Goal: Task Accomplishment & Management: Manage account settings

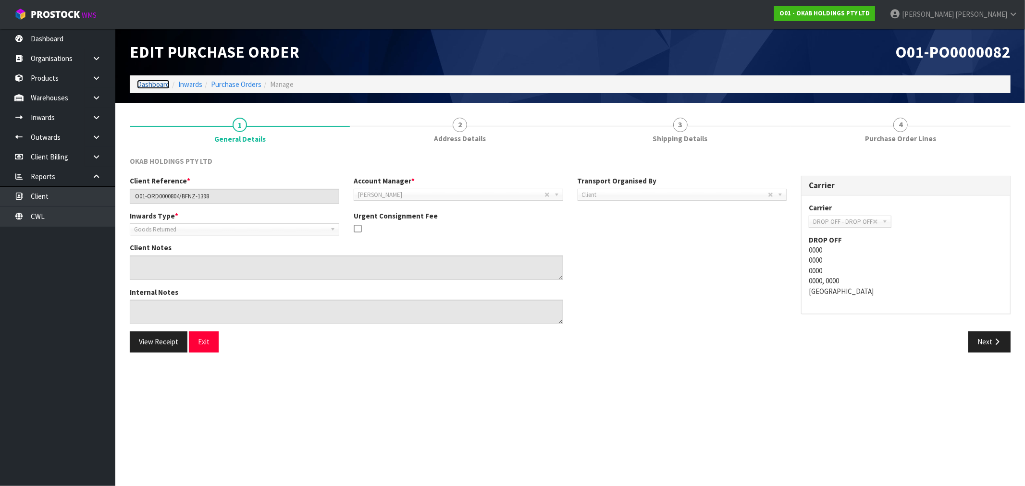
click at [157, 81] on link "Dashboard" at bounding box center [153, 84] width 33 height 9
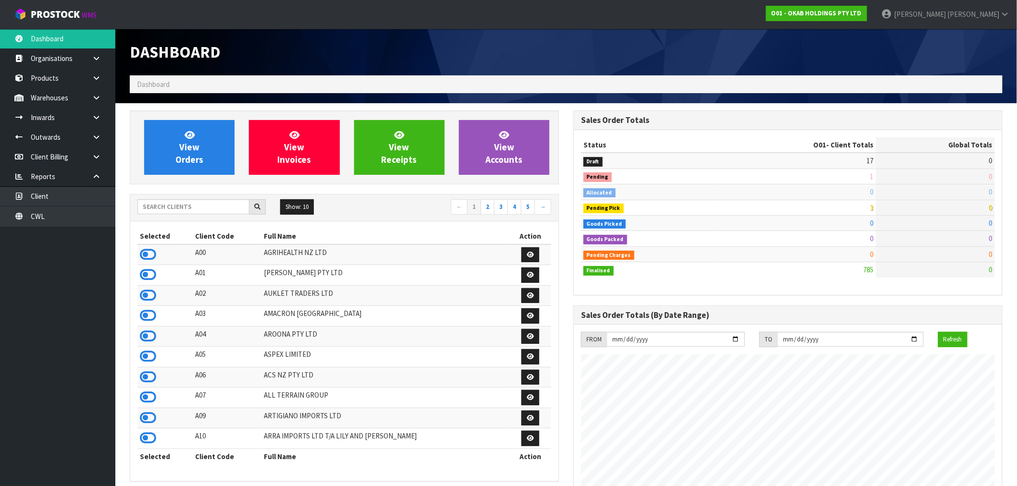
scroll to position [666, 444]
click at [61, 213] on link "CWL" at bounding box center [57, 217] width 115 height 20
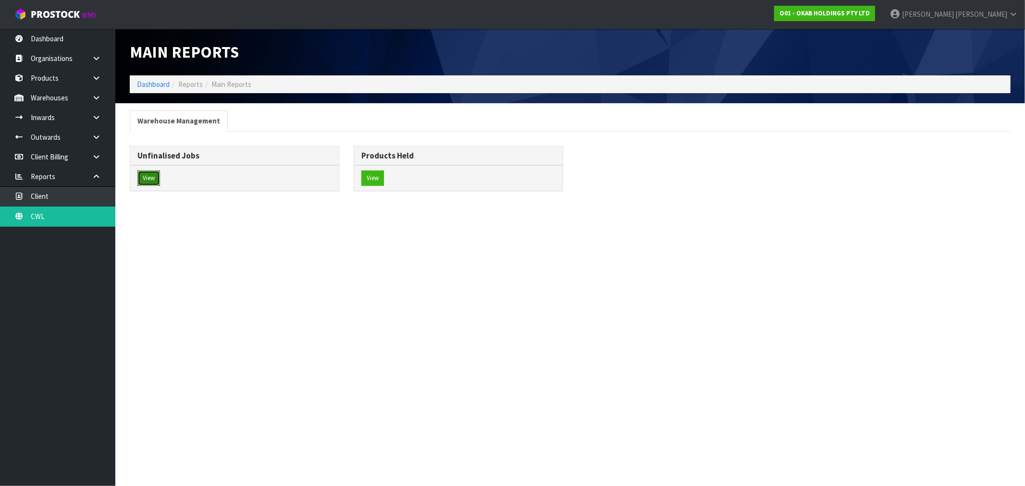
click at [146, 184] on button "View" at bounding box center [148, 178] width 23 height 15
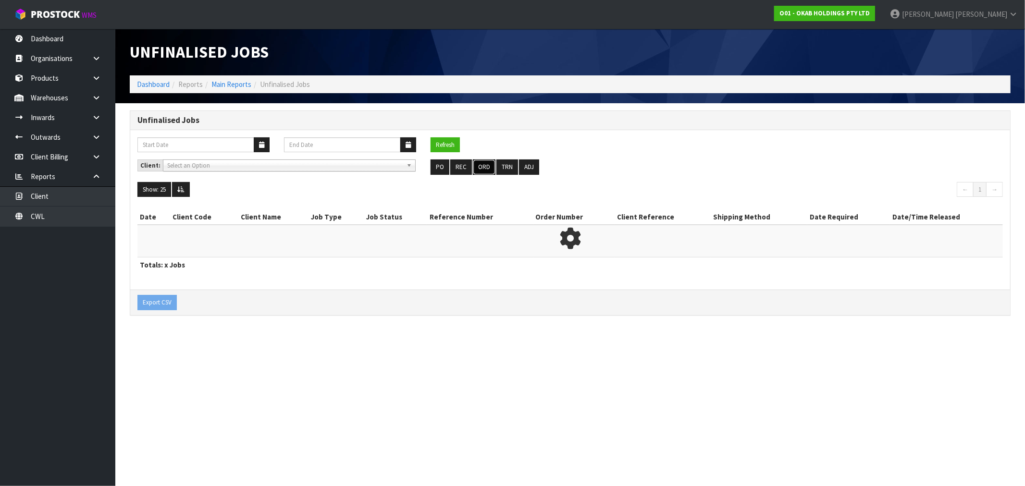
click at [486, 163] on button "ORD" at bounding box center [484, 167] width 23 height 15
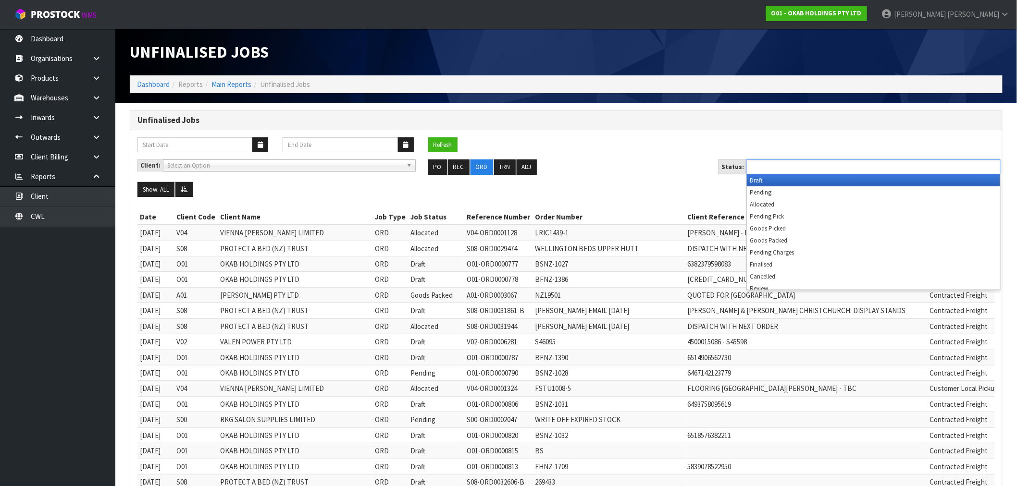
click at [804, 167] on input "text" at bounding box center [784, 167] width 71 height 12
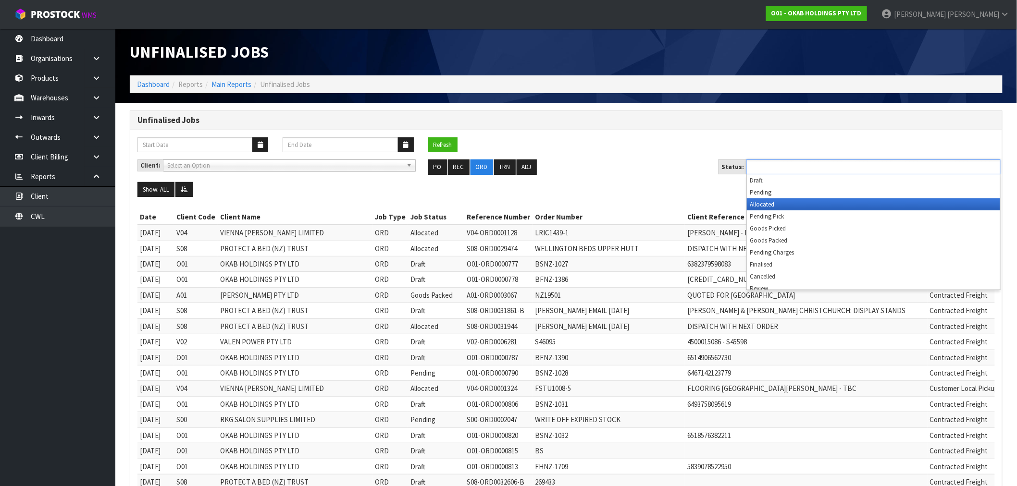
click at [773, 205] on li "Allocated" at bounding box center [873, 205] width 253 height 12
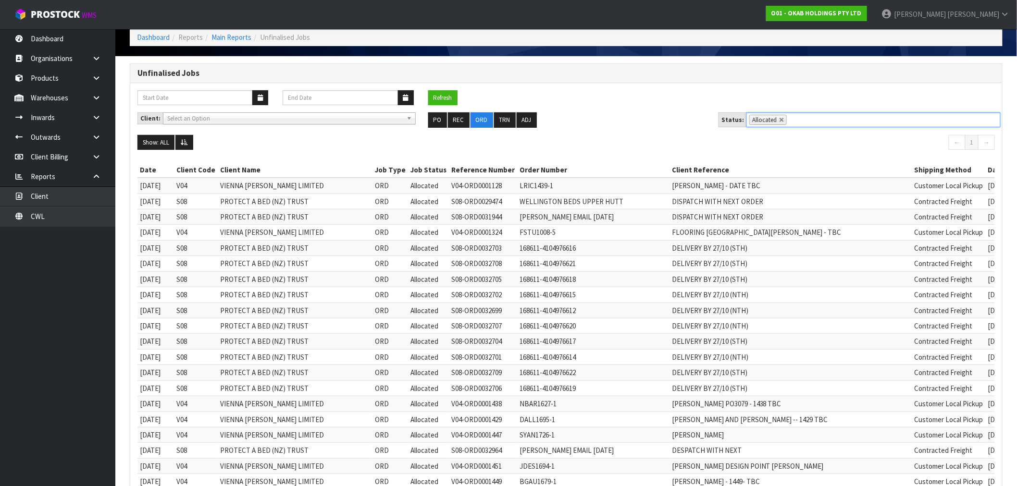
scroll to position [12, 0]
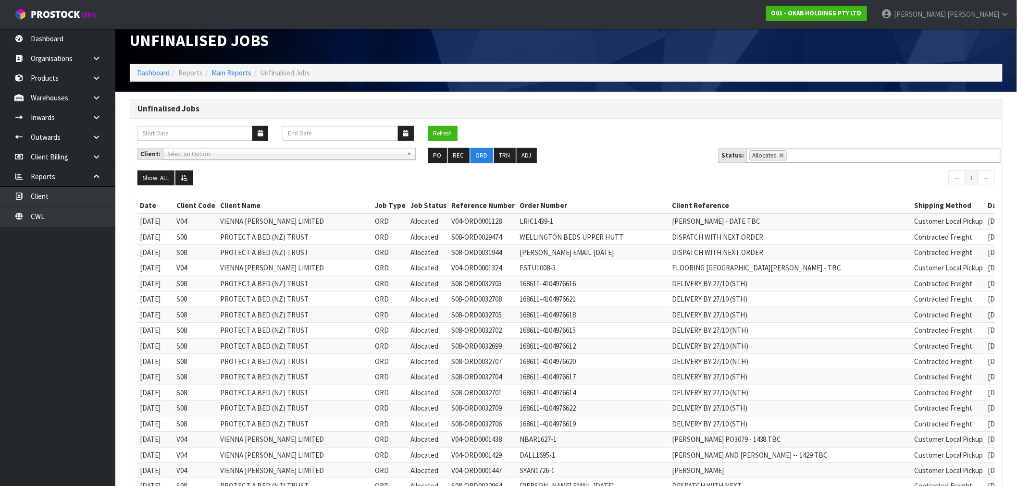
click at [151, 66] on ol "Dashboard Reports Main Reports Unfinalised Jobs" at bounding box center [566, 73] width 873 height 18
click at [153, 69] on link "Dashboard" at bounding box center [153, 72] width 33 height 9
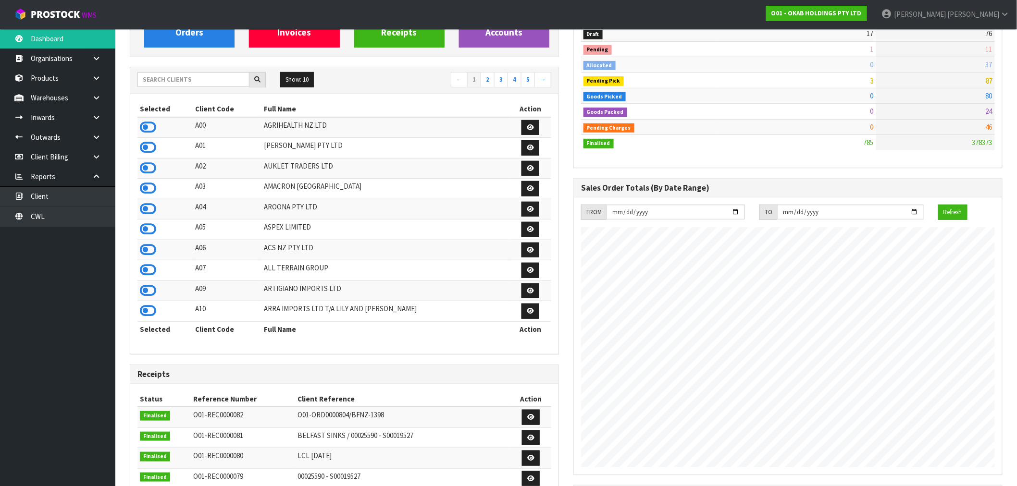
scroll to position [127, 0]
click at [73, 222] on link "CWL" at bounding box center [57, 217] width 115 height 20
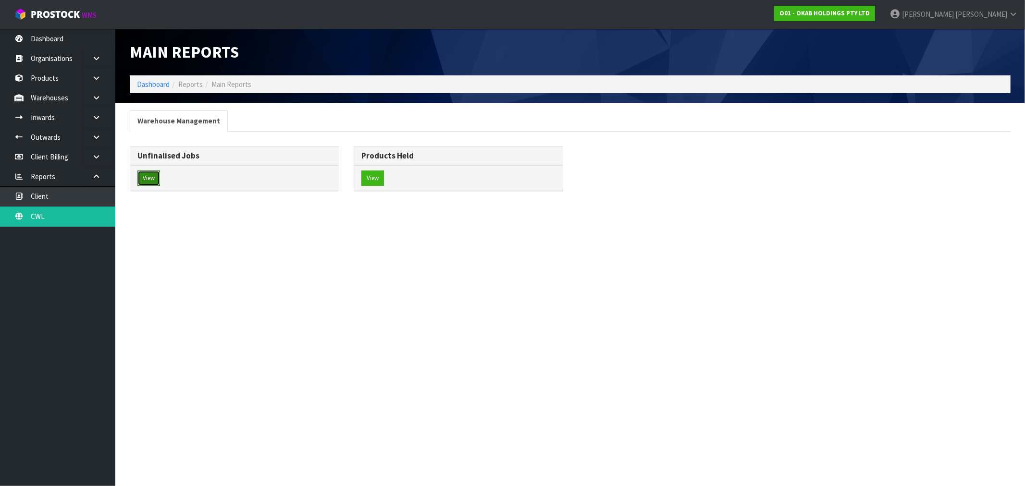
click at [150, 180] on button "View" at bounding box center [148, 178] width 23 height 15
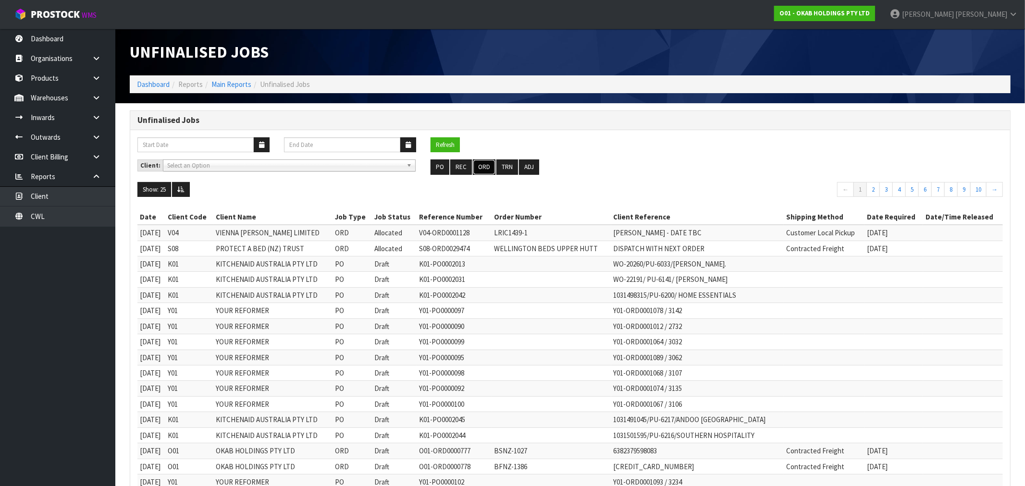
click at [480, 171] on button "ORD" at bounding box center [484, 167] width 23 height 15
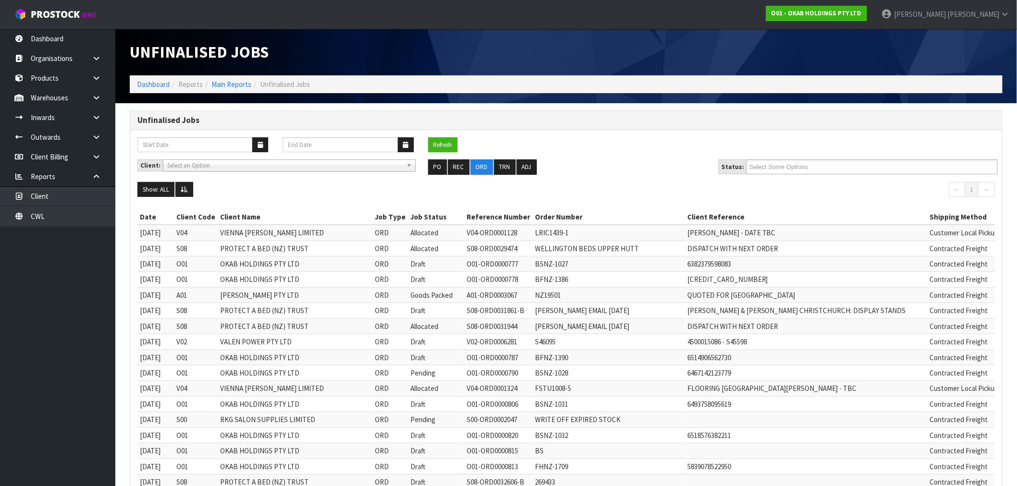
click at [781, 174] on div "Client: A00 - AGRIHEALTH NZ LTD A01 - AGAIN FASTER PTY LTD A02 - AUKLET TRADERS…" at bounding box center [566, 171] width 872 height 23
click at [781, 169] on input "text" at bounding box center [784, 167] width 71 height 12
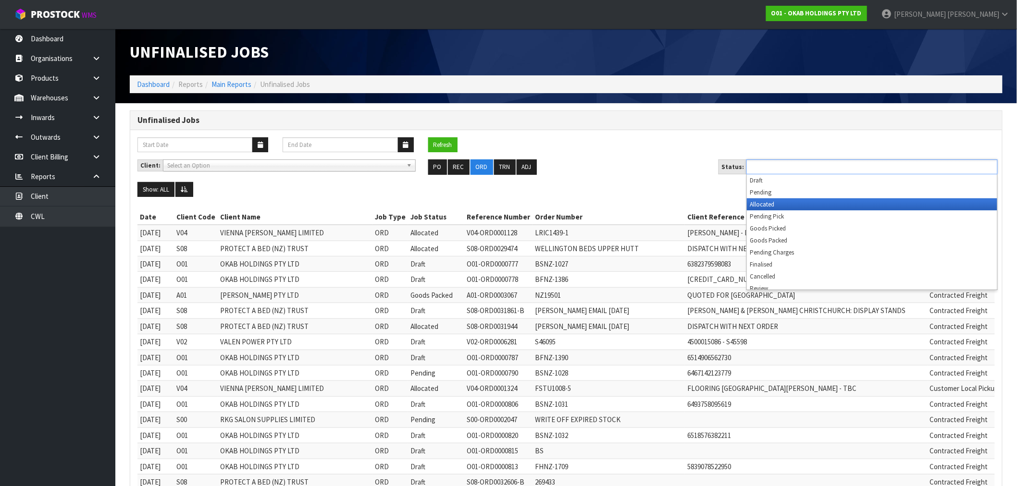
click at [795, 207] on li "Allocated" at bounding box center [872, 205] width 250 height 12
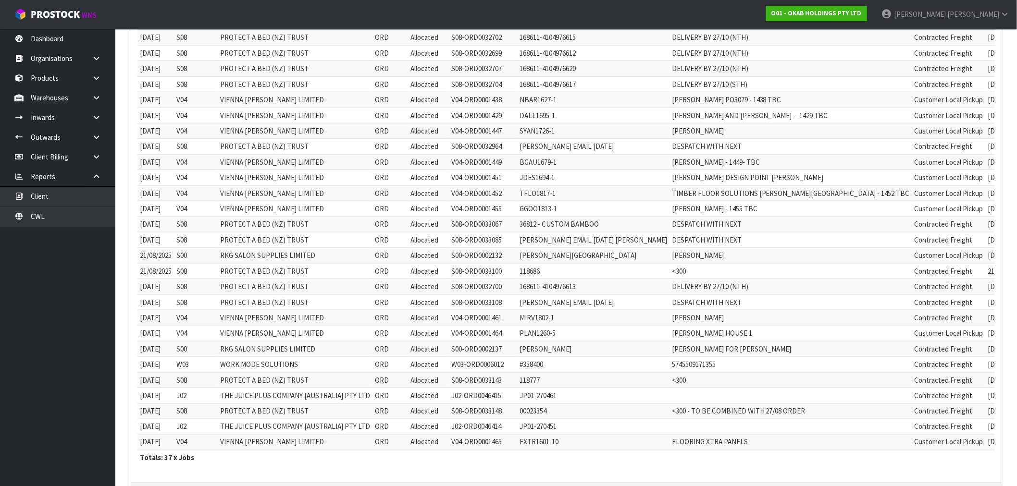
scroll to position [401, 0]
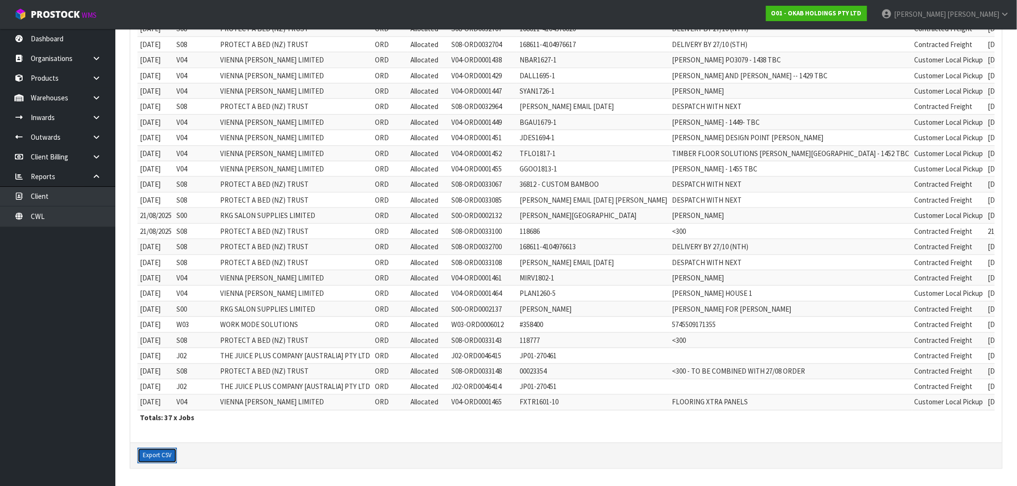
click at [165, 457] on button "Export CSV" at bounding box center [156, 456] width 39 height 15
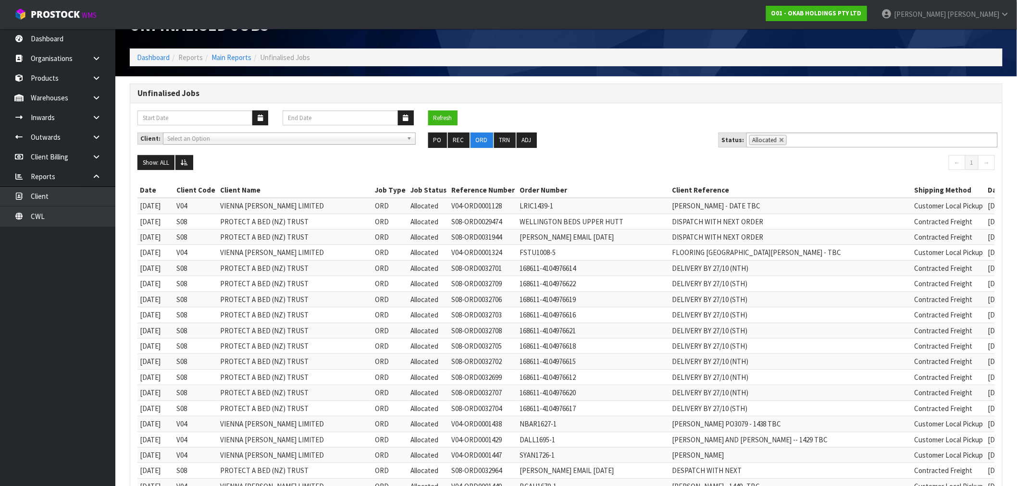
scroll to position [0, 0]
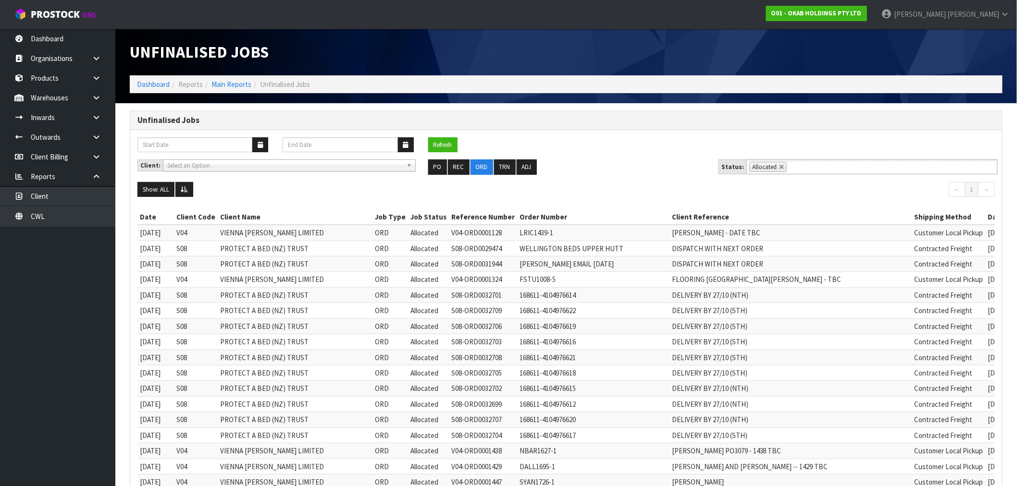
click at [577, 171] on ul "PO REC ORD TRN ADJ" at bounding box center [566, 167] width 276 height 15
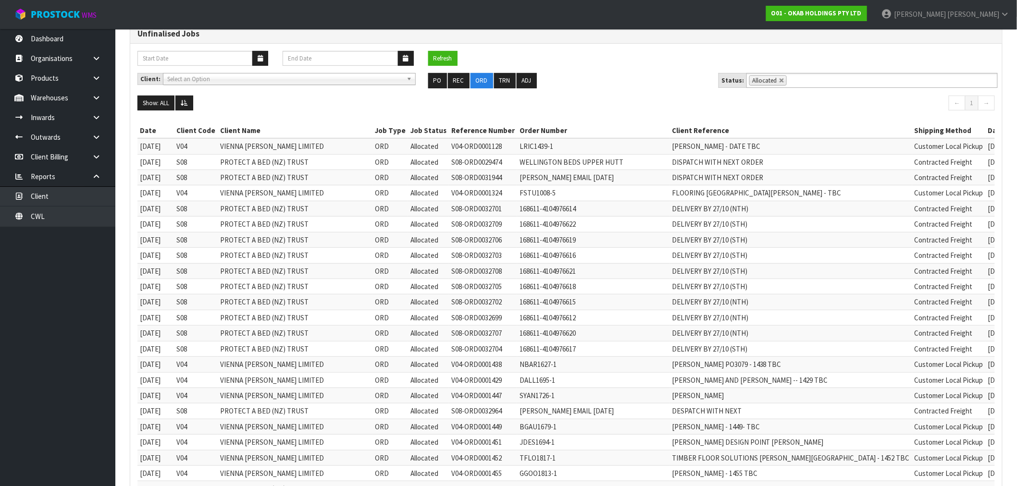
scroll to position [81, 0]
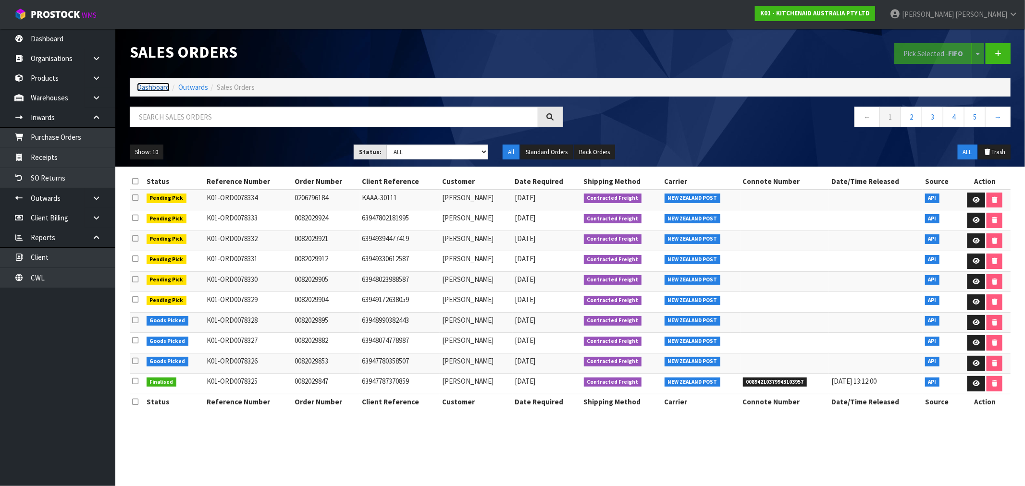
click at [145, 83] on link "Dashboard" at bounding box center [153, 87] width 33 height 9
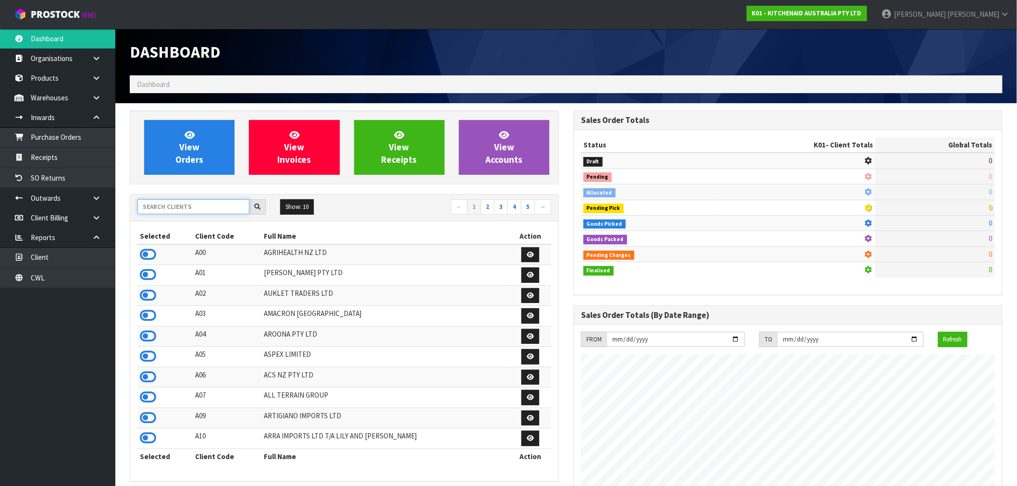
drag, startPoint x: 188, startPoint y: 207, endPoint x: 178, endPoint y: 209, distance: 10.7
click at [188, 207] on input "text" at bounding box center [193, 206] width 112 height 15
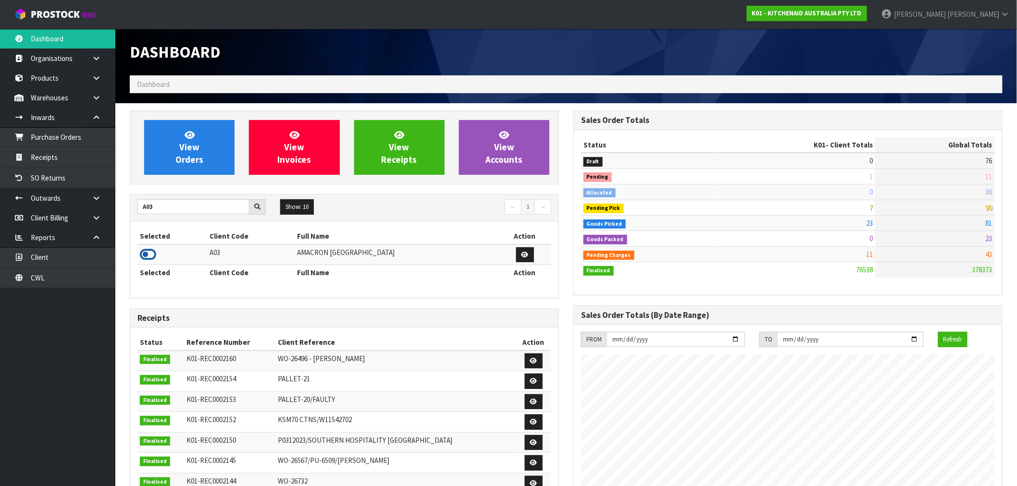
click at [153, 257] on icon at bounding box center [148, 255] width 16 height 14
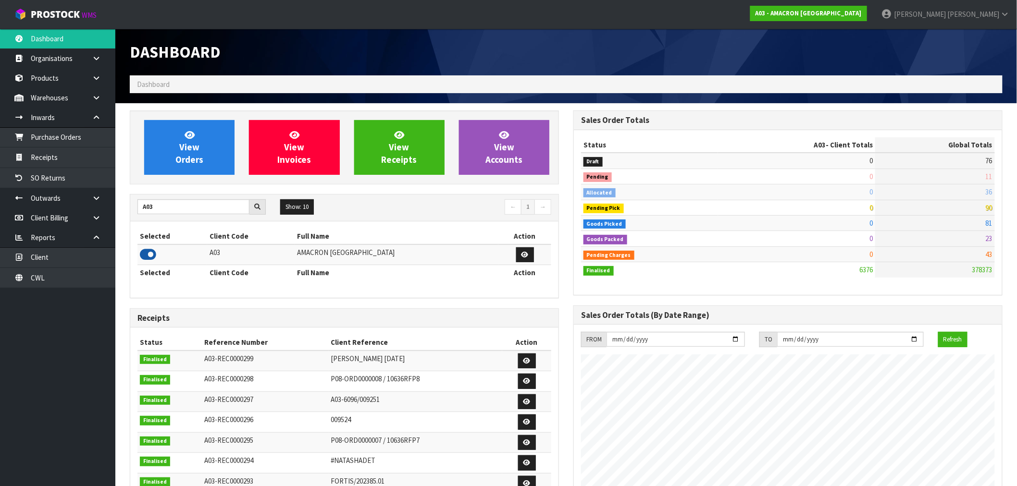
scroll to position [713, 444]
drag, startPoint x: 181, startPoint y: 208, endPoint x: 119, endPoint y: 207, distance: 62.5
click at [119, 207] on section "View Orders View Invoices View Receipts View Accounts A03 Show: 10 5 10 25 50 ←…" at bounding box center [566, 467] width 902 height 728
type input "P10"
click at [151, 254] on icon at bounding box center [148, 255] width 16 height 14
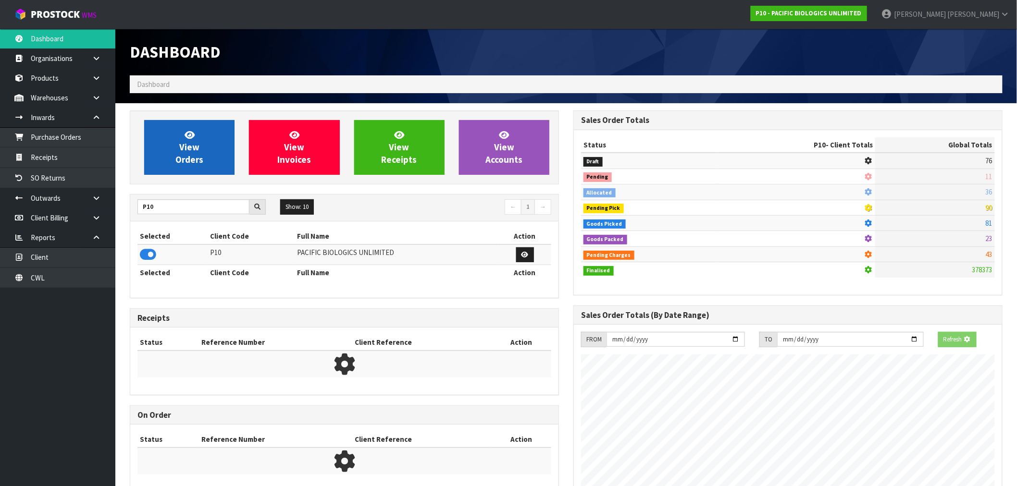
scroll to position [480116, 480271]
click at [201, 137] on link "View Orders" at bounding box center [189, 147] width 90 height 55
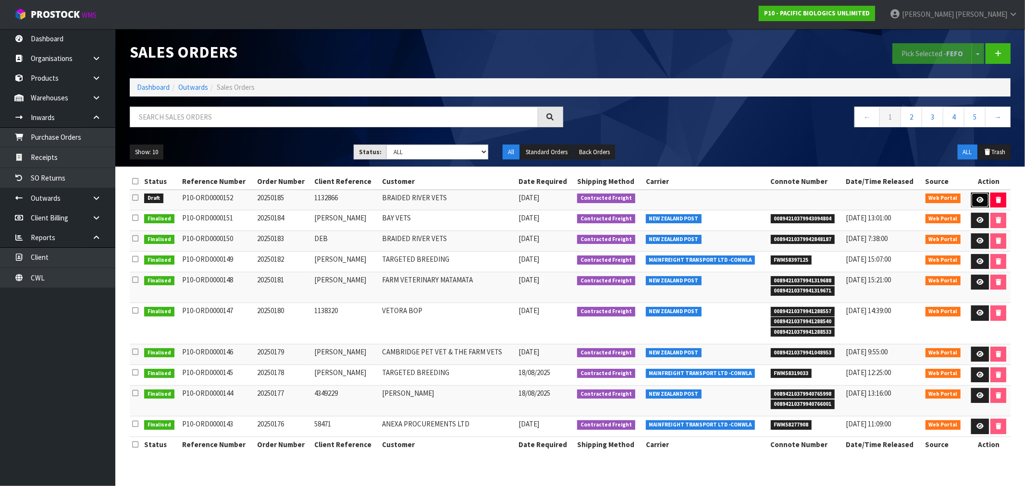
click at [986, 198] on link at bounding box center [981, 200] width 18 height 15
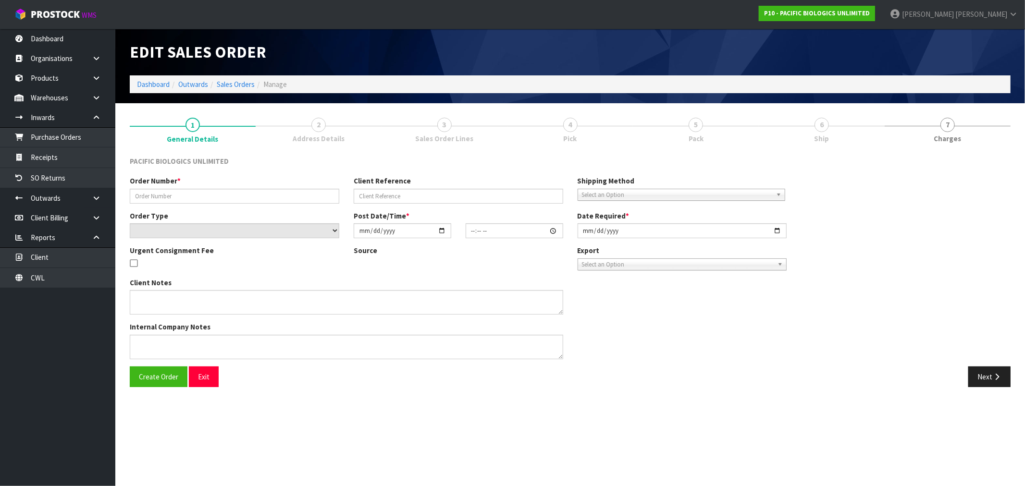
type input "20250185"
type input "1132866"
select select "number:0"
type input "[DATE]"
type input "14:29:00.000"
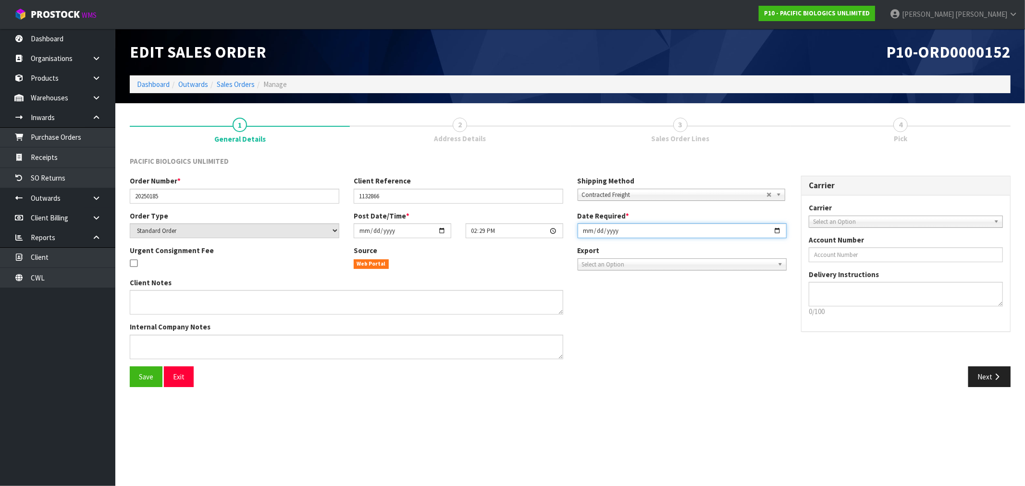
click at [590, 233] on input "[DATE]" at bounding box center [683, 231] width 210 height 15
type input "2025-08-27"
click at [130, 367] on button "Save" at bounding box center [146, 377] width 33 height 21
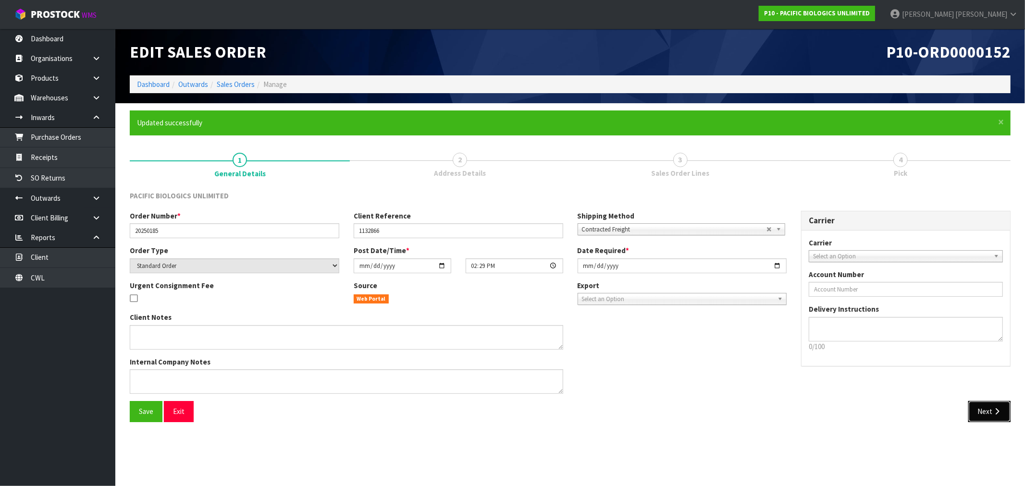
click at [978, 411] on button "Next" at bounding box center [990, 411] width 42 height 21
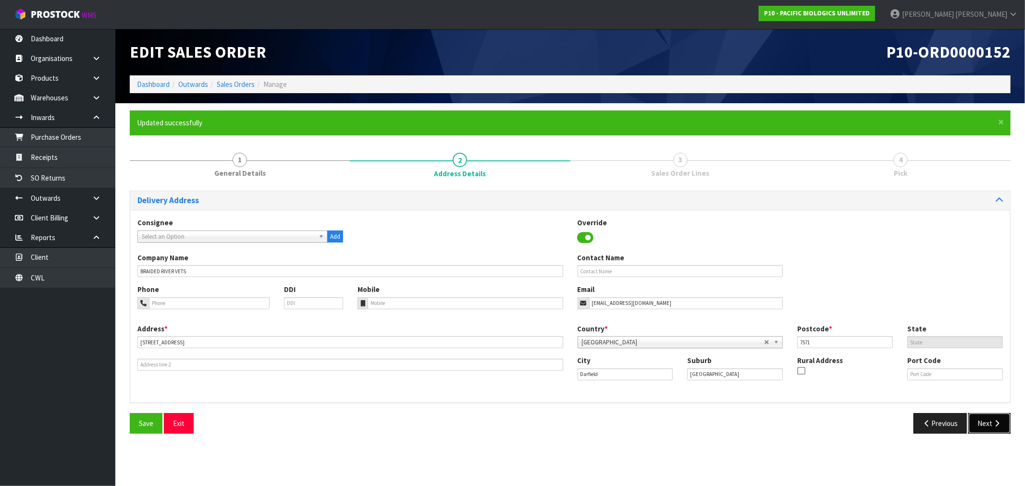
click at [998, 424] on icon "button" at bounding box center [997, 423] width 9 height 7
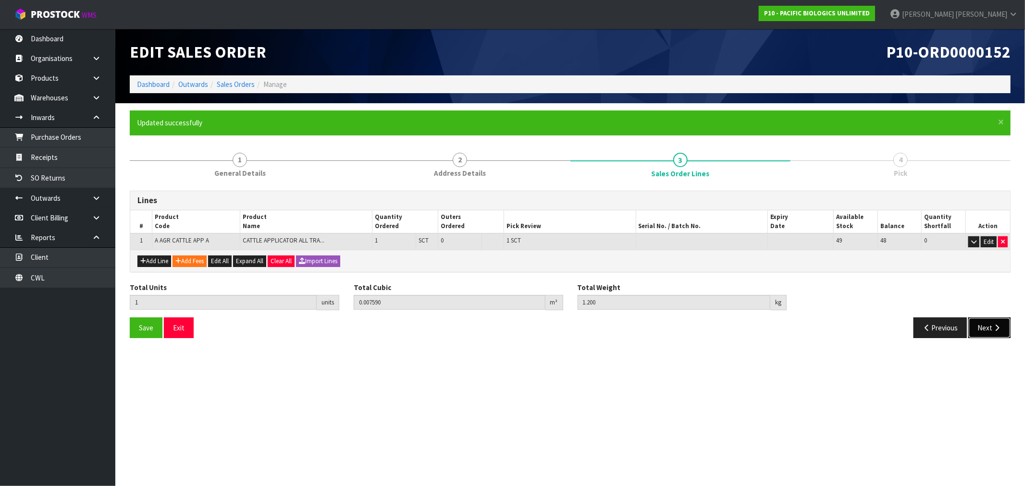
click at [998, 330] on icon "button" at bounding box center [997, 327] width 9 height 7
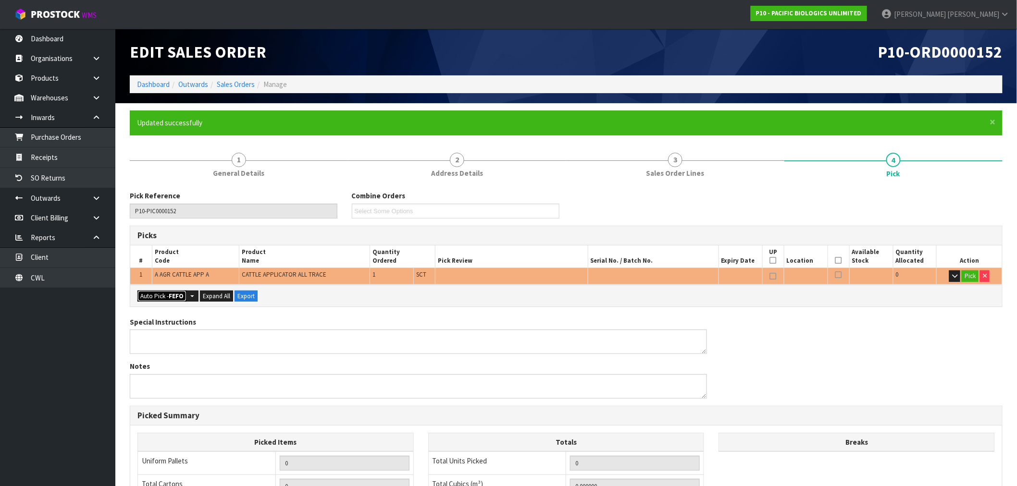
click at [170, 296] on strong "FEFO" at bounding box center [176, 296] width 15 height 8
type input "Sub-carton x 1"
type input "1"
type input "0.007590"
type input "1.200"
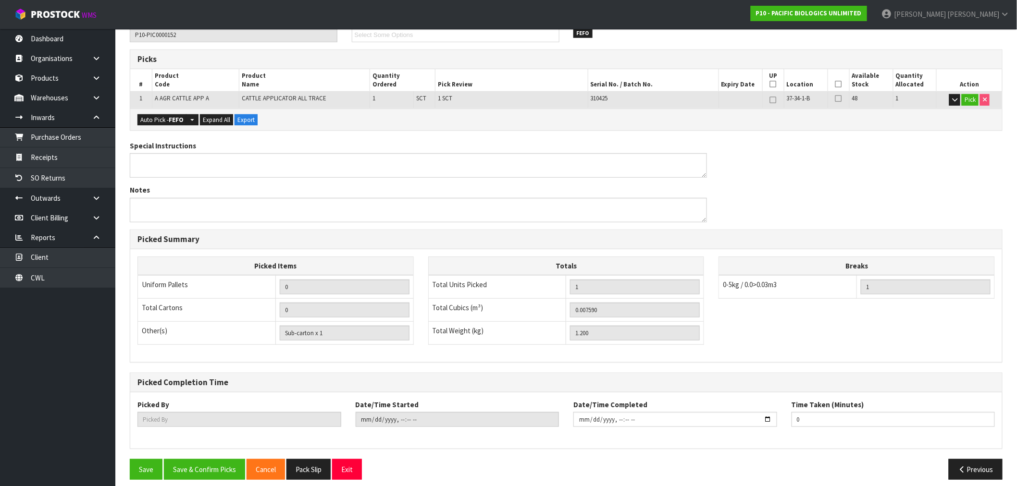
scroll to position [185, 0]
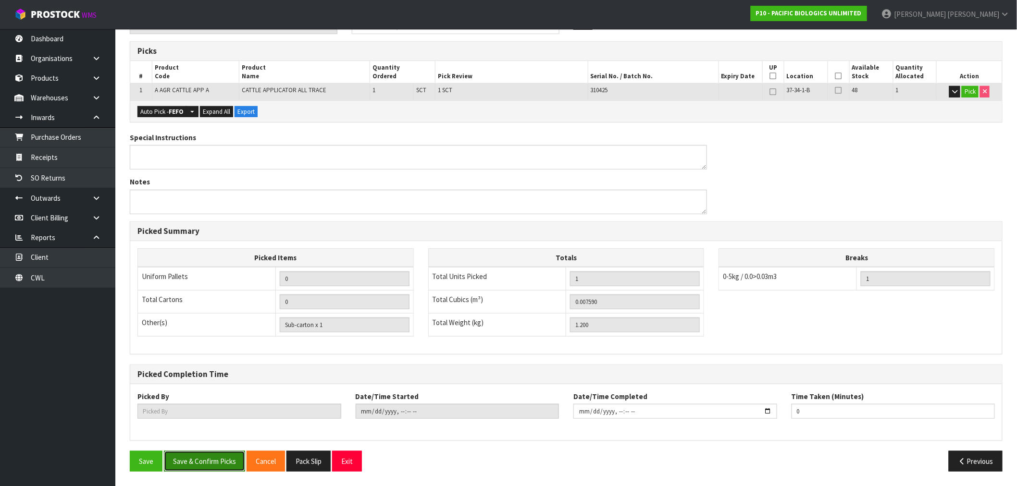
click at [218, 457] on button "Save & Confirm Picks" at bounding box center [204, 461] width 81 height 21
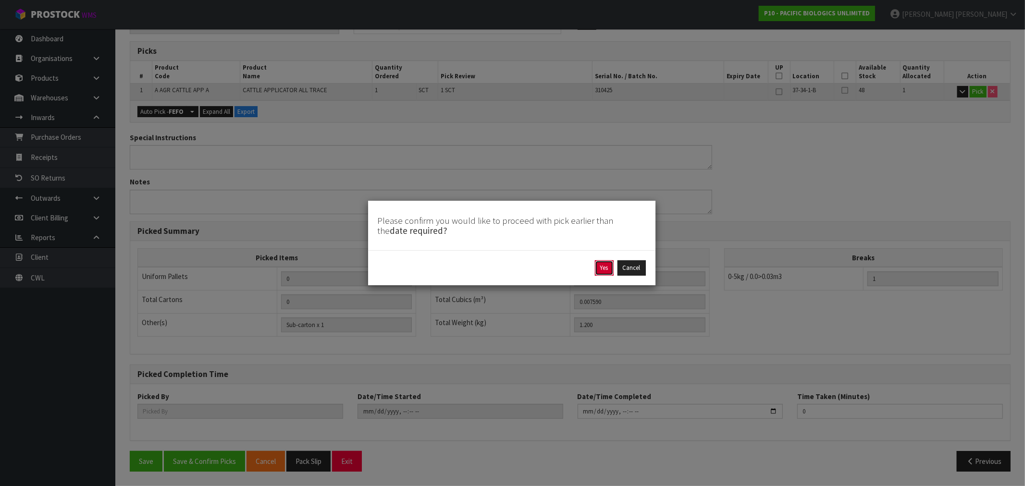
click at [599, 270] on button "Yes" at bounding box center [604, 268] width 19 height 15
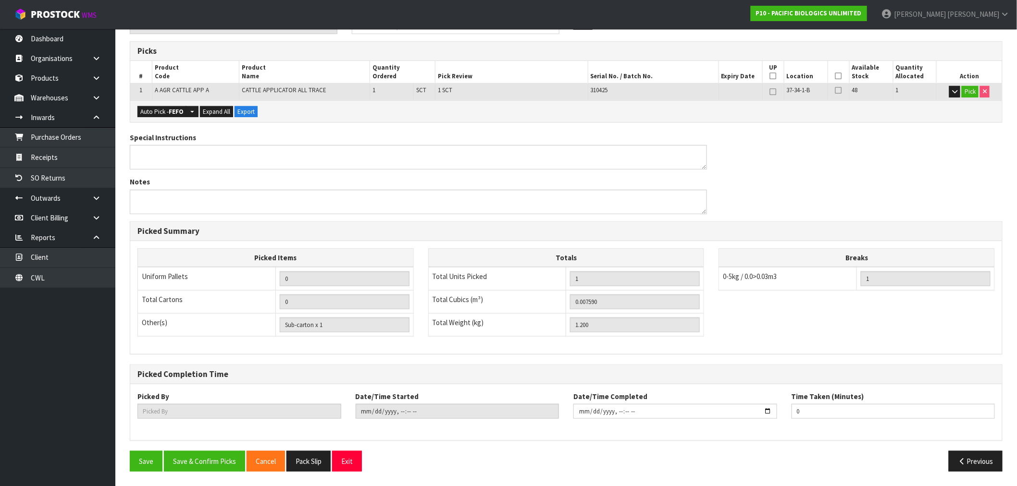
scroll to position [0, 0]
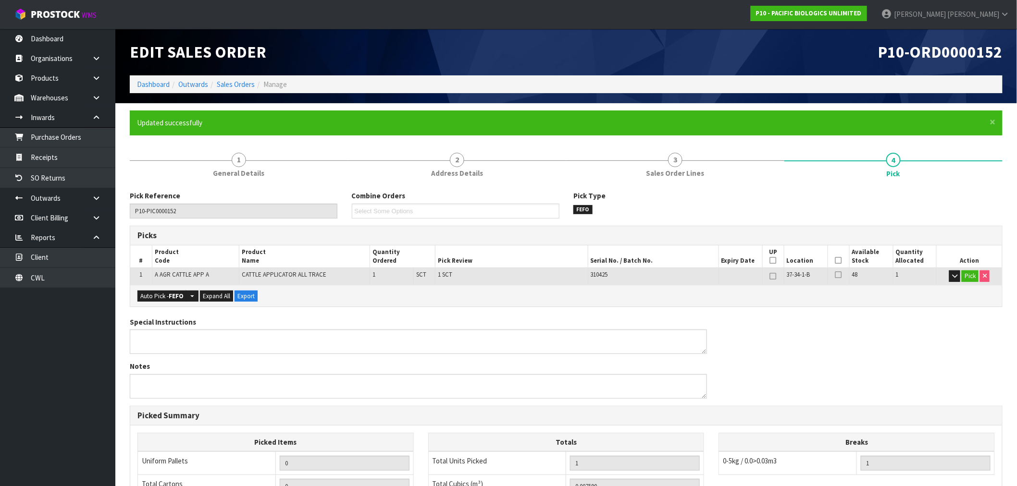
type input "Rocio Lopez"
type input "2025-08-26T14:42:51"
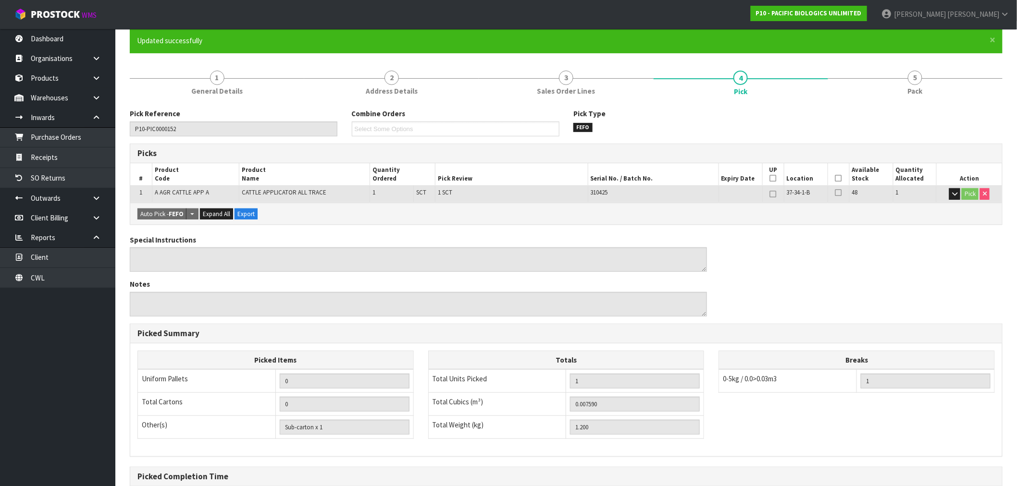
scroll to position [185, 0]
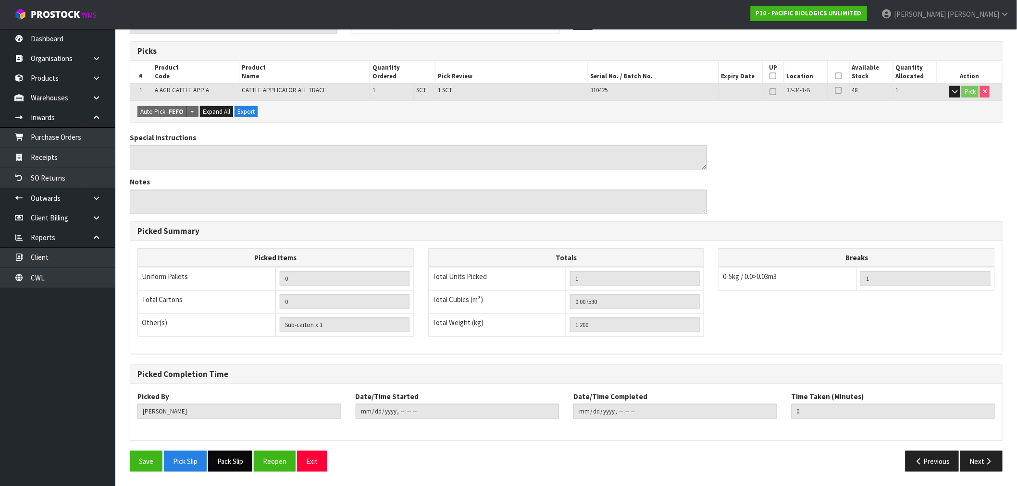
click at [245, 457] on button "Pack Slip" at bounding box center [230, 461] width 44 height 21
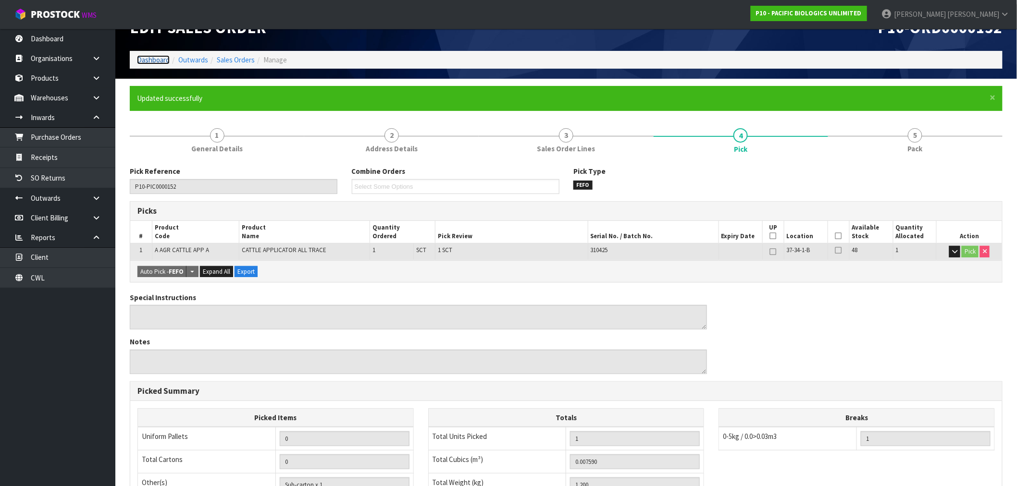
click at [152, 62] on link "Dashboard" at bounding box center [153, 59] width 33 height 9
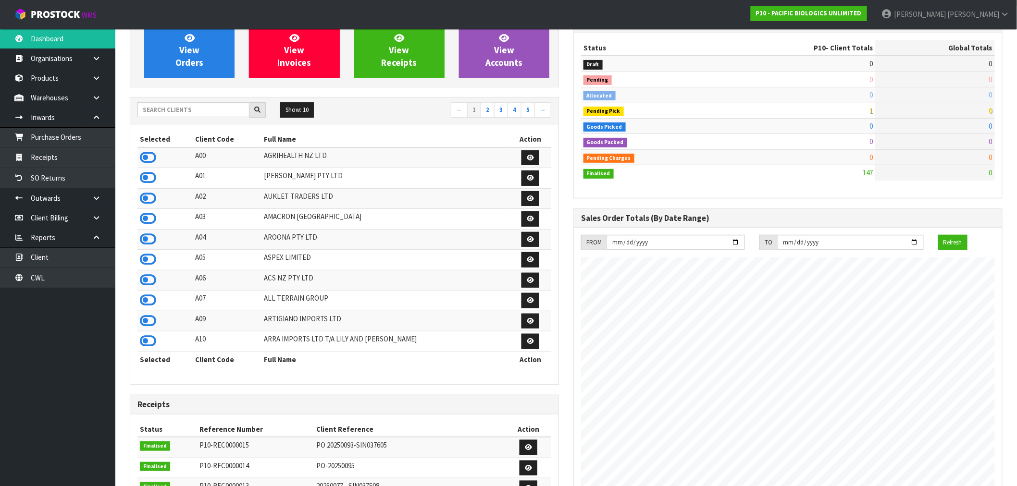
scroll to position [17, 0]
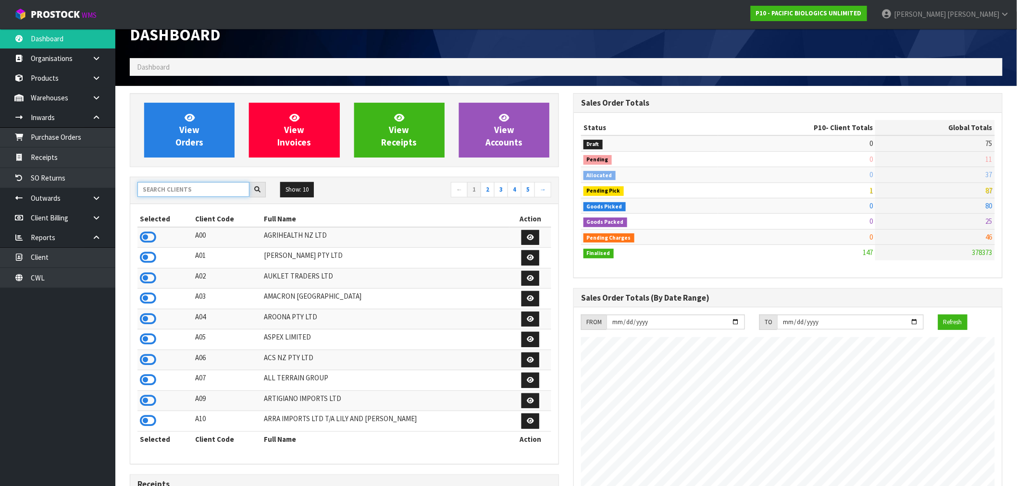
click at [180, 188] on input "text" at bounding box center [193, 189] width 112 height 15
type input "E"
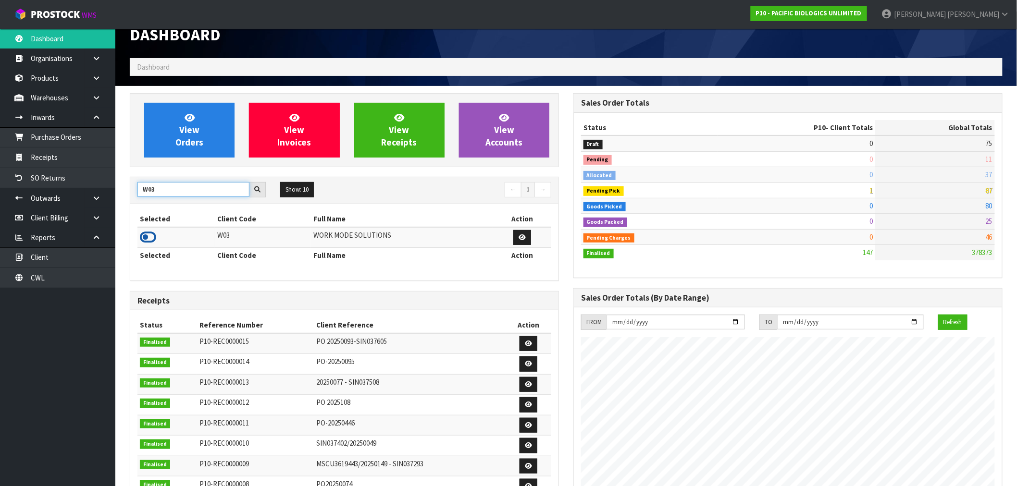
type input "W03"
click at [152, 236] on icon at bounding box center [148, 237] width 16 height 14
click at [205, 95] on div "View Orders View Invoices View Receipts View Accounts" at bounding box center [344, 130] width 429 height 74
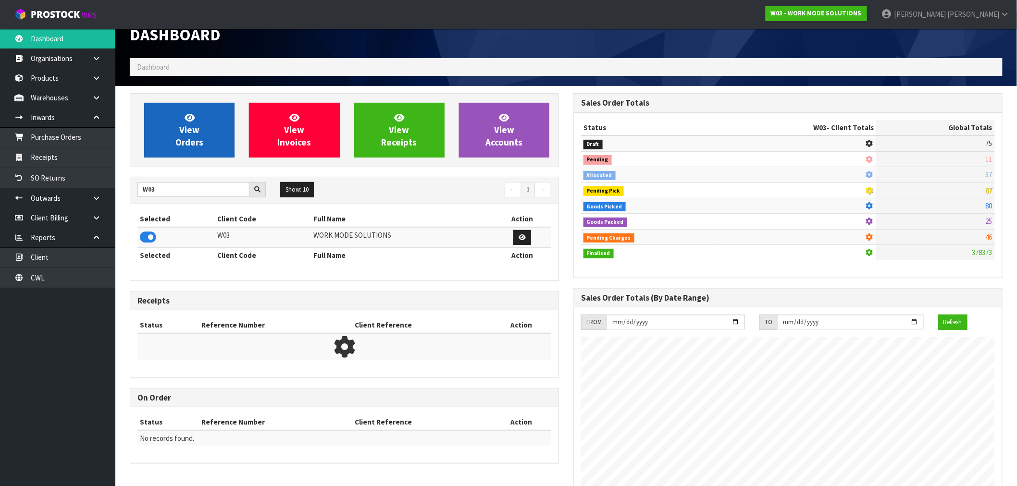
scroll to position [698, 444]
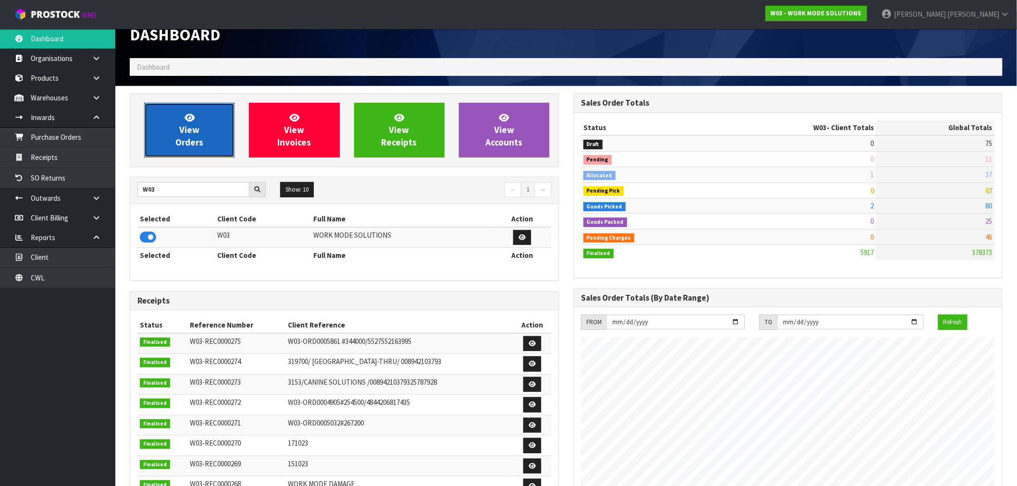
click at [204, 113] on link "View Orders" at bounding box center [189, 130] width 90 height 55
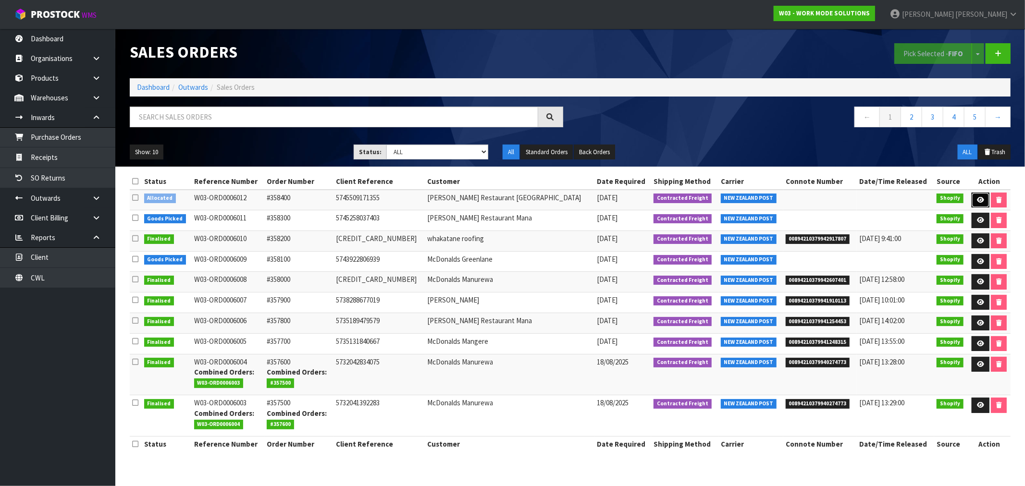
click at [978, 199] on icon at bounding box center [980, 200] width 7 height 6
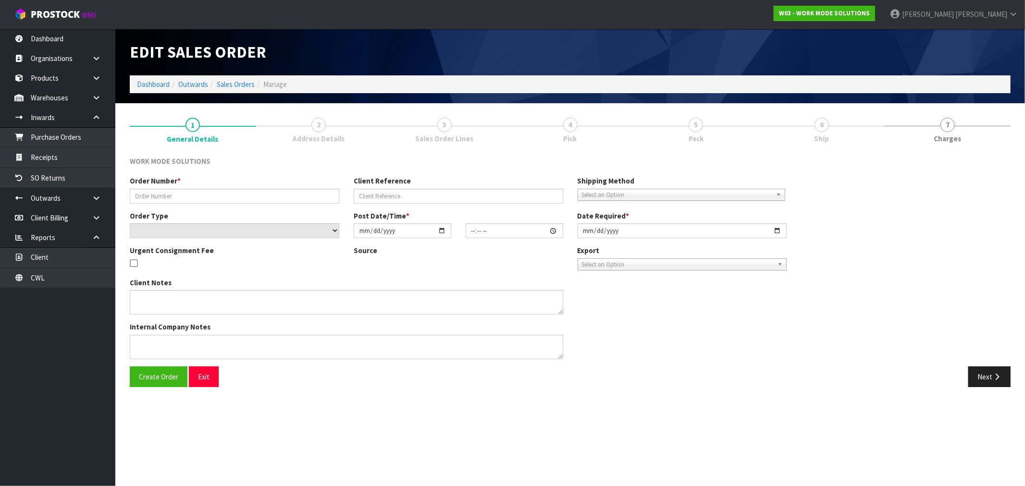
type input "#358400"
type input "5745509171355"
select select "number:0"
type input "2025-08-26"
type input "14:40:18.000"
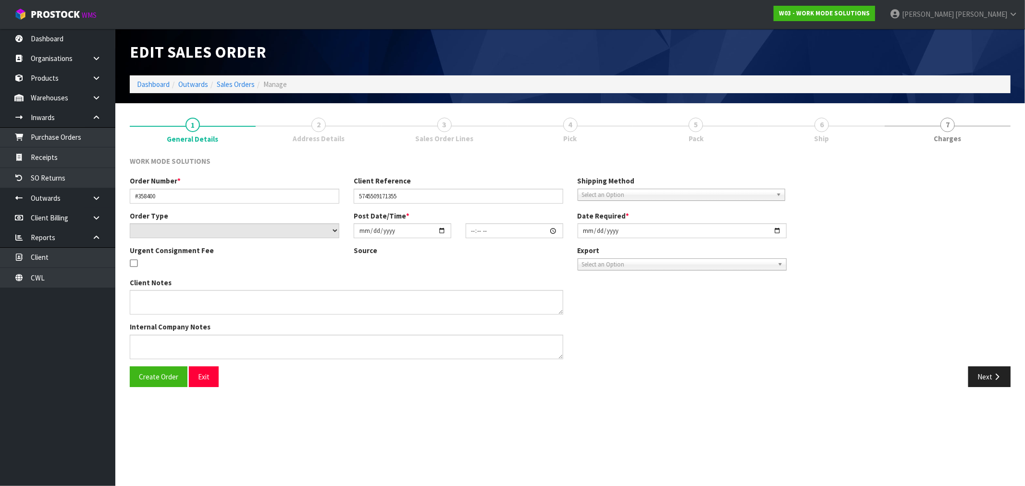
type input "2025-08-27"
type textarea "Wholesale Order: McDonald's Restaurant Johnsonville"
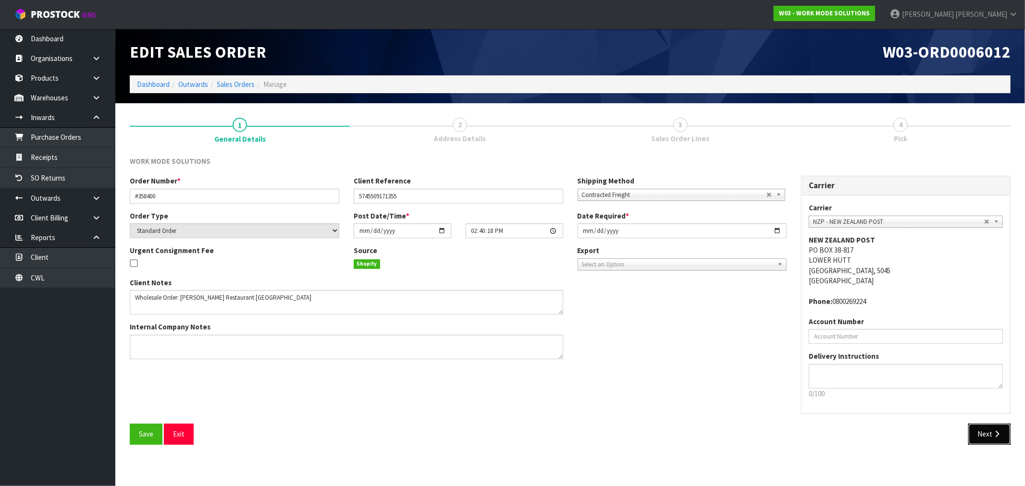
click at [991, 434] on button "Next" at bounding box center [990, 434] width 42 height 21
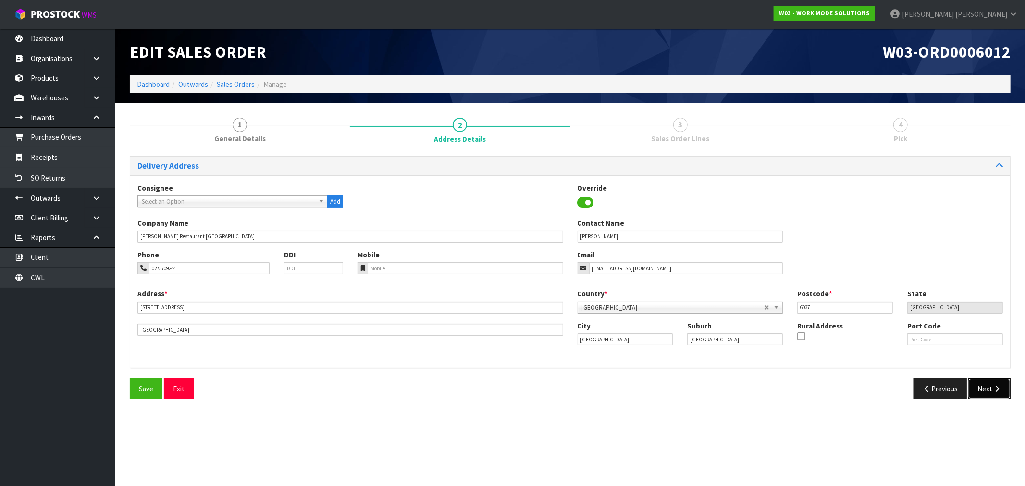
click at [985, 386] on button "Next" at bounding box center [990, 389] width 42 height 21
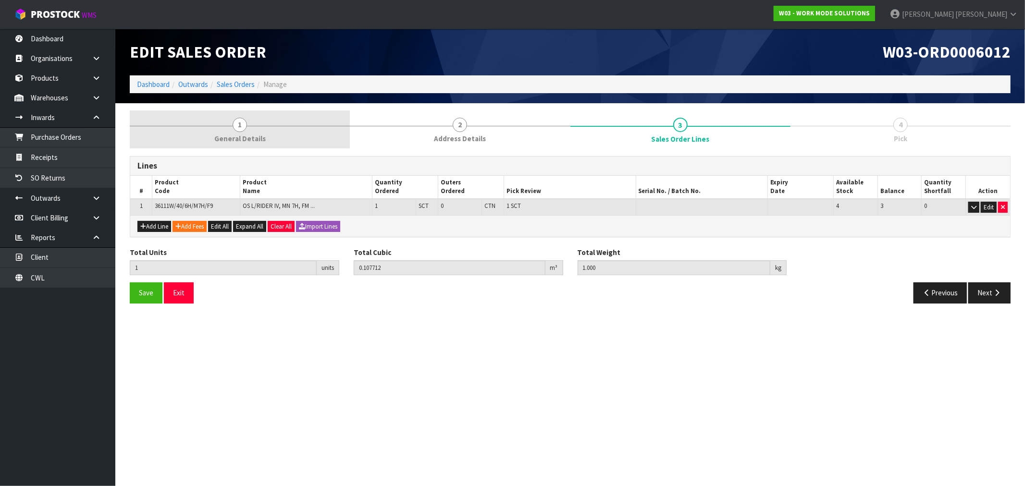
click at [277, 133] on link "1 General Details" at bounding box center [240, 130] width 220 height 38
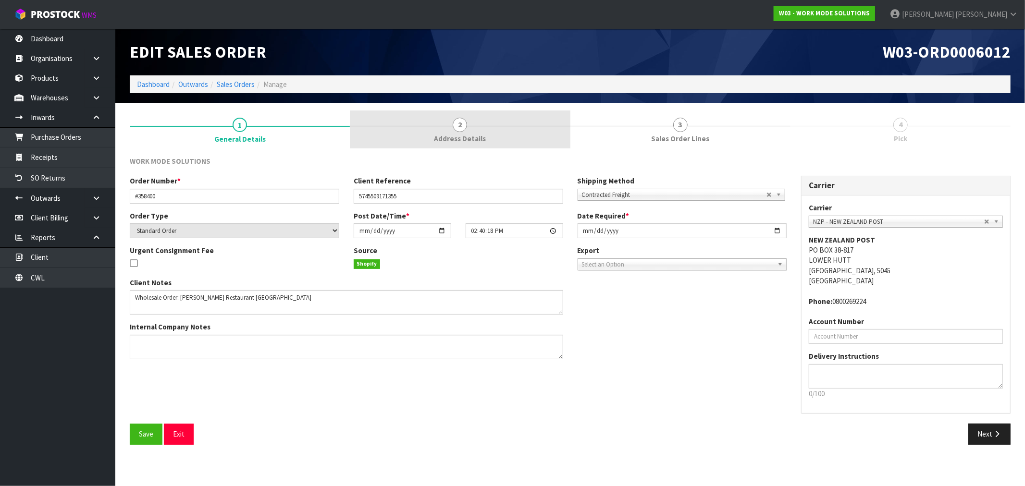
click at [446, 128] on link "2 Address Details" at bounding box center [460, 130] width 220 height 38
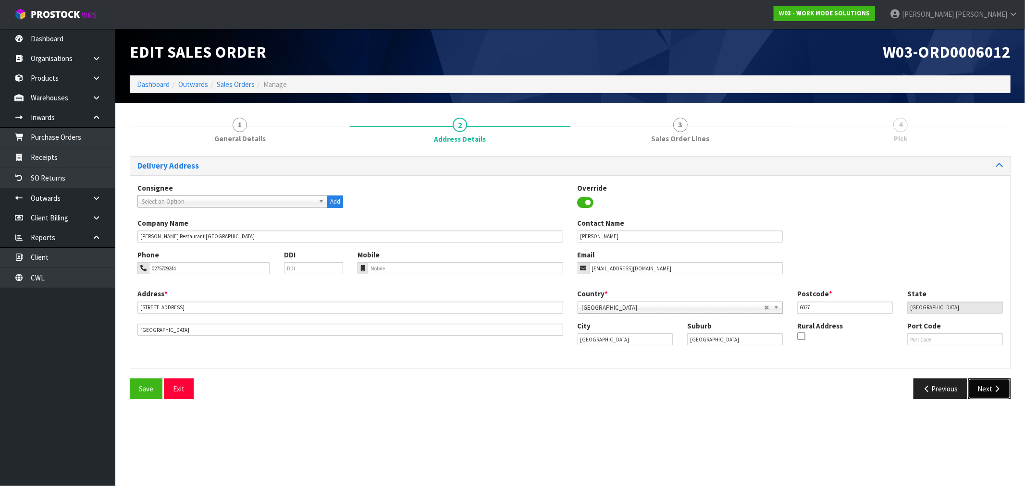
click at [993, 388] on icon "button" at bounding box center [997, 389] width 9 height 7
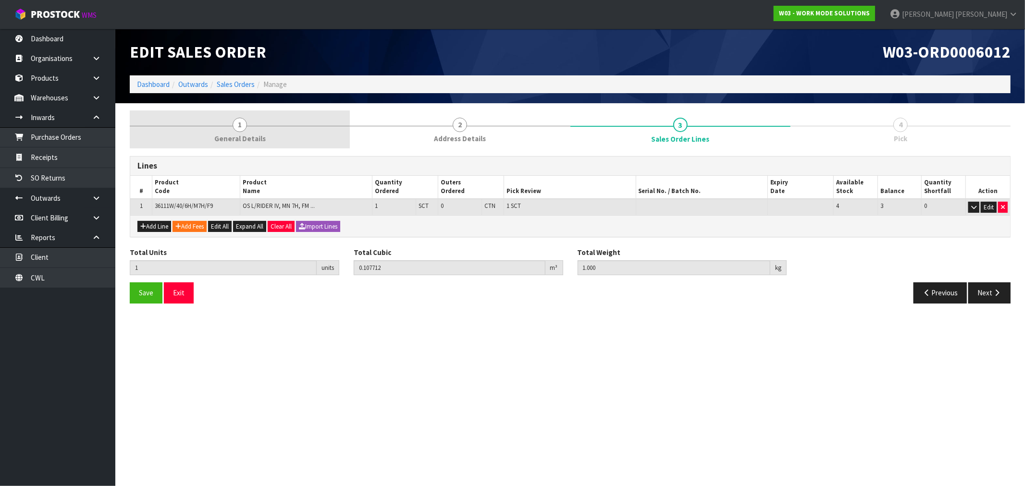
click at [315, 135] on link "1 General Details" at bounding box center [240, 130] width 220 height 38
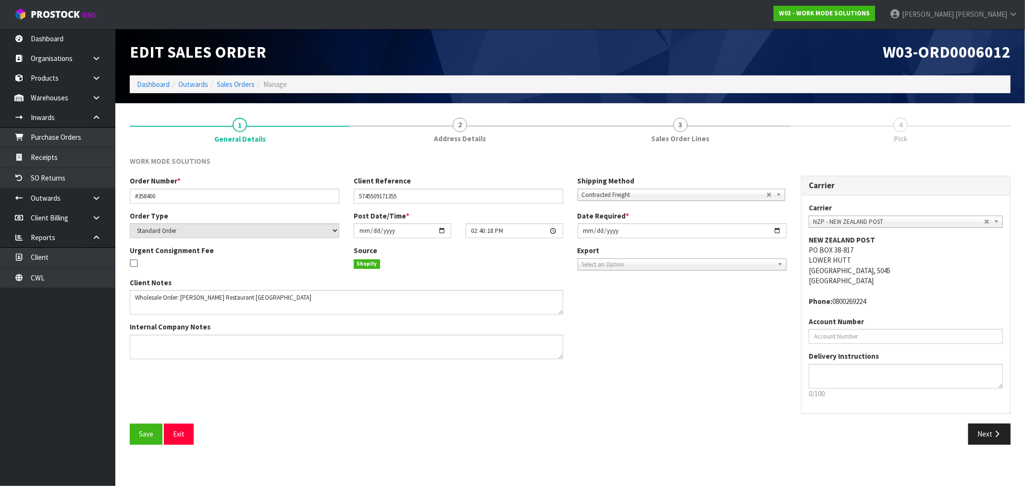
click at [436, 142] on span "Address Details" at bounding box center [460, 139] width 52 height 10
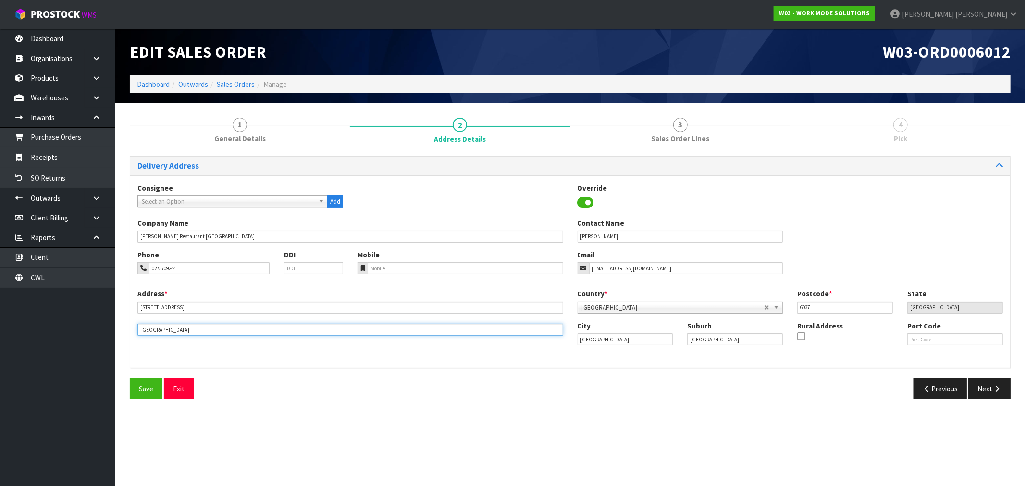
drag, startPoint x: 163, startPoint y: 330, endPoint x: 139, endPoint y: 330, distance: 24.0
click at [143, 330] on input "Johnsonville" at bounding box center [350, 330] width 426 height 12
type input "J"
click at [188, 328] on input "J" at bounding box center [350, 330] width 426 height 12
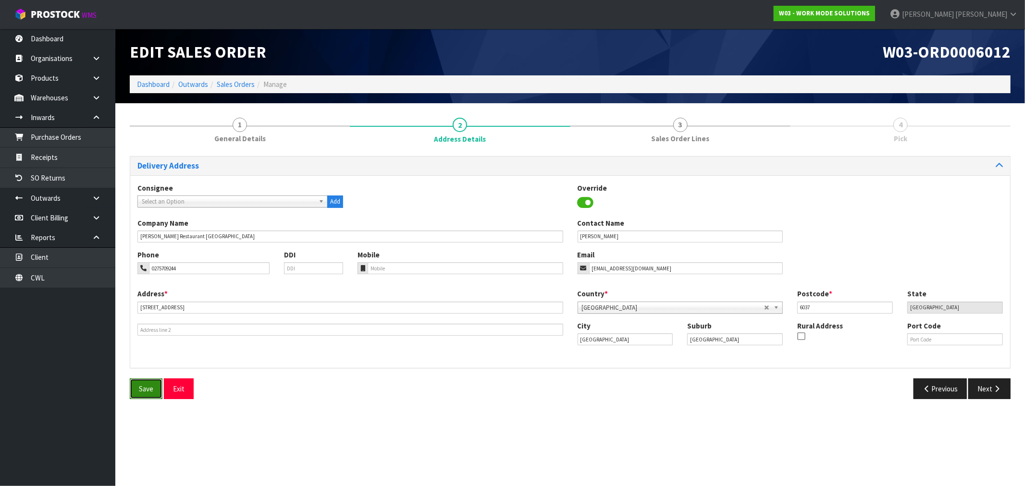
click at [151, 384] on button "Save" at bounding box center [146, 389] width 33 height 21
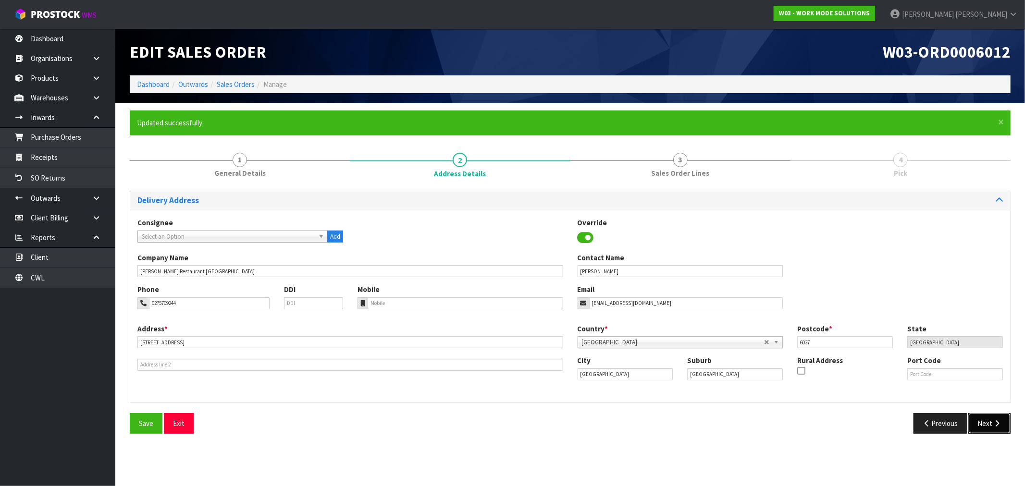
click at [996, 424] on icon "button" at bounding box center [997, 423] width 9 height 7
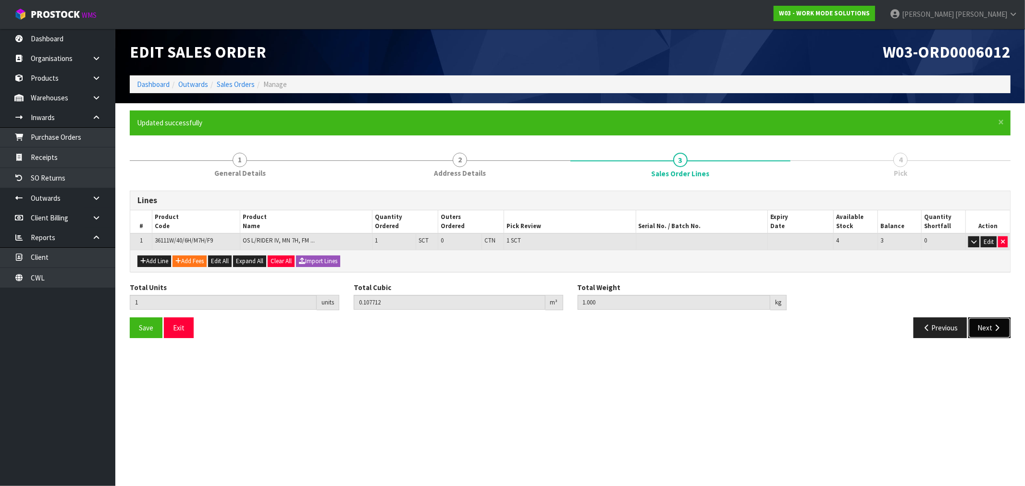
click at [996, 321] on button "Next" at bounding box center [990, 328] width 42 height 21
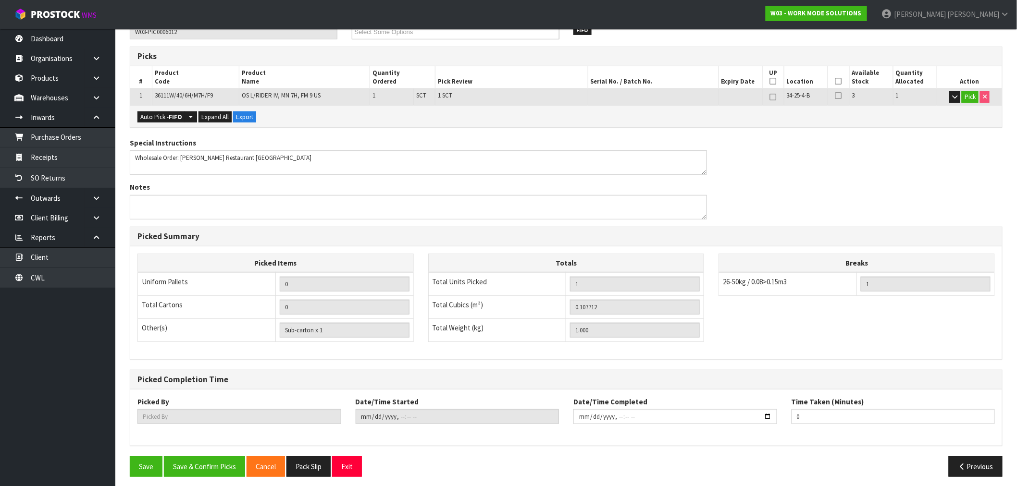
scroll to position [185, 0]
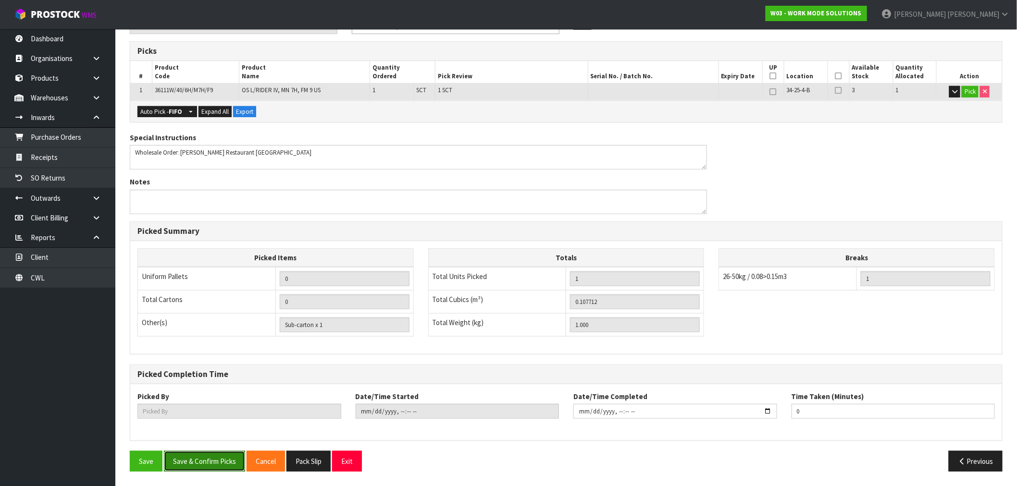
click at [218, 460] on button "Save & Confirm Picks" at bounding box center [204, 461] width 81 height 21
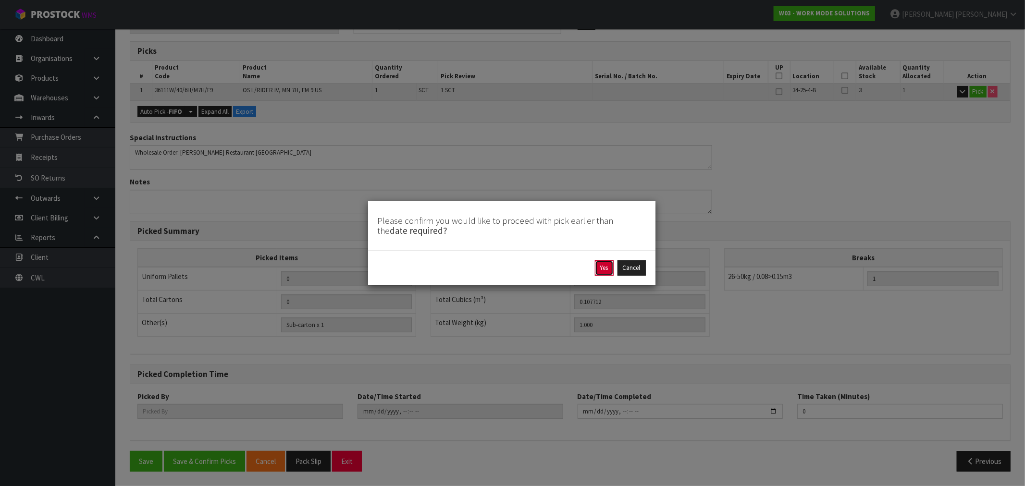
click at [604, 269] on button "Yes" at bounding box center [604, 268] width 19 height 15
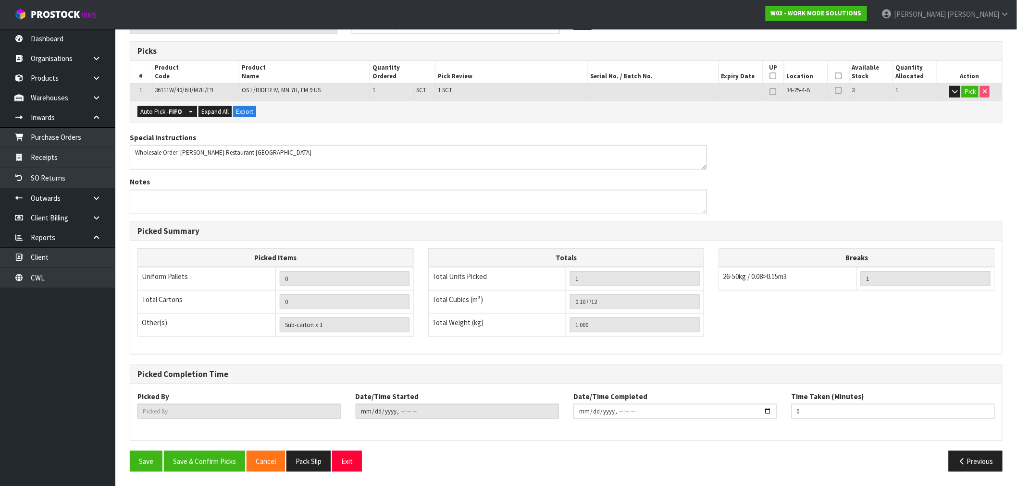
scroll to position [0, 0]
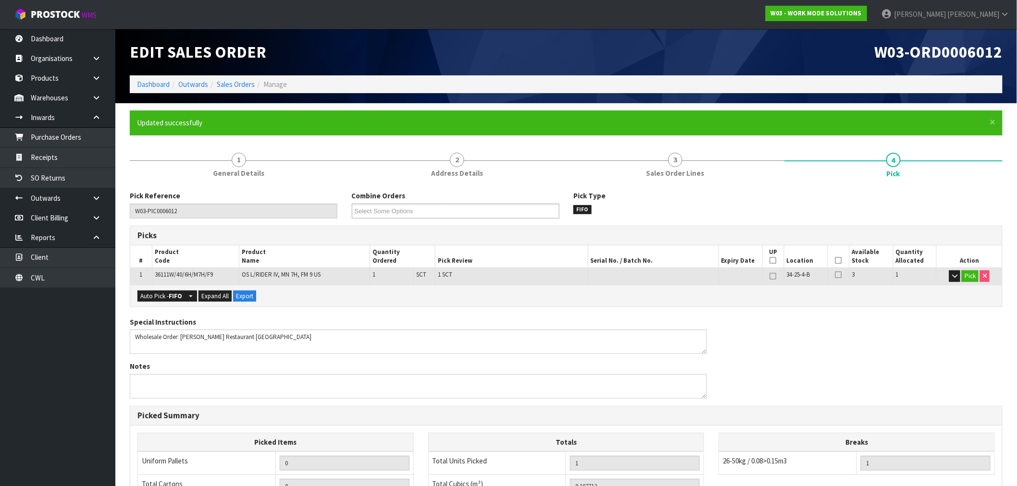
type input "Rocio Lopez"
type input "2025-08-26T14:44:19"
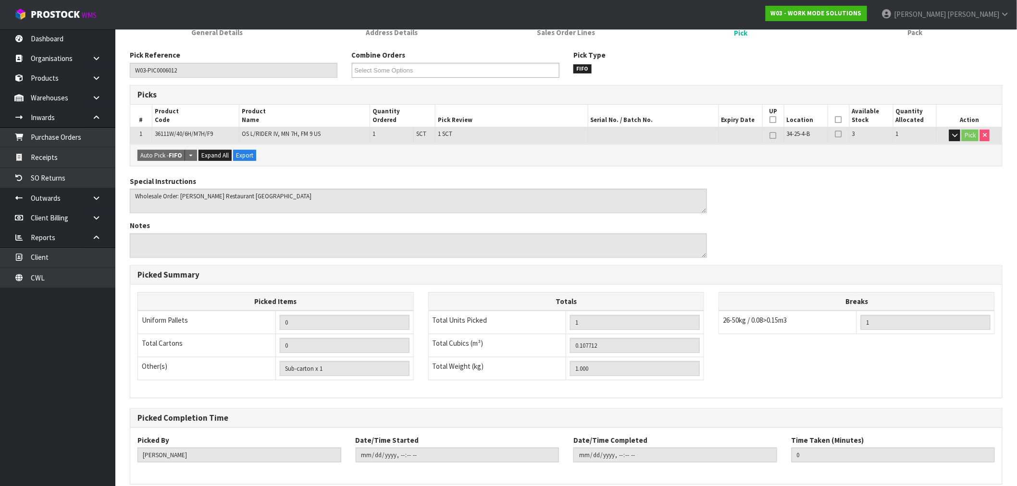
scroll to position [185, 0]
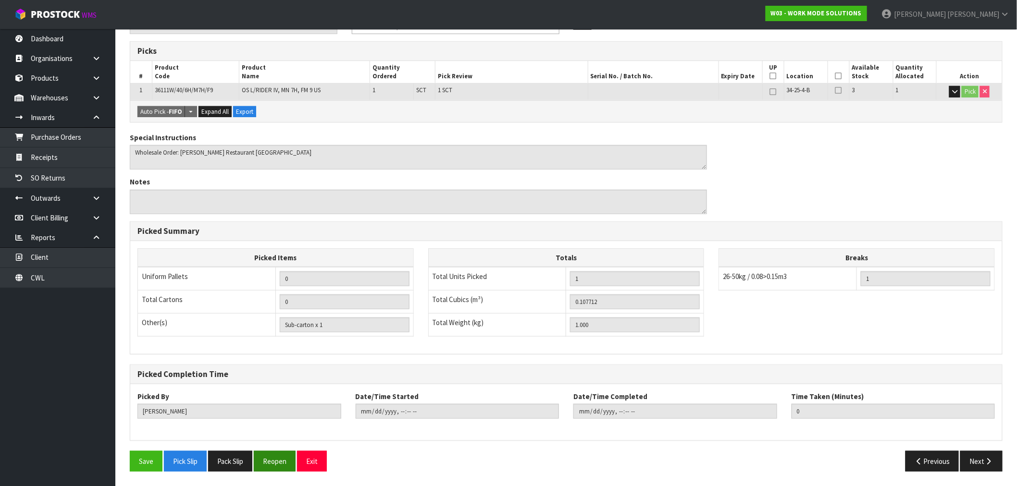
drag, startPoint x: 237, startPoint y: 463, endPoint x: 274, endPoint y: 452, distance: 39.1
click at [237, 463] on button "Pack Slip" at bounding box center [230, 461] width 44 height 21
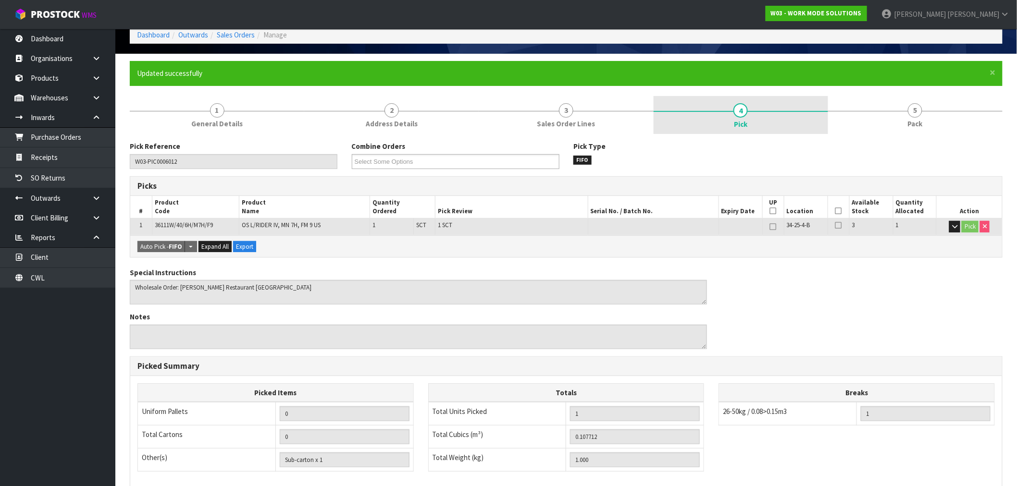
scroll to position [0, 0]
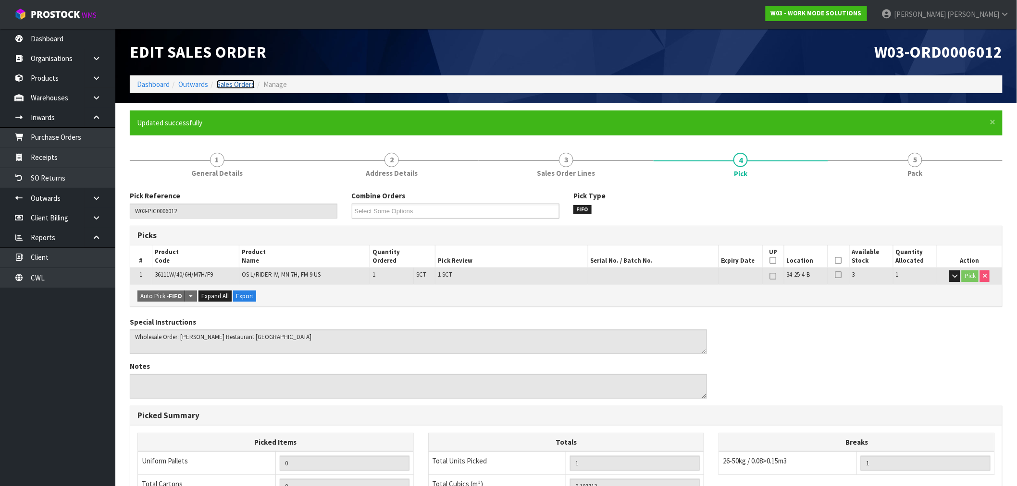
click at [242, 82] on link "Sales Orders" at bounding box center [236, 84] width 38 height 9
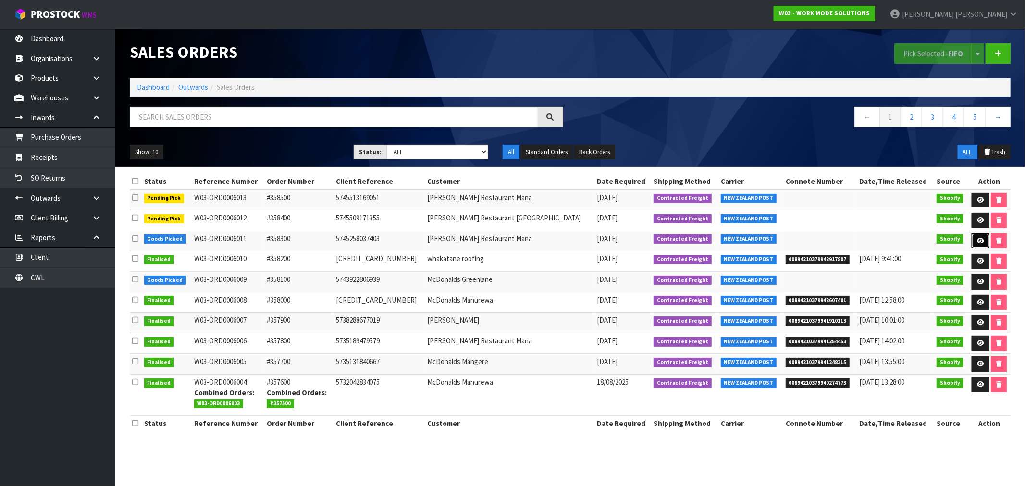
click at [977, 237] on link at bounding box center [981, 241] width 18 height 15
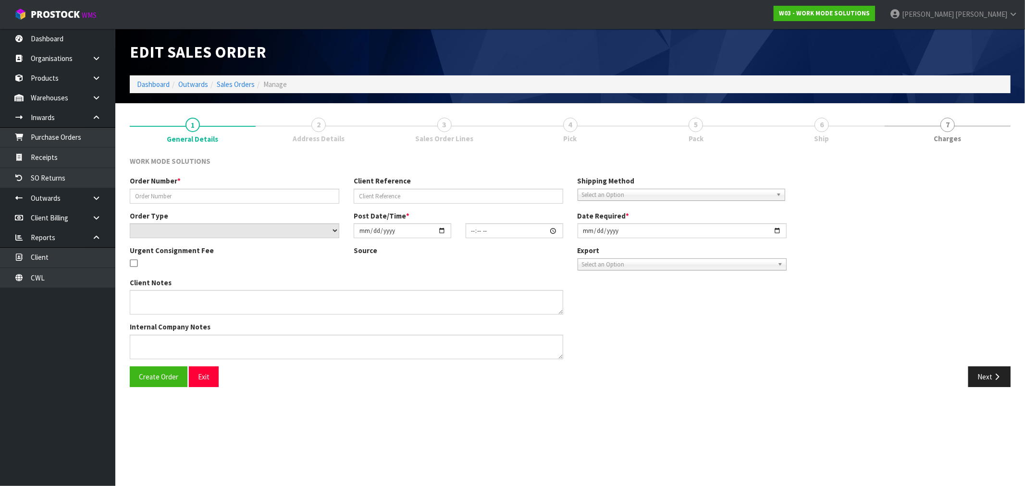
type input "#358300"
type input "5745258037403"
select select "number:0"
type input "2025-08-26"
type input "11:34:00.000"
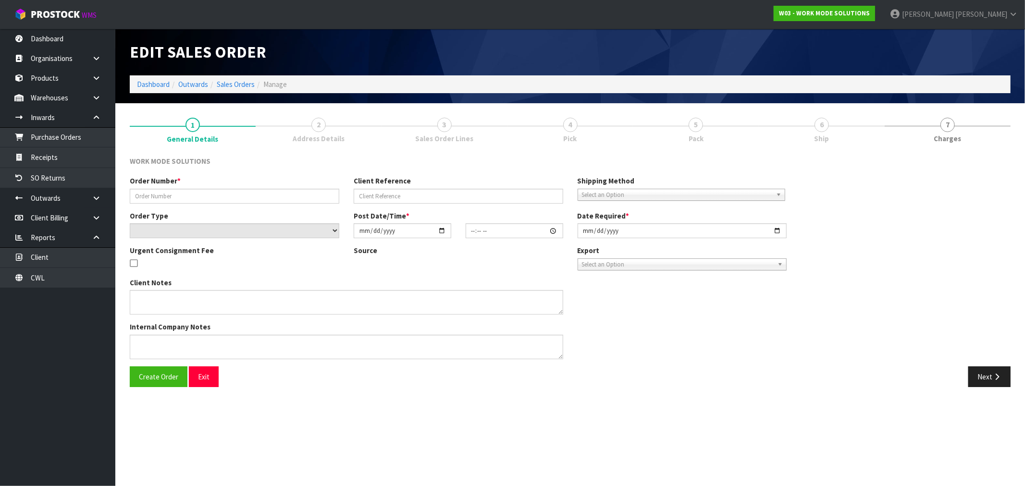
type input "2025-08-27"
type textarea "Wholesale Order: McDonald's Restaurant Mana"
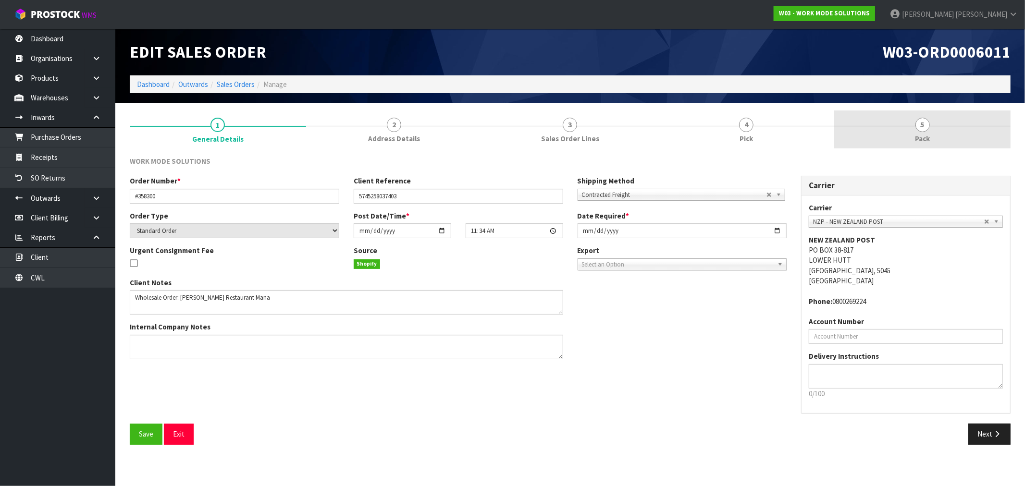
click at [935, 135] on link "5 Pack" at bounding box center [923, 130] width 176 height 38
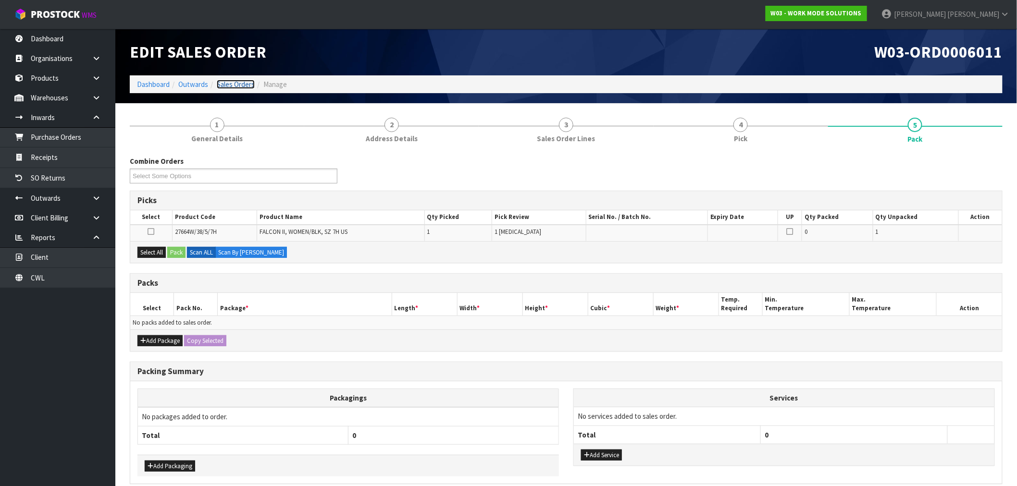
click at [239, 84] on link "Sales Orders" at bounding box center [236, 84] width 38 height 9
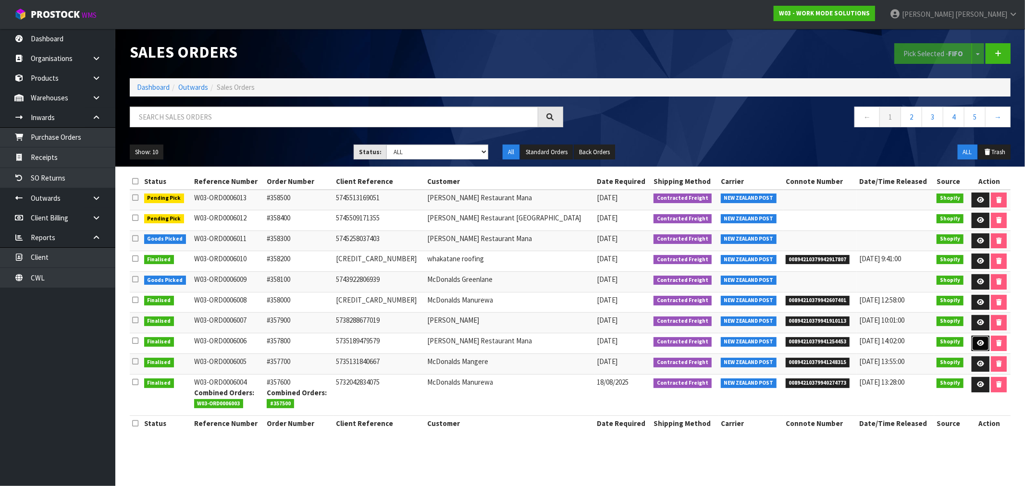
click at [977, 341] on icon at bounding box center [980, 343] width 7 height 6
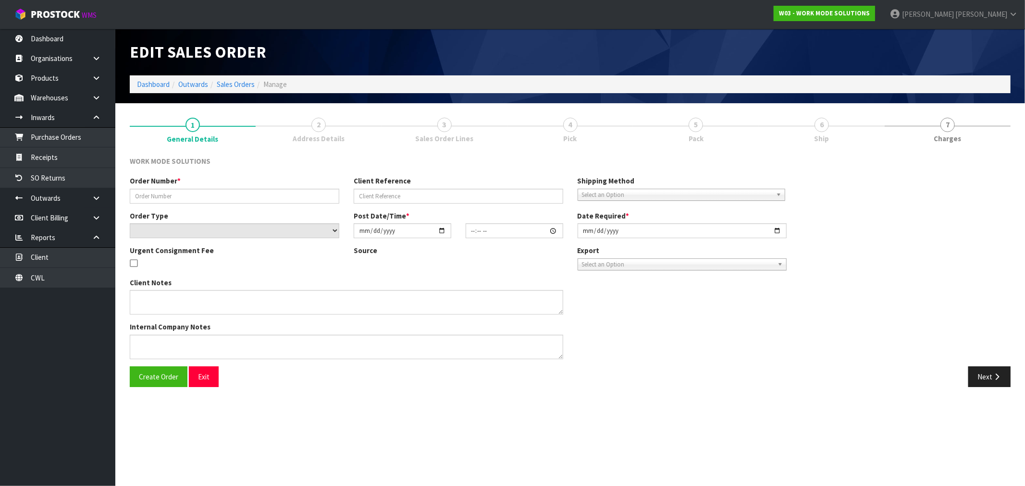
type input "#357800"
type input "5735189479579"
select select "number:0"
type input "2025-08-19"
type input "16:21:46.000"
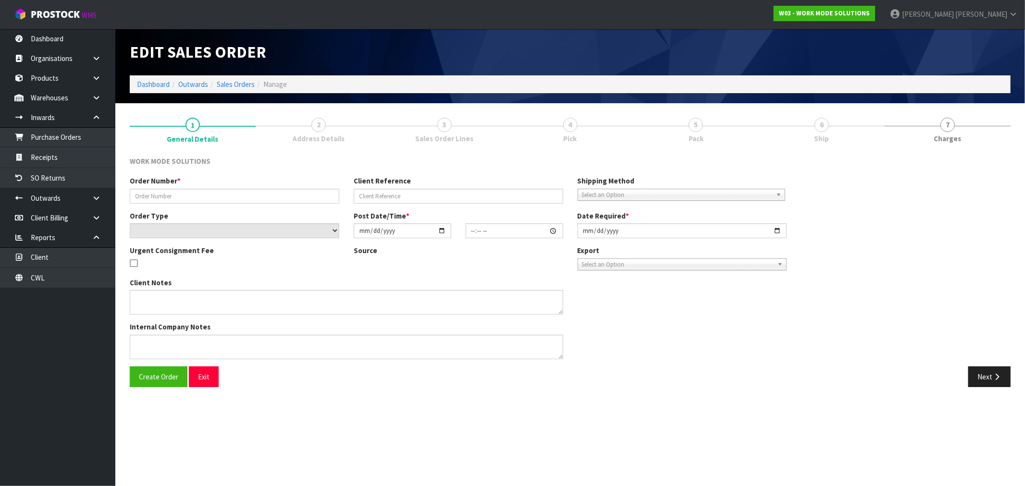
type input "2025-08-20"
type textarea "Wholesale Order: McDonald's Restaurant Mana"
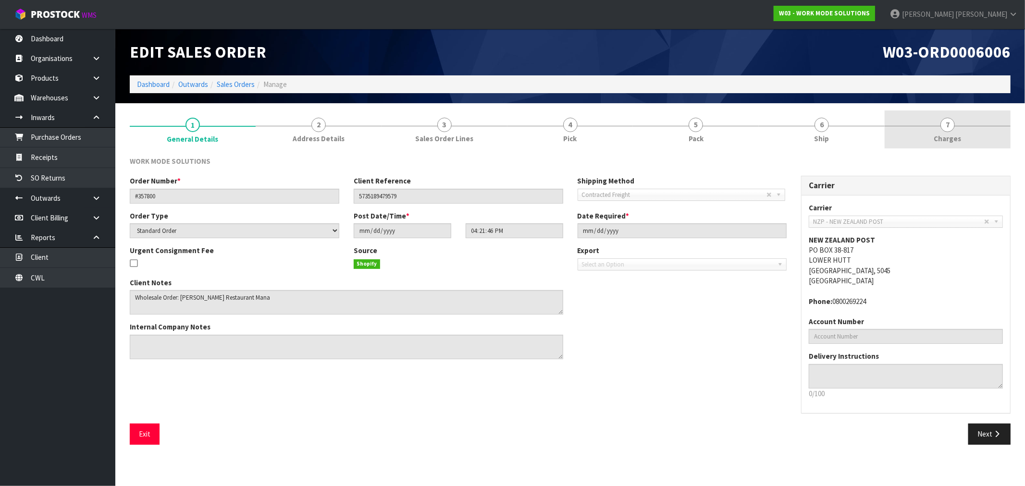
click at [960, 126] on link "7 Charges" at bounding box center [948, 130] width 126 height 38
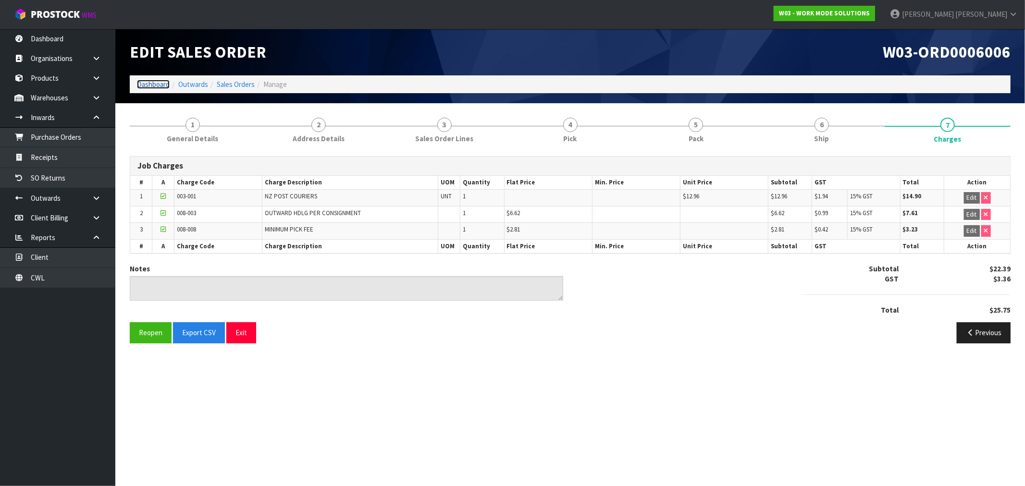
click at [162, 87] on link "Dashboard" at bounding box center [153, 84] width 33 height 9
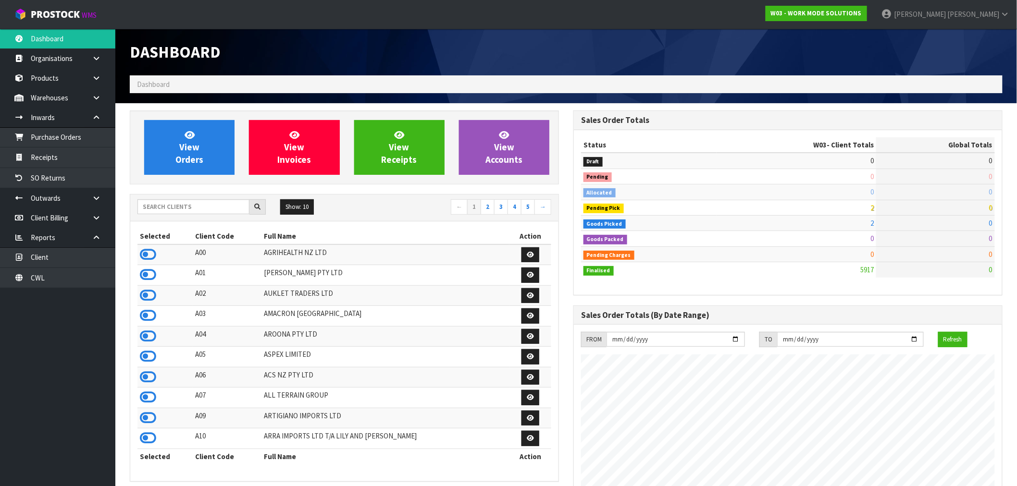
scroll to position [713, 444]
click at [47, 287] on link "CWL" at bounding box center [57, 278] width 115 height 20
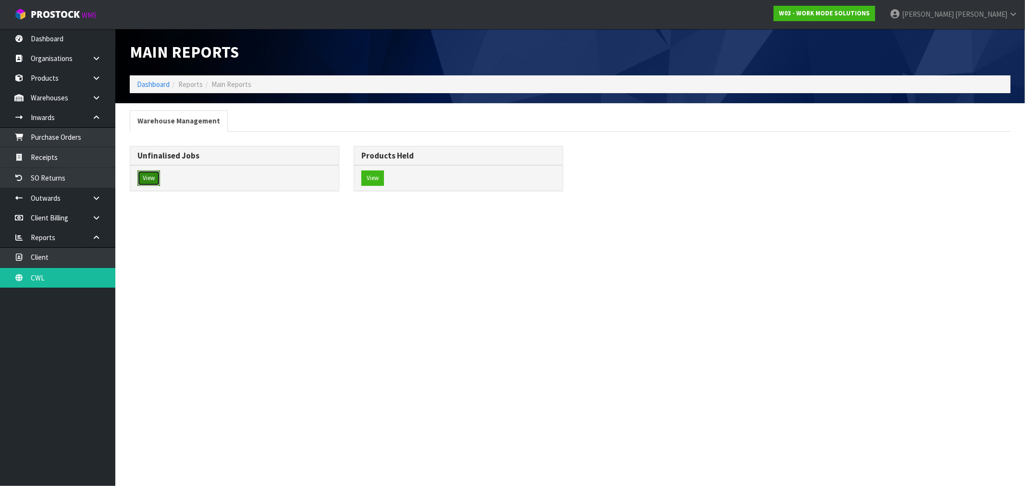
click at [156, 176] on button "View" at bounding box center [148, 178] width 23 height 15
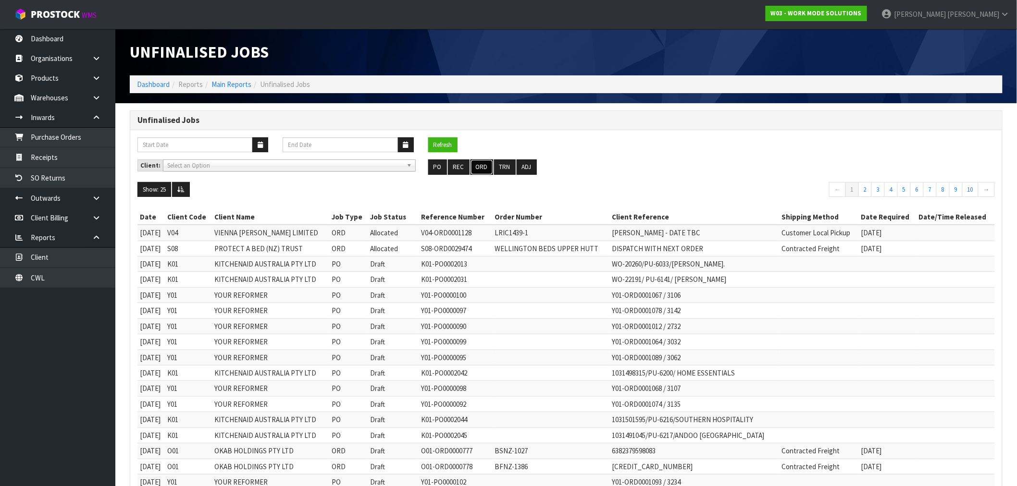
click at [480, 167] on button "ORD" at bounding box center [482, 167] width 23 height 15
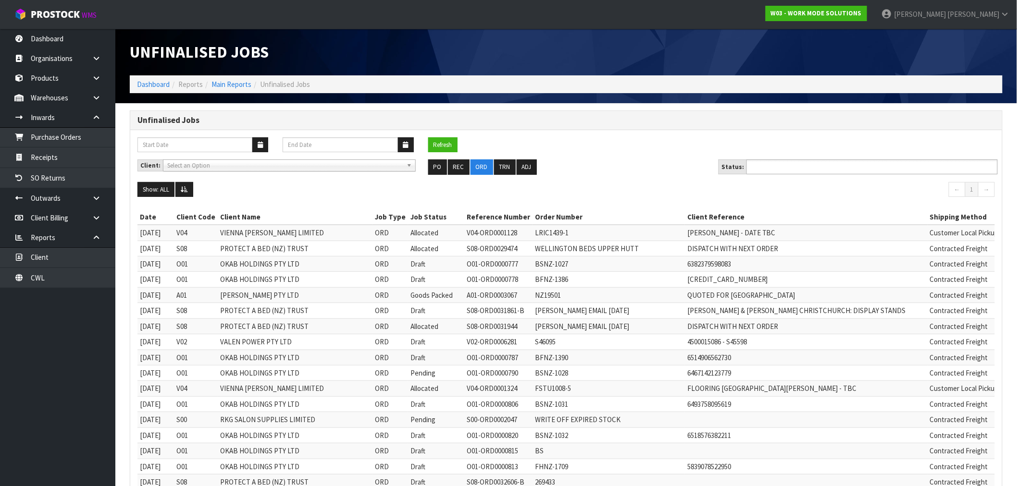
click at [772, 171] on input "text" at bounding box center [784, 167] width 71 height 12
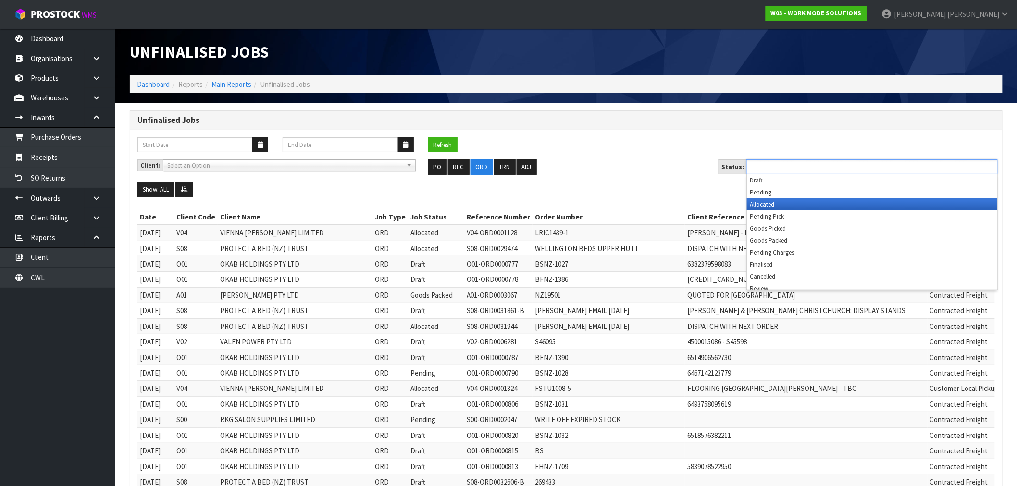
drag, startPoint x: 803, startPoint y: 197, endPoint x: 803, endPoint y: 202, distance: 5.3
click at [803, 202] on ul "Draft Pending Allocated Pending Pick Goods Picked Goods Packed Pending Charges …" at bounding box center [872, 231] width 250 height 115
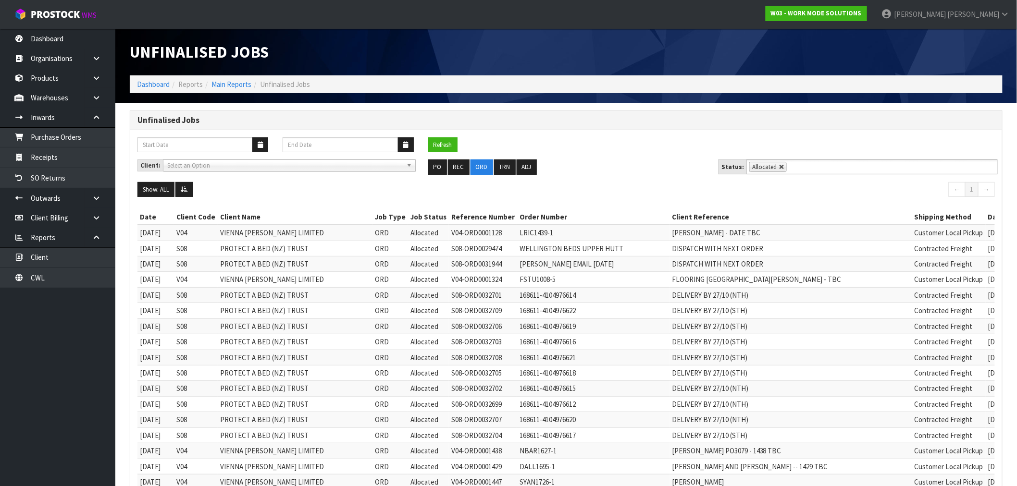
click at [781, 165] on link at bounding box center [782, 167] width 6 height 6
type input "Select Some Options"
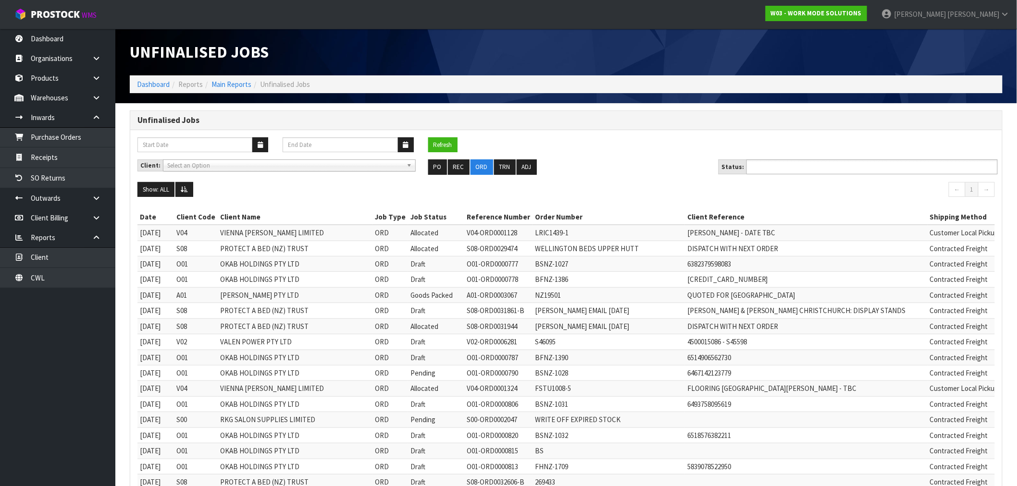
click at [785, 165] on input "text" at bounding box center [784, 167] width 71 height 12
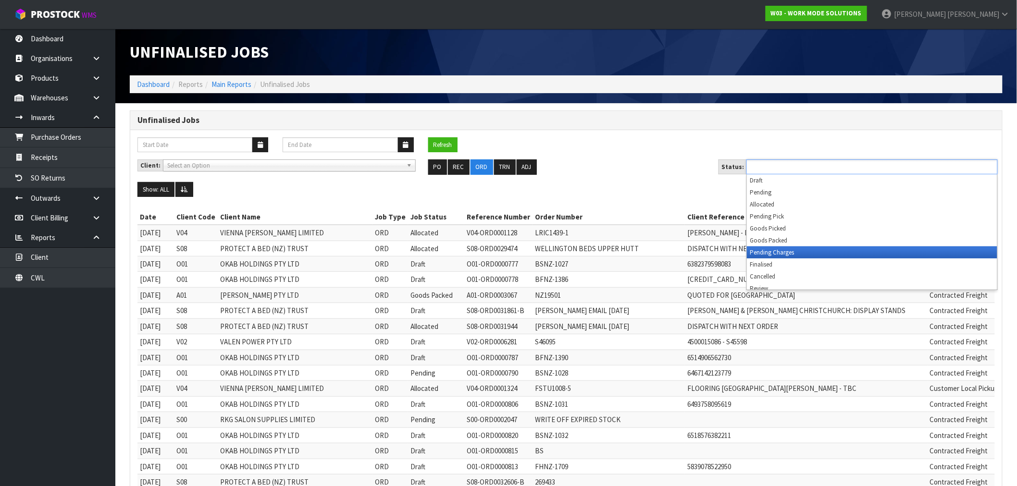
click at [784, 249] on li "Pending Charges" at bounding box center [872, 253] width 250 height 12
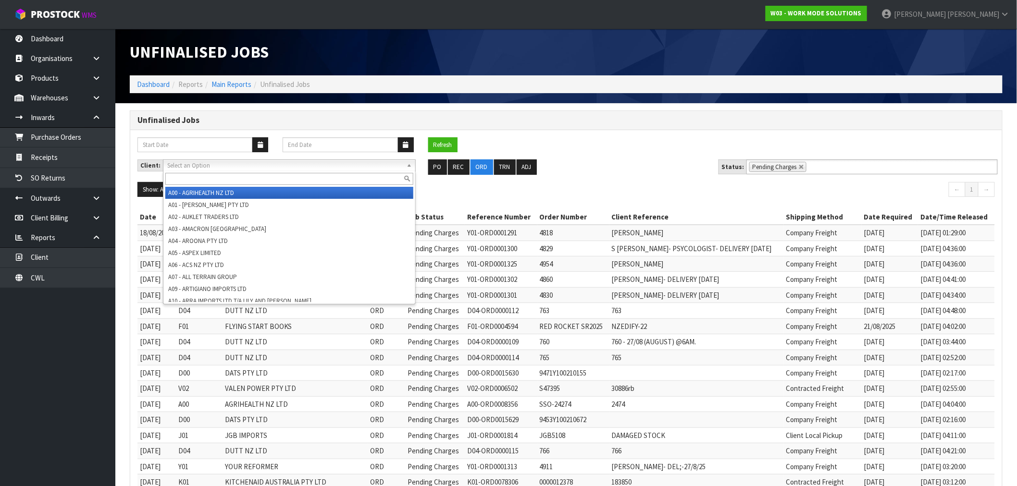
click at [377, 163] on span "Select an Option" at bounding box center [285, 166] width 236 height 12
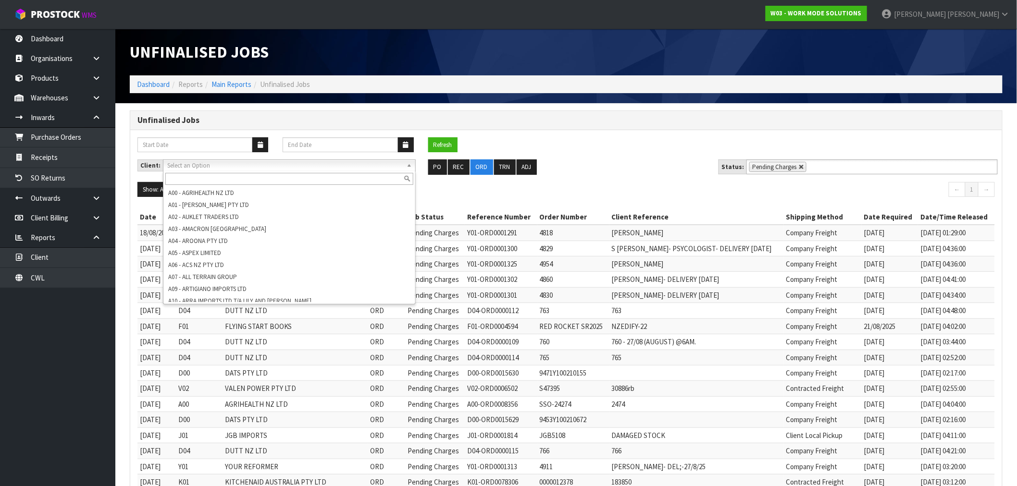
click at [799, 165] on link at bounding box center [802, 167] width 6 height 6
type input "Select Some Options"
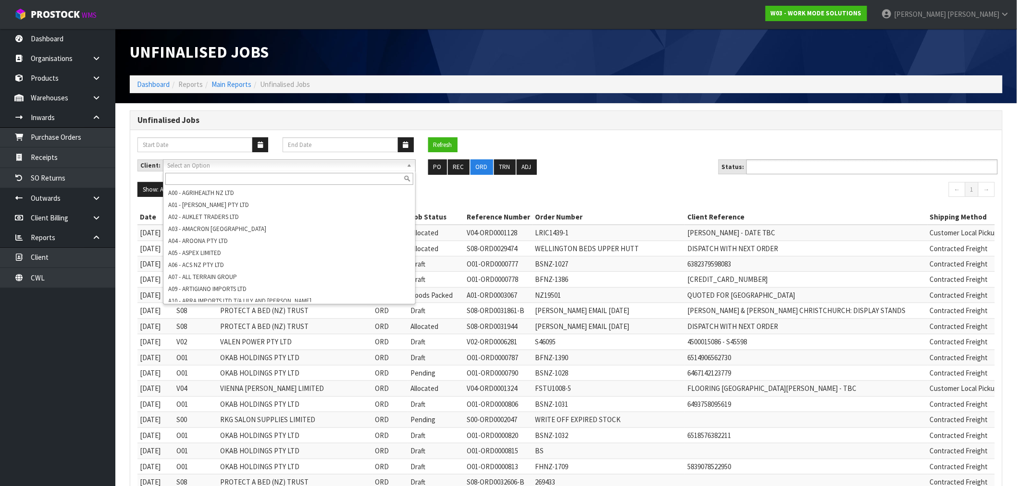
click at [789, 166] on input "text" at bounding box center [784, 167] width 71 height 12
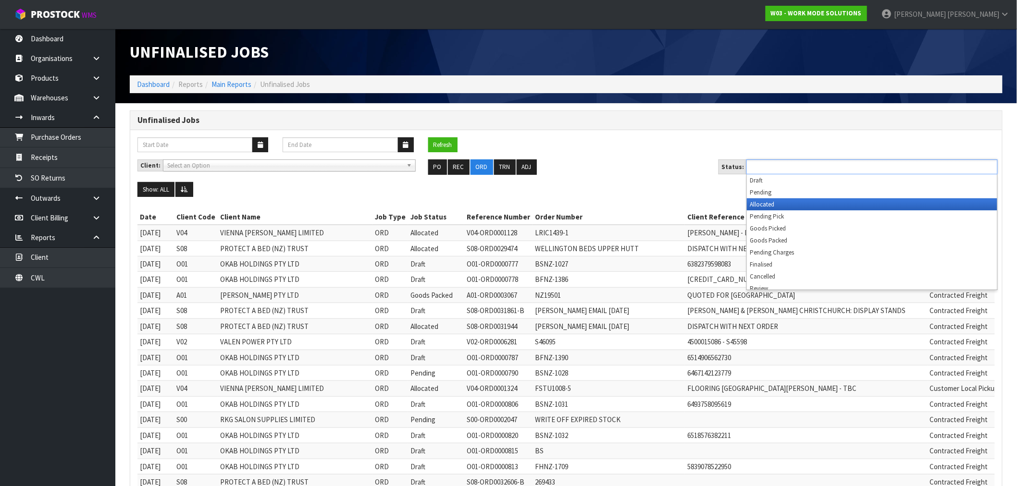
click at [796, 206] on li "Allocated" at bounding box center [872, 205] width 250 height 12
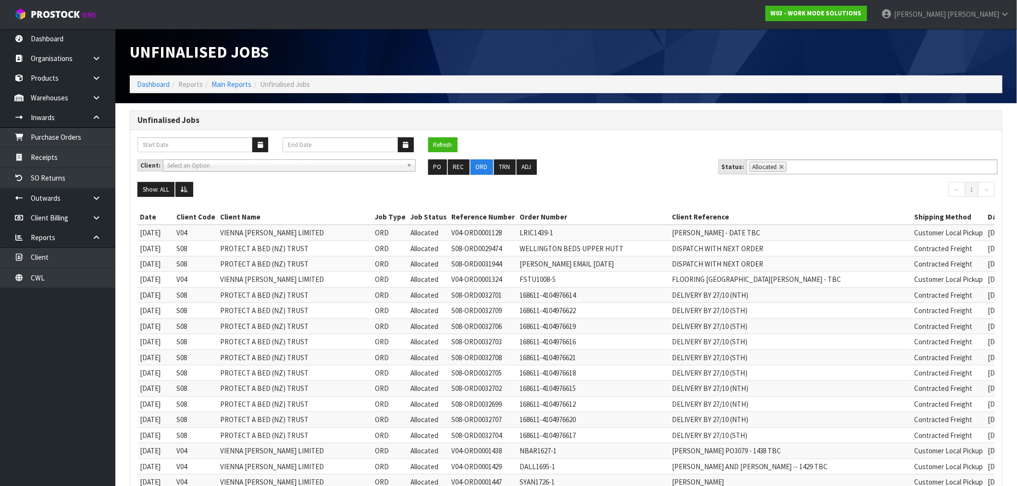
click at [779, 167] on link at bounding box center [782, 167] width 6 height 6
type input "Select Some Options"
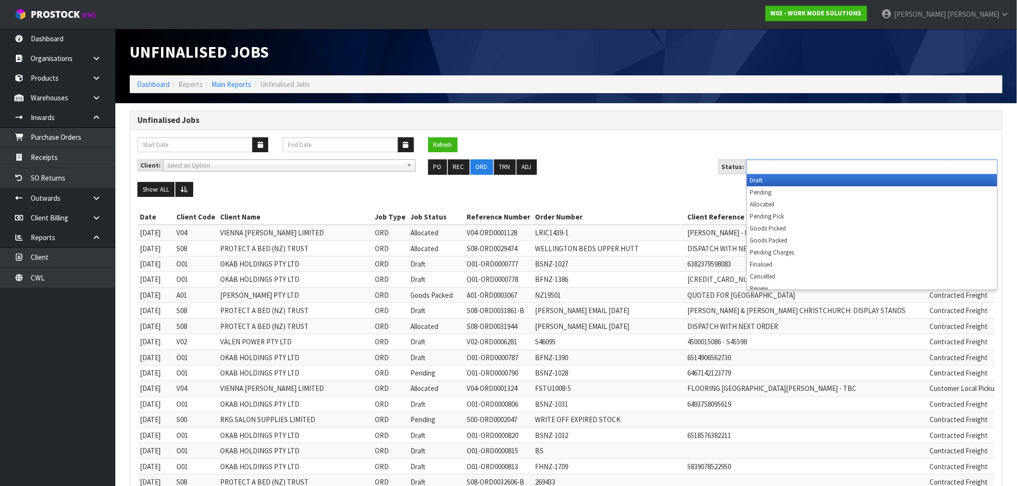
click at [780, 168] on input "text" at bounding box center [784, 167] width 71 height 12
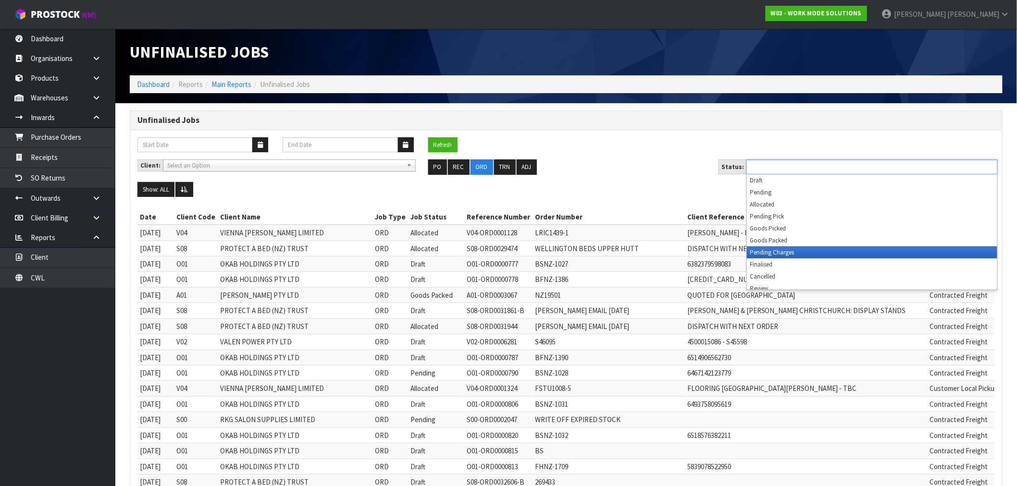
click at [795, 249] on li "Pending Charges" at bounding box center [872, 253] width 250 height 12
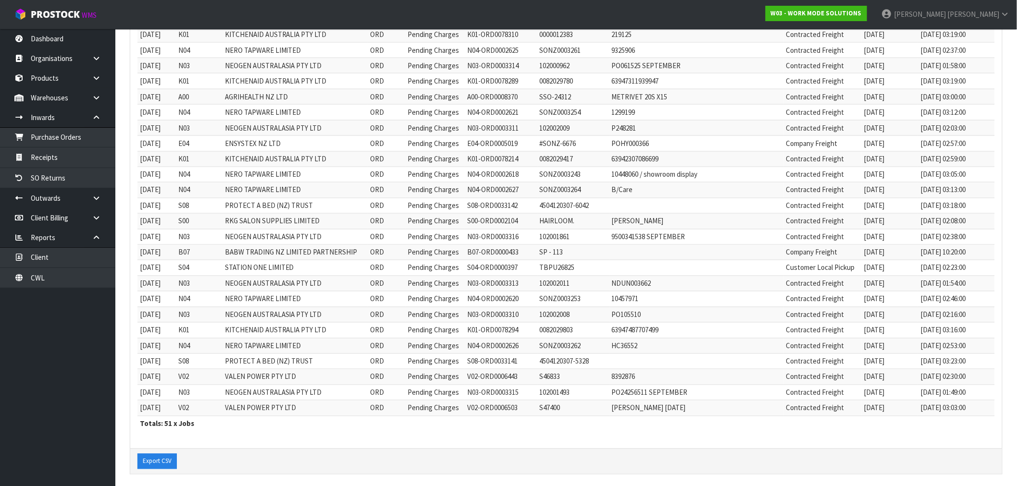
scroll to position [612, 0]
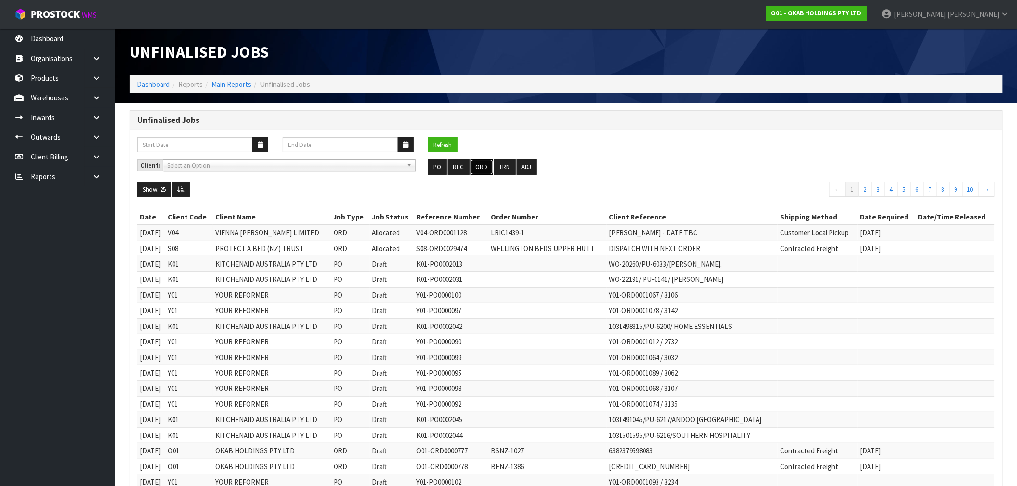
drag, startPoint x: 487, startPoint y: 166, endPoint x: 824, endPoint y: 187, distance: 338.2
click at [487, 166] on button "ORD" at bounding box center [482, 167] width 23 height 15
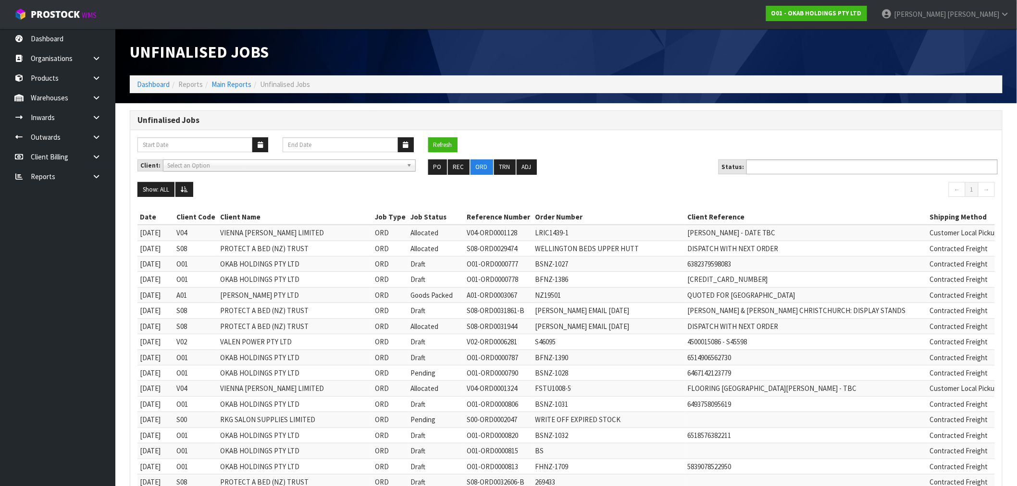
click at [836, 170] on ul at bounding box center [872, 167] width 251 height 15
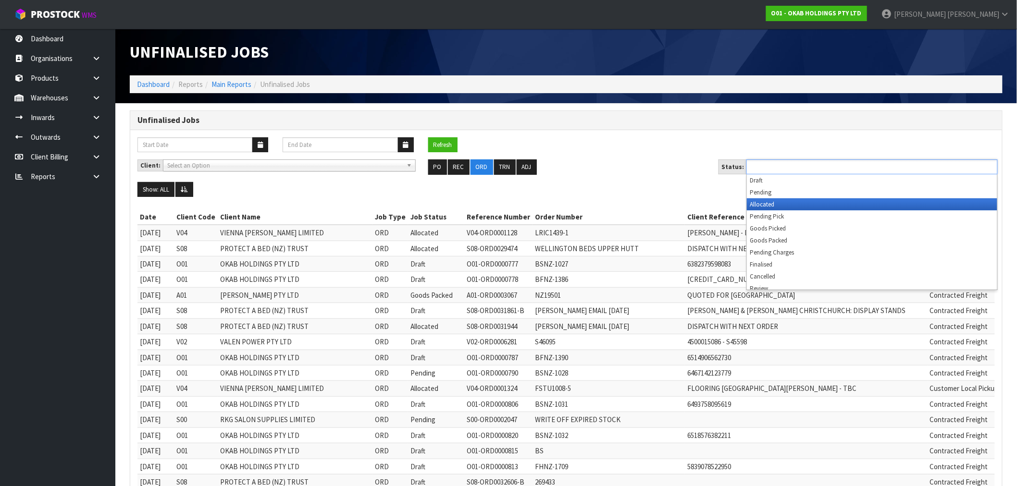
drag, startPoint x: 790, startPoint y: 198, endPoint x: 790, endPoint y: 206, distance: 8.2
click at [790, 206] on ul "Draft Pending Allocated Pending Pick Goods Picked Goods Packed Pending Charges …" at bounding box center [872, 231] width 250 height 115
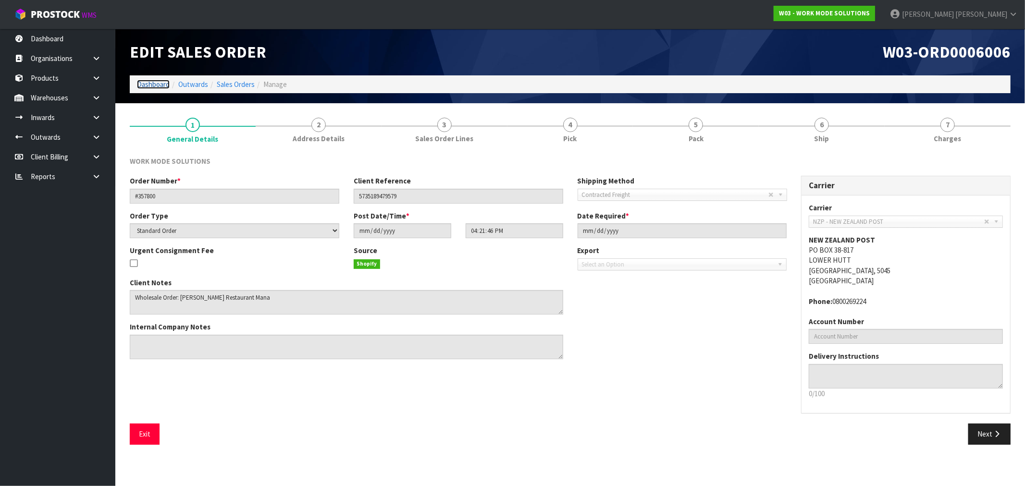
click at [146, 85] on link "Dashboard" at bounding box center [153, 84] width 33 height 9
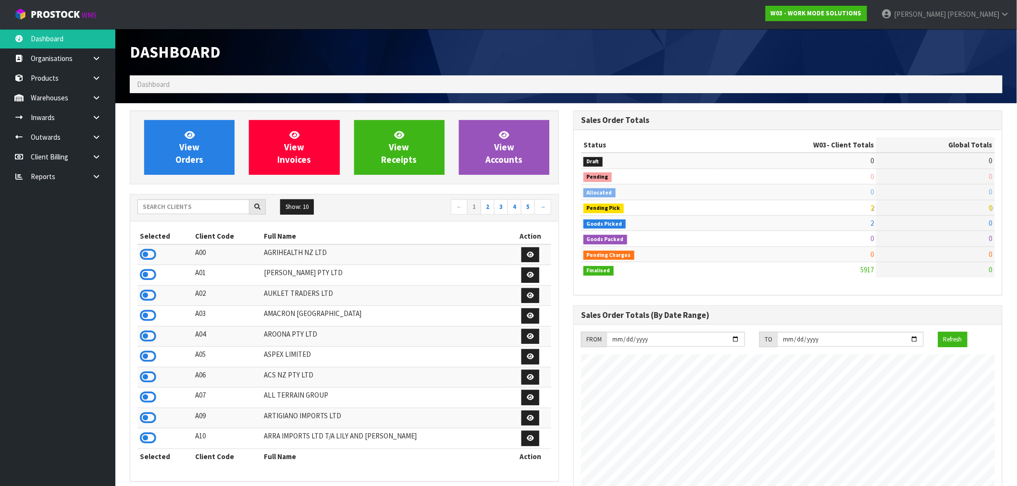
scroll to position [713, 444]
click at [169, 202] on input "text" at bounding box center [193, 206] width 112 height 15
click at [188, 203] on input "text" at bounding box center [193, 206] width 112 height 15
type input "N04"
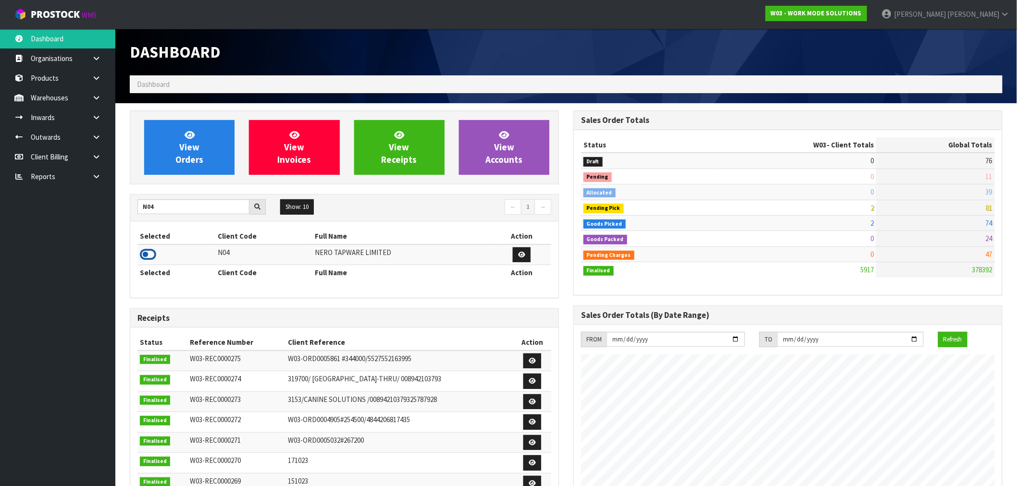
click at [147, 256] on icon at bounding box center [148, 255] width 16 height 14
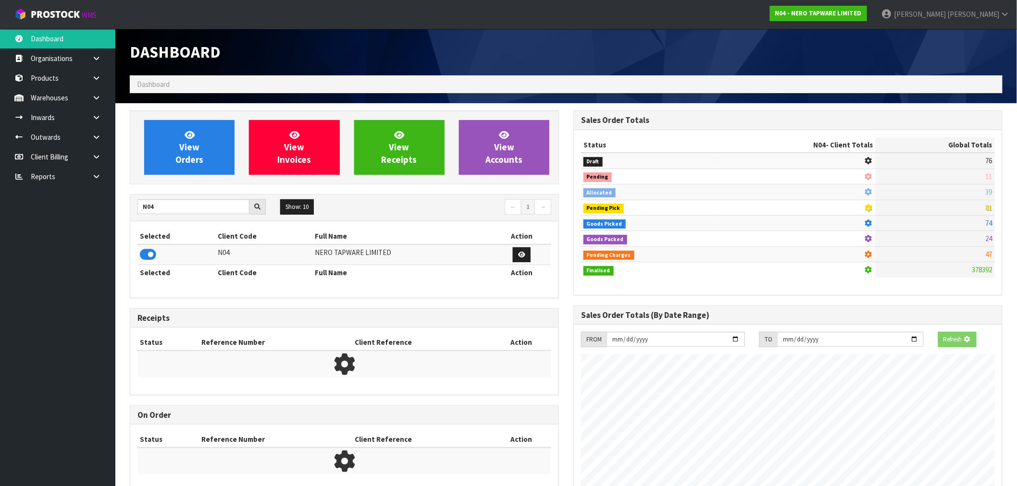
scroll to position [728, 444]
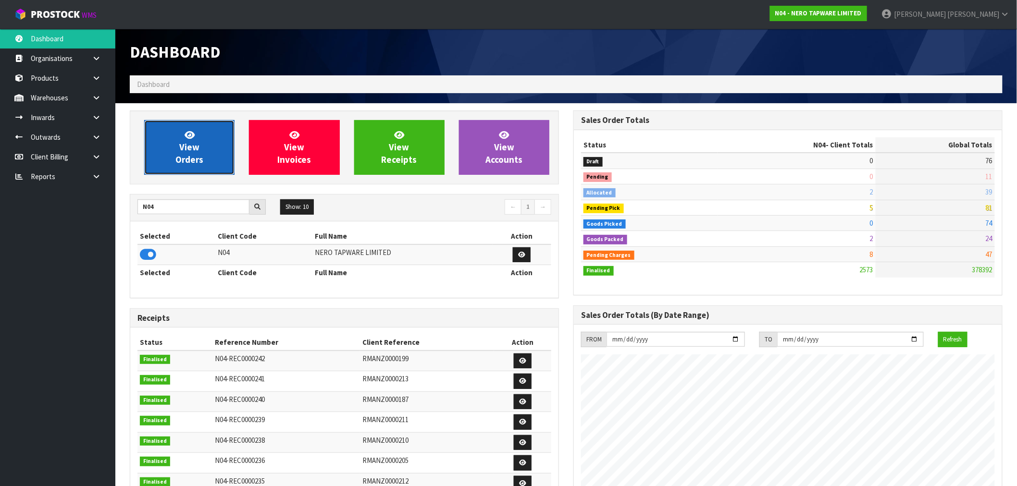
click at [194, 159] on span "View Orders" at bounding box center [189, 147] width 28 height 36
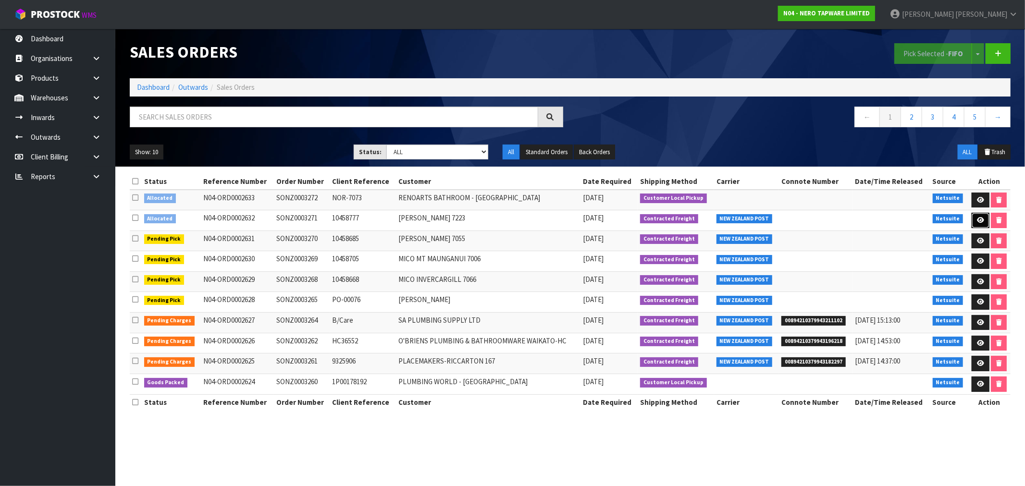
click at [981, 223] on icon at bounding box center [980, 220] width 7 height 6
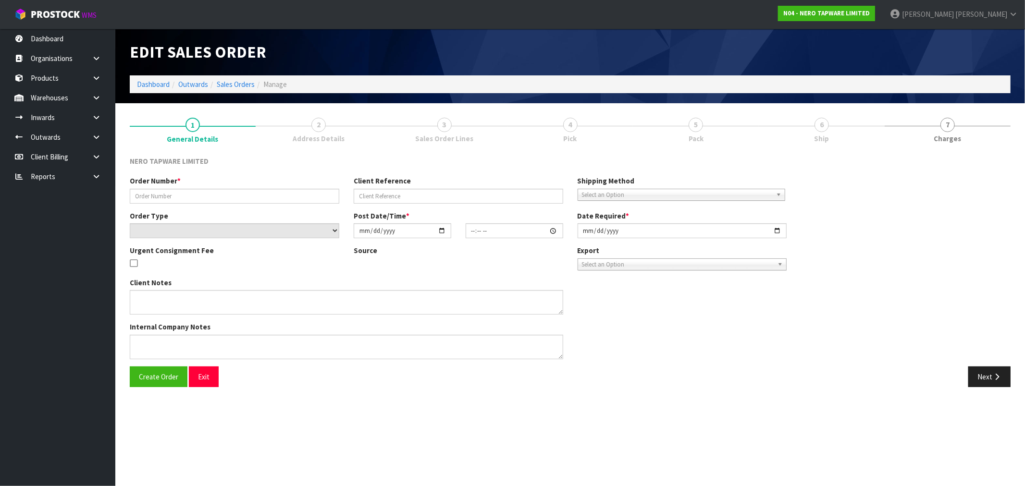
type input "SONZ0003271"
type input "10458777"
select select "number:0"
type input "2025-08-26"
type input "15:15:05.000"
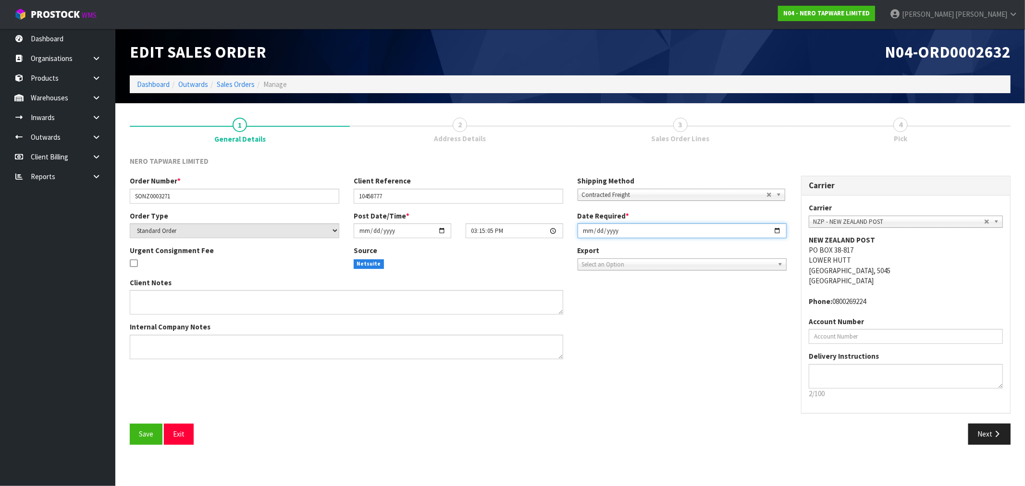
click at [587, 229] on input "[DATE]" at bounding box center [683, 231] width 210 height 15
type input "2025-08-27"
click at [130, 424] on button "Save" at bounding box center [146, 434] width 33 height 21
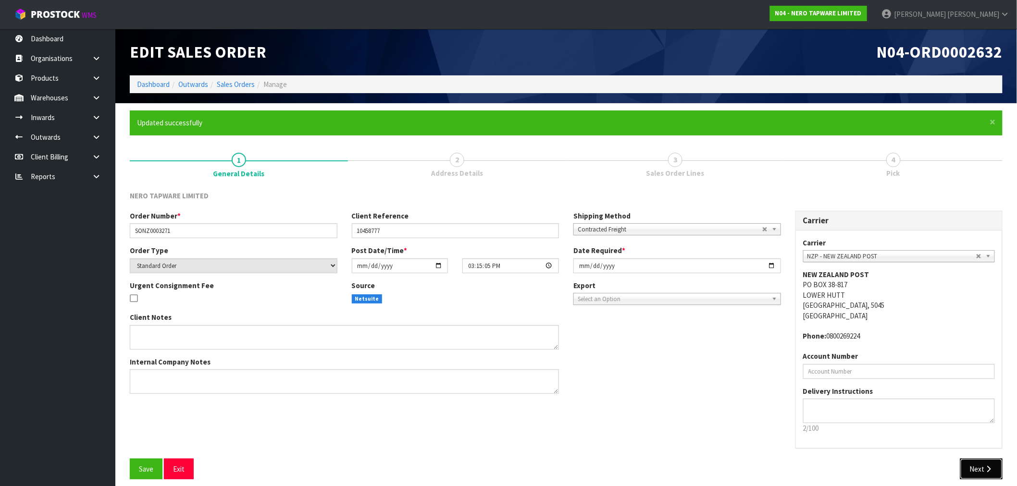
click at [1002, 463] on button "Next" at bounding box center [981, 469] width 42 height 21
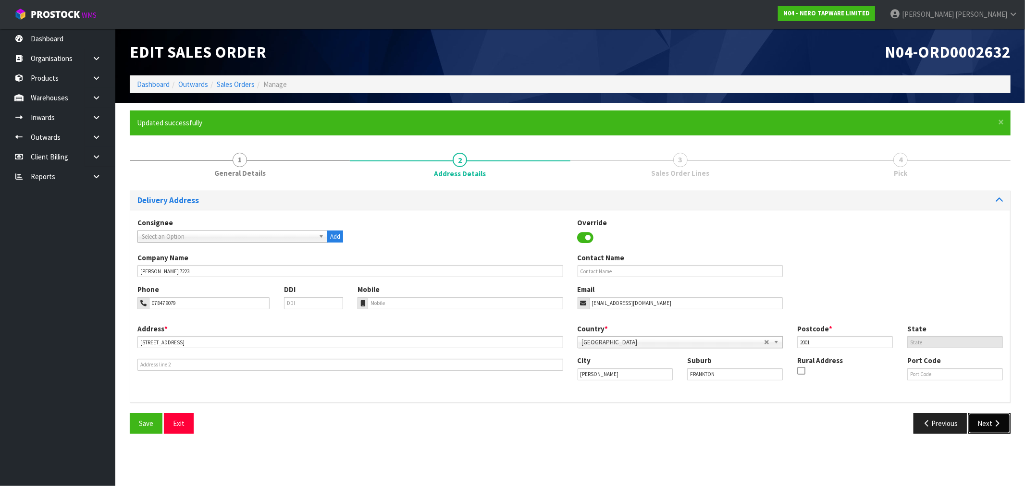
click at [988, 428] on button "Next" at bounding box center [990, 423] width 42 height 21
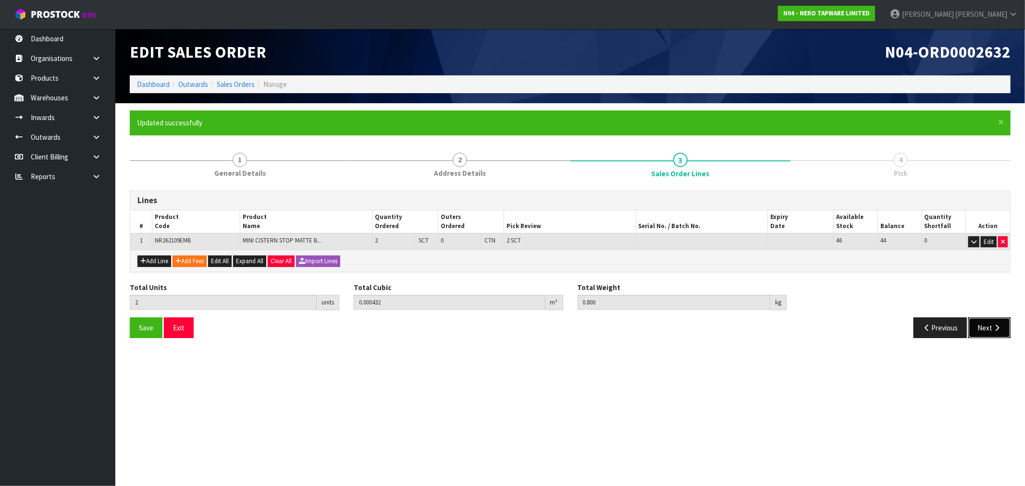
click at [993, 330] on icon "button" at bounding box center [997, 327] width 9 height 7
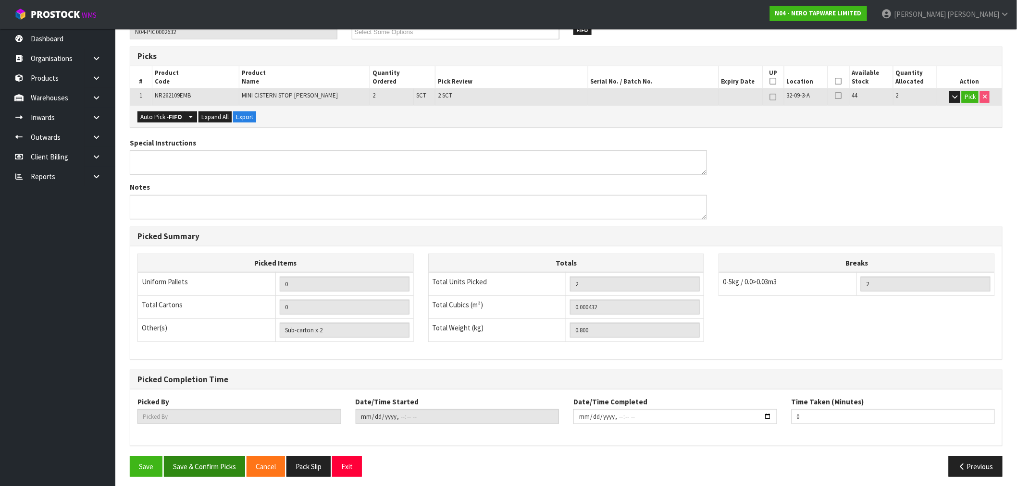
scroll to position [185, 0]
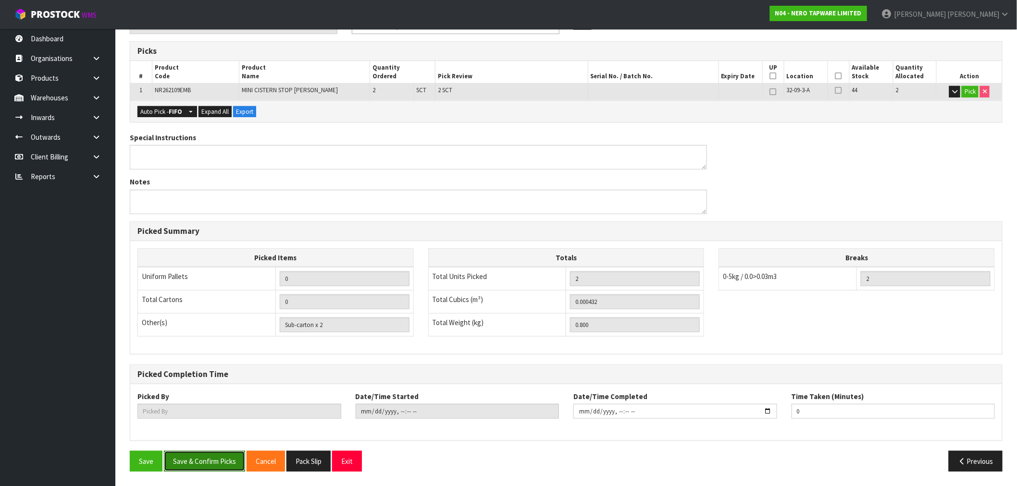
click at [238, 458] on button "Save & Confirm Picks" at bounding box center [204, 461] width 81 height 21
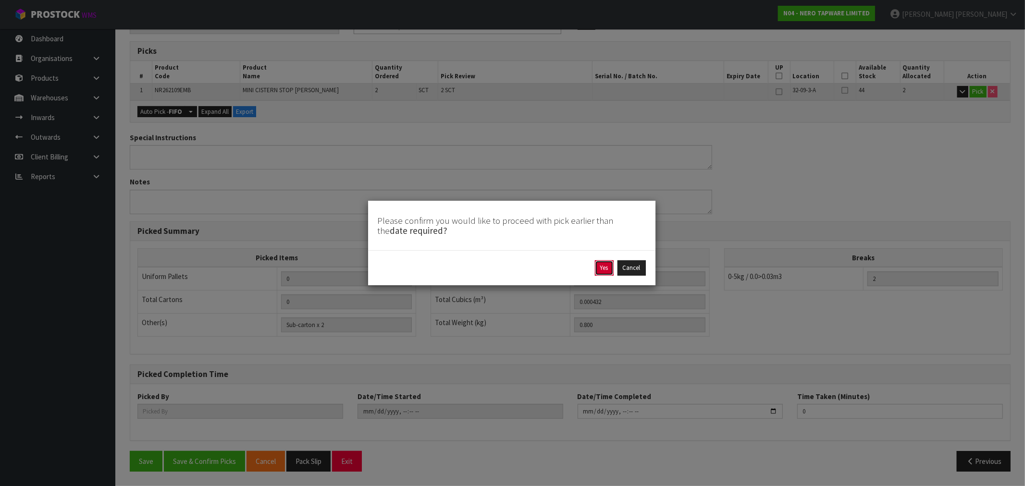
click at [597, 266] on button "Yes" at bounding box center [604, 268] width 19 height 15
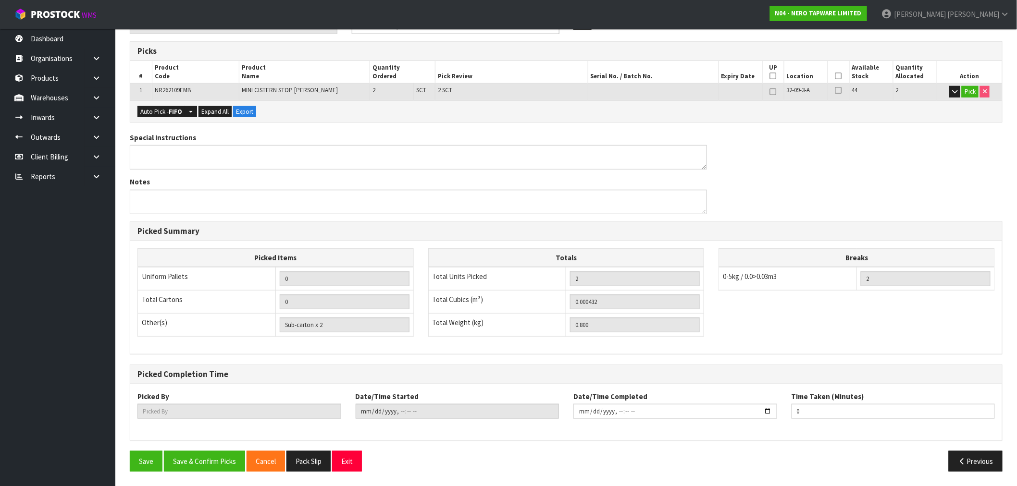
scroll to position [0, 0]
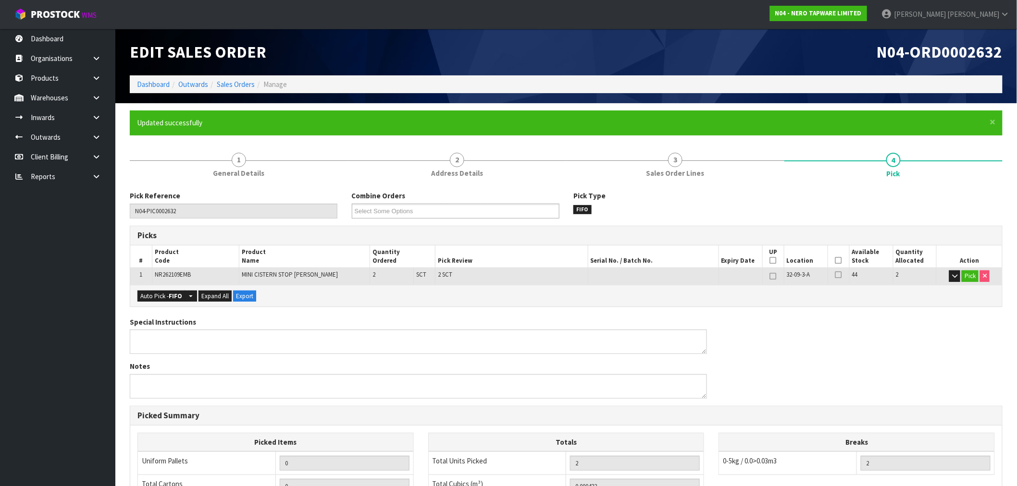
type input "Rocio Lopez"
type input "2025-08-26T15:28:17"
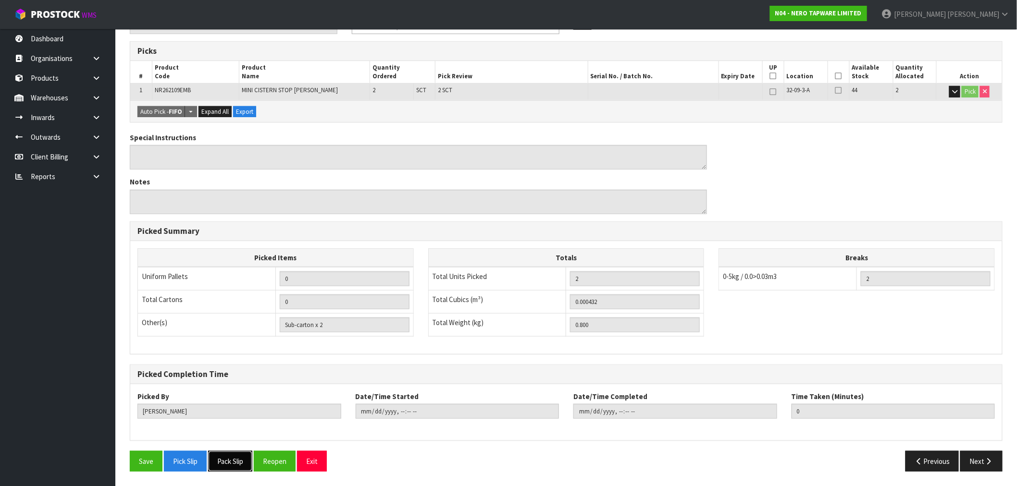
click at [233, 459] on button "Pack Slip" at bounding box center [230, 461] width 44 height 21
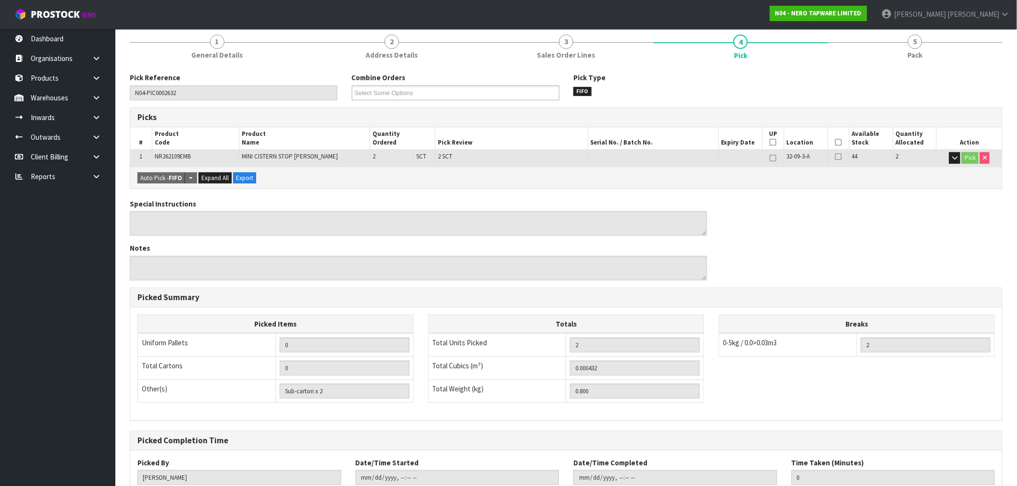
scroll to position [0, 0]
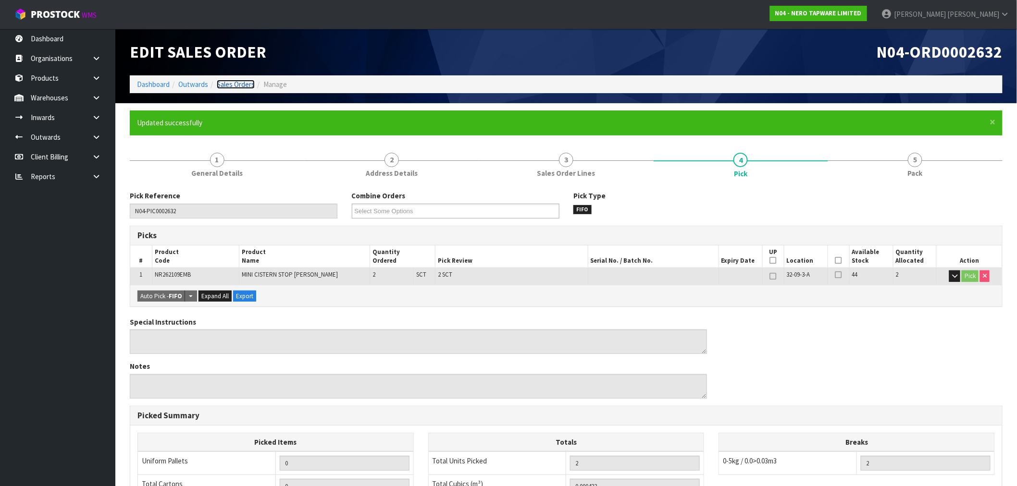
click at [234, 85] on link "Sales Orders" at bounding box center [236, 84] width 38 height 9
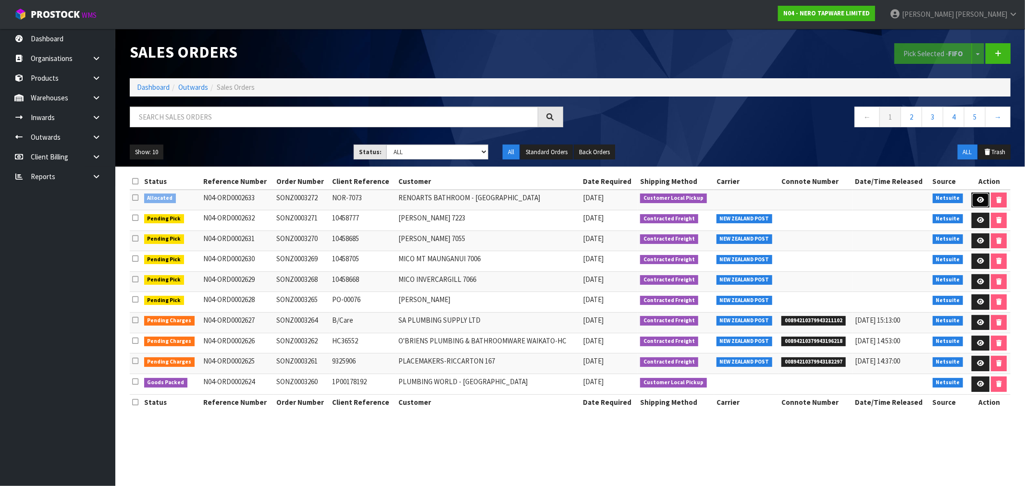
click at [985, 199] on link at bounding box center [981, 200] width 18 height 15
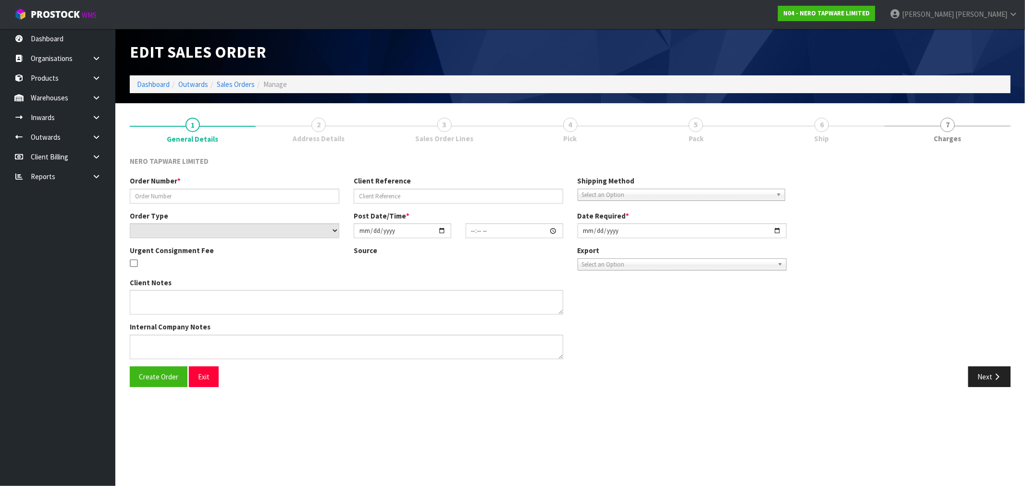
type input "SONZ0003272"
type input "NOR-7073"
select select "number:0"
type input "[DATE]"
type input "15:15:07.000"
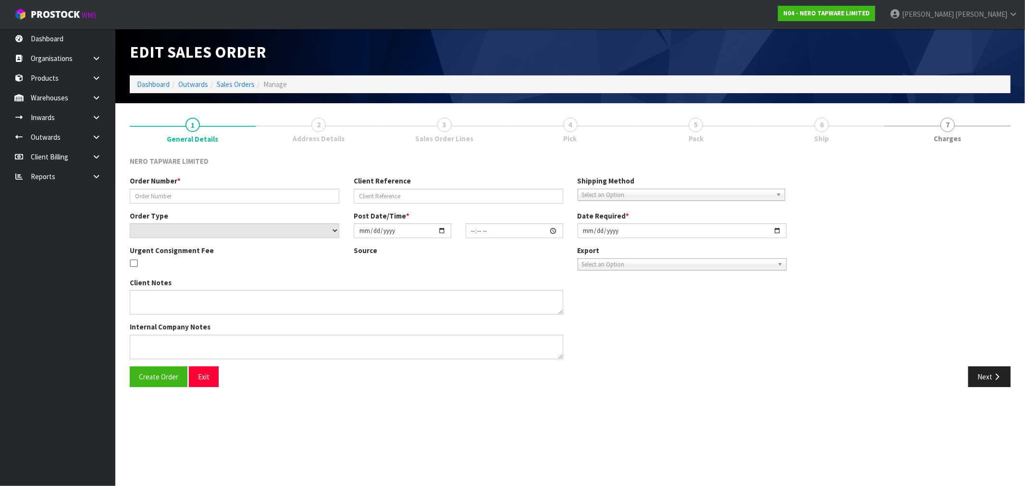
type input "[DATE]"
type textarea "customer pick up 26/08"
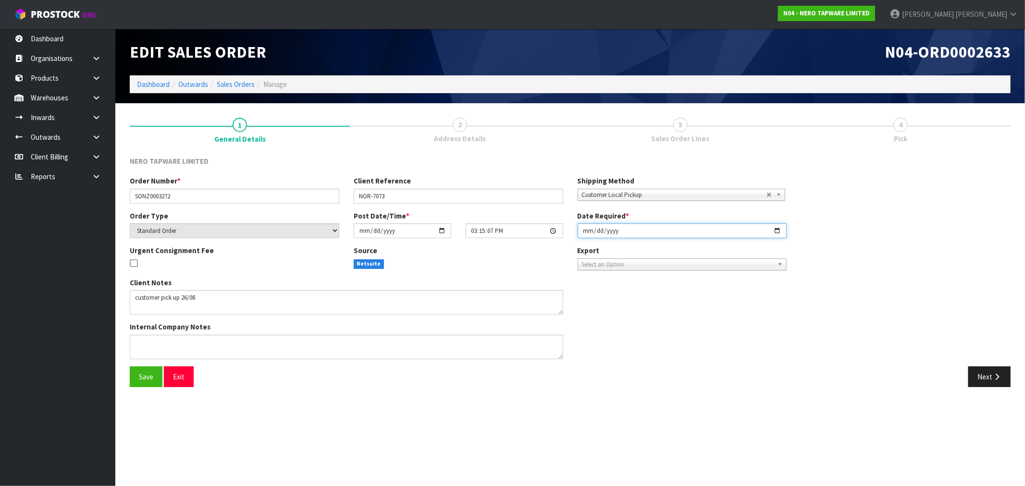
click at [583, 235] on input "[DATE]" at bounding box center [683, 231] width 210 height 15
click at [130, 367] on button "Save" at bounding box center [146, 377] width 33 height 21
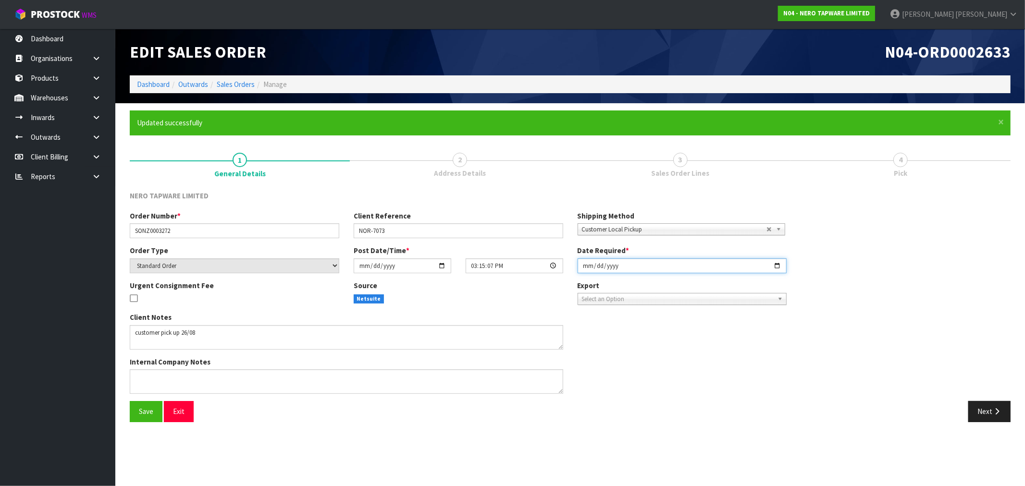
click at [581, 267] on input "2025-08-27" at bounding box center [683, 266] width 210 height 15
click at [584, 263] on input "2025-08-27" at bounding box center [683, 266] width 210 height 15
type input "[DATE]"
click at [130, 401] on button "Save" at bounding box center [146, 411] width 33 height 21
click at [229, 88] on link "Sales Orders" at bounding box center [236, 84] width 38 height 9
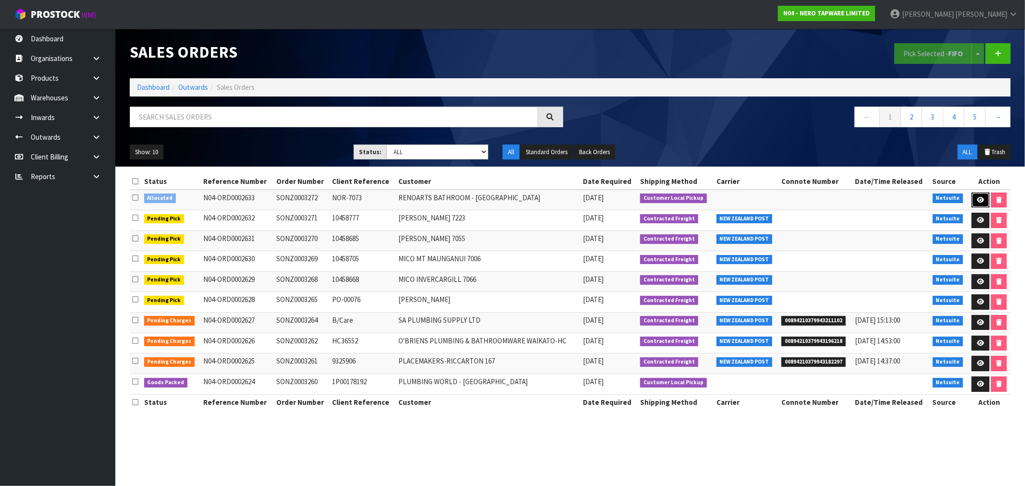
click at [986, 198] on link at bounding box center [981, 200] width 18 height 15
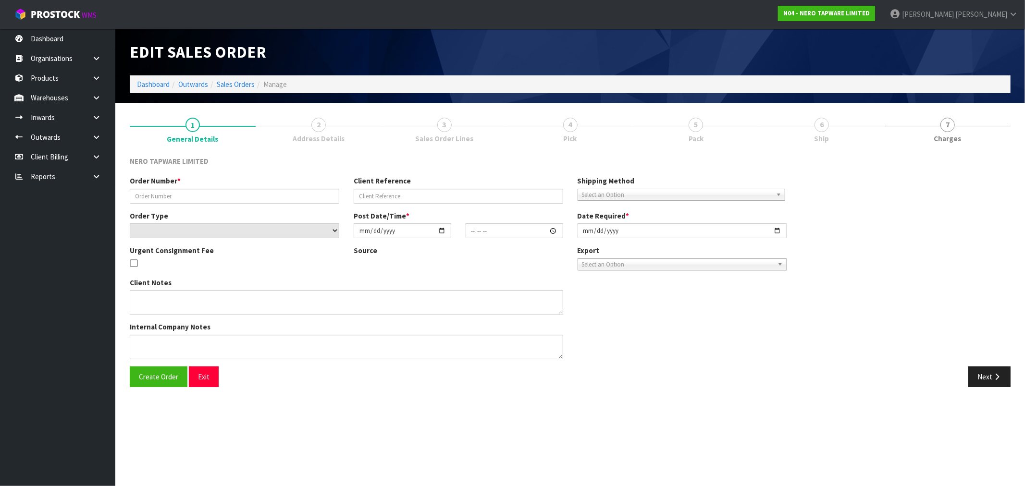
type input "SONZ0003272"
type input "NOR-7073"
select select "number:0"
type input "[DATE]"
type input "15:15:07.000"
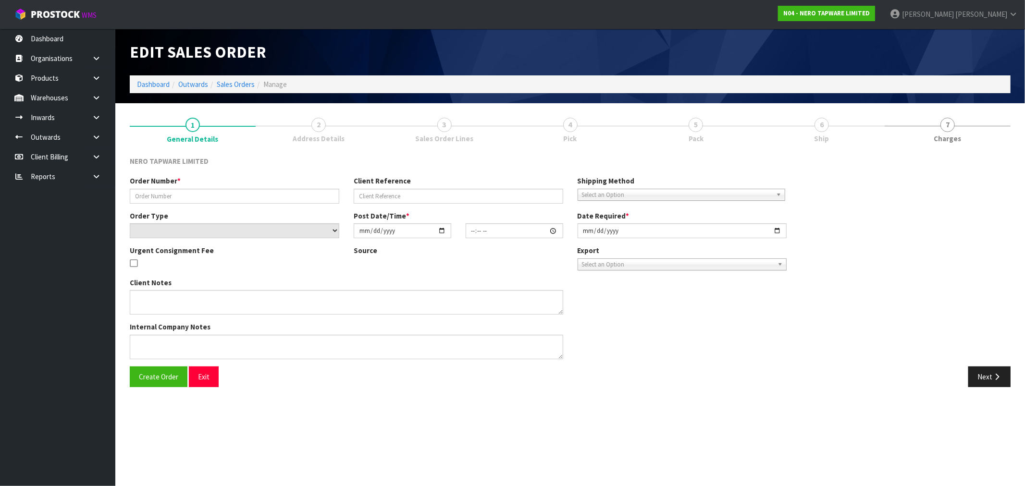
type input "[DATE]"
type textarea "customer pick up 26/08"
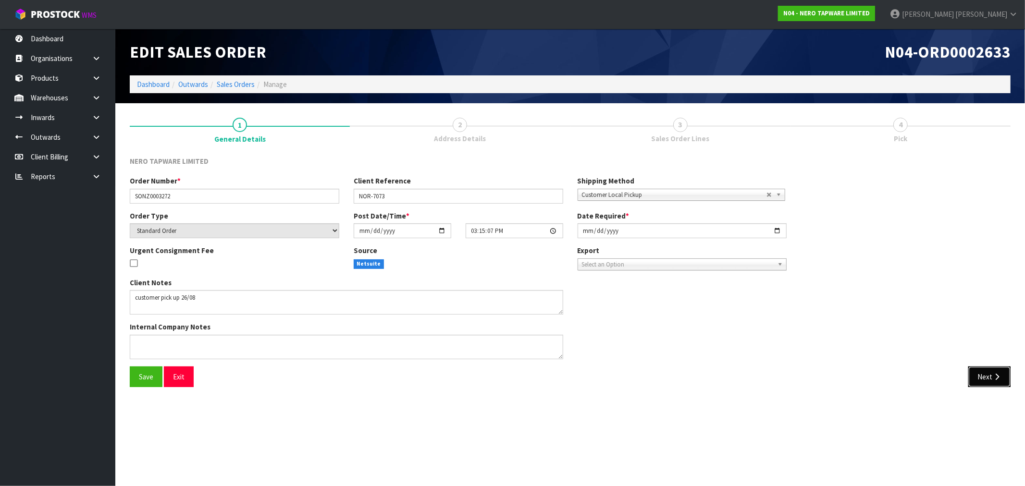
click at [1001, 374] on icon "button" at bounding box center [997, 377] width 9 height 7
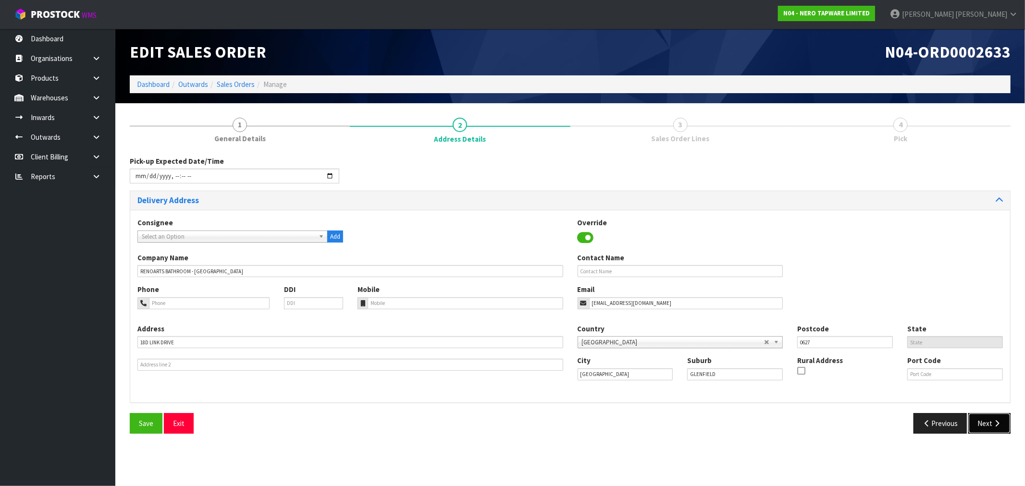
click at [998, 421] on icon "button" at bounding box center [997, 423] width 9 height 7
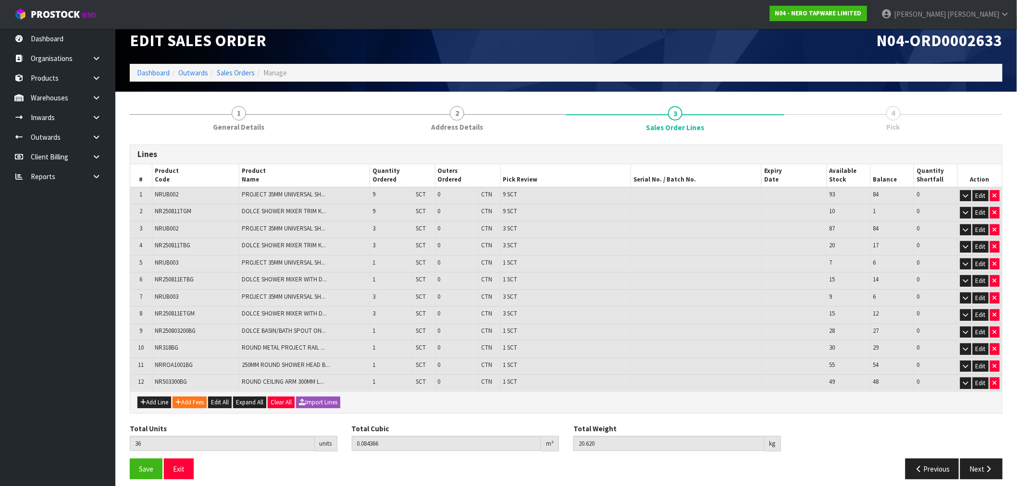
scroll to position [15, 0]
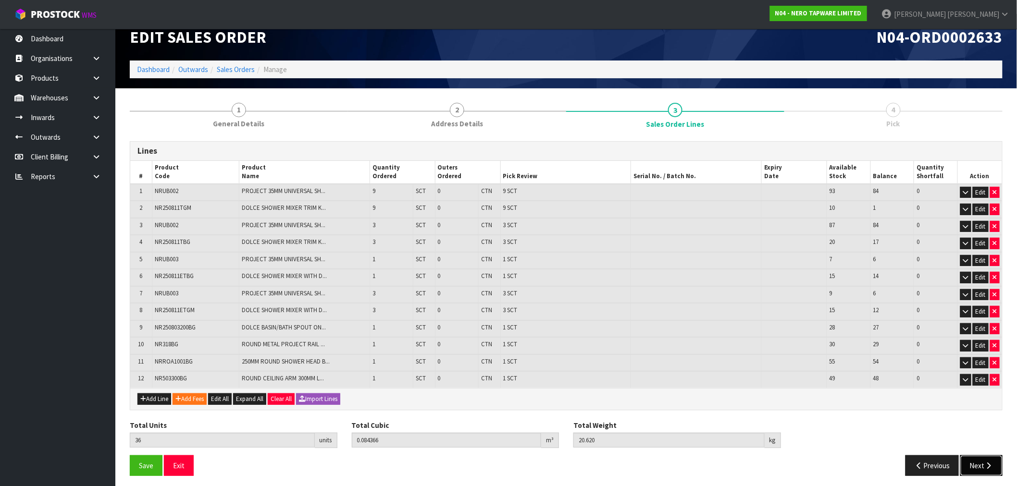
click at [983, 463] on button "Next" at bounding box center [981, 466] width 42 height 21
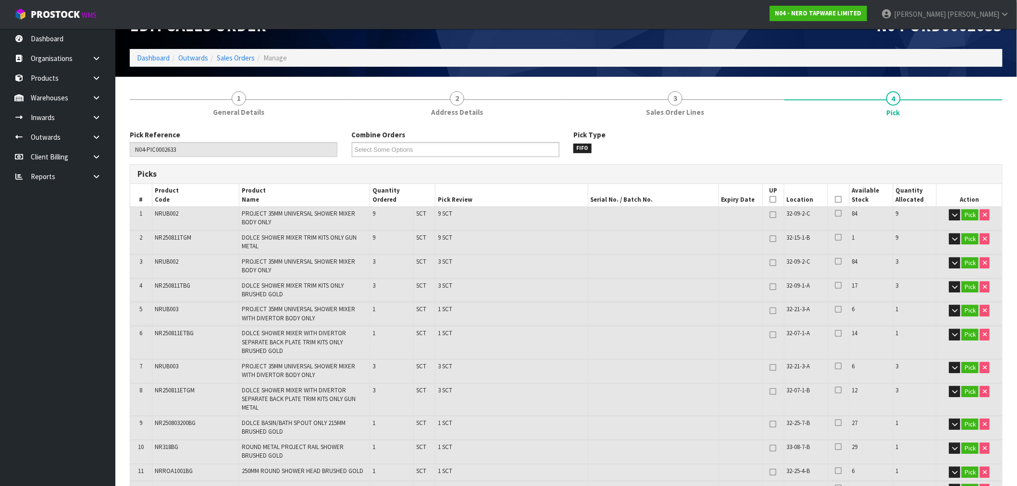
scroll to position [0, 0]
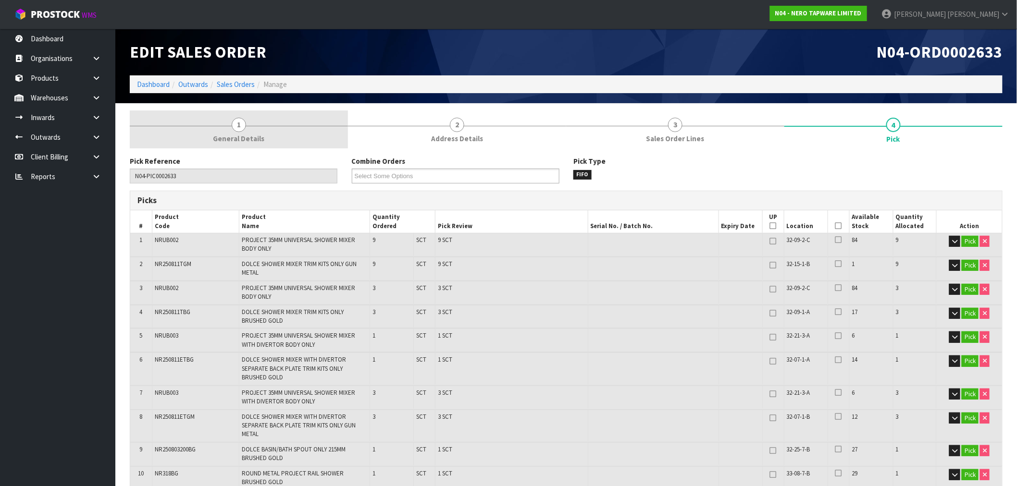
click at [218, 127] on link "1 General Details" at bounding box center [239, 130] width 218 height 38
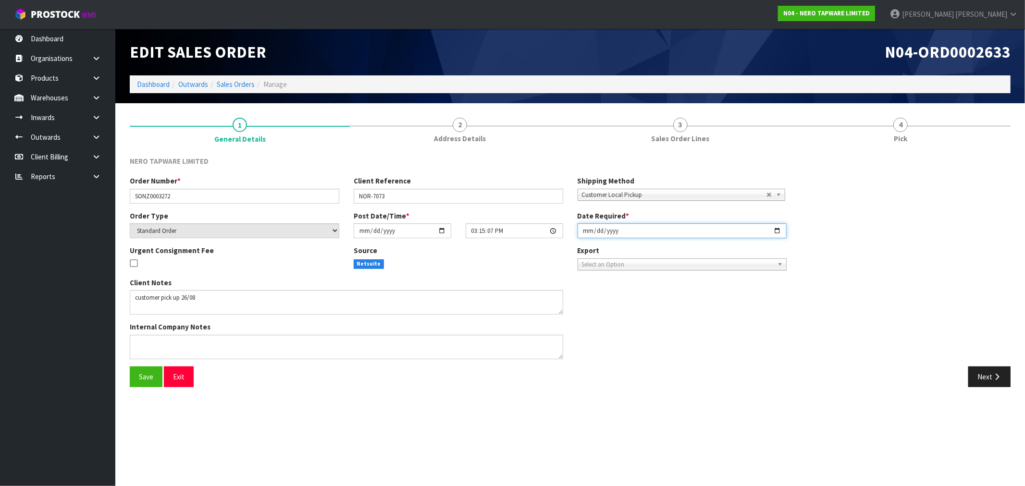
click at [585, 231] on input "[DATE]" at bounding box center [683, 231] width 210 height 15
type input "2025-08-27"
click at [130, 367] on button "Save" at bounding box center [146, 377] width 33 height 21
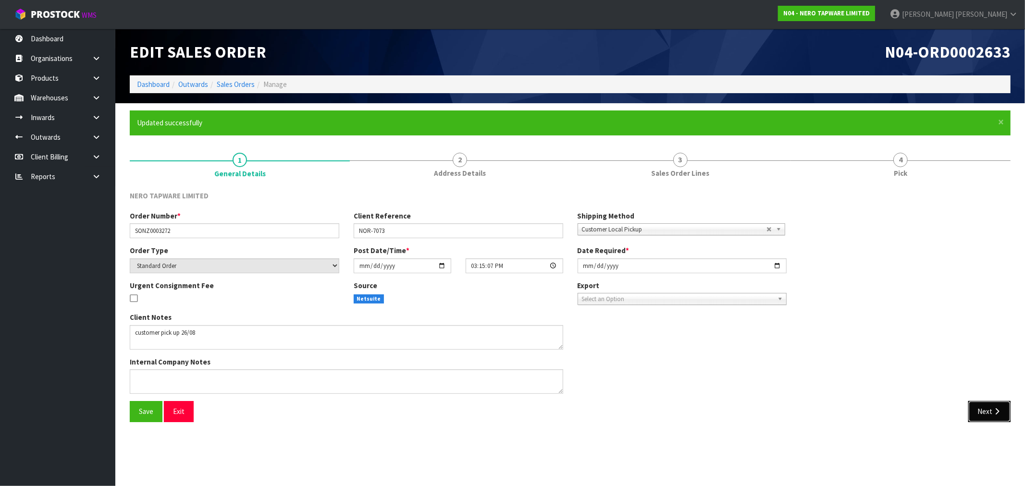
click at [991, 402] on button "Next" at bounding box center [990, 411] width 42 height 21
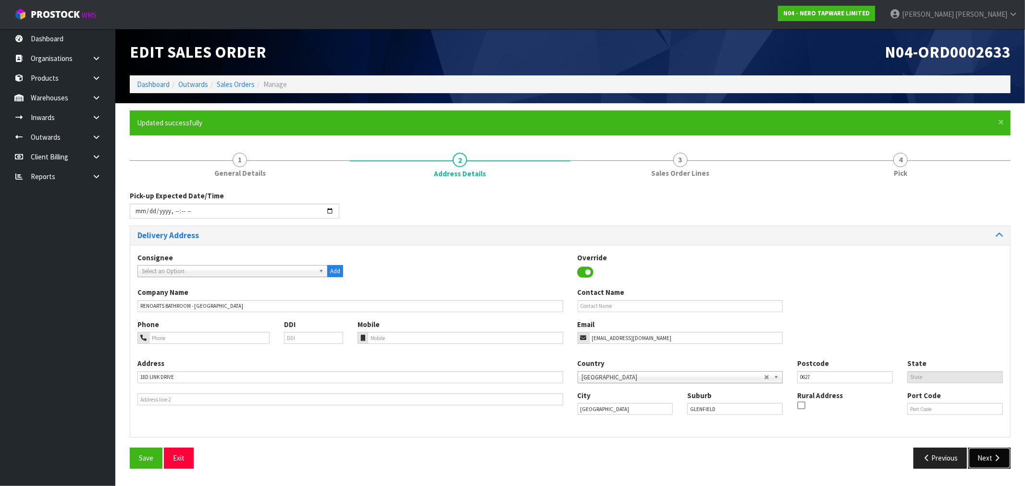
click at [991, 453] on button "Next" at bounding box center [990, 458] width 42 height 21
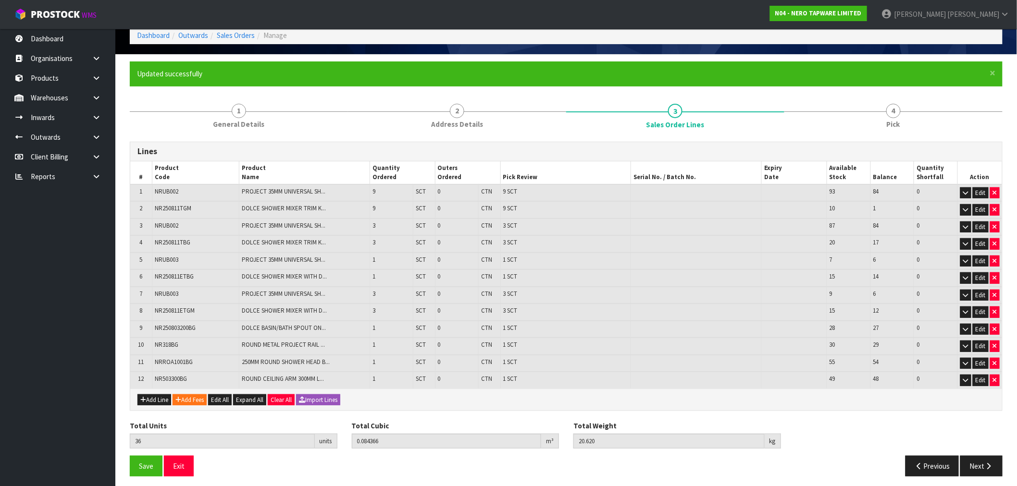
scroll to position [50, 0]
click at [982, 456] on button "Next" at bounding box center [981, 466] width 42 height 21
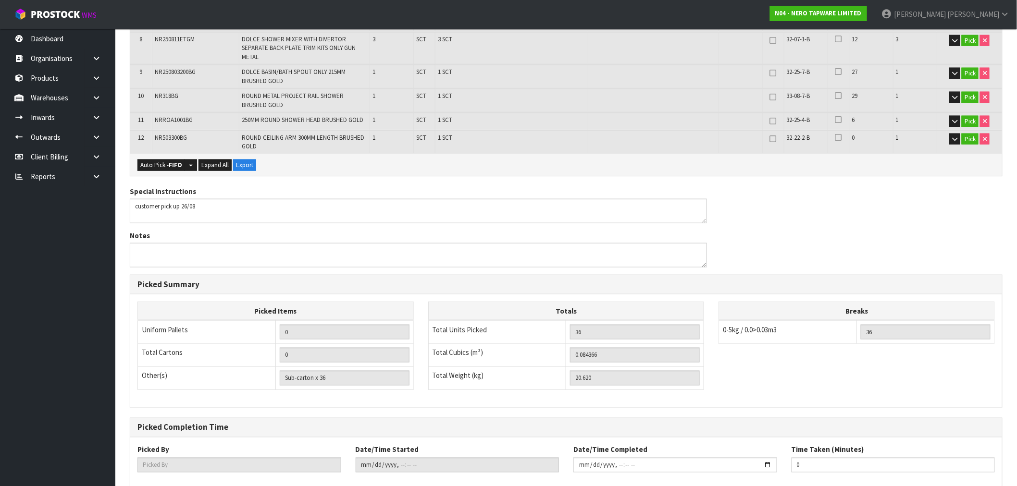
scroll to position [462, 0]
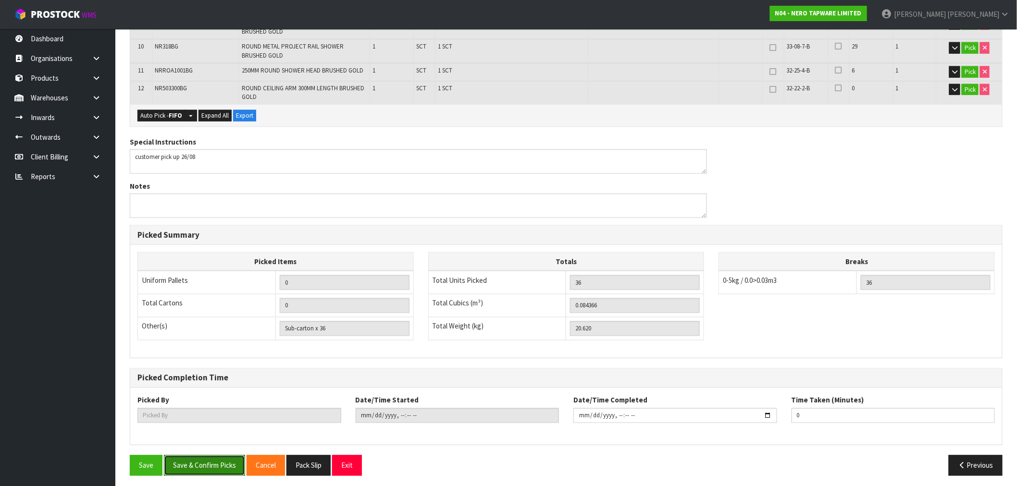
click at [212, 462] on button "Save & Confirm Picks" at bounding box center [204, 466] width 81 height 21
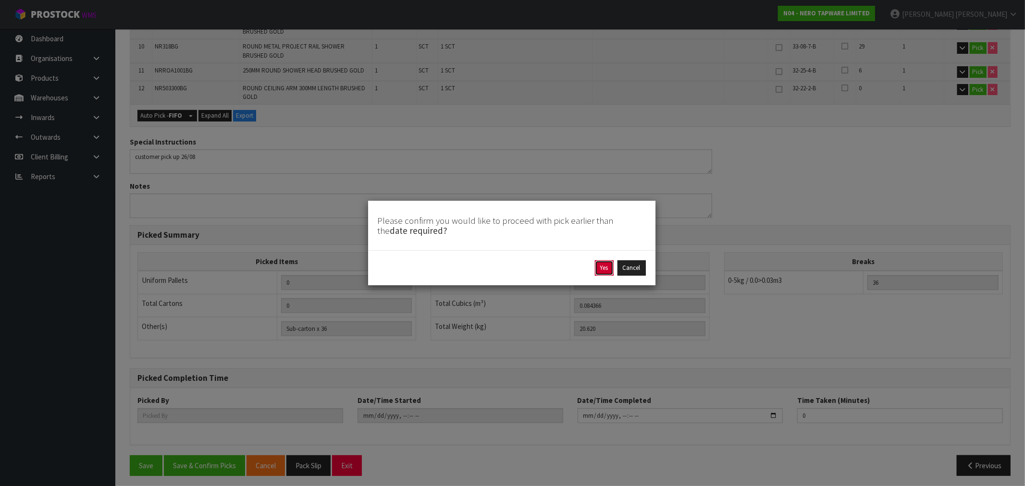
click at [604, 268] on button "Yes" at bounding box center [604, 268] width 19 height 15
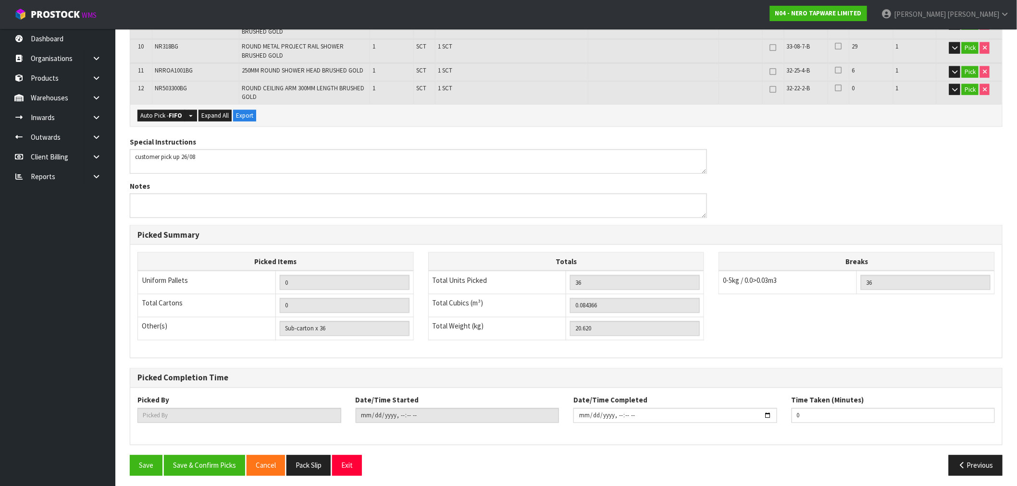
scroll to position [0, 0]
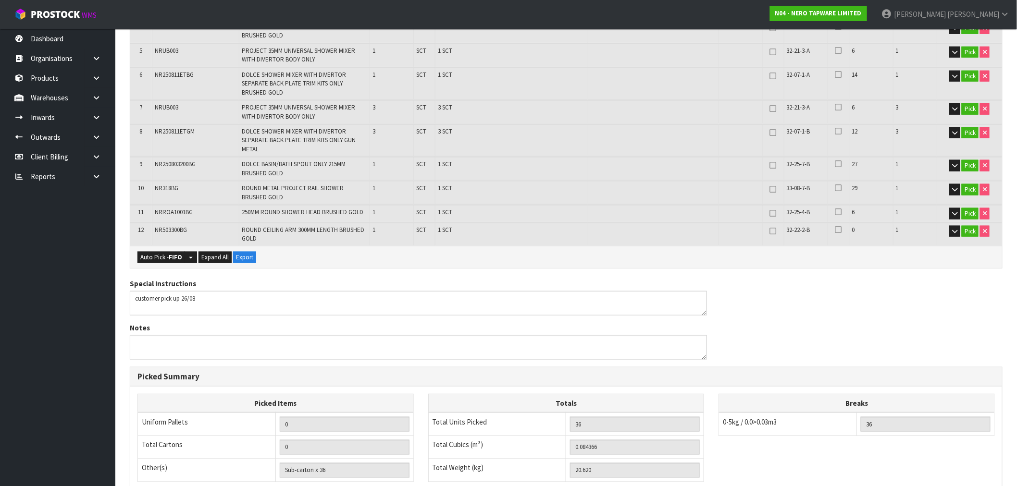
type input "[PERSON_NAME]"
type input "2025-08-26T15:29:32"
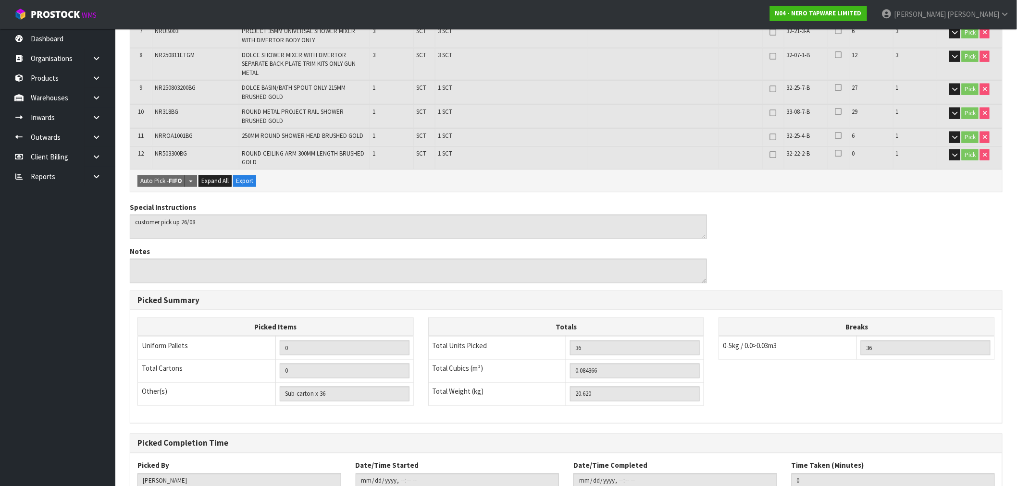
scroll to position [462, 0]
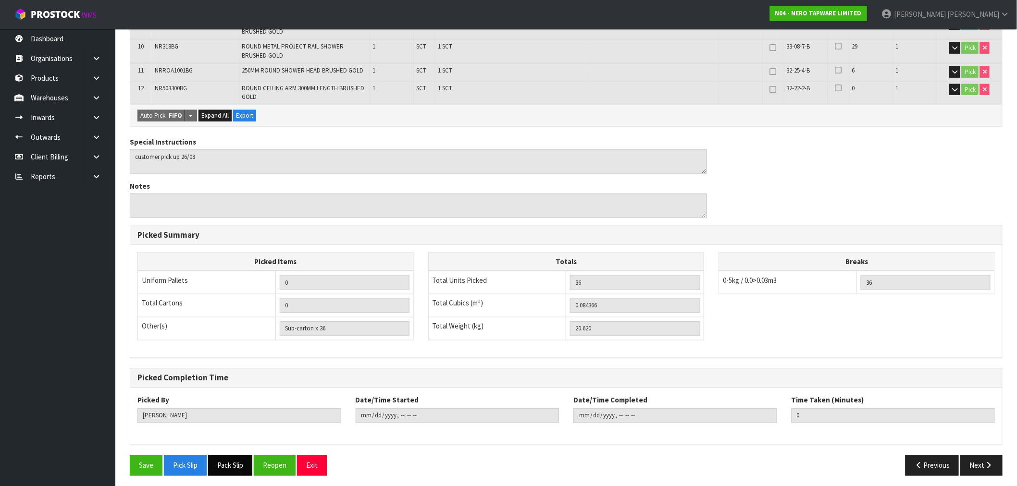
click at [222, 460] on button "Pack Slip" at bounding box center [230, 466] width 44 height 21
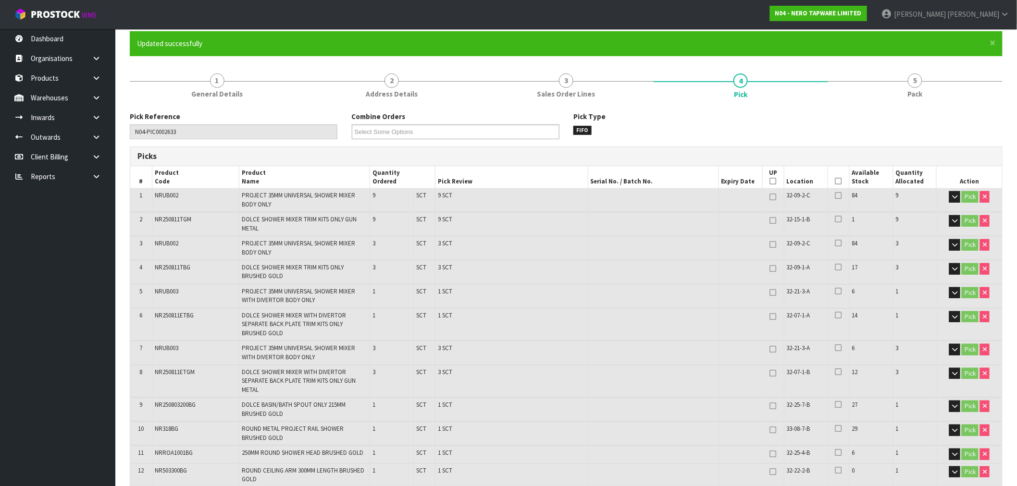
scroll to position [0, 0]
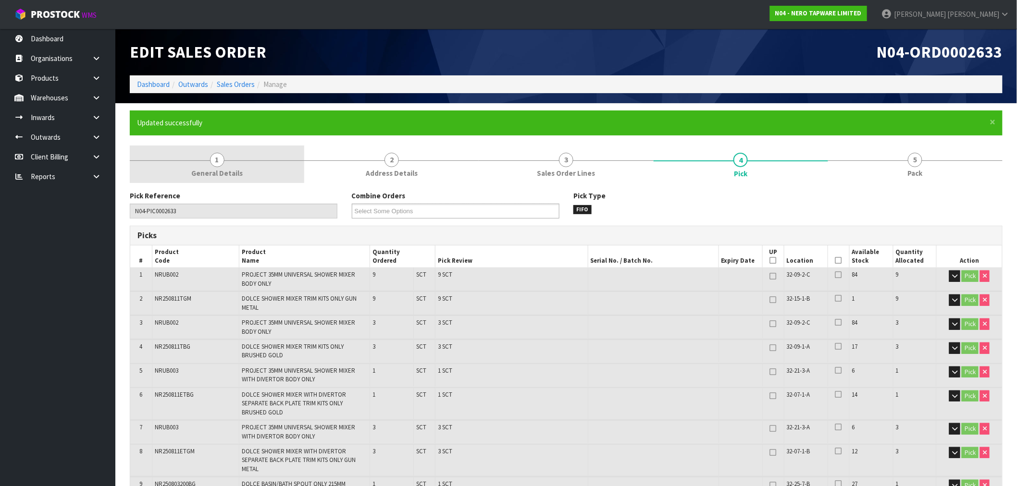
click at [234, 151] on link "1 General Details" at bounding box center [217, 165] width 174 height 38
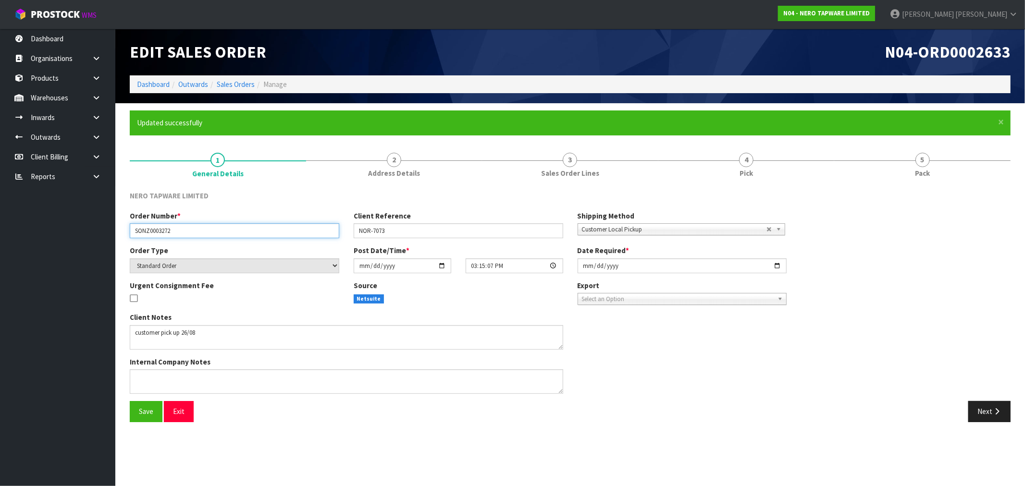
drag, startPoint x: 136, startPoint y: 237, endPoint x: 94, endPoint y: 239, distance: 41.9
click at [103, 238] on body "Toggle navigation ProStock WMS N04 - NERO TAPWARE LIMITED Rocio Lopez Logout Da…" at bounding box center [512, 243] width 1025 height 486
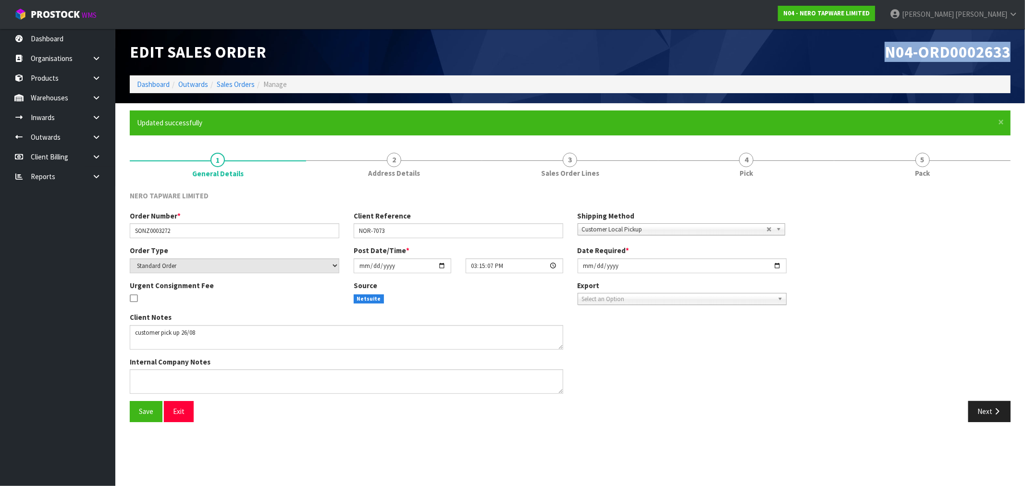
drag, startPoint x: 1015, startPoint y: 59, endPoint x: 800, endPoint y: 73, distance: 215.3
click at [851, 70] on div "N04-ORD0002633" at bounding box center [795, 52] width 448 height 47
copy span "N04-ORD0002633"
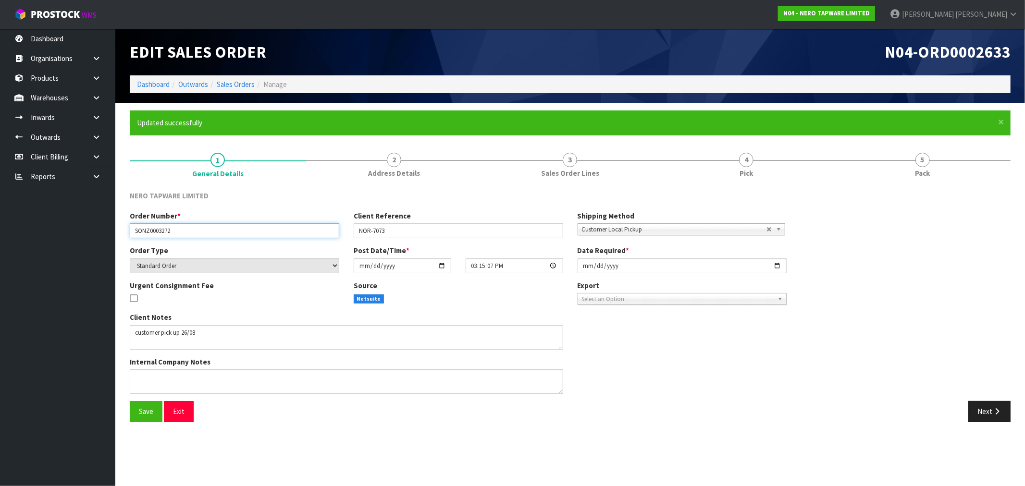
drag, startPoint x: 179, startPoint y: 232, endPoint x: 4, endPoint y: 233, distance: 175.5
click at [59, 232] on body "Toggle navigation ProStock WMS N04 - NERO TAPWARE LIMITED Rocio Lopez Logout Da…" at bounding box center [512, 243] width 1025 height 486
paste input "N04-ORD0002633"
click at [294, 185] on div "NERO TAPWARE LIMITED Order Number * N04-ORD0002633 Client Reference NOR-7073 Sh…" at bounding box center [570, 307] width 881 height 246
type input "SONZ0003272"
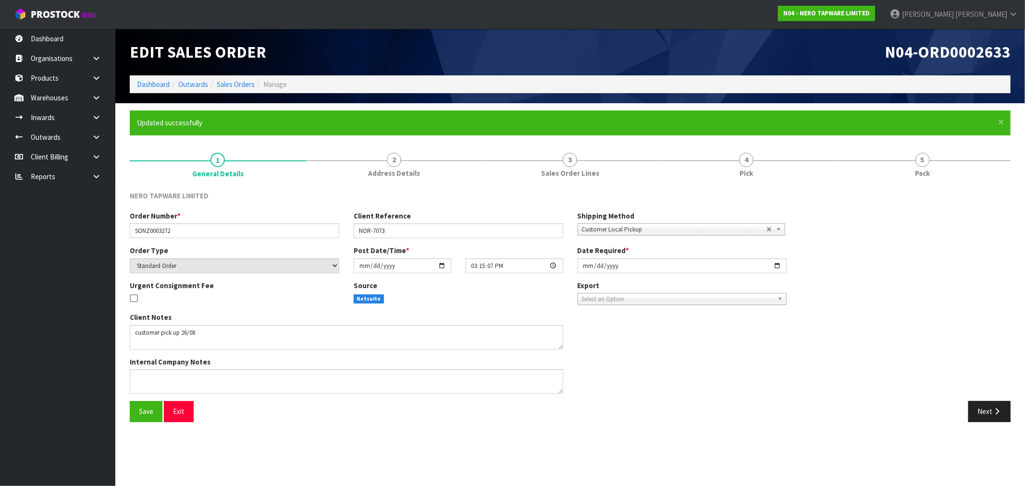
click at [398, 367] on div "Internal Company Notes" at bounding box center [347, 375] width 434 height 37
click at [646, 157] on link "3 Sales Order Lines" at bounding box center [570, 165] width 176 height 38
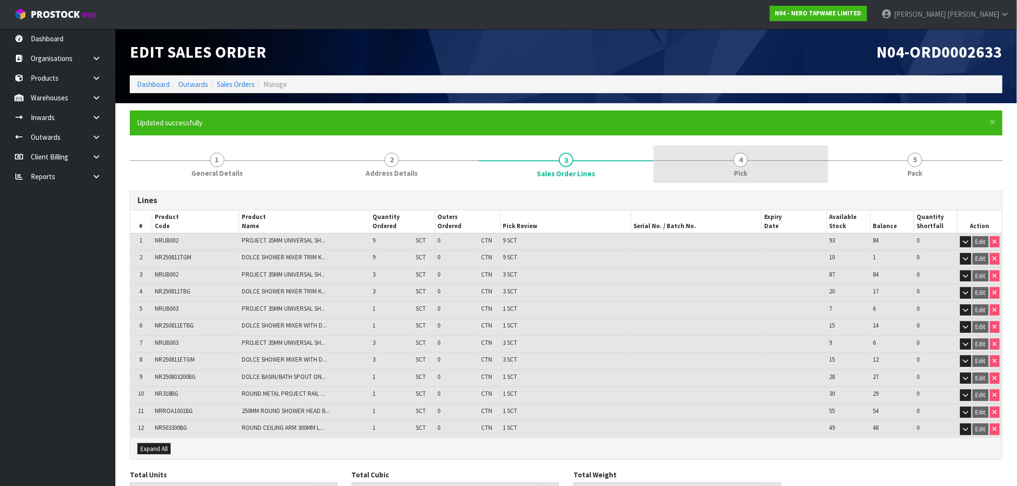
click at [683, 162] on link "4 Pick" at bounding box center [741, 165] width 174 height 38
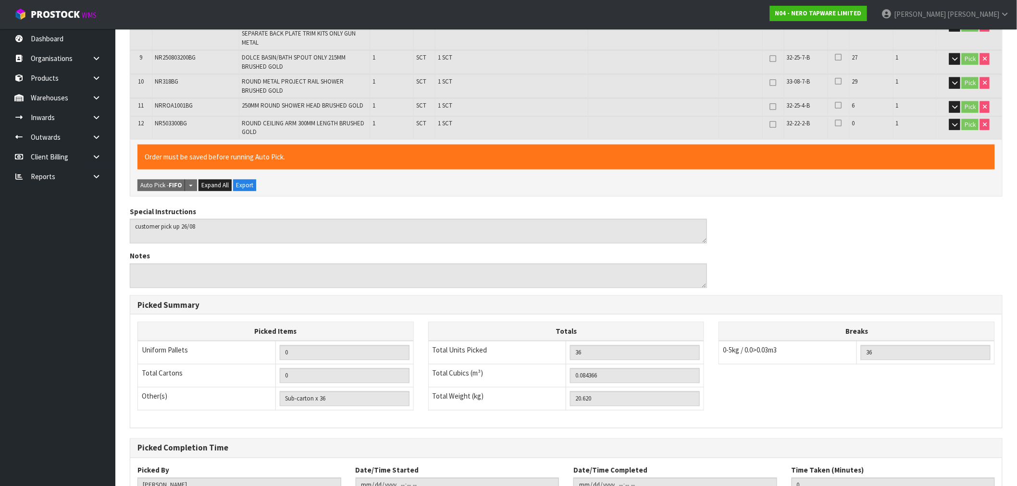
scroll to position [497, 0]
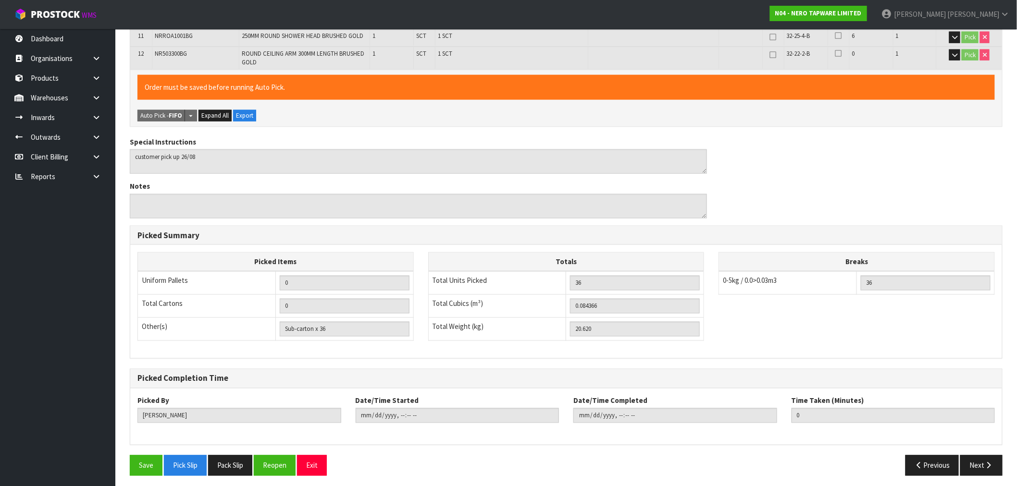
click at [874, 253] on th "Breaks" at bounding box center [857, 262] width 276 height 19
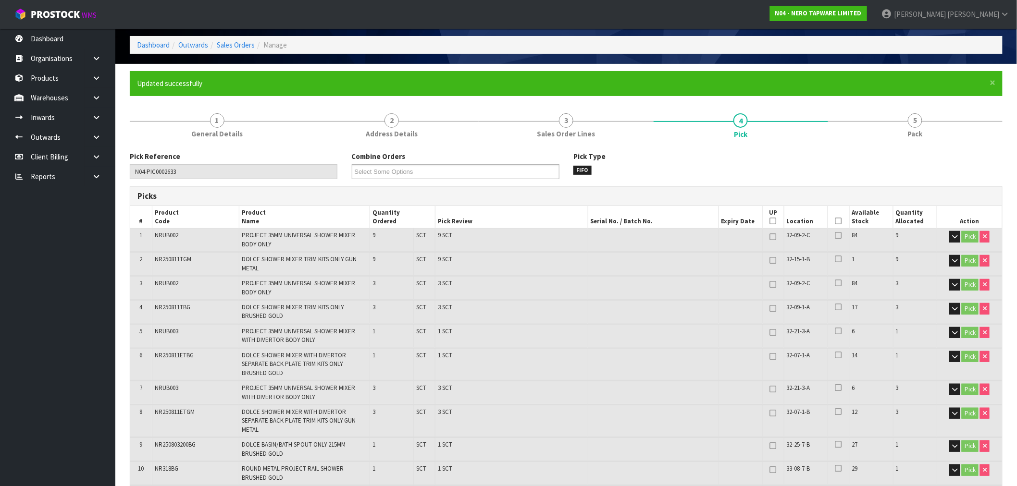
scroll to position [0, 0]
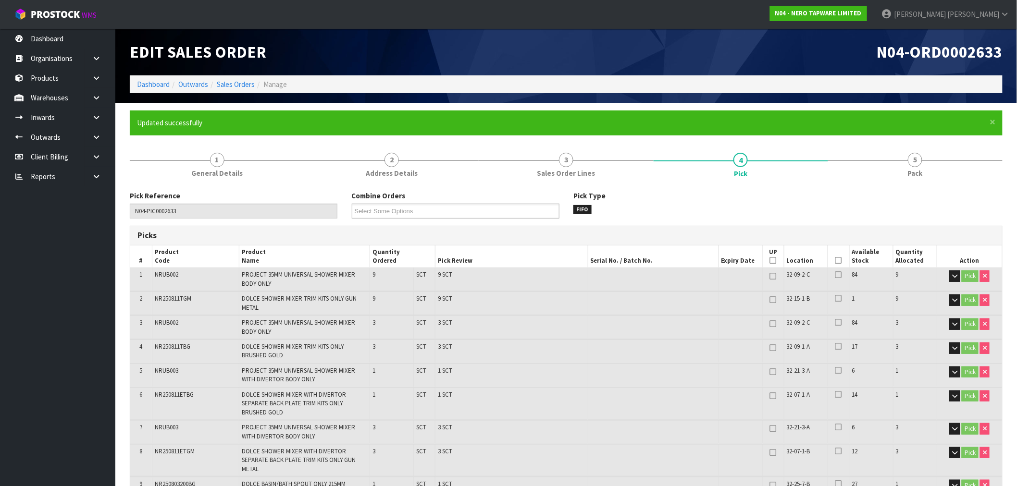
click at [209, 87] on li "Sales Orders" at bounding box center [231, 84] width 47 height 10
click at [226, 83] on link "Sales Orders" at bounding box center [236, 84] width 38 height 9
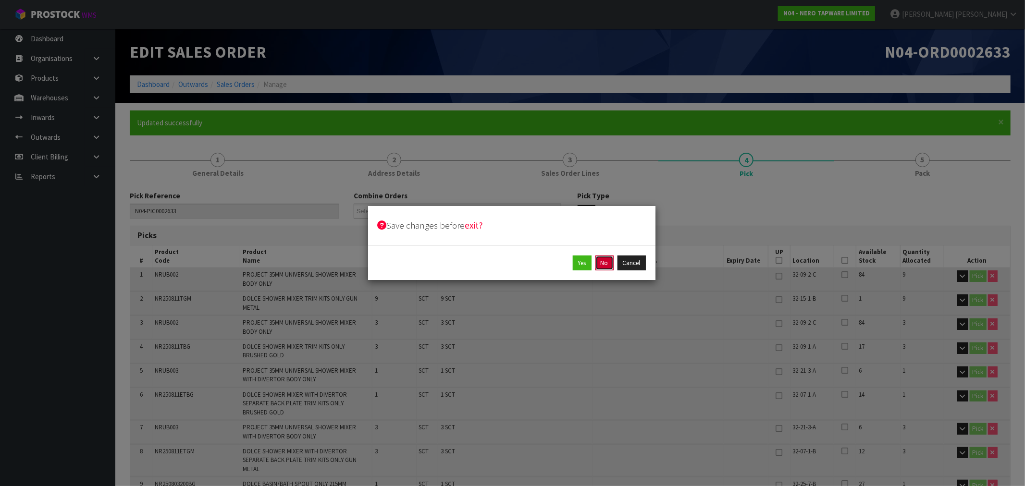
click at [604, 265] on button "No" at bounding box center [605, 263] width 18 height 15
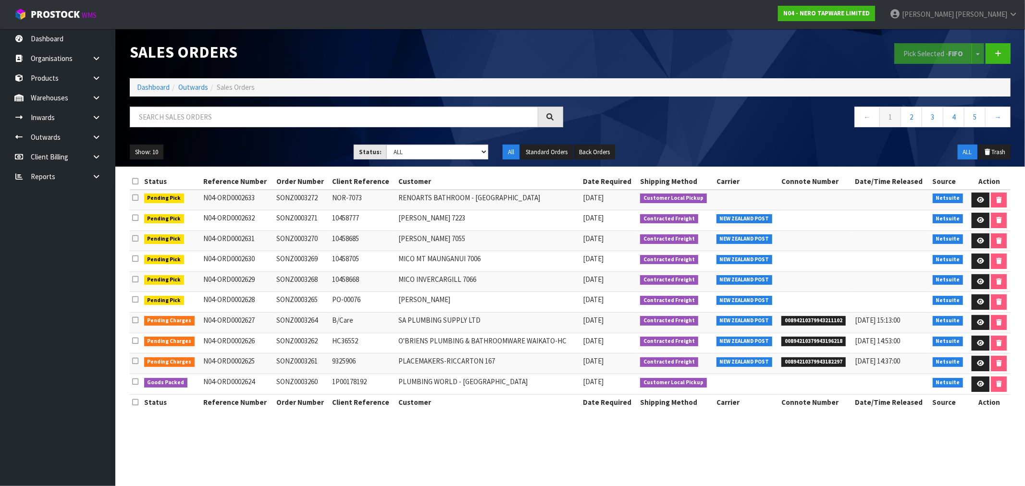
click at [295, 195] on td "SONZ0003272" at bounding box center [302, 200] width 56 height 21
copy td "SONZ0003272"
click at [199, 114] on input "text" at bounding box center [334, 117] width 409 height 21
click at [153, 87] on link "Dashboard" at bounding box center [153, 87] width 33 height 9
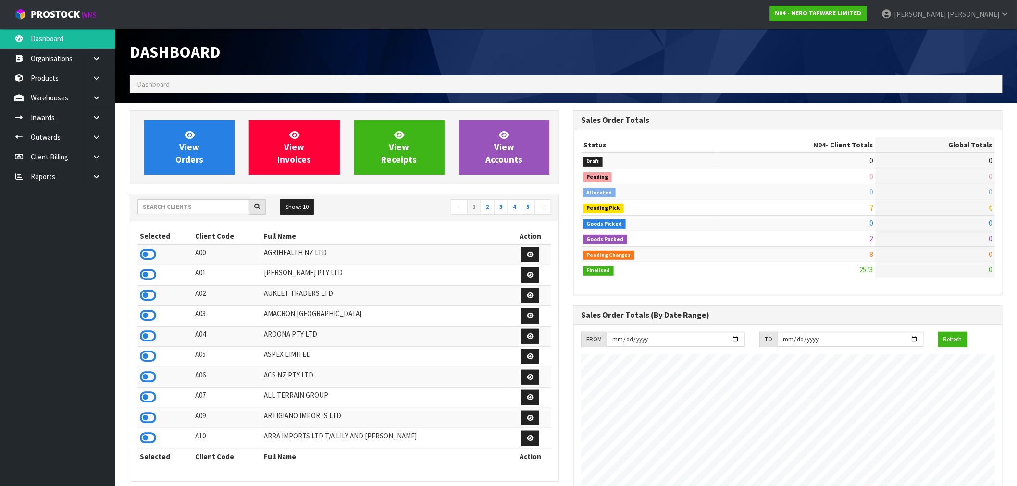
scroll to position [728, 444]
click at [163, 216] on div "Show: 10 5 10 25 50 ← 1 2 3 4 5 →" at bounding box center [344, 207] width 428 height 17
click at [163, 208] on input "text" at bounding box center [193, 206] width 112 height 15
type input "K01"
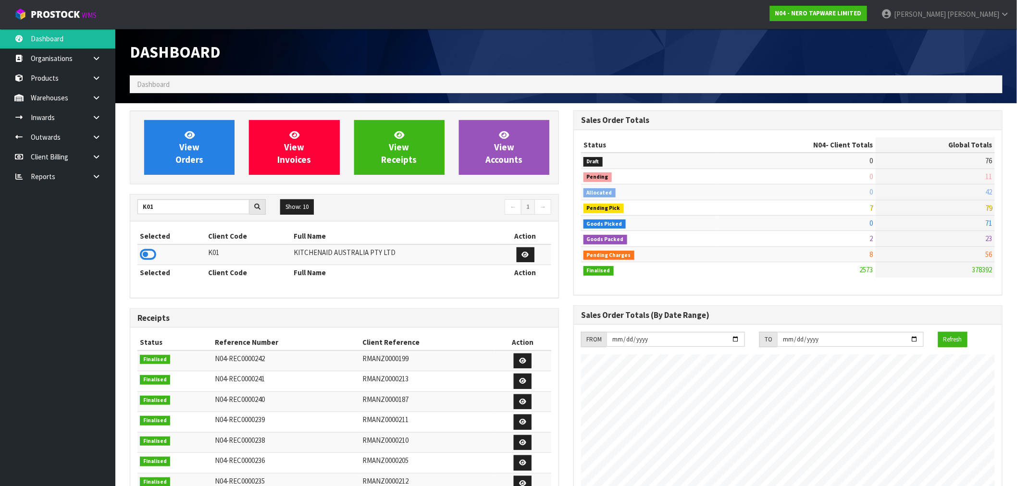
click at [138, 257] on td at bounding box center [171, 255] width 69 height 21
click at [155, 253] on icon at bounding box center [148, 255] width 16 height 14
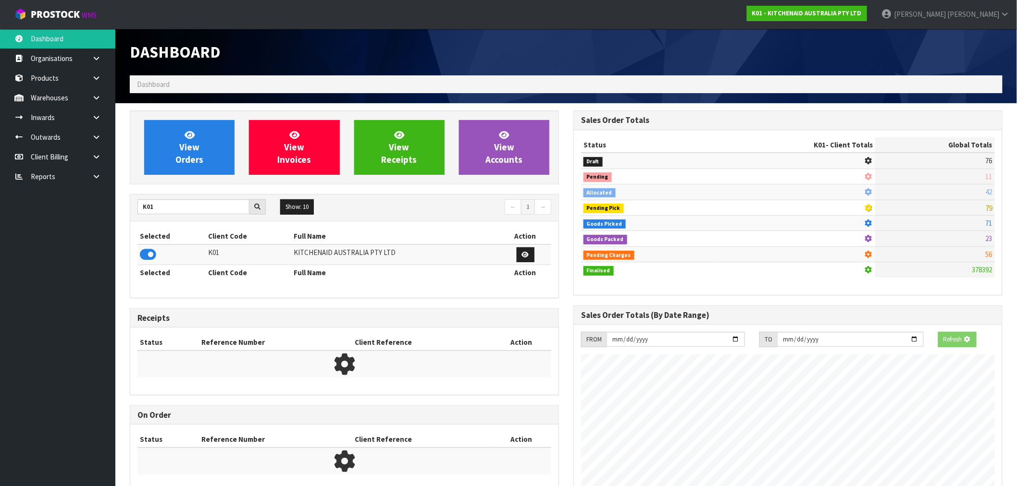
scroll to position [480116, 480271]
click at [176, 162] on span "View Orders" at bounding box center [189, 147] width 28 height 36
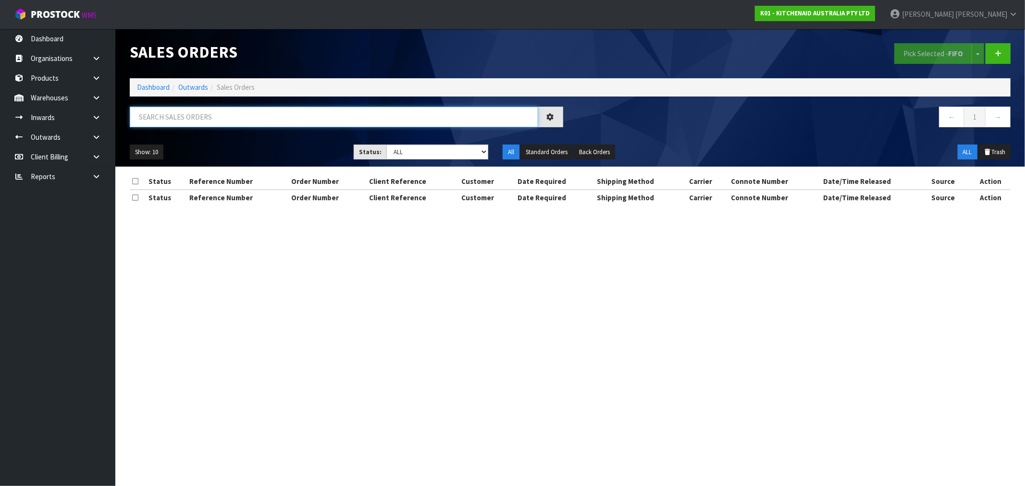
click at [229, 116] on input "text" at bounding box center [334, 117] width 409 height 21
paste input "00894210379906744708"
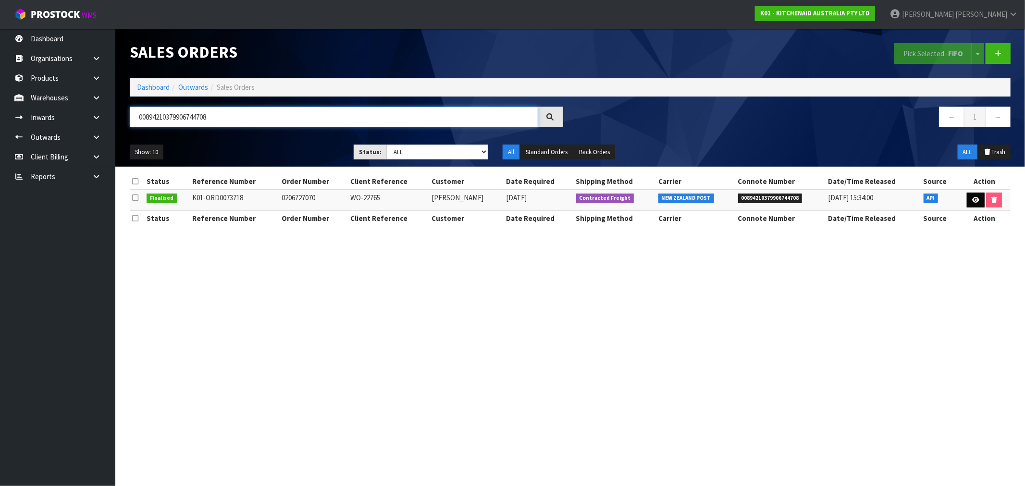
type input "00894210379906744708"
click at [967, 202] on link at bounding box center [976, 200] width 18 height 15
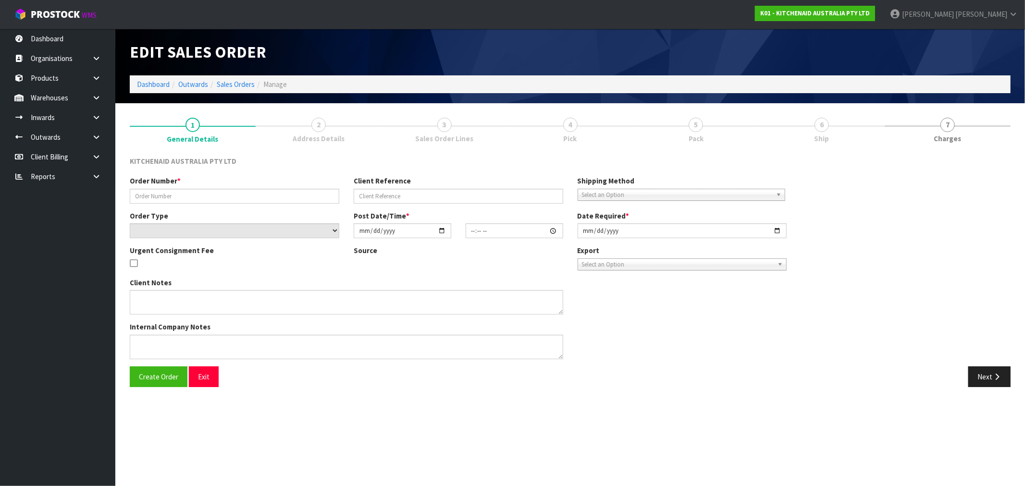
type input "0206727070"
type input "WO-22765"
select select "number:0"
type input "2025-05-06"
type input "13:37:43.000"
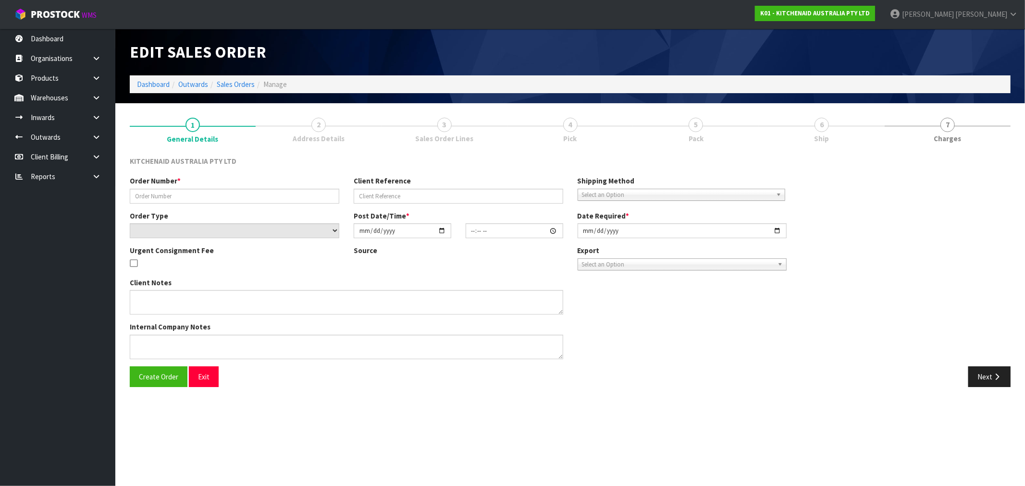
type input "2025-05-06"
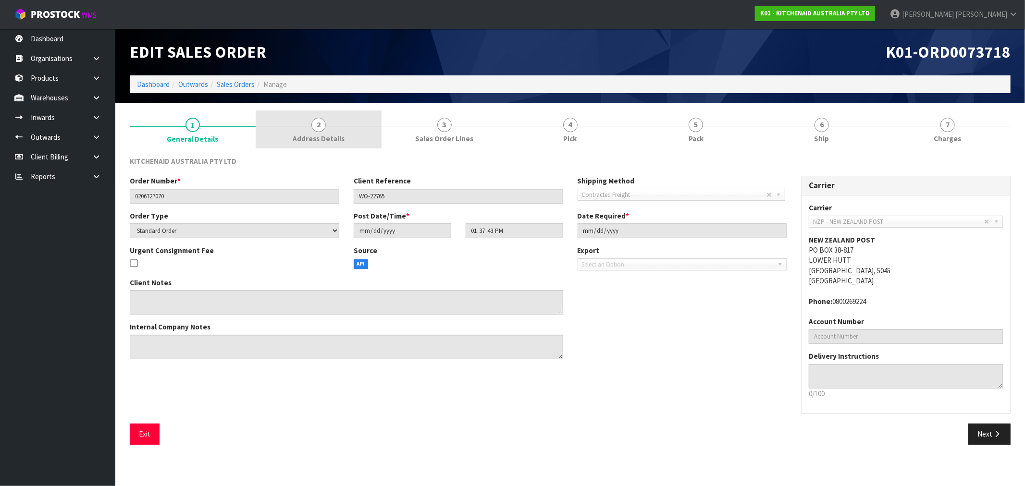
click at [289, 137] on link "2 Address Details" at bounding box center [319, 130] width 126 height 38
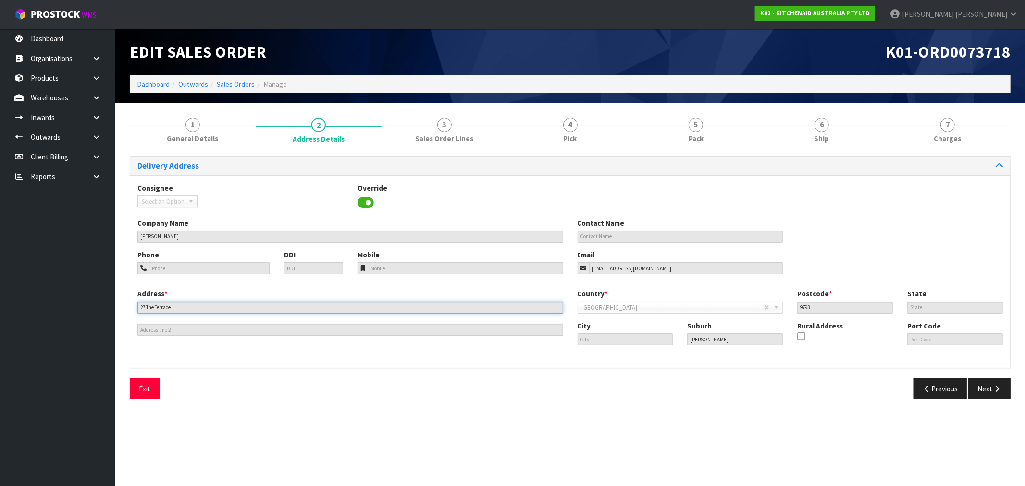
drag, startPoint x: 184, startPoint y: 307, endPoint x: 125, endPoint y: 308, distance: 59.1
click at [125, 308] on div "1 General Details 2 Address Details 3 Sales Order Lines 4 Pick 5 Pack 6 Ship 7 …" at bounding box center [571, 259] width 896 height 296
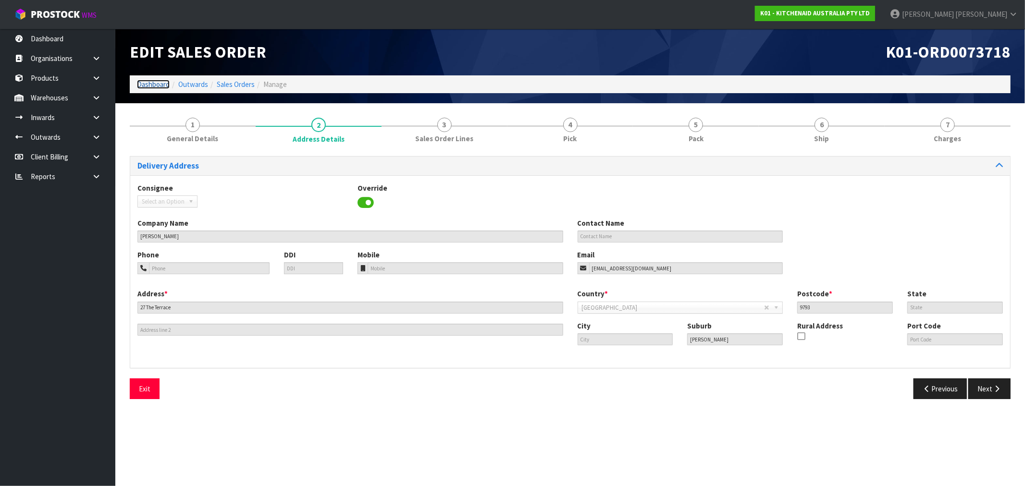
click at [145, 85] on link "Dashboard" at bounding box center [153, 84] width 33 height 9
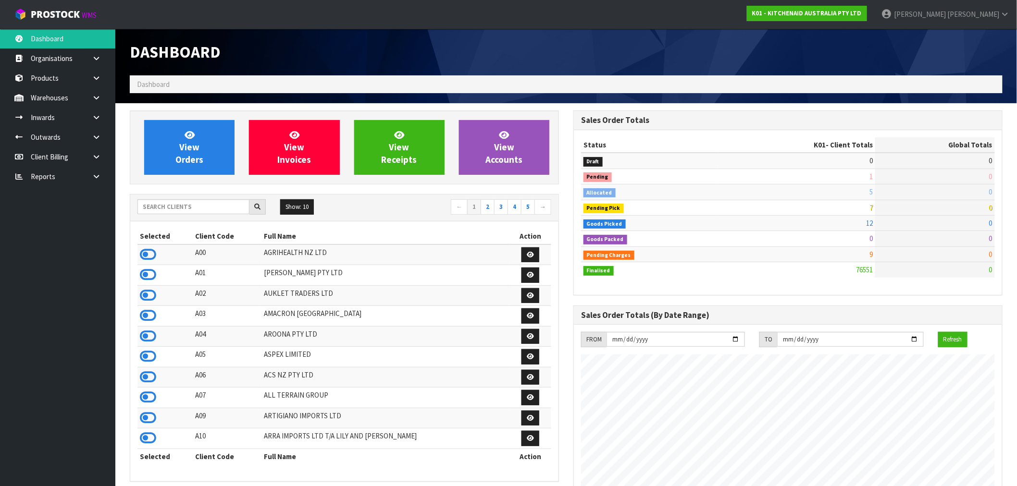
scroll to position [728, 444]
click at [144, 212] on input "text" at bounding box center [193, 206] width 112 height 15
type input "N"
type input "B"
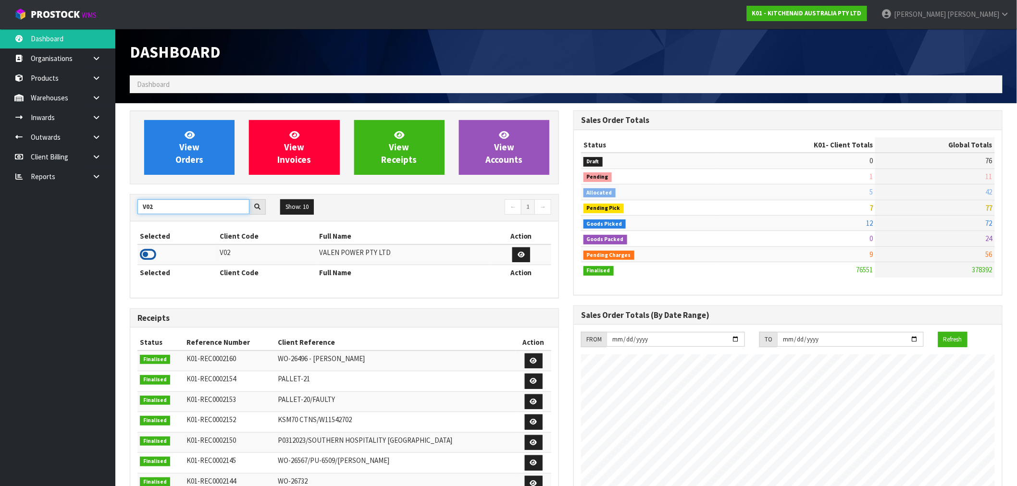
type input "V02"
click at [151, 251] on icon at bounding box center [148, 255] width 16 height 14
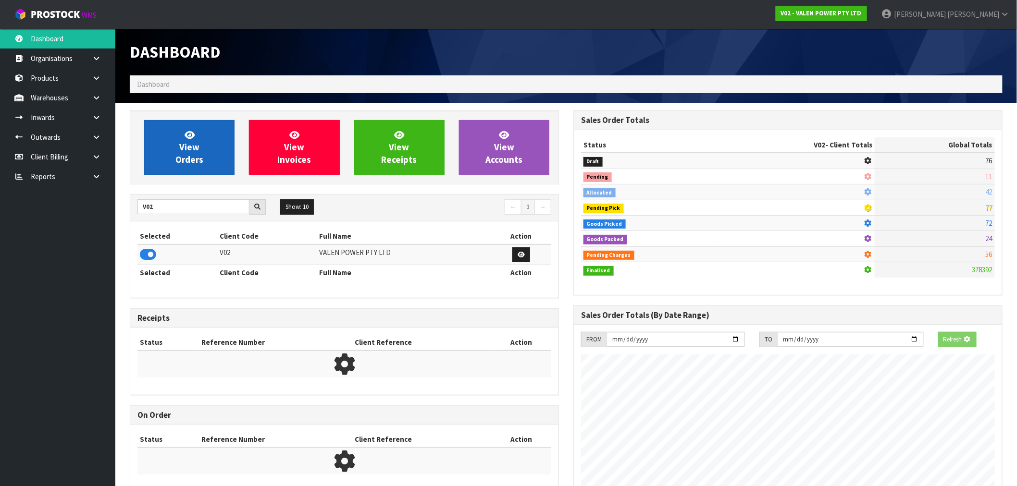
scroll to position [599, 444]
drag, startPoint x: 195, startPoint y: 154, endPoint x: 244, endPoint y: 188, distance: 60.1
click at [195, 155] on span "View Orders" at bounding box center [189, 147] width 28 height 36
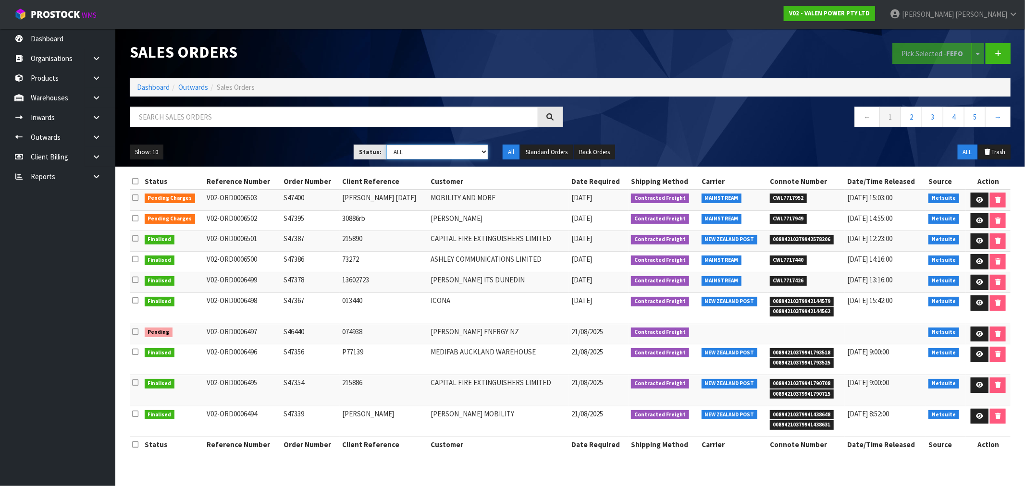
click at [434, 149] on select "Draft Pending Allocated Pending Pick Goods Picked Goods Packed Pending Charges …" at bounding box center [437, 152] width 102 height 15
select select "string:6"
click at [386, 145] on select "Draft Pending Allocated Pending Pick Goods Picked Goods Packed Pending Charges …" at bounding box center [437, 152] width 102 height 15
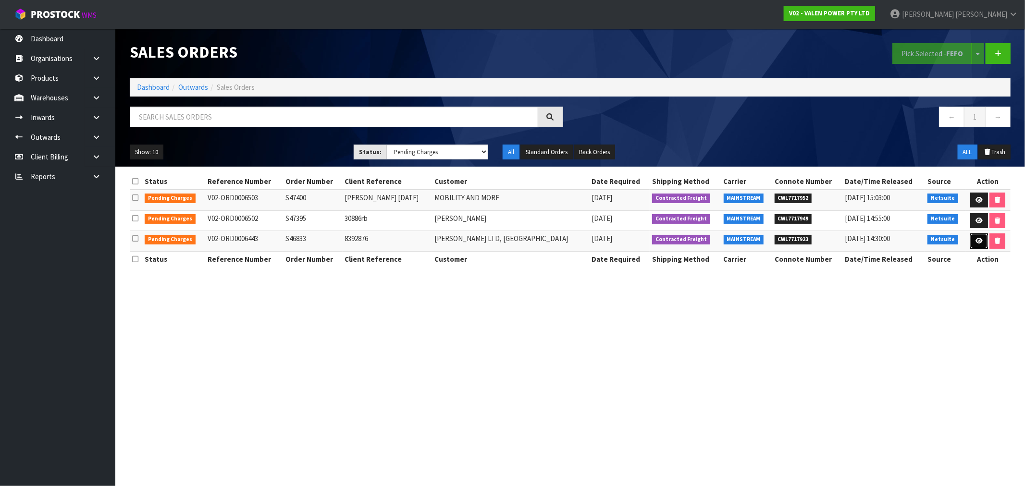
click at [978, 243] on icon at bounding box center [979, 241] width 7 height 6
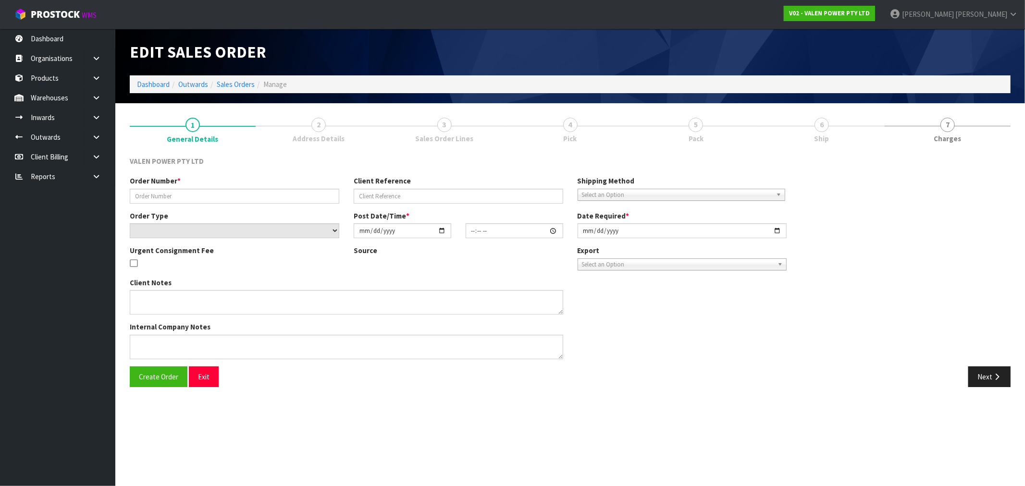
type input "S46833"
type input "8392876"
select select "number:0"
type input "2025-07-31"
type input "10:45:06.000"
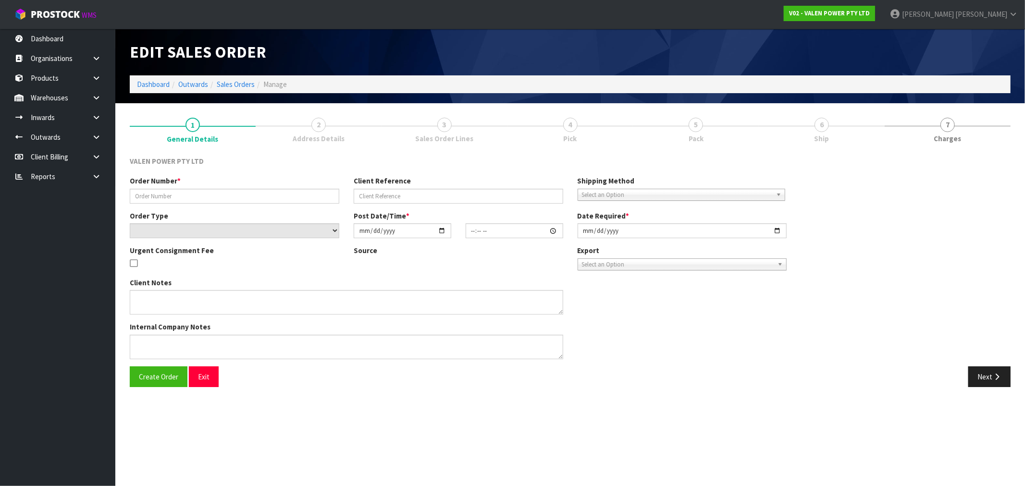
type input "2025-08-27"
type textarea "THEY ARE STILL TO BE LOADED AS TWO SEPARATE ITEMS EVEN THOUGH THE CARD HAS BEEN…"
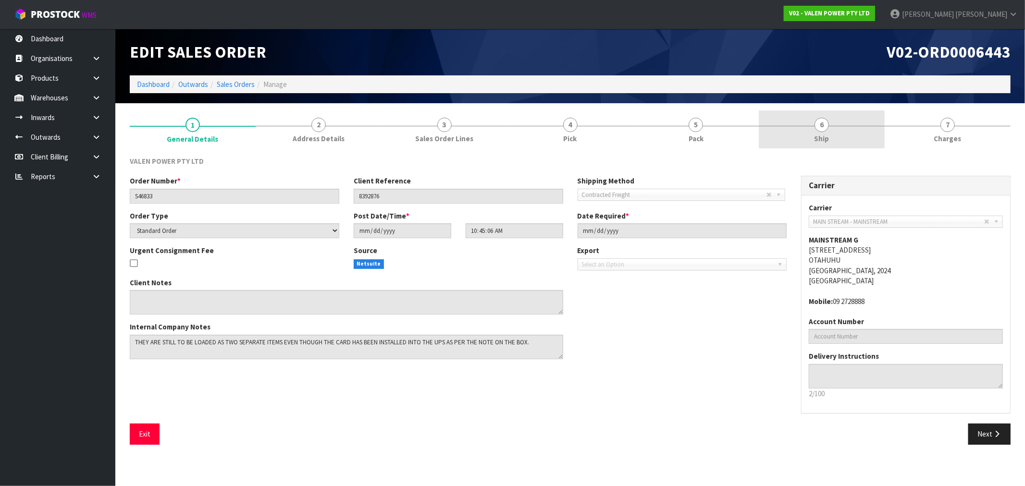
click at [852, 124] on link "6 Ship" at bounding box center [822, 130] width 126 height 38
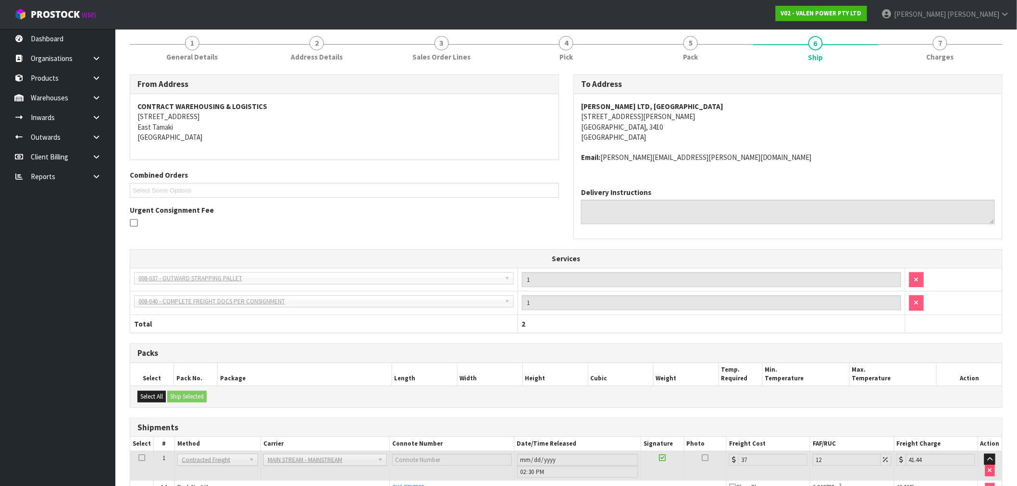
scroll to position [138, 0]
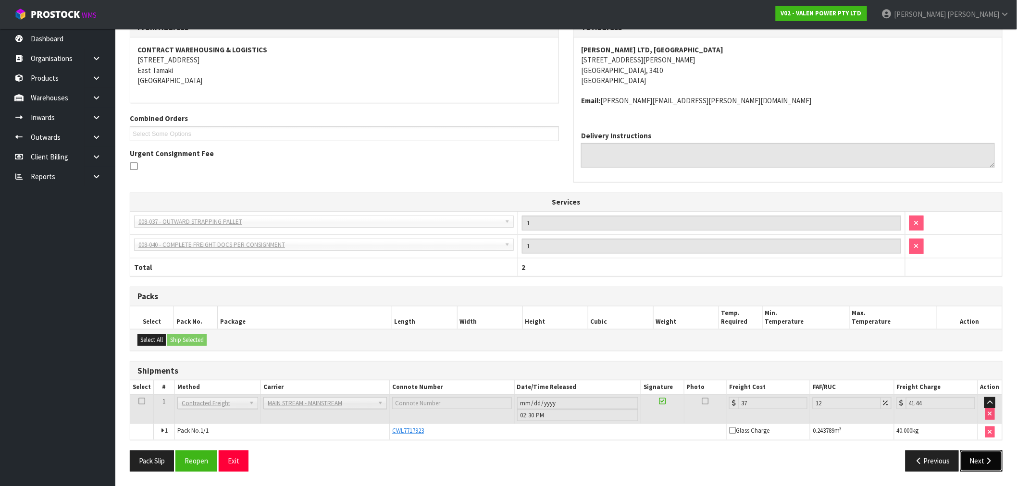
click at [977, 455] on button "Next" at bounding box center [981, 461] width 42 height 21
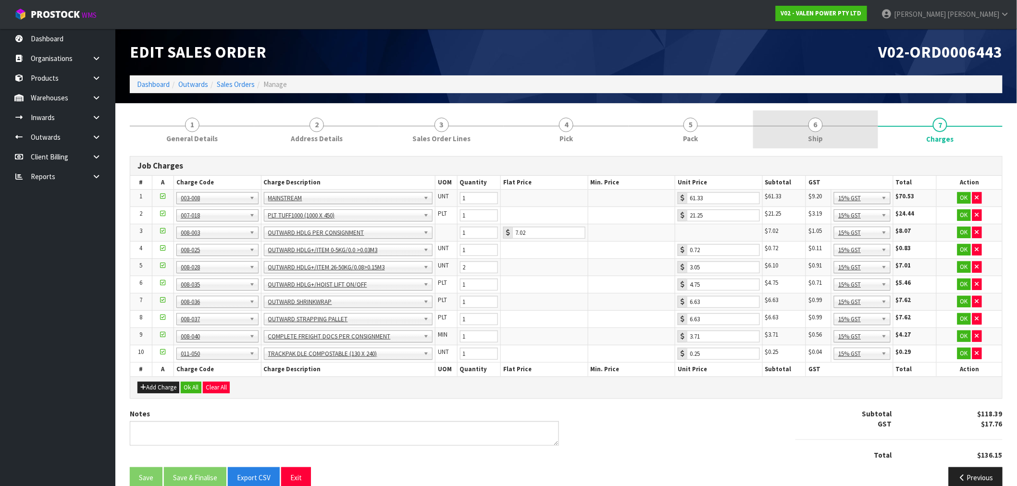
click at [844, 126] on link "6 Ship" at bounding box center [815, 130] width 125 height 38
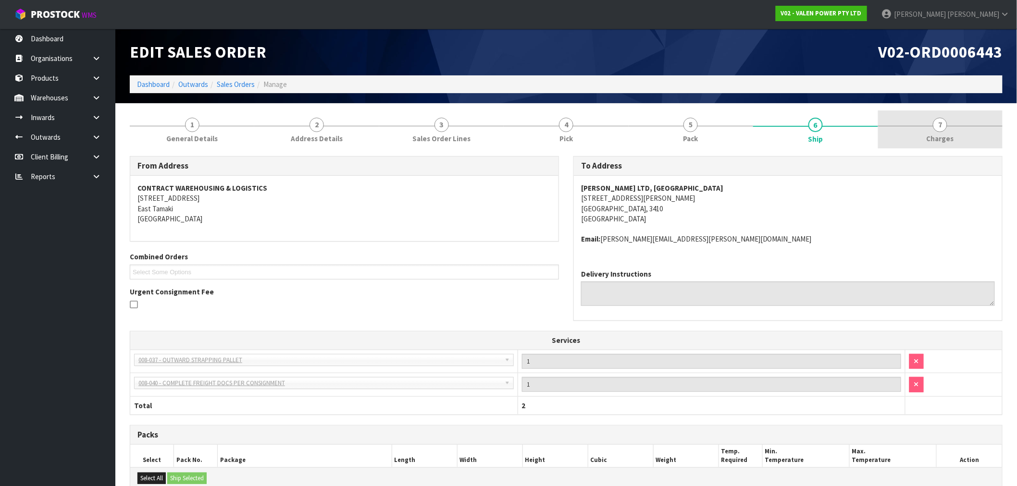
click at [923, 139] on link "7 Charges" at bounding box center [940, 130] width 125 height 38
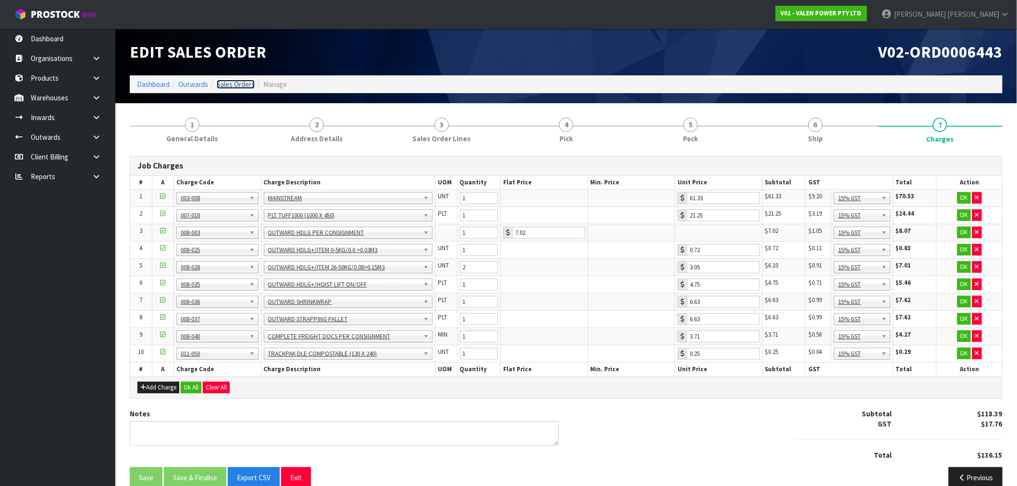
click at [228, 87] on link "Sales Orders" at bounding box center [236, 84] width 38 height 9
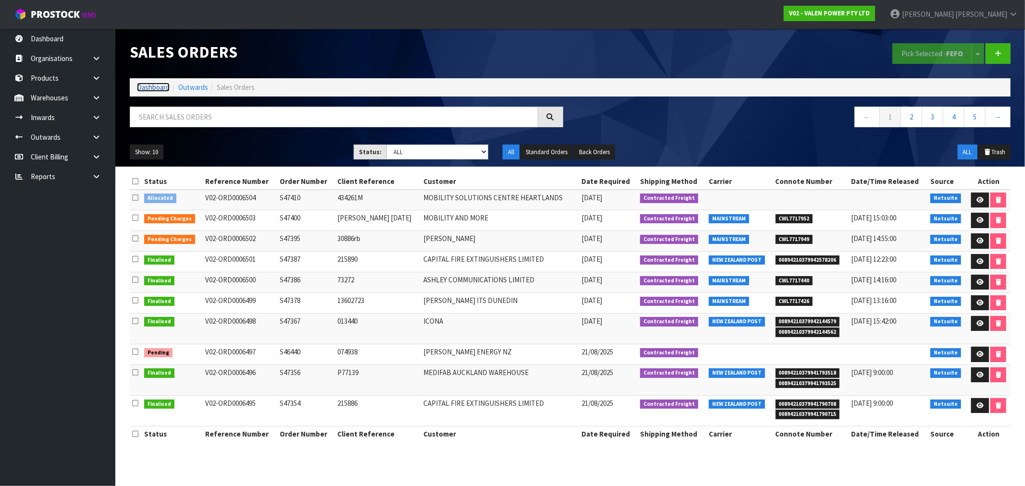
click at [157, 89] on link "Dashboard" at bounding box center [153, 87] width 33 height 9
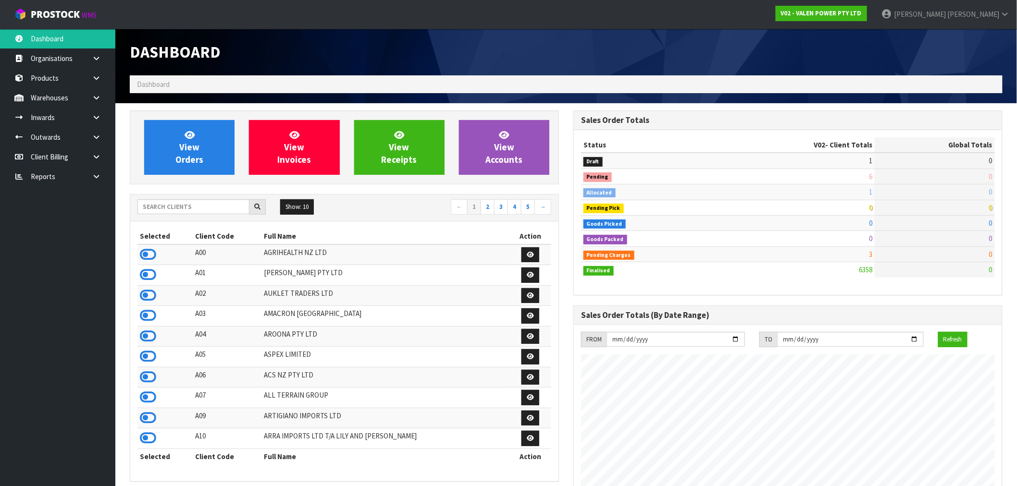
scroll to position [728, 444]
click at [223, 206] on input "text" at bounding box center [193, 206] width 112 height 15
type input "A13"
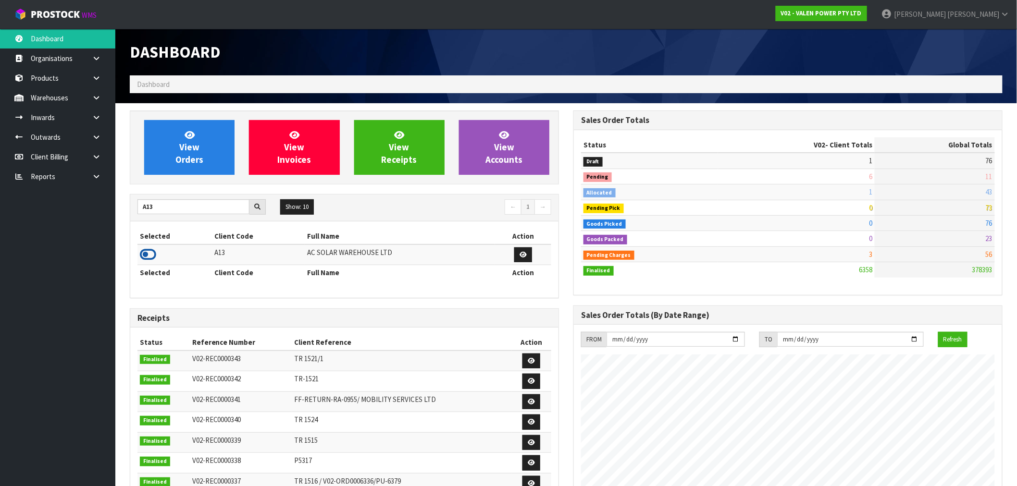
click at [154, 259] on icon at bounding box center [148, 255] width 16 height 14
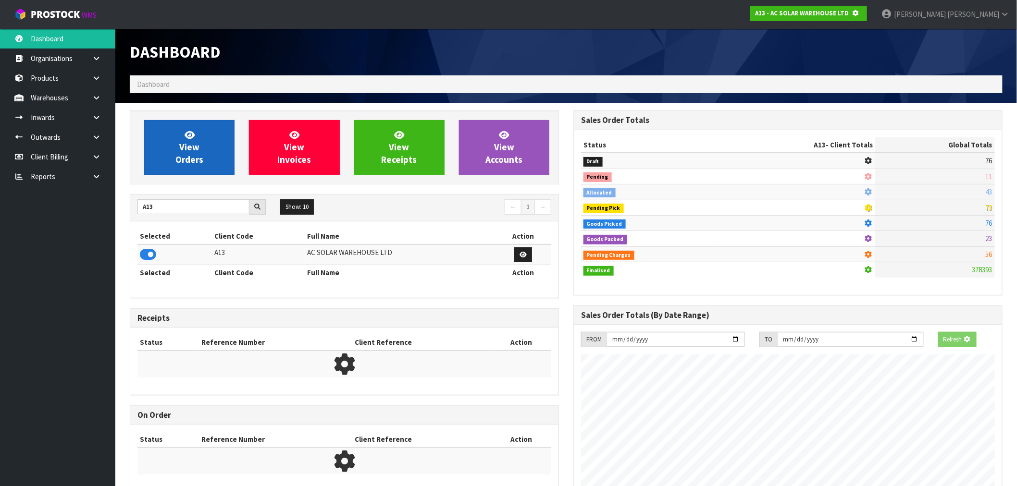
scroll to position [480116, 480271]
click at [169, 152] on link "View Orders" at bounding box center [189, 147] width 90 height 55
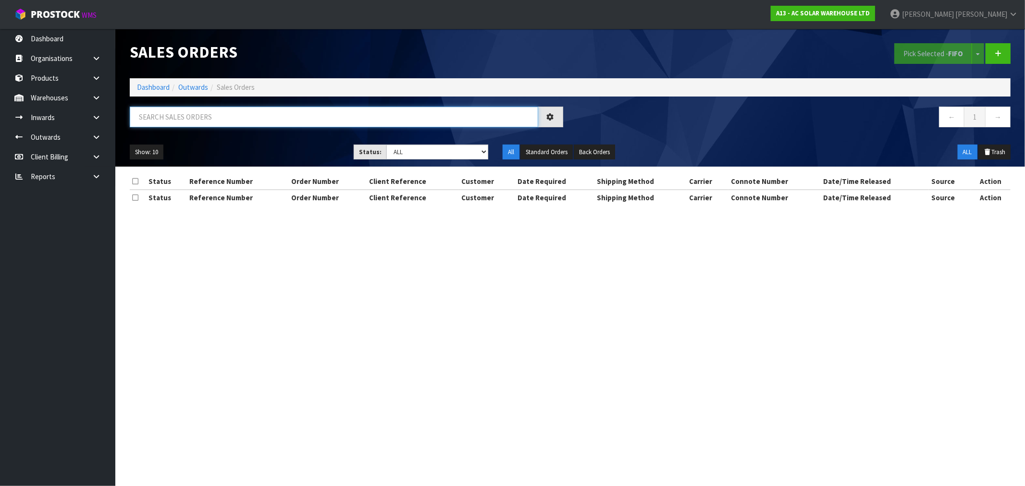
click at [229, 123] on input "text" at bounding box center [334, 117] width 409 height 21
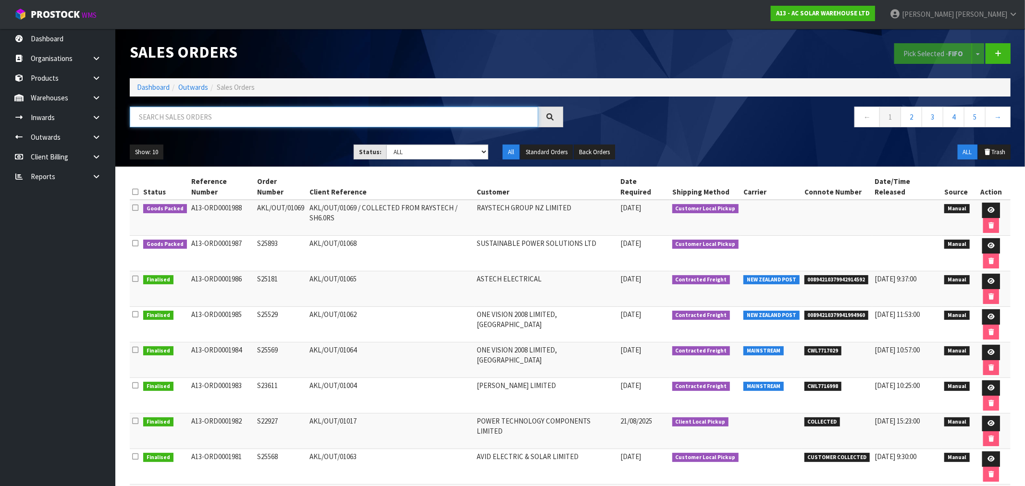
click at [194, 117] on input "text" at bounding box center [334, 117] width 409 height 21
click at [295, 123] on input "text" at bounding box center [334, 117] width 409 height 21
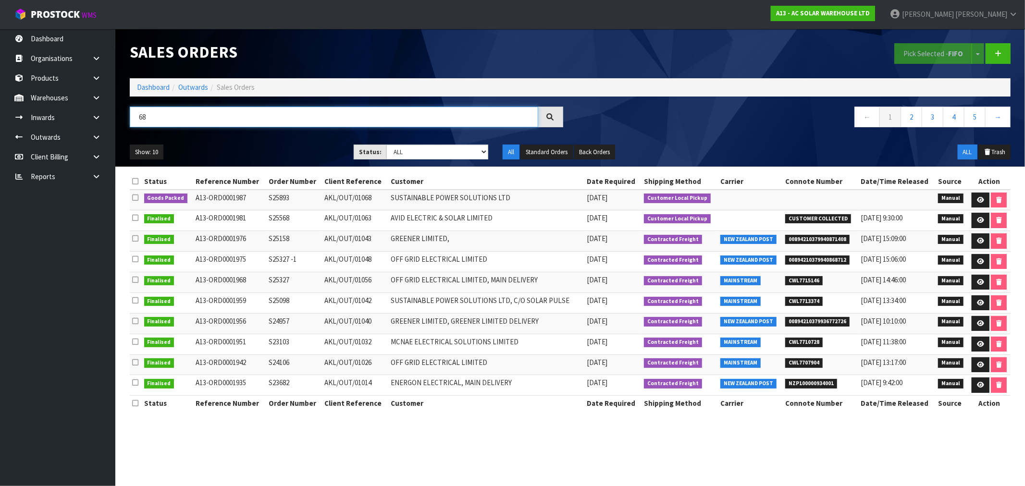
drag, startPoint x: 161, startPoint y: 118, endPoint x: 142, endPoint y: 118, distance: 18.7
click at [142, 118] on input "68" at bounding box center [334, 117] width 409 height 21
type input "6"
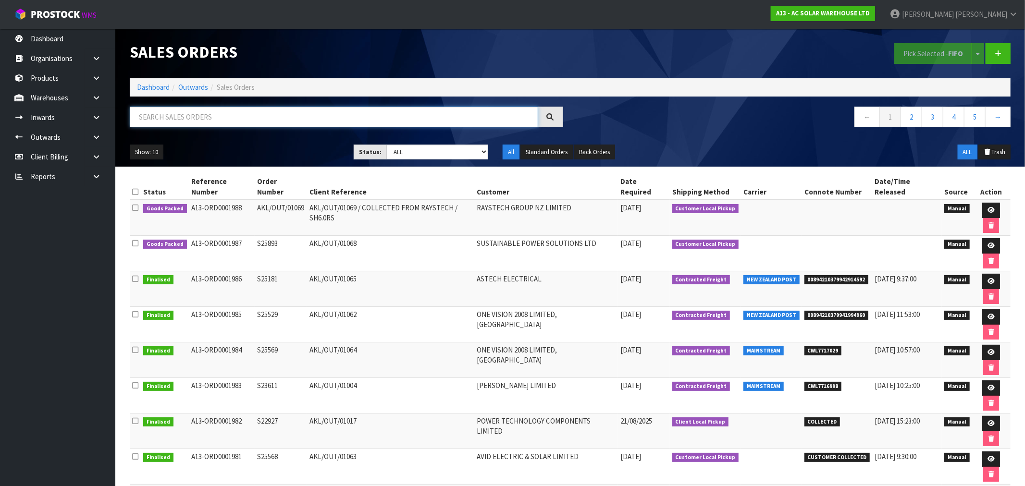
click at [212, 123] on input "text" at bounding box center [334, 117] width 409 height 21
click at [149, 81] on ol "Dashboard Outwards Sales Orders" at bounding box center [570, 87] width 881 height 18
click at [157, 88] on link "Dashboard" at bounding box center [153, 87] width 33 height 9
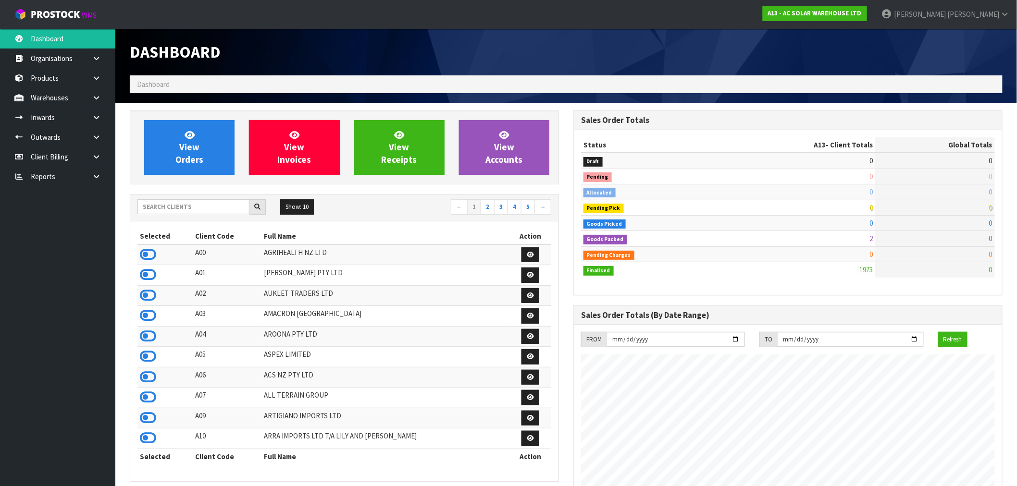
scroll to position [780, 444]
click at [190, 215] on div "Show: 10 5 10 25 50 ← 1 2 3 4 5 →" at bounding box center [344, 207] width 428 height 17
click at [187, 209] on input "text" at bounding box center [193, 206] width 112 height 15
click at [220, 215] on div "Show: 10 5 10 25 50 ← 1 2 3 4 5 →" at bounding box center [344, 207] width 428 height 17
click at [211, 213] on input "text" at bounding box center [193, 206] width 112 height 15
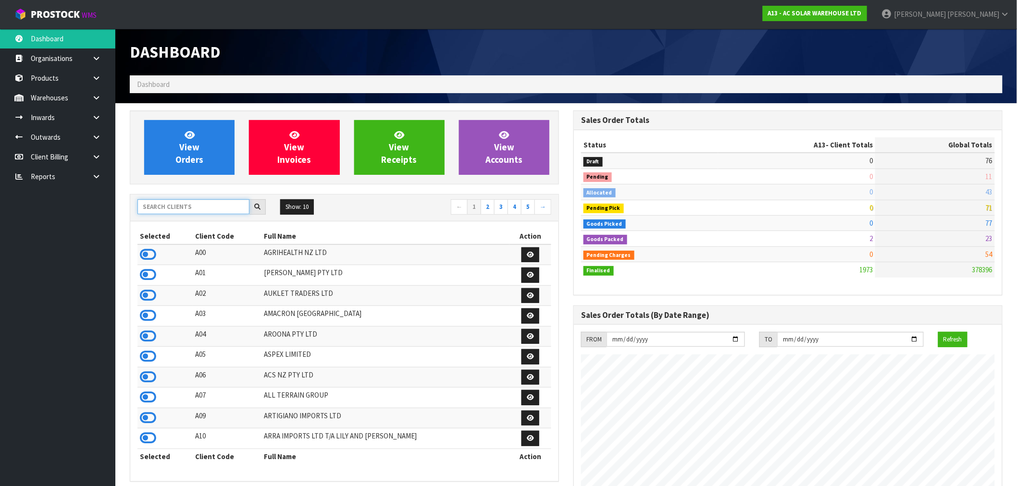
click at [197, 202] on input "text" at bounding box center [193, 206] width 112 height 15
click at [218, 208] on input "text" at bounding box center [193, 206] width 112 height 15
click at [227, 203] on input "text" at bounding box center [193, 206] width 112 height 15
click at [212, 212] on input "text" at bounding box center [193, 206] width 112 height 15
click at [201, 201] on input "text" at bounding box center [193, 206] width 112 height 15
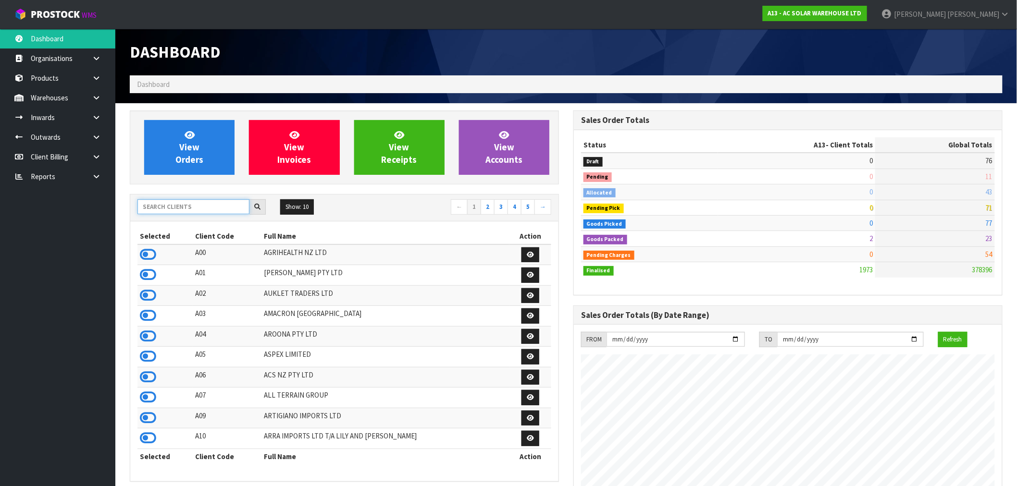
click at [202, 209] on input "text" at bounding box center [193, 206] width 112 height 15
click at [176, 209] on input "text" at bounding box center [193, 206] width 112 height 15
click at [185, 211] on input "text" at bounding box center [193, 206] width 112 height 15
click at [162, 205] on input "text" at bounding box center [193, 206] width 112 height 15
type input "N04"
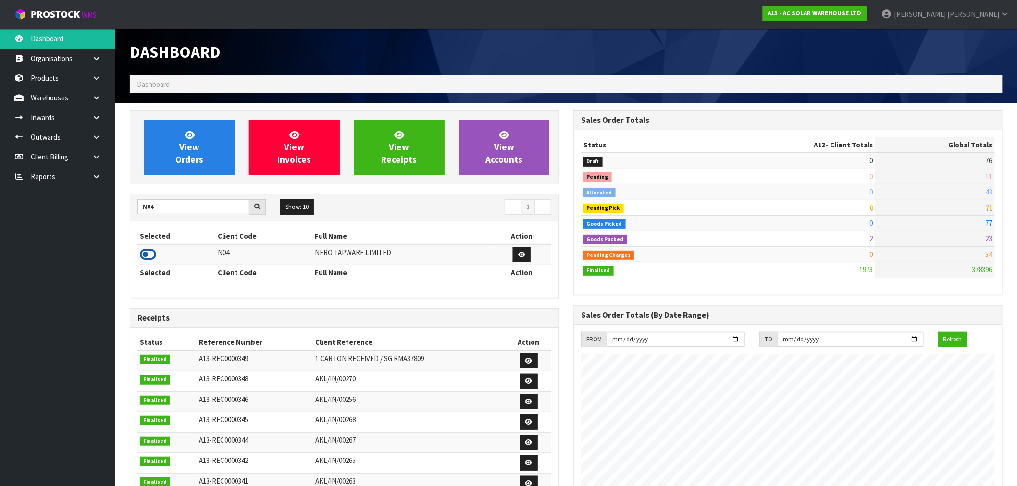
click at [150, 257] on icon at bounding box center [148, 255] width 16 height 14
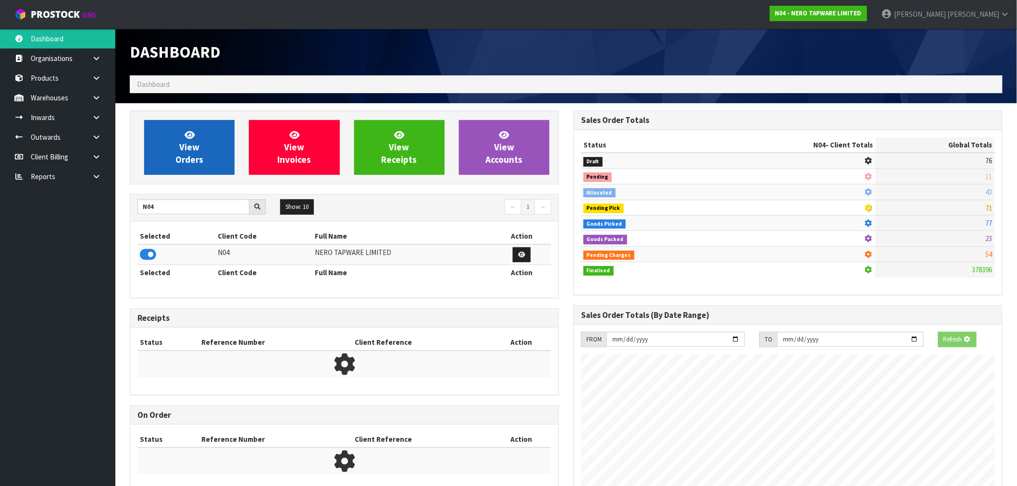
scroll to position [728, 444]
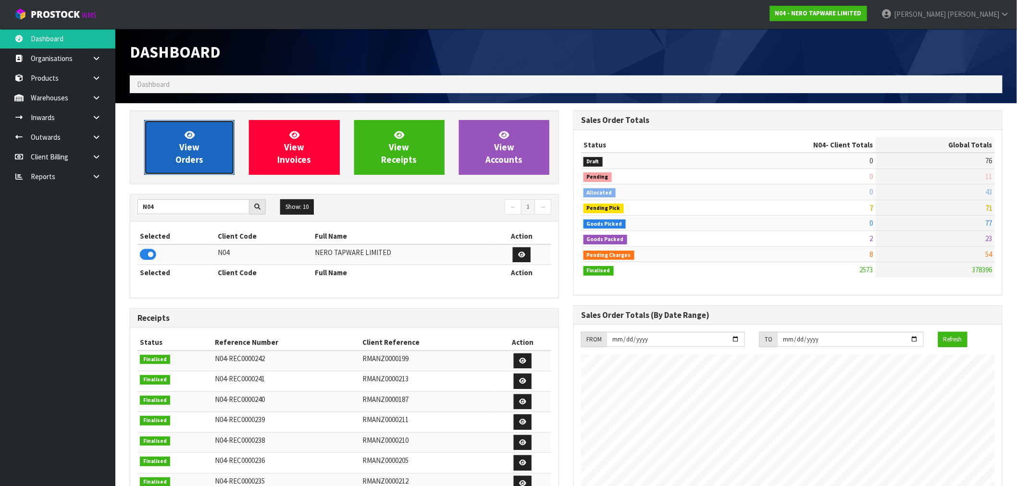
click at [225, 139] on link "View Orders" at bounding box center [189, 147] width 90 height 55
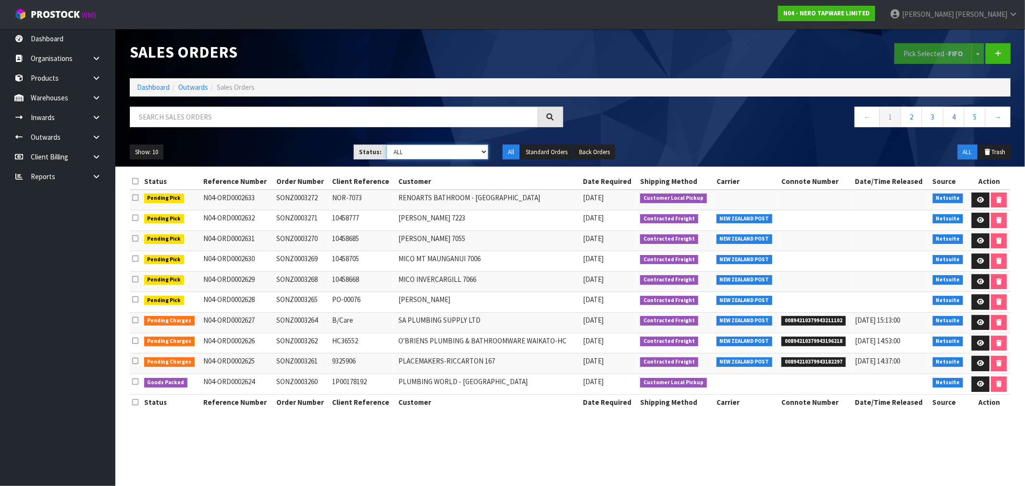
click at [438, 151] on select "Draft Pending Allocated Pending Pick Goods Picked Goods Packed Pending Charges …" at bounding box center [437, 152] width 102 height 15
select select "string:6"
click at [386, 145] on select "Draft Pending Allocated Pending Pick Goods Picked Goods Packed Pending Charges …" at bounding box center [437, 152] width 102 height 15
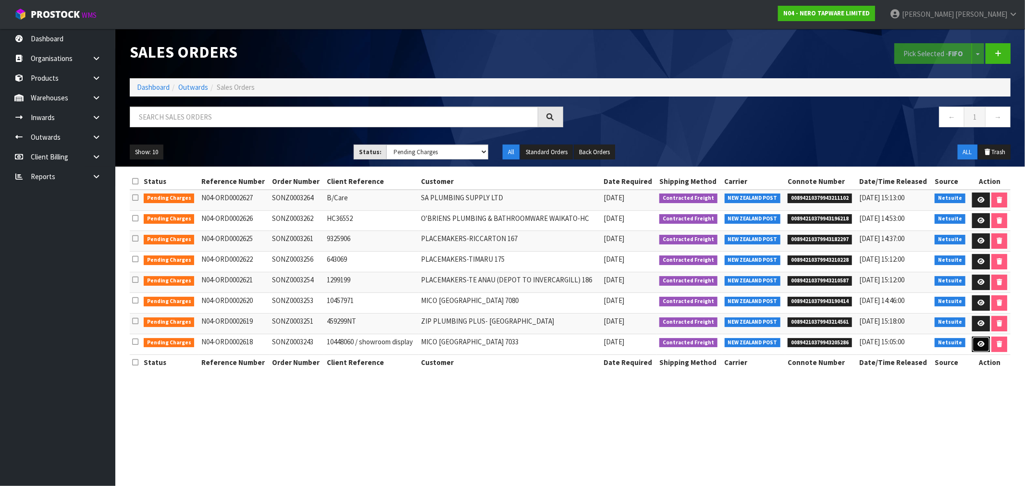
click at [975, 346] on link at bounding box center [981, 344] width 18 height 15
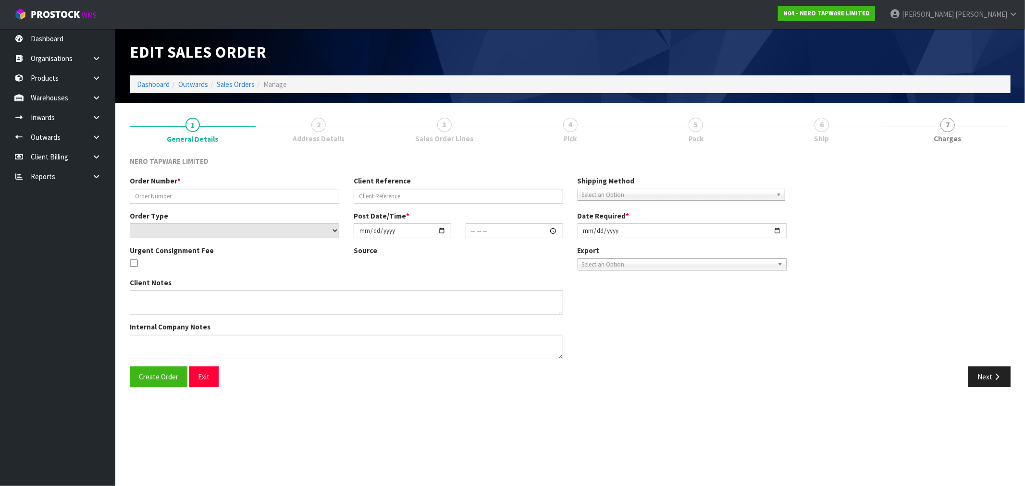
type input "SONZ0003243"
type input "10448060 / showroom display"
select select "number:0"
type input "[DATE]"
type input "11:15:06.000"
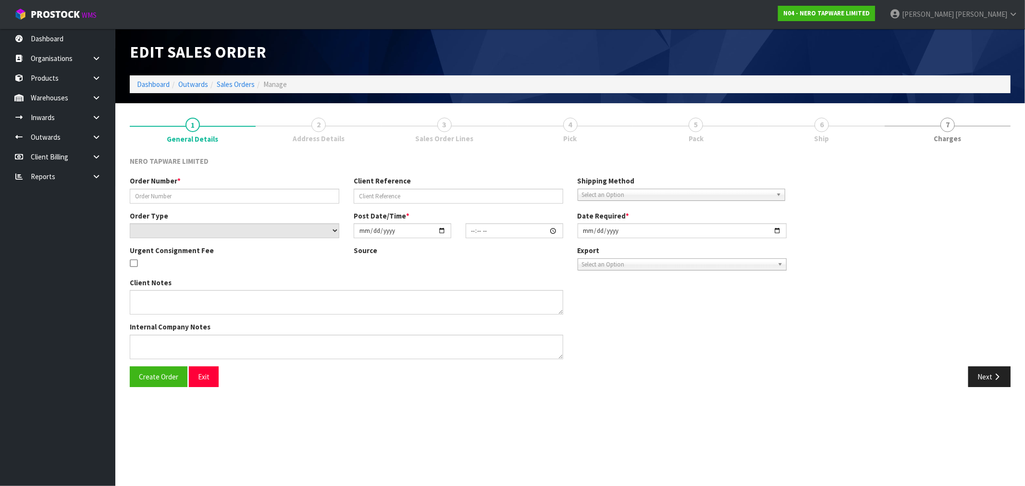
type input "[DATE]"
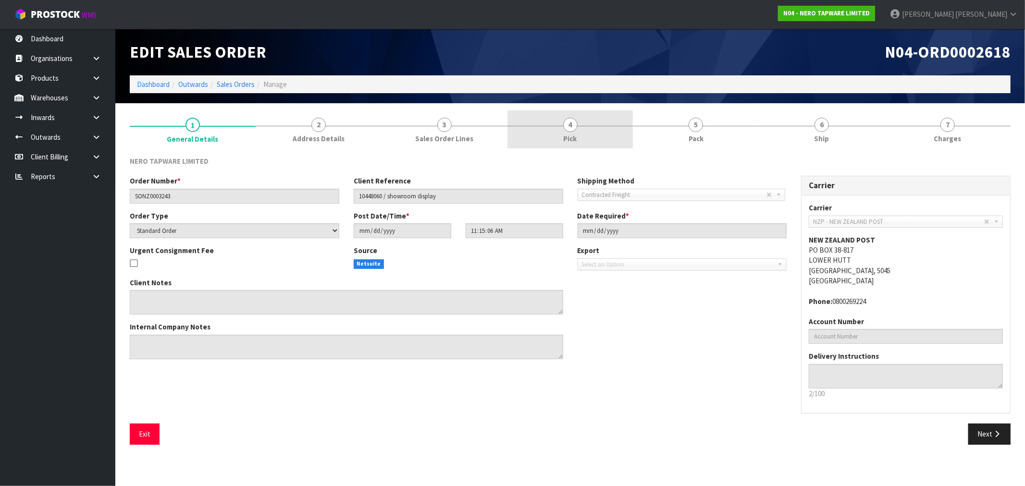
click at [623, 132] on link "4 Pick" at bounding box center [571, 130] width 126 height 38
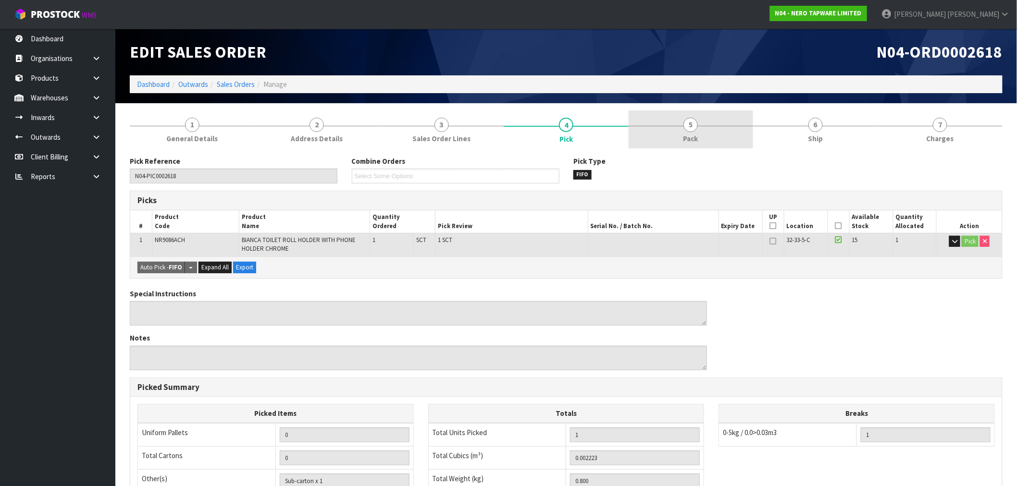
click at [669, 130] on link "5 Pack" at bounding box center [691, 130] width 125 height 38
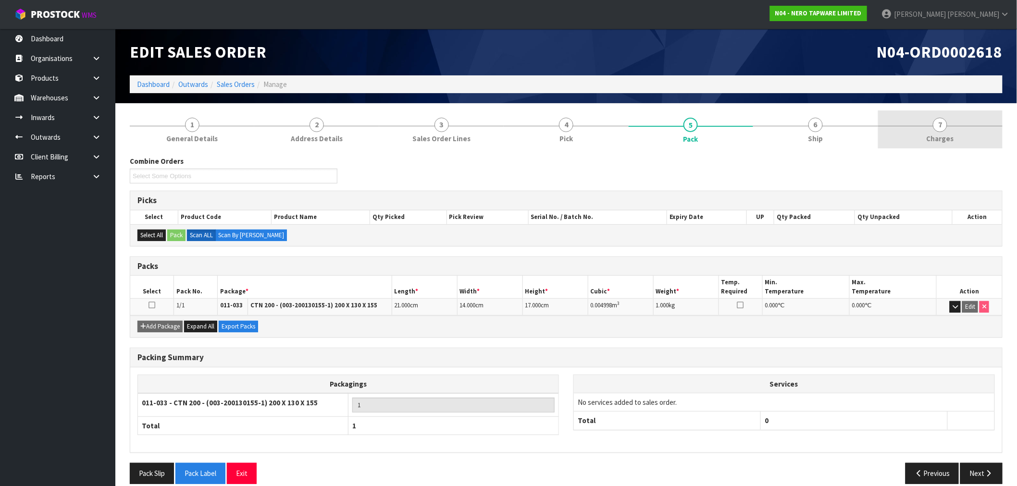
click at [957, 140] on link "7 Charges" at bounding box center [940, 130] width 125 height 38
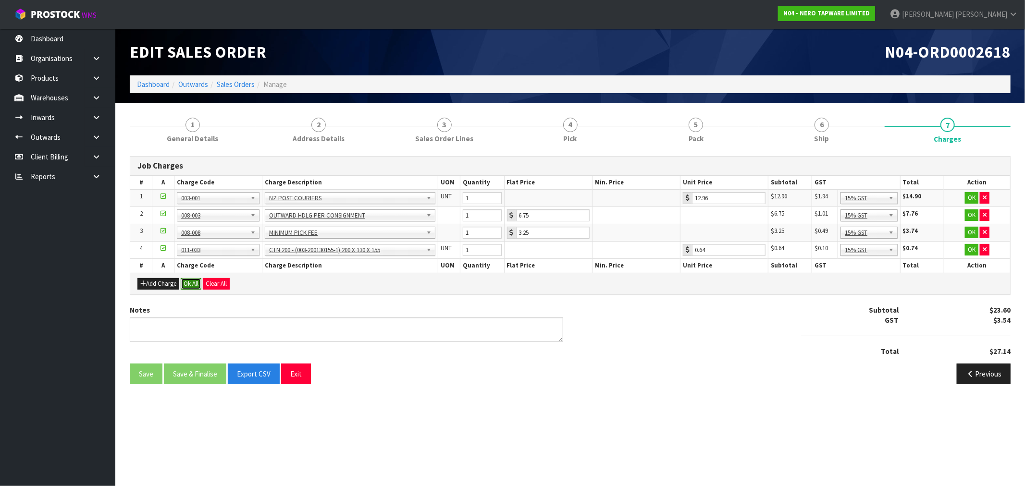
click at [199, 283] on button "Ok All" at bounding box center [191, 284] width 21 height 12
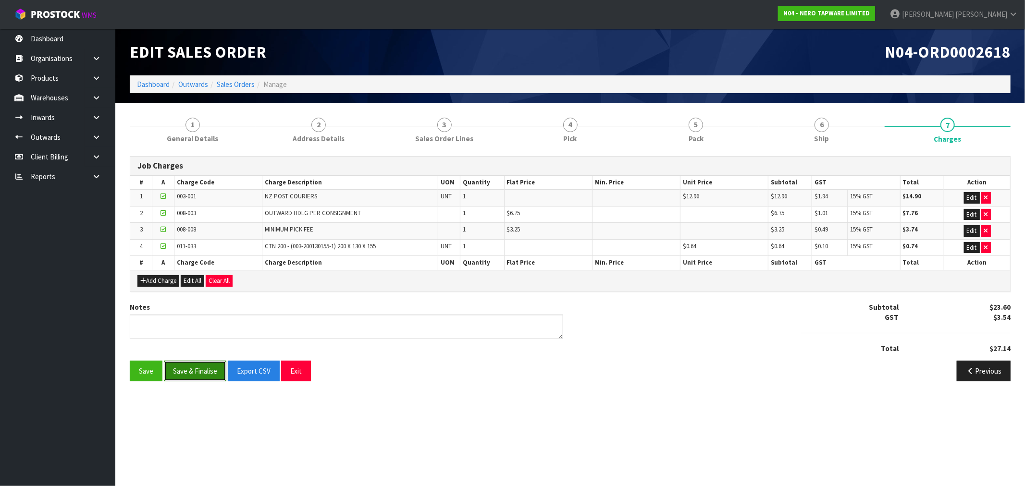
click at [207, 363] on button "Save & Finalise" at bounding box center [195, 371] width 62 height 21
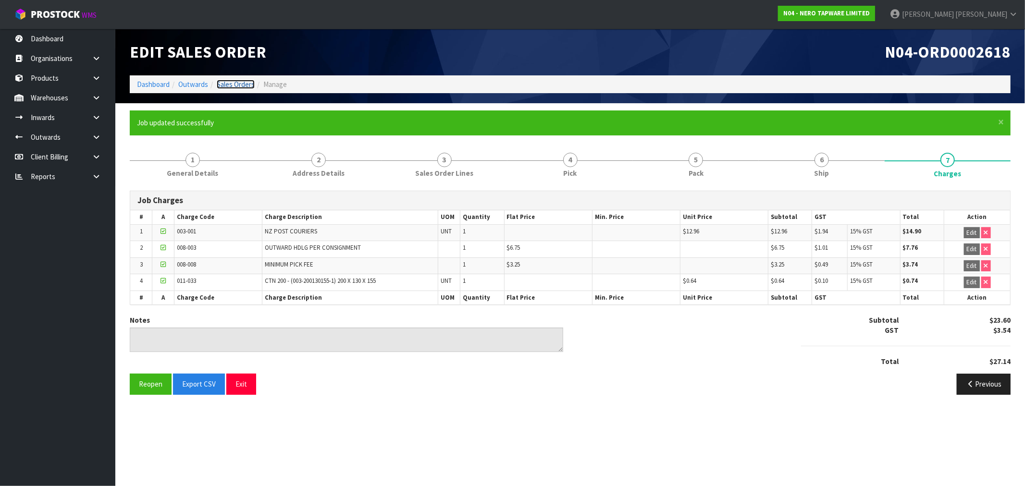
click at [241, 86] on link "Sales Orders" at bounding box center [236, 84] width 38 height 9
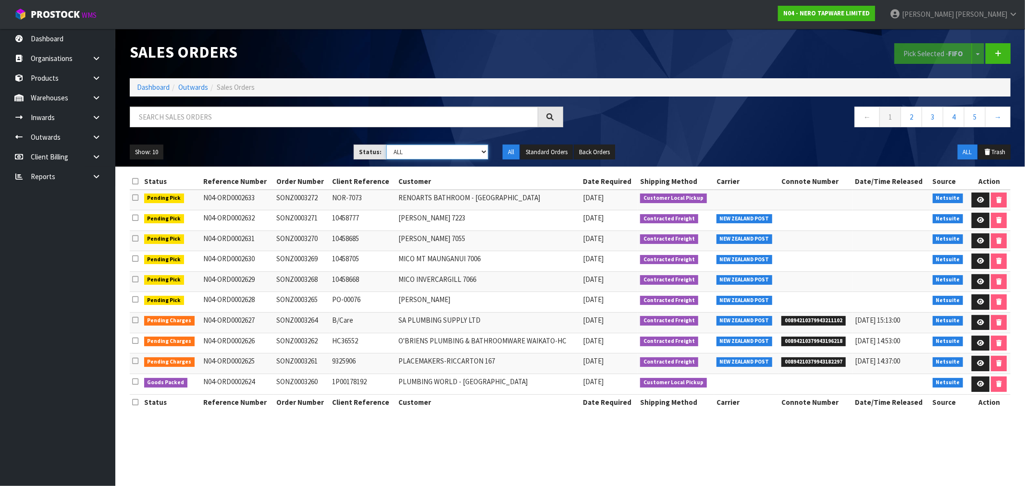
click at [443, 152] on select "Draft Pending Allocated Pending Pick Goods Picked Goods Packed Pending Charges …" at bounding box center [437, 152] width 102 height 15
select select "string:6"
click at [386, 145] on select "Draft Pending Allocated Pending Pick Goods Picked Goods Packed Pending Charges …" at bounding box center [437, 152] width 102 height 15
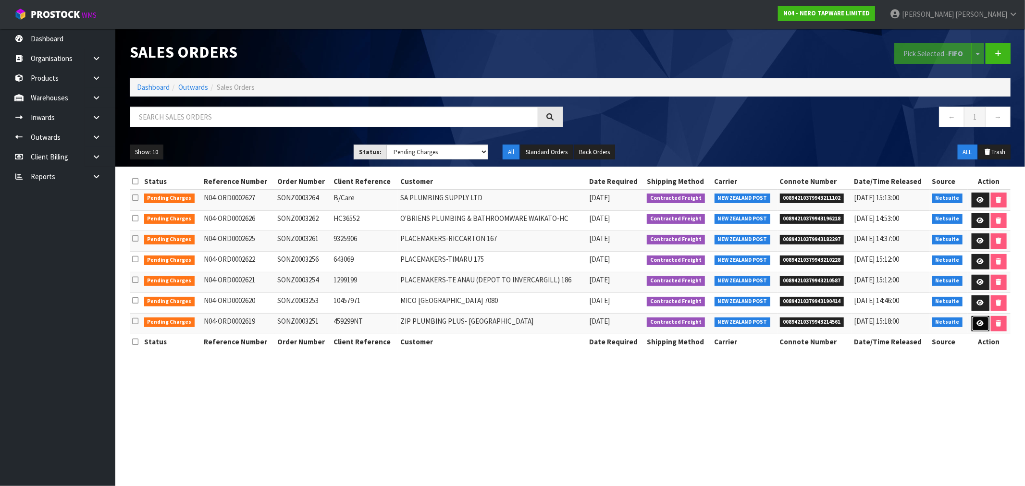
click at [978, 324] on icon at bounding box center [980, 324] width 7 height 6
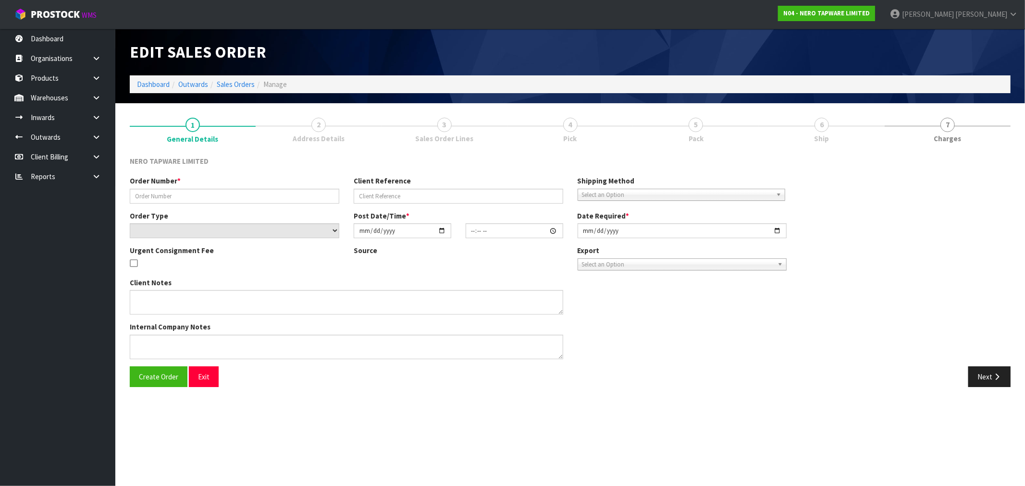
type input "SONZ0003251"
type input "459299NT"
select select "number:0"
type input "[DATE]"
type input "11:15:07.000"
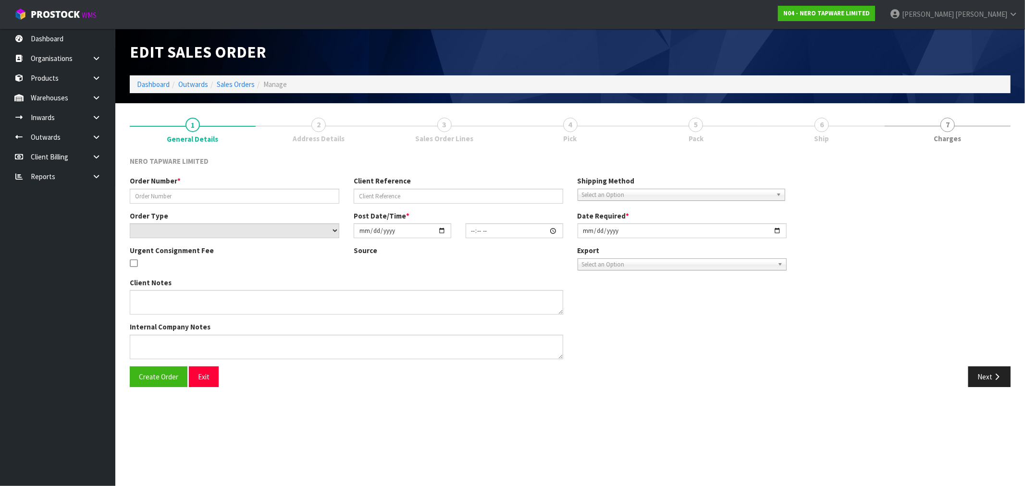
type input "[DATE]"
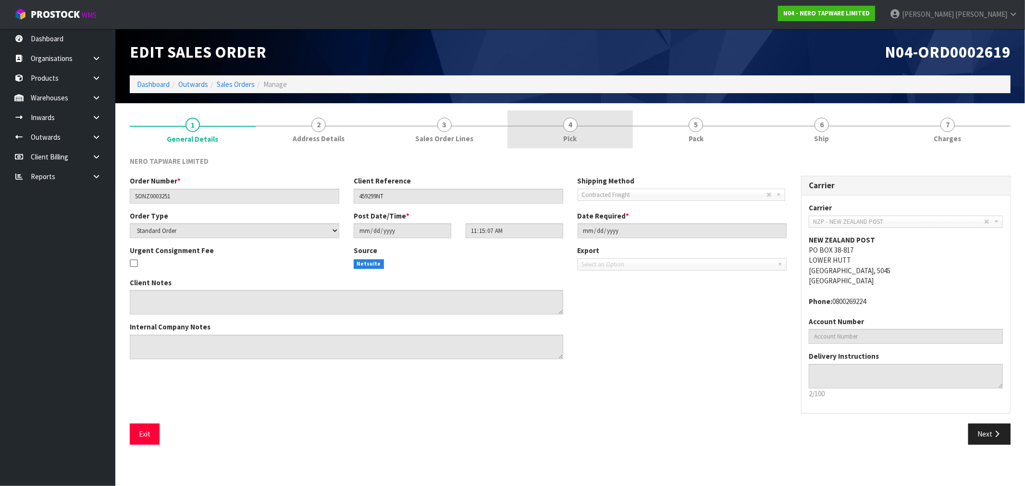
click at [521, 142] on link "4 Pick" at bounding box center [571, 130] width 126 height 38
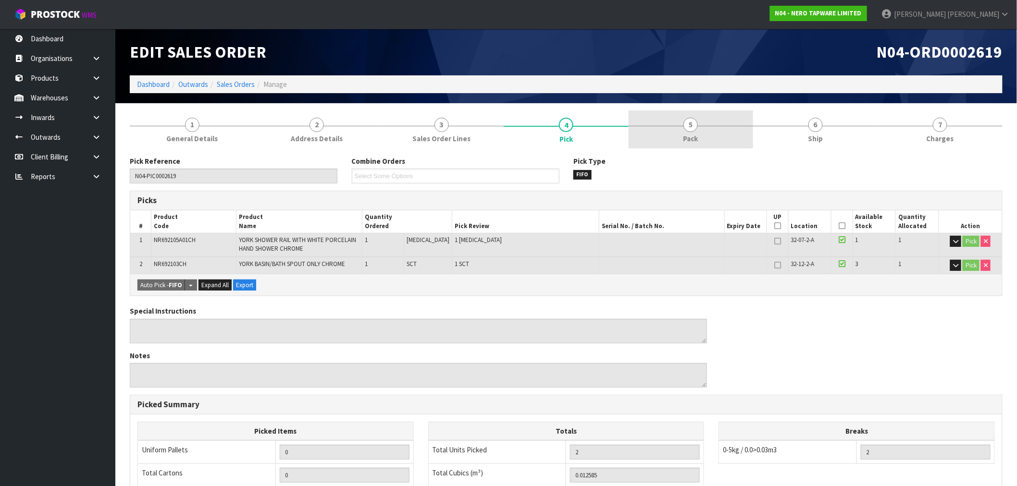
click at [703, 135] on link "5 Pack" at bounding box center [691, 130] width 125 height 38
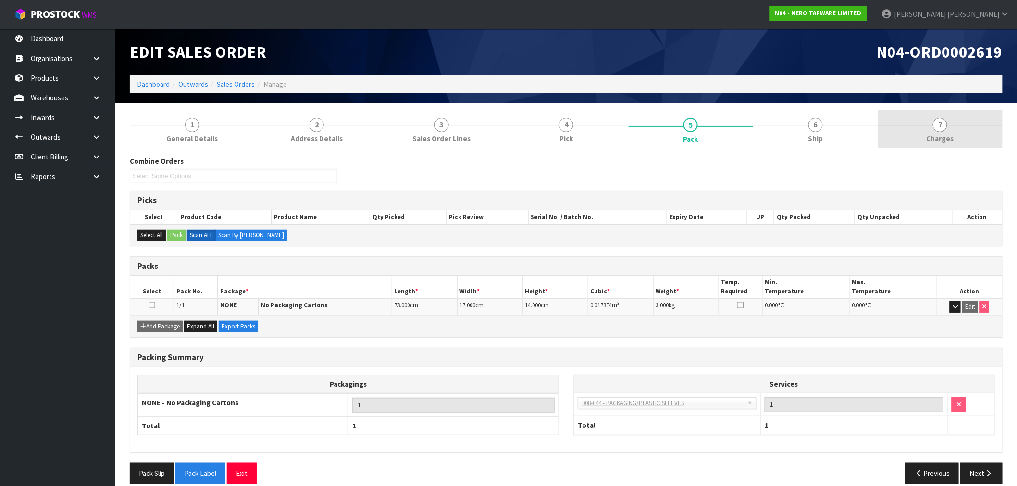
click at [931, 142] on span "Charges" at bounding box center [940, 139] width 27 height 10
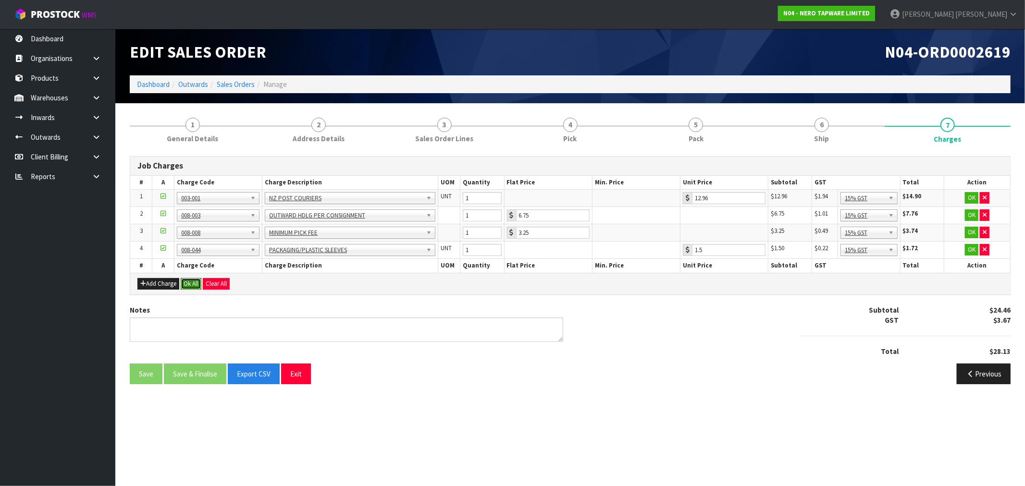
click at [190, 285] on button "Ok All" at bounding box center [191, 284] width 21 height 12
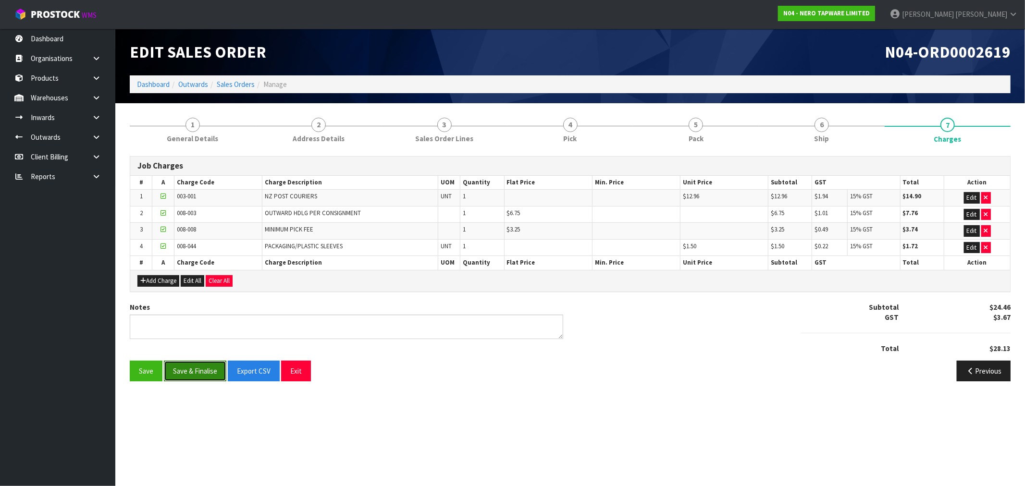
click at [202, 376] on button "Save & Finalise" at bounding box center [195, 371] width 62 height 21
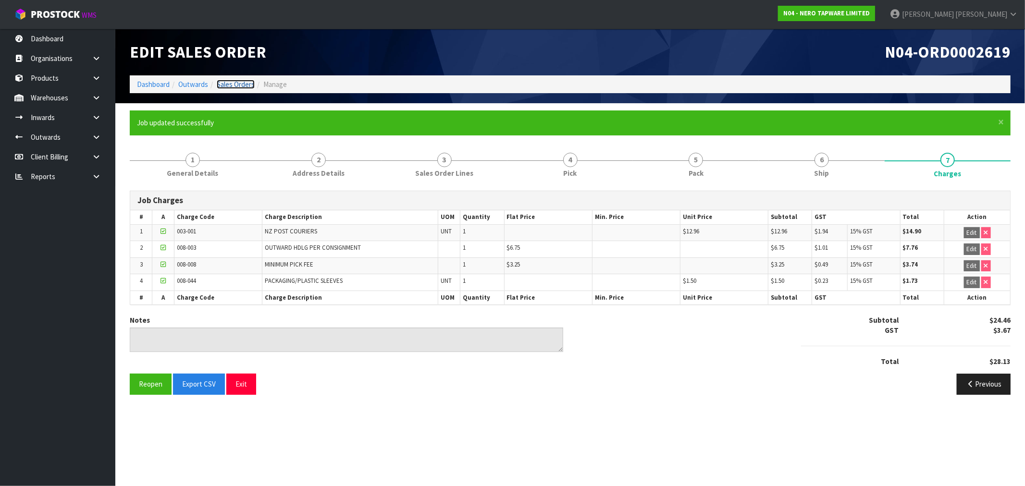
click at [241, 84] on link "Sales Orders" at bounding box center [236, 84] width 38 height 9
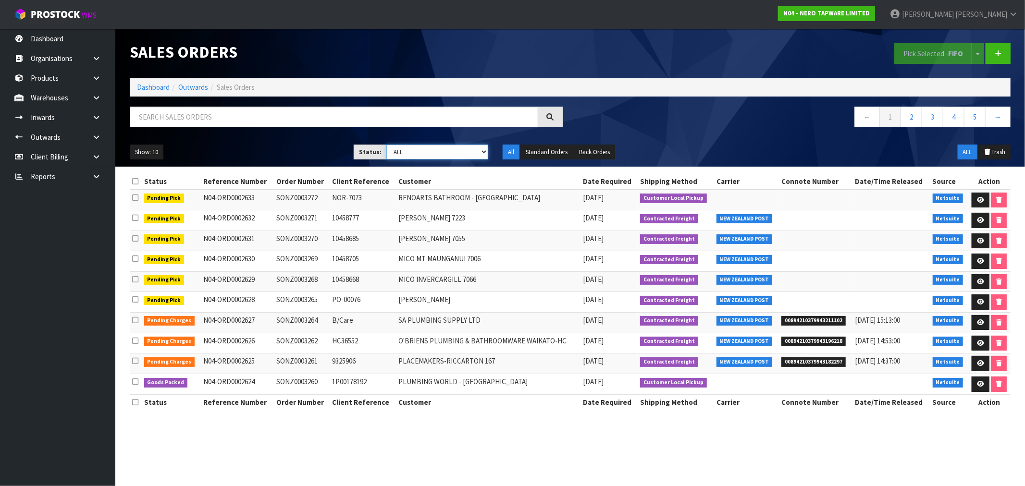
click at [420, 155] on select "Draft Pending Allocated Pending Pick Goods Picked Goods Packed Pending Charges …" at bounding box center [437, 152] width 102 height 15
select select "string:6"
click at [386, 145] on select "Draft Pending Allocated Pending Pick Goods Picked Goods Packed Pending Charges …" at bounding box center [437, 152] width 102 height 15
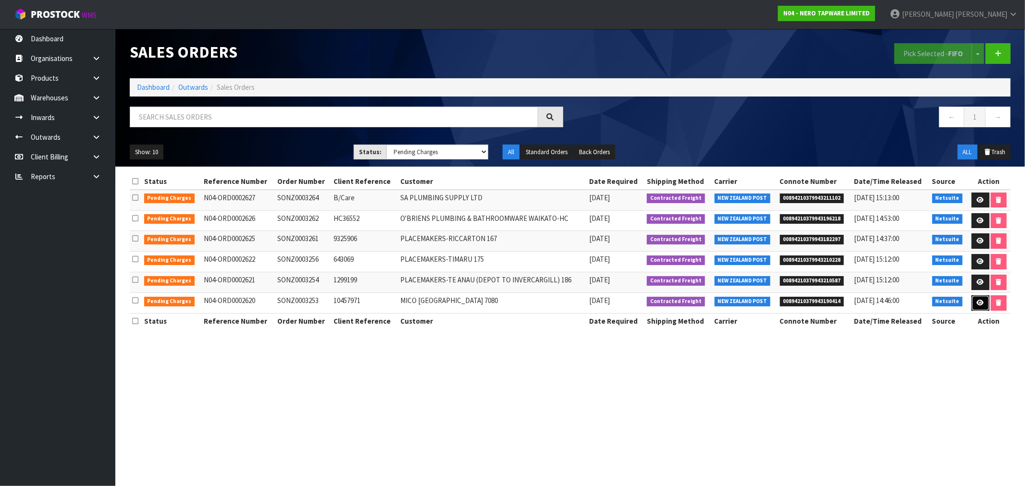
click at [977, 304] on icon at bounding box center [980, 303] width 7 height 6
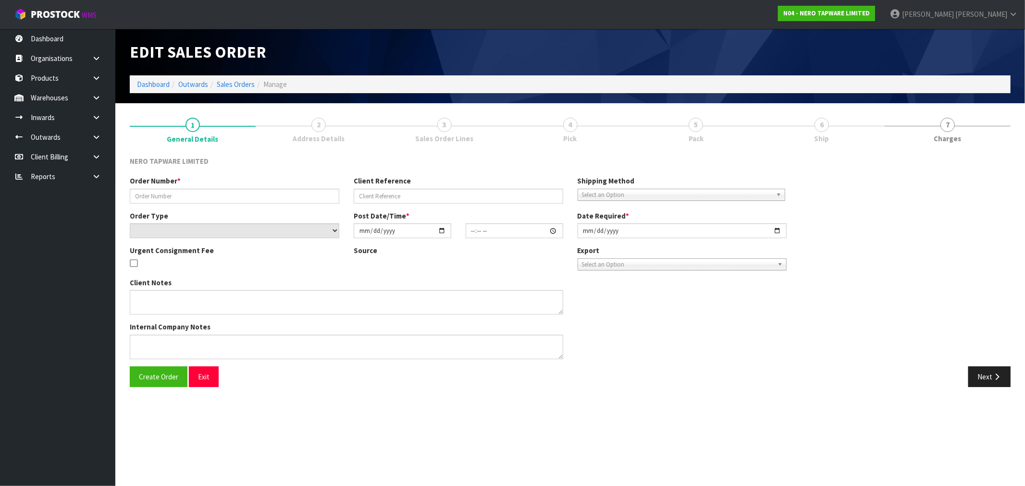
type input "SONZ0003253"
type input "10457971"
select select "number:0"
type input "[DATE]"
type input "11:15:08.000"
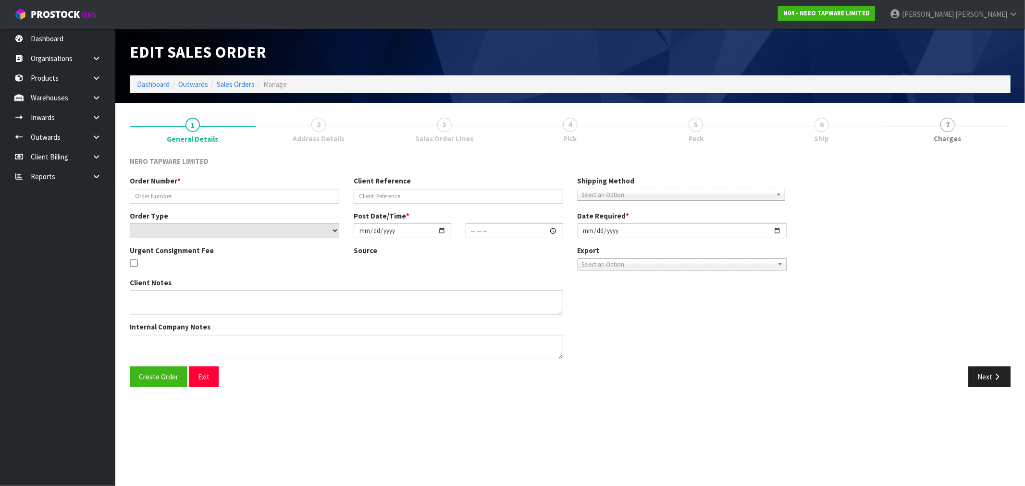
type input "[DATE]"
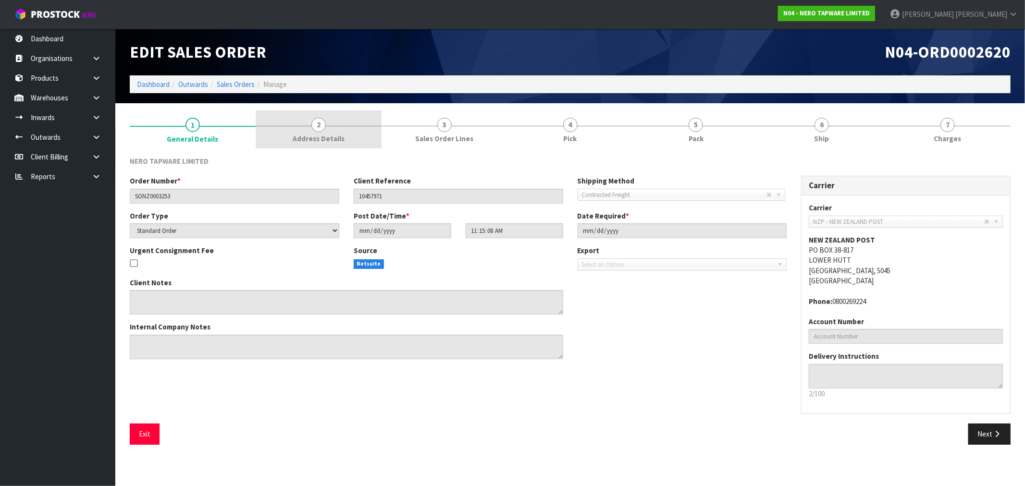
click at [322, 127] on span "2" at bounding box center [319, 125] width 14 height 14
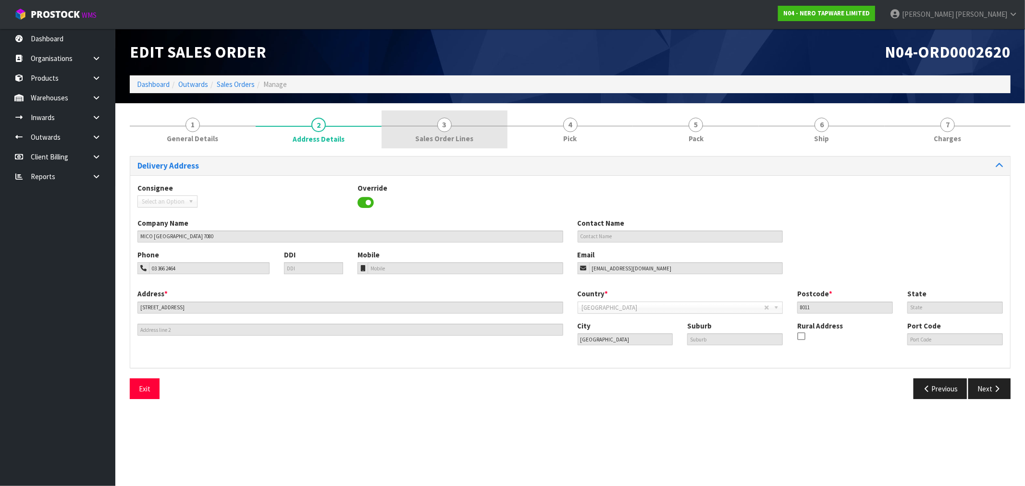
click at [497, 124] on link "3 Sales Order Lines" at bounding box center [445, 130] width 126 height 38
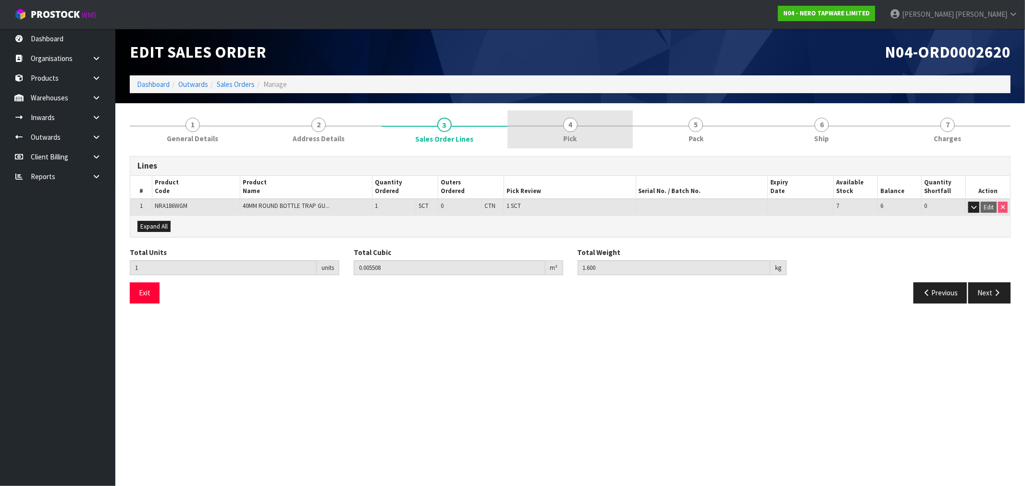
click at [551, 128] on link "4 Pick" at bounding box center [571, 130] width 126 height 38
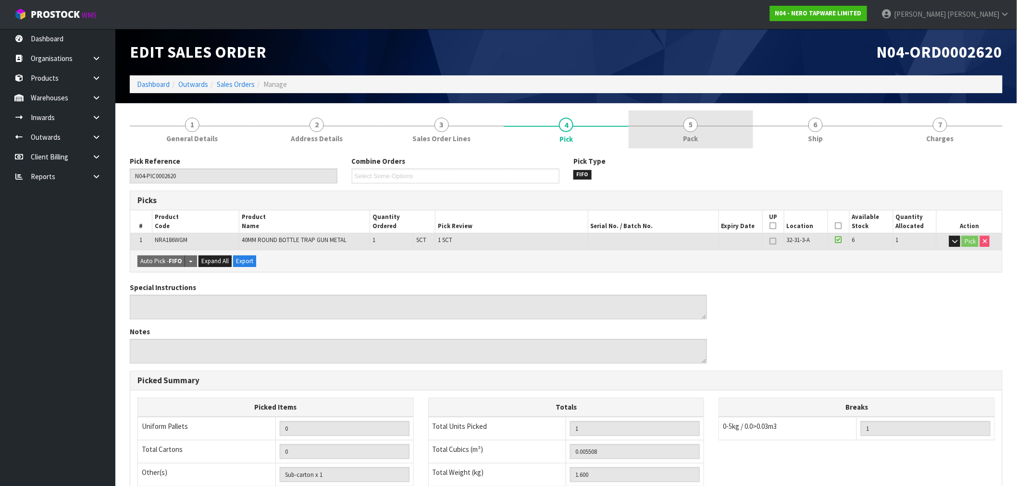
click at [738, 124] on link "5 Pack" at bounding box center [691, 130] width 125 height 38
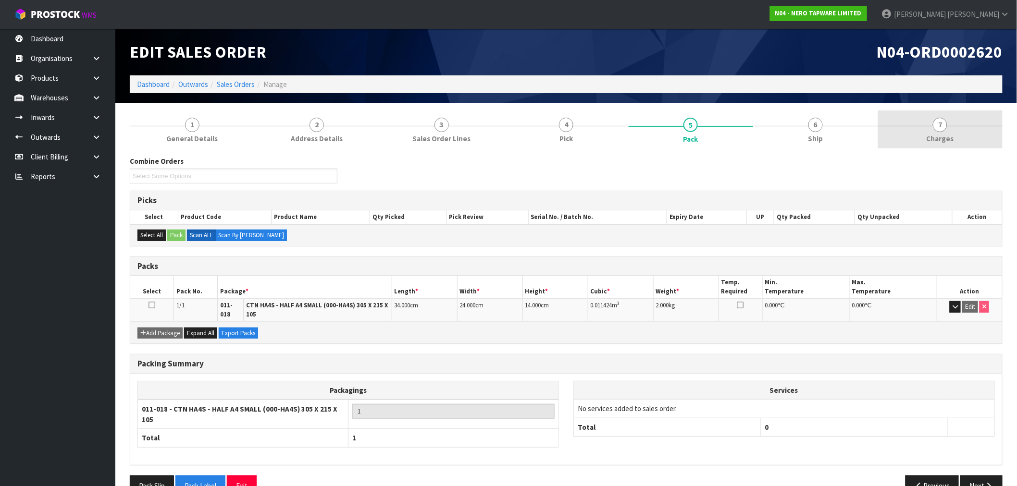
drag, startPoint x: 929, startPoint y: 121, endPoint x: 924, endPoint y: 125, distance: 6.8
click at [929, 121] on link "7 Charges" at bounding box center [940, 130] width 125 height 38
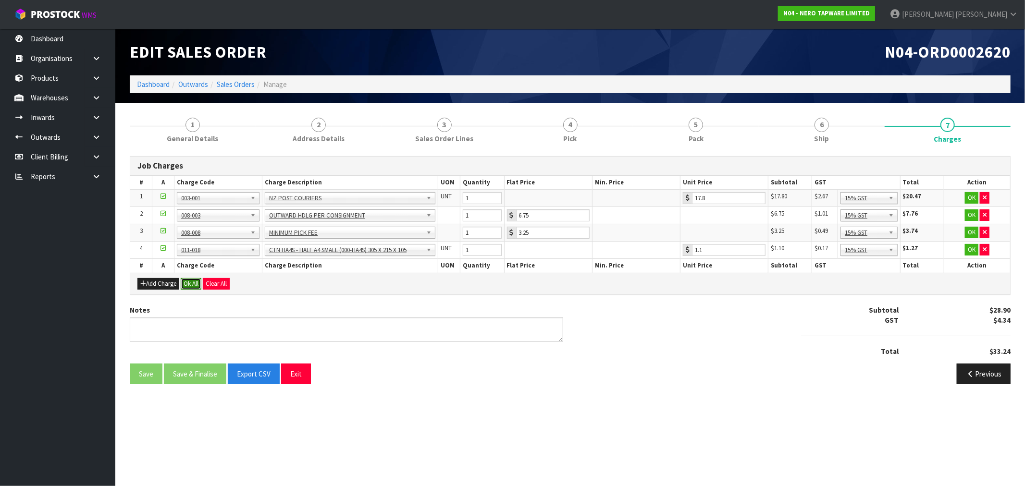
click at [193, 282] on button "Ok All" at bounding box center [191, 284] width 21 height 12
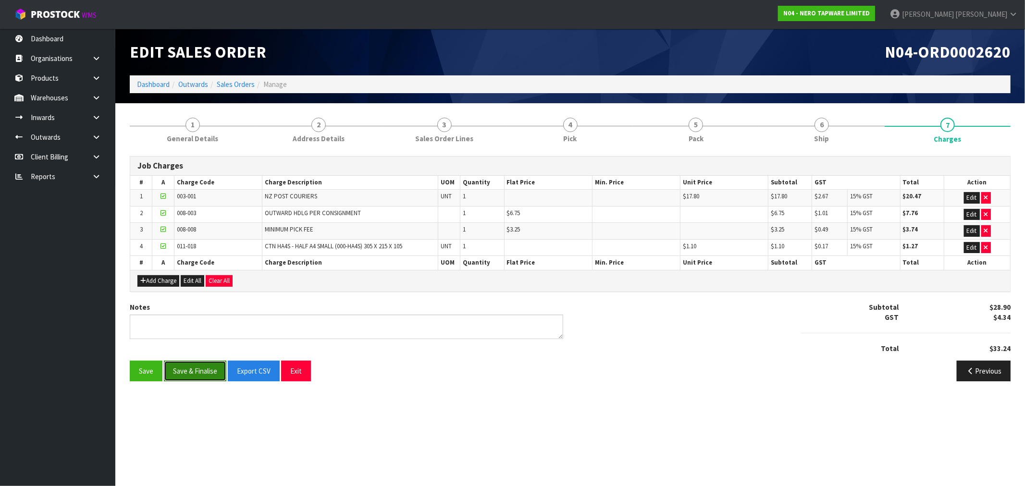
click at [188, 372] on button "Save & Finalise" at bounding box center [195, 371] width 62 height 21
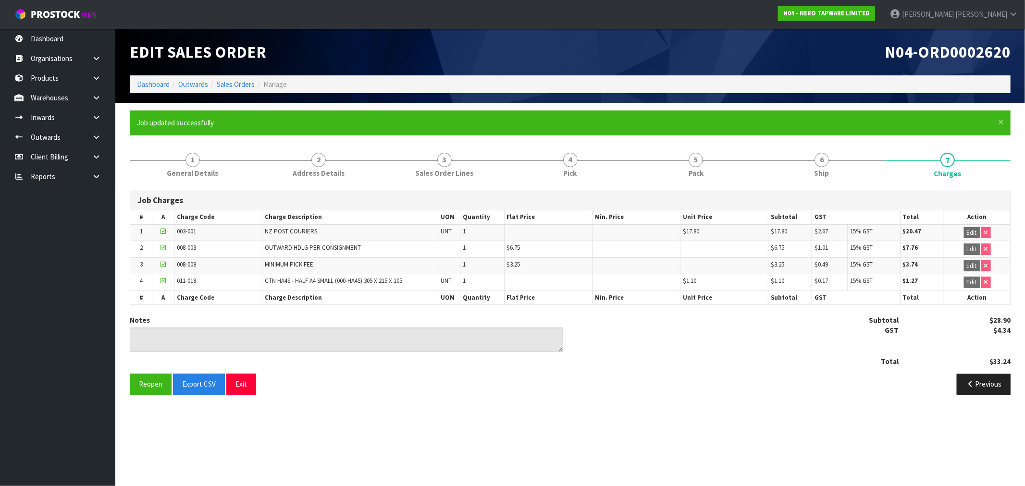
click at [250, 92] on ol "Dashboard Outwards Sales Orders Manage" at bounding box center [570, 84] width 881 height 18
click at [247, 87] on link "Sales Orders" at bounding box center [236, 84] width 38 height 9
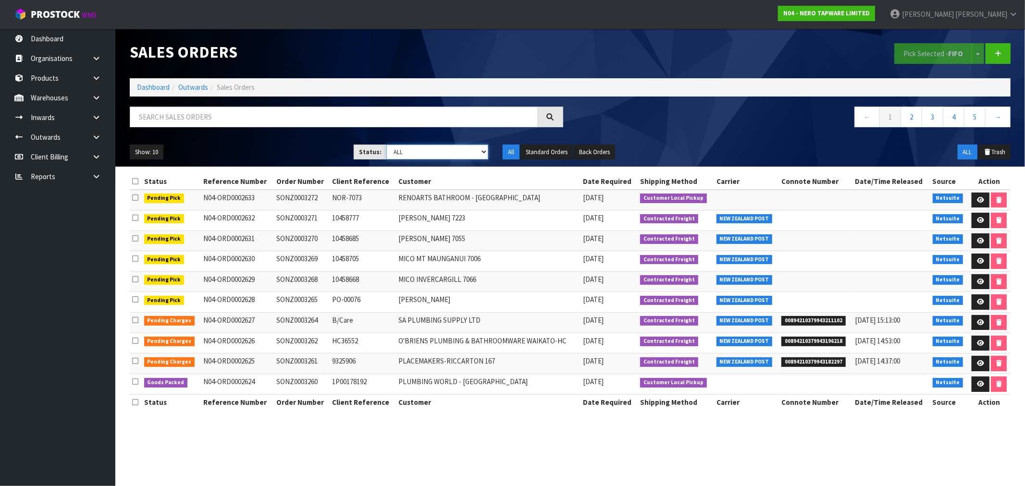
click at [407, 151] on select "Draft Pending Allocated Pending Pick Goods Picked Goods Packed Pending Charges …" at bounding box center [437, 152] width 102 height 15
select select "string:6"
click at [386, 145] on select "Draft Pending Allocated Pending Pick Goods Picked Goods Packed Pending Charges …" at bounding box center [437, 152] width 102 height 15
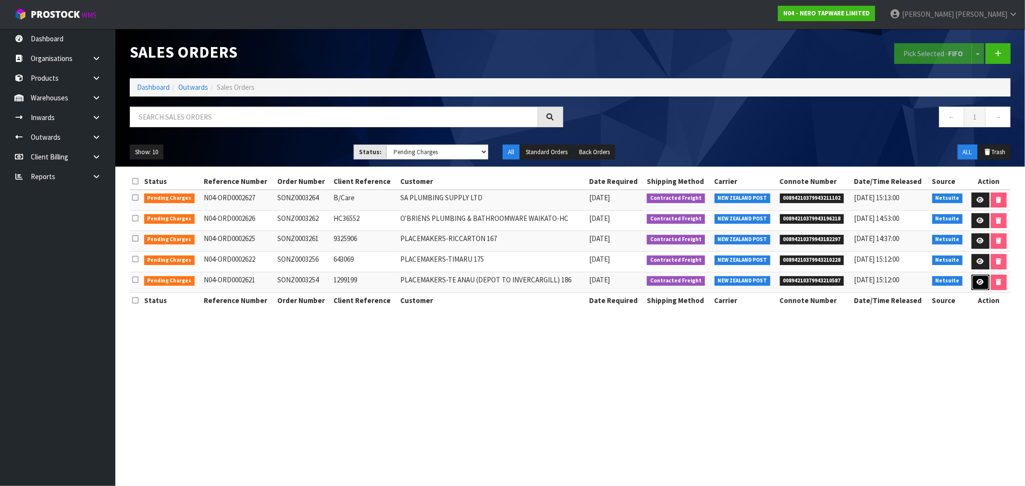
click at [986, 283] on link at bounding box center [981, 282] width 18 height 15
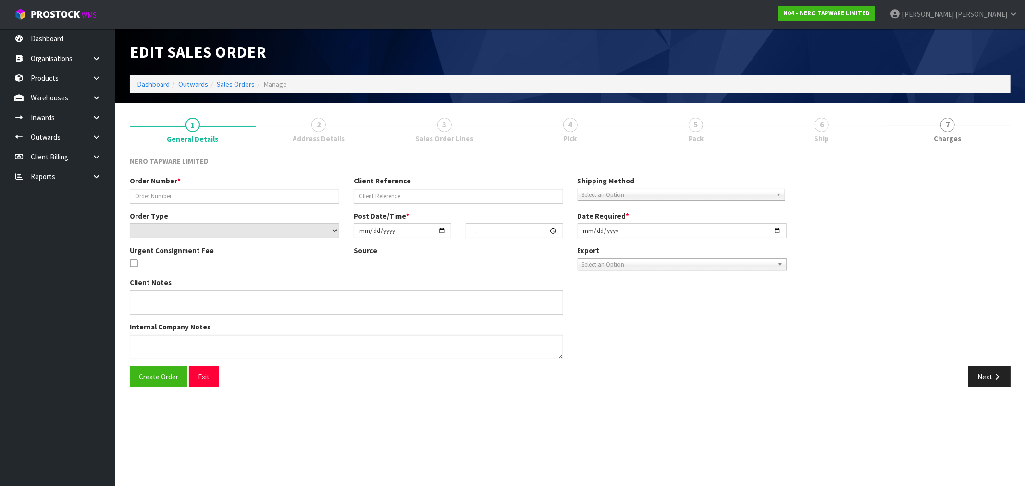
type input "SONZ0003254"
type input "1299199"
select select "number:0"
type input "[DATE]"
type input "11:15:09.000"
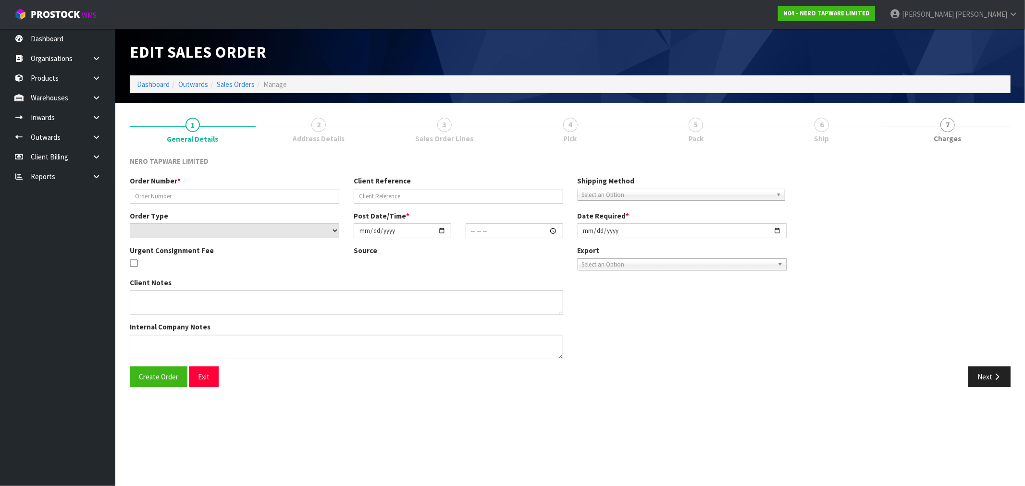
type input "[DATE]"
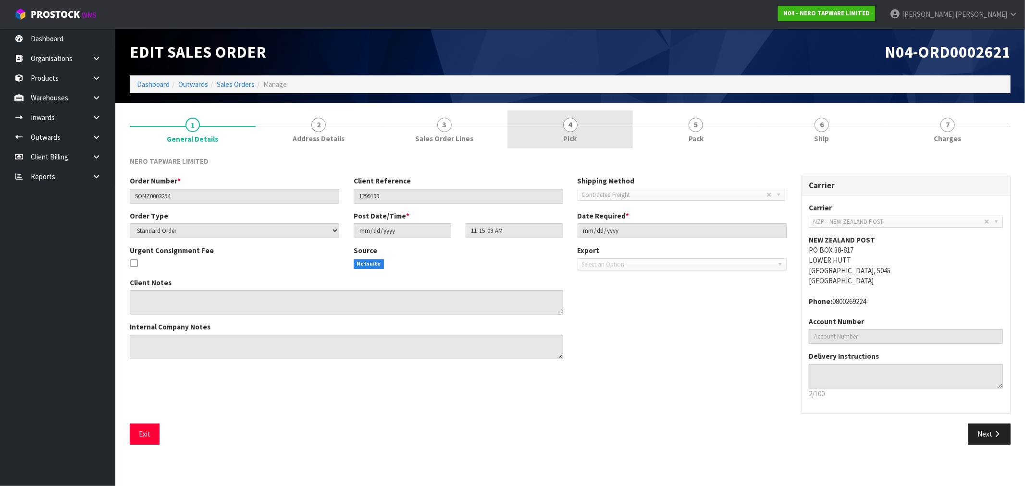
drag, startPoint x: 515, startPoint y: 127, endPoint x: 524, endPoint y: 130, distance: 9.9
click at [515, 127] on link "4 Pick" at bounding box center [571, 130] width 126 height 38
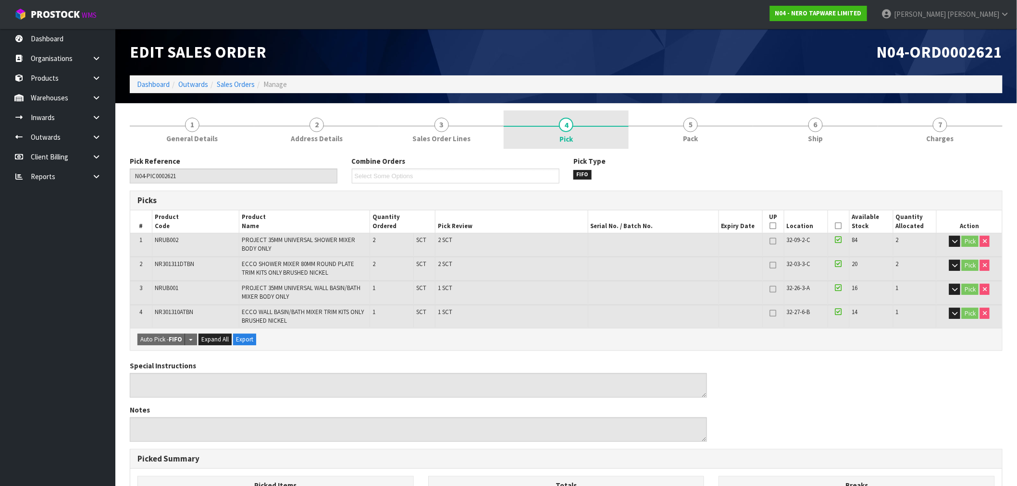
click at [549, 135] on link "4 Pick" at bounding box center [566, 130] width 125 height 38
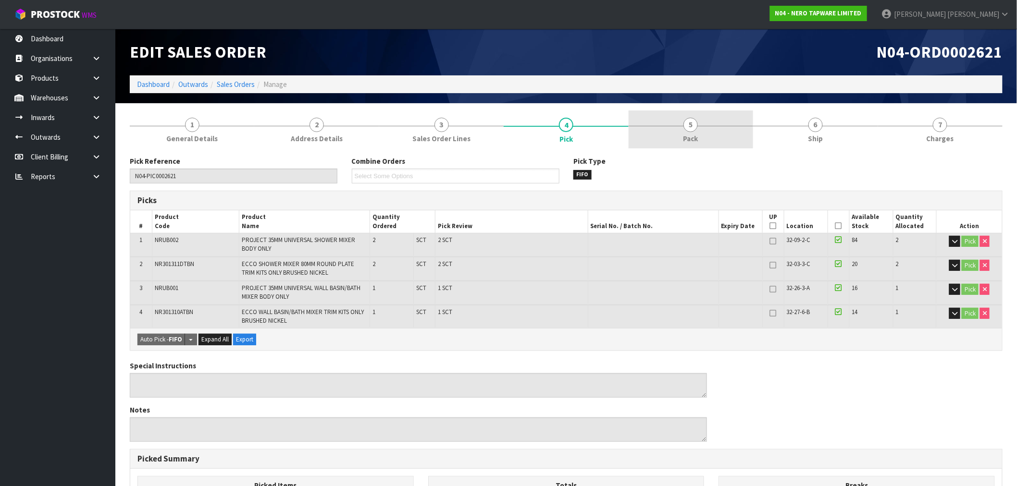
click at [701, 130] on link "5 Pack" at bounding box center [691, 130] width 125 height 38
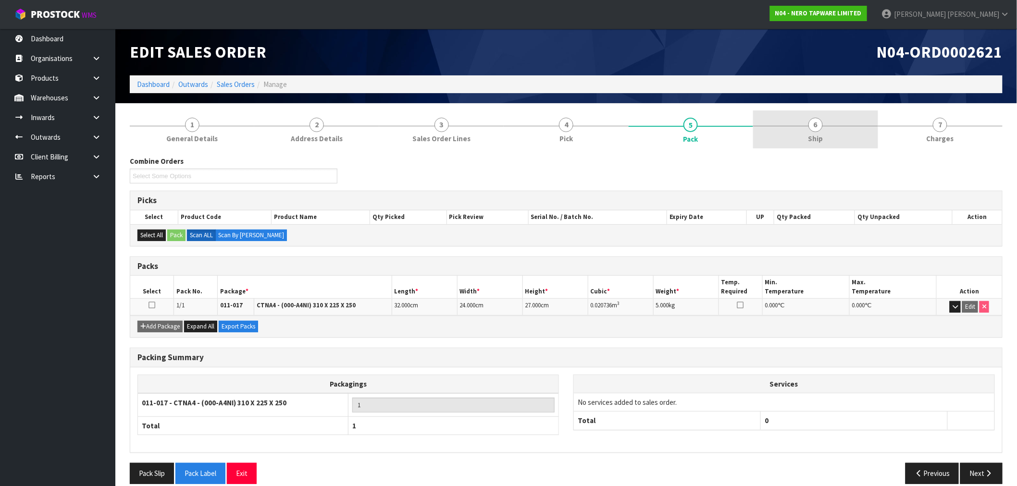
click at [796, 132] on link "6 Ship" at bounding box center [815, 130] width 125 height 38
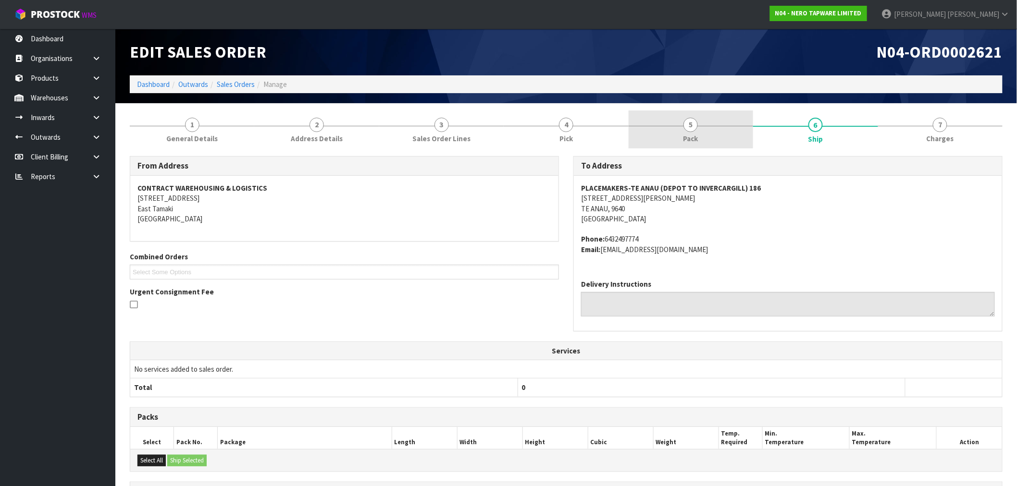
click at [673, 140] on link "5 Pack" at bounding box center [691, 130] width 125 height 38
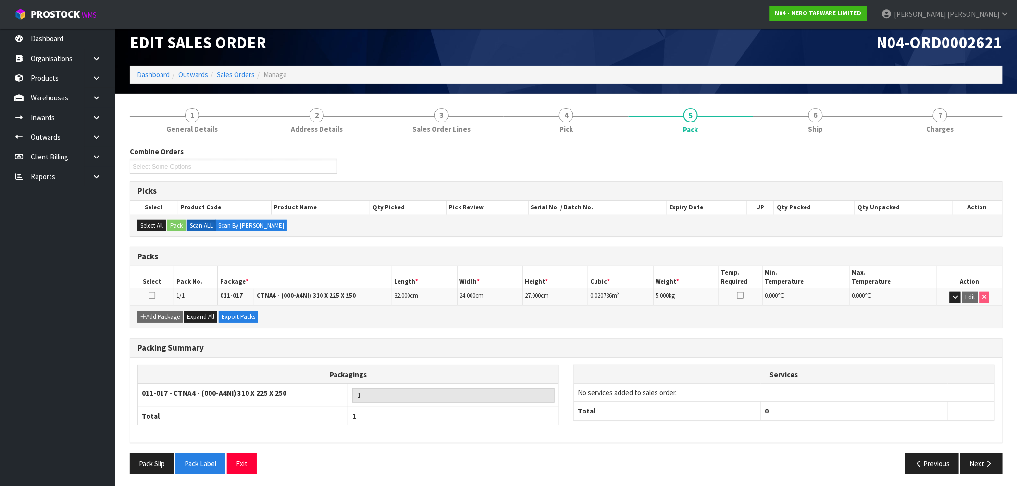
scroll to position [12, 0]
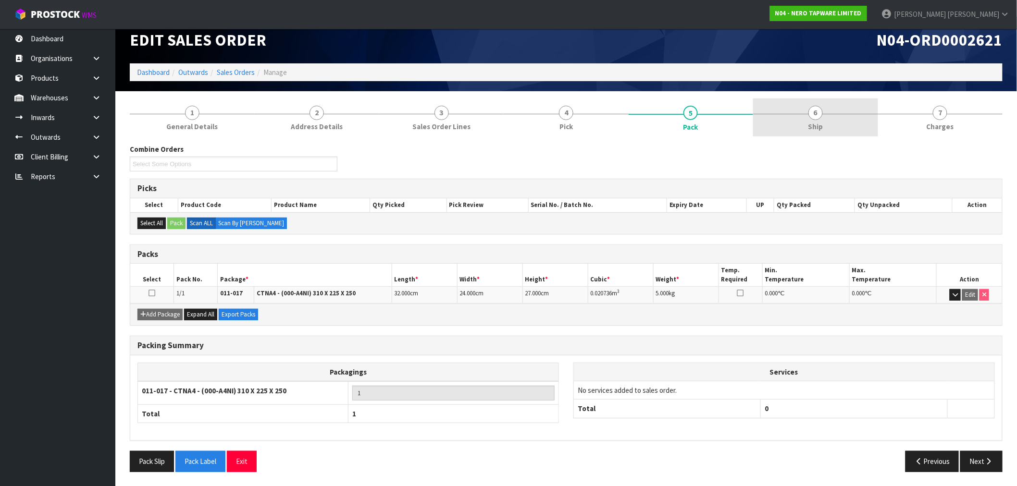
click at [786, 133] on link "6 Ship" at bounding box center [815, 118] width 125 height 38
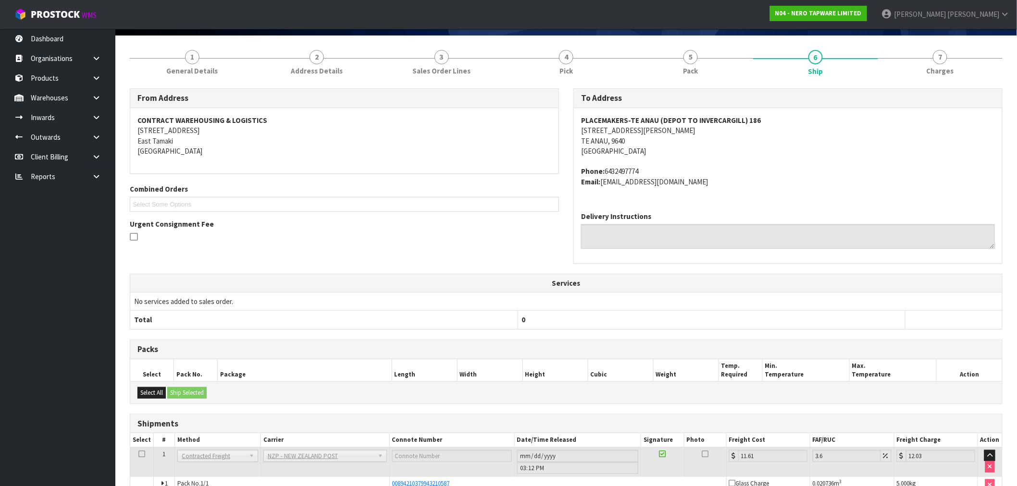
scroll to position [127, 0]
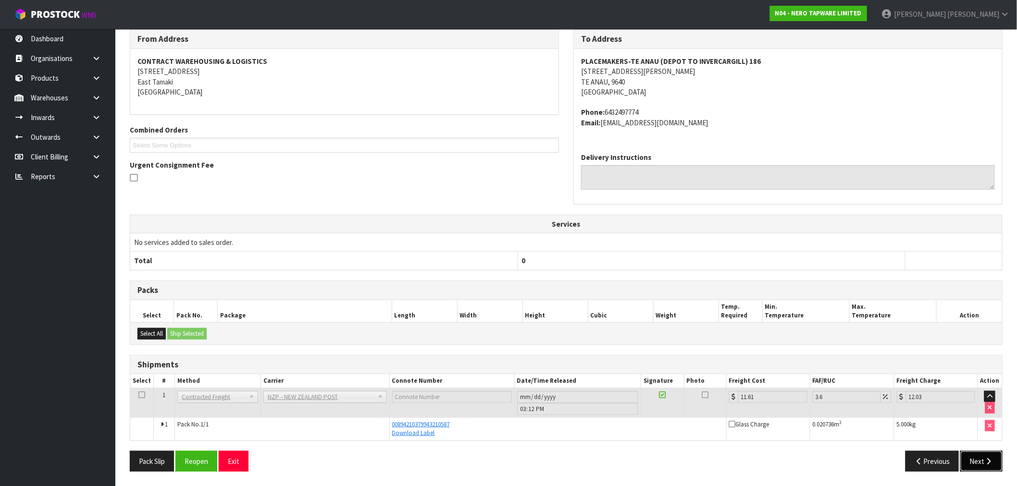
click at [964, 458] on button "Next" at bounding box center [981, 461] width 42 height 21
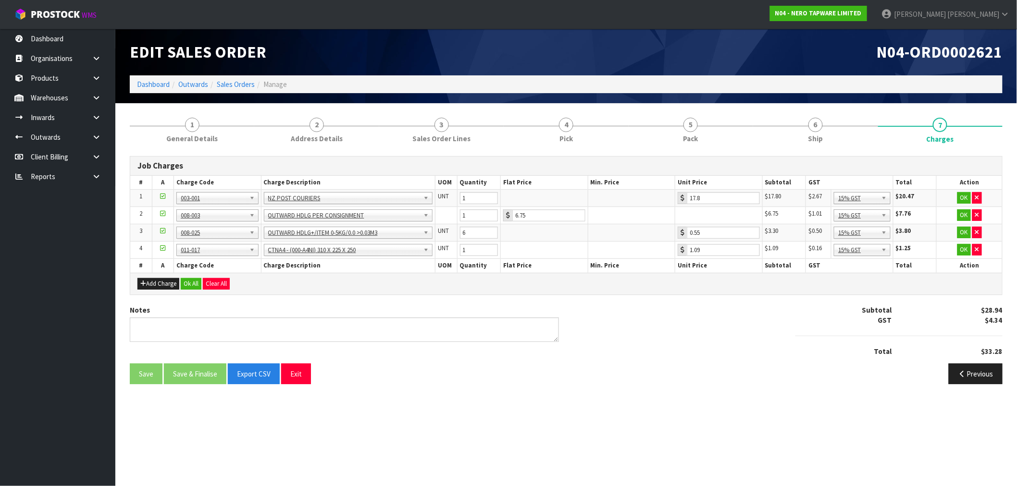
scroll to position [0, 0]
click at [198, 289] on button "Ok All" at bounding box center [191, 284] width 21 height 12
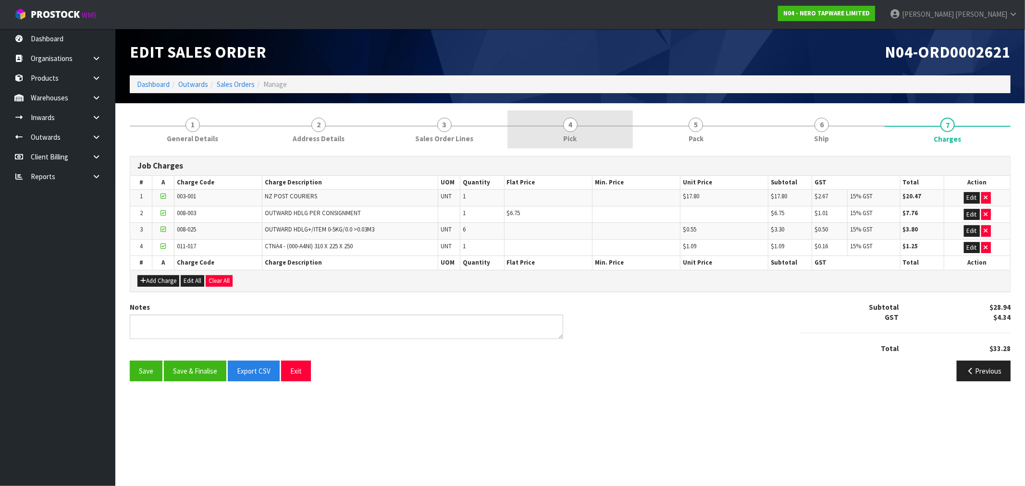
click at [627, 122] on link "4 Pick" at bounding box center [571, 130] width 126 height 38
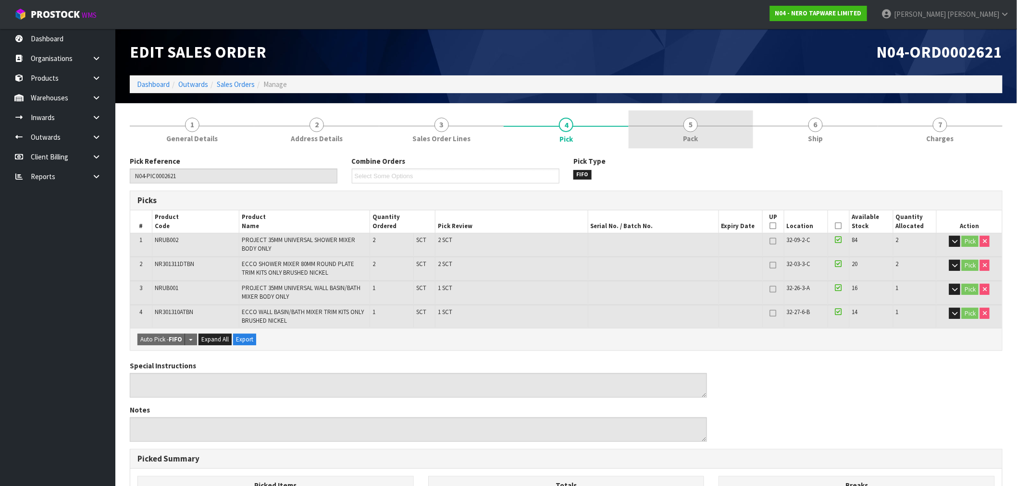
click at [696, 130] on span "5" at bounding box center [691, 125] width 14 height 14
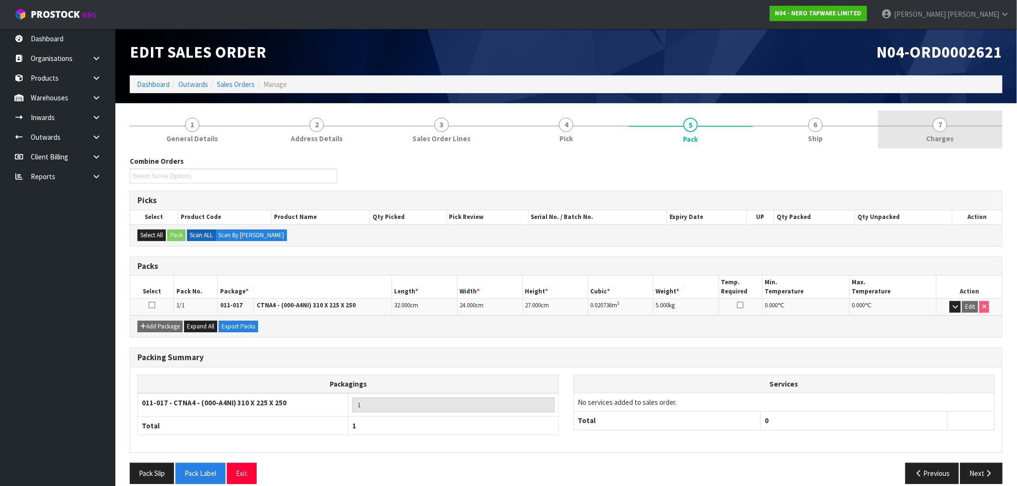
click at [921, 136] on link "7 Charges" at bounding box center [940, 130] width 125 height 38
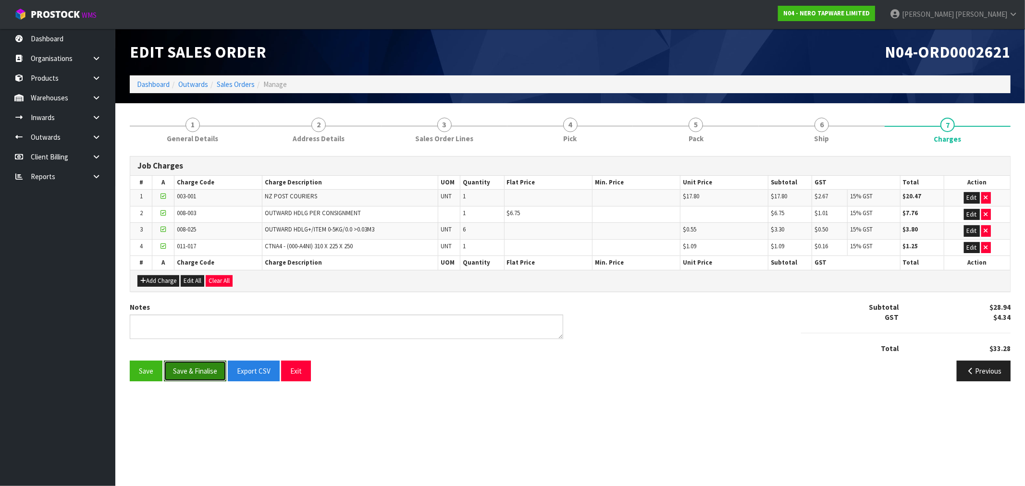
drag, startPoint x: 188, startPoint y: 373, endPoint x: 213, endPoint y: 358, distance: 28.9
click at [189, 373] on button "Save & Finalise" at bounding box center [195, 371] width 62 height 21
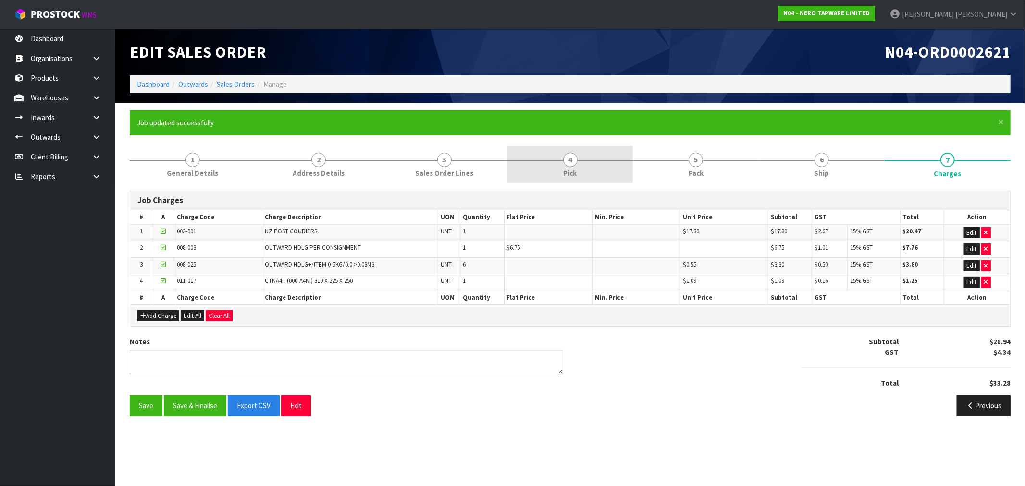
drag, startPoint x: 644, startPoint y: 174, endPoint x: 628, endPoint y: 175, distance: 16.4
click at [641, 174] on link "5 Pack" at bounding box center [696, 165] width 126 height 38
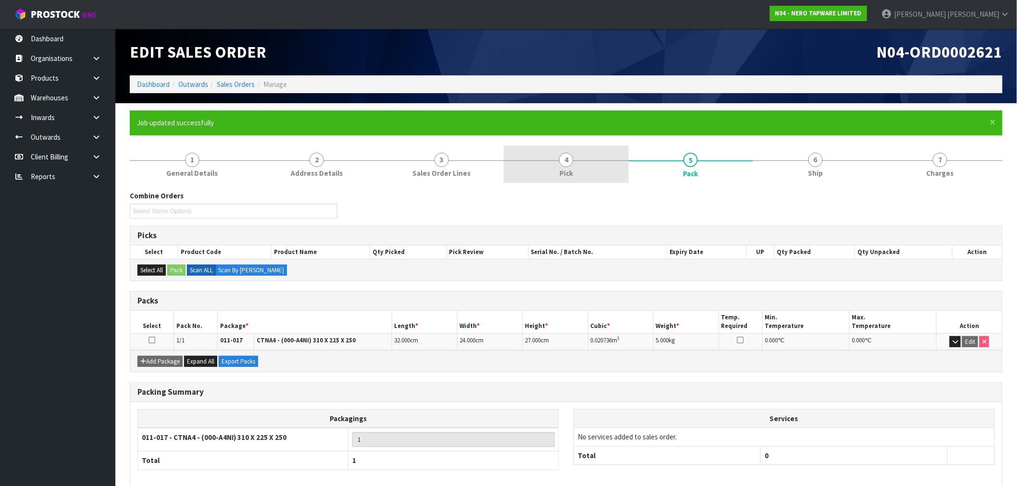
click at [577, 166] on link "4 Pick" at bounding box center [566, 165] width 125 height 38
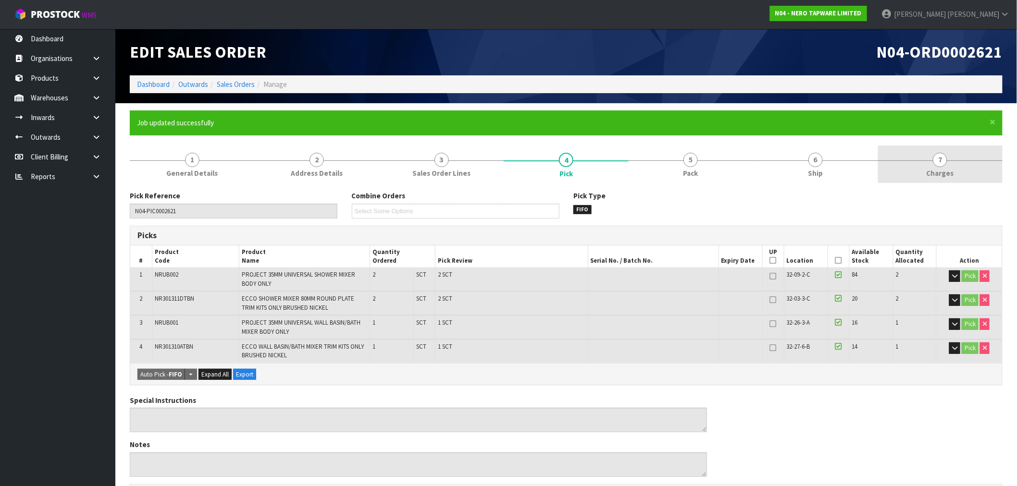
click at [930, 158] on link "7 Charges" at bounding box center [940, 165] width 125 height 38
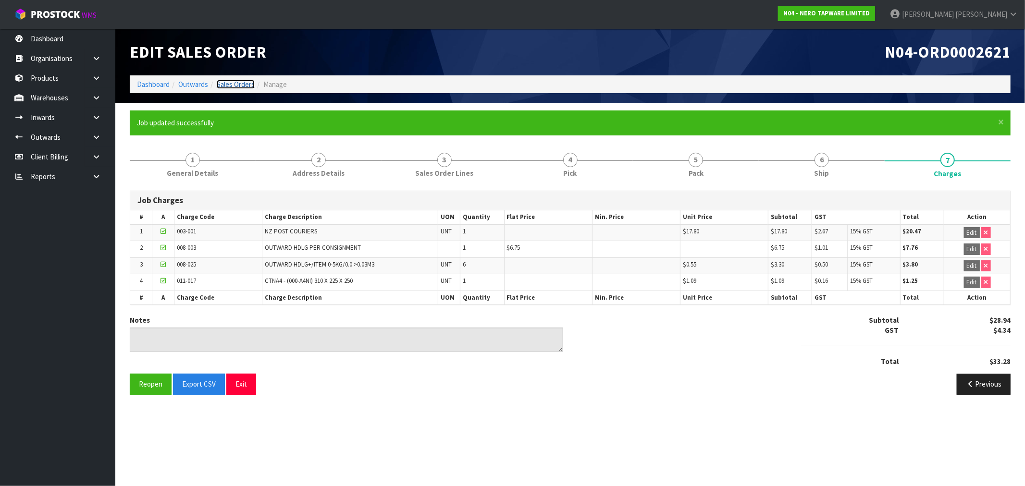
click at [240, 87] on link "Sales Orders" at bounding box center [236, 84] width 38 height 9
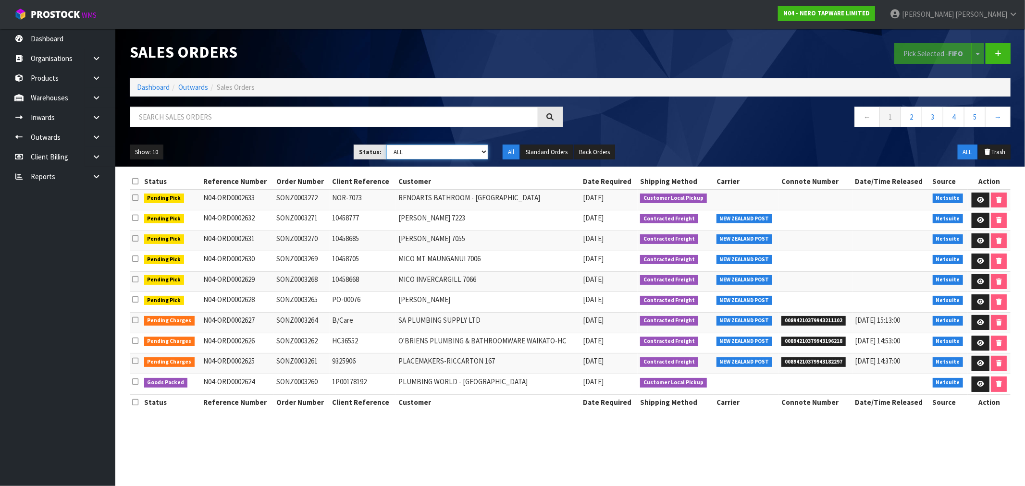
click at [423, 155] on select "Draft Pending Allocated Pending Pick Goods Picked Goods Packed Pending Charges …" at bounding box center [437, 152] width 102 height 15
select select "string:6"
click at [386, 145] on select "Draft Pending Allocated Pending Pick Goods Picked Goods Packed Pending Charges …" at bounding box center [437, 152] width 102 height 15
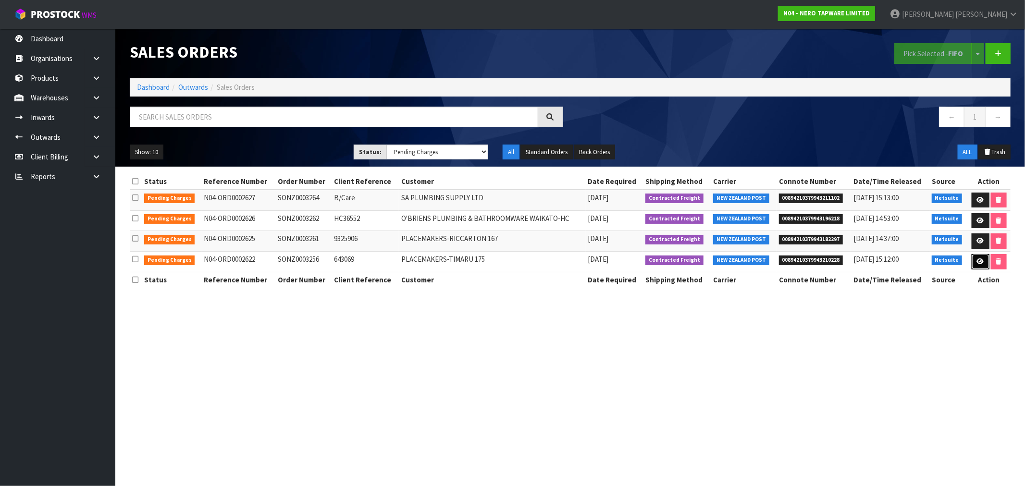
click at [978, 262] on icon at bounding box center [980, 262] width 7 height 6
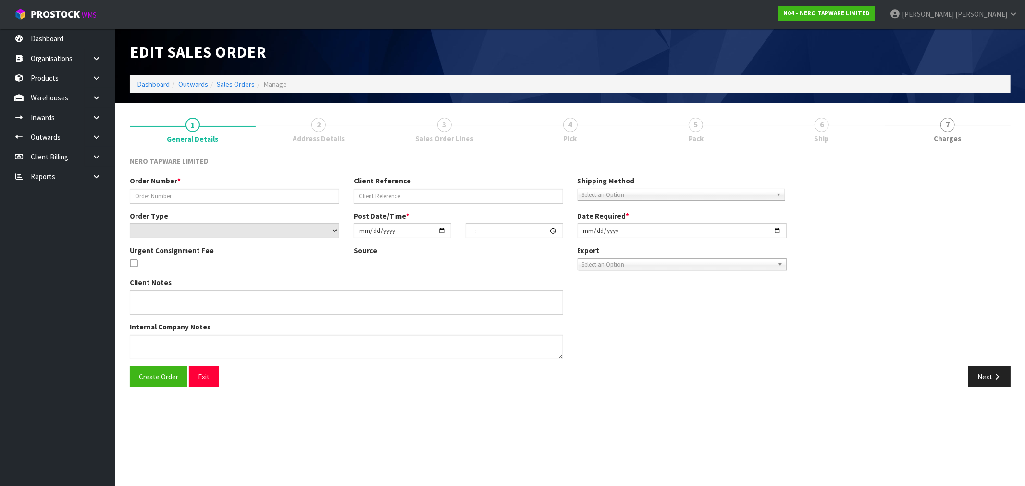
type input "SONZ0003256"
type input "643069"
select select "number:0"
type input "[DATE]"
type input "11:15:11.000"
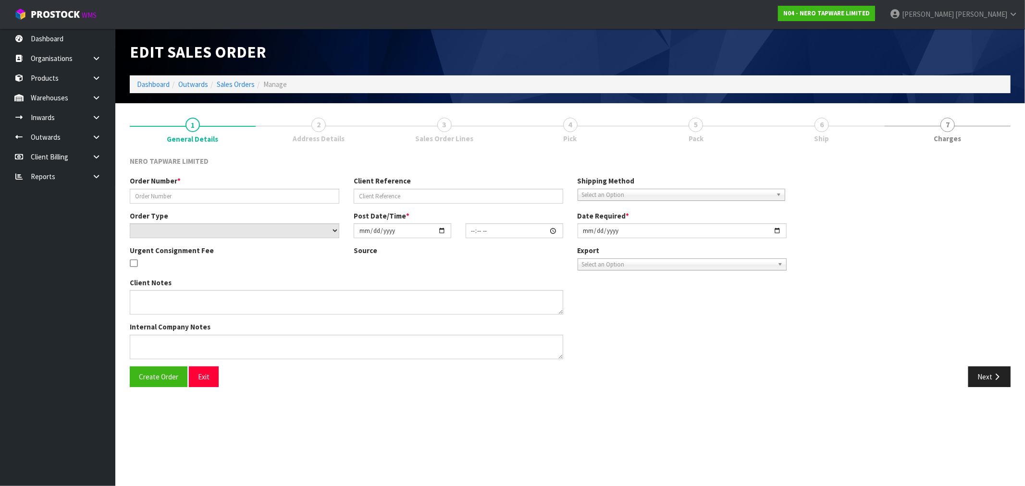
type input "[DATE]"
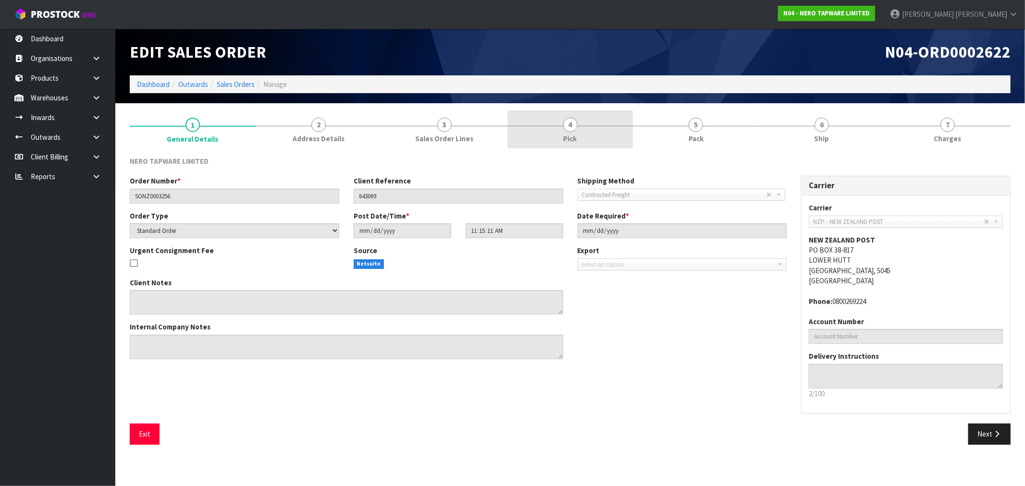
click at [589, 137] on link "4 Pick" at bounding box center [571, 130] width 126 height 38
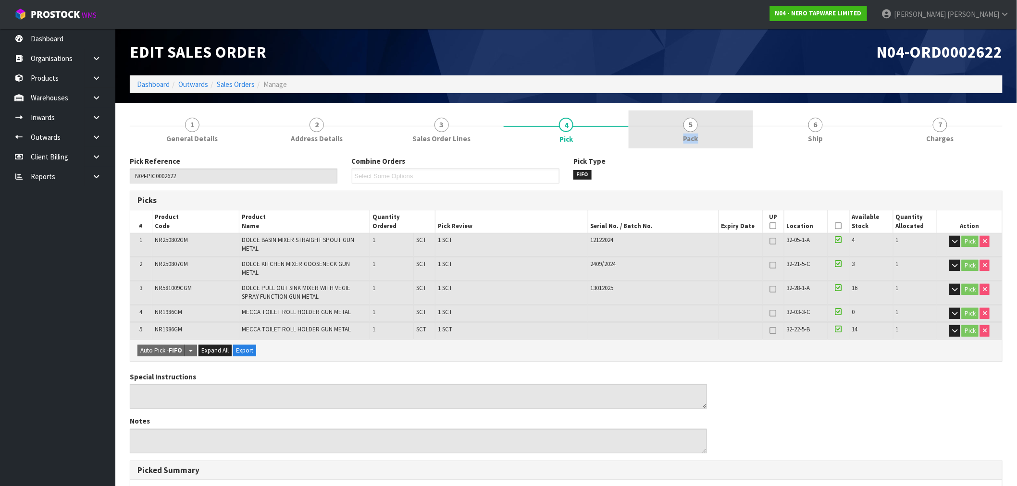
click at [700, 127] on link "5 Pack" at bounding box center [691, 130] width 125 height 38
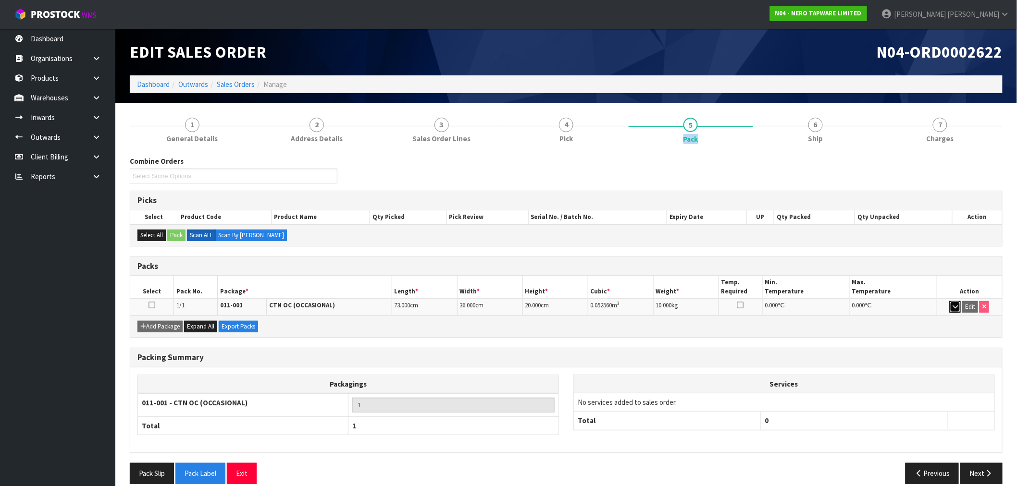
click at [956, 309] on icon "button" at bounding box center [955, 307] width 5 height 6
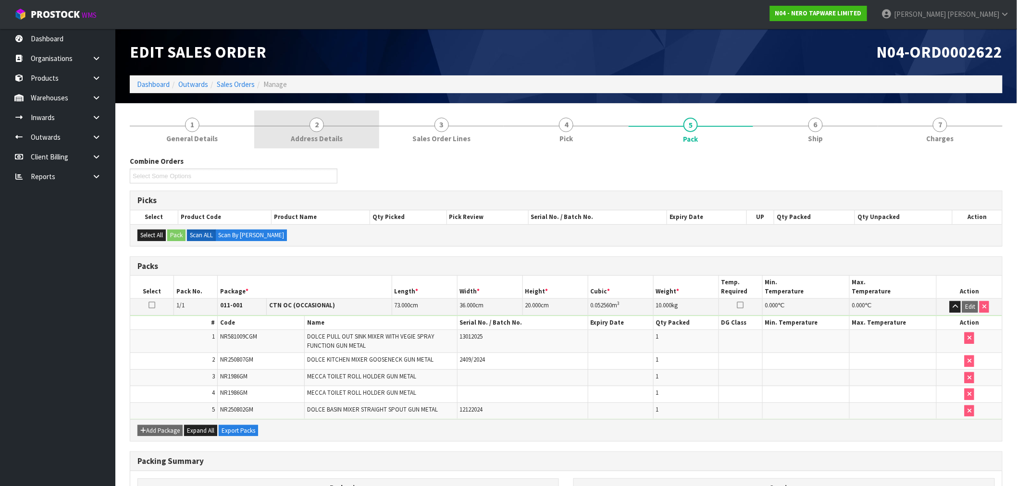
click at [292, 137] on span "Address Details" at bounding box center [317, 139] width 52 height 10
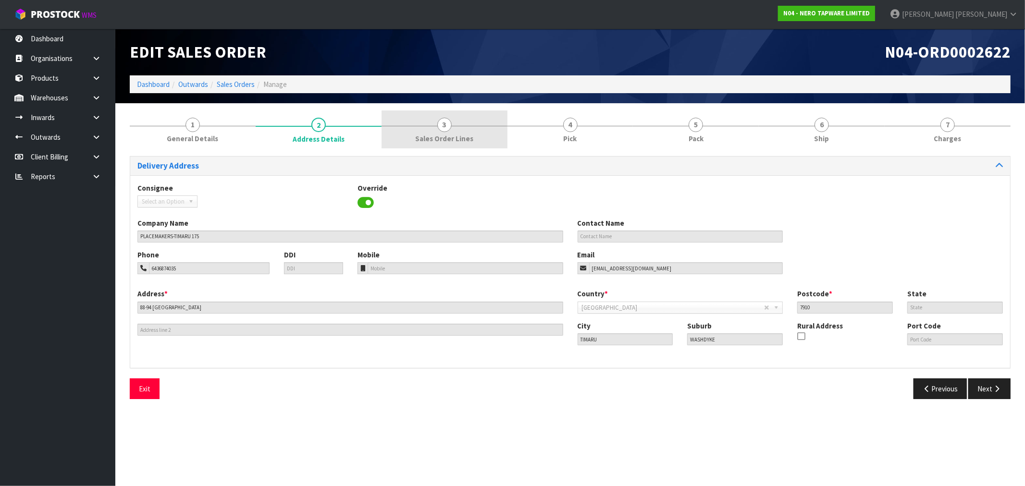
click at [502, 126] on link "3 Sales Order Lines" at bounding box center [445, 130] width 126 height 38
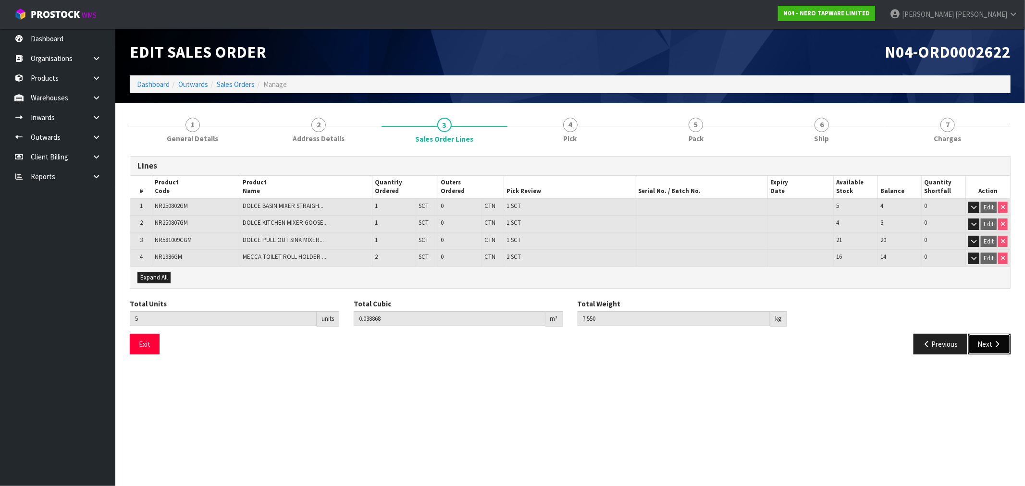
click at [1008, 342] on button "Next" at bounding box center [990, 344] width 42 height 21
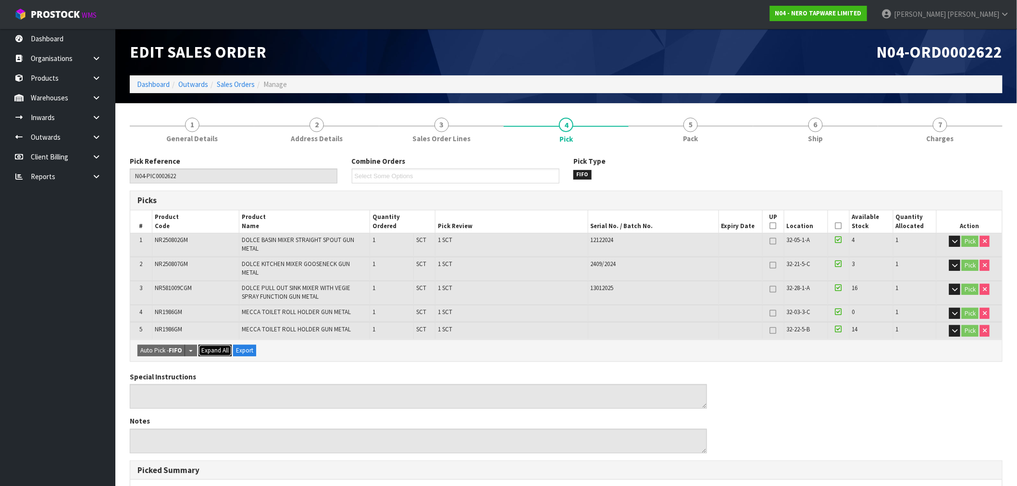
click at [210, 347] on span "Expand All" at bounding box center [214, 351] width 27 height 8
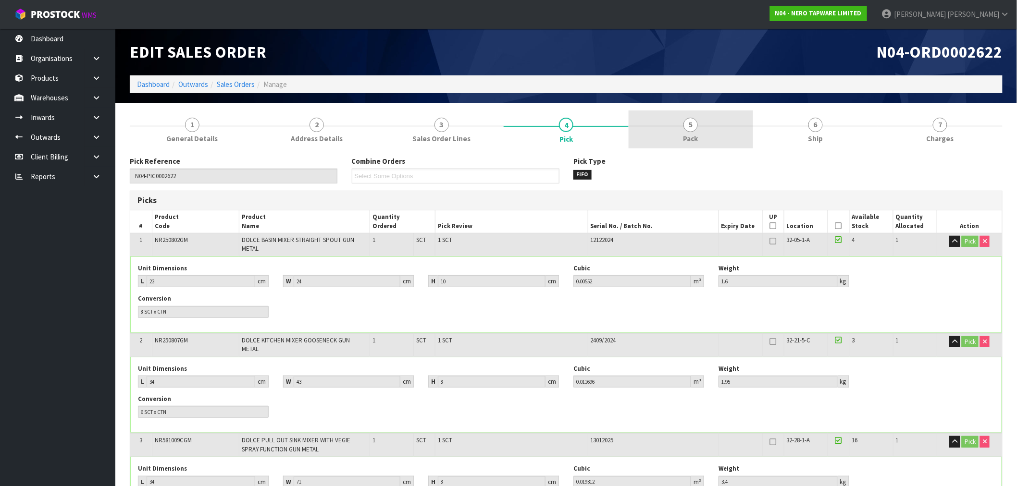
click at [720, 135] on link "5 Pack" at bounding box center [691, 130] width 125 height 38
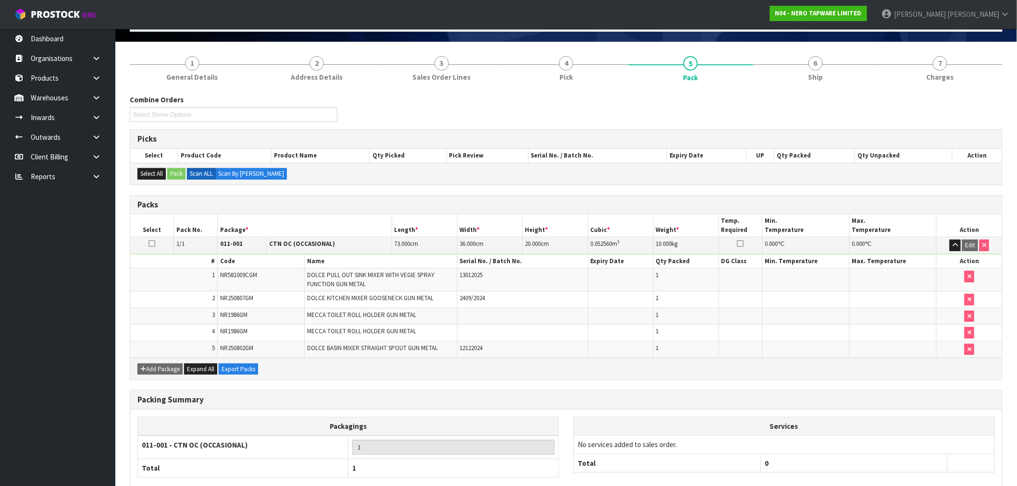
scroll to position [117, 0]
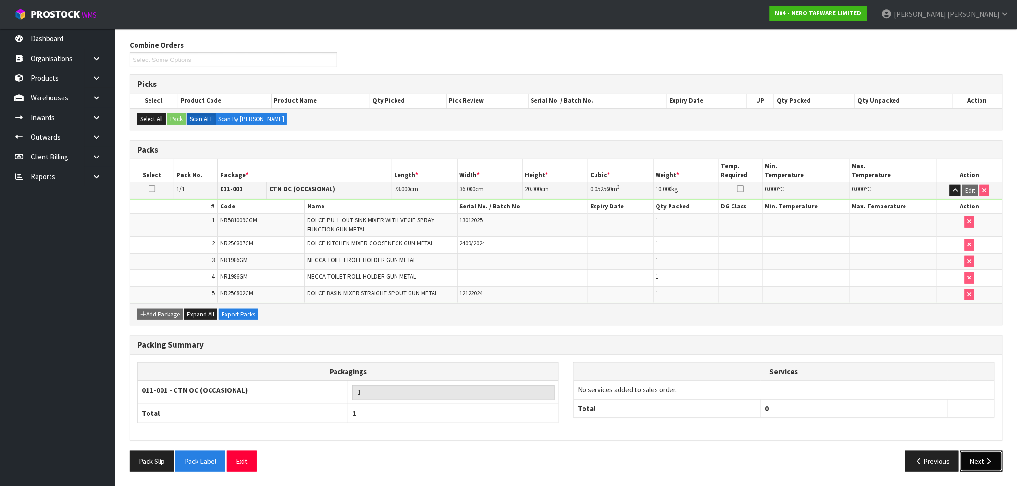
click at [977, 459] on button "Next" at bounding box center [981, 461] width 42 height 21
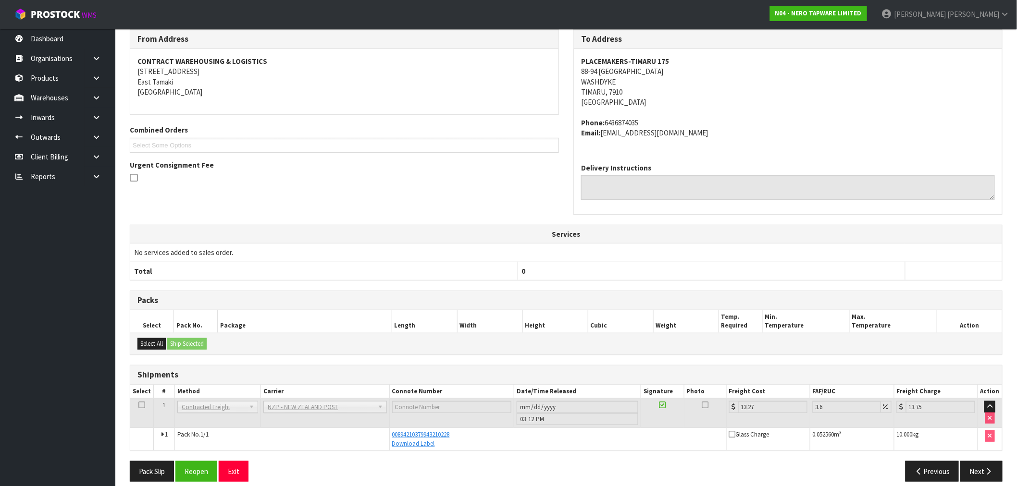
scroll to position [137, 0]
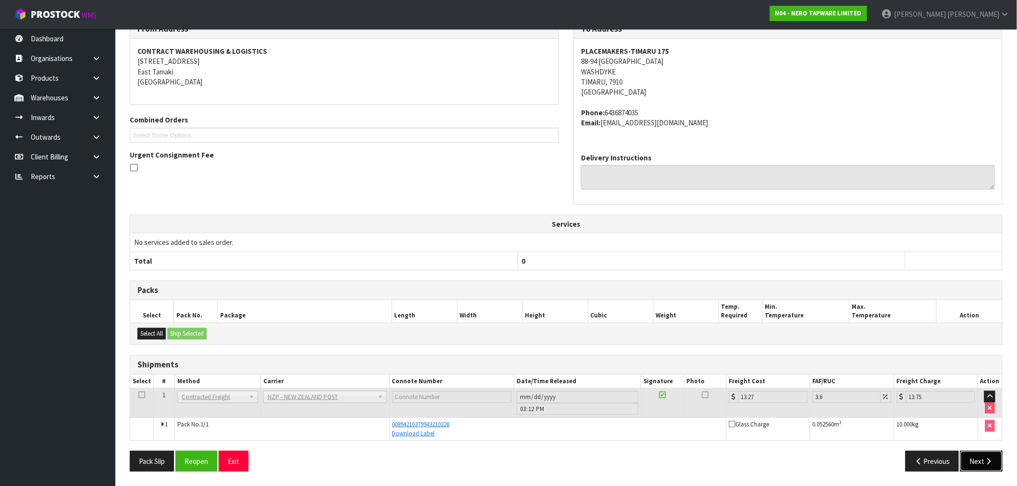
click at [979, 455] on button "Next" at bounding box center [981, 461] width 42 height 21
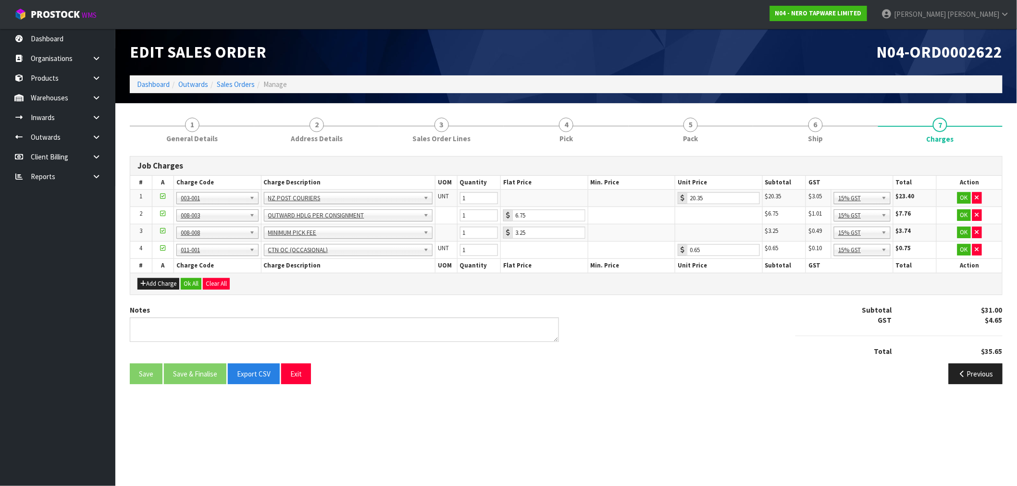
scroll to position [0, 0]
click at [199, 282] on button "Ok All" at bounding box center [191, 284] width 21 height 12
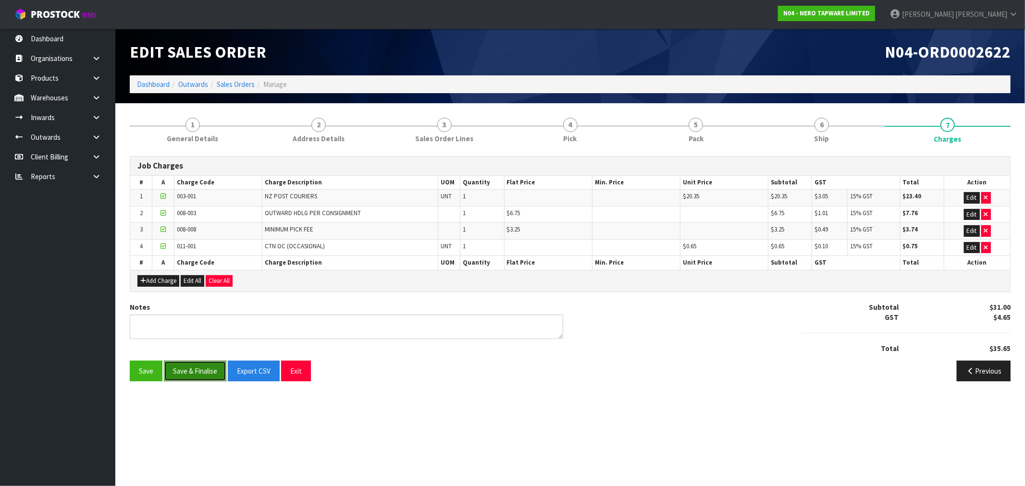
click at [194, 377] on button "Save & Finalise" at bounding box center [195, 371] width 62 height 21
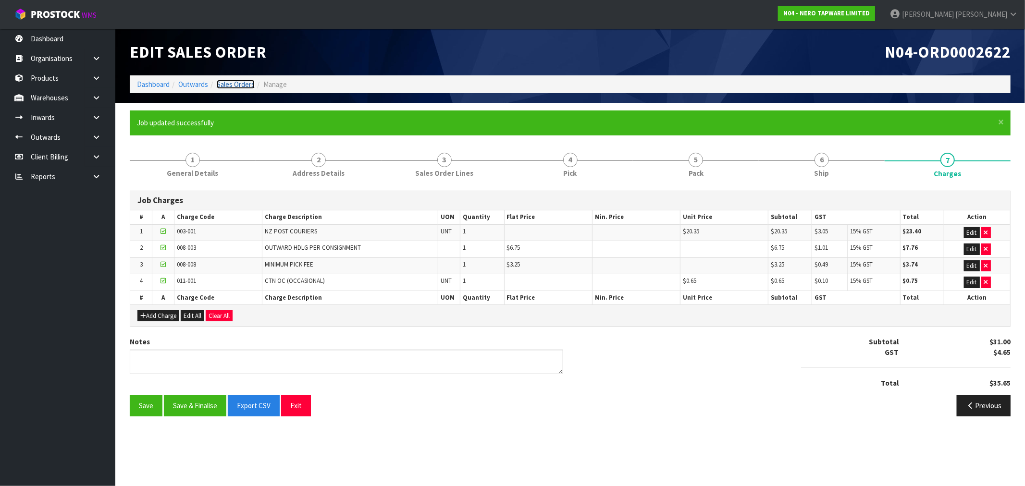
click at [242, 82] on link "Sales Orders" at bounding box center [236, 84] width 38 height 9
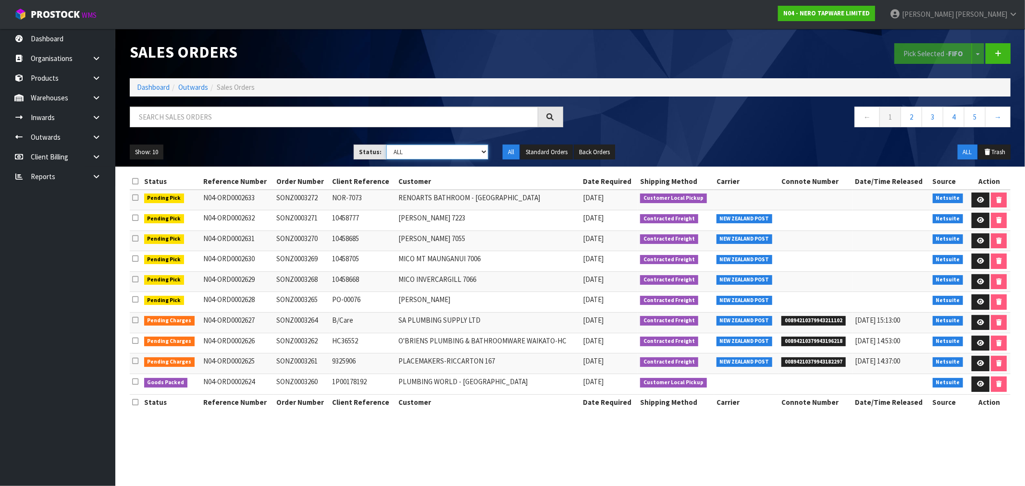
click at [424, 158] on select "Draft Pending Allocated Pending Pick Goods Picked Goods Packed Pending Charges …" at bounding box center [437, 152] width 102 height 15
select select "string:6"
click at [386, 145] on select "Draft Pending Allocated Pending Pick Goods Picked Goods Packed Pending Charges …" at bounding box center [437, 152] width 102 height 15
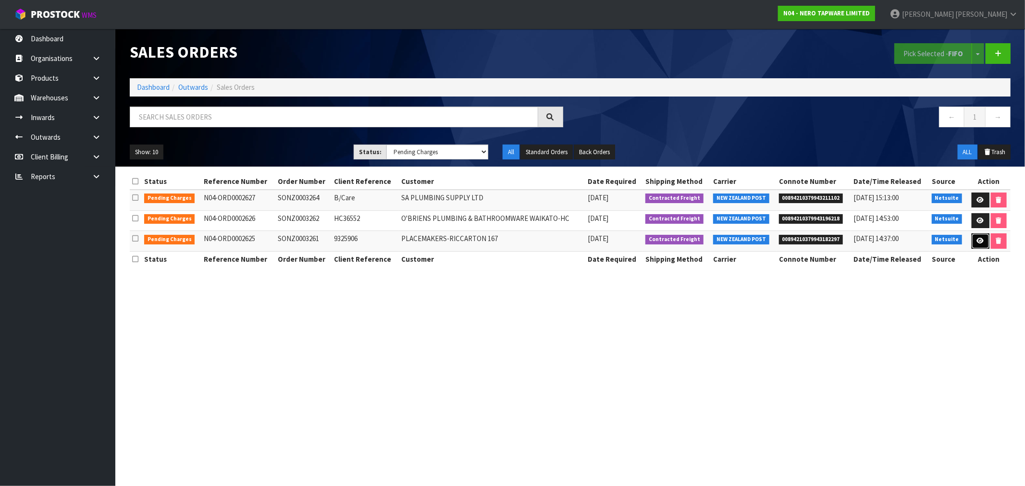
click at [983, 243] on icon at bounding box center [980, 241] width 7 height 6
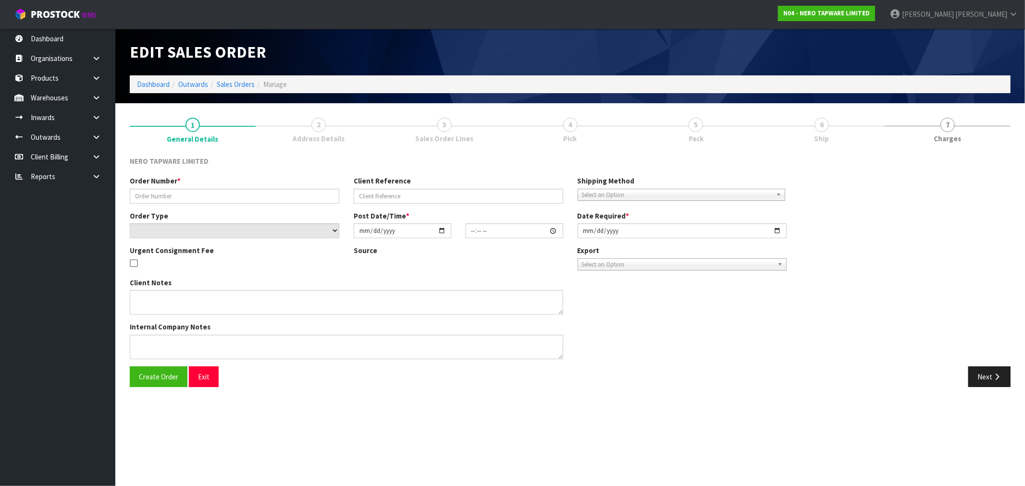
type input "SONZ0003261"
type input "9325906"
select select "number:0"
type input "[DATE]"
type input "12:00:05.000"
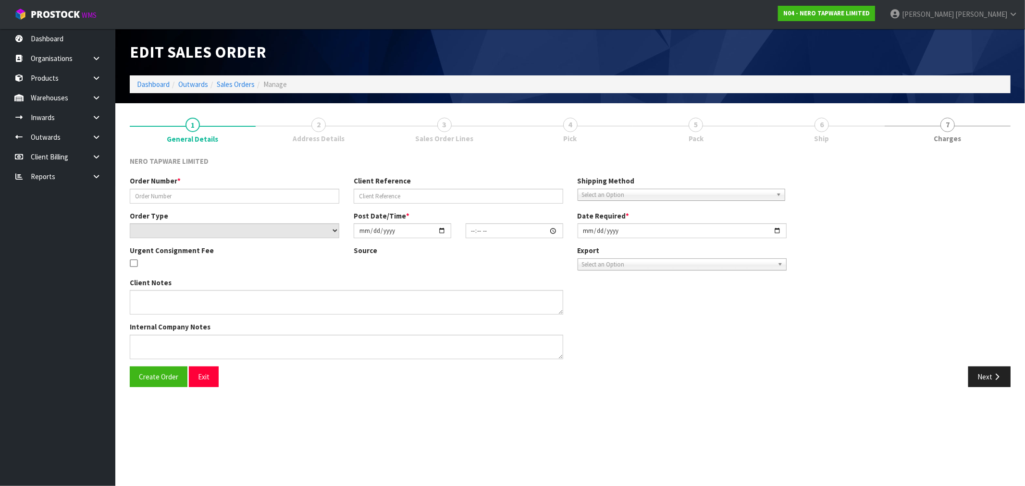
type input "[DATE]"
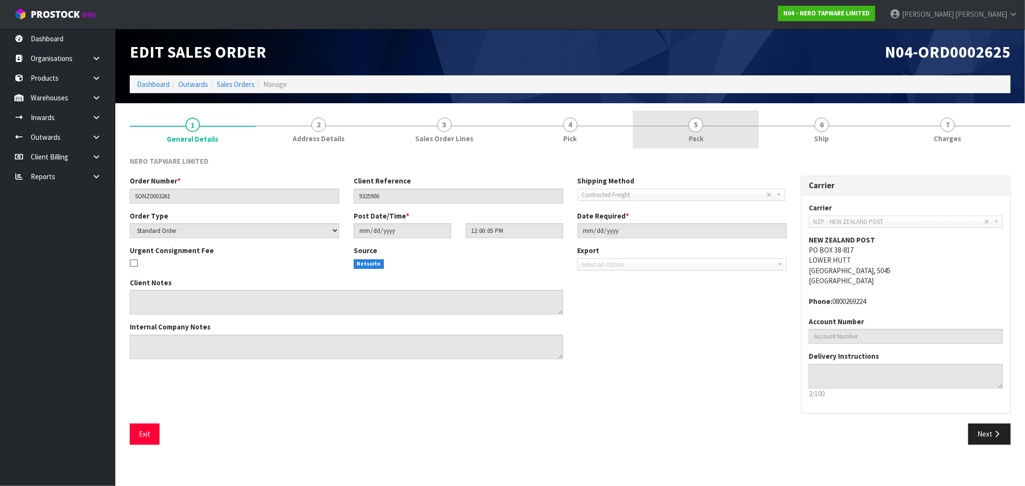
drag, startPoint x: 611, startPoint y: 130, endPoint x: 661, endPoint y: 131, distance: 49.0
click at [613, 130] on link "4 Pick" at bounding box center [571, 130] width 126 height 38
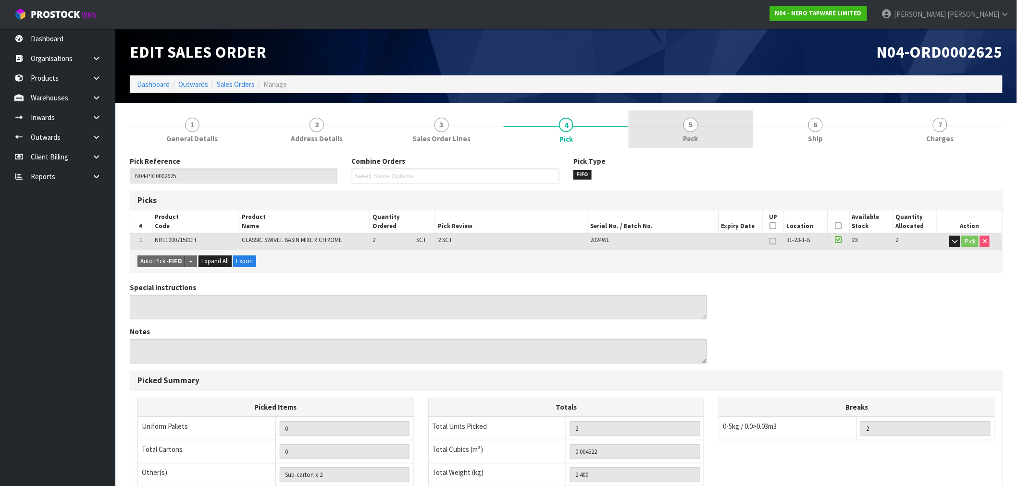
click at [692, 132] on link "5 Pack" at bounding box center [691, 130] width 125 height 38
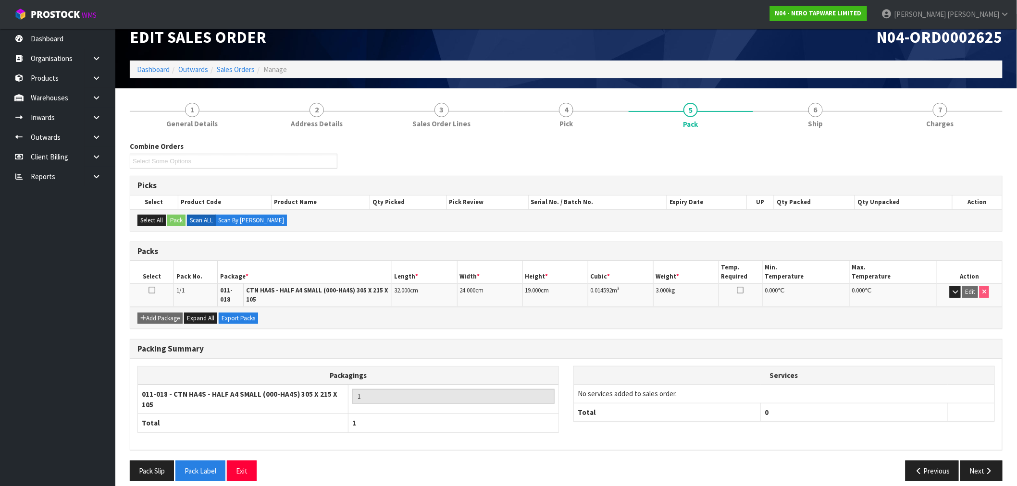
scroll to position [18, 0]
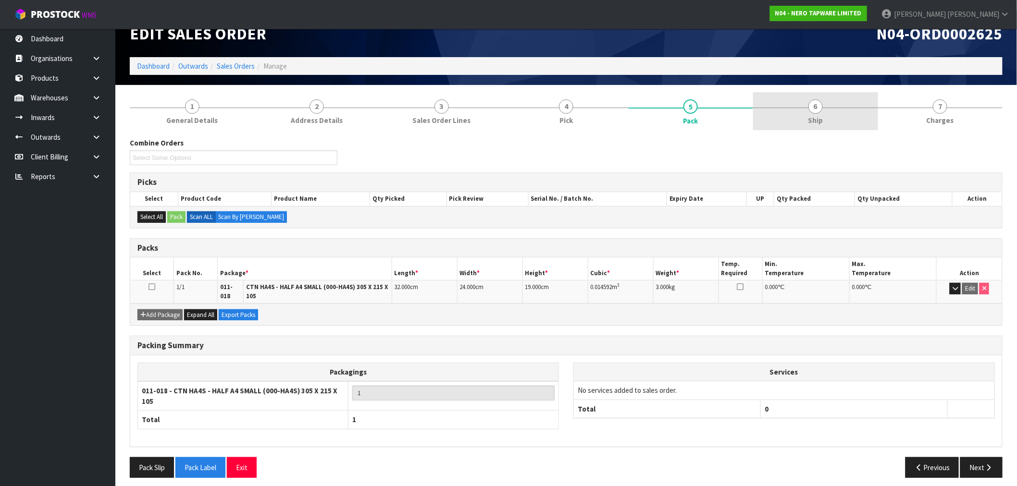
click at [818, 117] on span "Ship" at bounding box center [815, 120] width 15 height 10
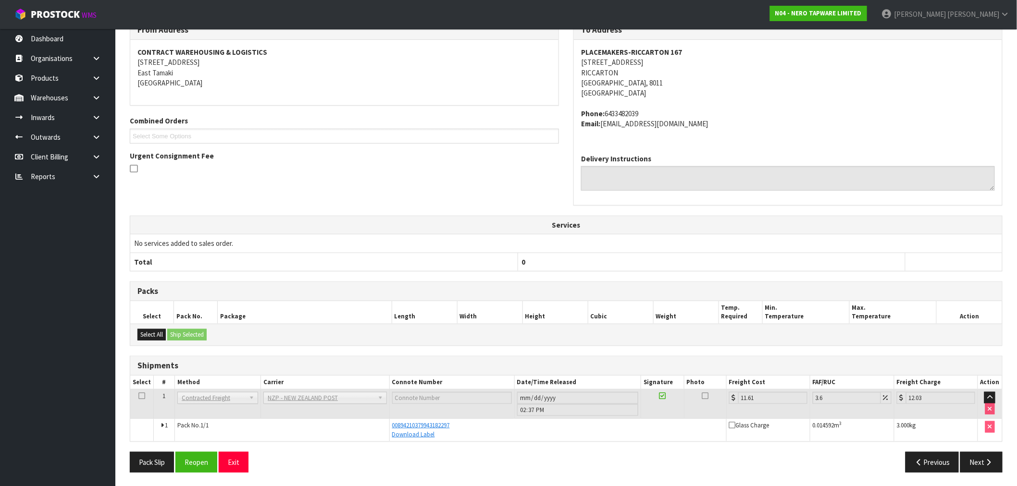
scroll to position [0, 0]
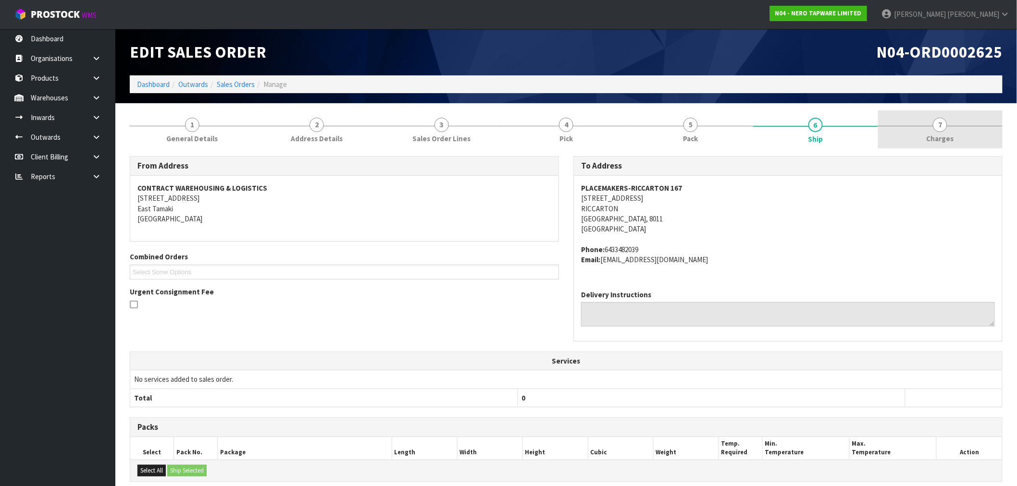
click at [933, 141] on span "Charges" at bounding box center [940, 139] width 27 height 10
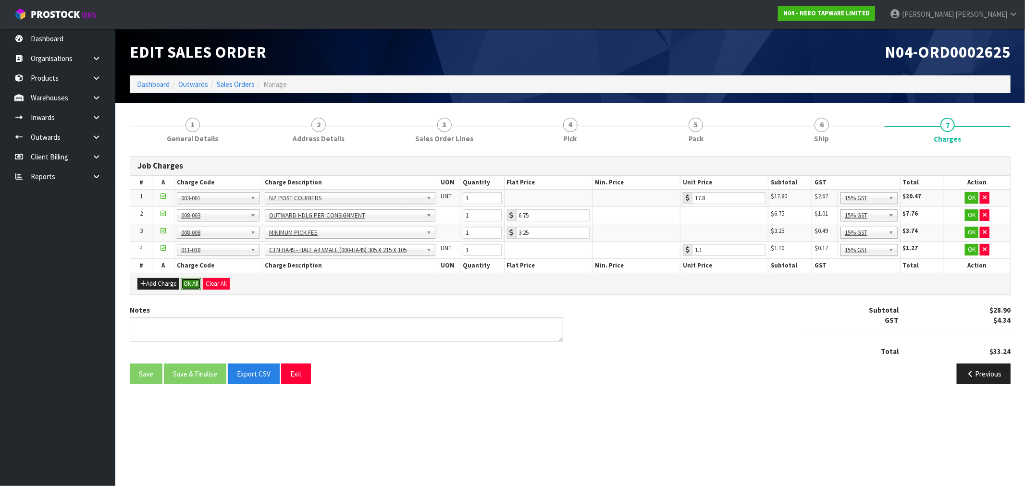
click at [190, 282] on button "Ok All" at bounding box center [191, 284] width 21 height 12
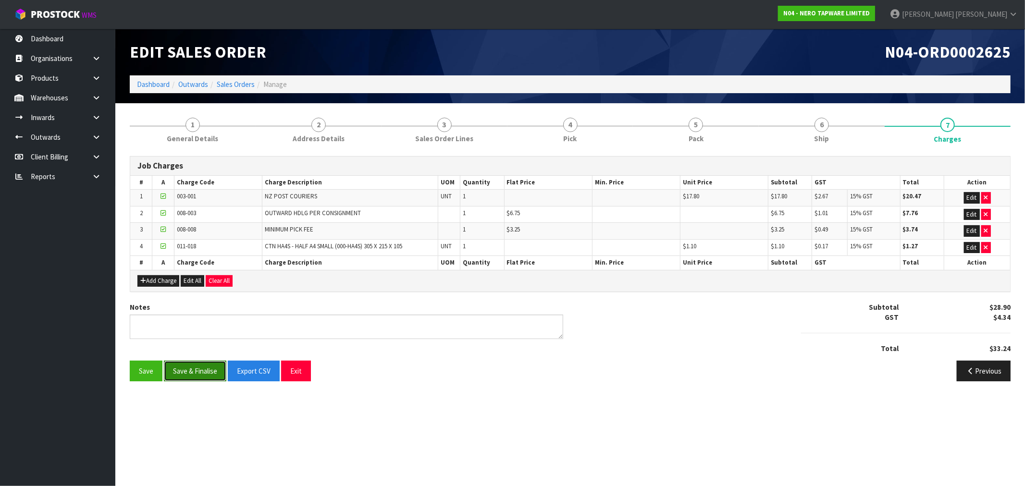
click at [207, 366] on button "Save & Finalise" at bounding box center [195, 371] width 62 height 21
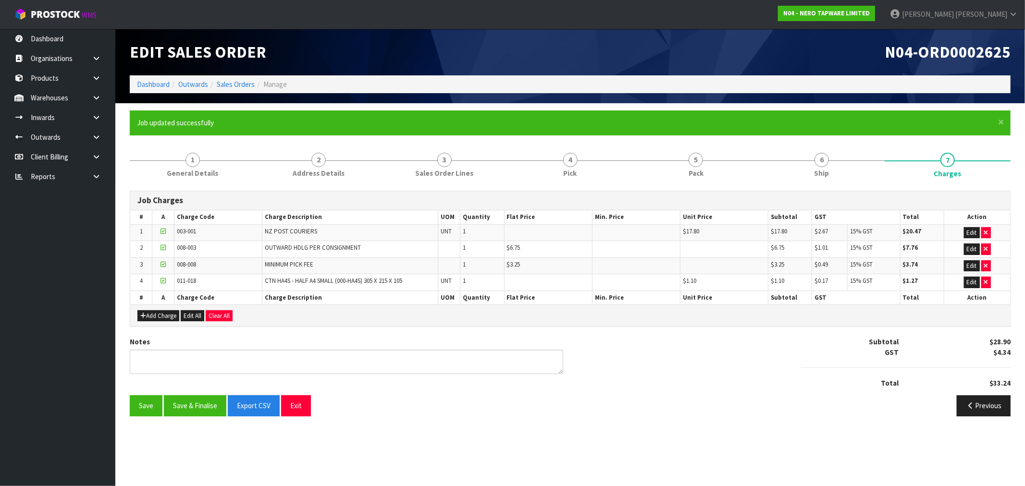
click at [571, 137] on form "× Close Job updated successfully 1 General Details 2 Address Details 3 Sales Or…" at bounding box center [570, 267] width 881 height 313
click at [580, 158] on link "4 Pick" at bounding box center [571, 165] width 126 height 38
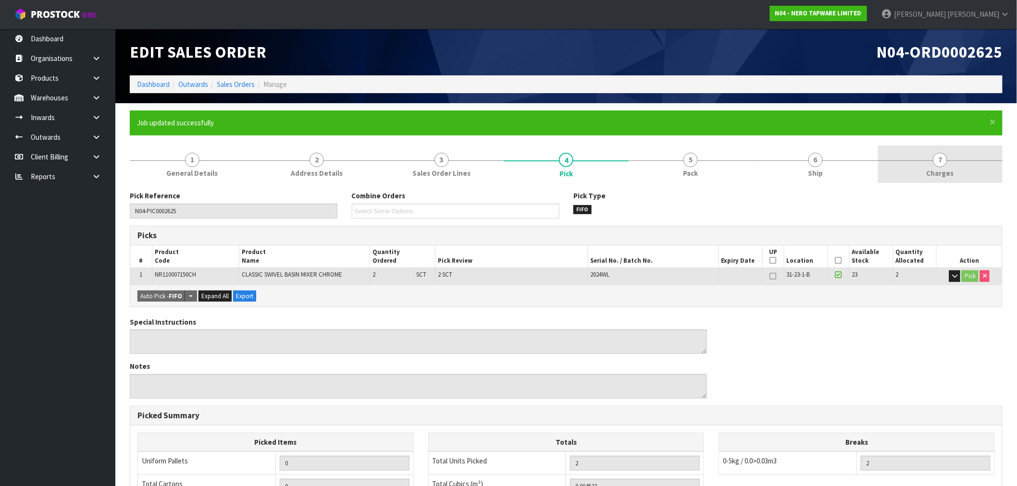
click at [931, 174] on span "Charges" at bounding box center [940, 173] width 27 height 10
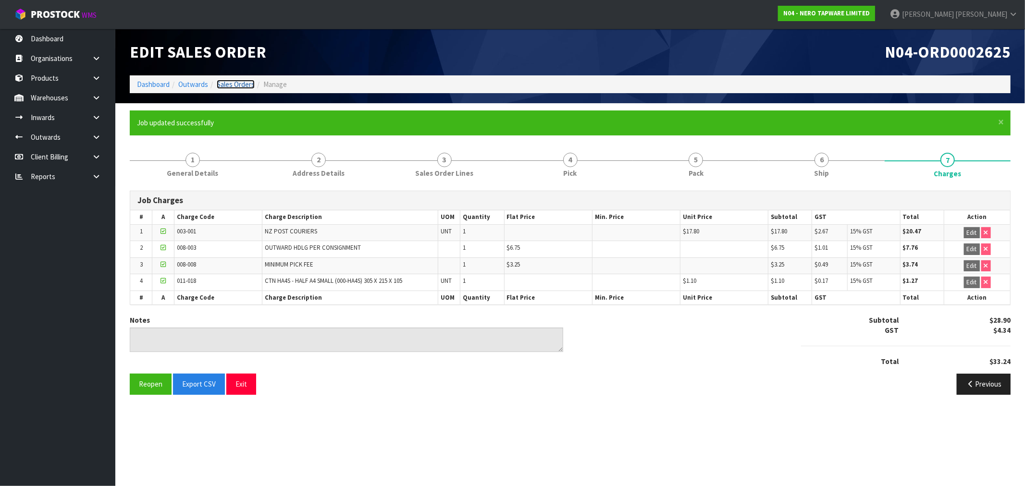
click at [231, 83] on link "Sales Orders" at bounding box center [236, 84] width 38 height 9
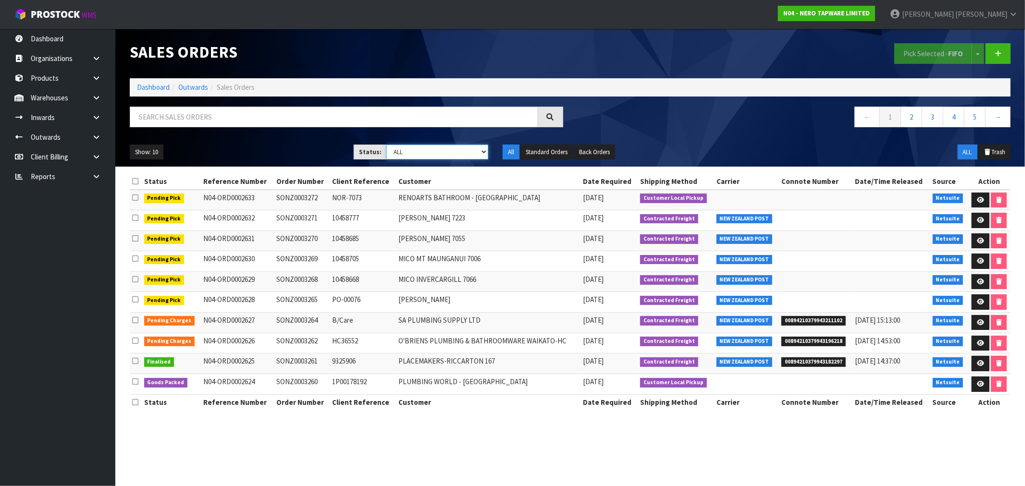
click at [393, 157] on select "Draft Pending Allocated Pending Pick Goods Picked Goods Packed Pending Charges …" at bounding box center [437, 152] width 102 height 15
select select "string:6"
click at [386, 145] on select "Draft Pending Allocated Pending Pick Goods Picked Goods Packed Pending Charges …" at bounding box center [437, 152] width 102 height 15
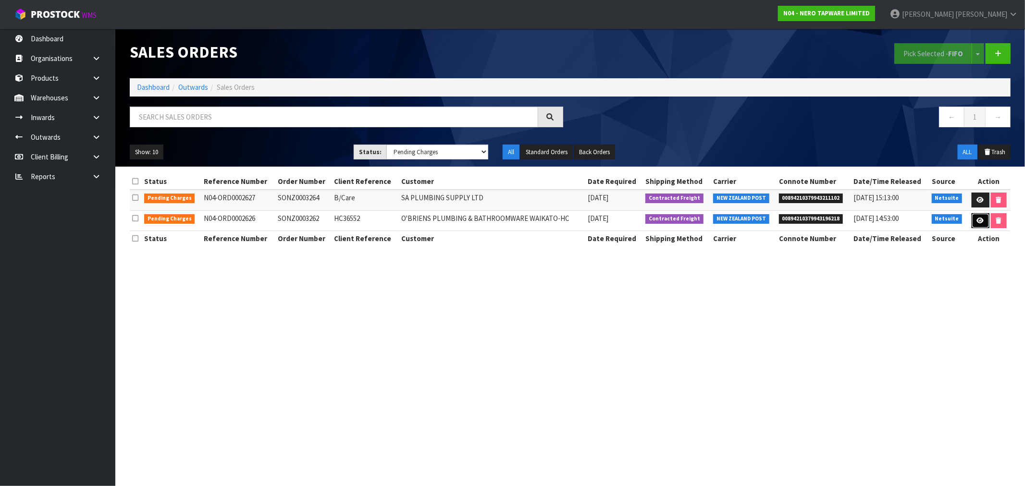
click at [974, 218] on link at bounding box center [981, 220] width 18 height 15
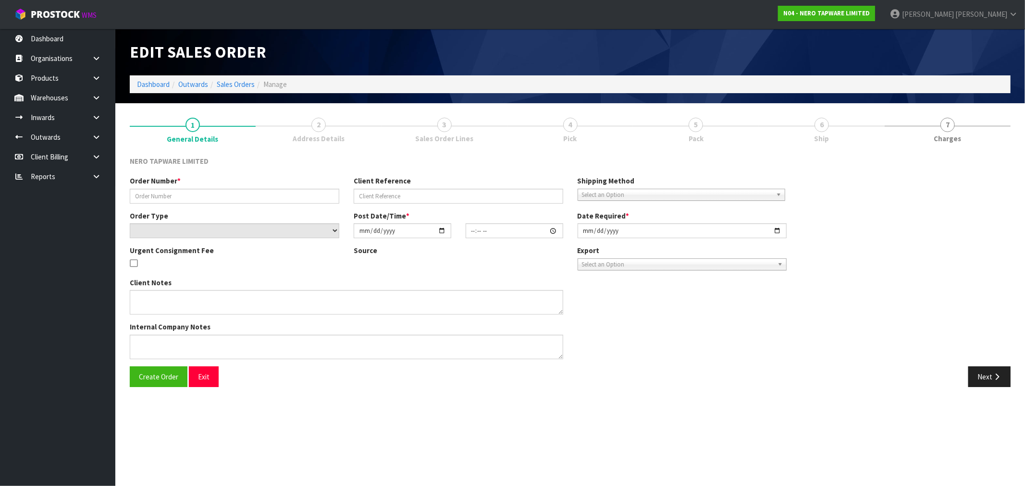
type input "SONZ0003262"
type input "HC36552"
select select "number:0"
type input "[DATE]"
type input "12:15:06.000"
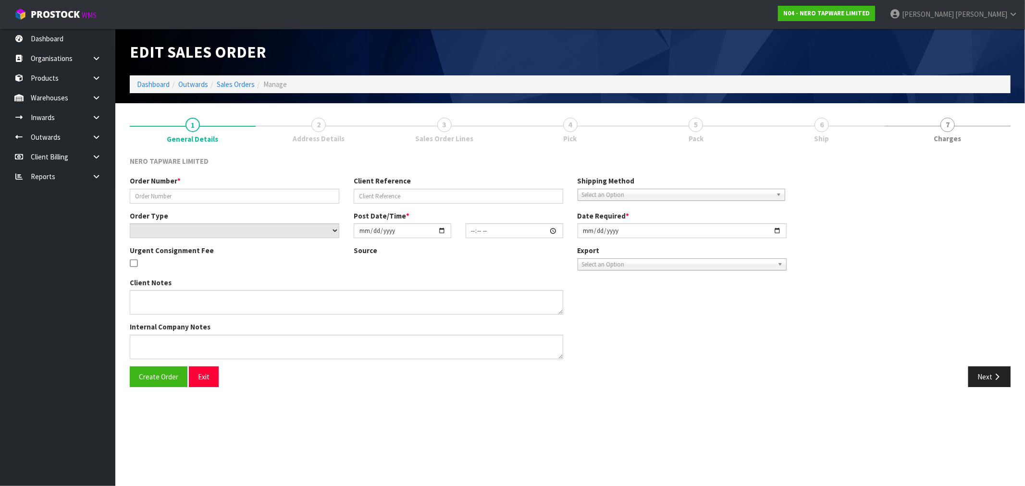
type input "[DATE]"
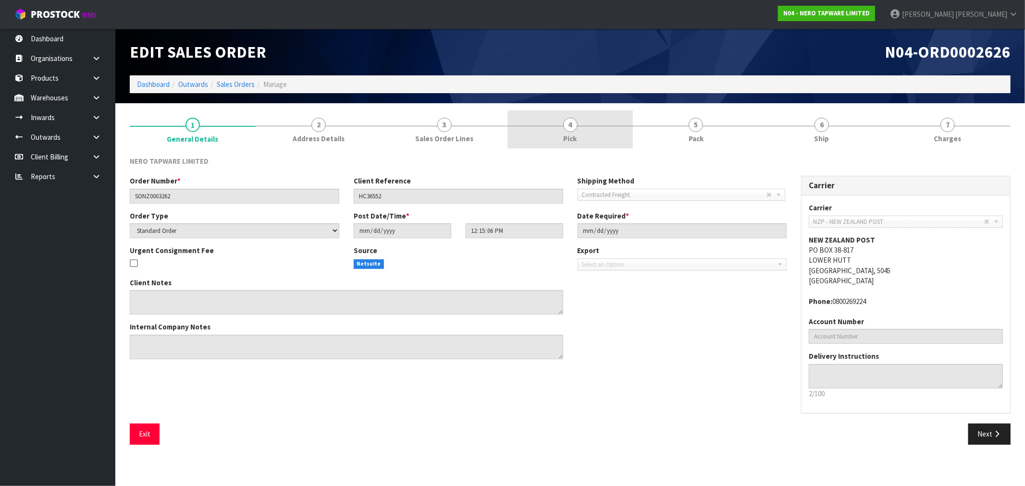
click at [612, 129] on link "4 Pick" at bounding box center [571, 130] width 126 height 38
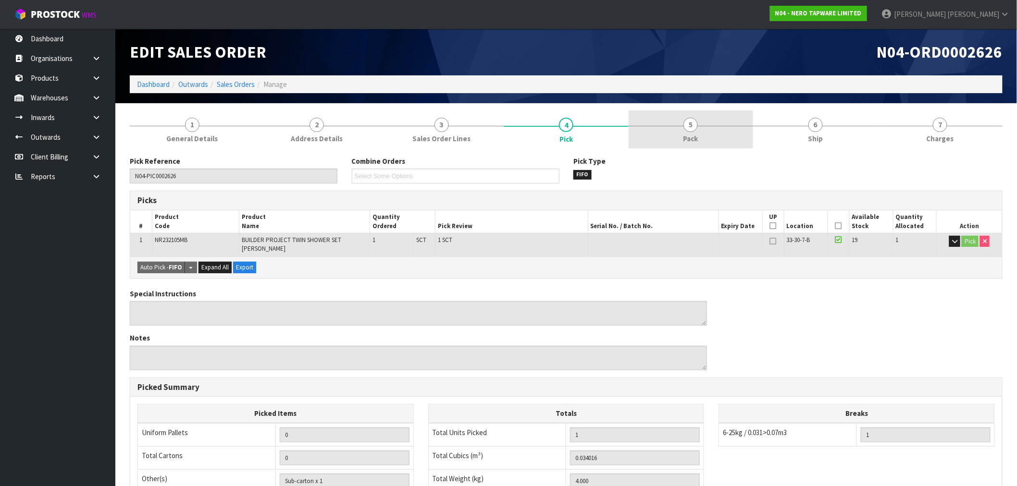
click at [712, 127] on link "5 Pack" at bounding box center [691, 130] width 125 height 38
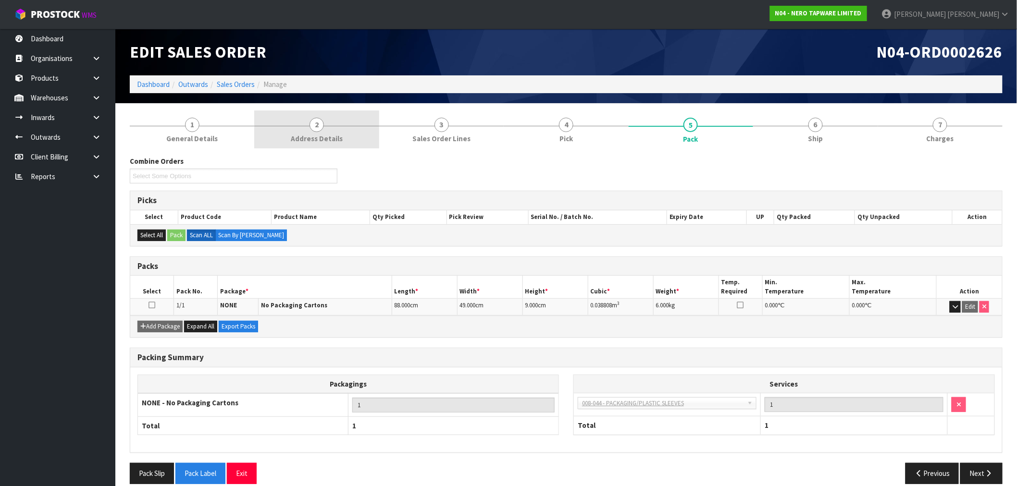
click at [305, 116] on link "2 Address Details" at bounding box center [316, 130] width 125 height 38
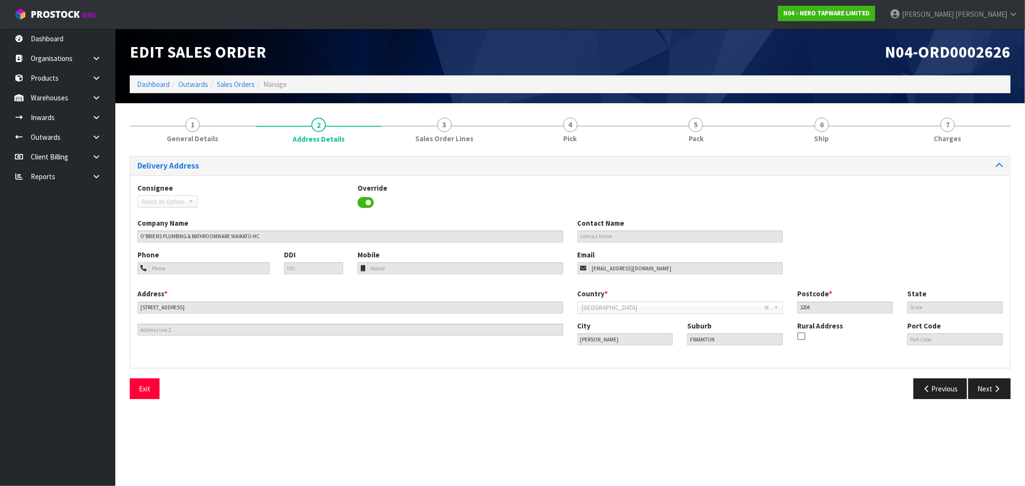
click at [544, 110] on section "1 General Details 2 Address Details 3 Sales Order Lines 4 Pick 5 Pack 6 Ship 7 …" at bounding box center [570, 258] width 910 height 311
drag, startPoint x: 480, startPoint y: 116, endPoint x: 484, endPoint y: 125, distance: 10.5
click at [480, 116] on link "3 Sales Order Lines" at bounding box center [445, 130] width 126 height 38
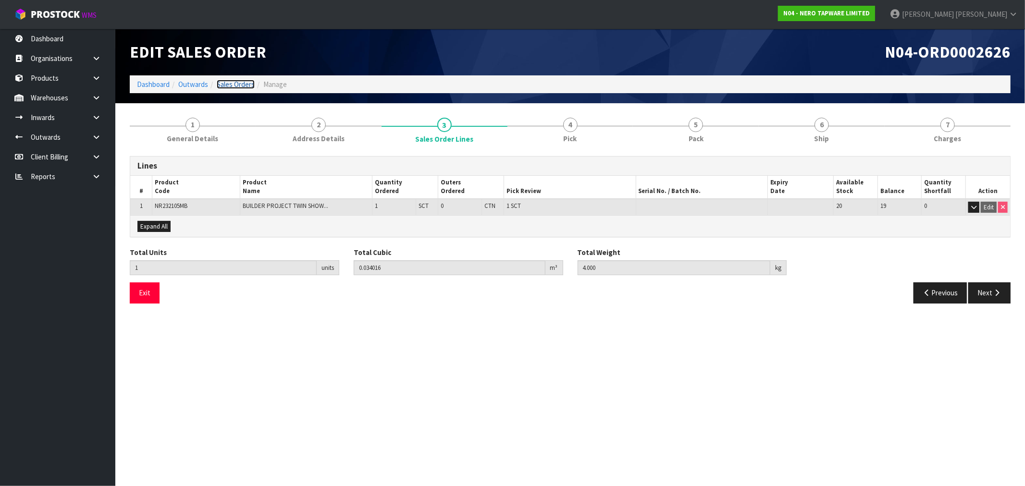
click at [237, 82] on link "Sales Orders" at bounding box center [236, 84] width 38 height 9
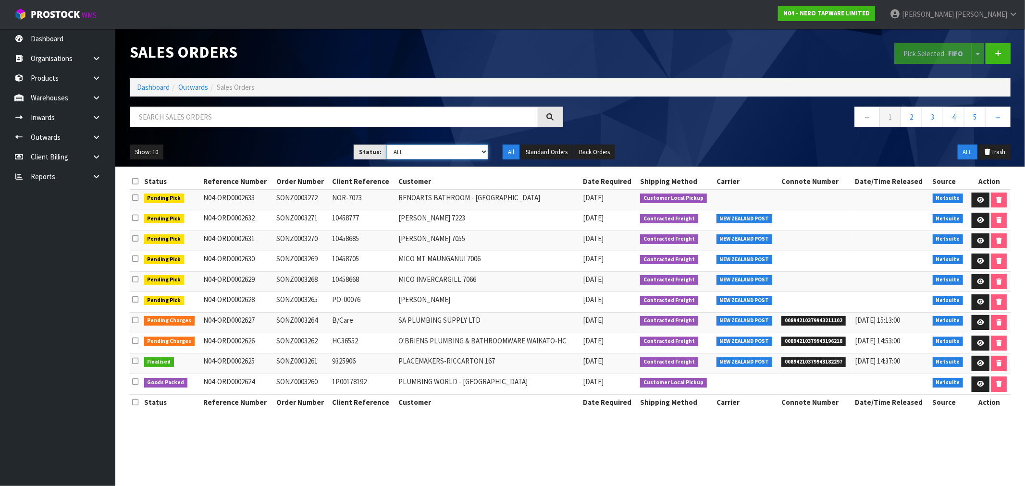
click at [444, 147] on select "Draft Pending Allocated Pending Pick Goods Picked Goods Packed Pending Charges …" at bounding box center [437, 152] width 102 height 15
select select "string:6"
click at [386, 145] on select "Draft Pending Allocated Pending Pick Goods Picked Goods Packed Pending Charges …" at bounding box center [437, 152] width 102 height 15
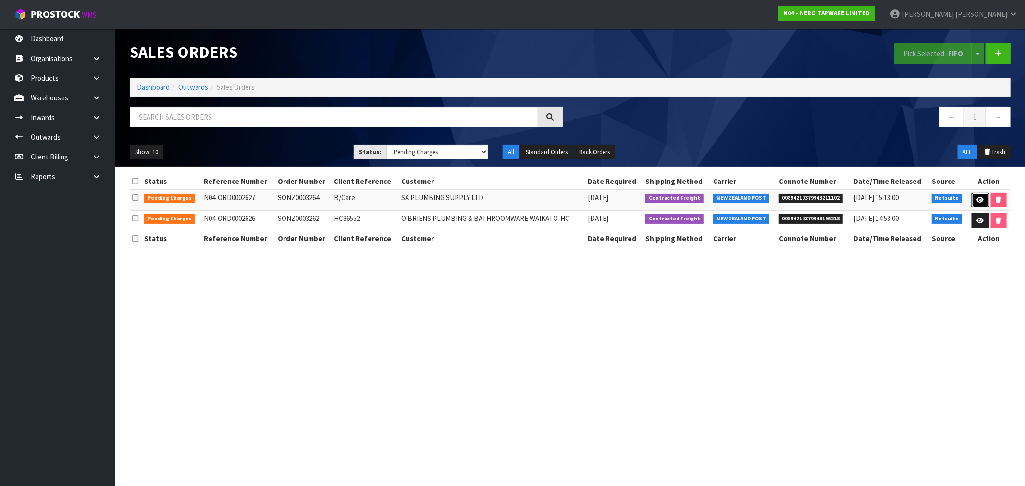
click at [982, 199] on icon at bounding box center [980, 200] width 7 height 6
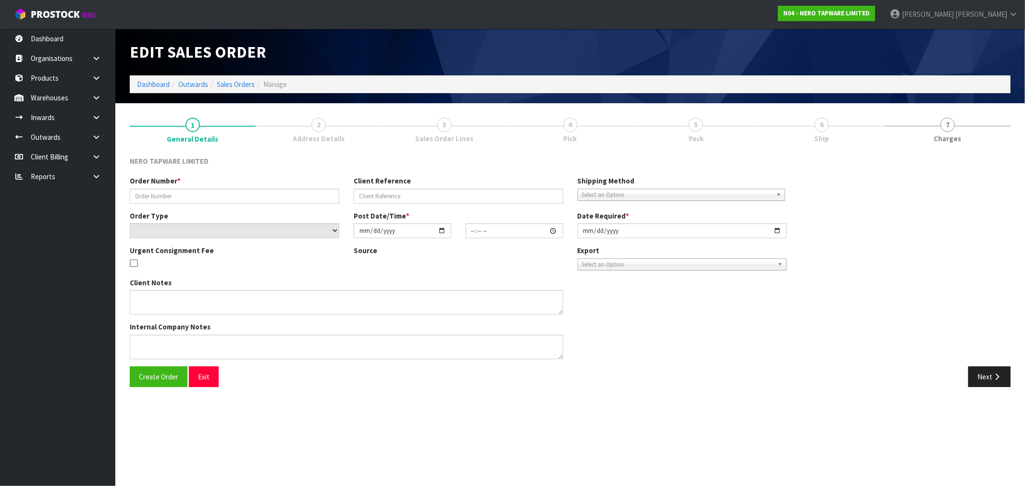
type input "SONZ0003264"
type input "B/Care"
select select "number:0"
type input "[DATE]"
type input "12:30:04.000"
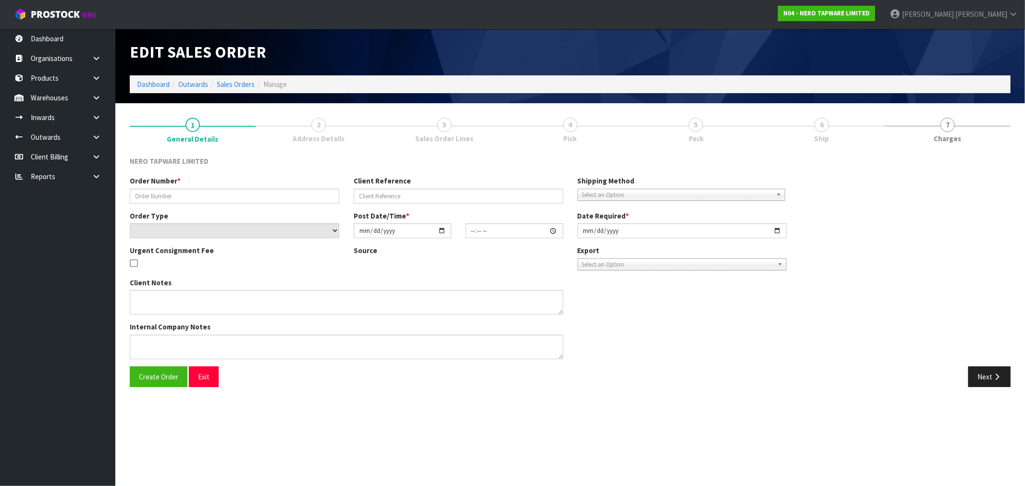
type input "[DATE]"
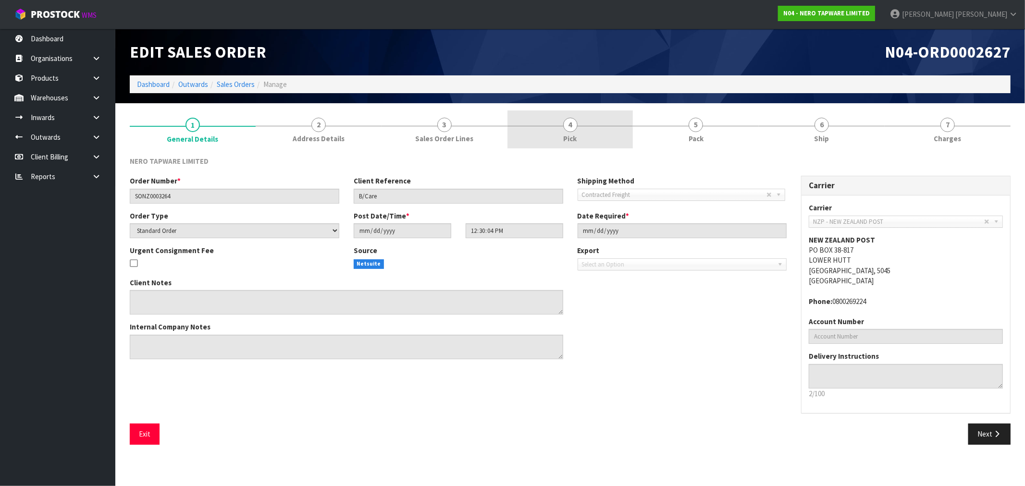
click at [583, 129] on link "4 Pick" at bounding box center [571, 130] width 126 height 38
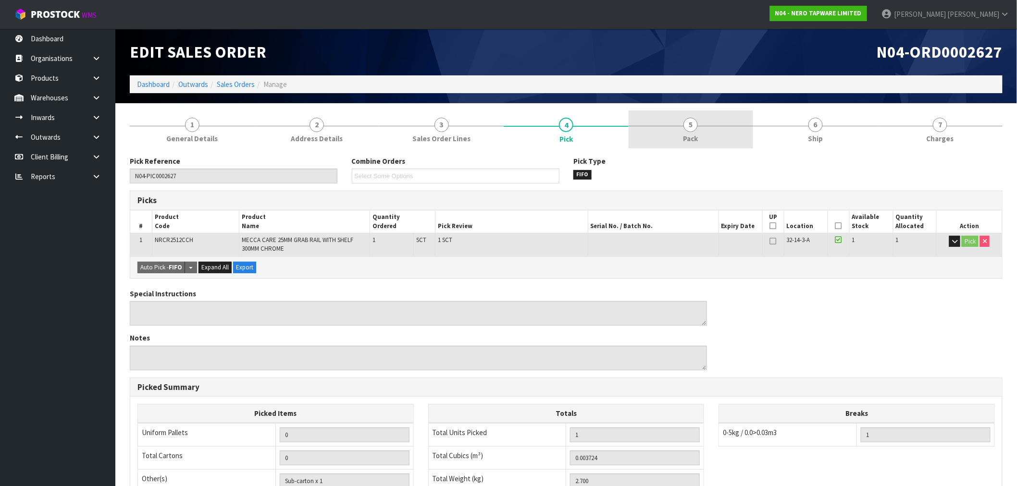
click at [705, 137] on link "5 Pack" at bounding box center [691, 130] width 125 height 38
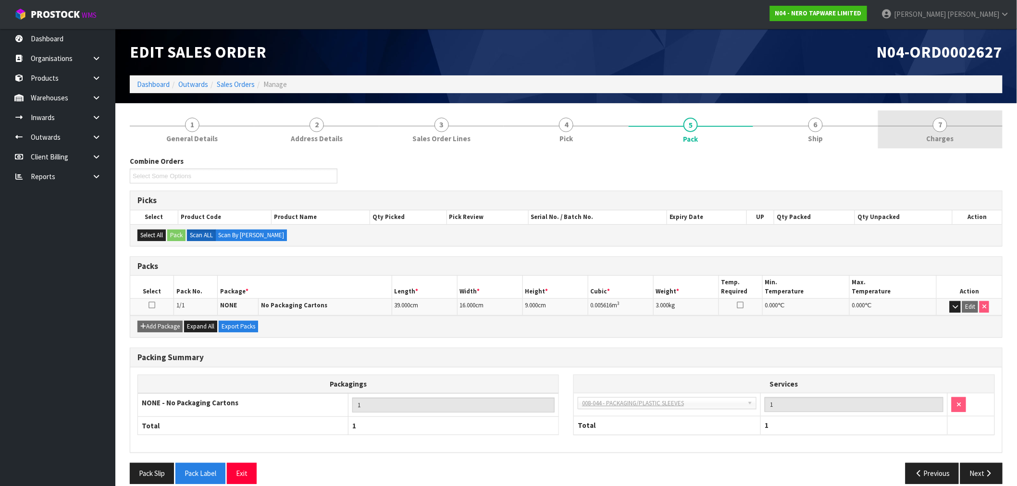
click at [977, 138] on link "7 Charges" at bounding box center [940, 130] width 125 height 38
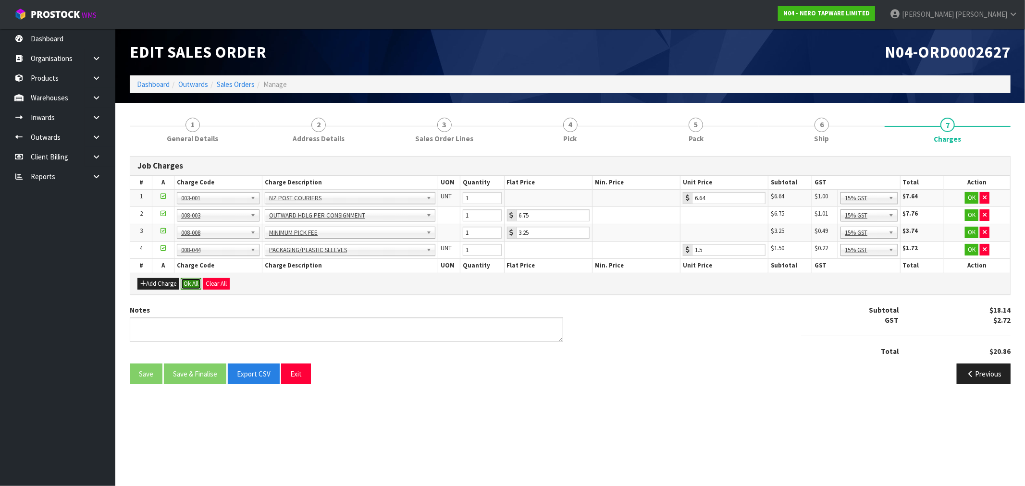
click at [195, 282] on button "Ok All" at bounding box center [191, 284] width 21 height 12
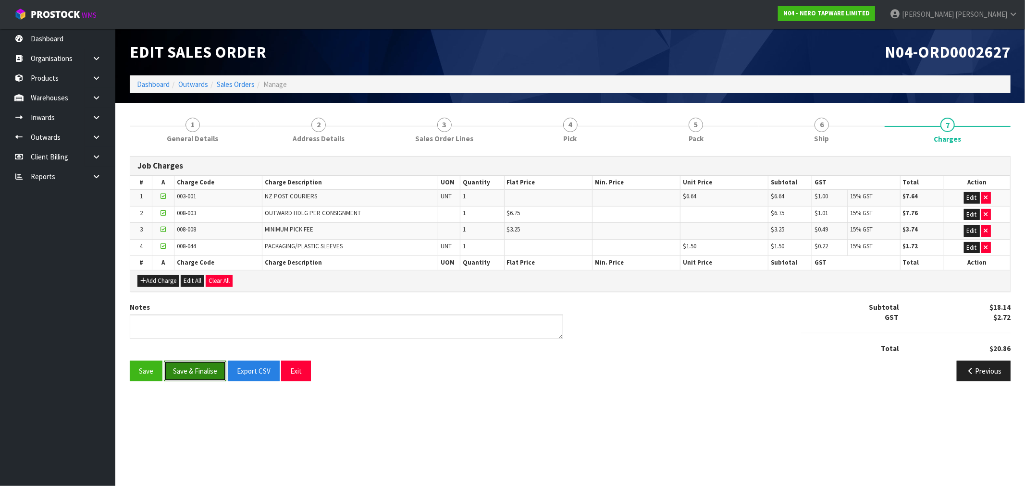
click at [199, 374] on button "Save & Finalise" at bounding box center [195, 371] width 62 height 21
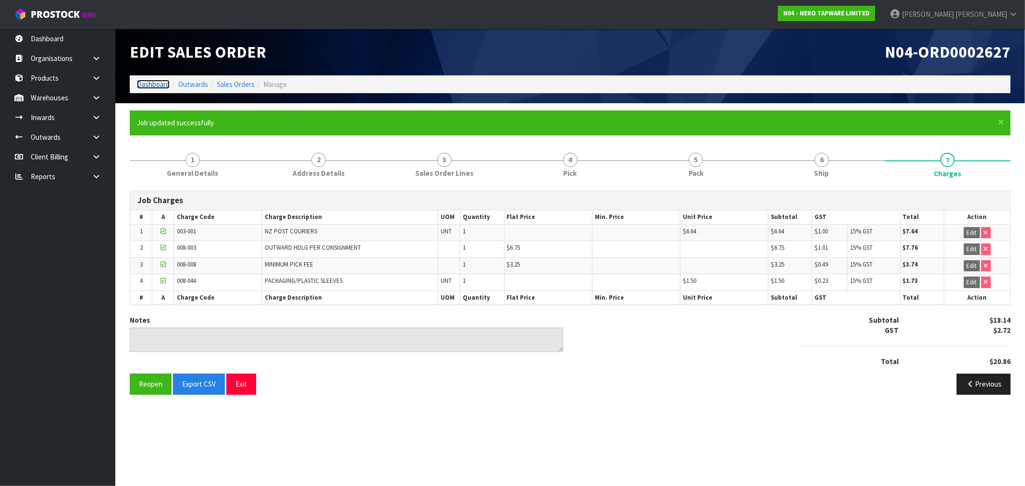
click at [161, 85] on link "Dashboard" at bounding box center [153, 84] width 33 height 9
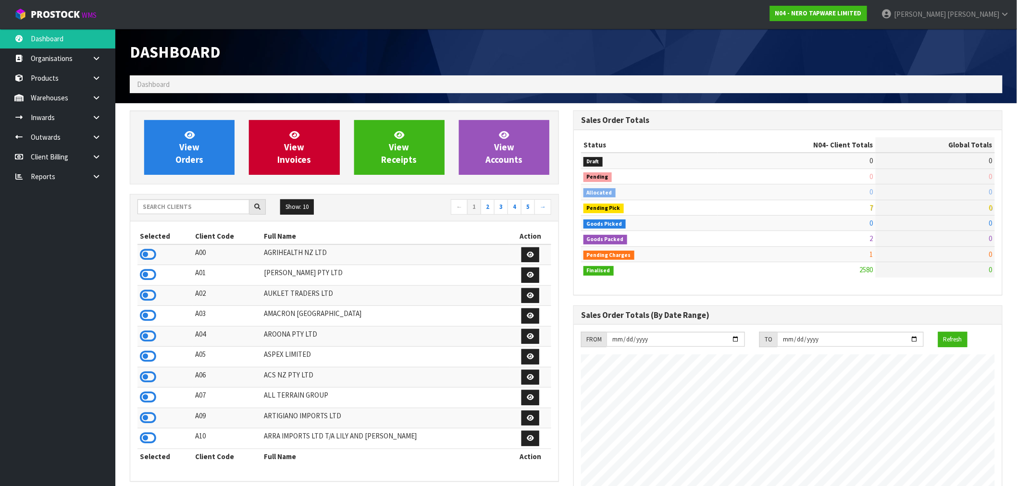
scroll to position [728, 444]
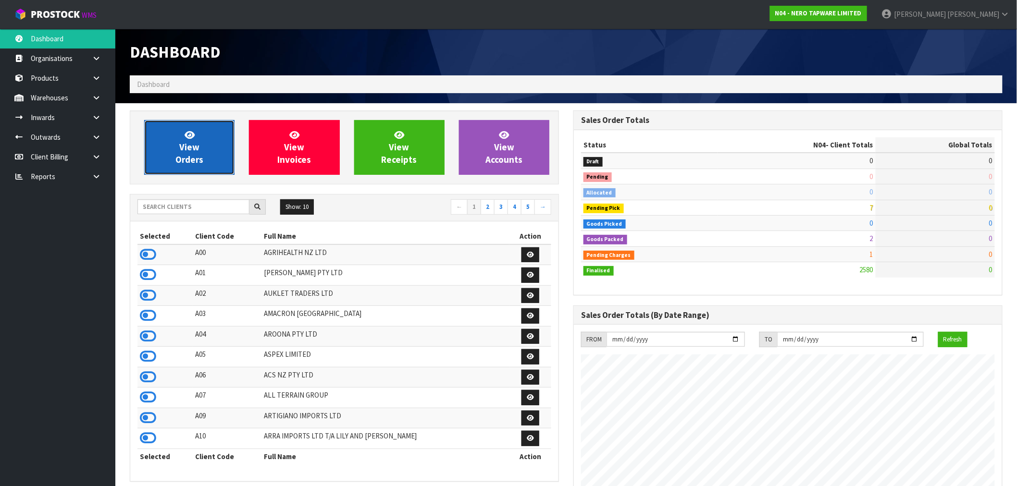
click at [228, 138] on link "View Orders" at bounding box center [189, 147] width 90 height 55
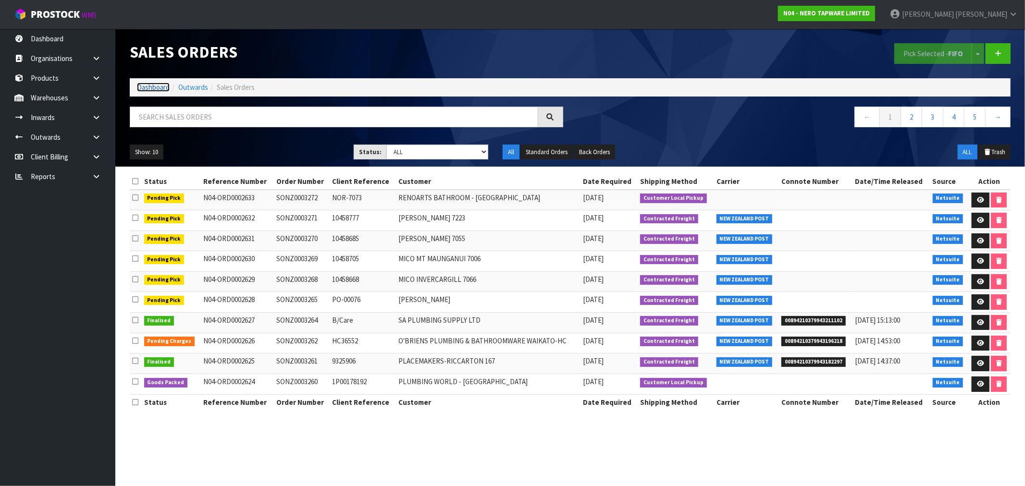
click at [145, 89] on link "Dashboard" at bounding box center [153, 87] width 33 height 9
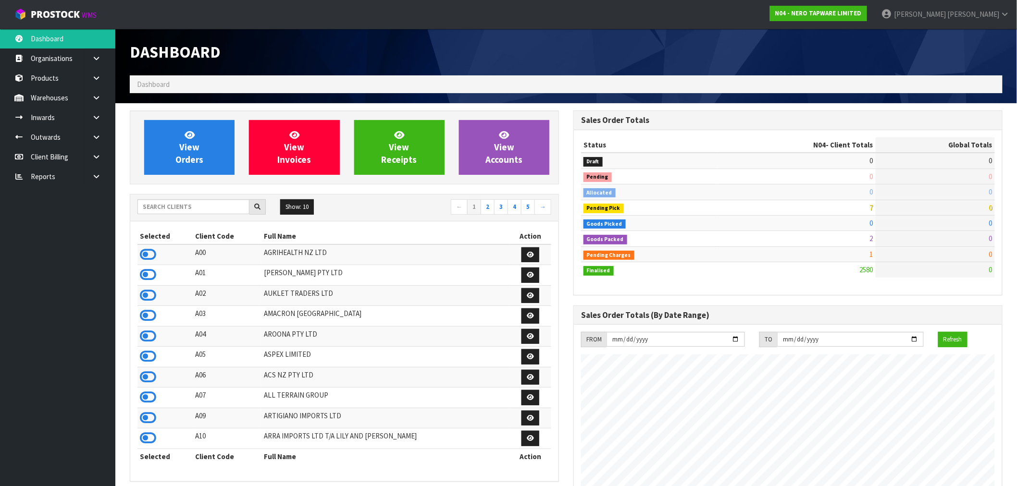
scroll to position [728, 444]
click at [202, 208] on input "text" at bounding box center [193, 206] width 112 height 15
click at [196, 205] on input "text" at bounding box center [193, 206] width 112 height 15
click at [219, 207] on input "text" at bounding box center [193, 206] width 112 height 15
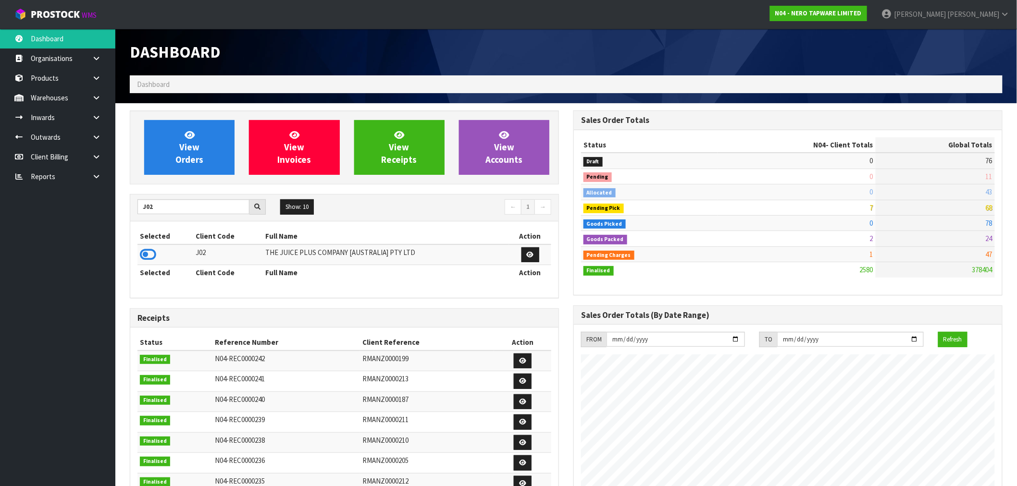
drag, startPoint x: 150, startPoint y: 253, endPoint x: 165, endPoint y: 223, distance: 33.5
click at [150, 253] on icon at bounding box center [148, 255] width 16 height 14
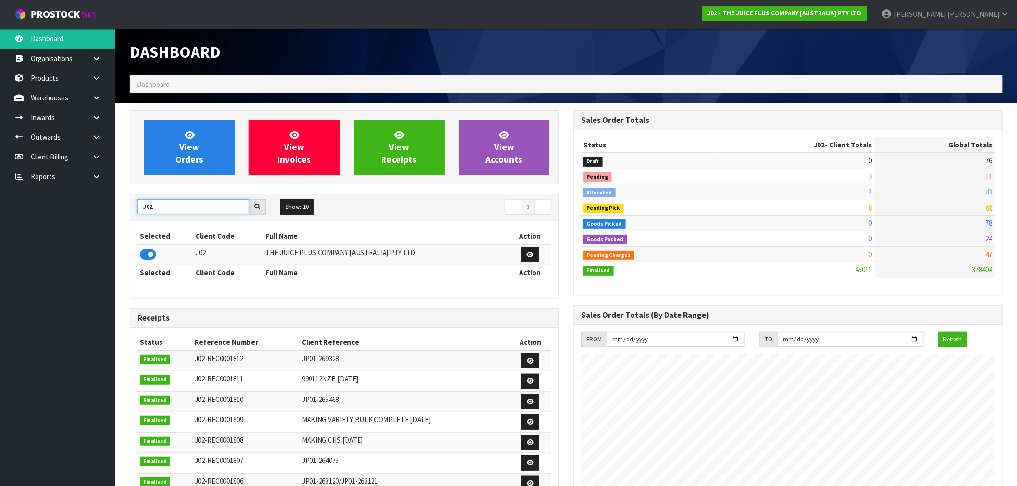
drag, startPoint x: 195, startPoint y: 209, endPoint x: 62, endPoint y: 224, distance: 133.1
click at [62, 224] on body "Toggle navigation ProStock WMS J02 - THE JUICE PLUS COMPANY [AUSTRALIA] PTY LTD…" at bounding box center [508, 243] width 1017 height 486
type input "N03"
drag, startPoint x: 146, startPoint y: 253, endPoint x: 160, endPoint y: 233, distance: 24.5
click at [148, 253] on icon at bounding box center [148, 255] width 16 height 14
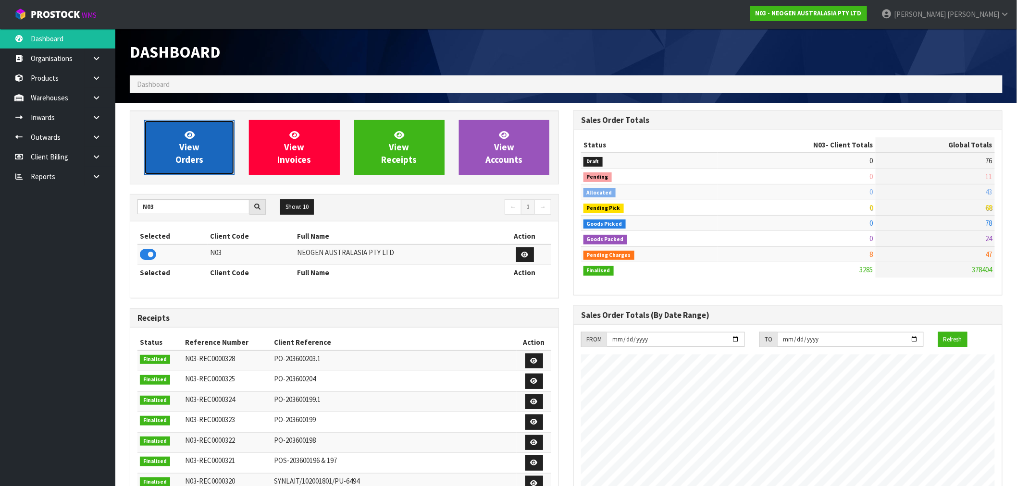
click at [221, 142] on link "View Orders" at bounding box center [189, 147] width 90 height 55
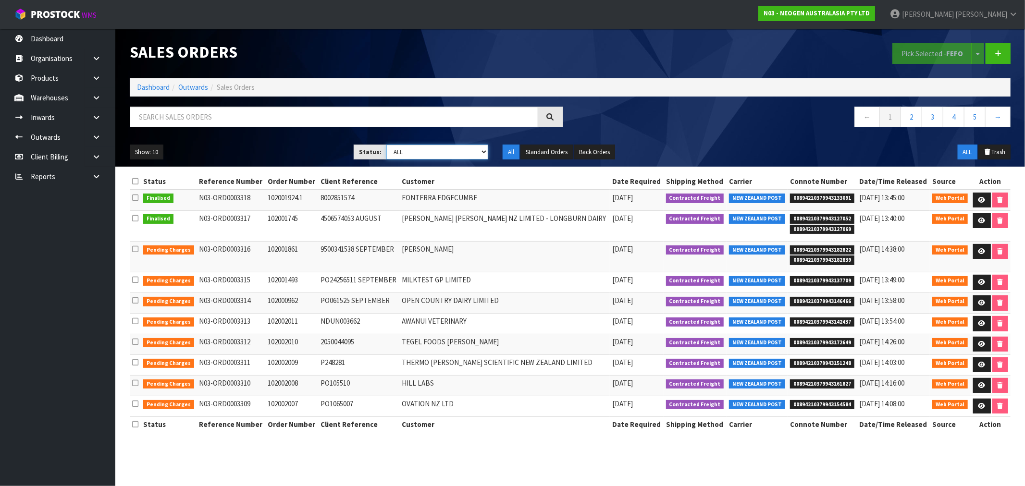
drag, startPoint x: 415, startPoint y: 147, endPoint x: 424, endPoint y: 156, distance: 12.9
click at [415, 147] on select "Draft Pending Allocated Pending Pick Goods Picked Goods Packed Pending Charges …" at bounding box center [437, 152] width 102 height 15
select select "string:6"
click at [386, 145] on select "Draft Pending Allocated Pending Pick Goods Picked Goods Packed Pending Charges …" at bounding box center [437, 152] width 102 height 15
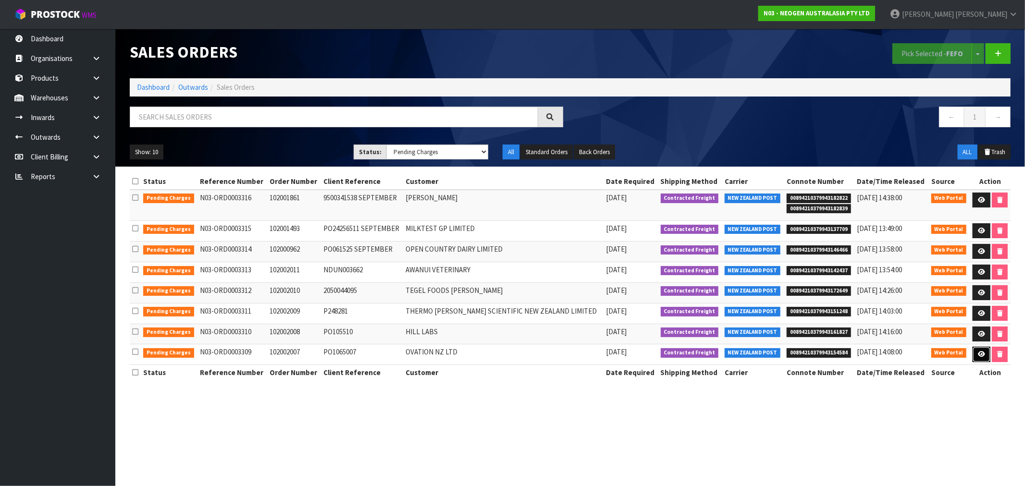
click at [983, 357] on icon at bounding box center [981, 354] width 7 height 6
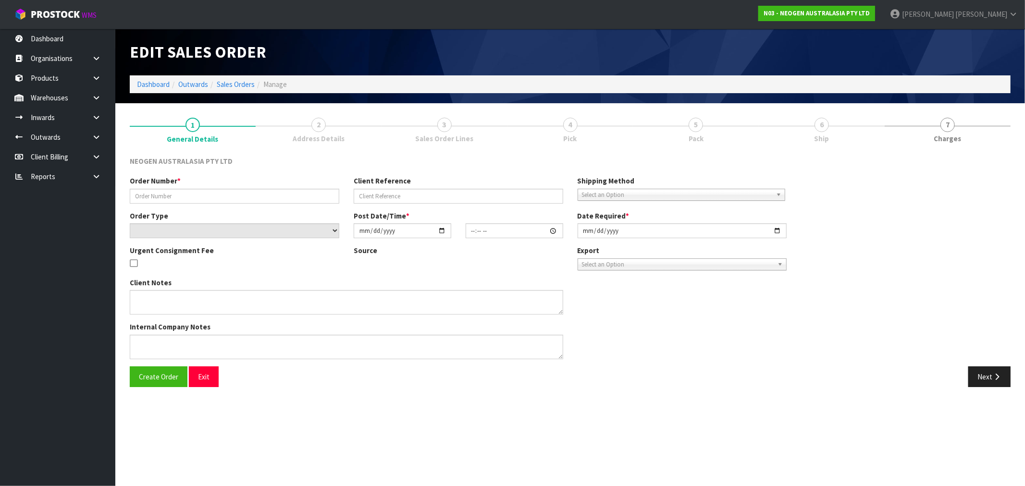
type input "102002007"
type input "PO1065007"
select select "number:0"
type input "[DATE]"
type input "09:42:00.000"
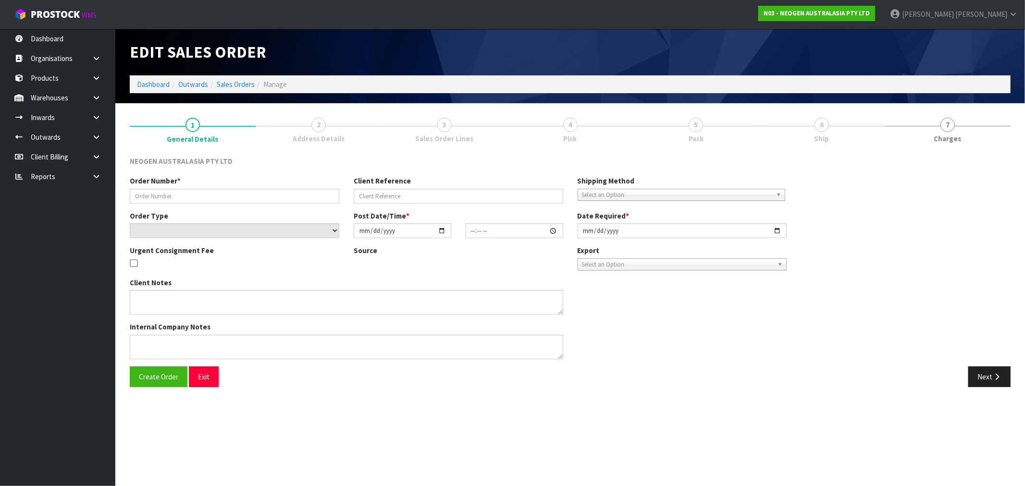
type input "[DATE]"
type textarea "ATTN: ERIN JENKINS"
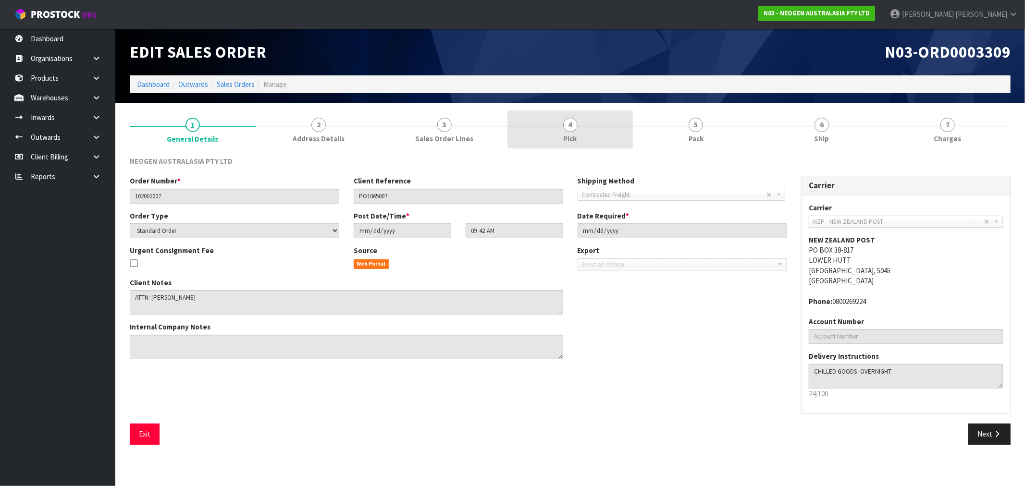
click at [601, 126] on div at bounding box center [571, 126] width 126 height 0
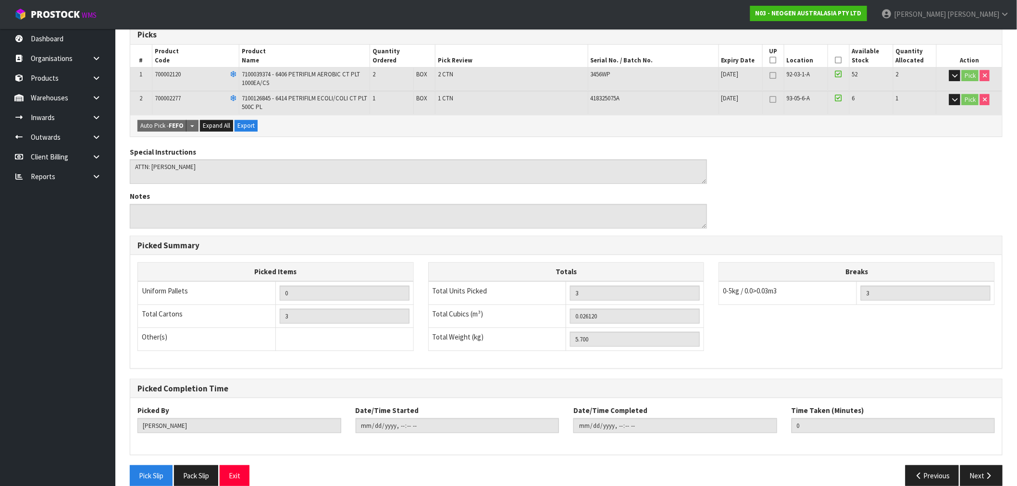
scroll to position [180, 0]
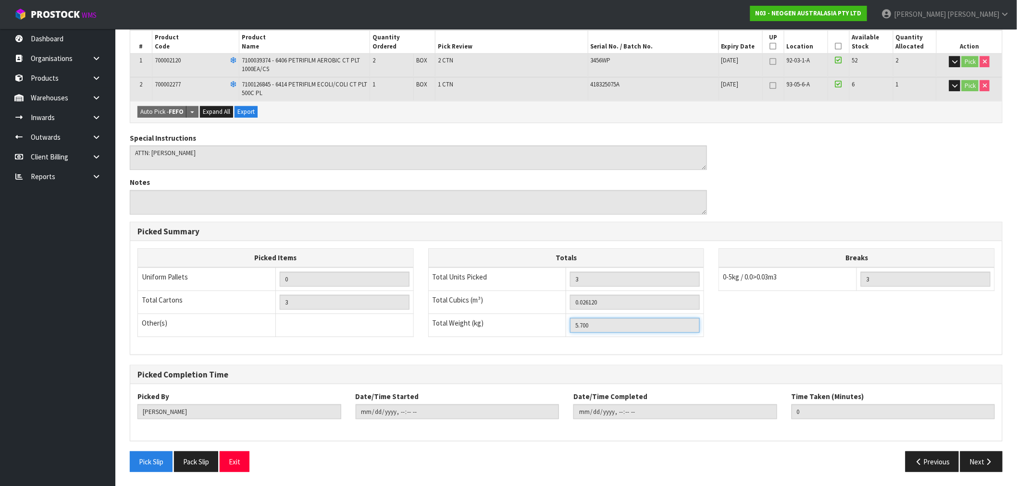
drag, startPoint x: 625, startPoint y: 328, endPoint x: 539, endPoint y: 329, distance: 85.6
click at [541, 329] on tr "Total Weight (kg) 5.700" at bounding box center [566, 325] width 276 height 23
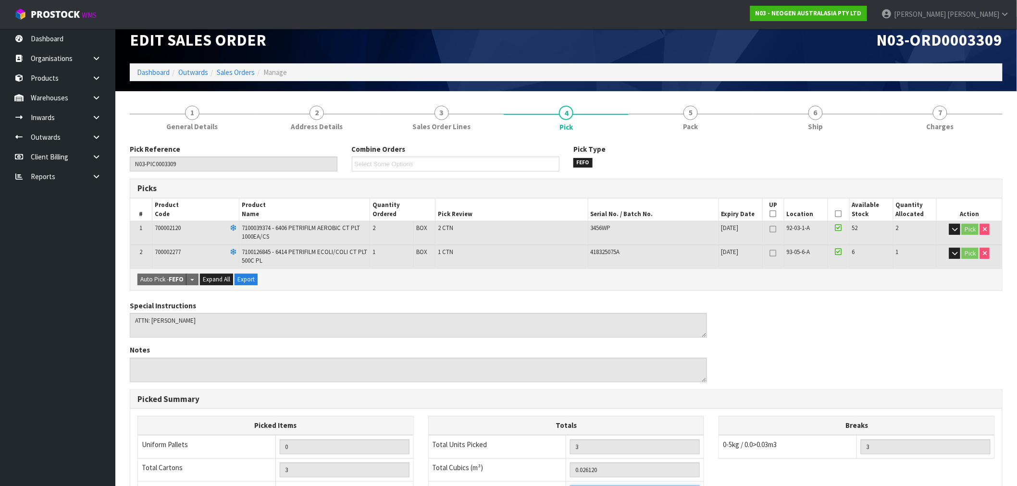
scroll to position [0, 0]
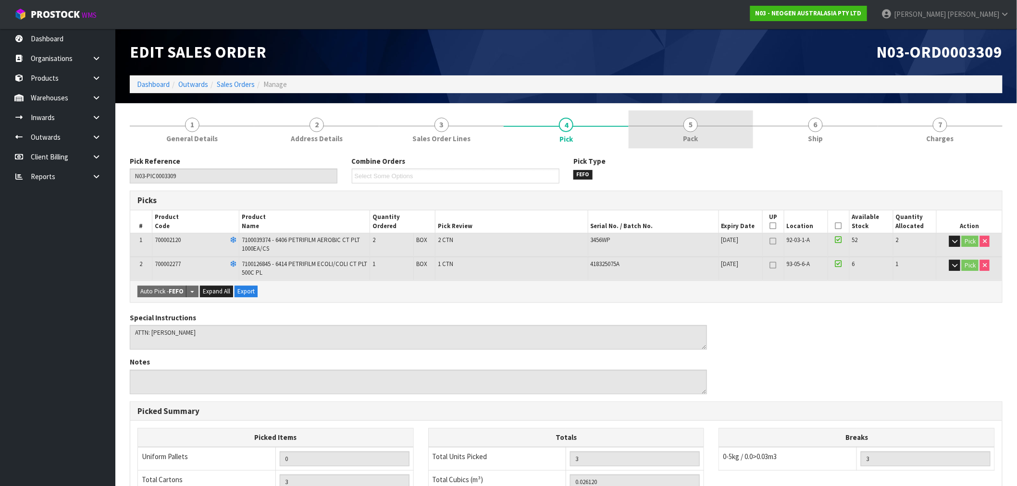
click at [701, 141] on link "5 Pack" at bounding box center [691, 130] width 125 height 38
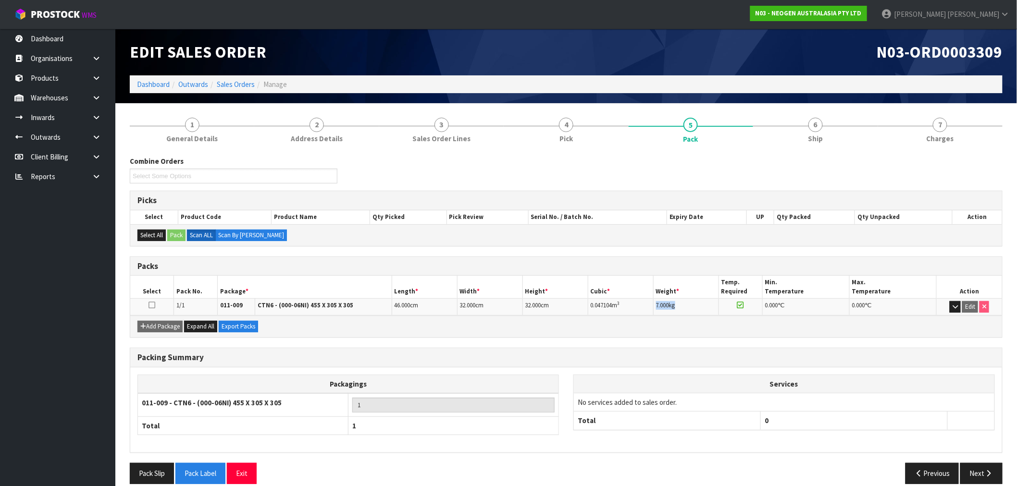
drag, startPoint x: 678, startPoint y: 306, endPoint x: 641, endPoint y: 306, distance: 37.0
click at [641, 306] on tr "1/1 011-009 CTN6 - (000-06NI) 455 X 305 X 305 46.000 cm 32.000 cm 32.000 cm 0.0…" at bounding box center [566, 307] width 872 height 17
click at [926, 129] on link "7 Charges" at bounding box center [940, 130] width 125 height 38
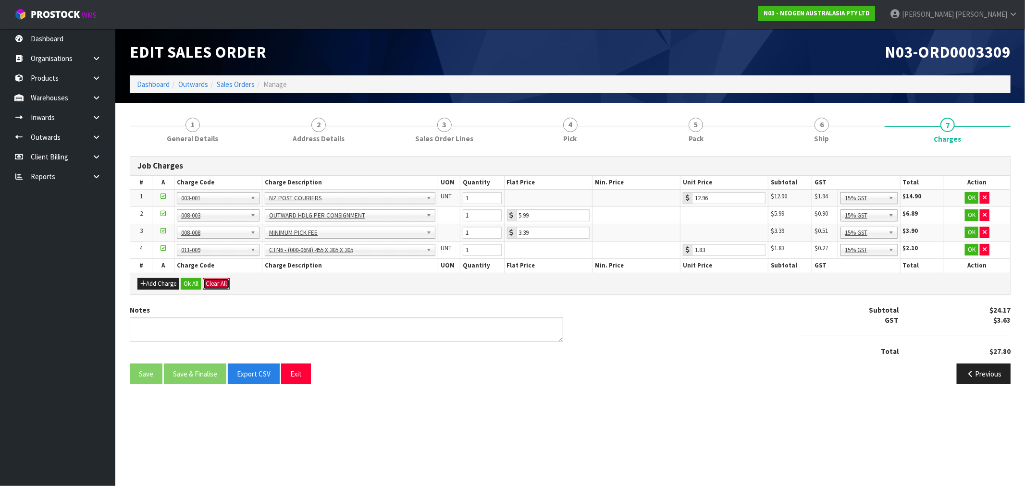
click at [206, 282] on button "Clear All" at bounding box center [216, 284] width 27 height 12
click at [190, 284] on button "Ok All" at bounding box center [191, 284] width 21 height 12
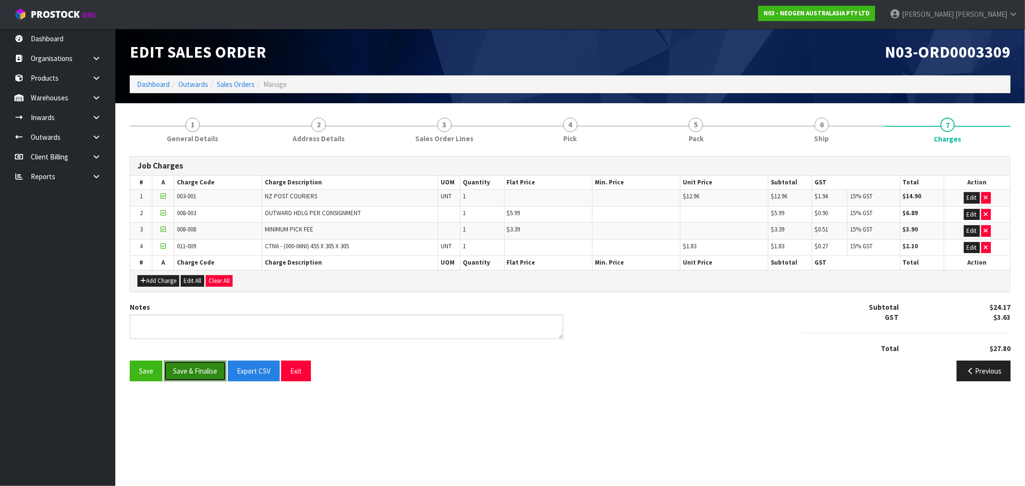
click at [207, 369] on button "Save & Finalise" at bounding box center [195, 371] width 62 height 21
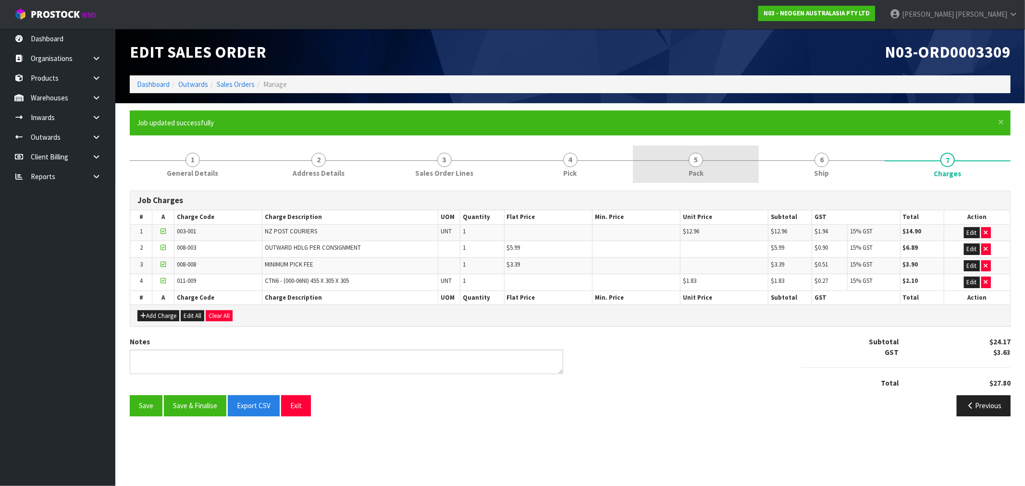
click at [661, 172] on link "5 Pack" at bounding box center [696, 165] width 126 height 38
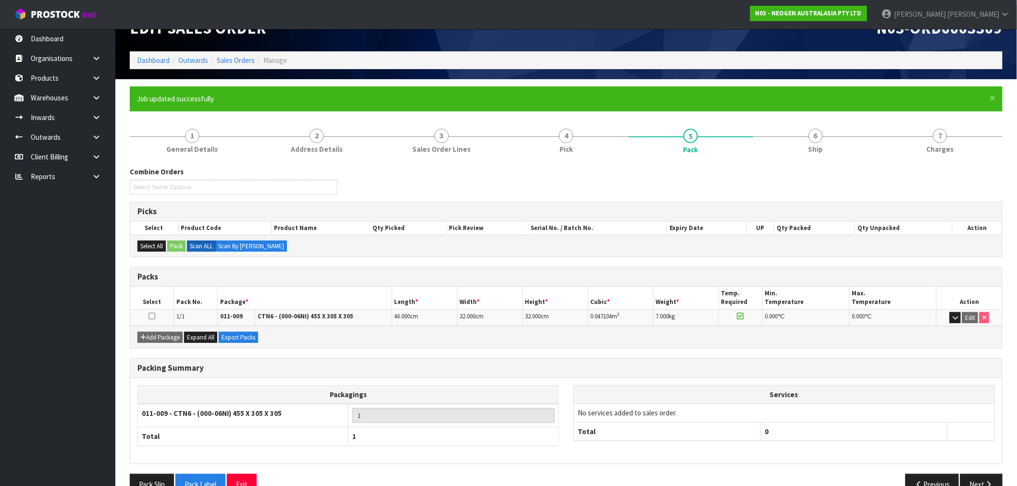
scroll to position [47, 0]
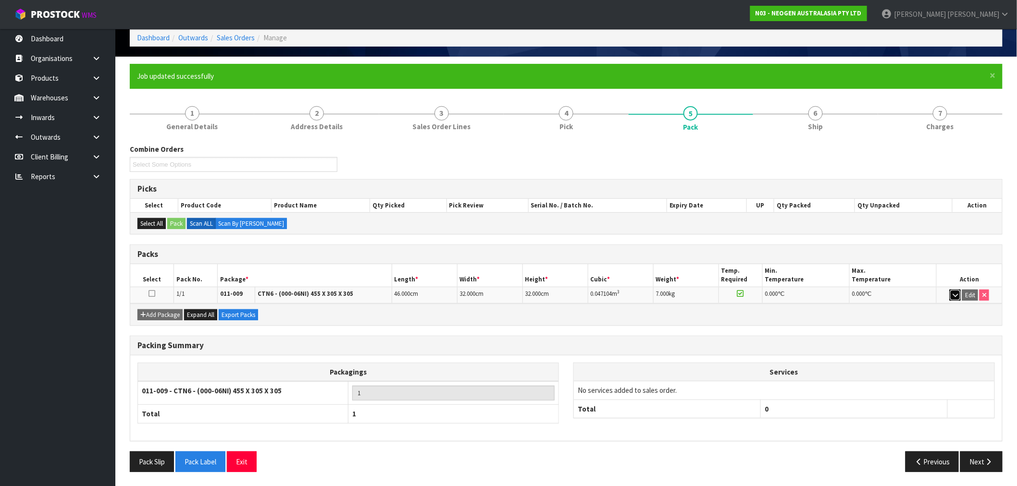
click at [954, 295] on icon "button" at bounding box center [955, 295] width 5 height 6
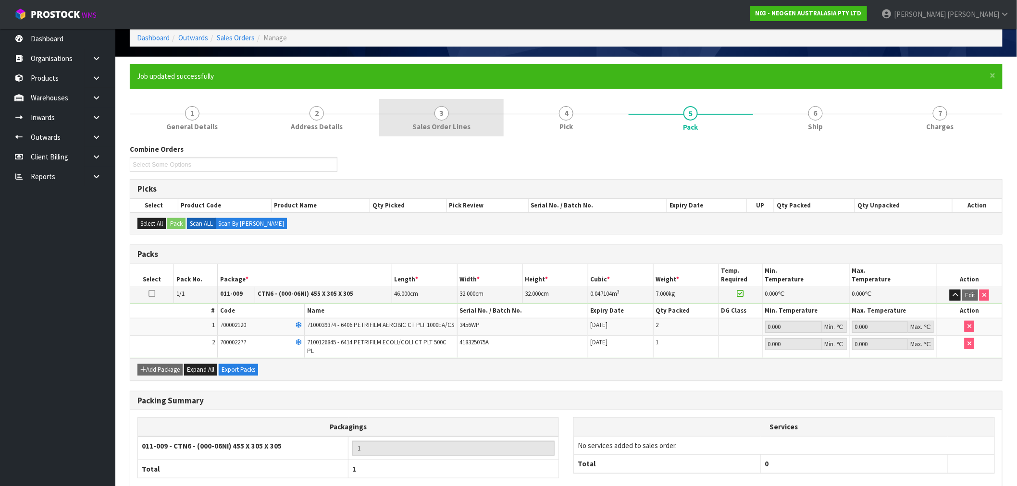
click at [497, 122] on link "3 Sales Order Lines" at bounding box center [441, 118] width 125 height 38
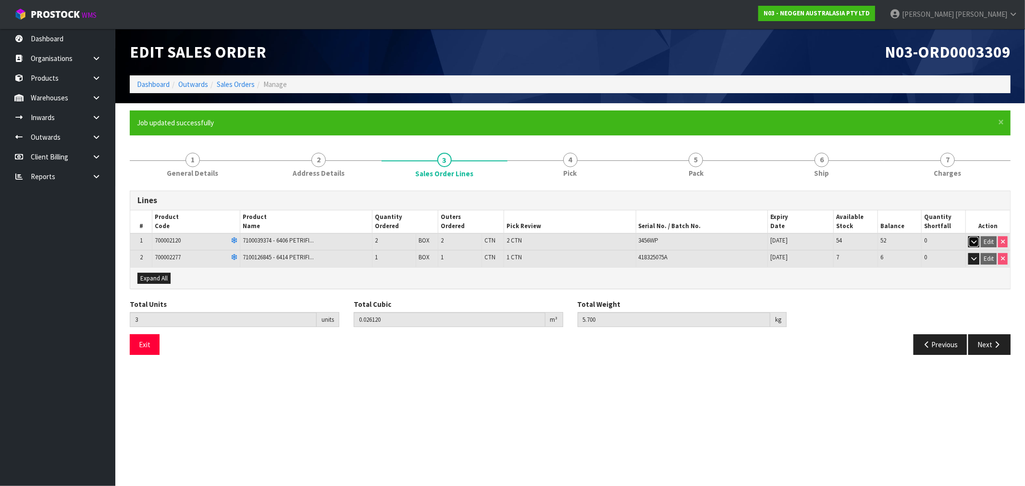
click at [970, 239] on button "button" at bounding box center [974, 243] width 11 height 12
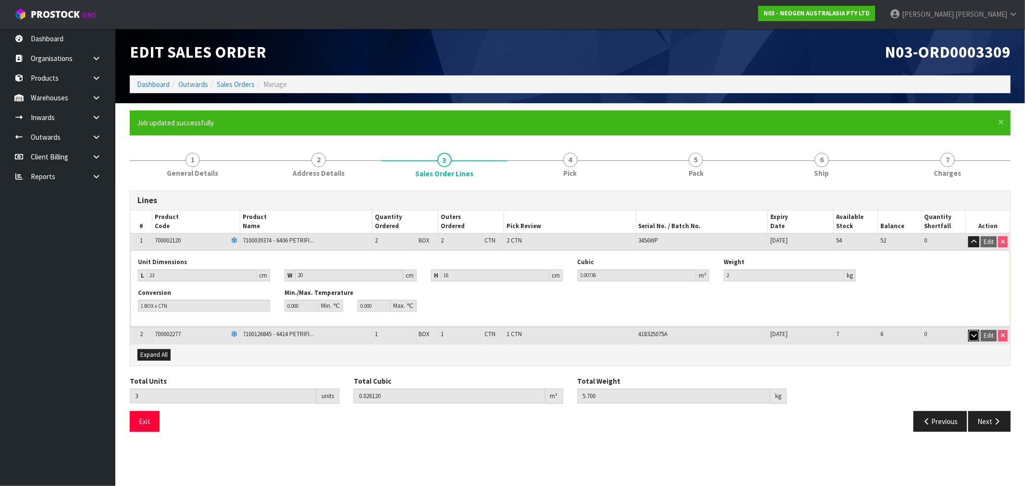
click at [972, 335] on icon "button" at bounding box center [974, 336] width 5 height 6
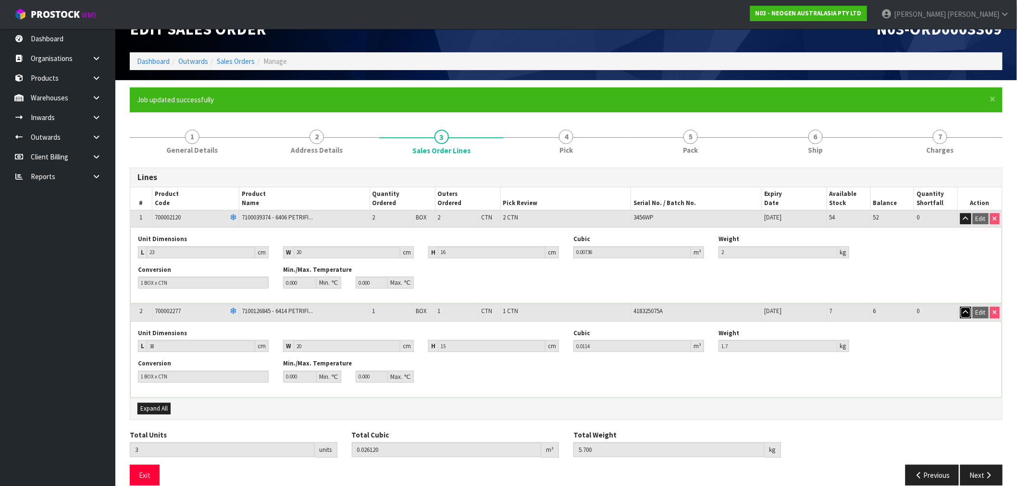
scroll to position [36, 0]
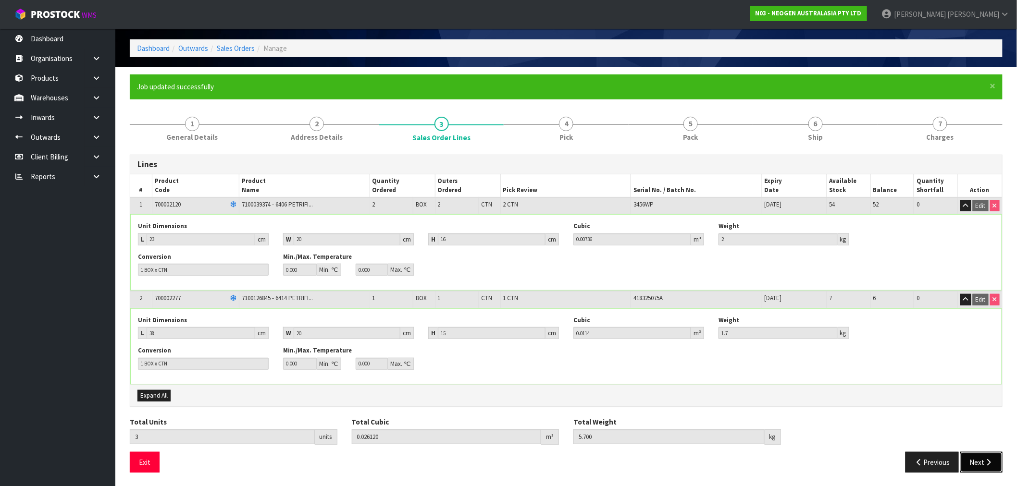
click at [977, 465] on button "Next" at bounding box center [981, 462] width 42 height 21
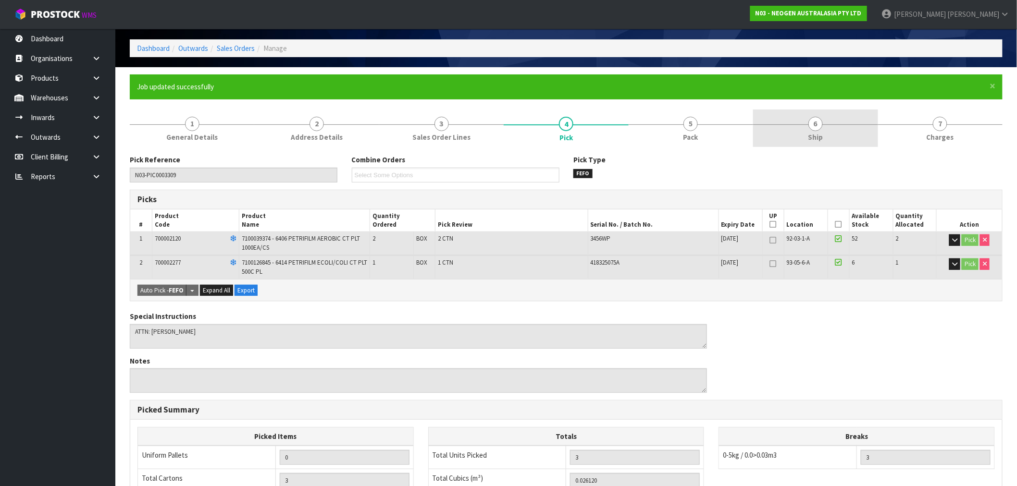
click at [823, 133] on span "Ship" at bounding box center [815, 137] width 15 height 10
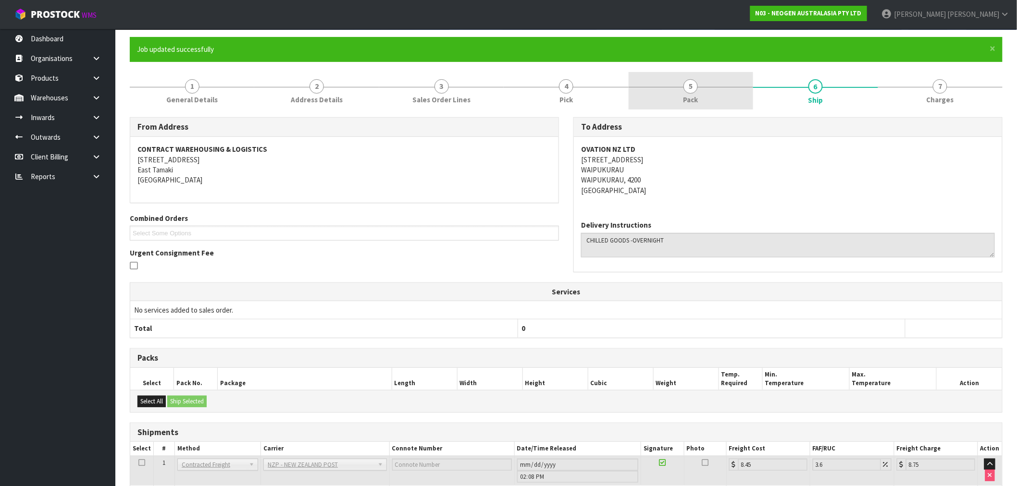
scroll to position [0, 0]
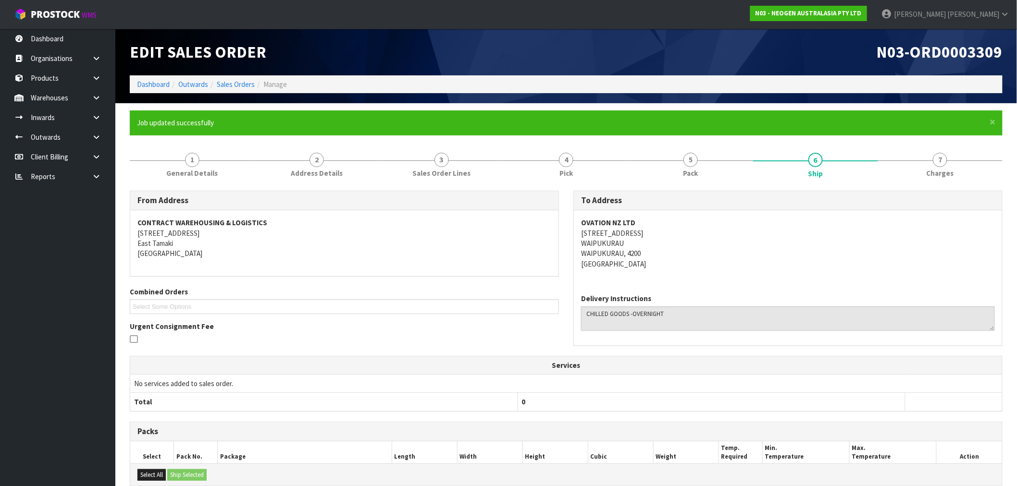
click at [686, 128] on div "× Close Job updated successfully" at bounding box center [566, 123] width 873 height 25
click at [710, 169] on link "5 Pack" at bounding box center [691, 165] width 125 height 38
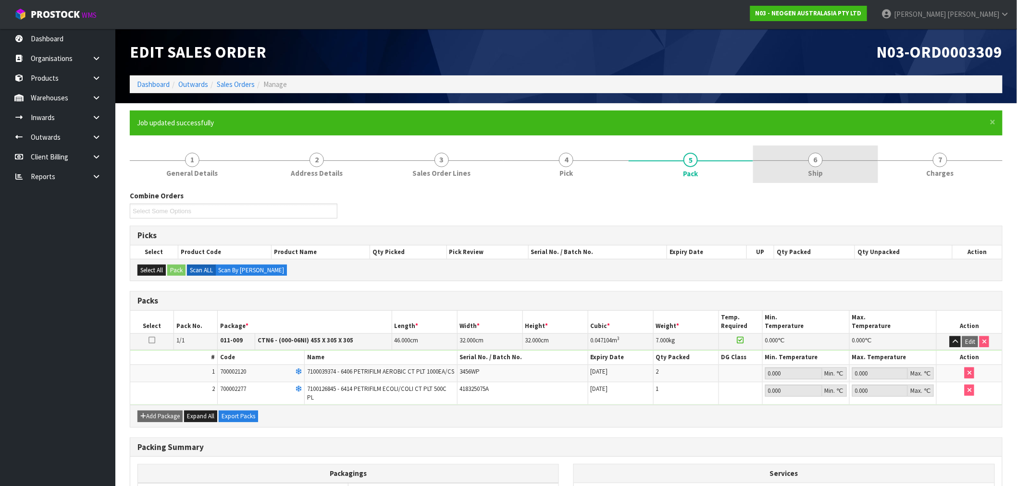
click at [803, 176] on link "6 Ship" at bounding box center [815, 165] width 125 height 38
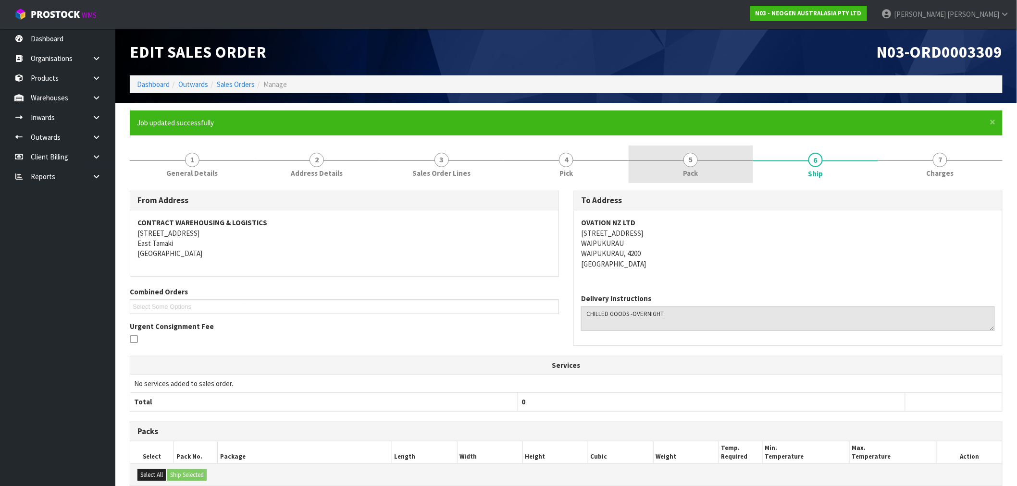
click at [691, 159] on span "5" at bounding box center [691, 160] width 14 height 14
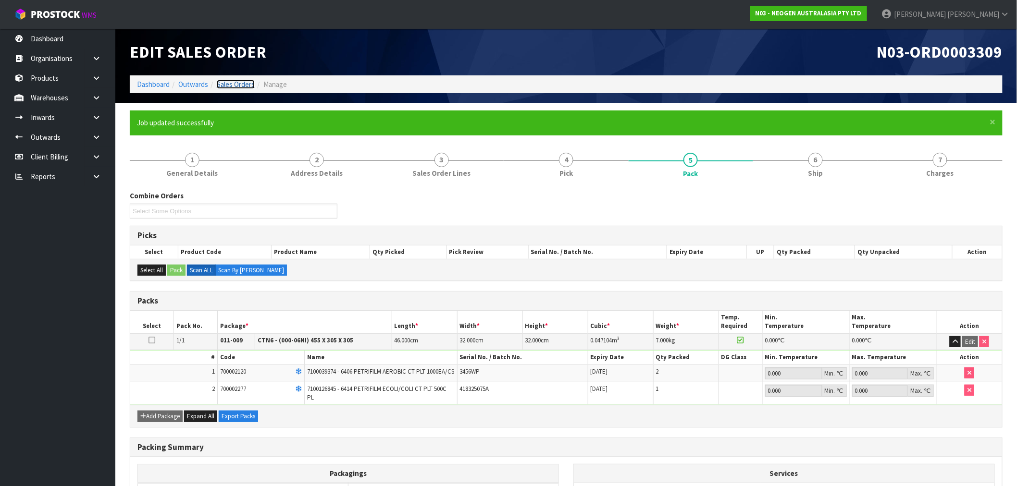
click at [239, 83] on link "Sales Orders" at bounding box center [236, 84] width 38 height 9
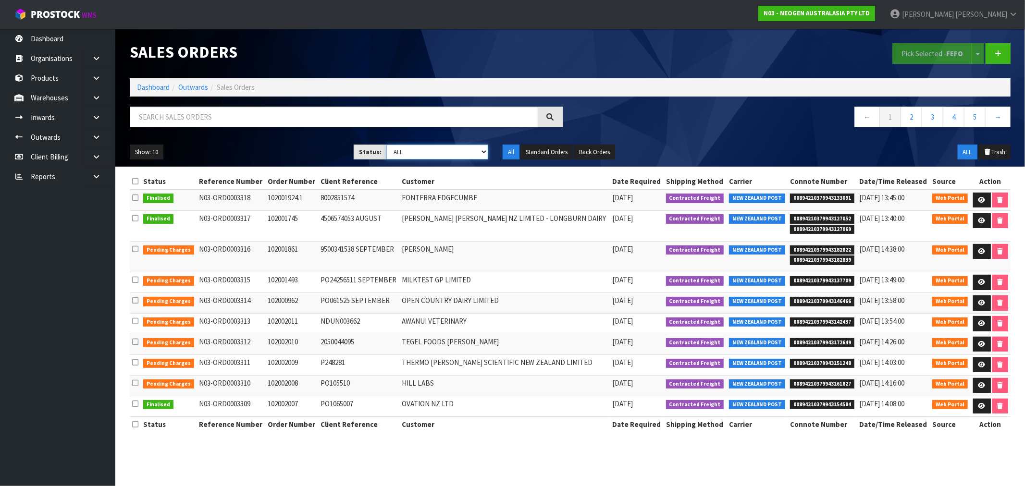
drag, startPoint x: 431, startPoint y: 152, endPoint x: 431, endPoint y: 158, distance: 5.8
click at [431, 152] on select "Draft Pending Allocated Pending Pick Goods Picked Goods Packed Pending Charges …" at bounding box center [437, 152] width 102 height 15
select select "string:6"
click at [386, 145] on select "Draft Pending Allocated Pending Pick Goods Picked Goods Packed Pending Charges …" at bounding box center [437, 152] width 102 height 15
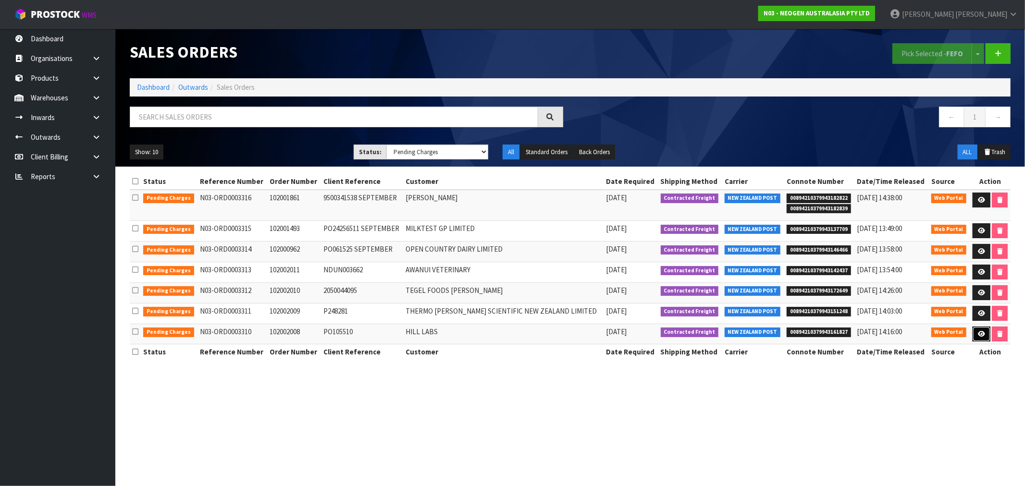
click at [983, 338] on link at bounding box center [982, 334] width 18 height 15
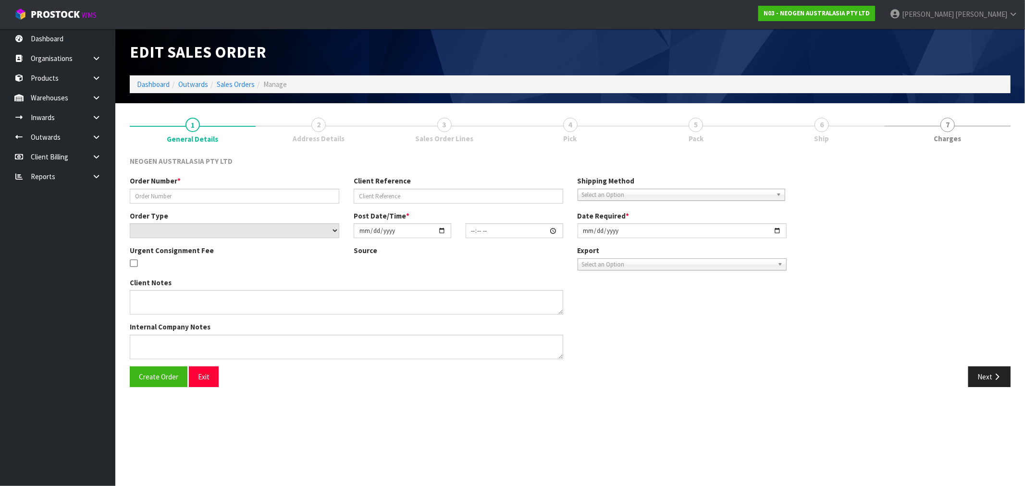
type input "102002008"
type input "PO105510"
select select "number:0"
type input "[DATE]"
type input "09:51:00.000"
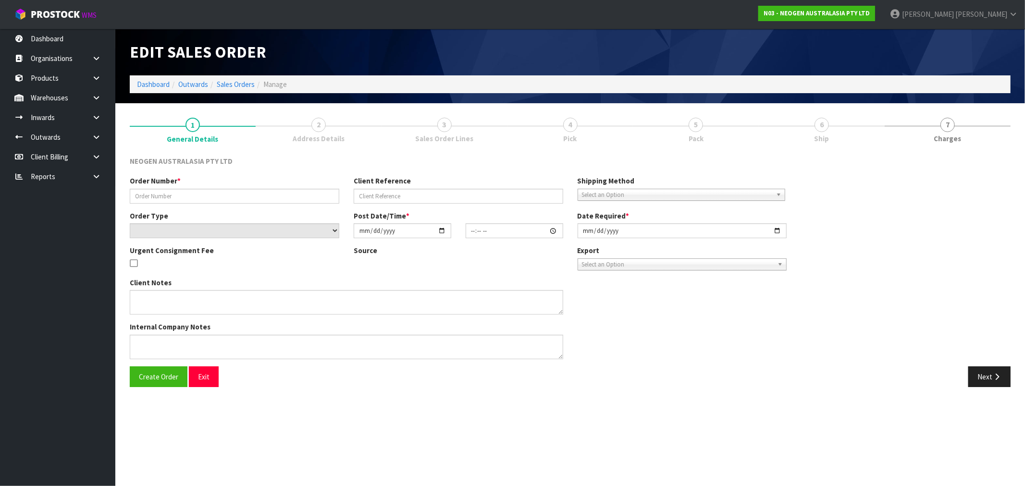
type input "[DATE]"
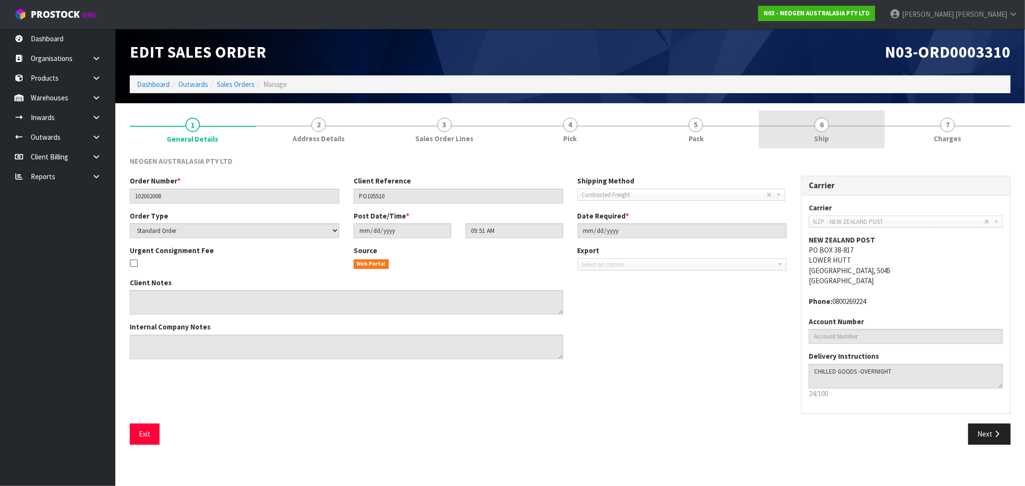
click at [837, 130] on link "6 Ship" at bounding box center [822, 130] width 126 height 38
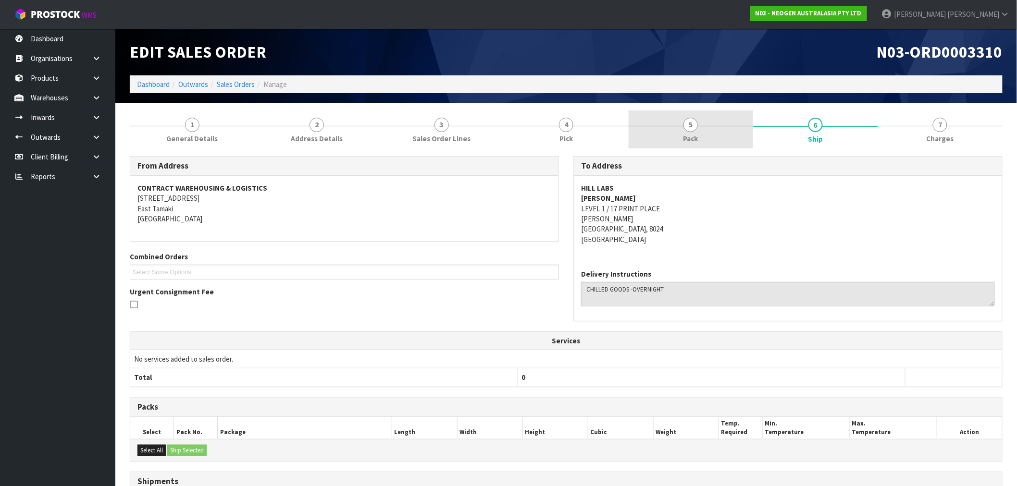
click at [743, 138] on link "5 Pack" at bounding box center [691, 130] width 125 height 38
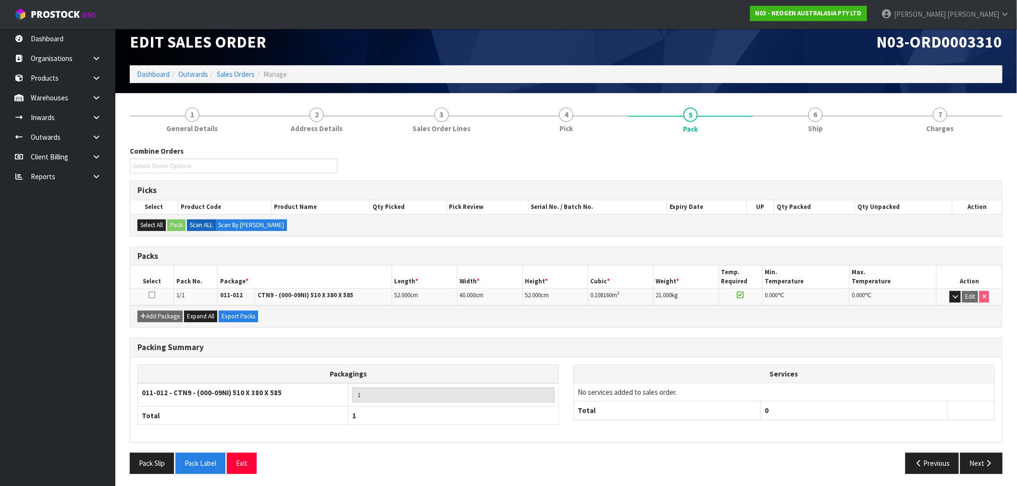
scroll to position [12, 0]
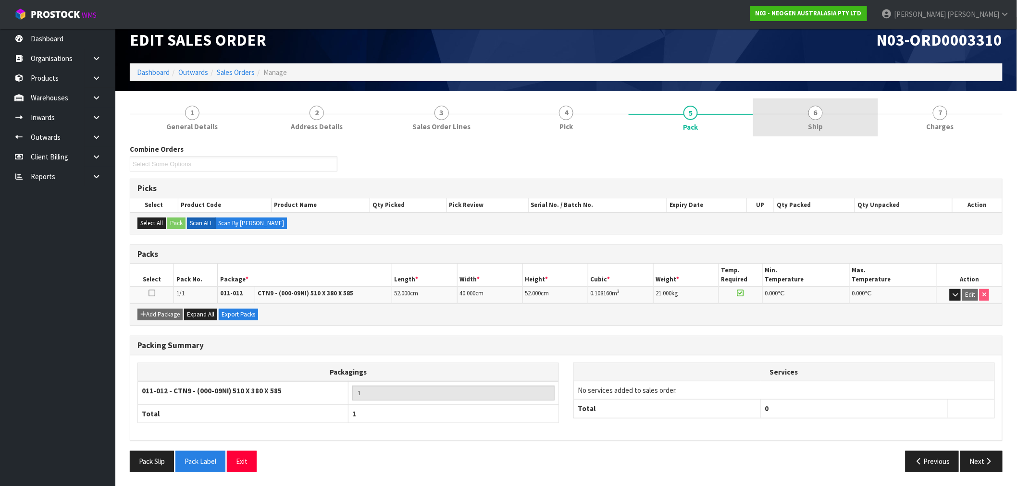
click at [807, 125] on link "6 Ship" at bounding box center [815, 118] width 125 height 38
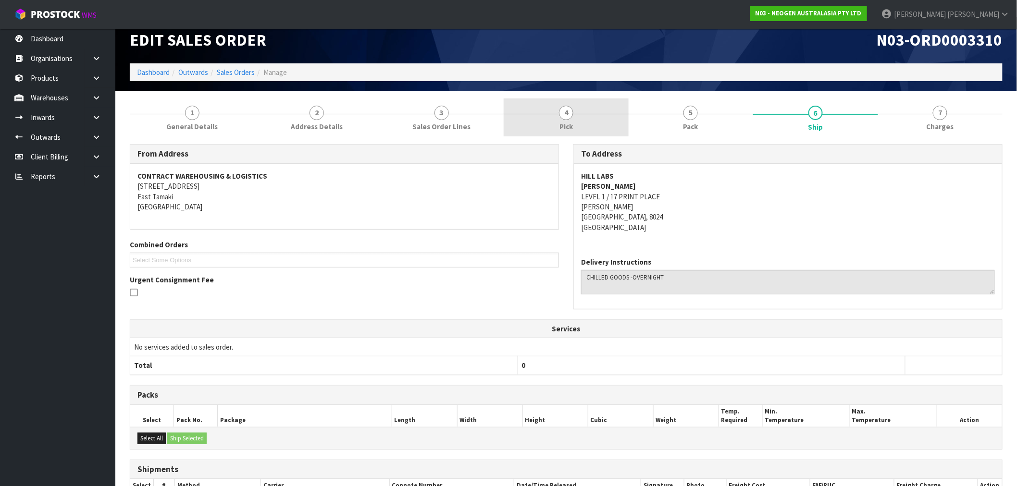
click at [555, 119] on link "4 Pick" at bounding box center [566, 118] width 125 height 38
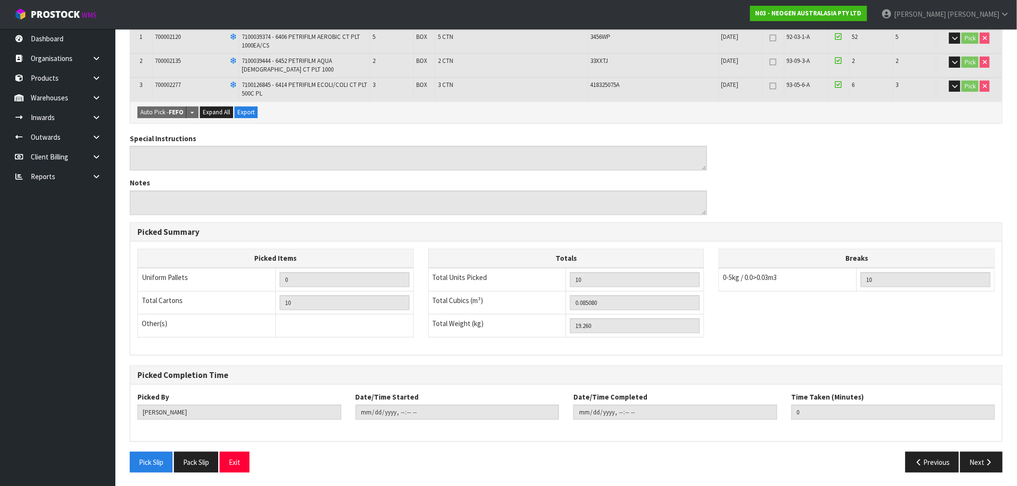
scroll to position [0, 0]
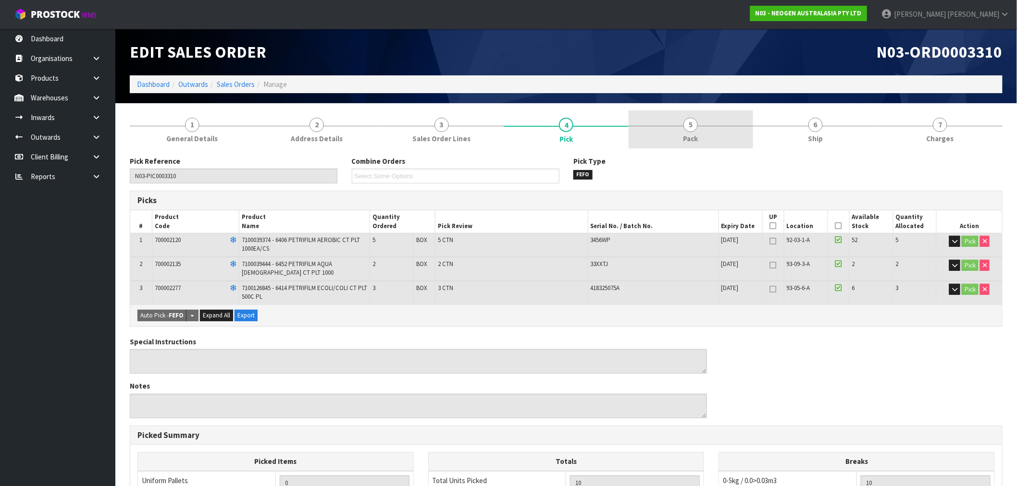
click at [713, 122] on link "5 Pack" at bounding box center [691, 130] width 125 height 38
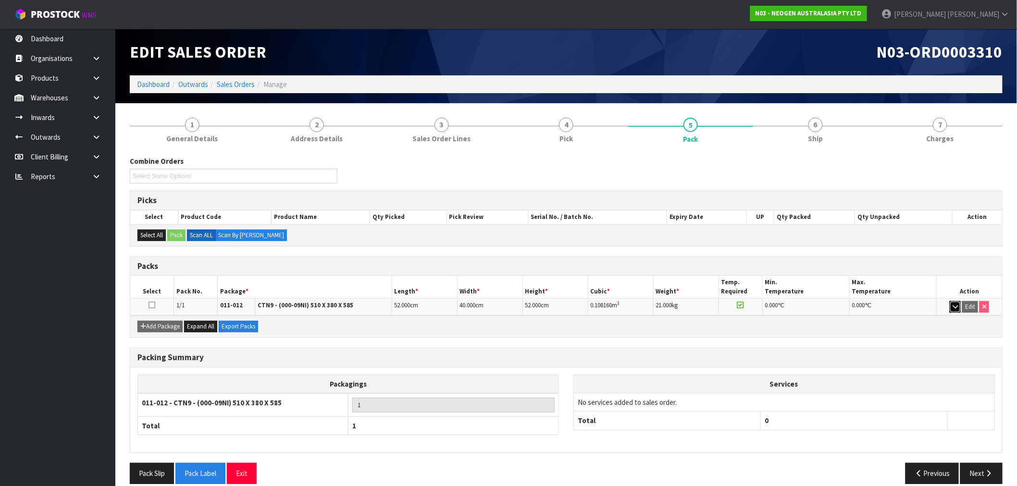
click at [954, 301] on button "button" at bounding box center [955, 307] width 11 height 12
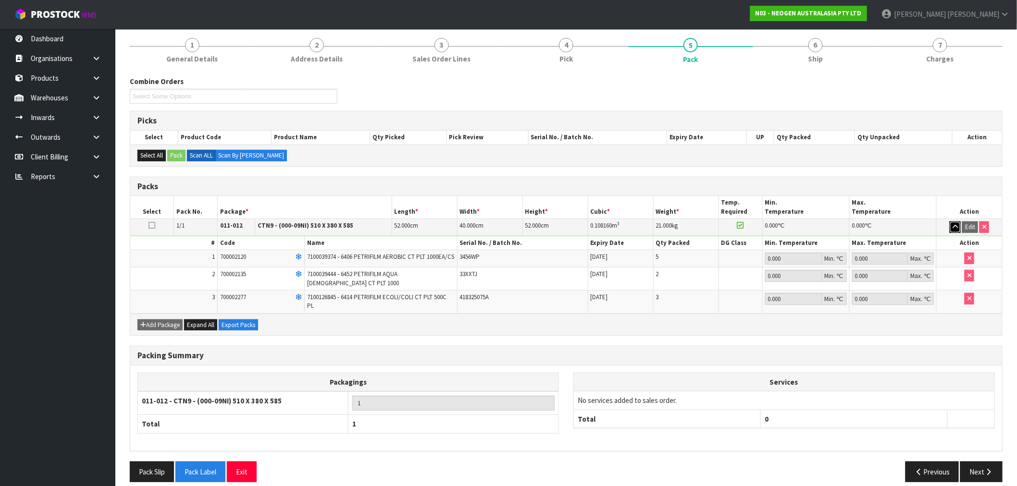
scroll to position [84, 0]
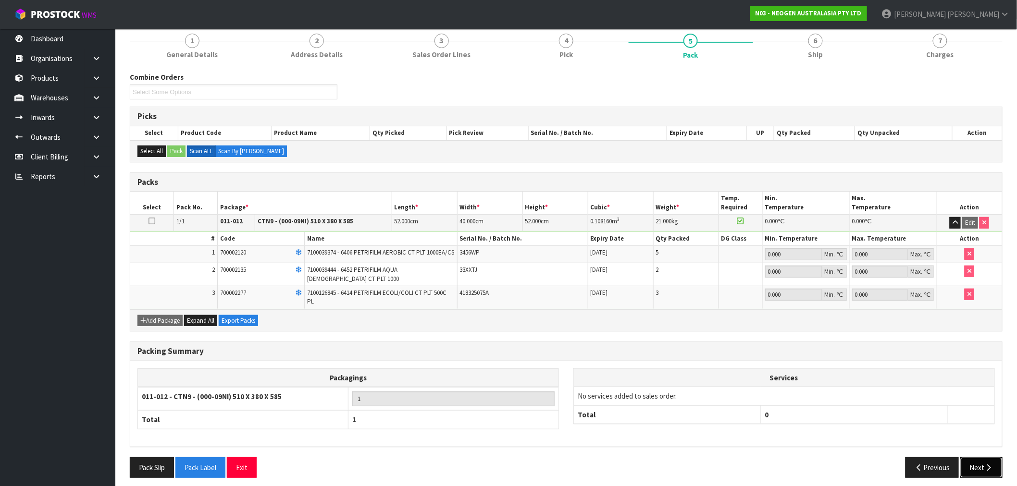
click at [986, 458] on button "Next" at bounding box center [981, 468] width 42 height 21
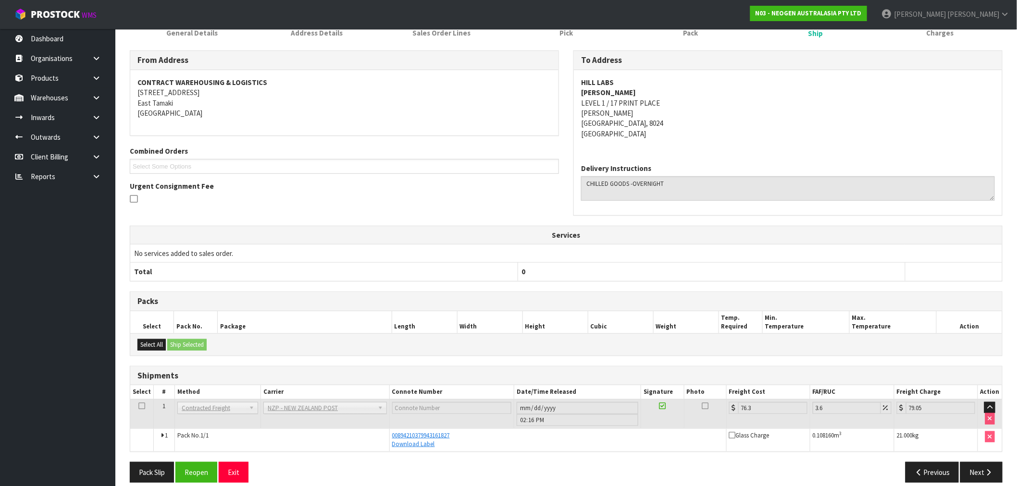
scroll to position [117, 0]
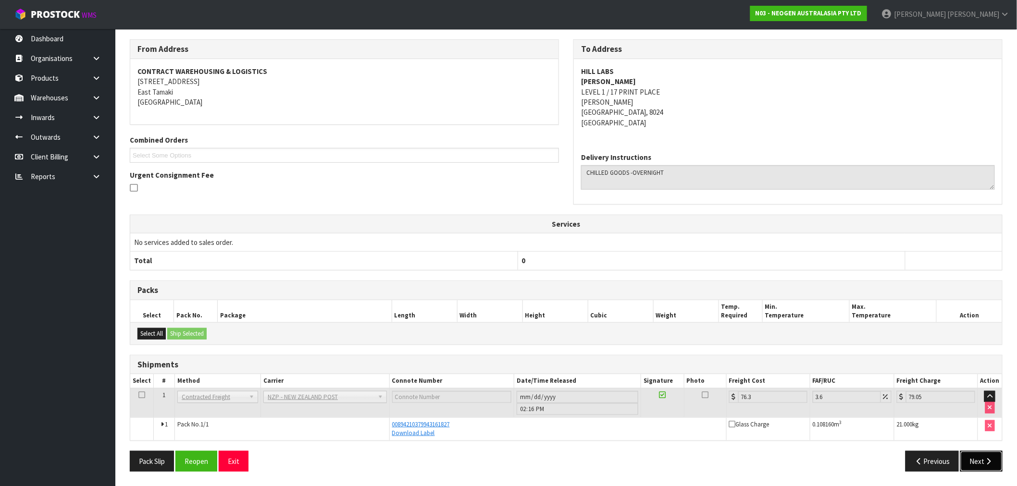
click at [976, 461] on button "Next" at bounding box center [981, 461] width 42 height 21
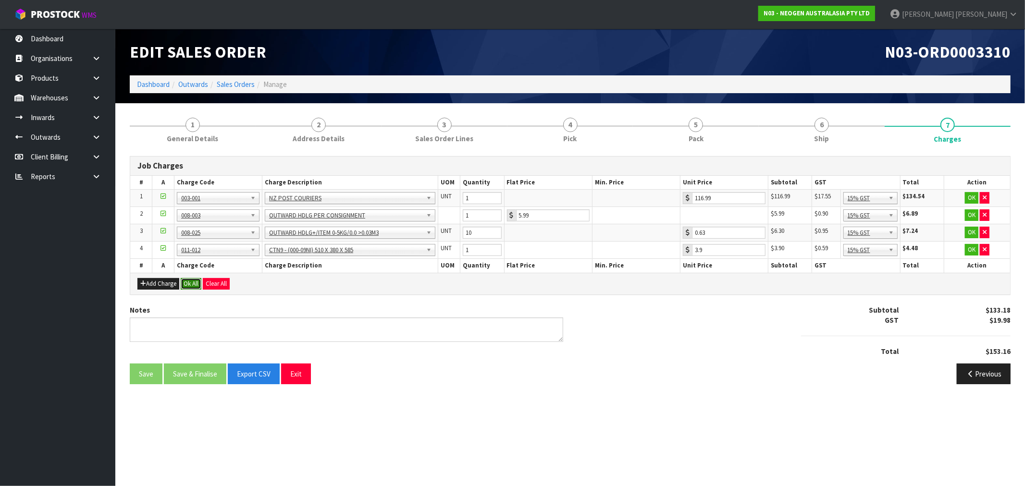
click at [197, 279] on button "Ok All" at bounding box center [191, 284] width 21 height 12
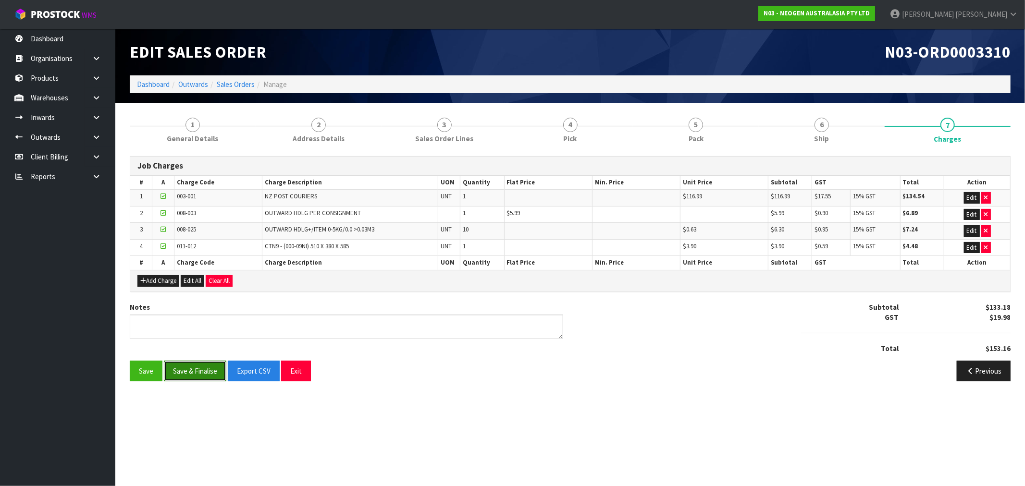
click at [198, 362] on button "Save & Finalise" at bounding box center [195, 371] width 62 height 21
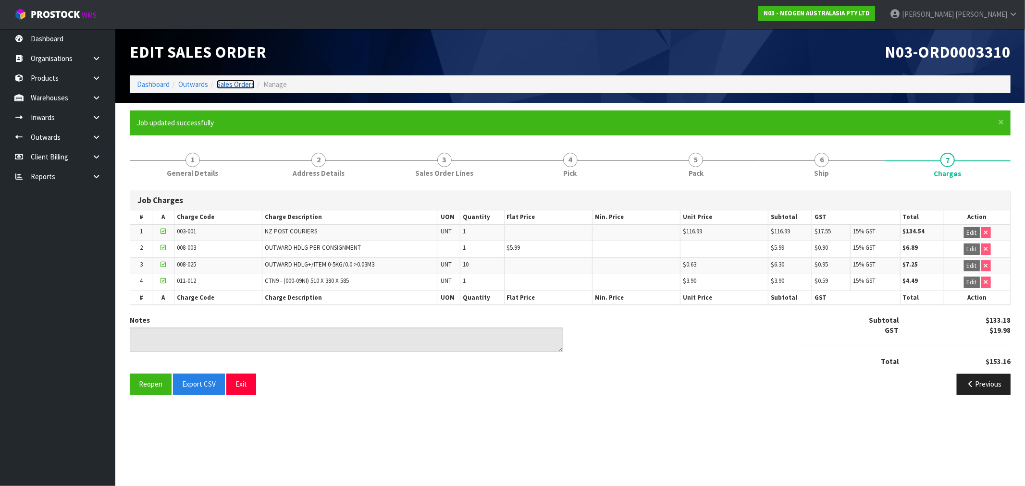
click at [233, 83] on link "Sales Orders" at bounding box center [236, 84] width 38 height 9
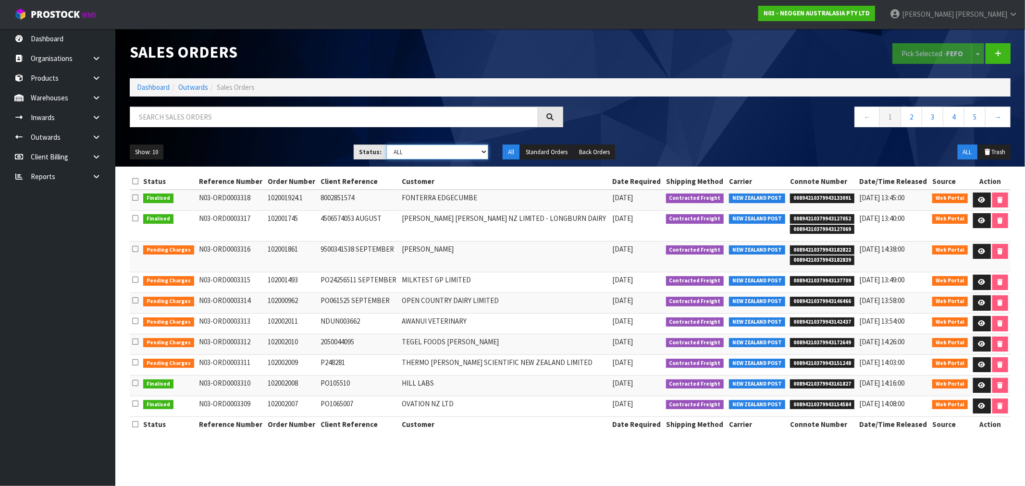
click at [431, 146] on select "Draft Pending Allocated Pending Pick Goods Picked Goods Packed Pending Charges …" at bounding box center [437, 152] width 102 height 15
select select "string:6"
click at [386, 145] on select "Draft Pending Allocated Pending Pick Goods Picked Goods Packed Pending Charges …" at bounding box center [437, 152] width 102 height 15
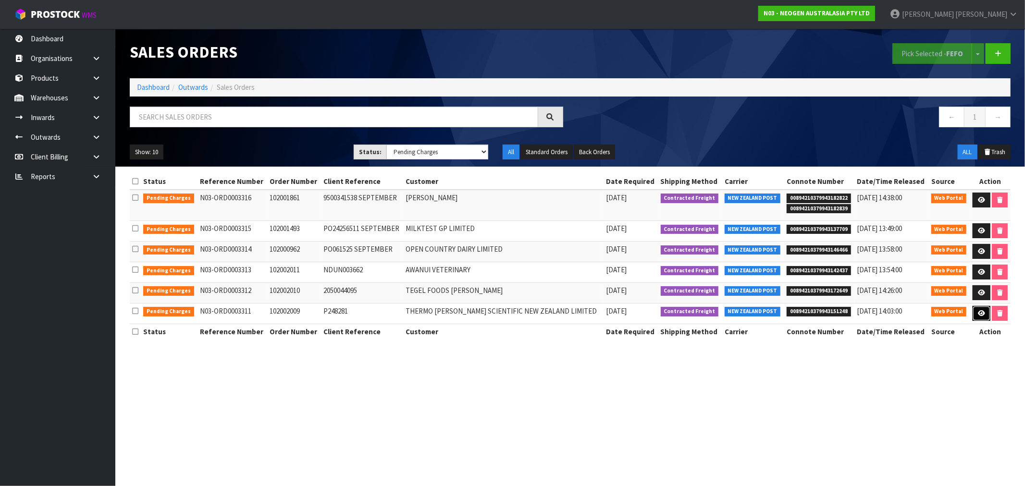
click at [977, 319] on link at bounding box center [982, 313] width 18 height 15
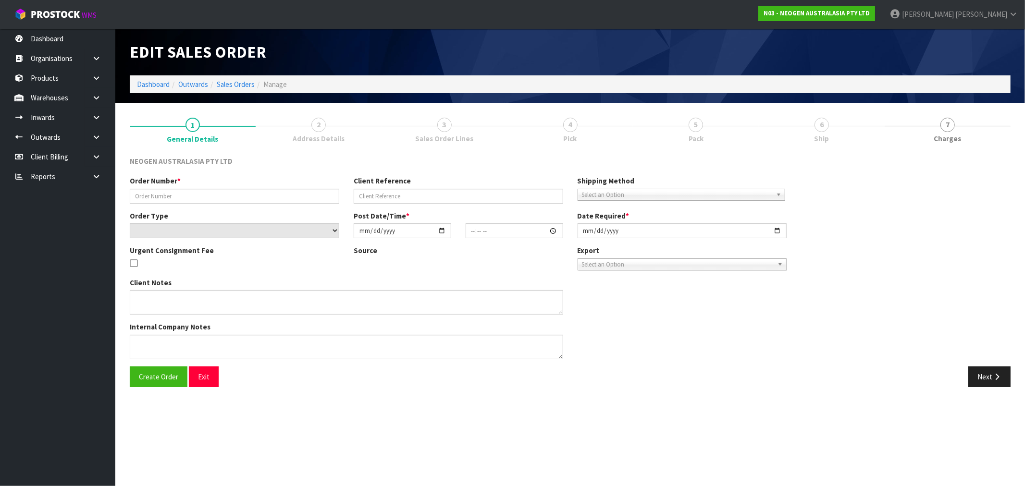
type input "102002009"
type input "P248281"
select select "number:0"
type input "[DATE]"
type input "09:55:00.000"
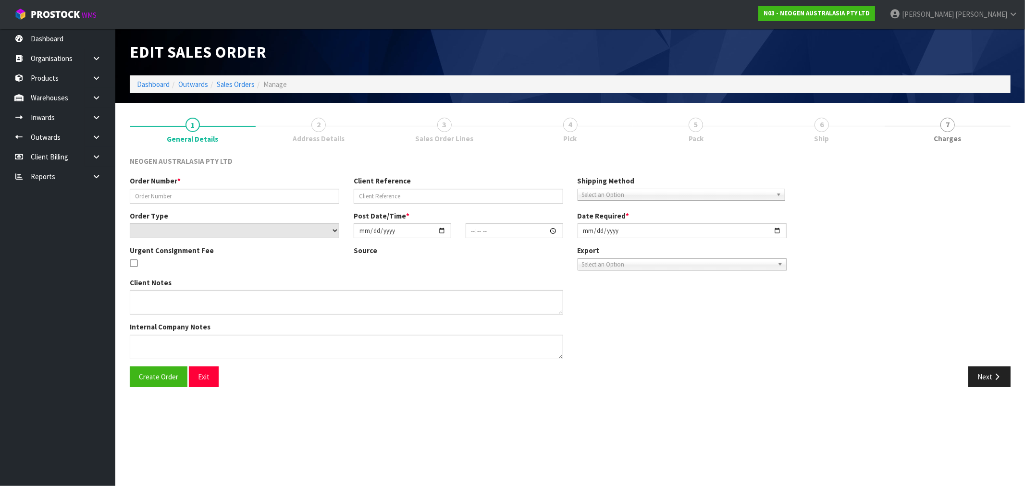
type input "[DATE]"
type textarea "ATTN: SHASHANK SHARMA"
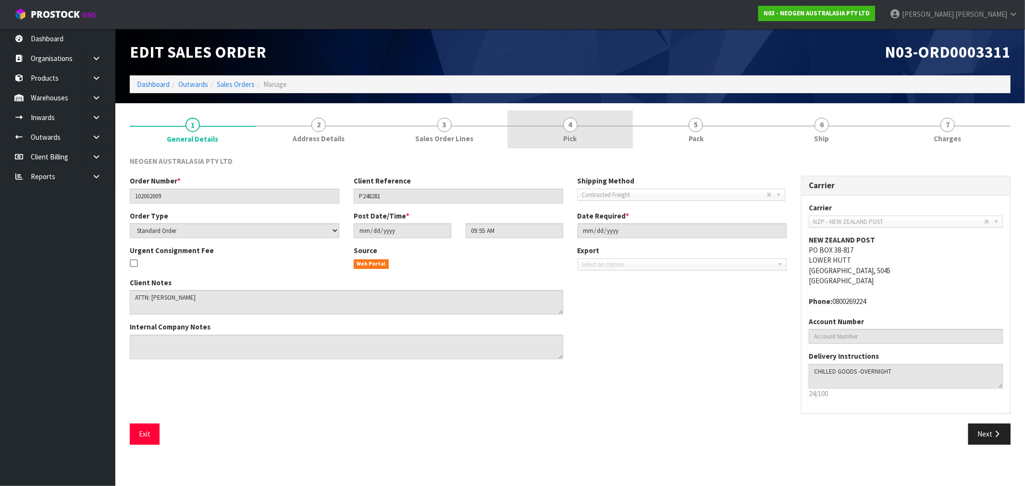
click at [521, 137] on link "4 Pick" at bounding box center [571, 130] width 126 height 38
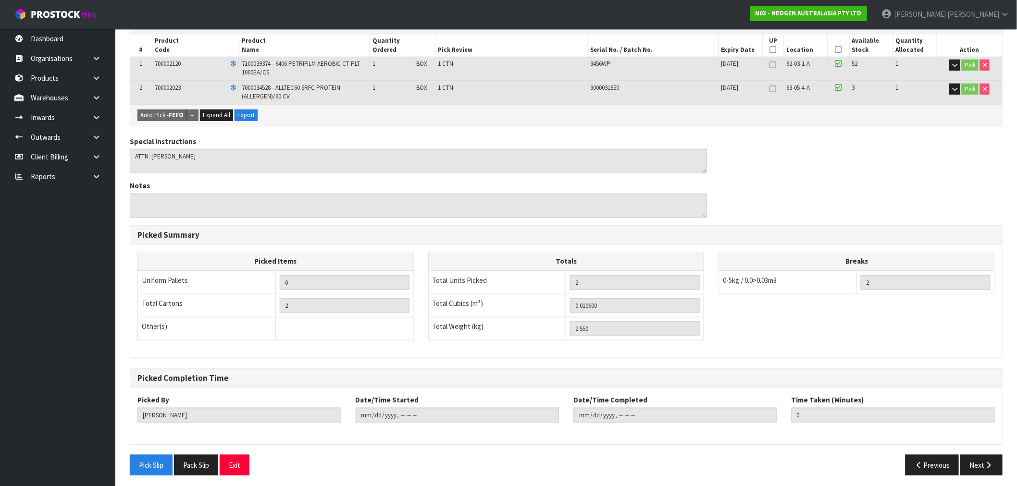
scroll to position [180, 0]
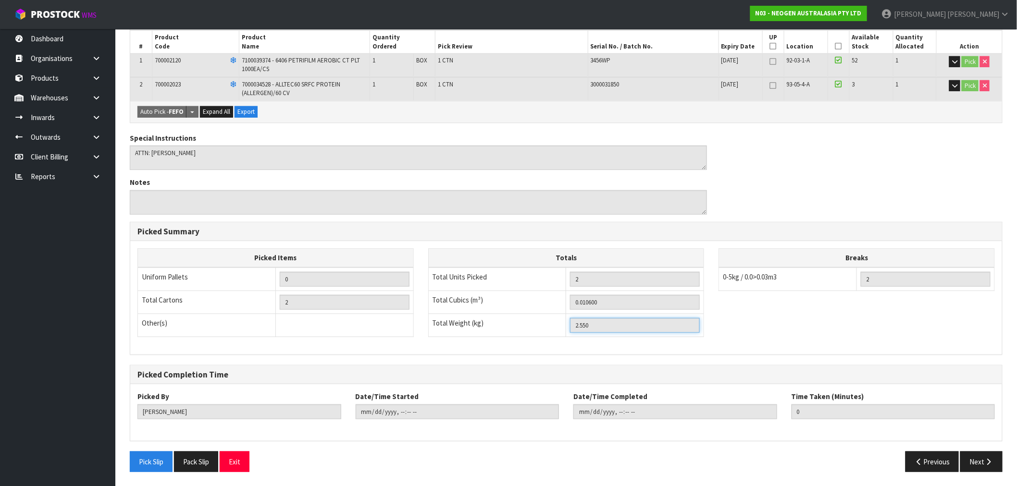
drag, startPoint x: 594, startPoint y: 328, endPoint x: 527, endPoint y: 308, distance: 69.2
click at [526, 327] on tr "Total Weight (kg) 2.550" at bounding box center [566, 325] width 276 height 23
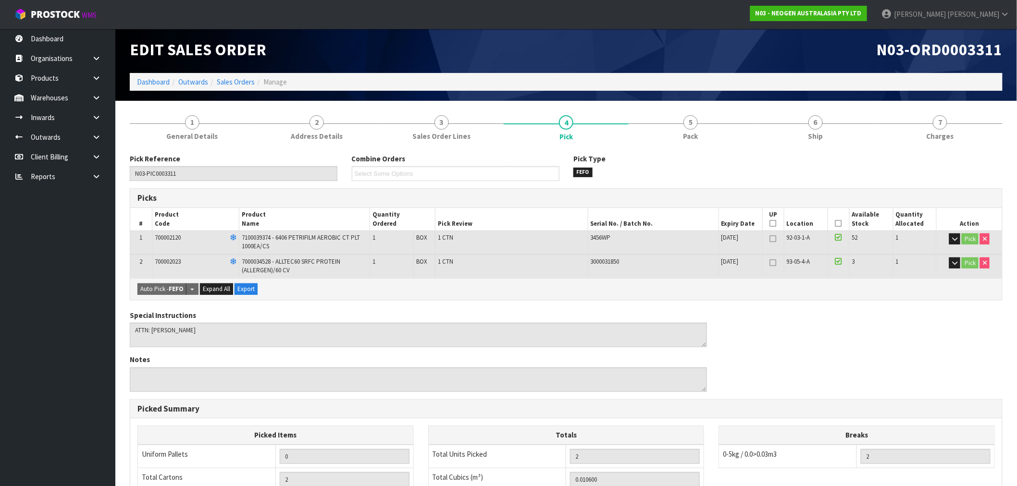
scroll to position [0, 0]
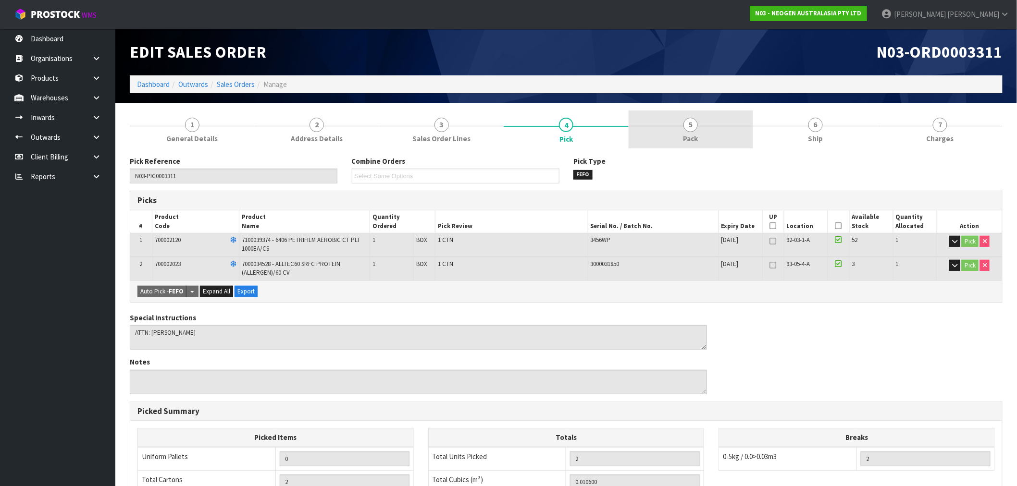
click at [696, 127] on span "5" at bounding box center [691, 125] width 14 height 14
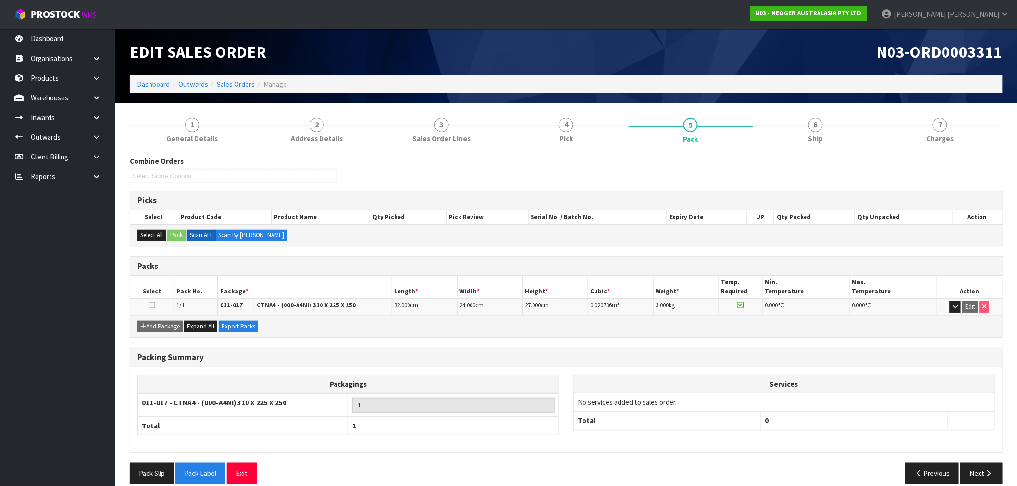
drag, startPoint x: 685, startPoint y: 301, endPoint x: 529, endPoint y: 315, distance: 156.9
click at [546, 313] on tr "1/1 011-017 CTNA4 - (000-A4NI) 310 X 225 X 250 32.000 cm 24.000 cm 27.000 cm 0.…" at bounding box center [566, 307] width 872 height 17
click at [766, 130] on link "6 Ship" at bounding box center [815, 130] width 125 height 38
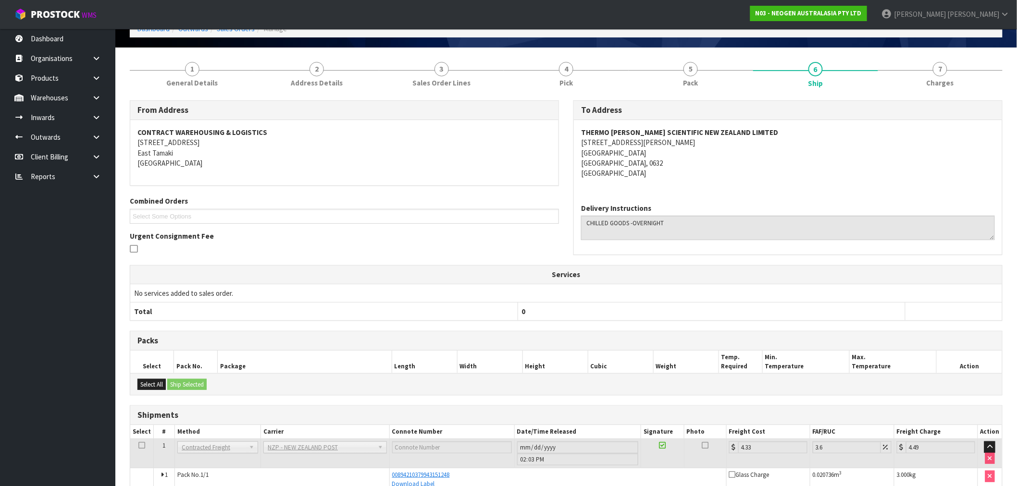
scroll to position [107, 0]
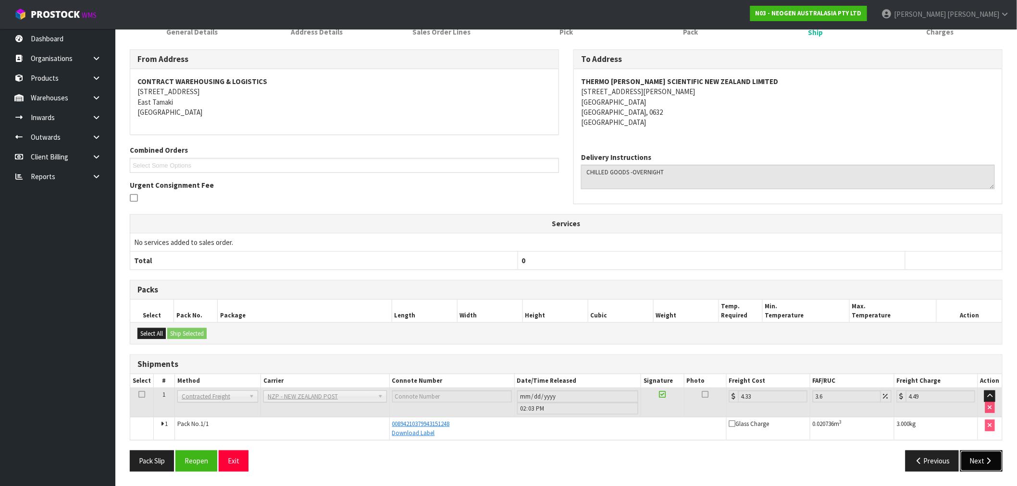
click at [984, 461] on button "Next" at bounding box center [981, 461] width 42 height 21
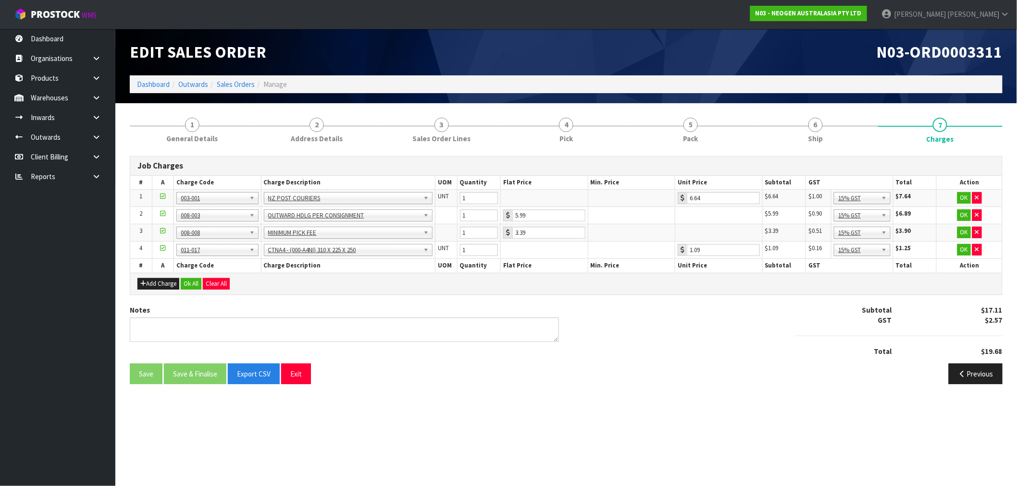
scroll to position [0, 0]
click at [189, 289] on button "Ok All" at bounding box center [191, 284] width 21 height 12
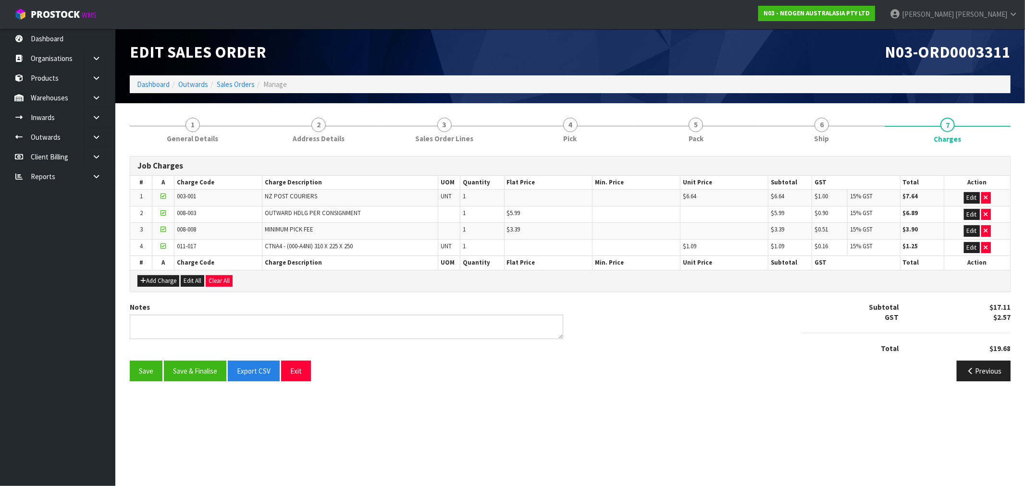
click at [207, 382] on div "Save Save & Finalise Export CSV Exit Previous" at bounding box center [571, 375] width 896 height 28
click at [805, 132] on link "6 Ship" at bounding box center [822, 130] width 126 height 38
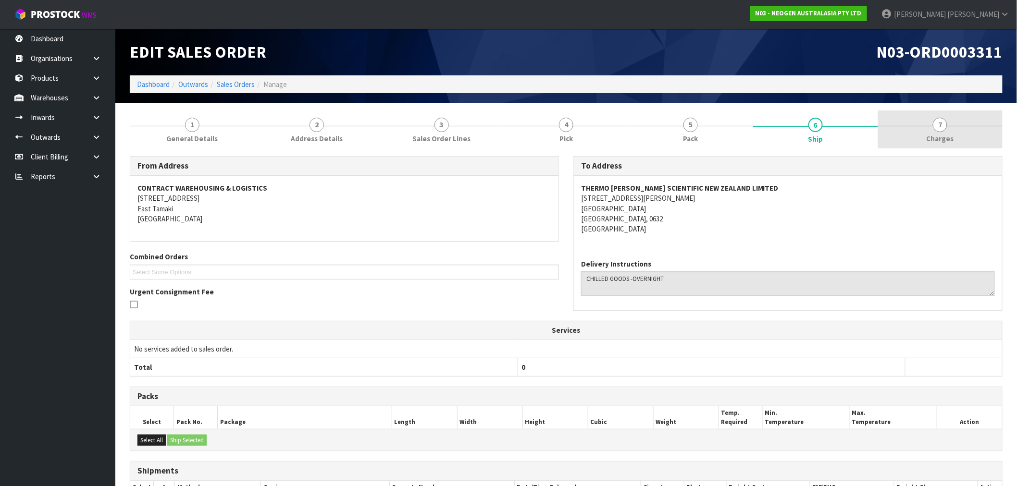
click at [923, 145] on link "7 Charges" at bounding box center [940, 130] width 125 height 38
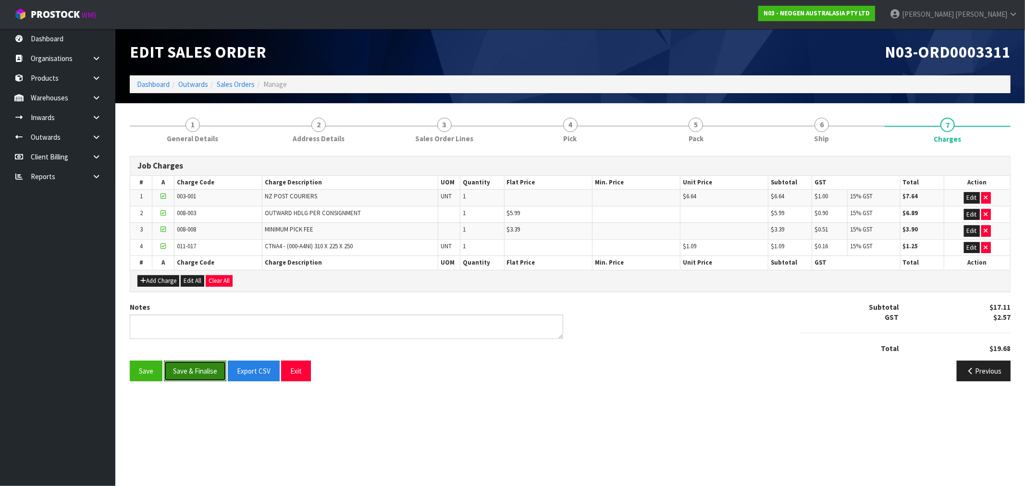
click at [212, 370] on button "Save & Finalise" at bounding box center [195, 371] width 62 height 21
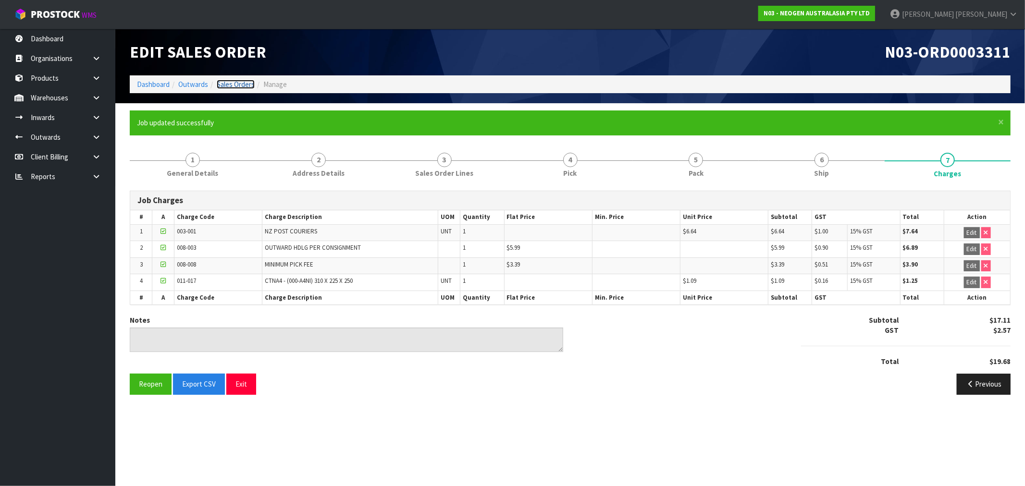
click at [248, 84] on link "Sales Orders" at bounding box center [236, 84] width 38 height 9
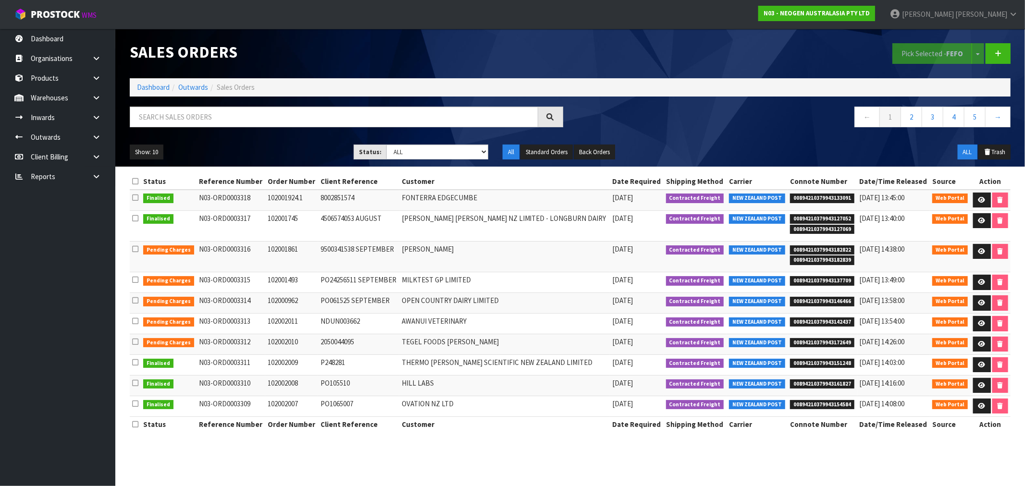
click at [441, 143] on div "Show: 10 5 10 25 50 Status: Draft Pending Allocated Pending Pick Goods Picked G…" at bounding box center [571, 152] width 896 height 30
click at [443, 155] on select "Draft Pending Allocated Pending Pick Goods Picked Goods Packed Pending Charges …" at bounding box center [437, 152] width 102 height 15
select select "string:6"
click at [386, 145] on select "Draft Pending Allocated Pending Pick Goods Picked Goods Packed Pending Charges …" at bounding box center [437, 152] width 102 height 15
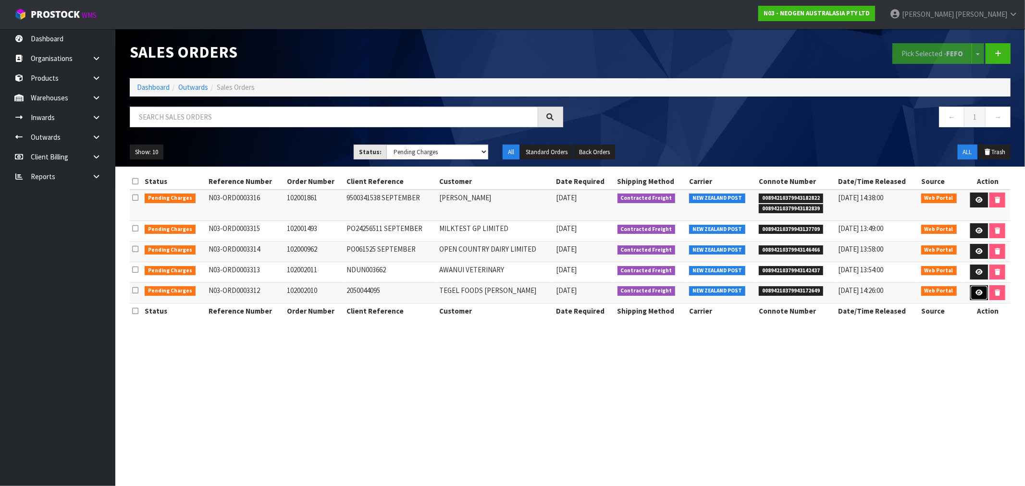
click at [980, 295] on icon at bounding box center [979, 293] width 7 height 6
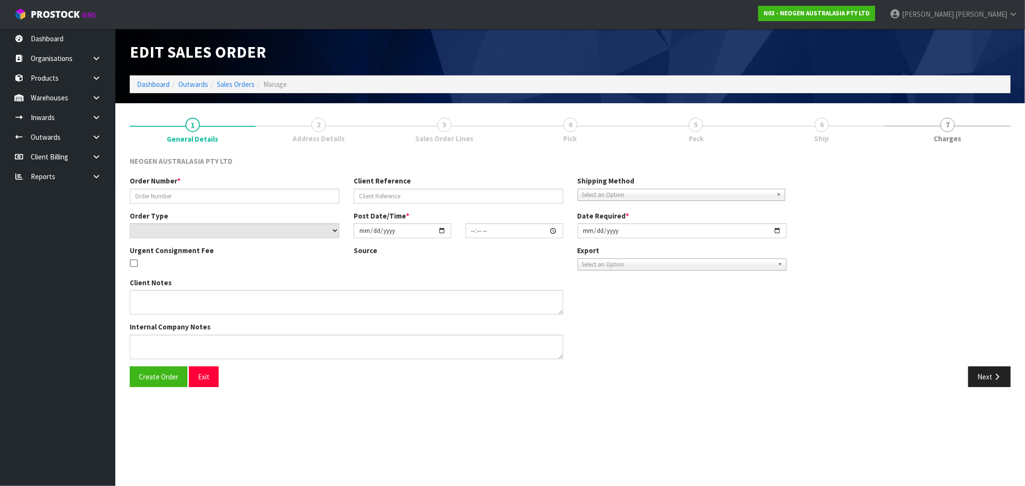
type input "102002010"
type input "2050044095"
select select "number:0"
type input "[DATE]"
type input "09:59:00.000"
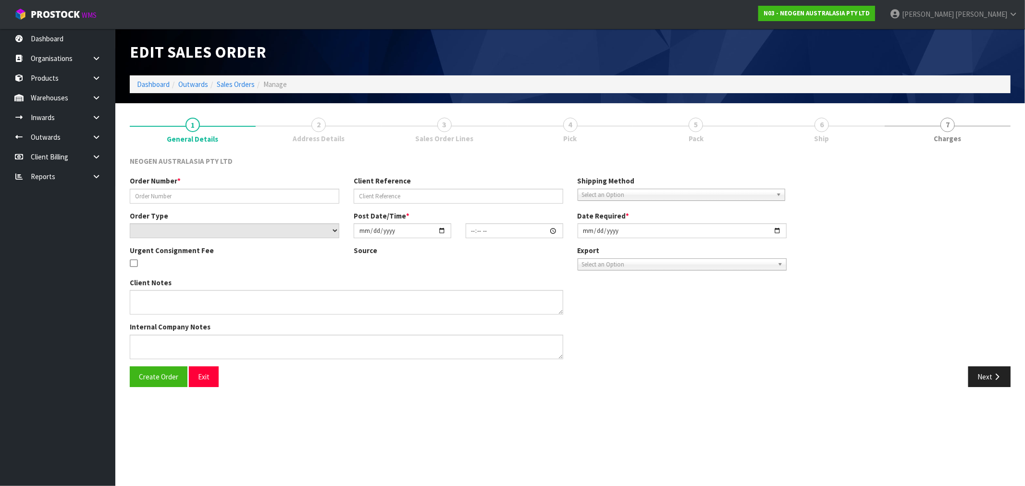
type input "[DATE]"
type textarea "ATTN: RECEPTION"
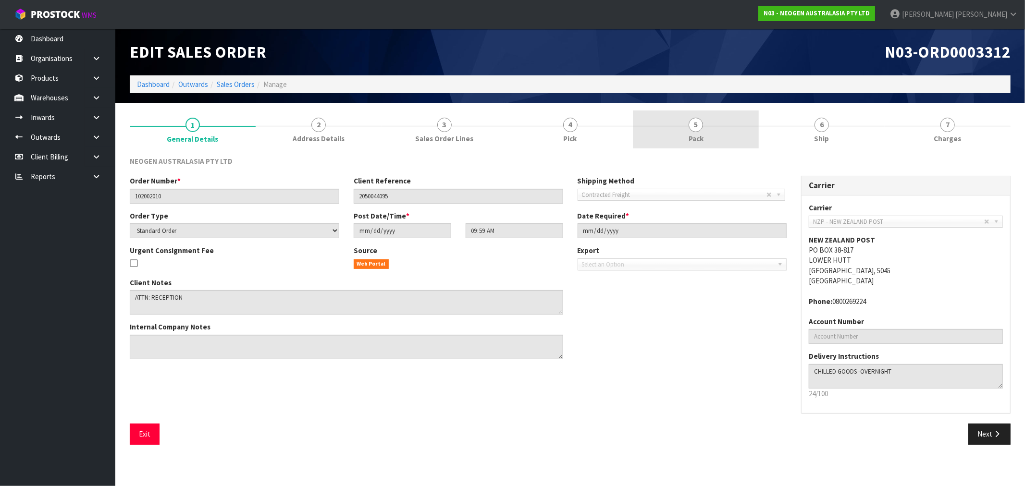
click at [704, 127] on link "5 Pack" at bounding box center [696, 130] width 126 height 38
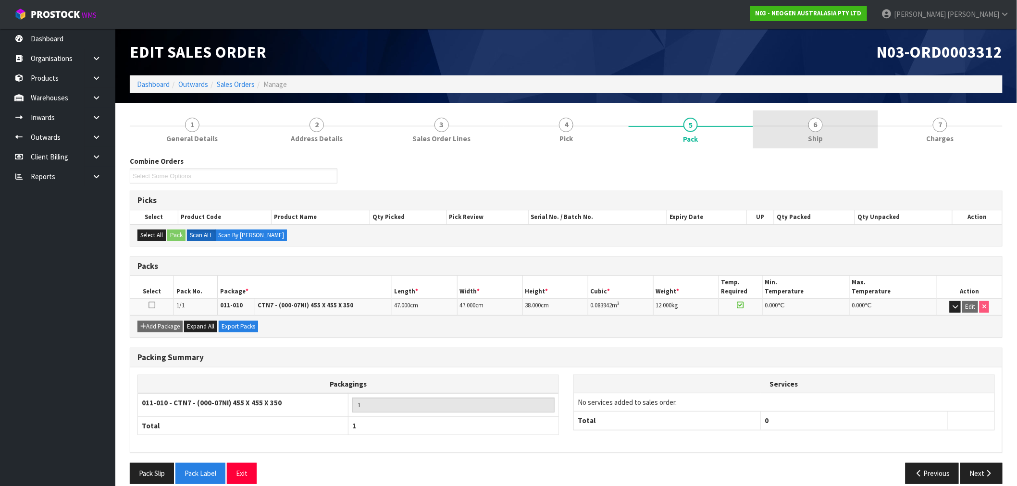
click at [820, 134] on span "Ship" at bounding box center [815, 139] width 15 height 10
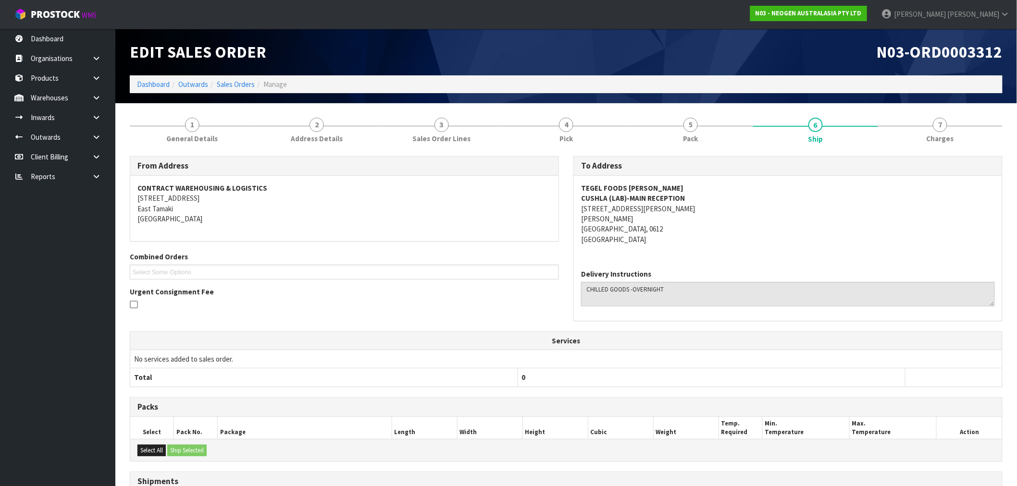
scroll to position [53, 0]
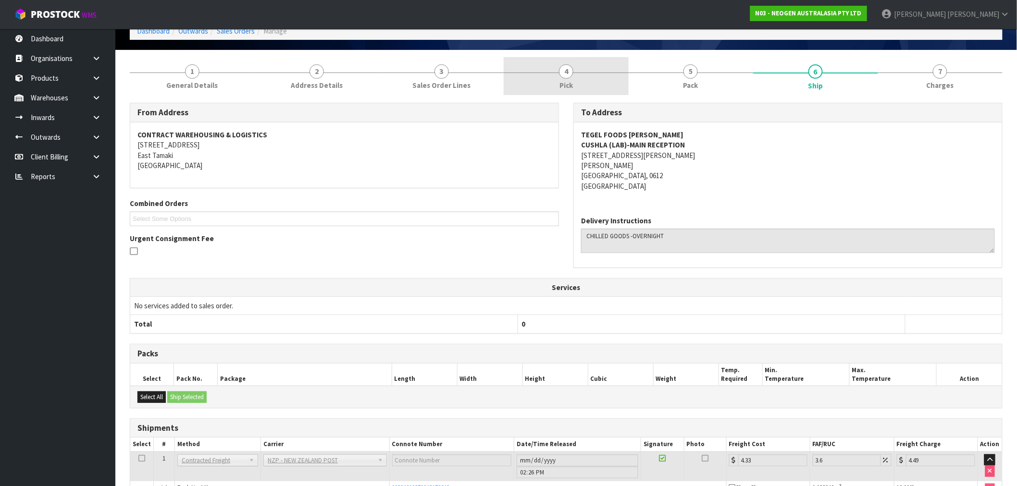
click at [564, 83] on span "Pick" at bounding box center [566, 85] width 13 height 10
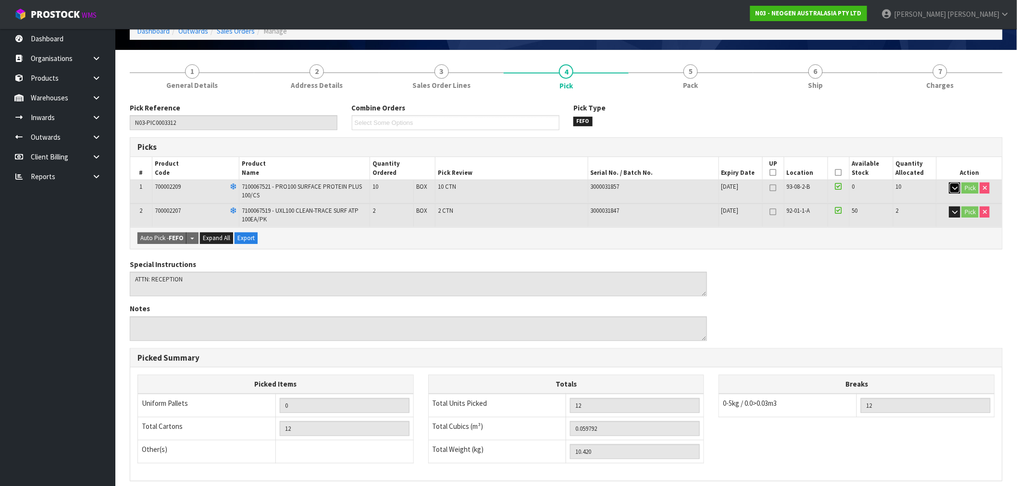
click at [958, 185] on button "button" at bounding box center [954, 189] width 11 height 12
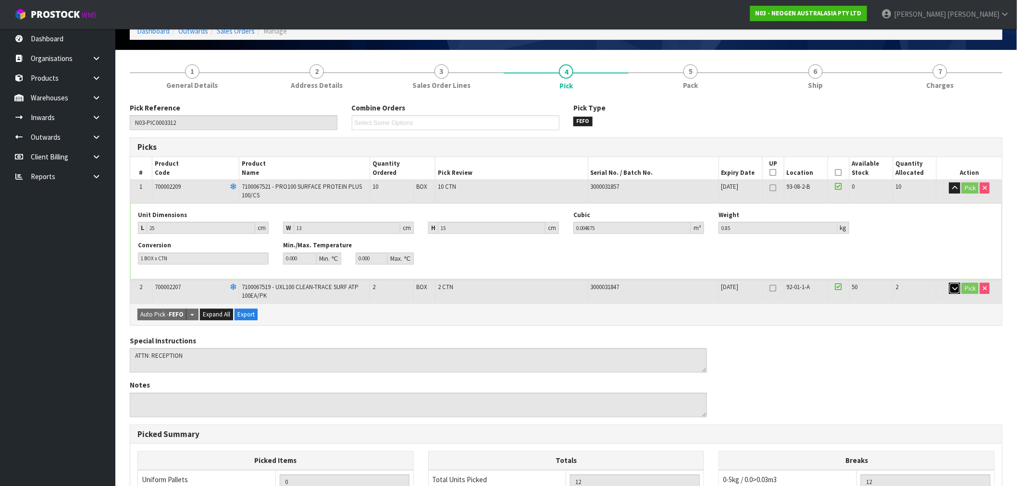
click at [953, 292] on button "button" at bounding box center [954, 289] width 11 height 12
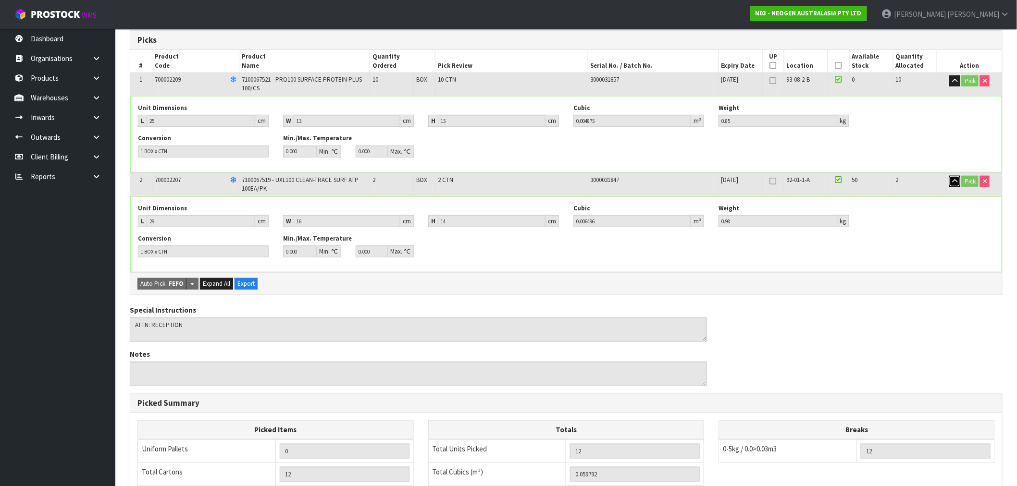
scroll to position [333, 0]
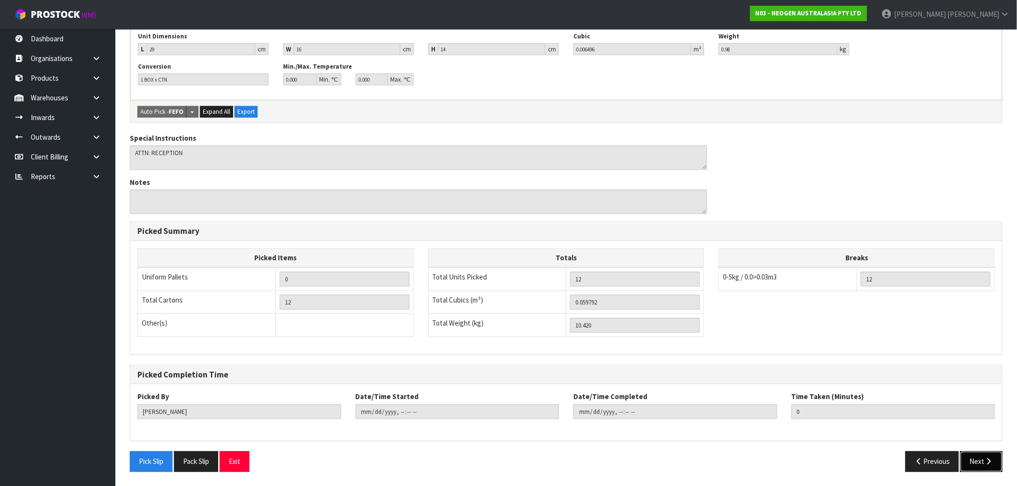
click at [991, 461] on icon "button" at bounding box center [989, 462] width 9 height 7
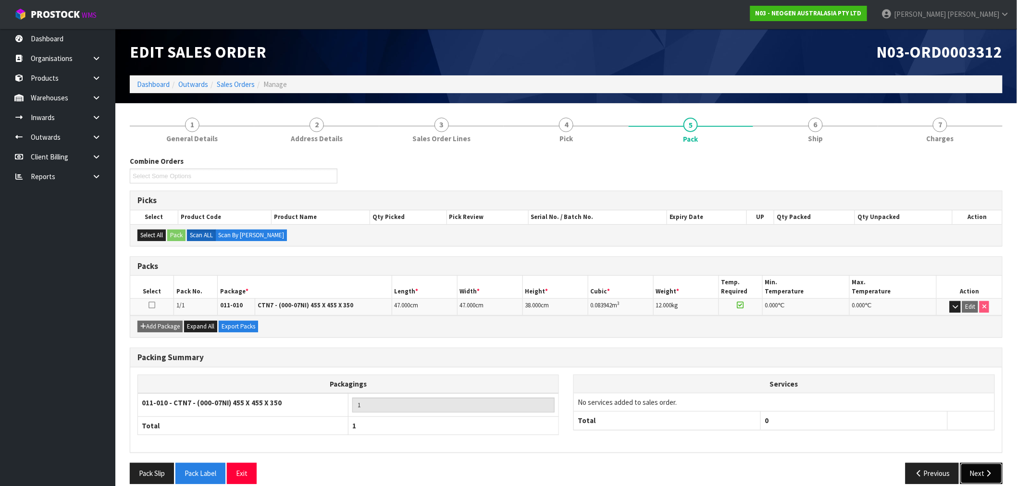
click at [993, 474] on icon "button" at bounding box center [989, 473] width 9 height 7
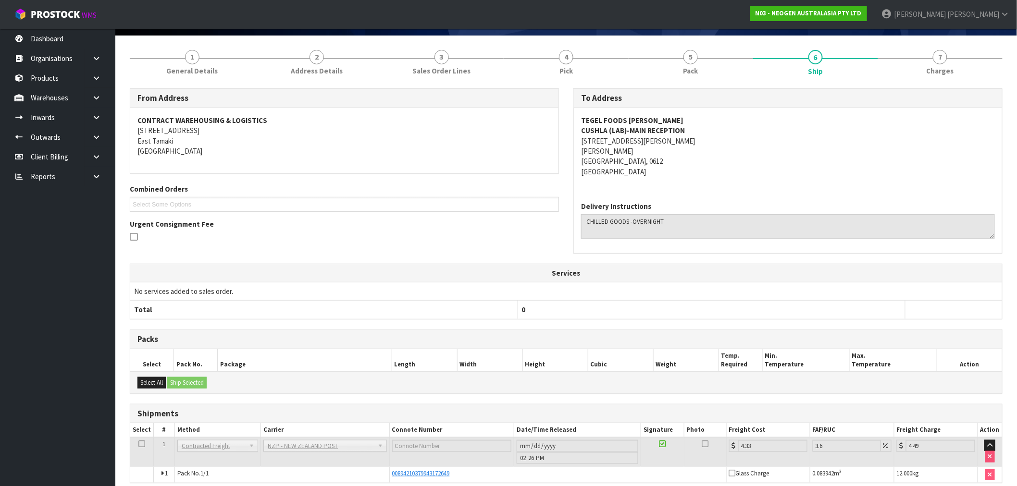
scroll to position [111, 0]
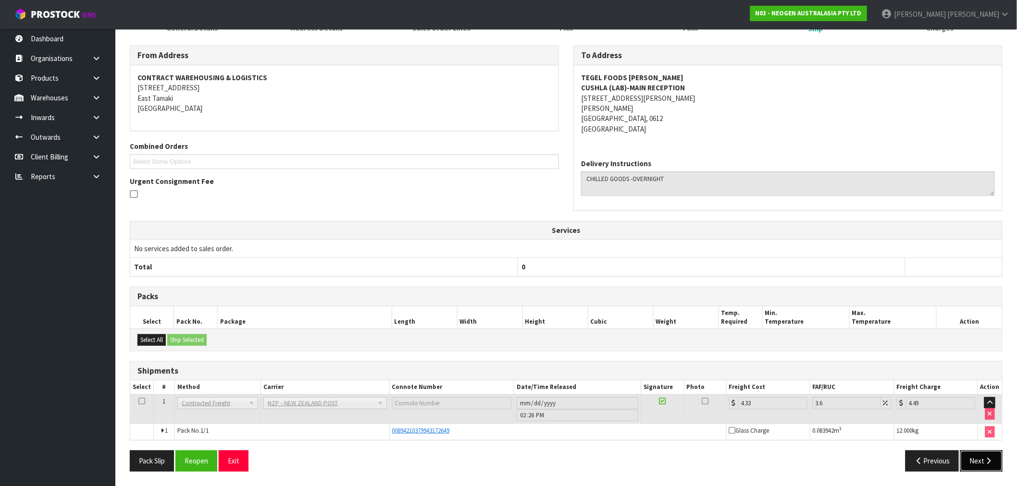
click at [985, 459] on icon "button" at bounding box center [989, 461] width 9 height 7
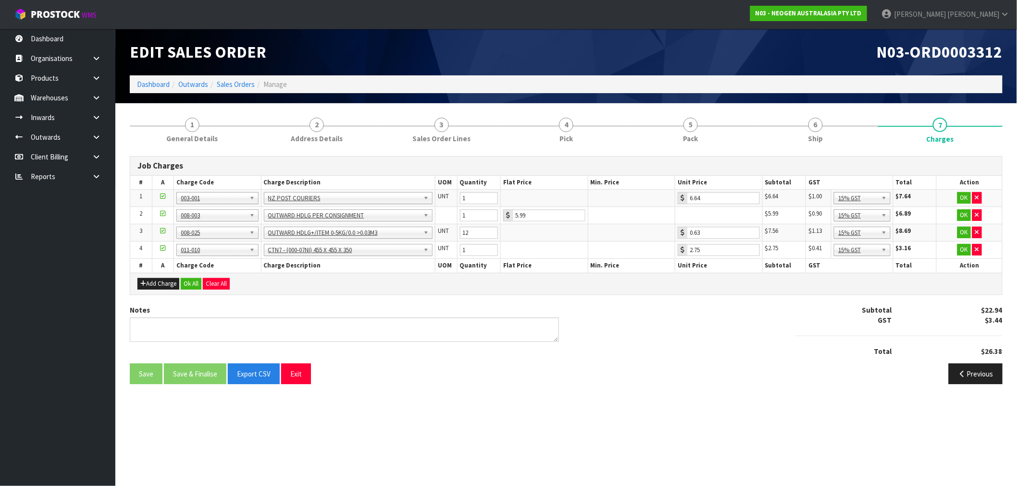
scroll to position [0, 0]
click at [182, 287] on button "Ok All" at bounding box center [191, 284] width 21 height 12
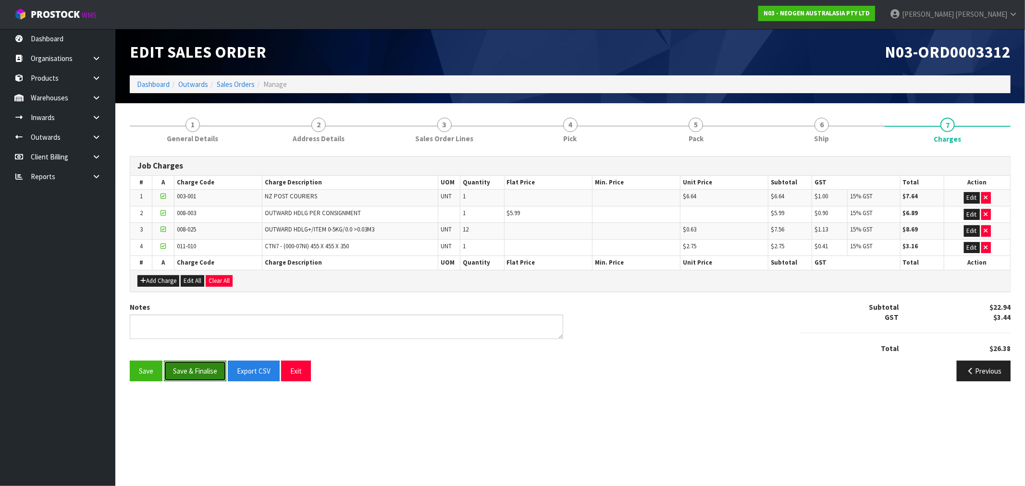
click at [176, 377] on button "Save & Finalise" at bounding box center [195, 371] width 62 height 21
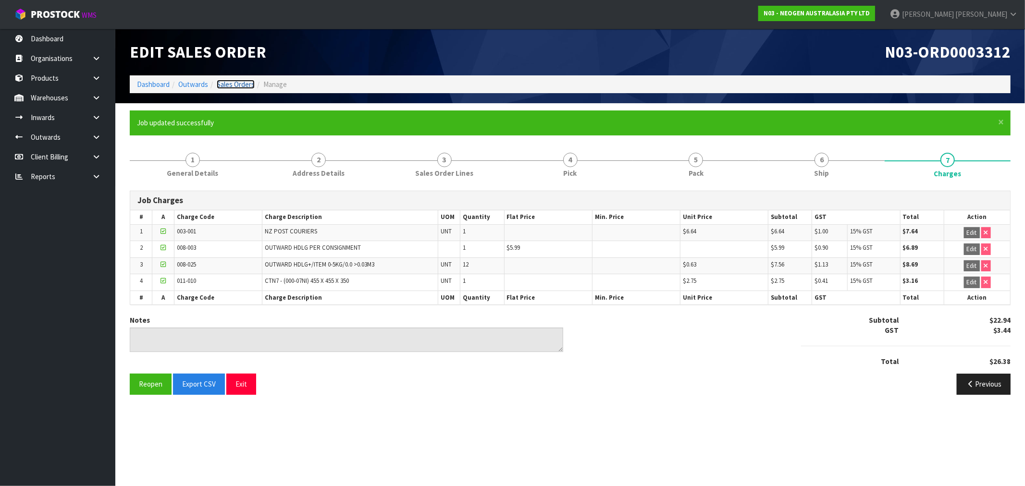
click at [235, 83] on link "Sales Orders" at bounding box center [236, 84] width 38 height 9
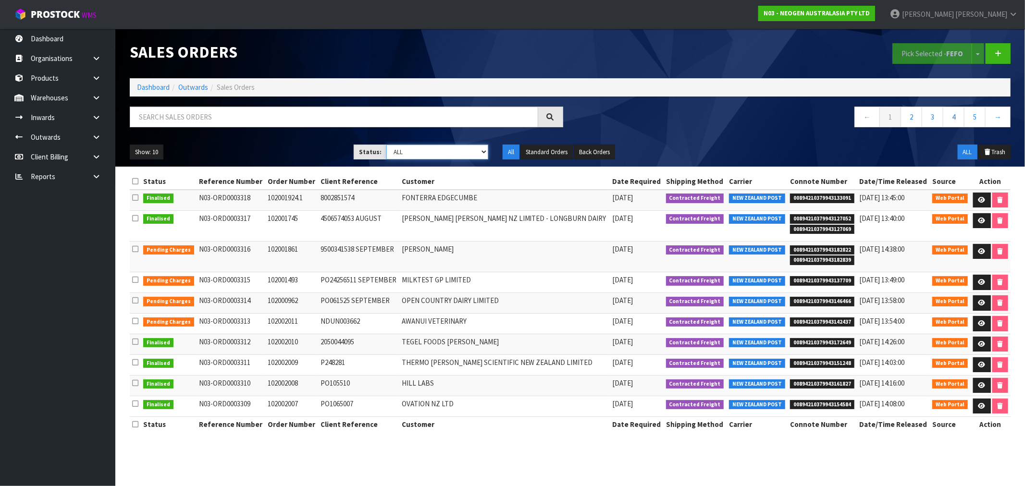
click at [399, 155] on select "Draft Pending Allocated Pending Pick Goods Picked Goods Packed Pending Charges …" at bounding box center [437, 152] width 102 height 15
select select "string:6"
click at [386, 145] on select "Draft Pending Allocated Pending Pick Goods Picked Goods Packed Pending Charges …" at bounding box center [437, 152] width 102 height 15
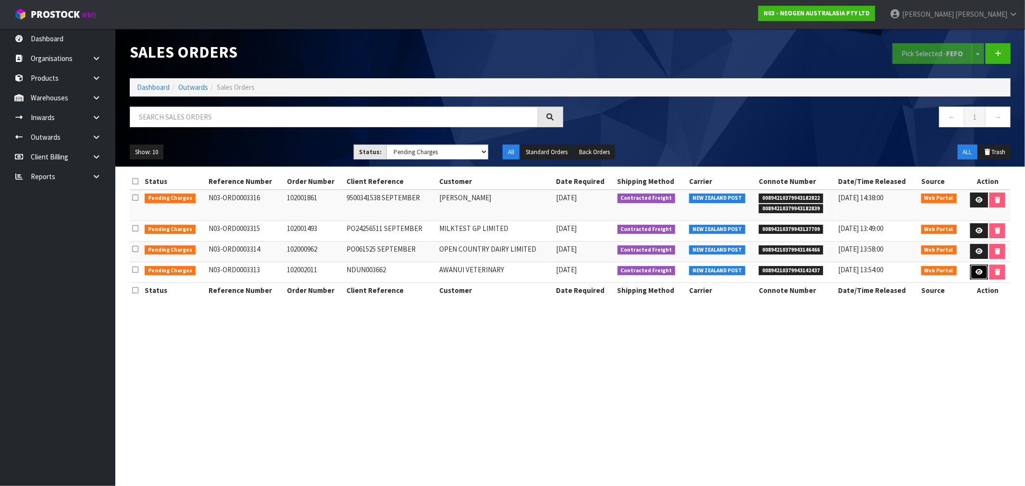
click at [983, 270] on link at bounding box center [980, 272] width 18 height 15
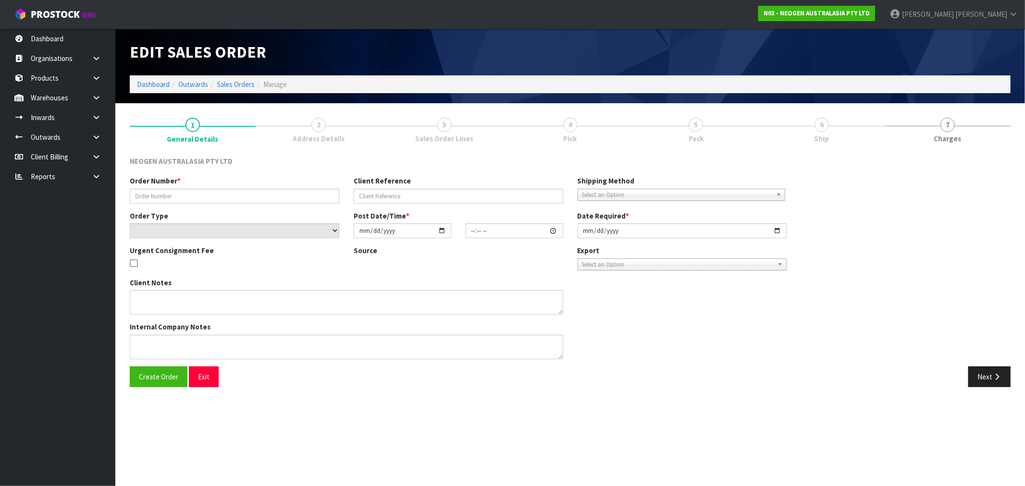
type input "102002011"
type input "NDUN003662"
select select "number:0"
type input "[DATE]"
type input "10:06:00.000"
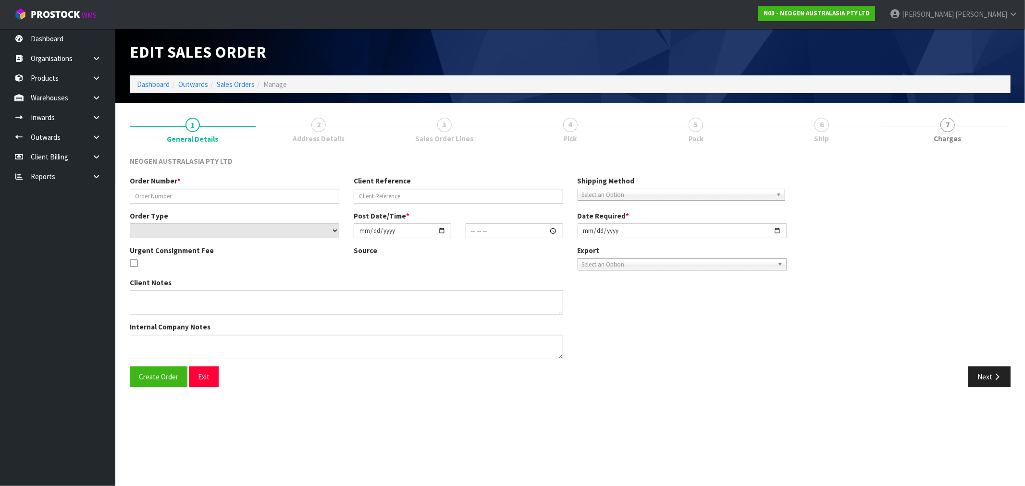
type input "[DATE]"
type textarea "ATTN: VICKY FITIAO MICROBIOLOGY NDUN GRIBBLES VETERINARY PATHOLOGY"
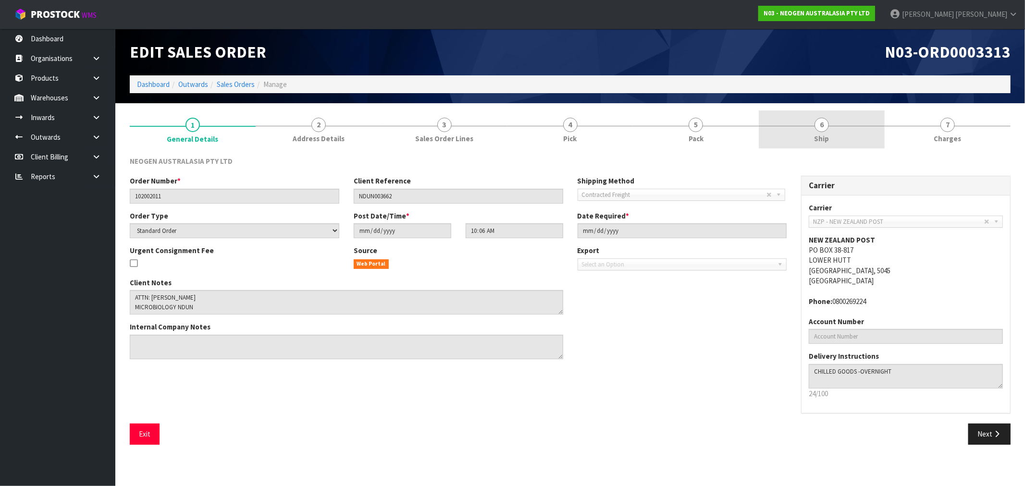
click at [818, 143] on span "Ship" at bounding box center [822, 139] width 15 height 10
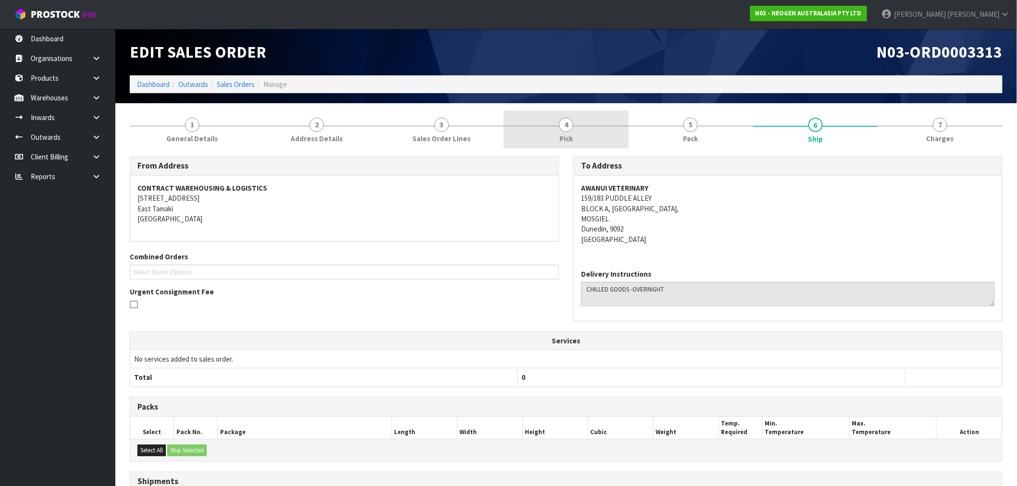
click at [589, 130] on link "4 Pick" at bounding box center [566, 130] width 125 height 38
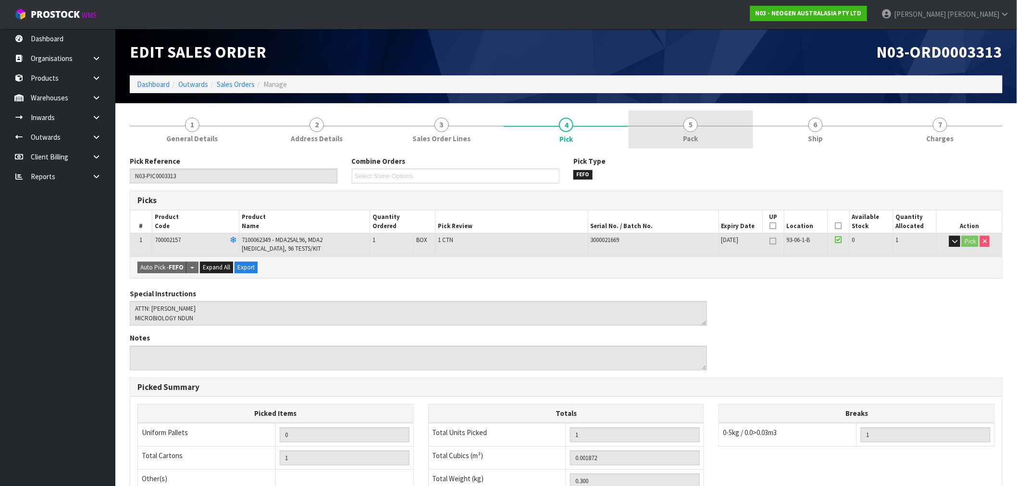
click at [698, 136] on span "Pack" at bounding box center [691, 139] width 15 height 10
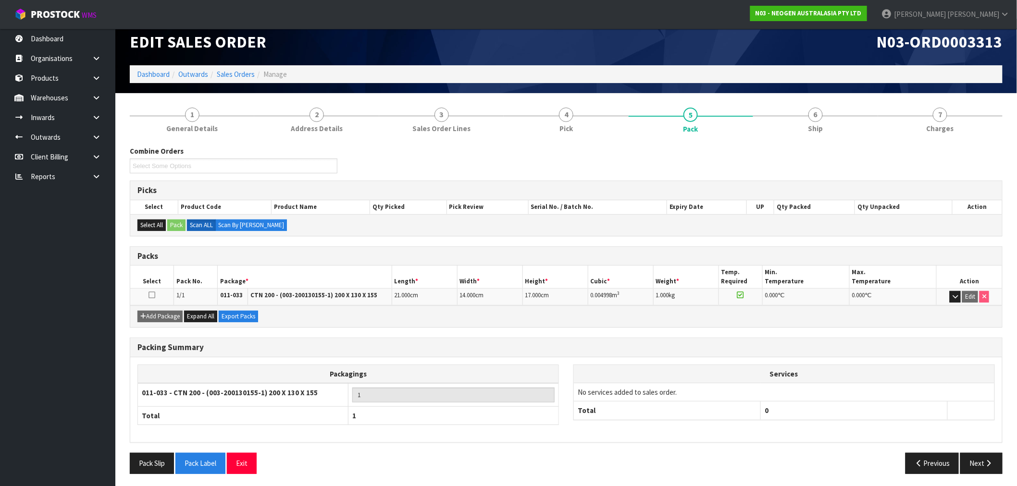
scroll to position [12, 0]
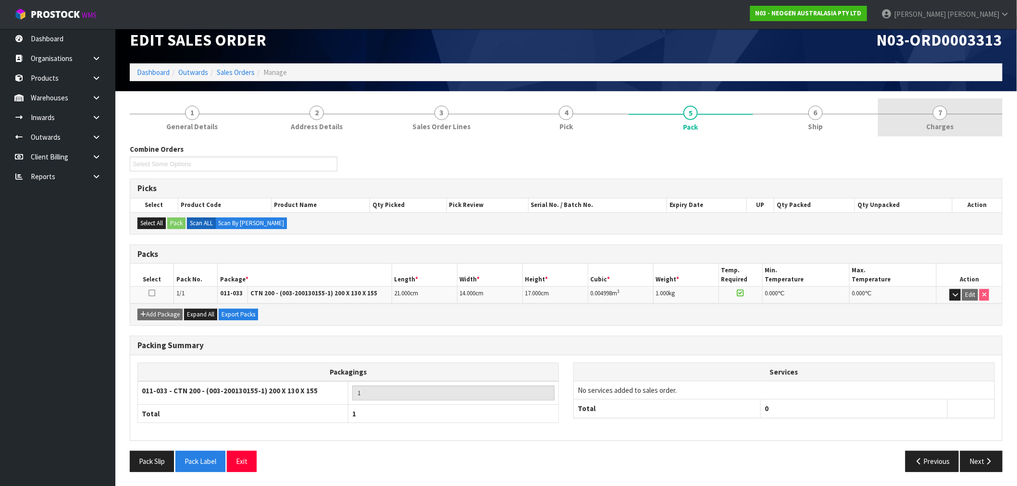
click at [911, 123] on link "7 Charges" at bounding box center [940, 118] width 125 height 38
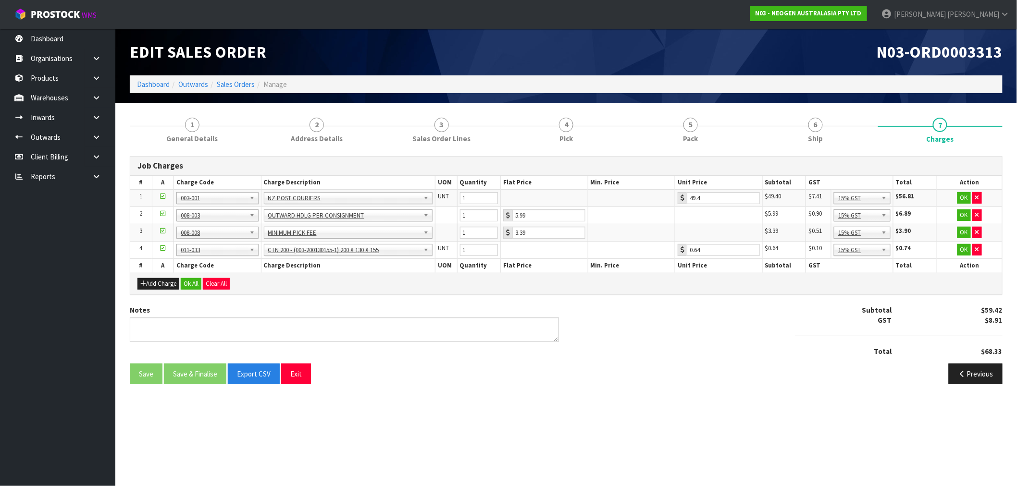
scroll to position [0, 0]
click at [194, 282] on button "Ok All" at bounding box center [191, 284] width 21 height 12
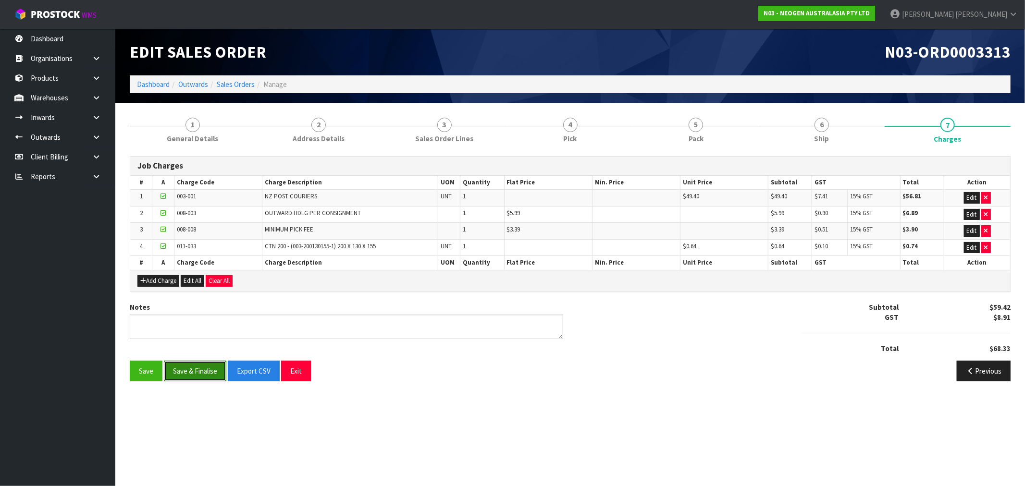
click at [207, 373] on button "Save & Finalise" at bounding box center [195, 371] width 62 height 21
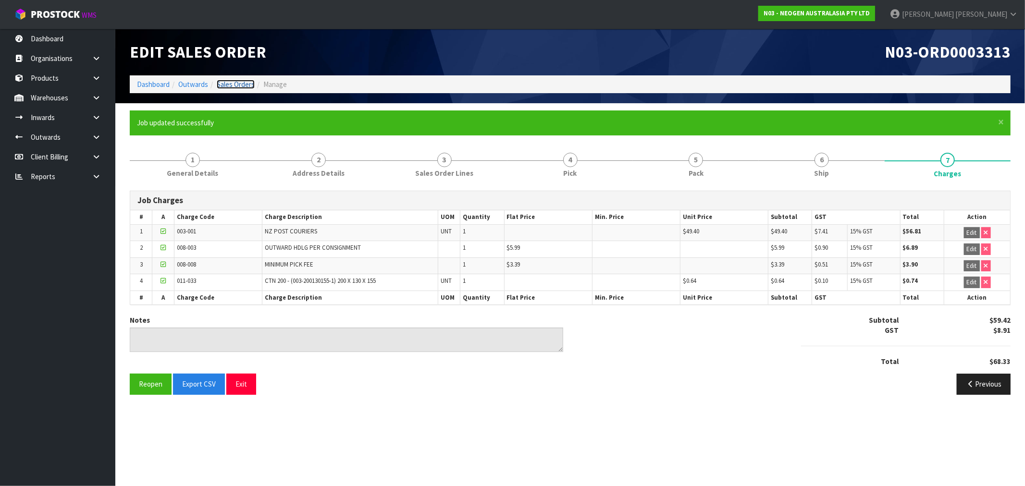
click at [247, 83] on link "Sales Orders" at bounding box center [236, 84] width 38 height 9
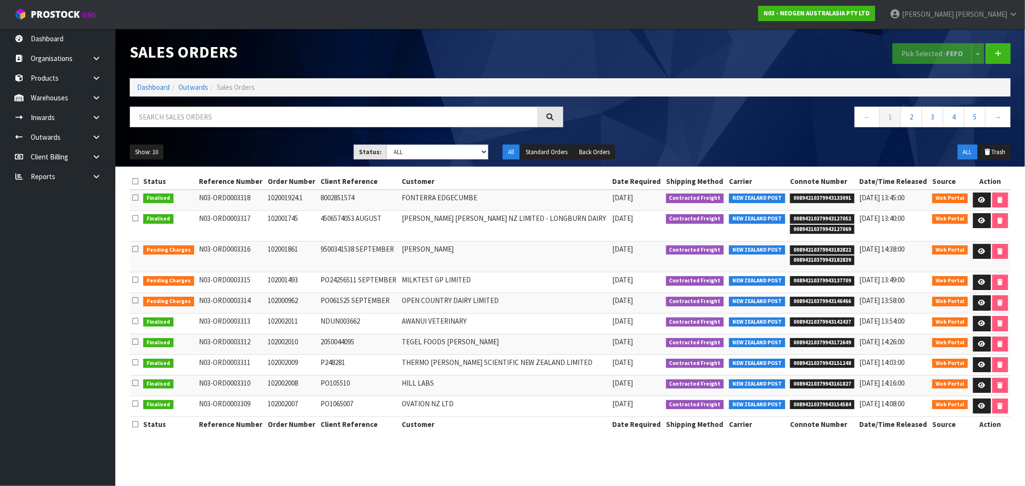
click at [442, 160] on div "Show: 10 5 10 25 50 Status: Draft Pending Allocated Pending Pick Goods Picked G…" at bounding box center [571, 152] width 896 height 30
click at [444, 171] on section "Status Reference Number Order Number Client Reference Customer Date Required Sh…" at bounding box center [570, 308] width 910 height 283
click at [444, 159] on select "Draft Pending Allocated Pending Pick Goods Picked Goods Packed Pending Charges …" at bounding box center [437, 152] width 102 height 15
select select "string:6"
click at [386, 145] on select "Draft Pending Allocated Pending Pick Goods Picked Goods Packed Pending Charges …" at bounding box center [437, 152] width 102 height 15
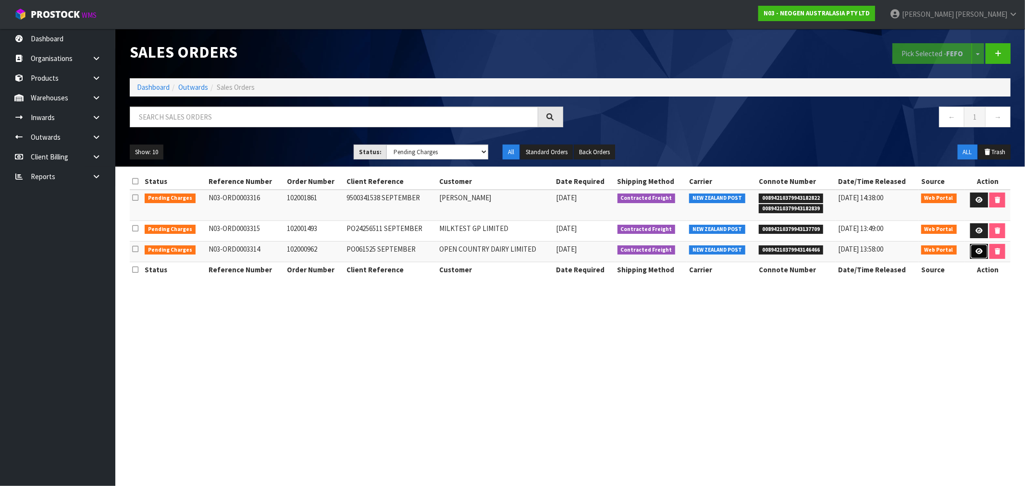
click at [982, 252] on link at bounding box center [980, 251] width 18 height 15
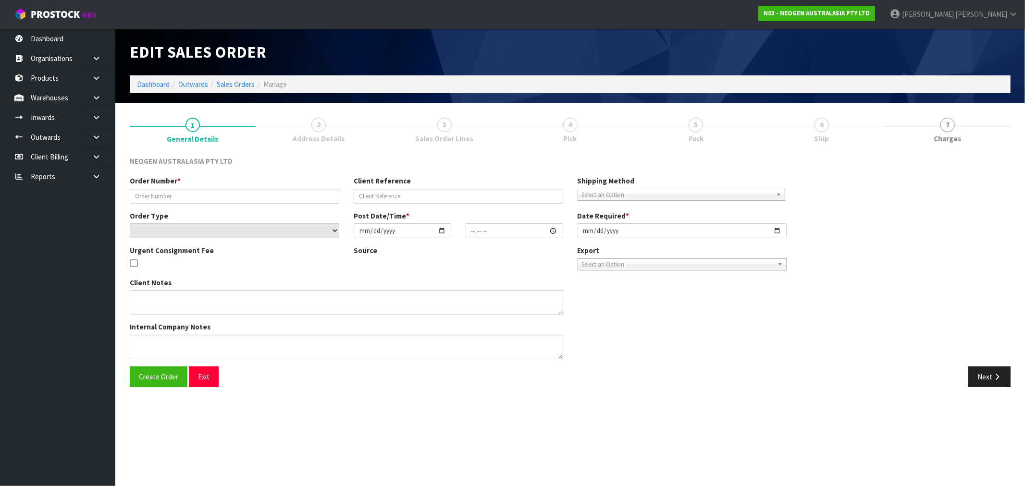
type input "102000962"
type input "PO061525 SEPTEMBER"
select select "number:0"
type input "[DATE]"
type input "10:11:00.000"
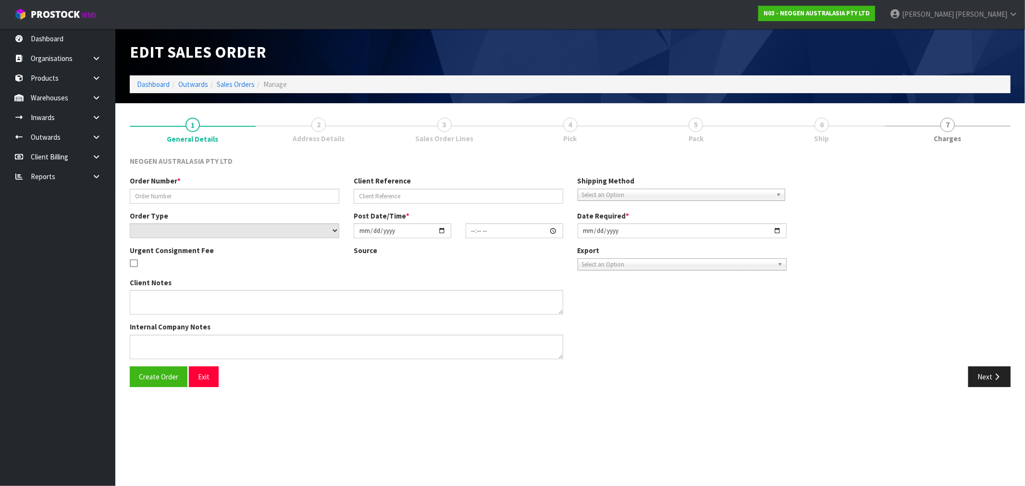
type input "[DATE]"
type textarea "ATTN: NGAIRE BAKER"
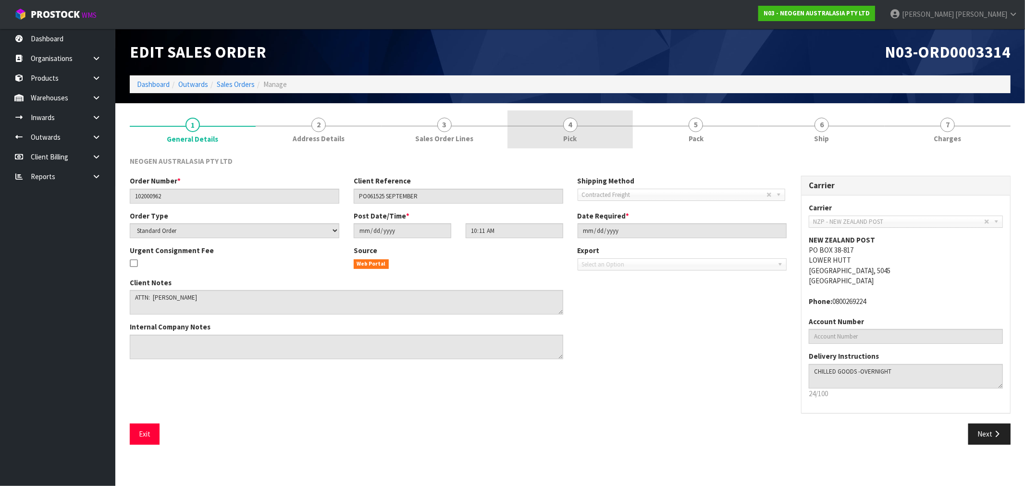
click at [584, 136] on link "4 Pick" at bounding box center [571, 130] width 126 height 38
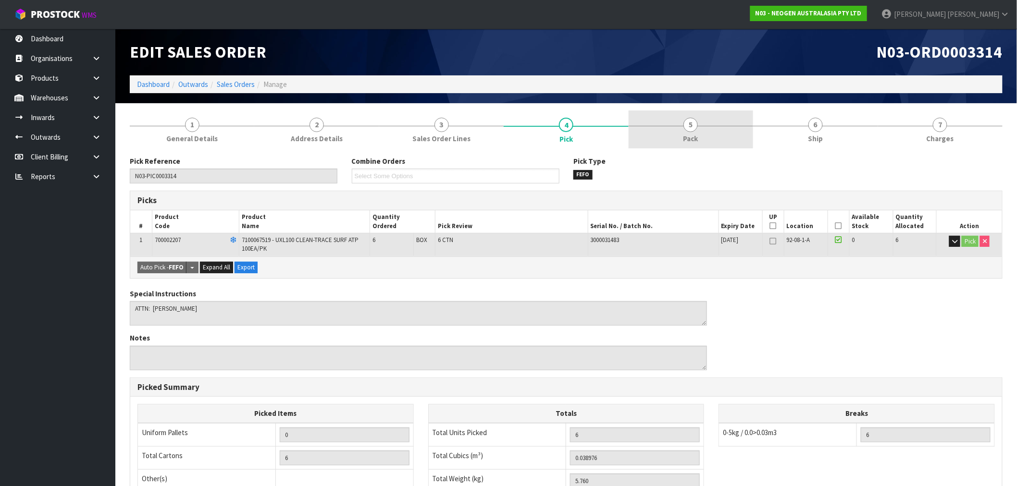
click at [691, 135] on span "Pack" at bounding box center [691, 139] width 15 height 10
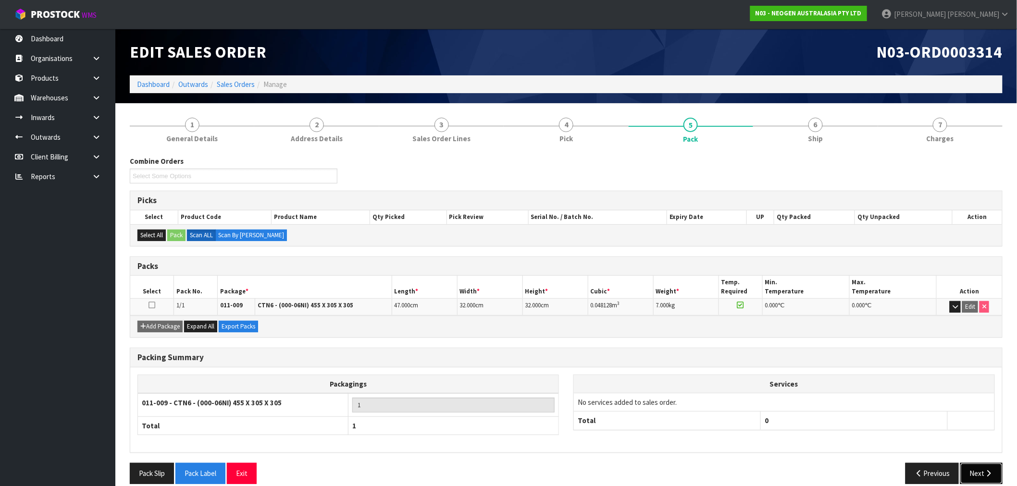
click at [976, 473] on button "Next" at bounding box center [981, 473] width 42 height 21
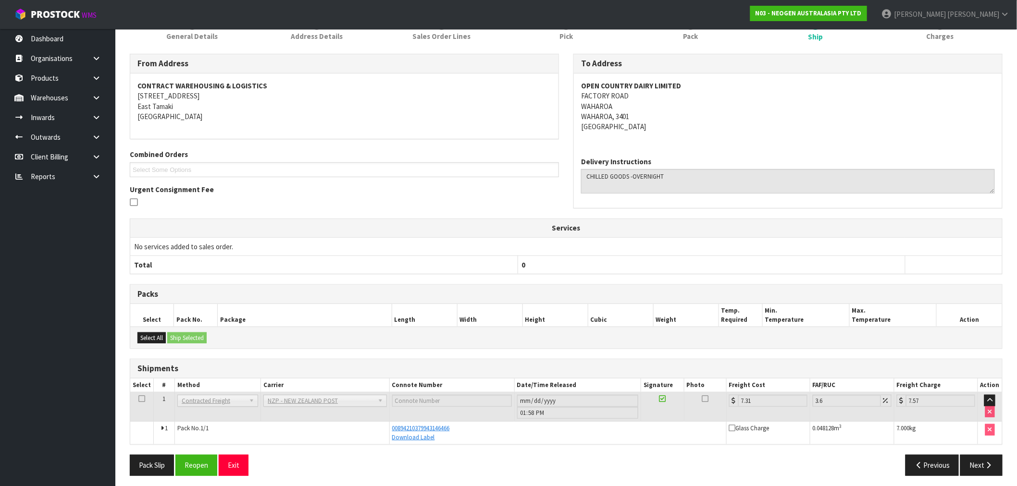
scroll to position [107, 0]
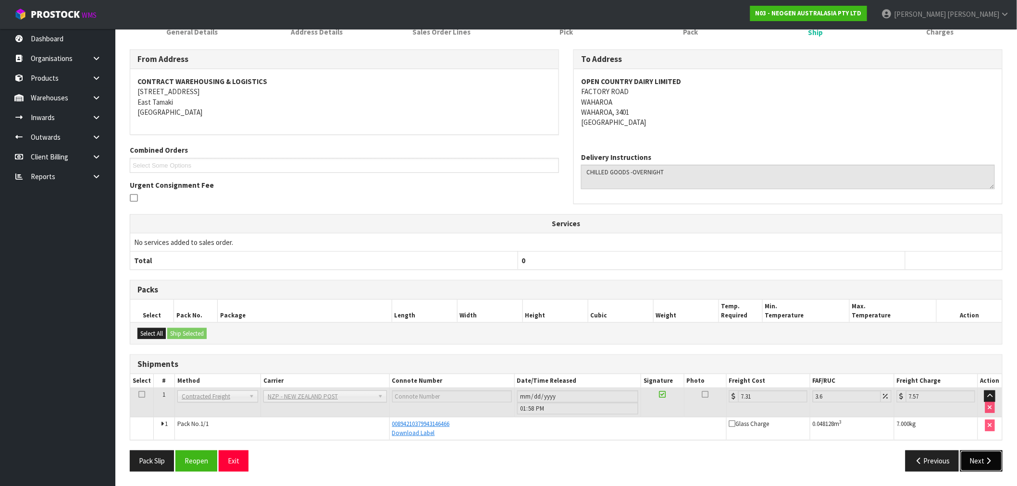
click at [985, 461] on icon "button" at bounding box center [989, 461] width 9 height 7
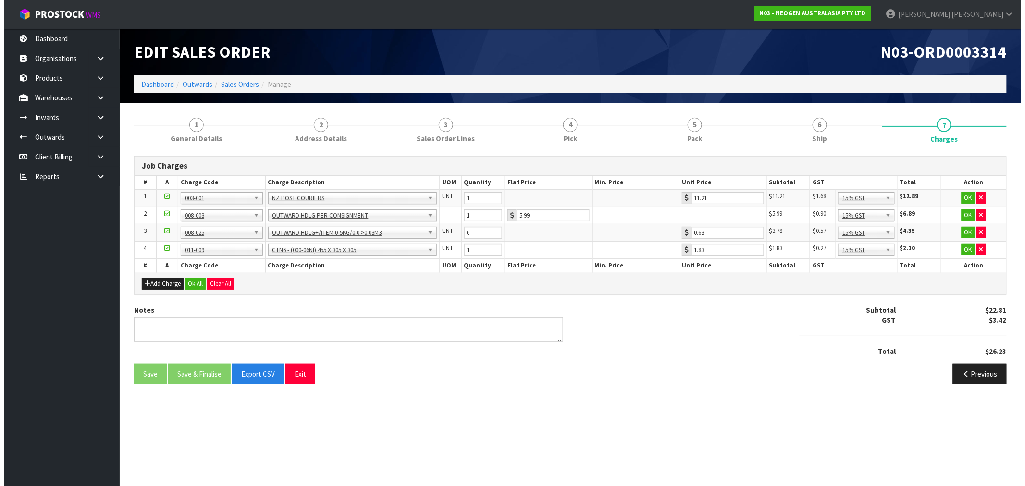
scroll to position [0, 0]
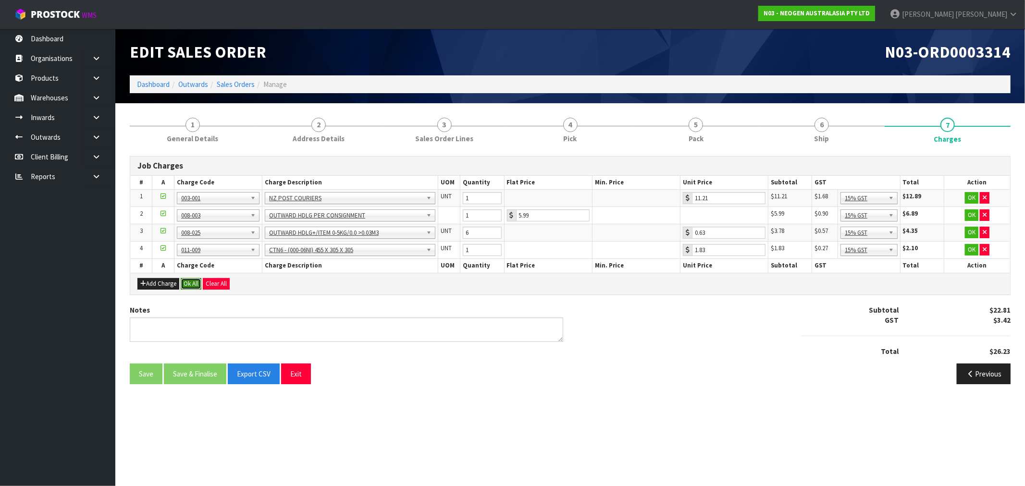
click at [195, 280] on button "Ok All" at bounding box center [191, 284] width 21 height 12
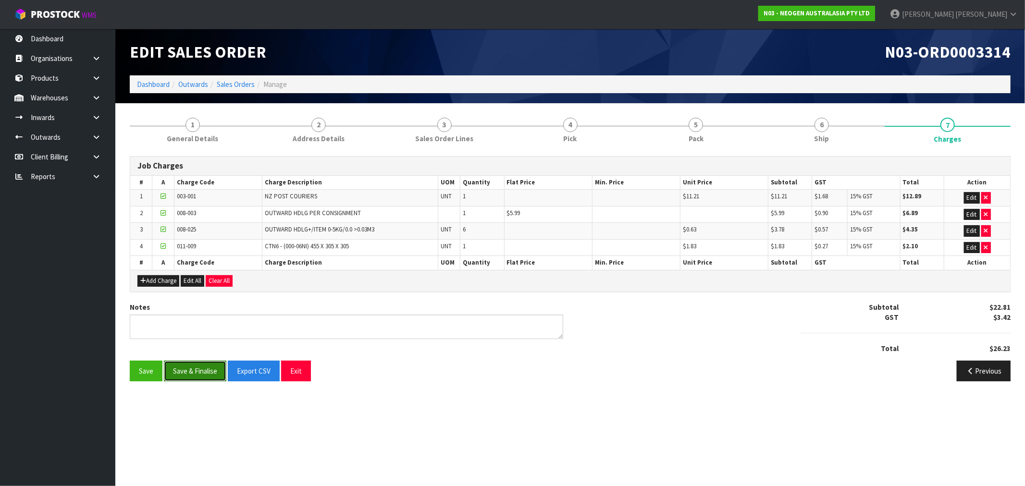
click at [198, 376] on button "Save & Finalise" at bounding box center [195, 371] width 62 height 21
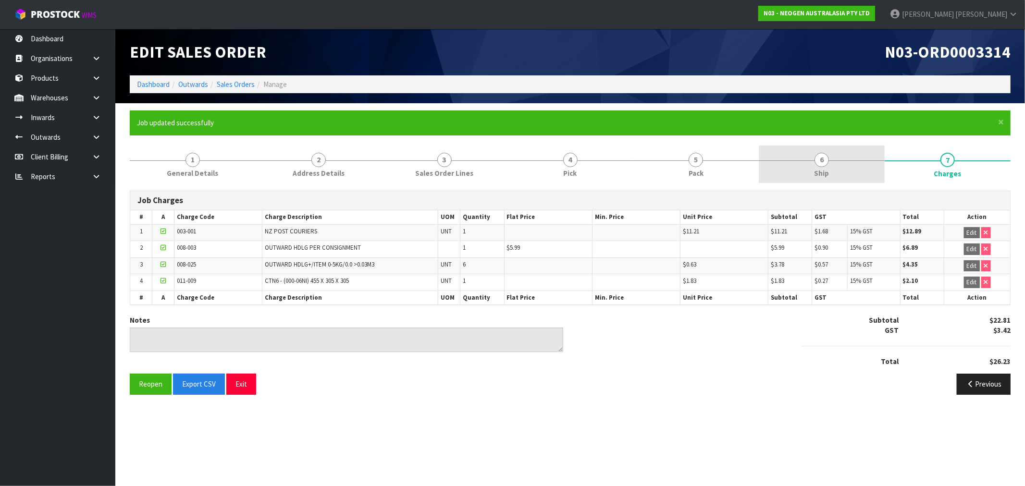
click at [825, 171] on span "Ship" at bounding box center [822, 173] width 15 height 10
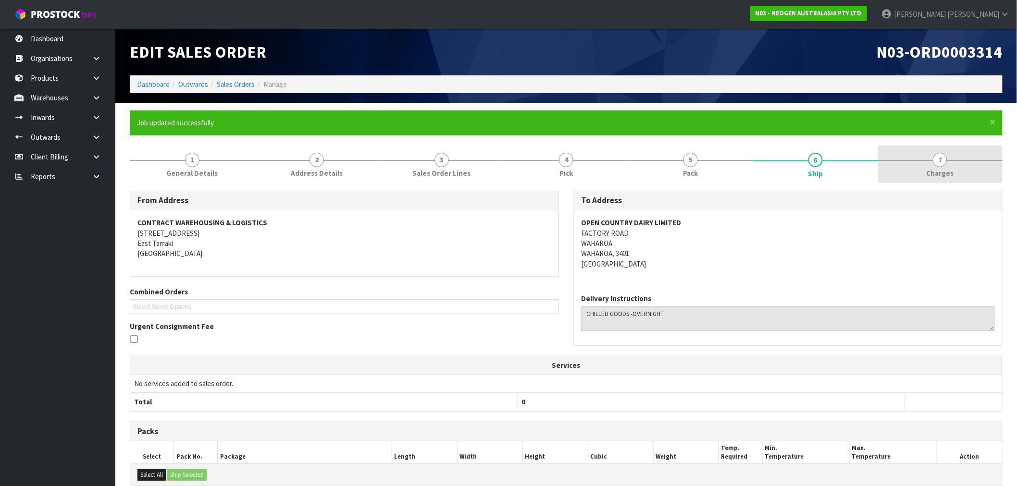
click at [907, 177] on link "7 Charges" at bounding box center [940, 165] width 125 height 38
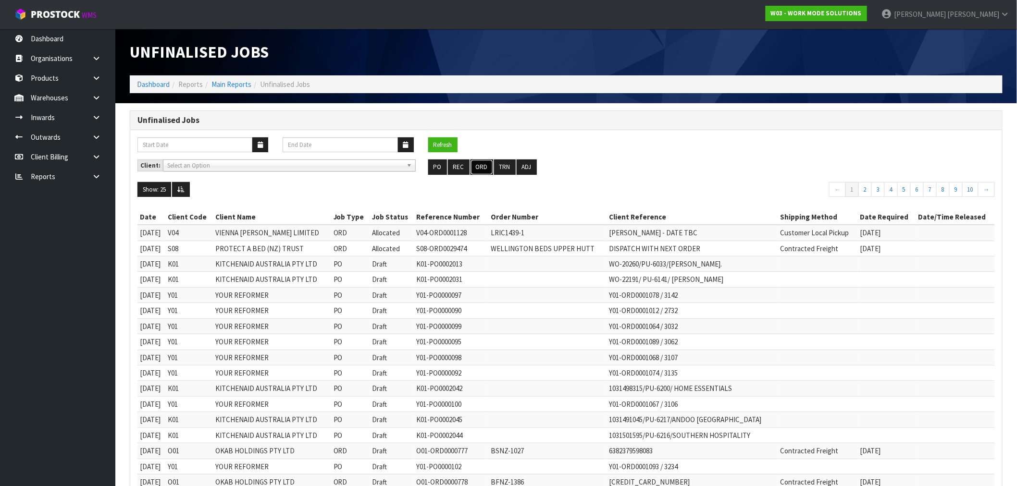
click at [483, 164] on button "ORD" at bounding box center [482, 167] width 23 height 15
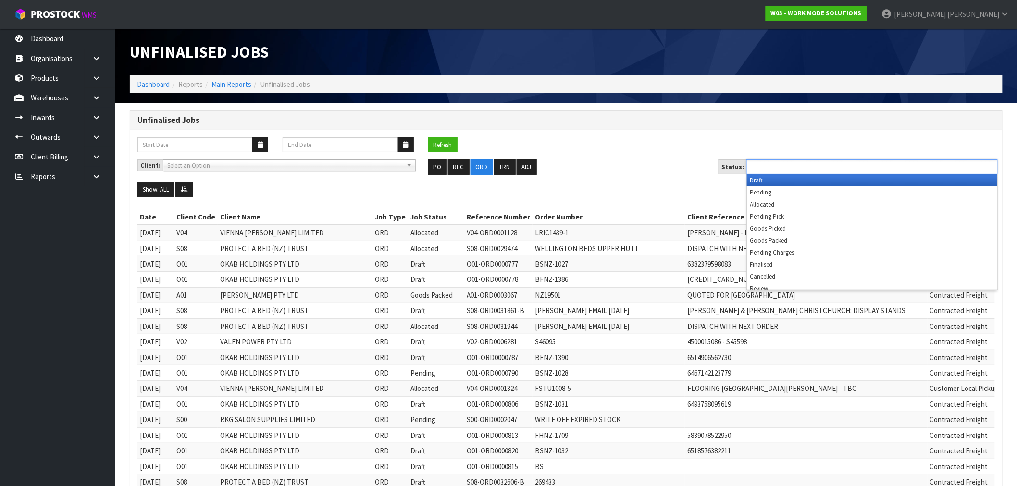
click at [857, 165] on ul at bounding box center [872, 167] width 251 height 15
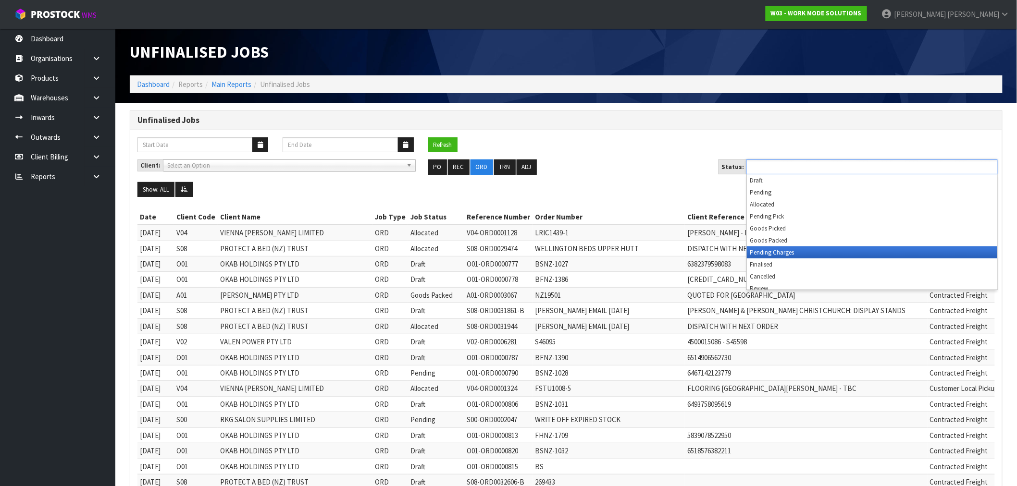
click at [842, 252] on li "Pending Charges" at bounding box center [872, 253] width 250 height 12
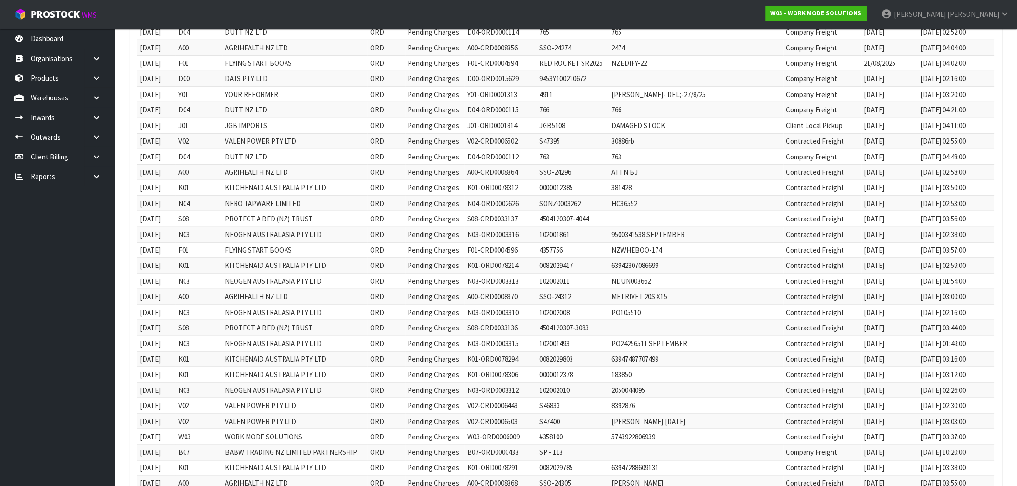
scroll to position [320, 0]
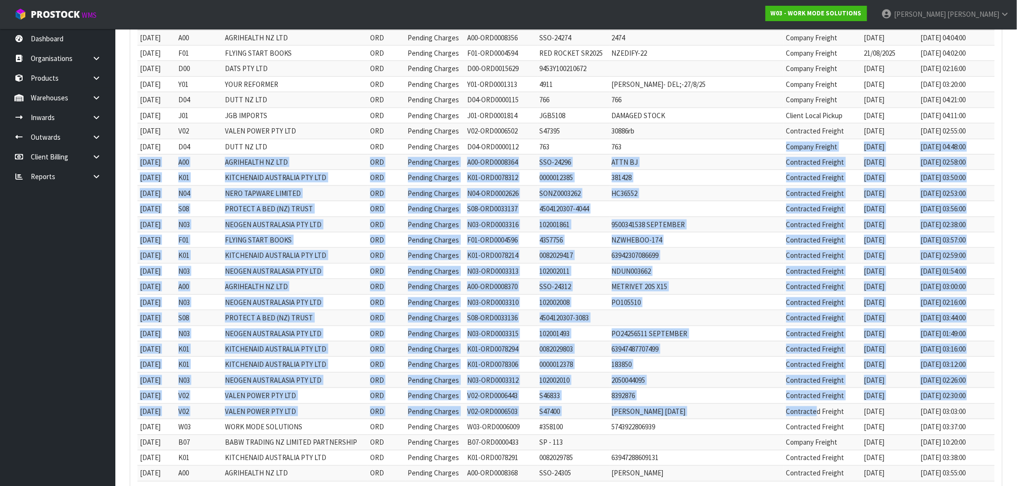
drag, startPoint x: 780, startPoint y: 154, endPoint x: 810, endPoint y: 411, distance: 258.4
click at [810, 411] on tbody "[DATE] Y01 YOUR REFORMER ORD Pending Charges Y01-ORD0001291 4818 [PERSON_NAME] …" at bounding box center [566, 287] width 858 height 764
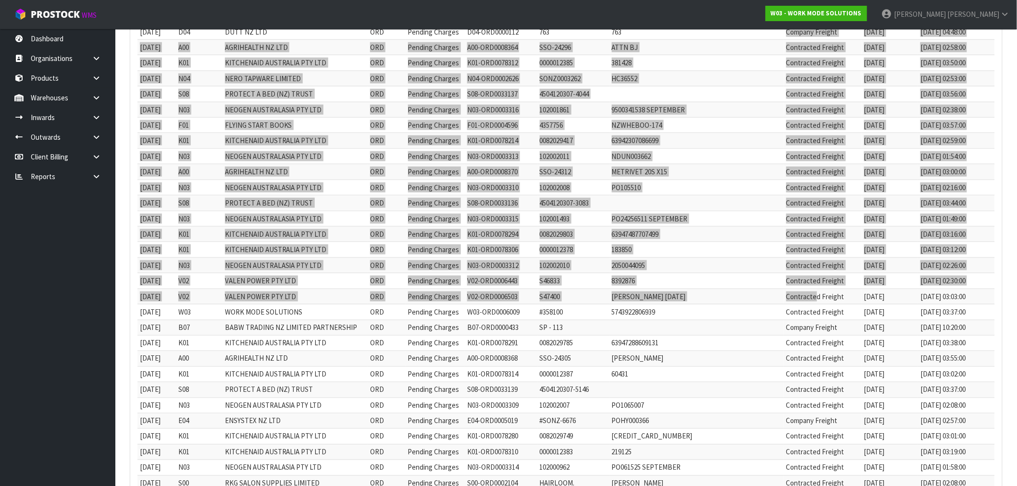
scroll to position [421, 0]
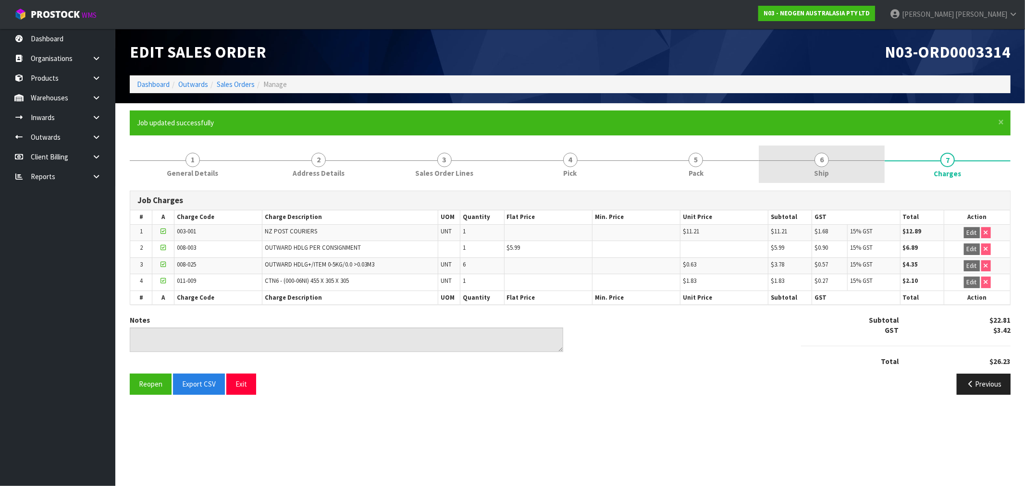
click at [808, 183] on link "6 Ship" at bounding box center [822, 165] width 126 height 38
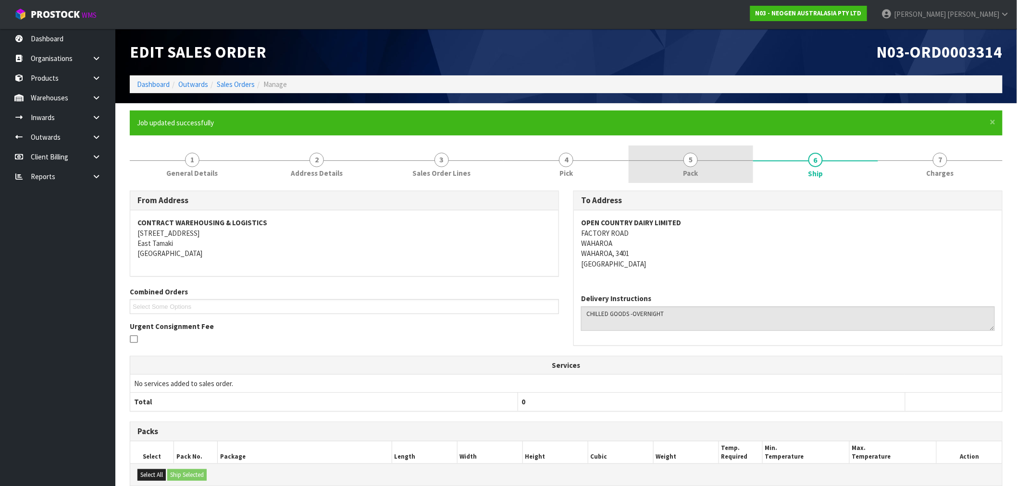
click at [737, 179] on link "5 Pack" at bounding box center [691, 165] width 125 height 38
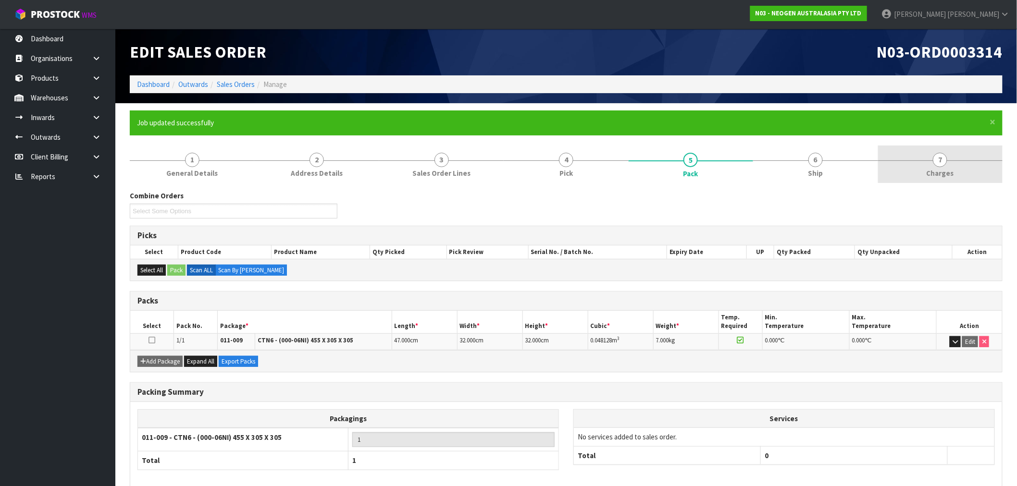
click at [920, 173] on link "7 [GEOGRAPHIC_DATA]" at bounding box center [940, 165] width 125 height 38
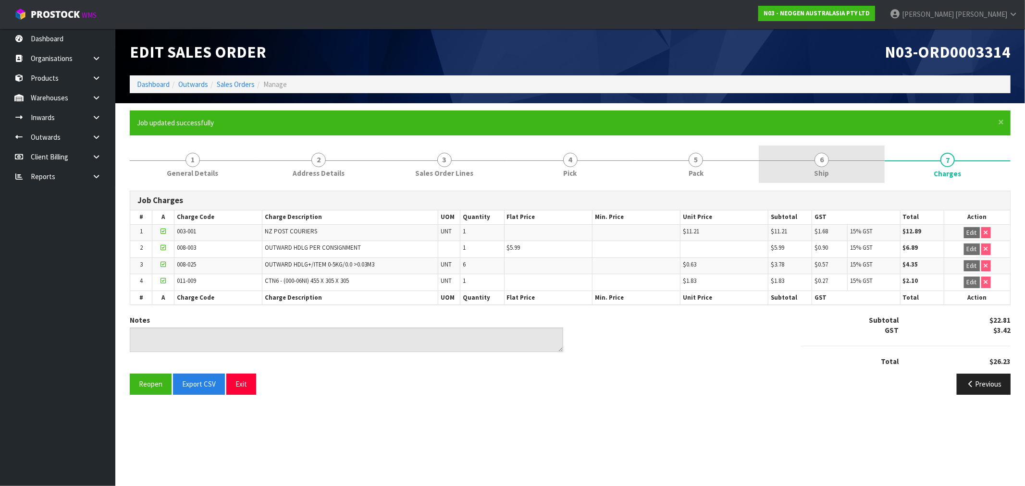
click at [877, 157] on link "6 Ship" at bounding box center [822, 165] width 126 height 38
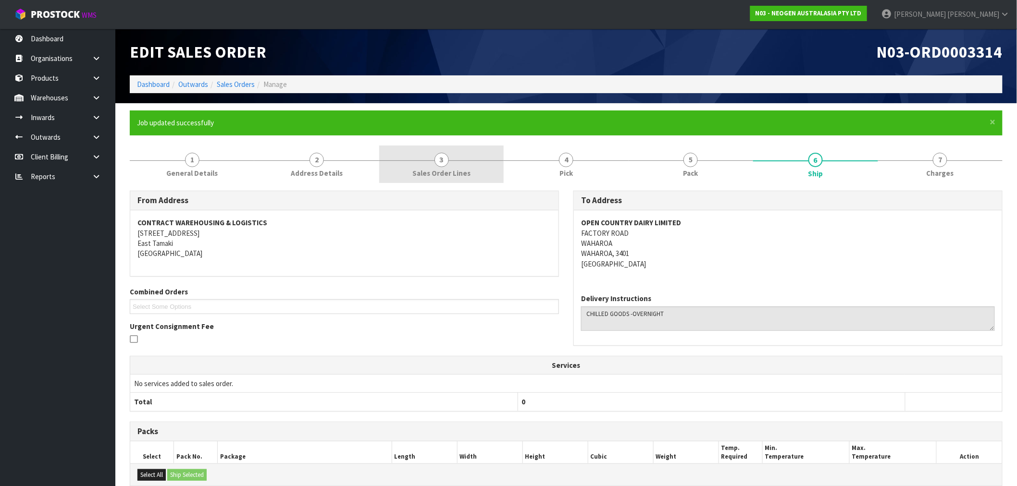
click at [438, 176] on span "Sales Order Lines" at bounding box center [441, 173] width 58 height 10
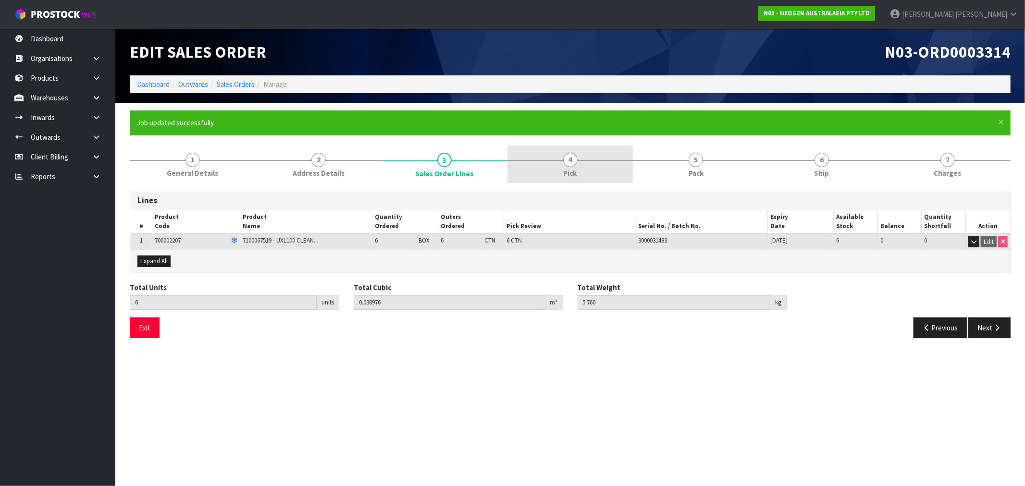
click at [594, 167] on link "4 Pick" at bounding box center [571, 165] width 126 height 38
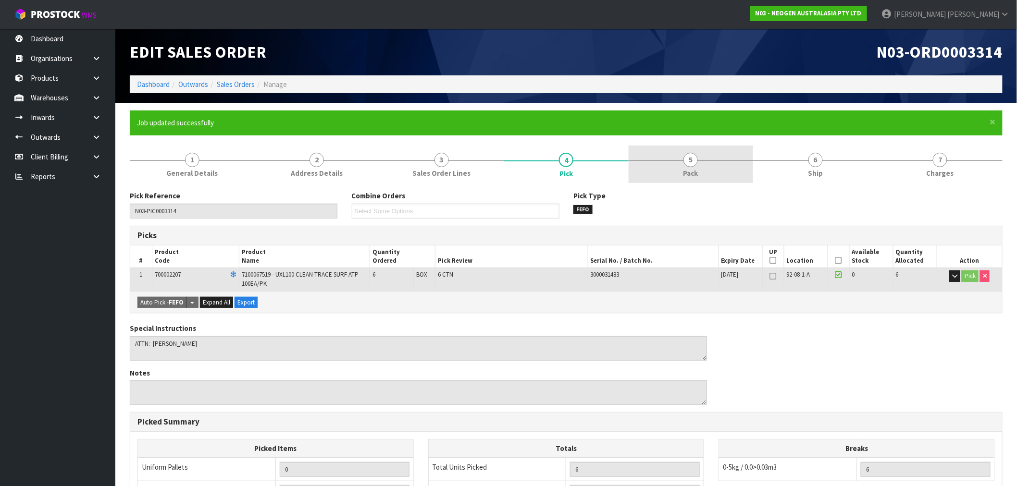
click at [712, 164] on link "5 Pack" at bounding box center [691, 165] width 125 height 38
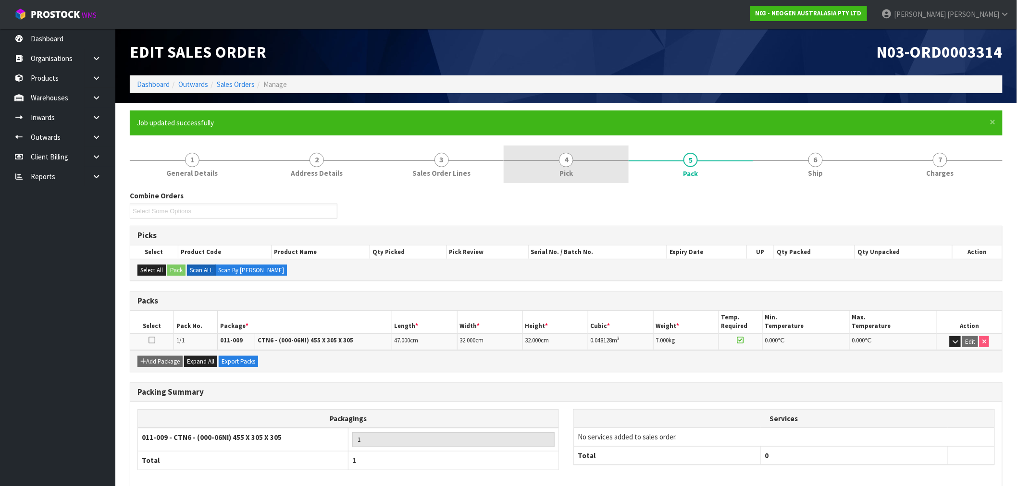
click at [599, 166] on link "4 Pick" at bounding box center [566, 165] width 125 height 38
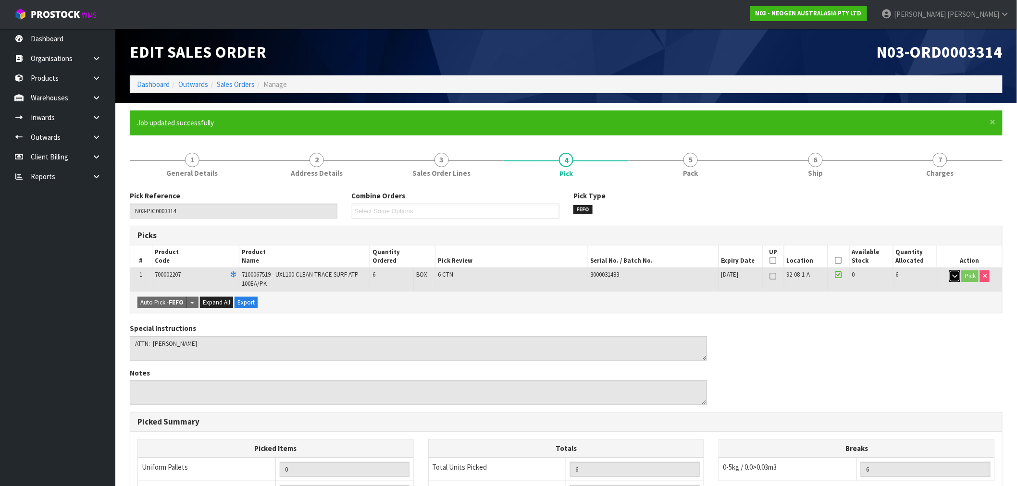
click at [954, 276] on icon "button" at bounding box center [954, 276] width 5 height 6
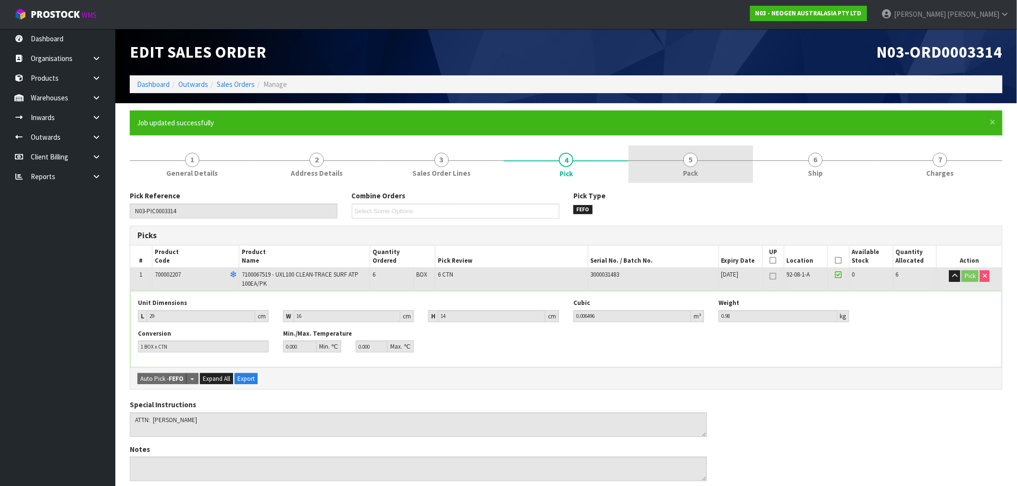
click at [707, 172] on link "5 Pack" at bounding box center [691, 165] width 125 height 38
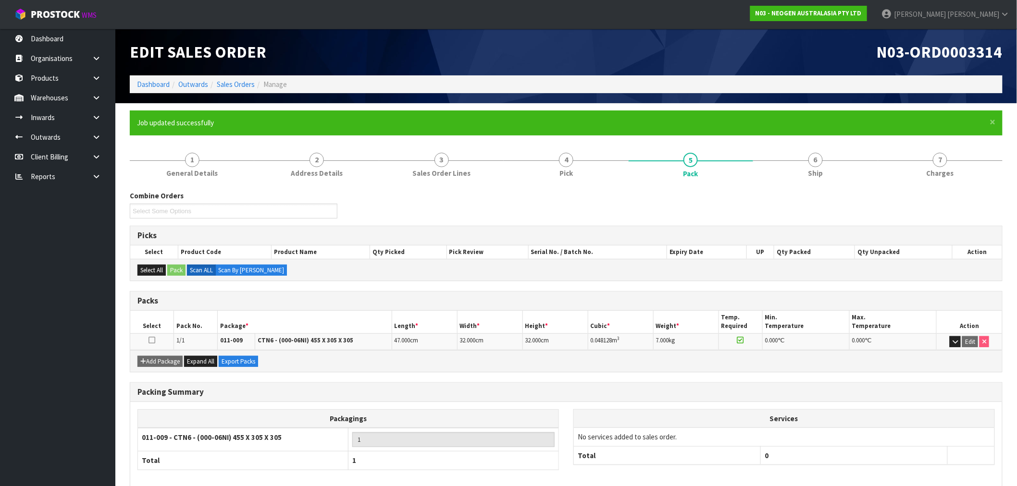
drag, startPoint x: 550, startPoint y: 202, endPoint x: 555, endPoint y: 195, distance: 8.8
click at [554, 198] on div "Combine Orders Select Some Options" at bounding box center [566, 208] width 887 height 35
click at [568, 171] on span "Pick" at bounding box center [566, 173] width 13 height 10
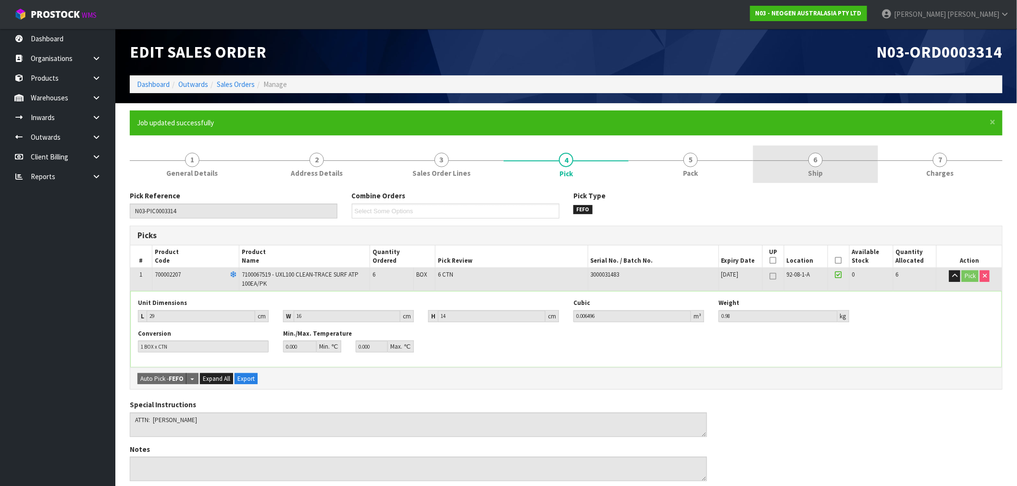
click at [780, 180] on link "6 Ship" at bounding box center [815, 165] width 125 height 38
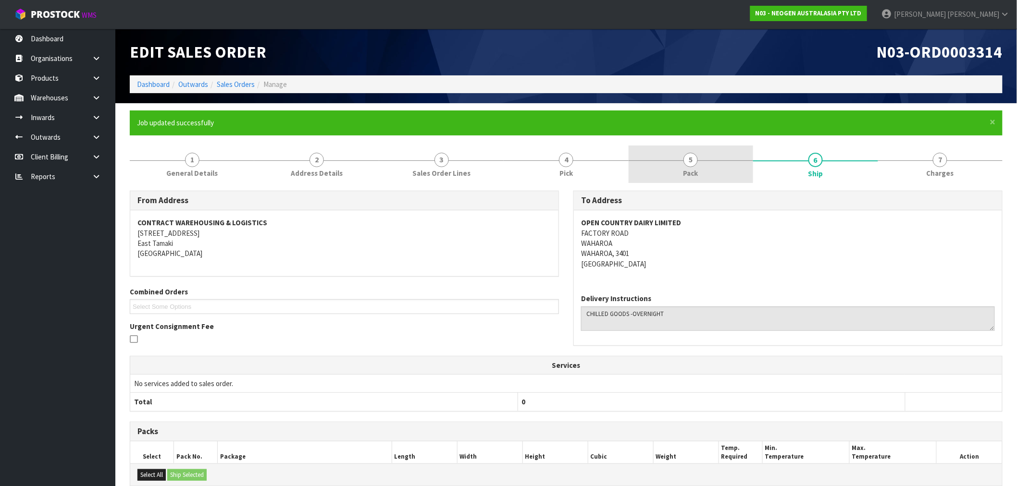
click at [686, 173] on span "Pack" at bounding box center [691, 173] width 15 height 10
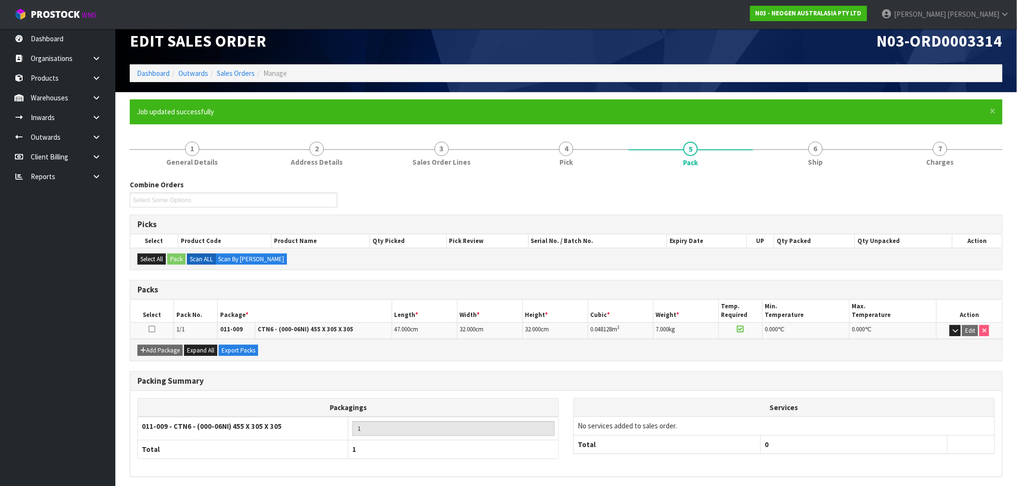
scroll to position [47, 0]
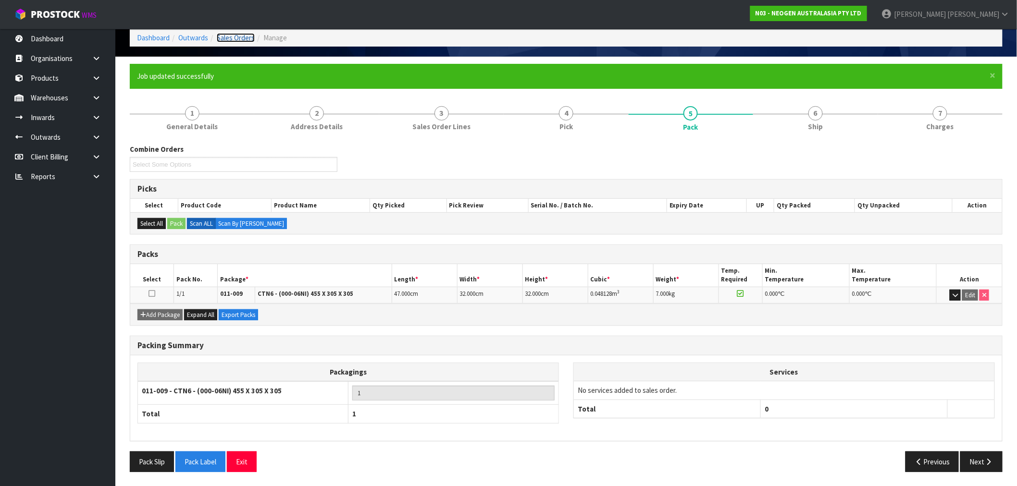
click at [237, 39] on link "Sales Orders" at bounding box center [236, 37] width 38 height 9
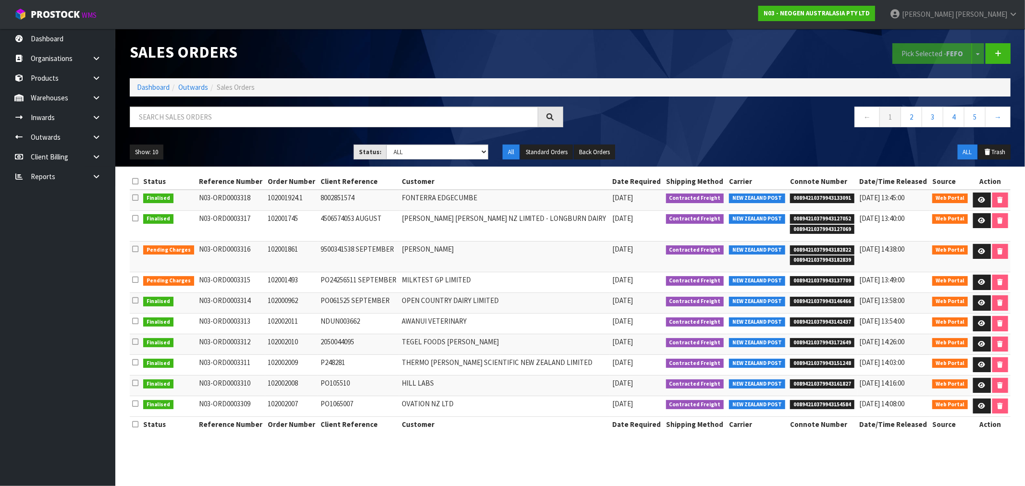
click at [421, 143] on div "Show: 10 5 10 25 50 Status: Draft Pending Allocated Pending Pick Goods Picked G…" at bounding box center [571, 152] width 896 height 30
click at [428, 151] on select "Draft Pending Allocated Pending Pick Goods Picked Goods Packed Pending Charges …" at bounding box center [437, 152] width 102 height 15
click at [386, 145] on select "Draft Pending Allocated Pending Pick Goods Picked Goods Packed Pending Charges …" at bounding box center [437, 152] width 102 height 15
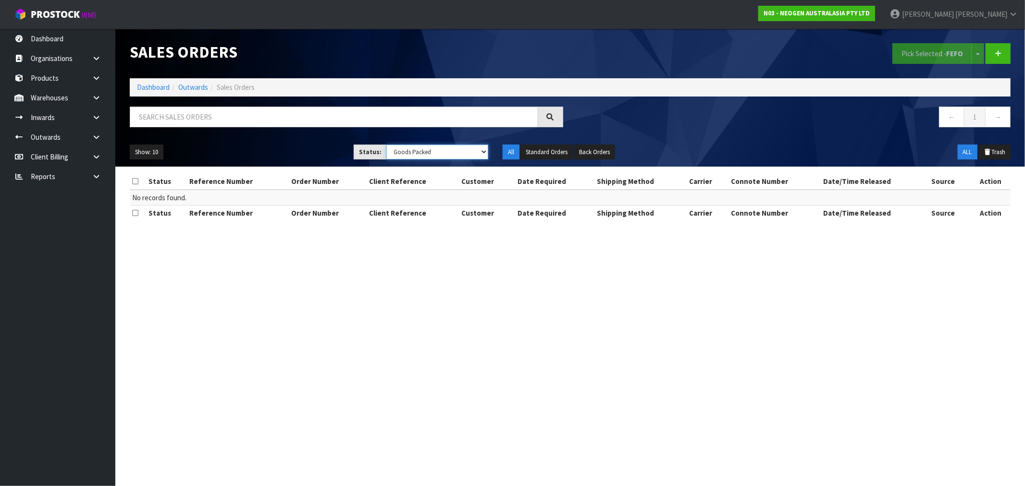
click at [433, 158] on select "Draft Pending Allocated Pending Pick Goods Picked Goods Packed Pending Charges …" at bounding box center [437, 152] width 102 height 15
click at [386, 145] on select "Draft Pending Allocated Pending Pick Goods Picked Goods Packed Pending Charges …" at bounding box center [437, 152] width 102 height 15
click at [436, 155] on select "Draft Pending Allocated Pending Pick Goods Picked Goods Packed Pending Charges …" at bounding box center [437, 152] width 102 height 15
select select "string:6"
click at [386, 145] on select "Draft Pending Allocated Pending Pick Goods Picked Goods Packed Pending Charges …" at bounding box center [437, 152] width 102 height 15
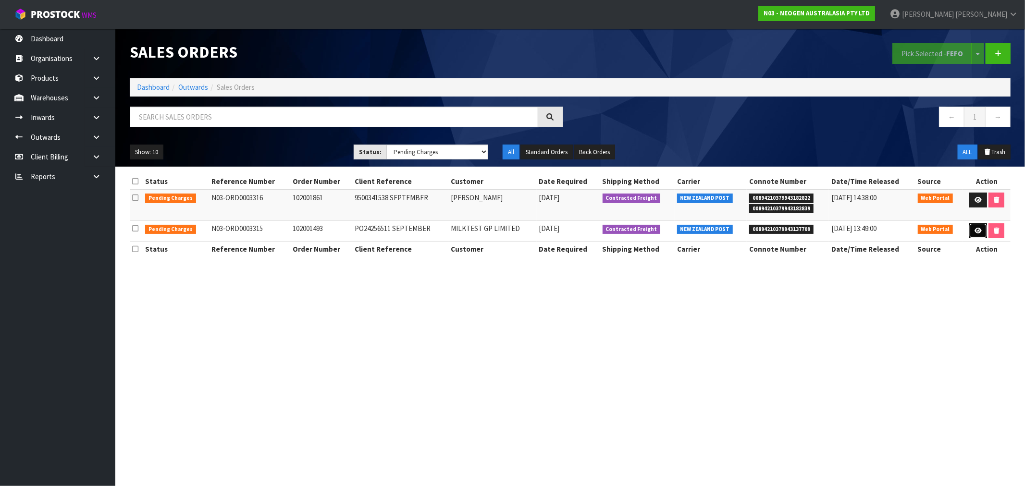
click at [977, 233] on icon at bounding box center [978, 231] width 7 height 6
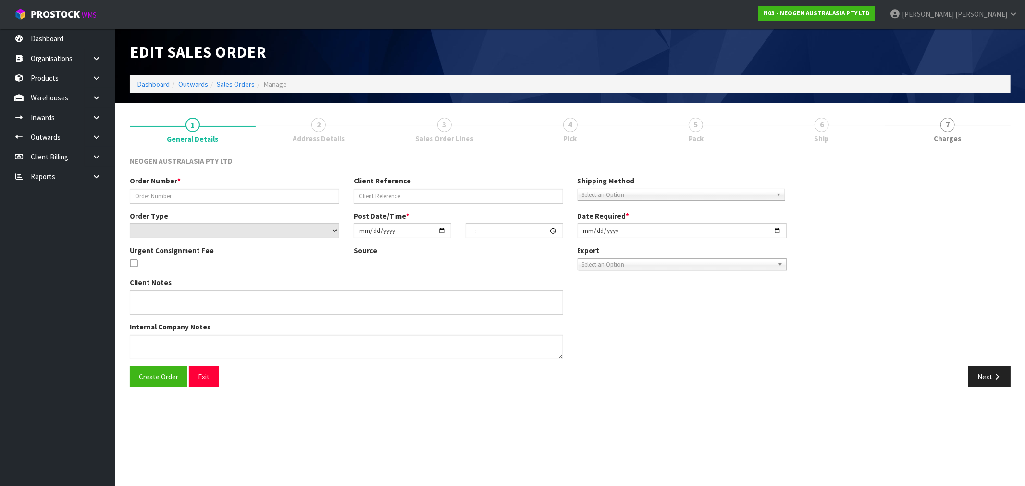
type input "102001493"
type input "PO24256511 SEPTEMBER"
select select "number:0"
type input "[DATE]"
type input "10:14:00.000"
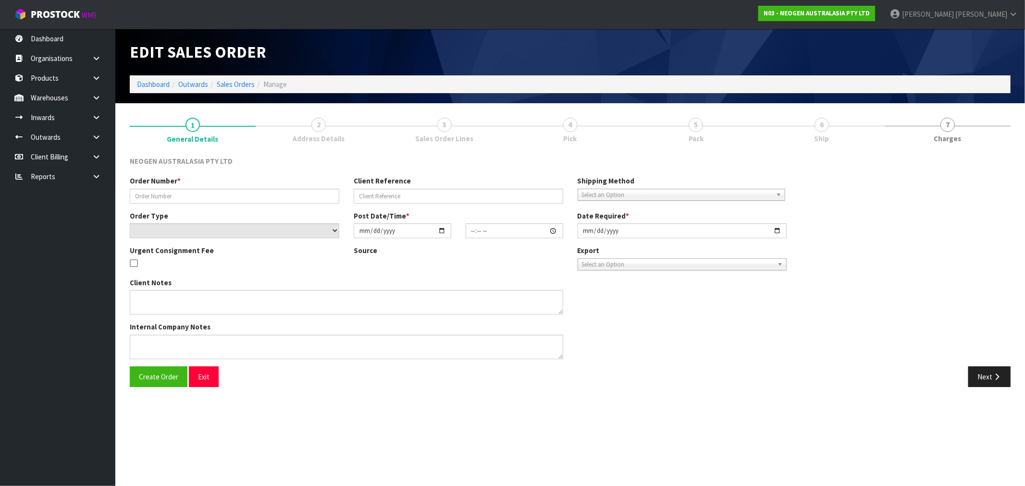
type input "[DATE]"
type textarea "ATTN DEAN LOCHHEAD"
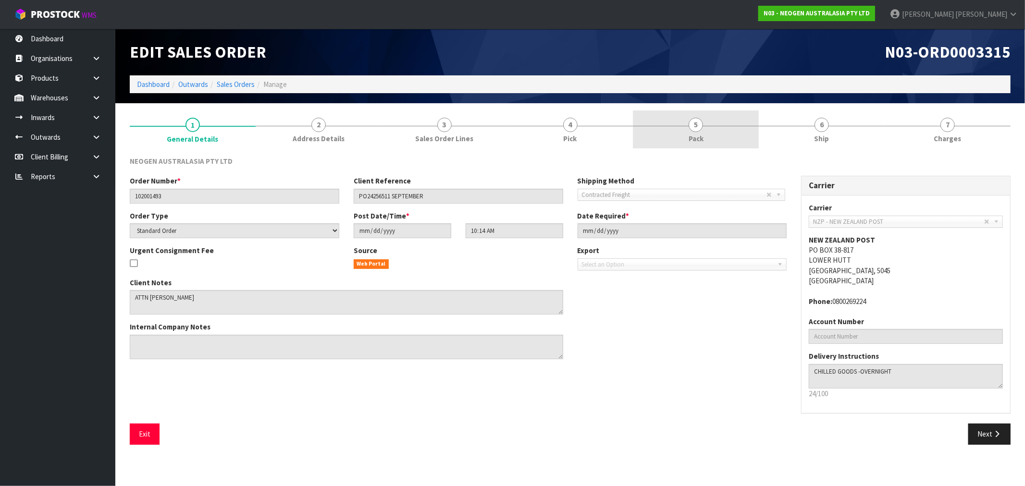
click at [695, 132] on link "5 Pack" at bounding box center [696, 130] width 126 height 38
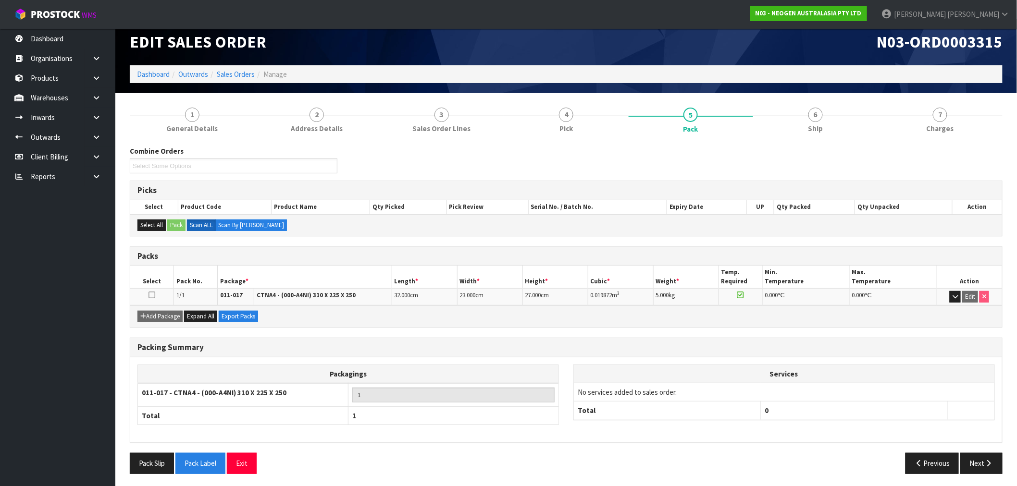
scroll to position [12, 0]
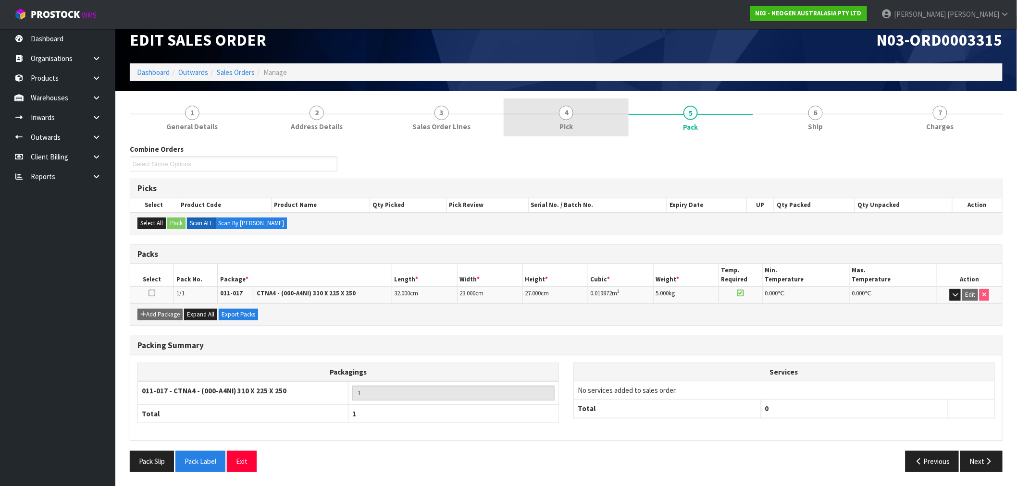
click at [569, 108] on span "4" at bounding box center [566, 113] width 14 height 14
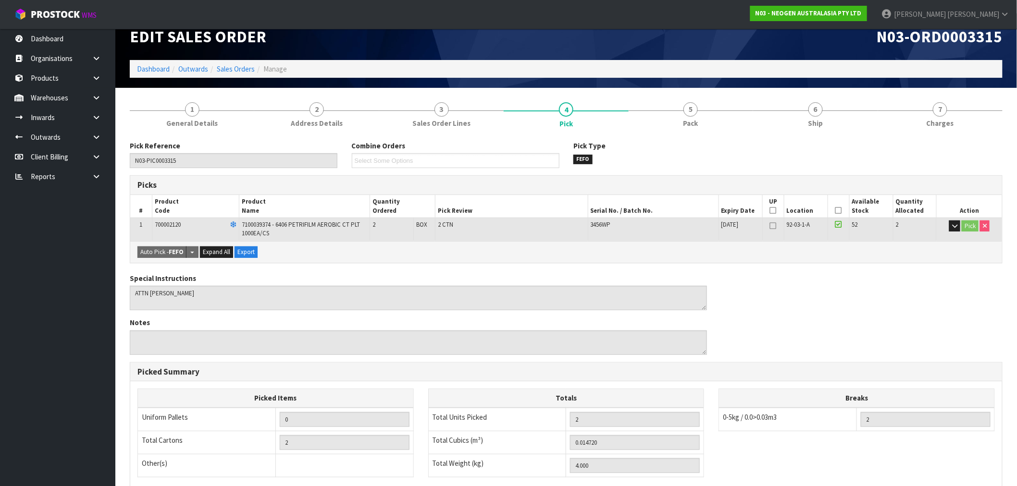
scroll to position [0, 0]
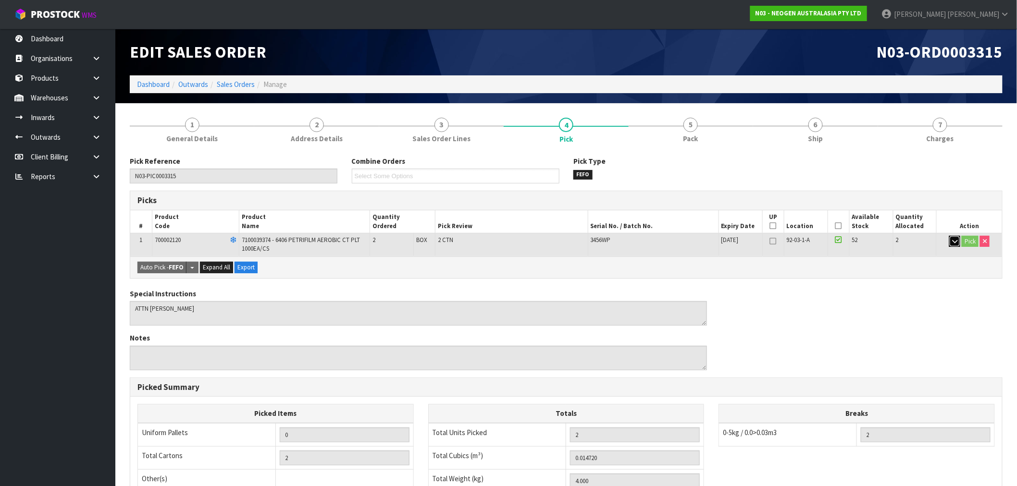
click at [955, 242] on icon "button" at bounding box center [954, 241] width 5 height 6
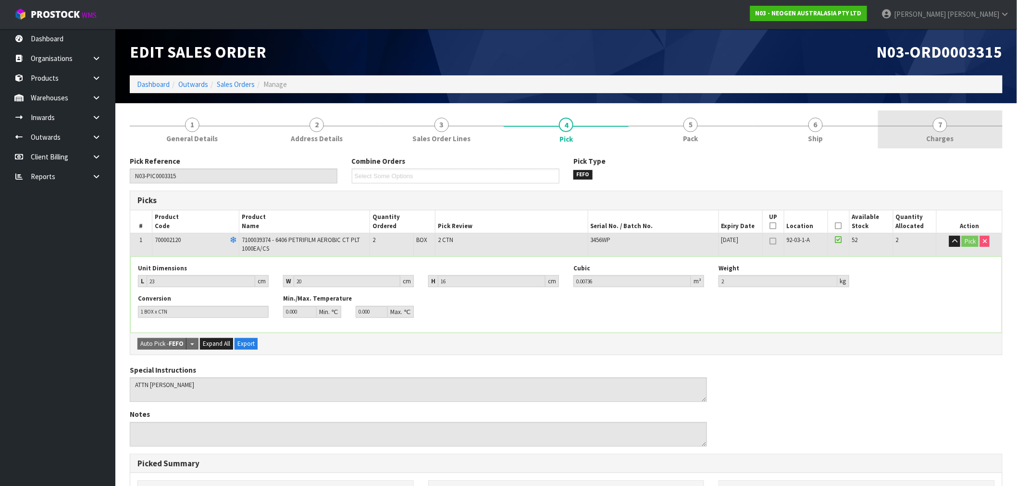
click at [950, 141] on span "Charges" at bounding box center [940, 139] width 27 height 10
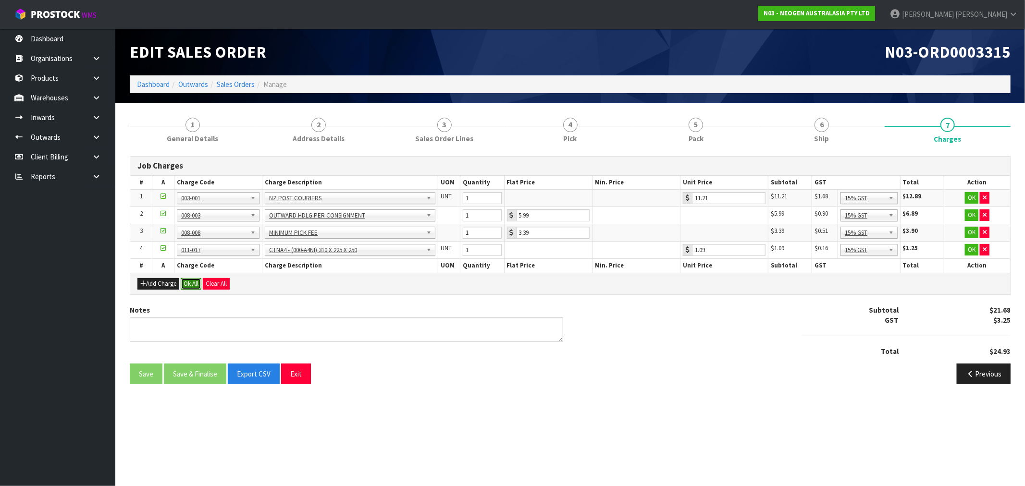
click at [200, 282] on button "Ok All" at bounding box center [191, 284] width 21 height 12
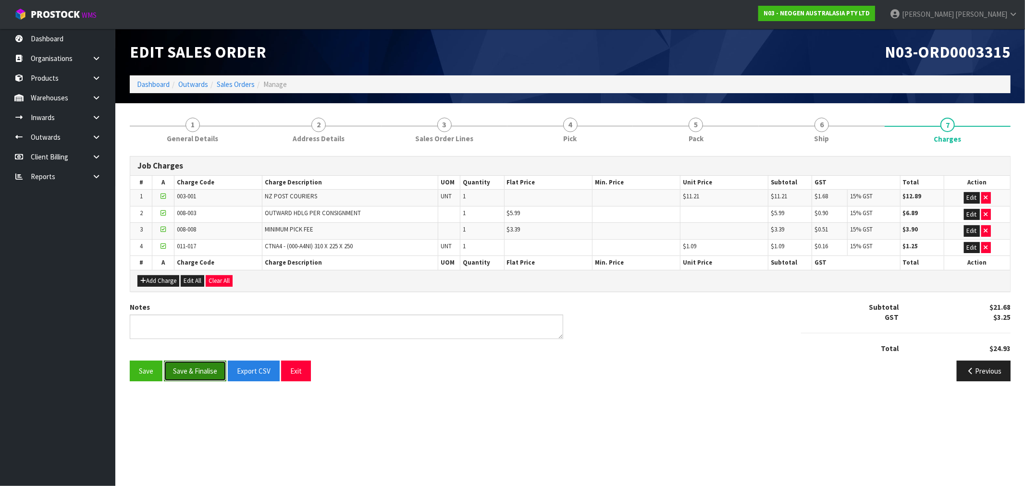
click at [198, 368] on button "Save & Finalise" at bounding box center [195, 371] width 62 height 21
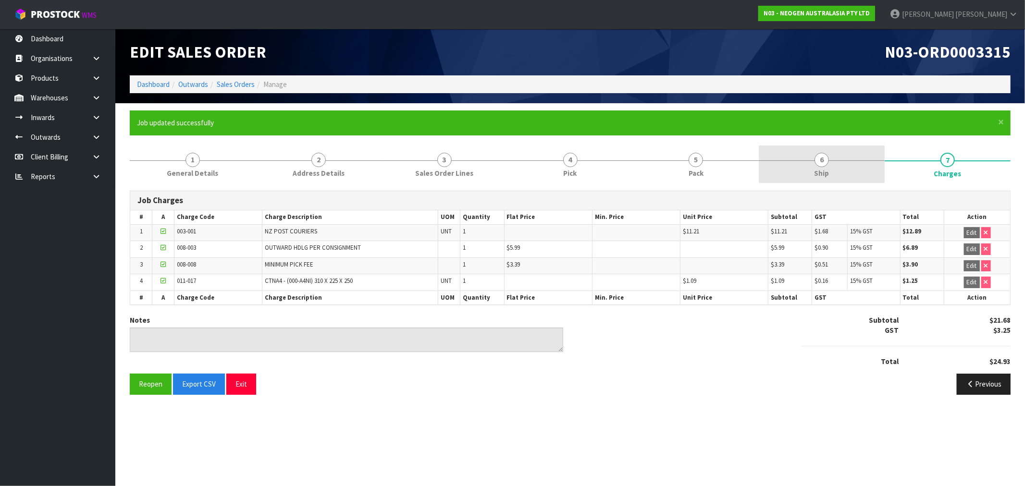
click at [844, 146] on link "6 Ship" at bounding box center [822, 165] width 126 height 38
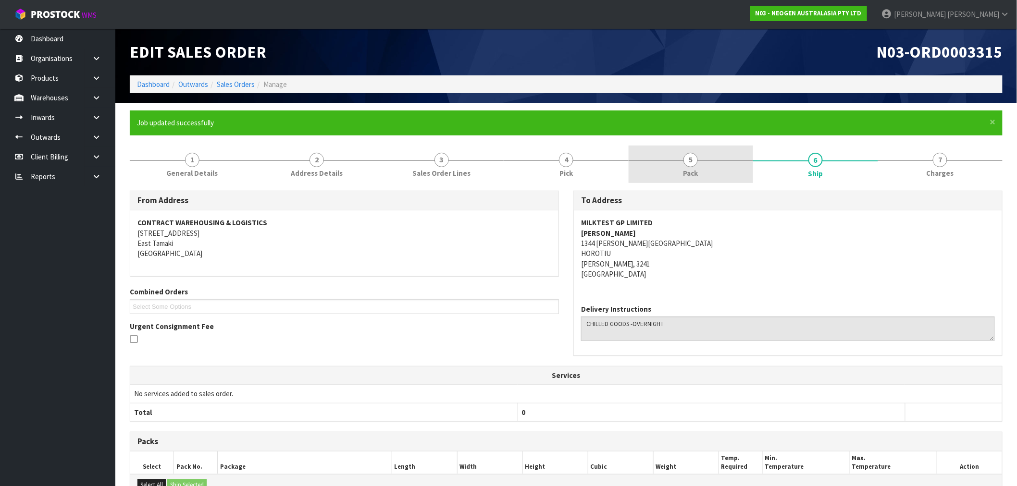
click at [705, 164] on link "5 Pack" at bounding box center [691, 165] width 125 height 38
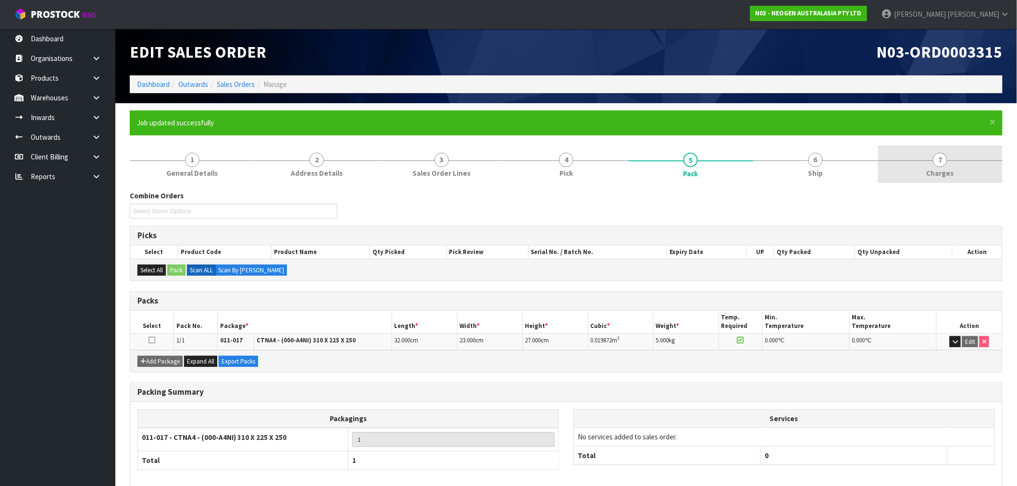
drag, startPoint x: 935, startPoint y: 158, endPoint x: 941, endPoint y: 162, distance: 7.8
click at [935, 159] on span "7" at bounding box center [940, 160] width 14 height 14
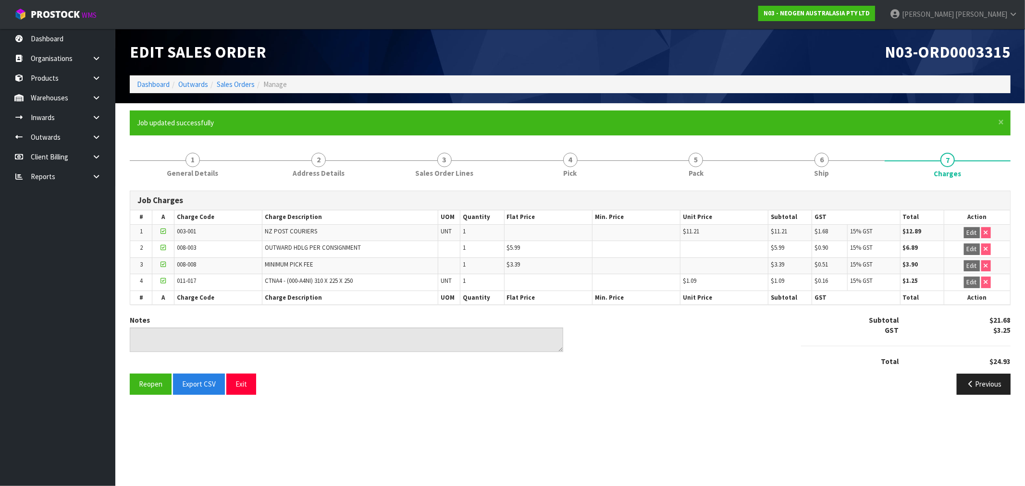
click at [243, 77] on ol "Dashboard Outwards Sales Orders Manage" at bounding box center [570, 84] width 881 height 18
click at [252, 84] on link "Sales Orders" at bounding box center [236, 84] width 38 height 9
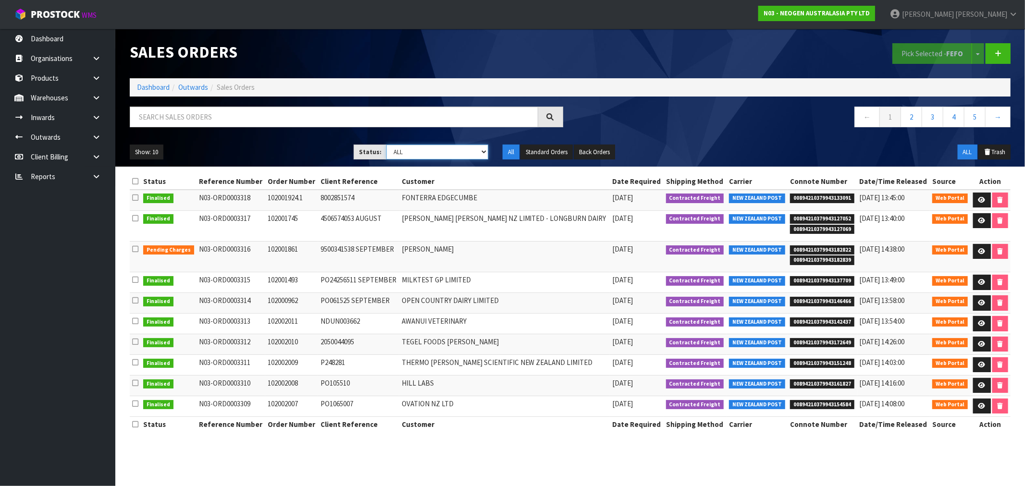
click at [401, 159] on select "Draft Pending Allocated Pending Pick Goods Picked Goods Packed Pending Charges …" at bounding box center [437, 152] width 102 height 15
select select "string:6"
click at [386, 145] on select "Draft Pending Allocated Pending Pick Goods Picked Goods Packed Pending Charges …" at bounding box center [437, 152] width 102 height 15
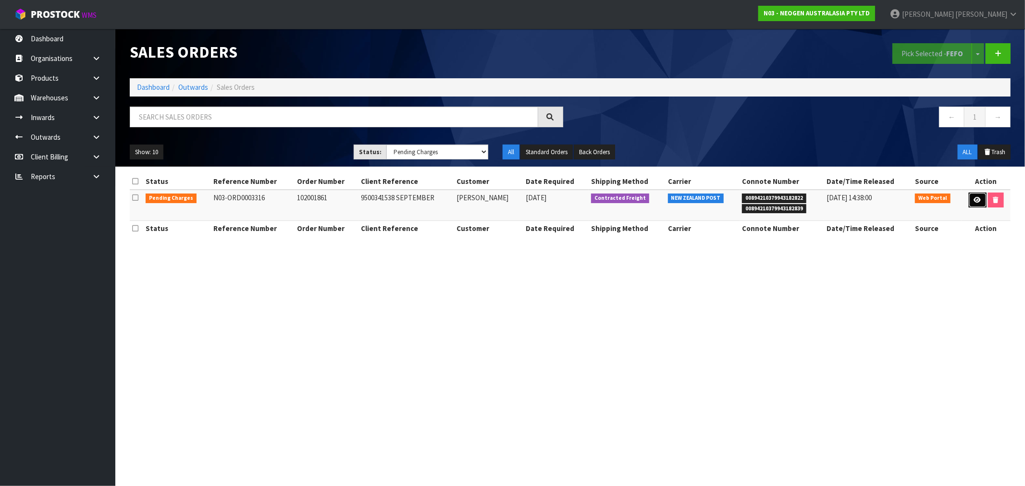
click at [978, 194] on link at bounding box center [978, 200] width 18 height 15
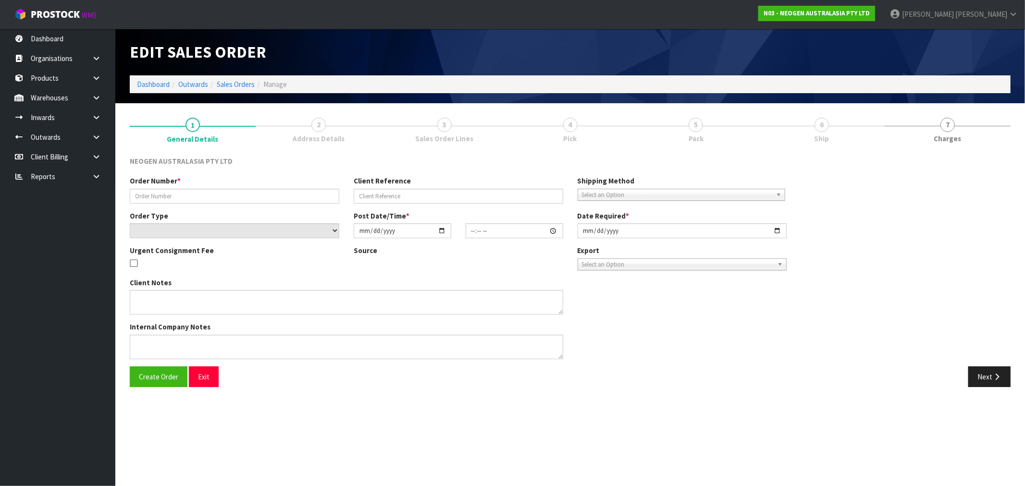
type input "102001861"
type input "9500341538 SEPTEMBER"
select select "number:0"
type input "[DATE]"
type input "10:21:00.000"
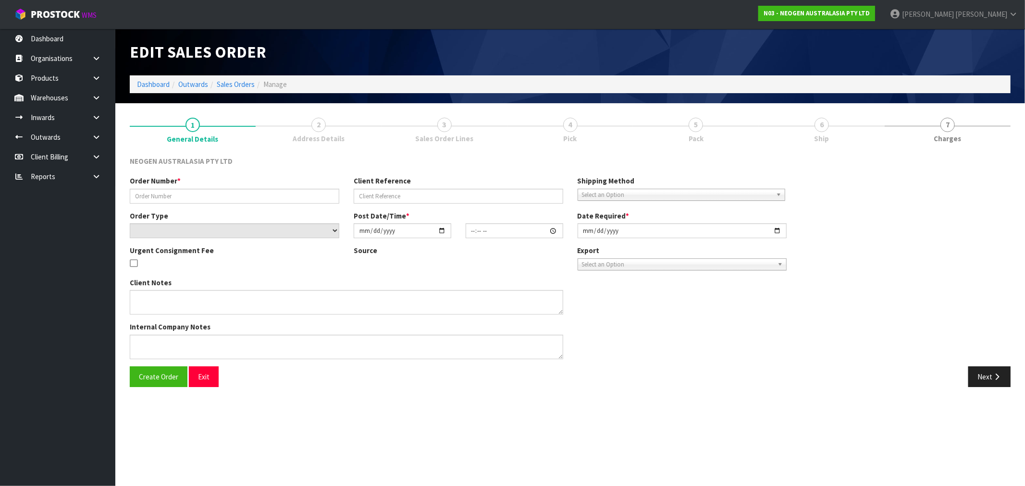
type input "[DATE]"
type textarea "ATTN MAIN STORE"
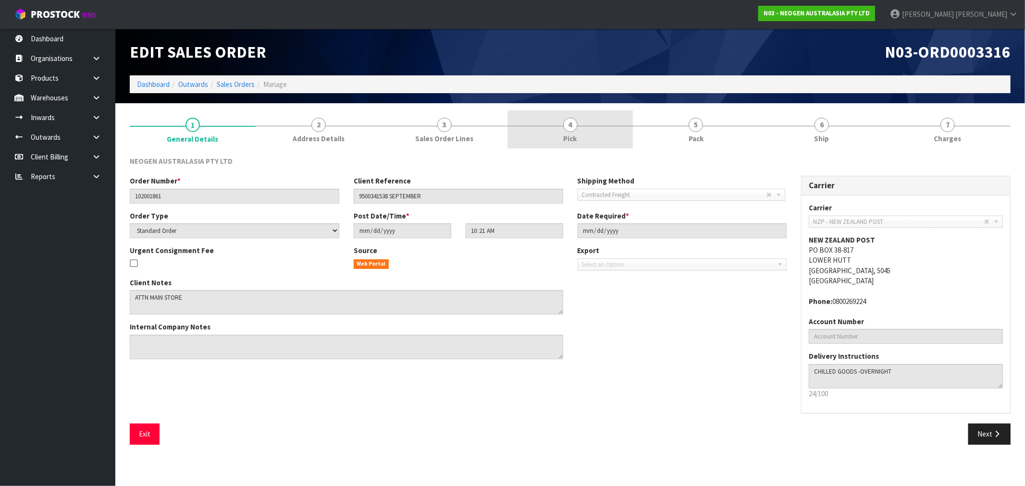
click at [593, 139] on link "4 Pick" at bounding box center [571, 130] width 126 height 38
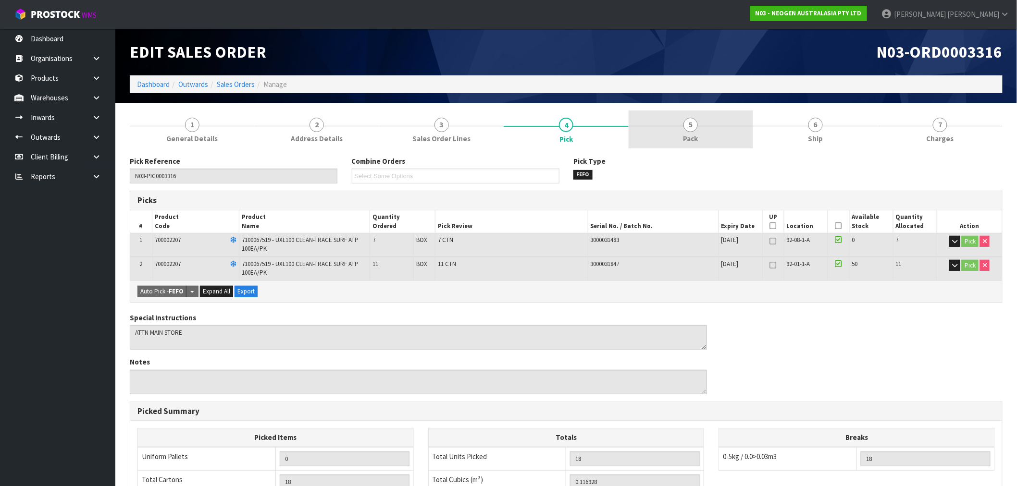
click at [681, 135] on link "5 Pack" at bounding box center [691, 130] width 125 height 38
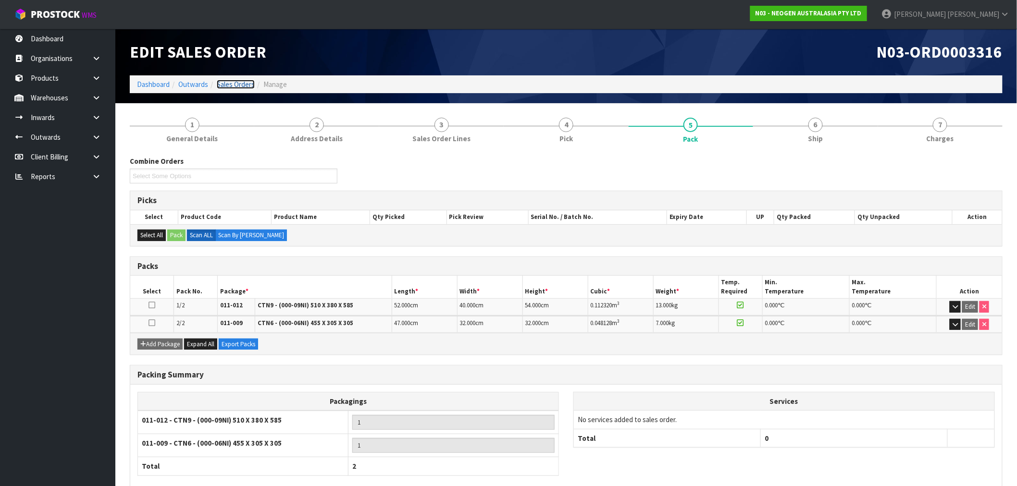
click at [237, 87] on link "Sales Orders" at bounding box center [236, 84] width 38 height 9
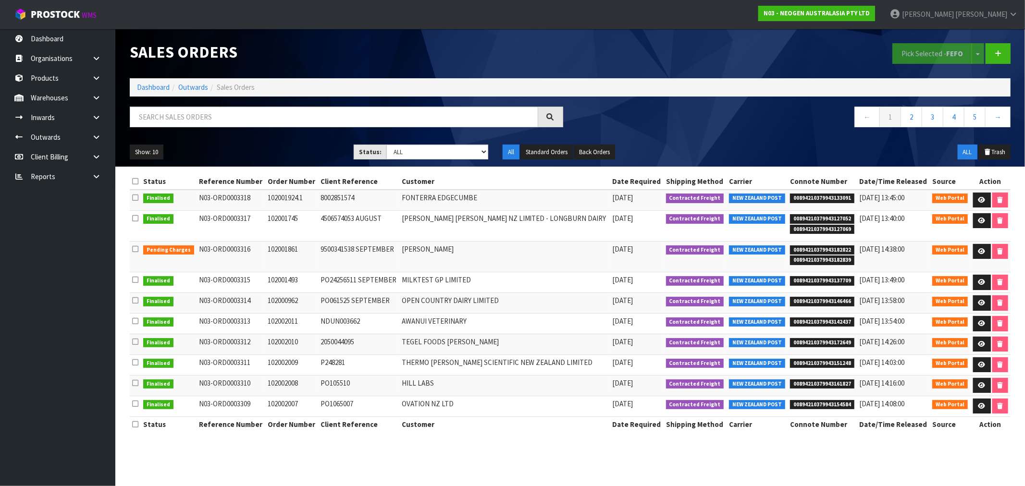
click at [155, 81] on ol "Dashboard Outwards Sales Orders" at bounding box center [570, 87] width 881 height 18
click at [161, 88] on link "Dashboard" at bounding box center [153, 87] width 33 height 9
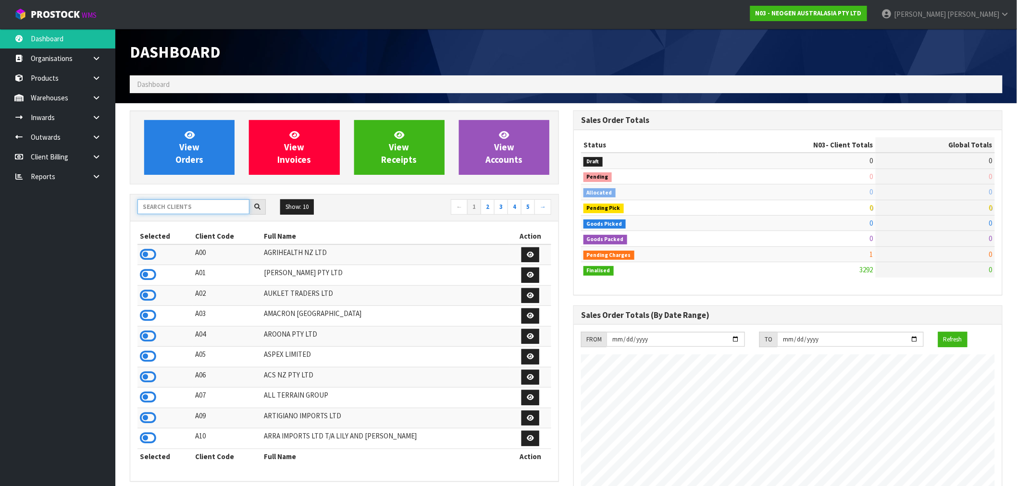
scroll to position [728, 444]
click at [212, 202] on input "text" at bounding box center [193, 206] width 112 height 15
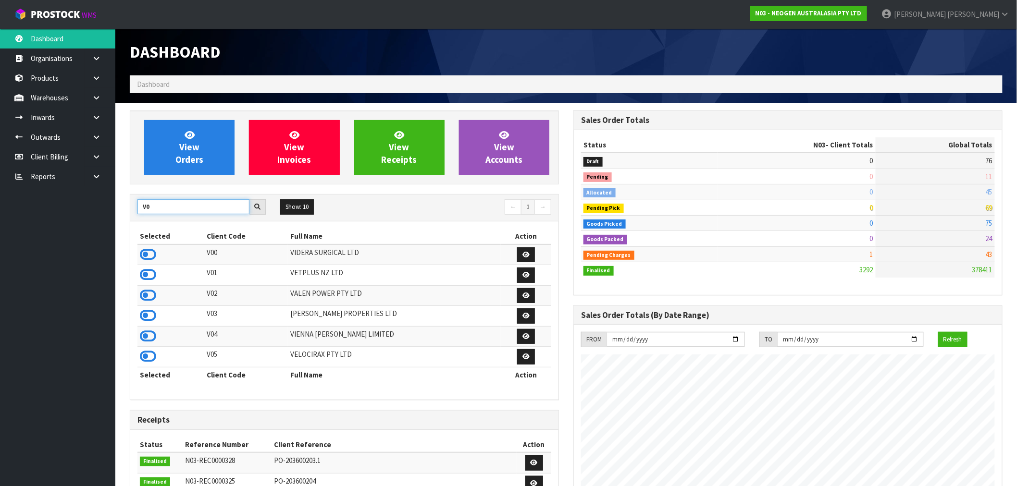
drag, startPoint x: 147, startPoint y: 207, endPoint x: 135, endPoint y: 207, distance: 12.0
click at [135, 207] on div "V0" at bounding box center [201, 206] width 143 height 15
type input "K01"
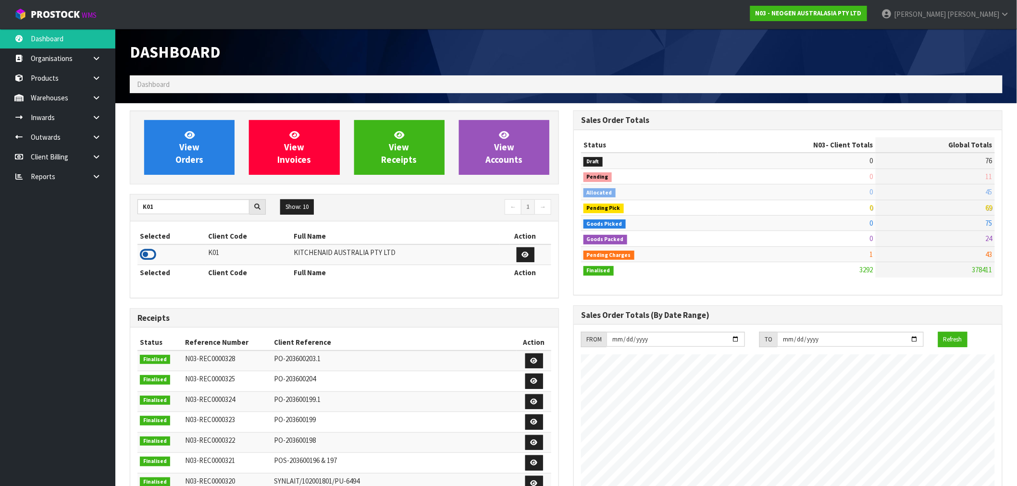
click at [146, 257] on icon at bounding box center [148, 255] width 16 height 14
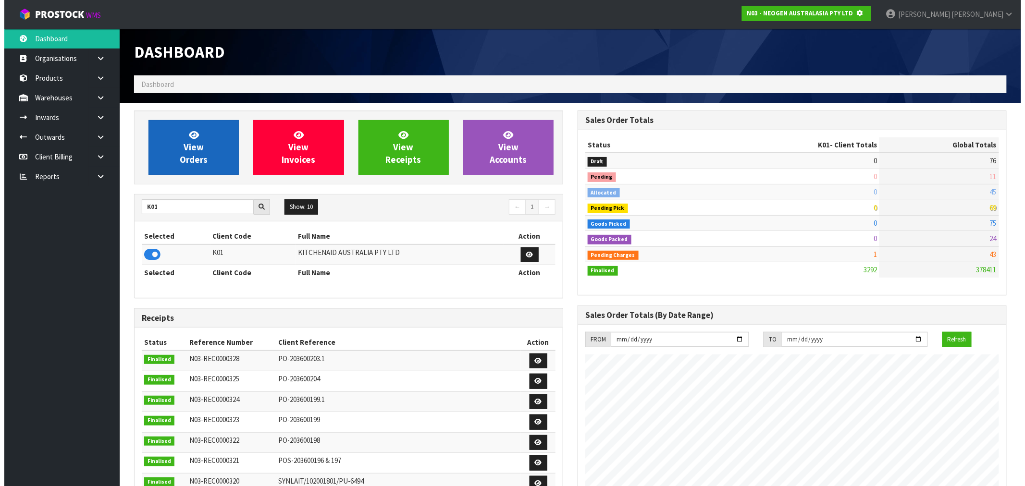
scroll to position [480116, 480271]
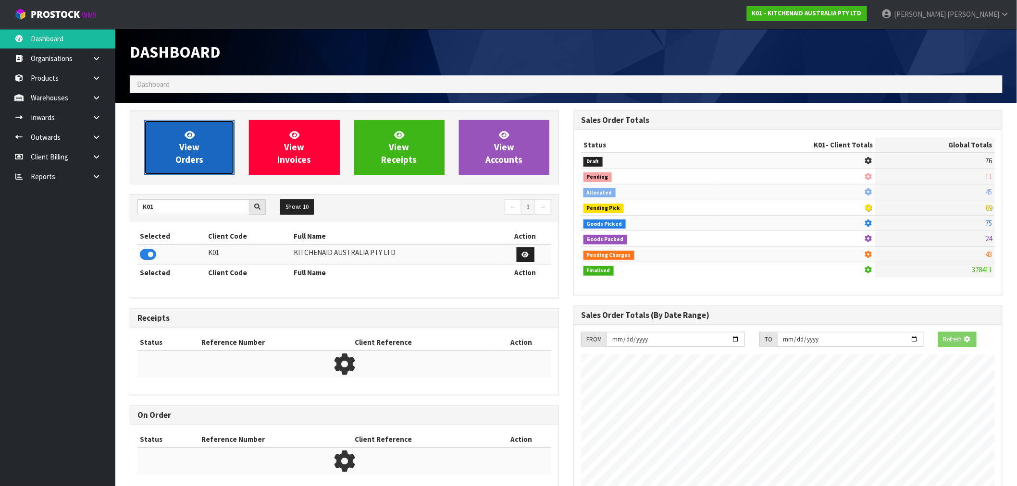
click at [187, 151] on span "View Orders" at bounding box center [189, 147] width 28 height 36
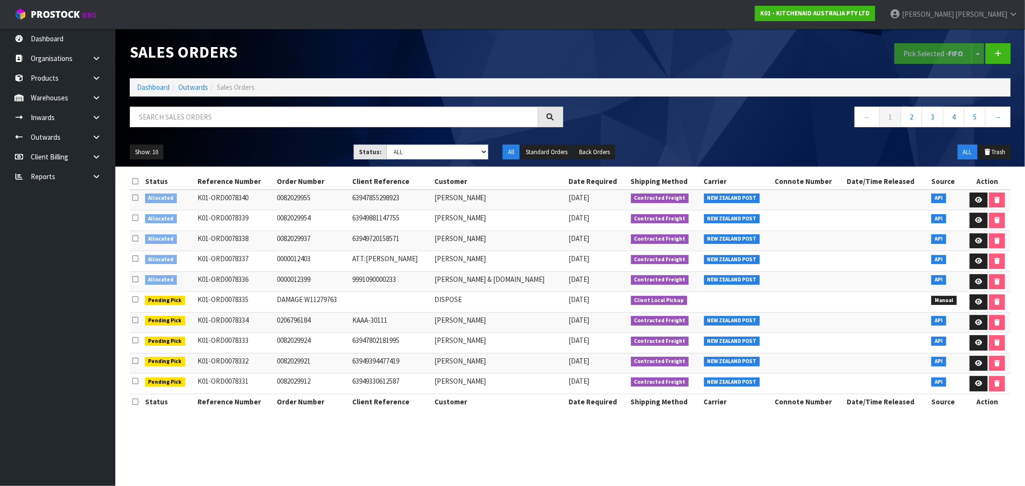
click at [138, 281] on icon at bounding box center [135, 279] width 6 height 7
click at [0, 0] on input "checkbox" at bounding box center [0, 0] width 0 height 0
click at [138, 261] on td at bounding box center [136, 261] width 13 height 21
click at [135, 258] on icon at bounding box center [135, 258] width 6 height 7
click at [0, 0] on input "checkbox" at bounding box center [0, 0] width 0 height 0
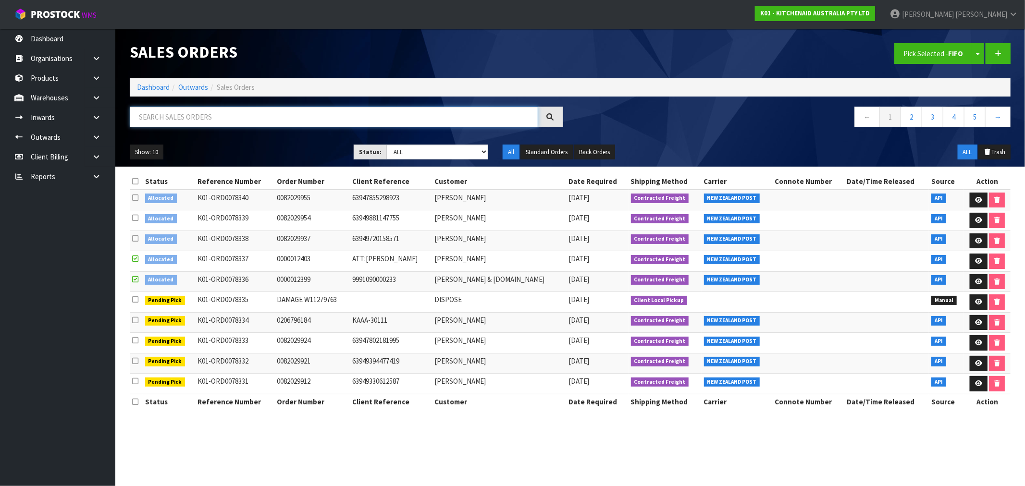
click at [323, 116] on input "text" at bounding box center [334, 117] width 409 height 21
click at [411, 154] on select "Draft Pending Allocated Pending Pick Goods Picked Goods Packed Pending Charges …" at bounding box center [437, 152] width 102 height 15
select select "string:6"
click at [386, 145] on select "Draft Pending Allocated Pending Pick Goods Picked Goods Packed Pending Charges …" at bounding box center [437, 152] width 102 height 15
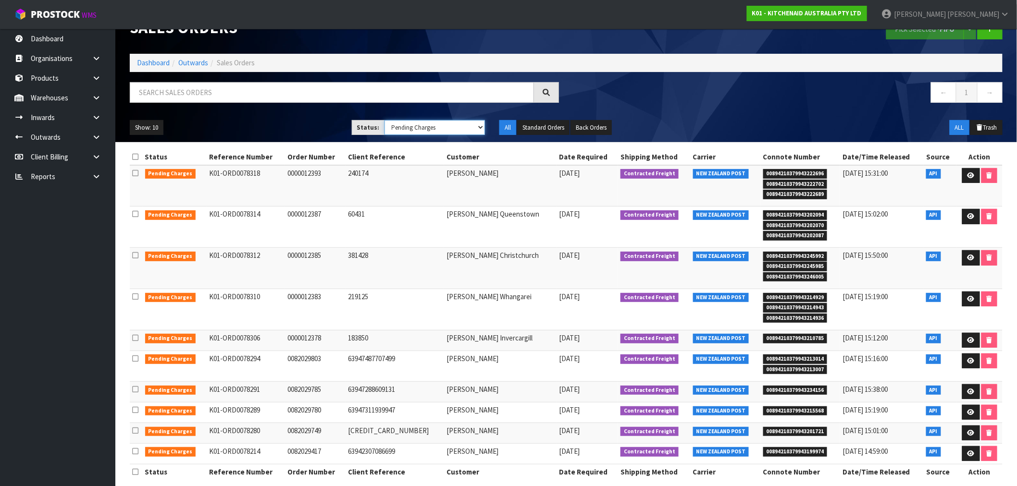
scroll to position [36, 0]
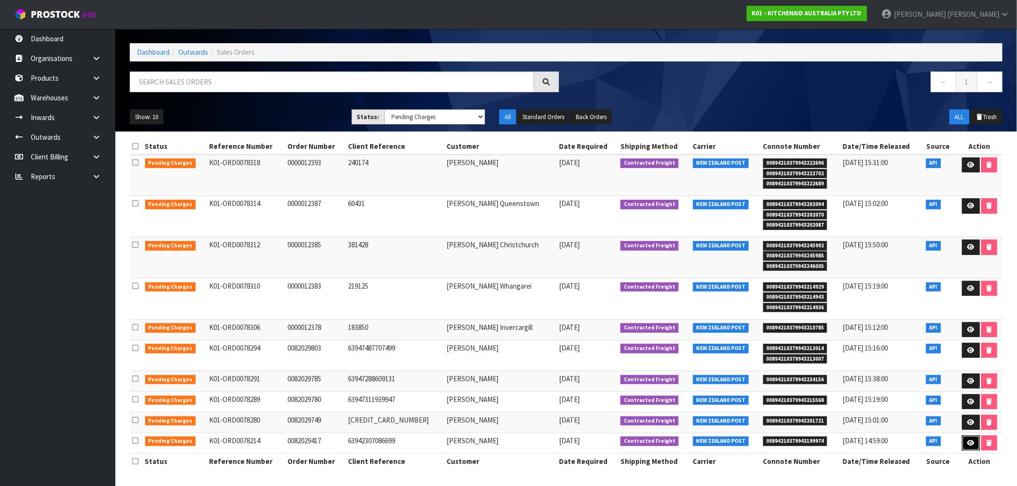
click at [972, 446] on icon at bounding box center [971, 443] width 7 height 6
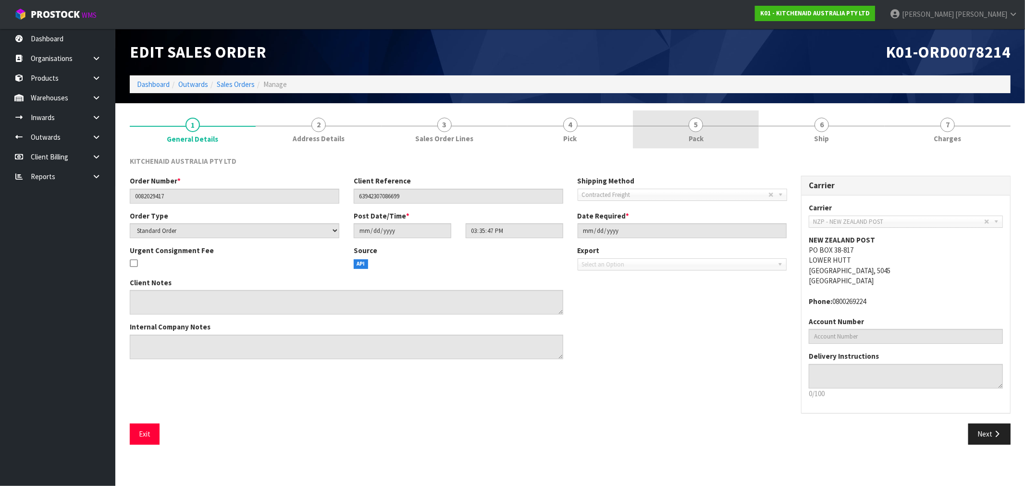
click at [684, 126] on link "5 Pack" at bounding box center [696, 130] width 126 height 38
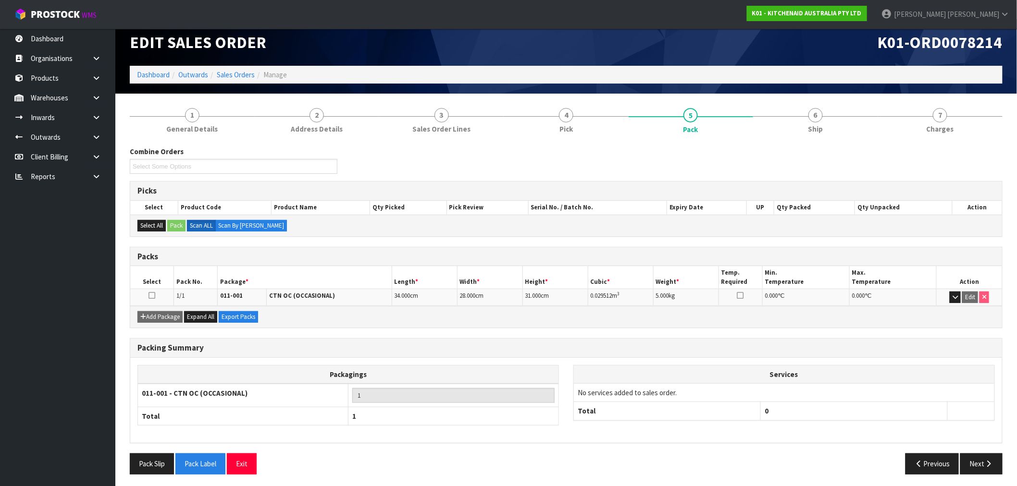
scroll to position [12, 0]
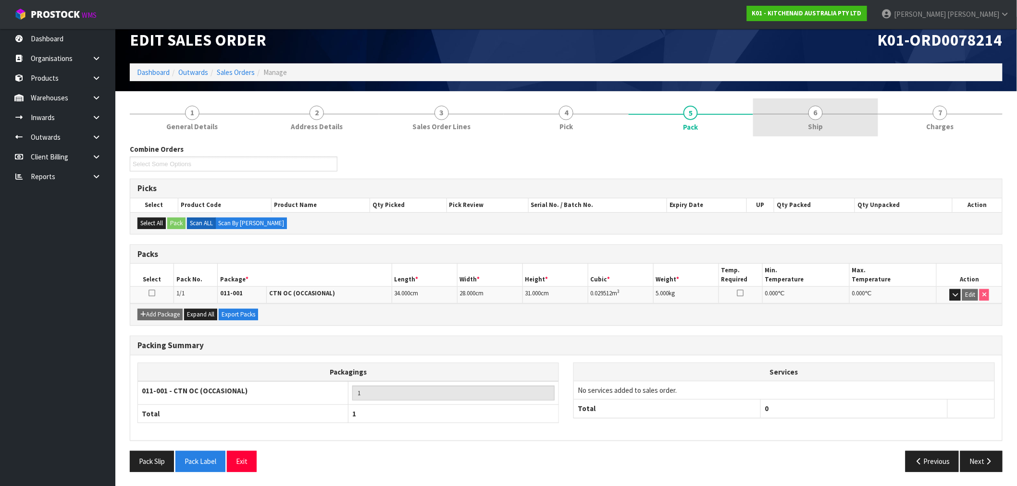
click at [833, 118] on link "6 Ship" at bounding box center [815, 118] width 125 height 38
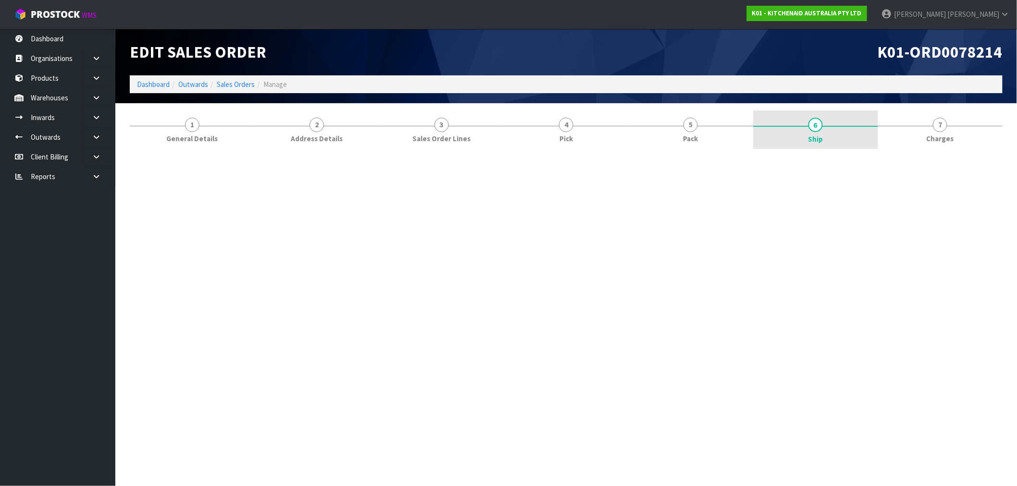
scroll to position [0, 0]
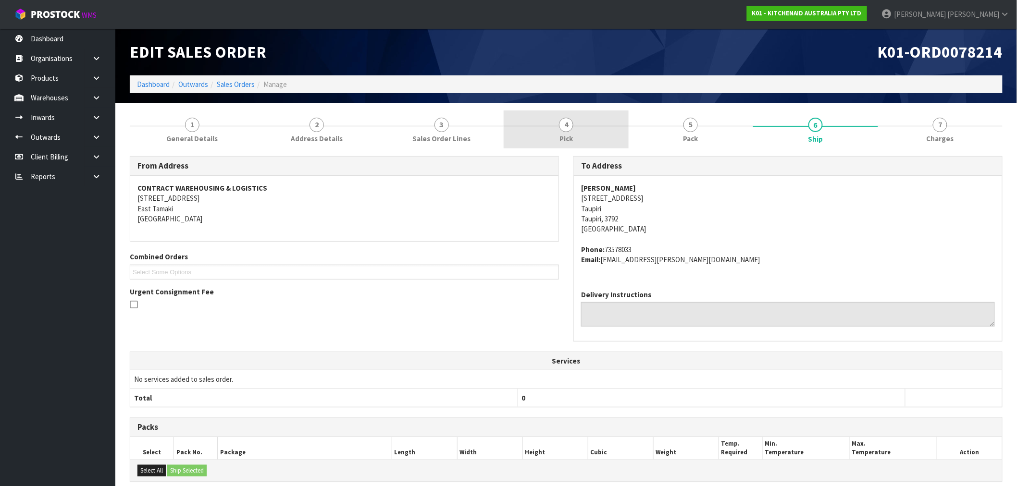
click at [610, 128] on link "4 Pick" at bounding box center [566, 130] width 125 height 38
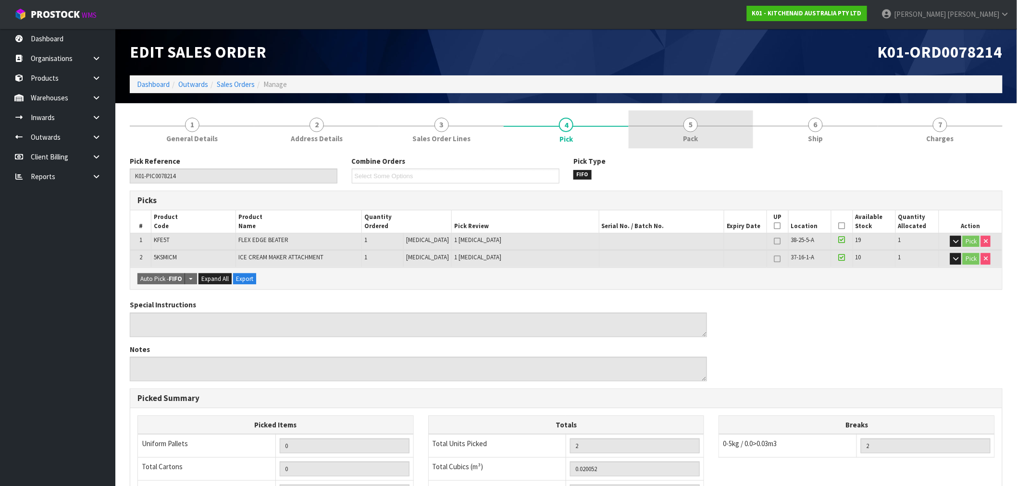
click at [721, 137] on link "5 Pack" at bounding box center [691, 130] width 125 height 38
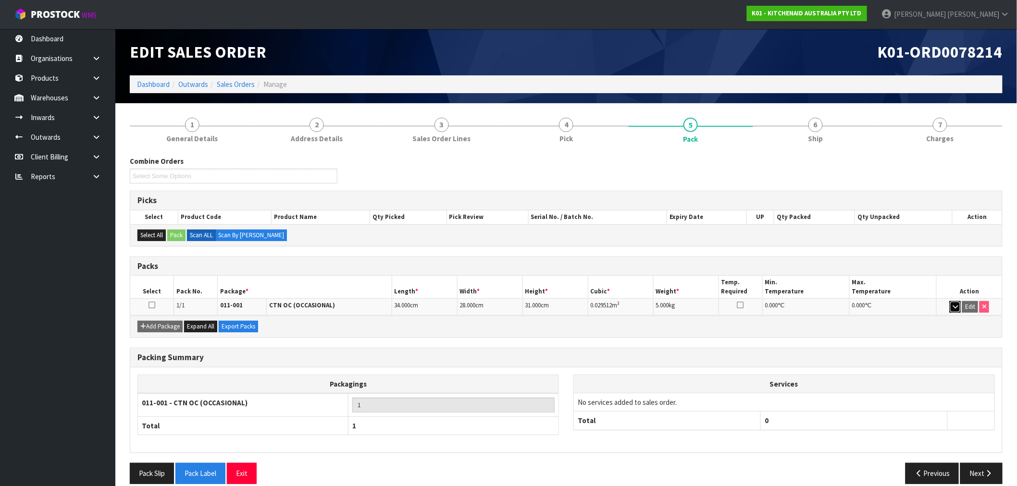
click at [957, 302] on button "button" at bounding box center [955, 307] width 11 height 12
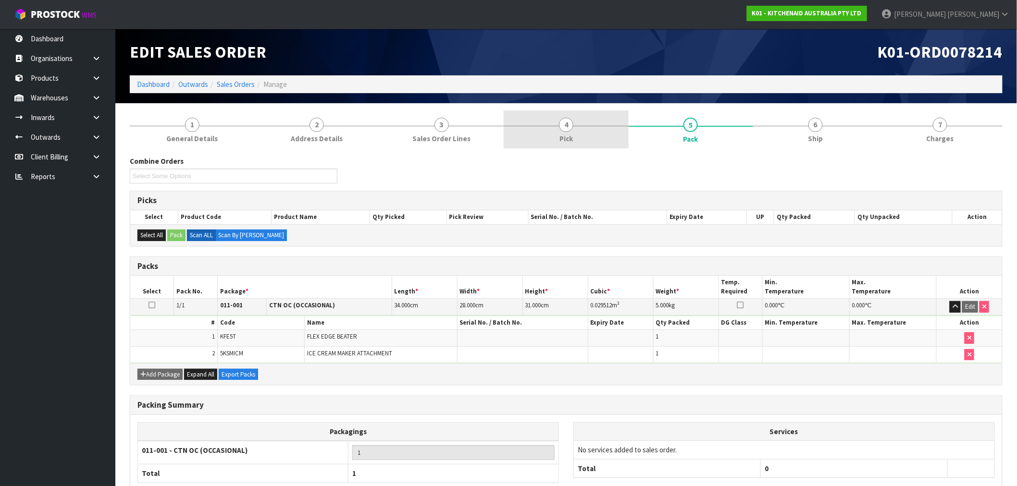
click at [537, 130] on link "4 Pick" at bounding box center [566, 130] width 125 height 38
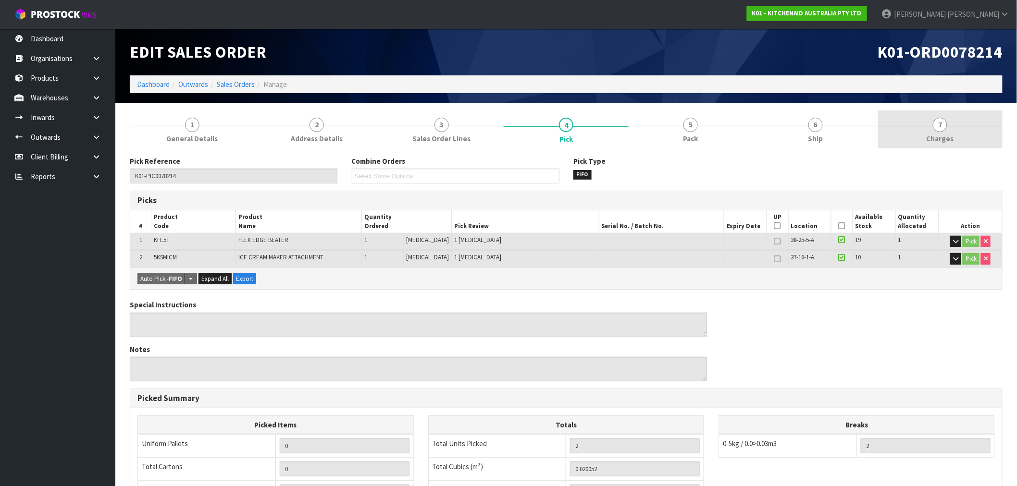
click at [982, 128] on link "7 Charges" at bounding box center [940, 130] width 125 height 38
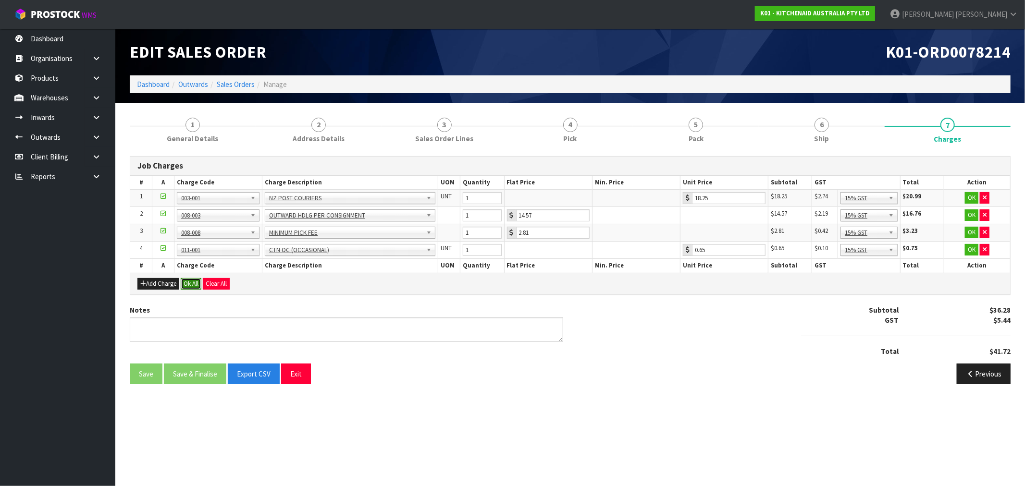
click at [193, 287] on button "Ok All" at bounding box center [191, 284] width 21 height 12
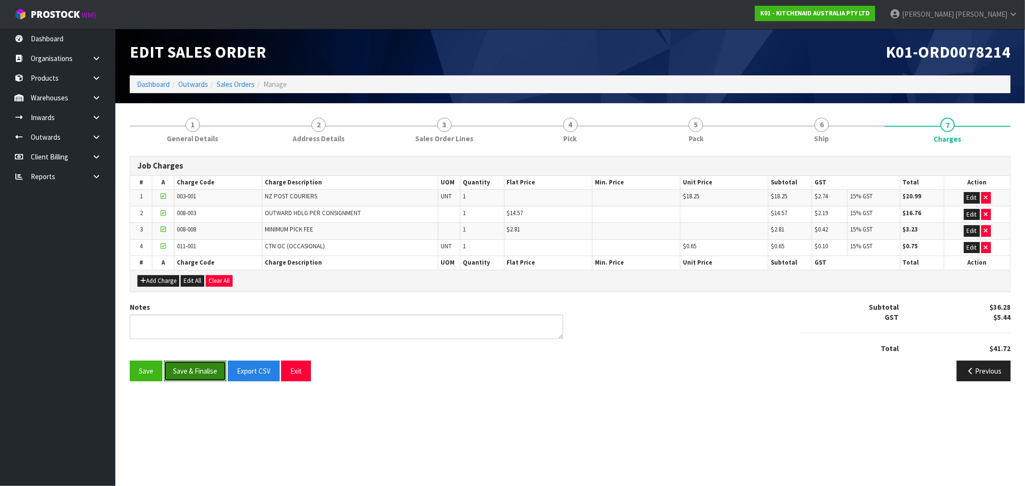
click at [205, 373] on button "Save & Finalise" at bounding box center [195, 371] width 62 height 21
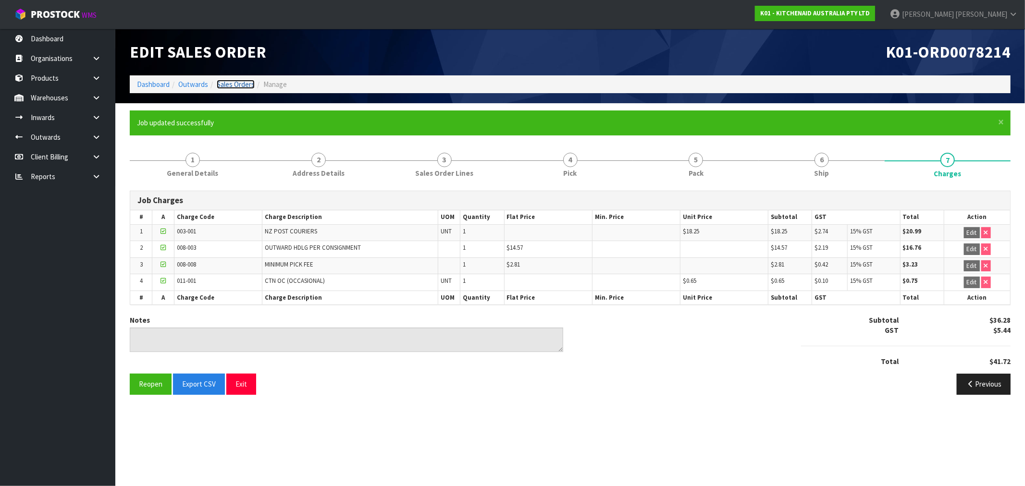
click at [241, 81] on link "Sales Orders" at bounding box center [236, 84] width 38 height 9
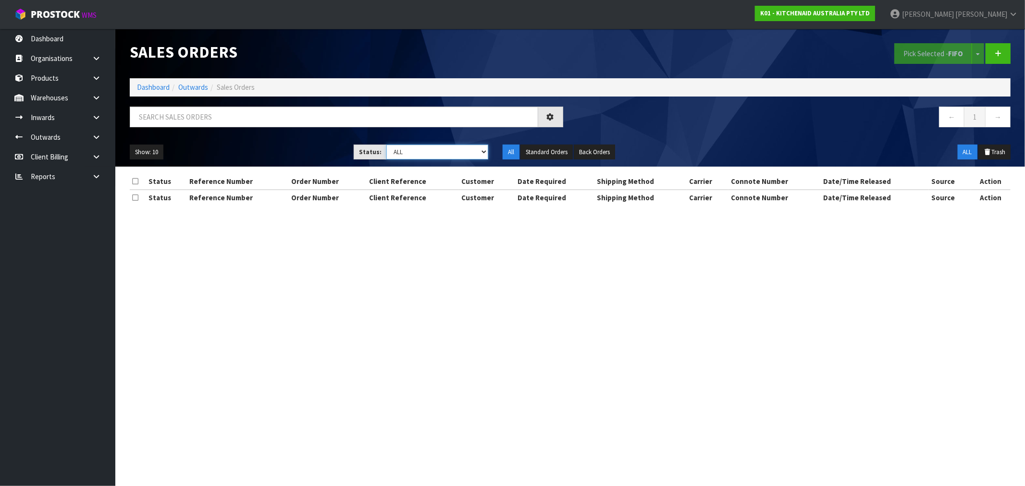
click at [419, 156] on select "Draft Pending Allocated Pending Pick Goods Picked Goods Packed Pending Charges …" at bounding box center [437, 152] width 102 height 15
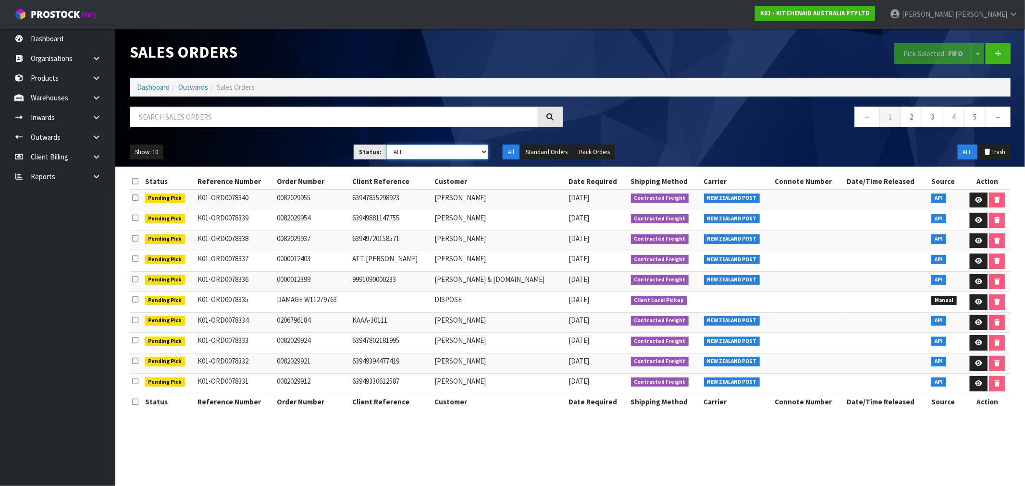
select select "string:6"
click at [386, 145] on select "Draft Pending Allocated Pending Pick Goods Picked Goods Packed Pending Charges …" at bounding box center [437, 152] width 102 height 15
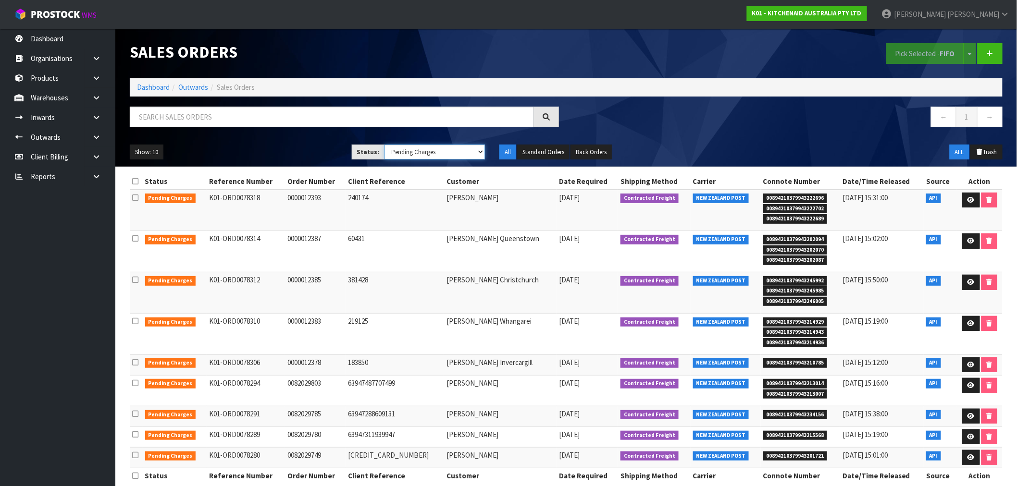
scroll to position [15, 0]
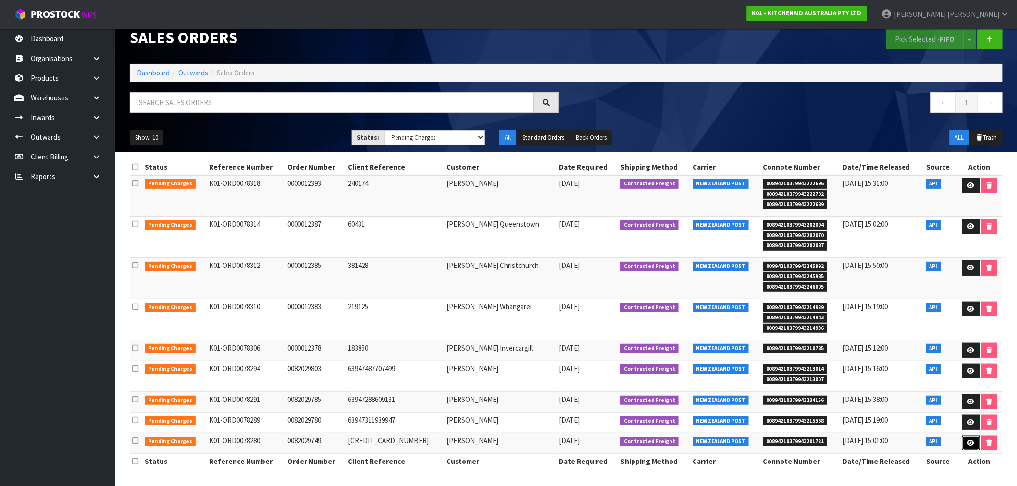
click at [969, 446] on icon at bounding box center [971, 443] width 7 height 6
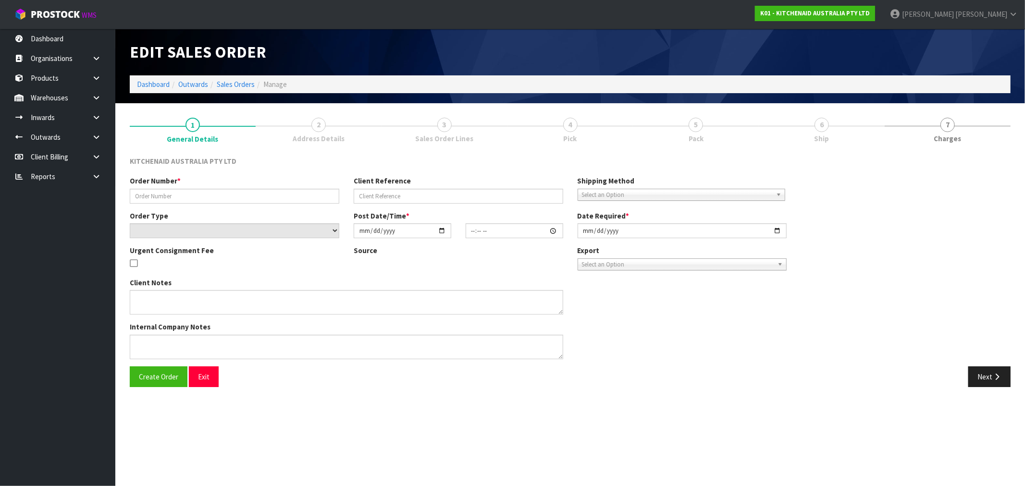
type input "0082029749"
type input "63946880123243"
select select "number:0"
type input "[DATE]"
type input "13:34:01.000"
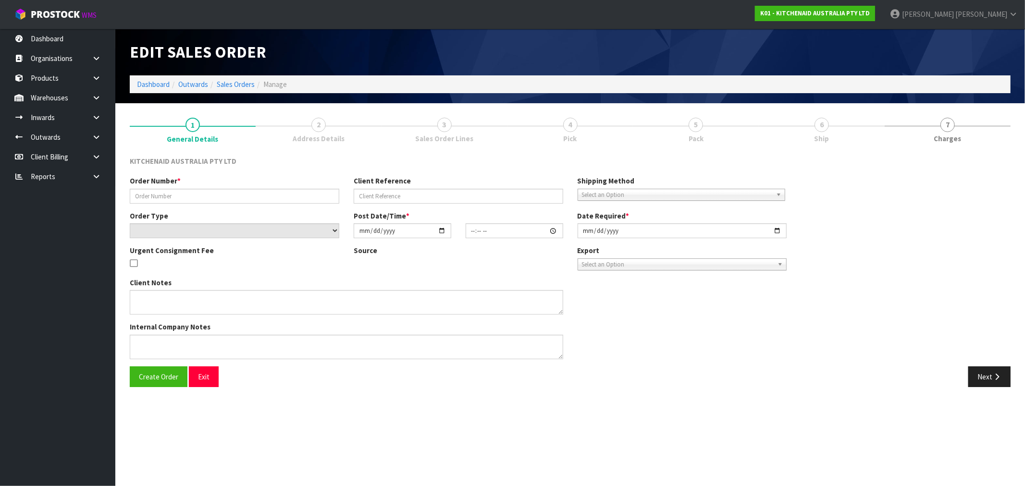
type input "[DATE]"
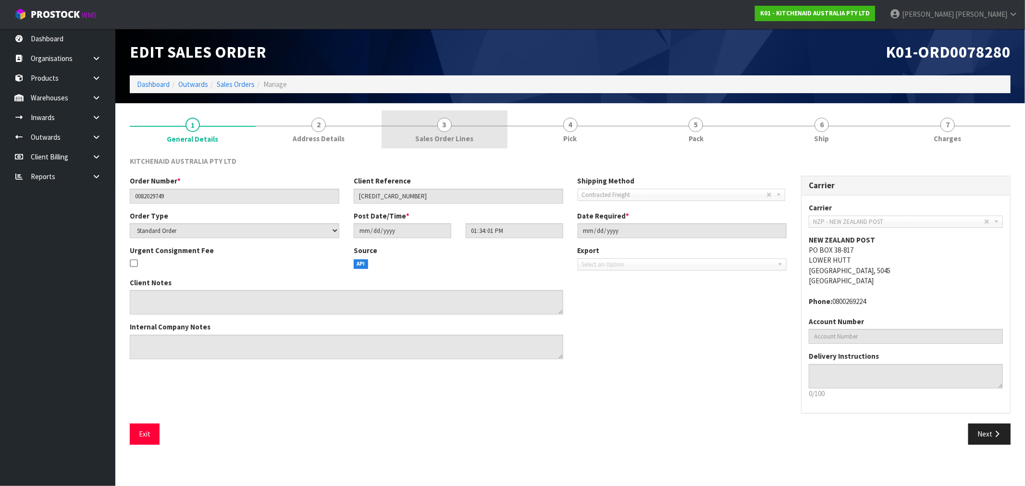
click at [454, 137] on span "Sales Order Lines" at bounding box center [444, 139] width 58 height 10
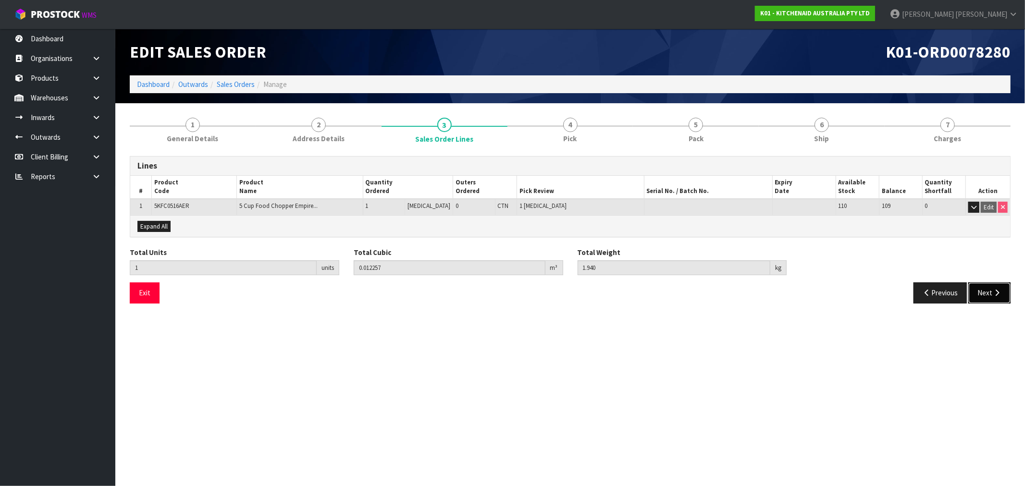
click at [1005, 294] on button "Next" at bounding box center [990, 293] width 42 height 21
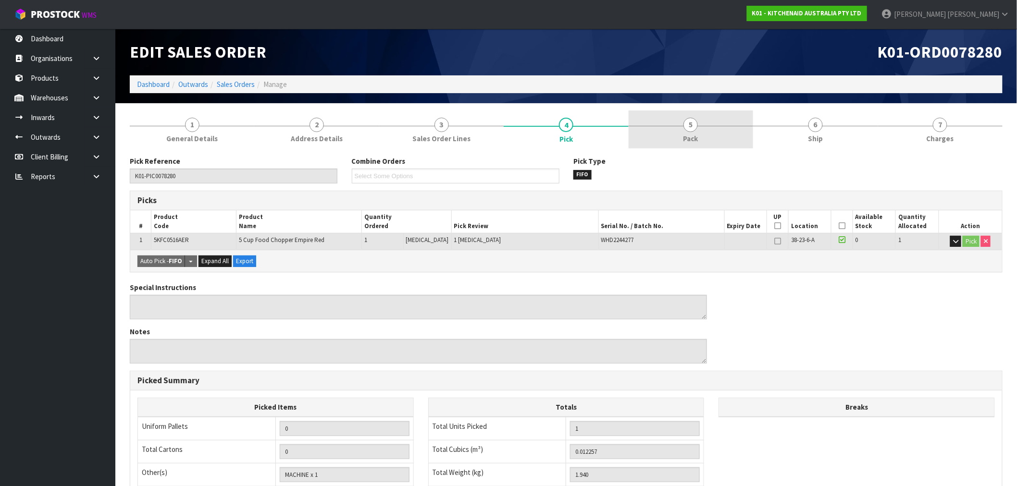
click at [667, 131] on link "5 Pack" at bounding box center [691, 130] width 125 height 38
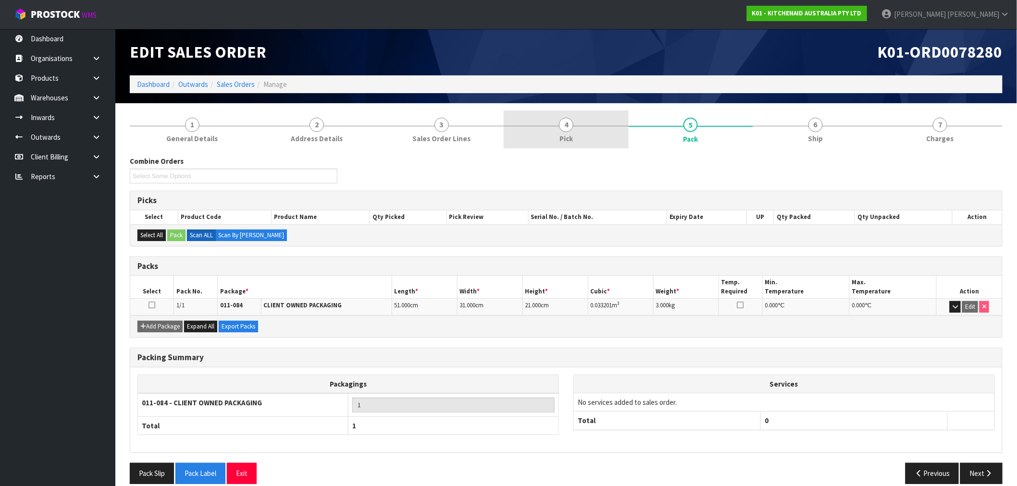
click at [527, 138] on link "4 Pick" at bounding box center [566, 130] width 125 height 38
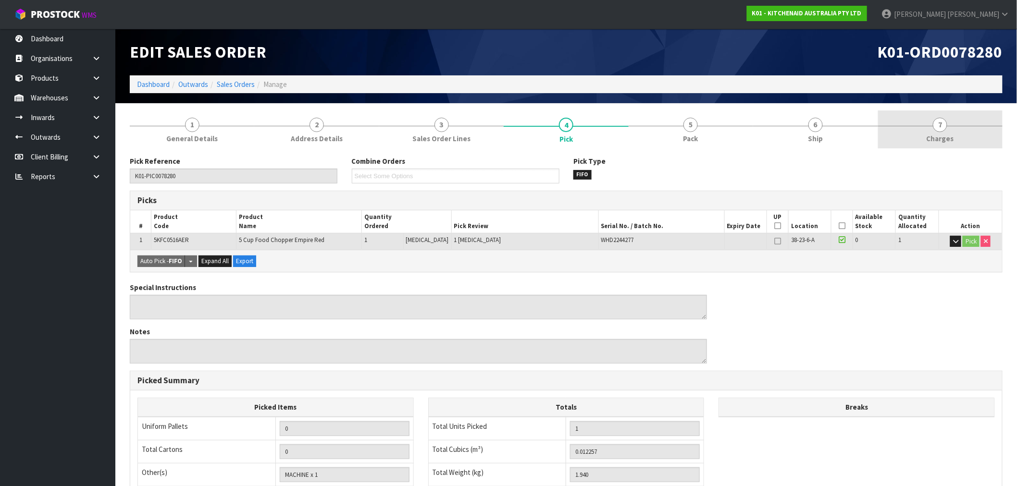
click at [918, 141] on link "7 Charges" at bounding box center [940, 130] width 125 height 38
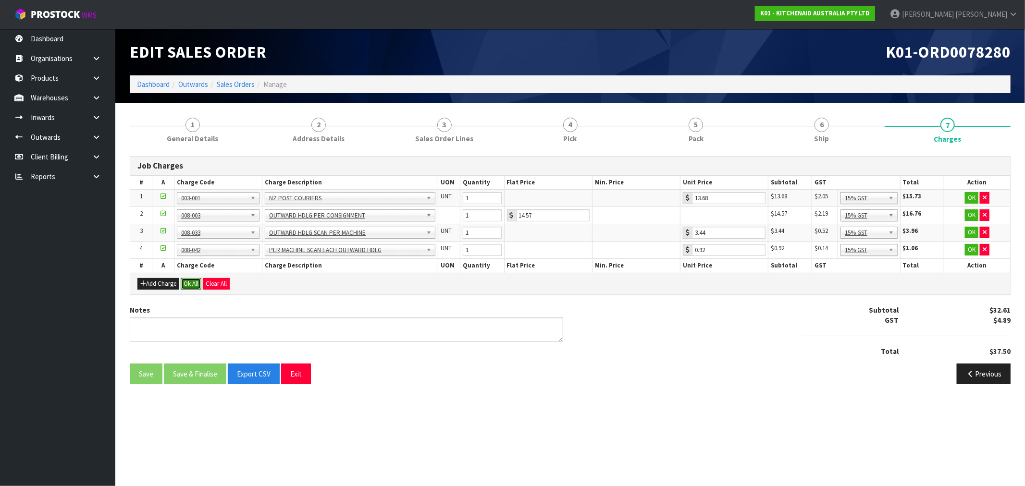
click at [195, 284] on button "Ok All" at bounding box center [191, 284] width 21 height 12
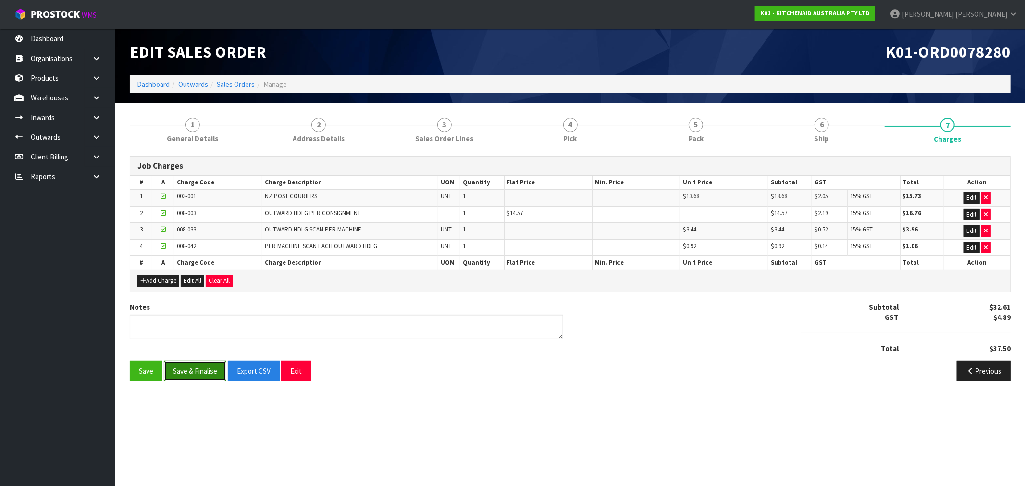
click at [195, 364] on button "Save & Finalise" at bounding box center [195, 371] width 62 height 21
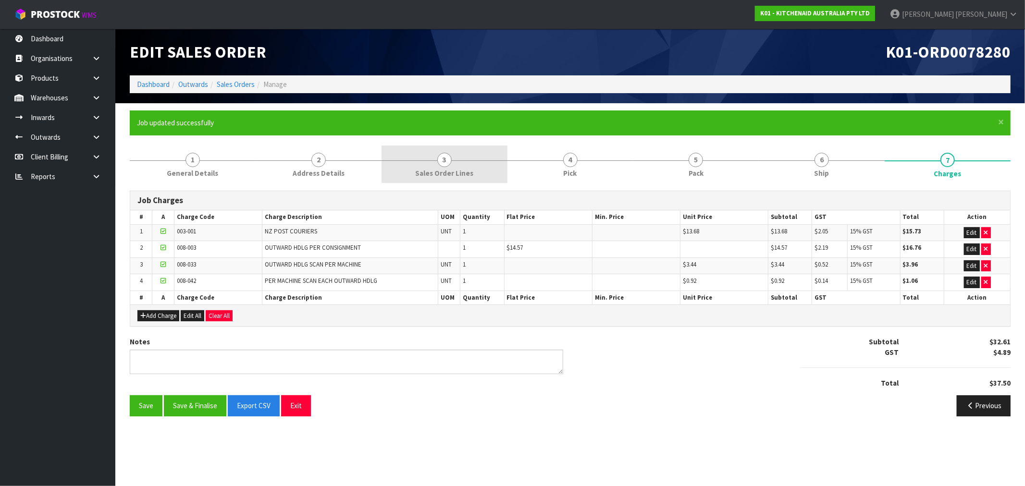
click at [457, 175] on span "Sales Order Lines" at bounding box center [444, 173] width 58 height 10
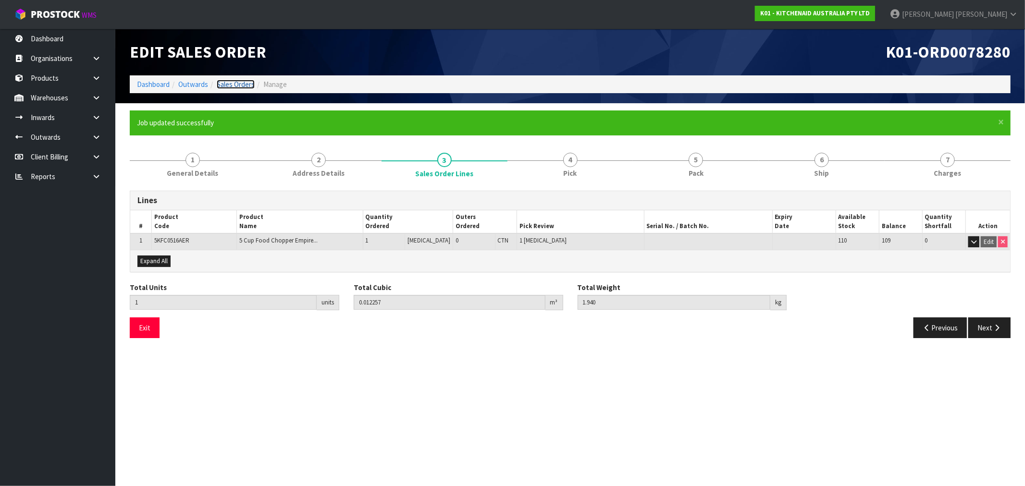
click at [236, 85] on link "Sales Orders" at bounding box center [236, 84] width 38 height 9
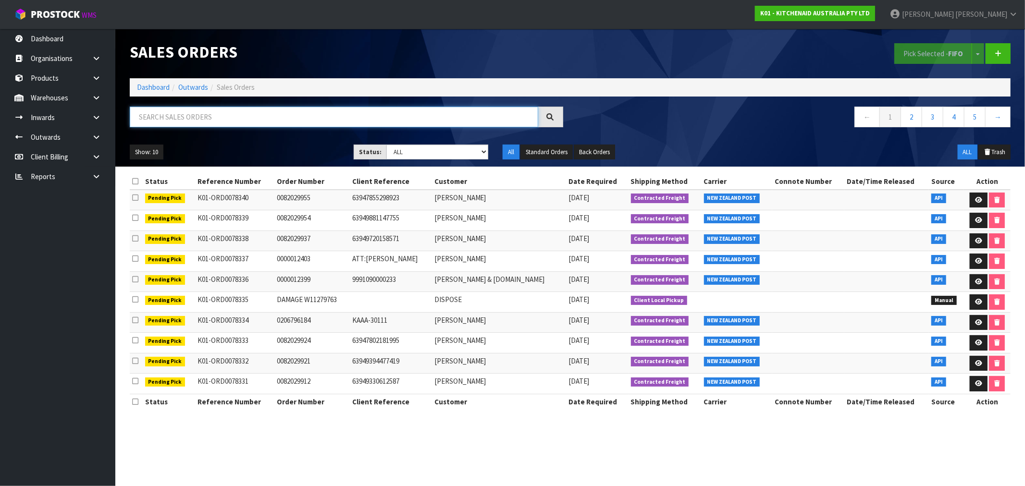
click at [335, 125] on input "text" at bounding box center [334, 117] width 409 height 21
paste input "27 The Terrace"
type input "27 THE TERRACE"
click at [330, 124] on input "27 THE TERRACE" at bounding box center [334, 117] width 409 height 21
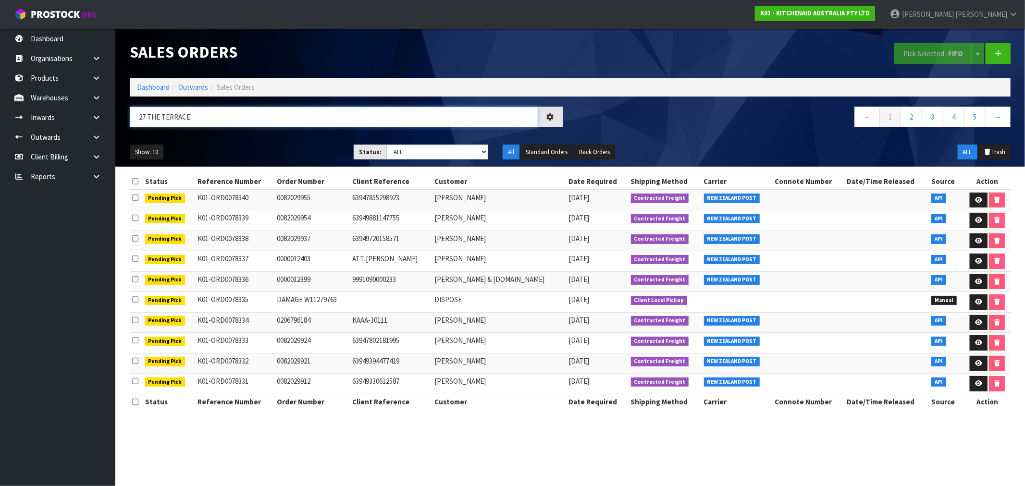
click at [330, 124] on input "27 THE TERRACE" at bounding box center [334, 117] width 409 height 21
click at [411, 154] on select "Draft Pending Allocated Pending Pick Goods Picked Goods Packed Pending Charges …" at bounding box center [437, 152] width 102 height 15
click at [386, 145] on select "Draft Pending Allocated Pending Pick Goods Picked Goods Packed Pending Charges …" at bounding box center [437, 152] width 102 height 15
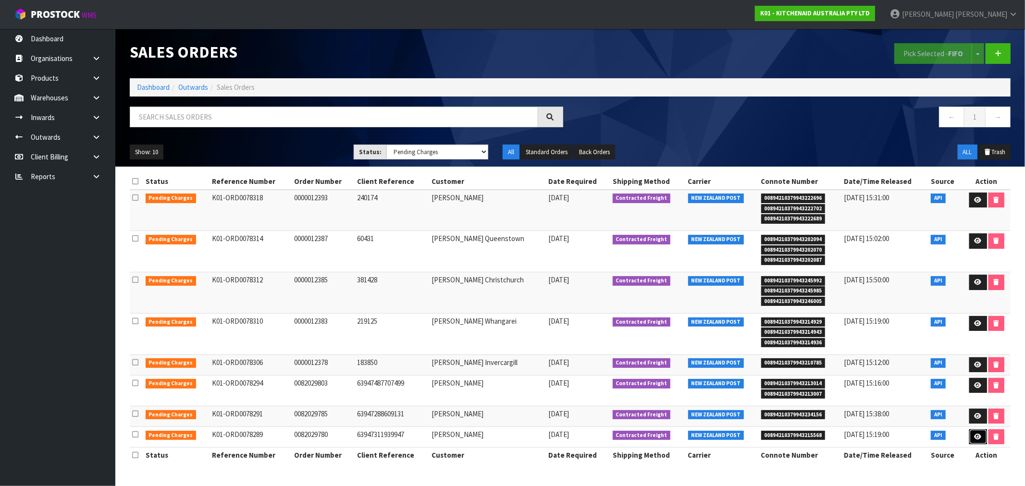
click at [977, 445] on td at bounding box center [987, 437] width 48 height 21
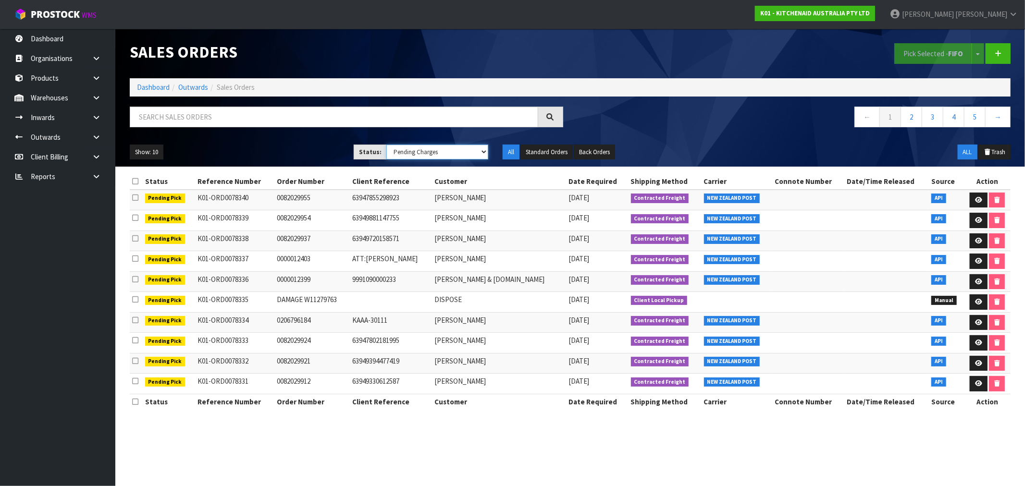
click at [464, 159] on select "Draft Pending Allocated Pending Pick Goods Picked Goods Packed Pending Charges …" at bounding box center [437, 152] width 102 height 15
click at [386, 145] on select "Draft Pending Allocated Pending Pick Goods Picked Goods Packed Pending Charges …" at bounding box center [437, 152] width 102 height 15
click at [427, 150] on select "Draft Pending Allocated Pending Pick Goods Picked Goods Packed Pending Charges …" at bounding box center [437, 152] width 102 height 15
select select "string:6"
click at [386, 145] on select "Draft Pending Allocated Pending Pick Goods Picked Goods Packed Pending Charges …" at bounding box center [437, 152] width 102 height 15
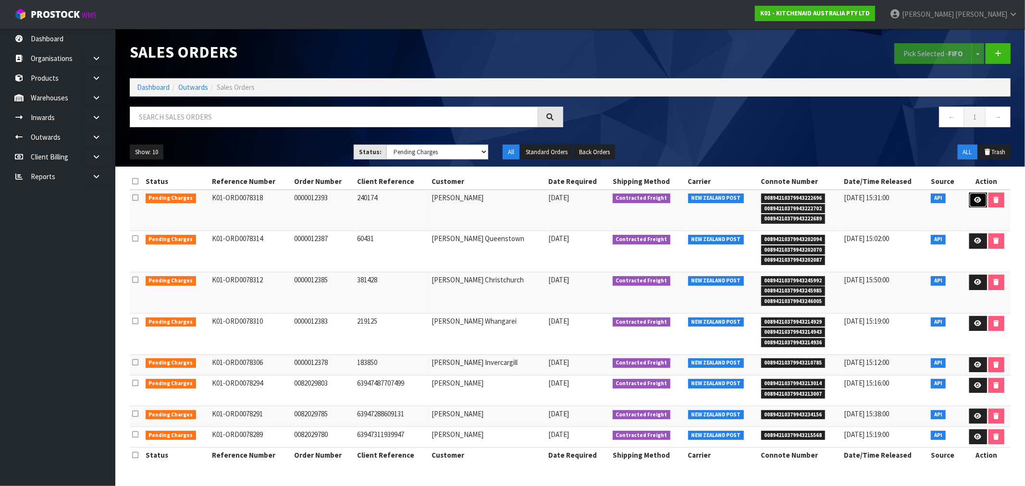
click at [975, 198] on icon at bounding box center [978, 200] width 7 height 6
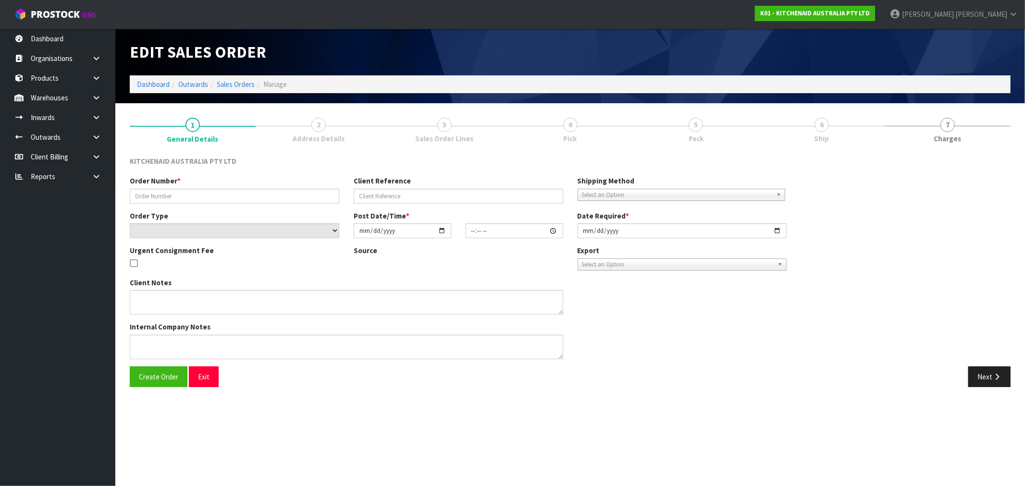
type input "0000012393"
type input "240174"
select select "number:0"
type input "2025-08-25"
type input "19:31:24.000"
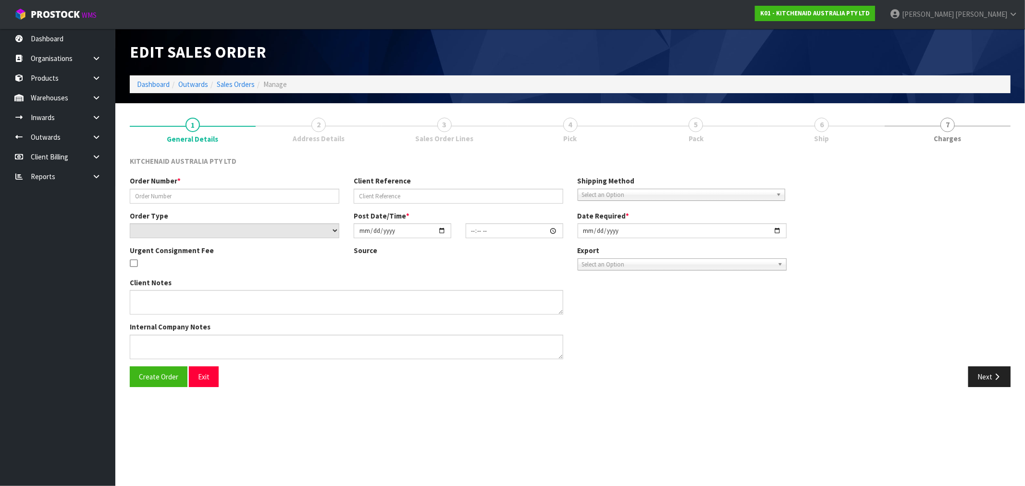
type input "2025-08-25"
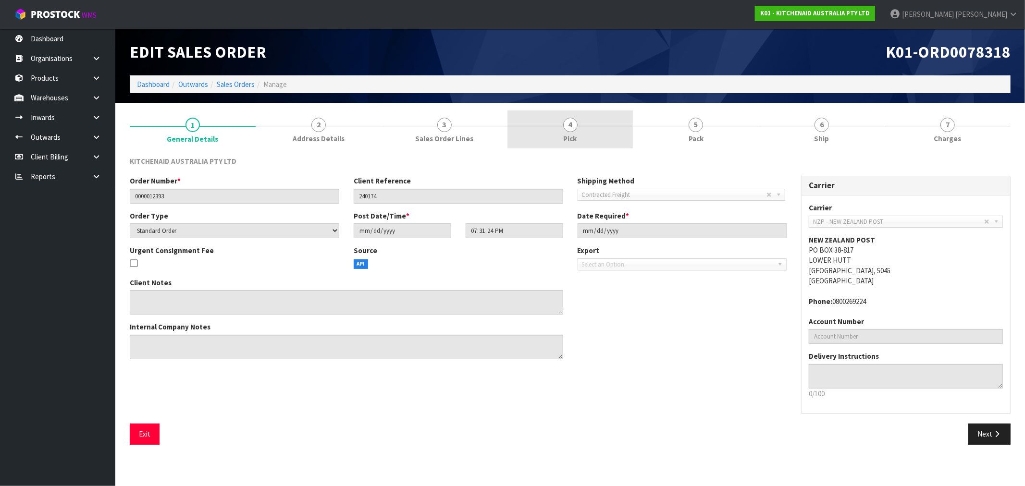
click at [580, 119] on link "4 Pick" at bounding box center [571, 130] width 126 height 38
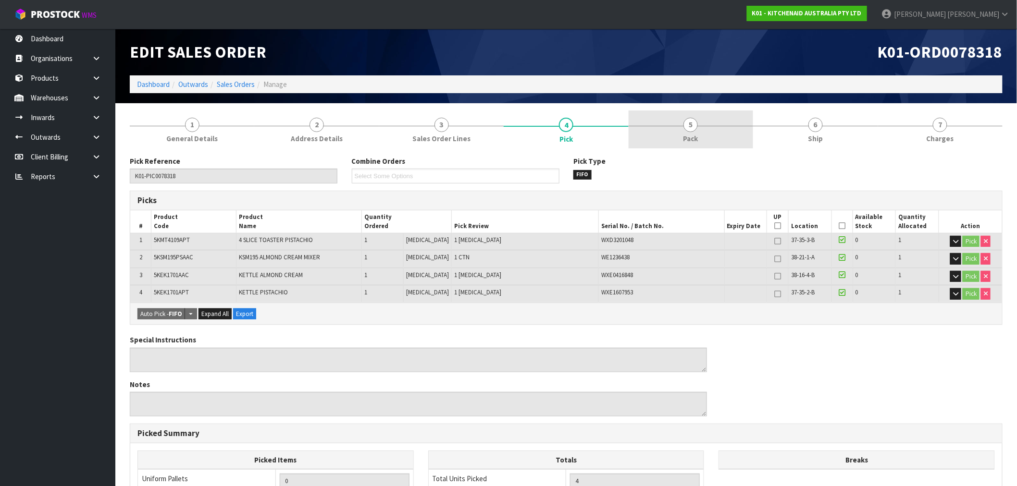
click at [728, 118] on link "5 Pack" at bounding box center [691, 130] width 125 height 38
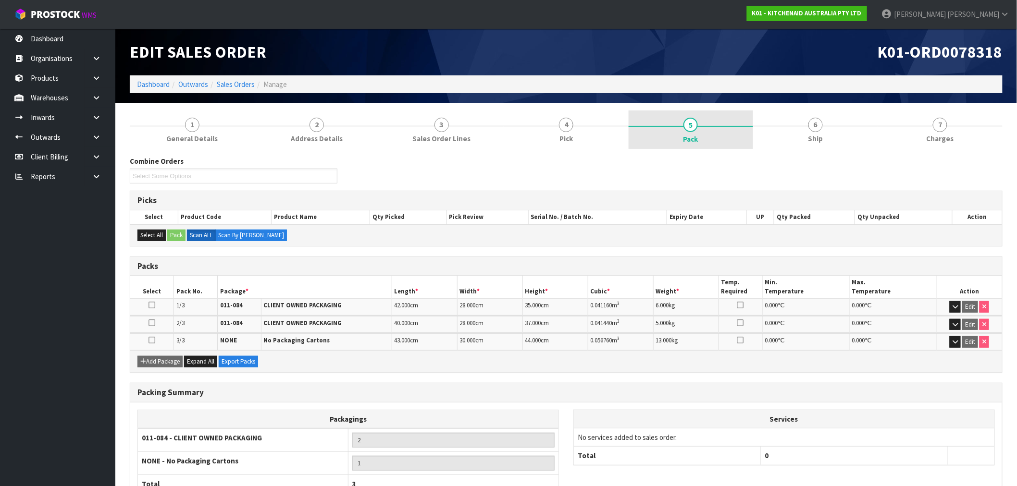
click at [702, 137] on link "5 Pack" at bounding box center [691, 130] width 125 height 38
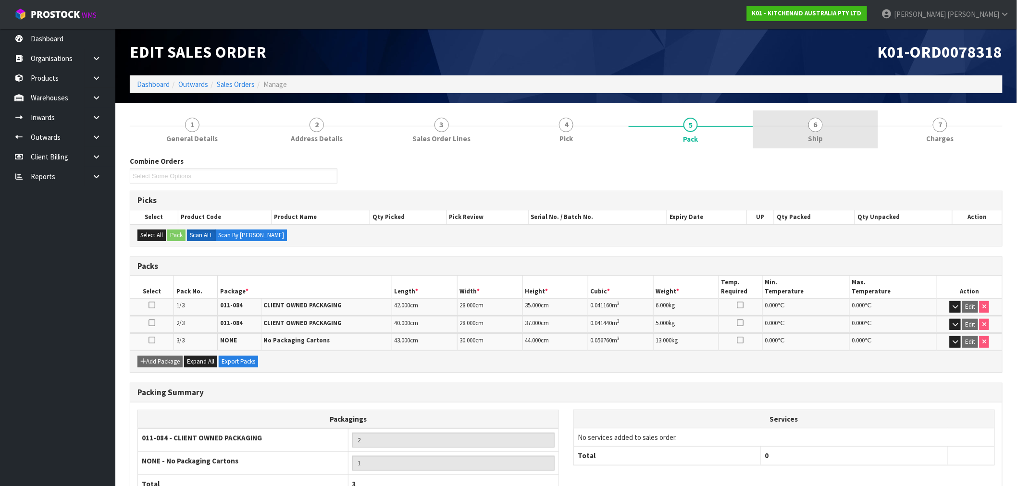
click at [819, 128] on span "6" at bounding box center [816, 125] width 14 height 14
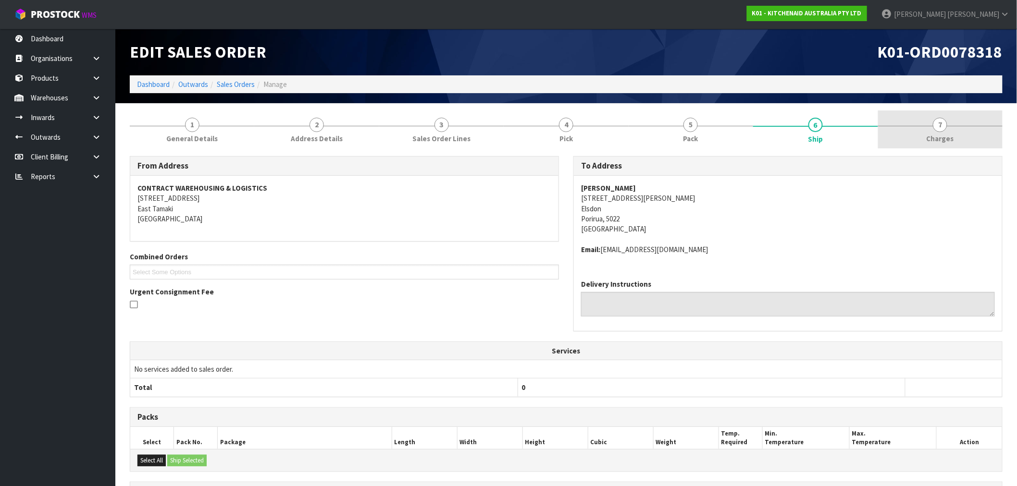
click at [911, 133] on link "7 Charges" at bounding box center [940, 130] width 125 height 38
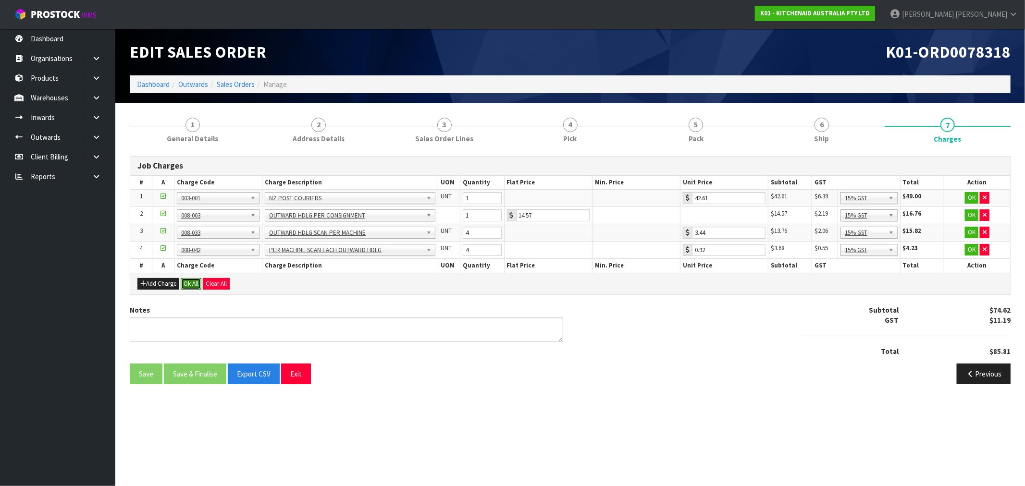
click at [190, 289] on button "Ok All" at bounding box center [191, 284] width 21 height 12
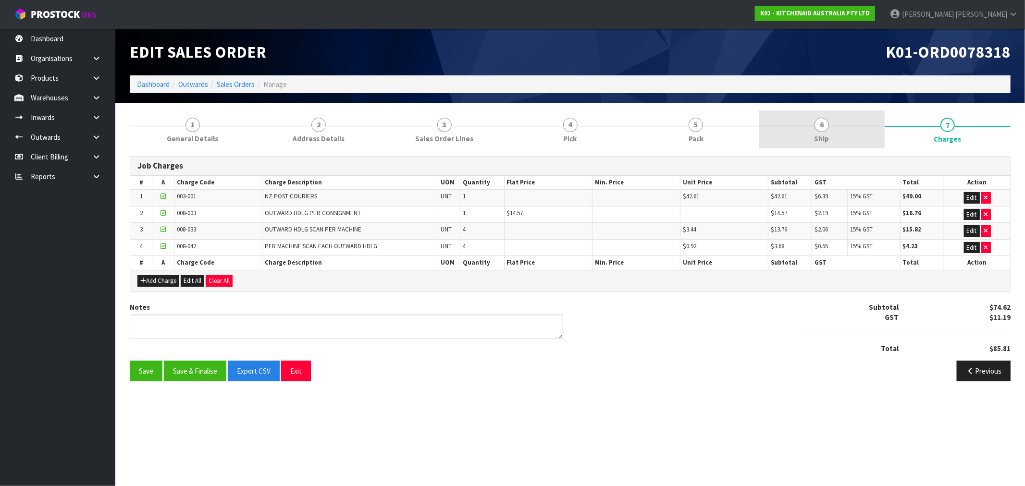
click at [760, 142] on link "6 Ship" at bounding box center [822, 130] width 126 height 38
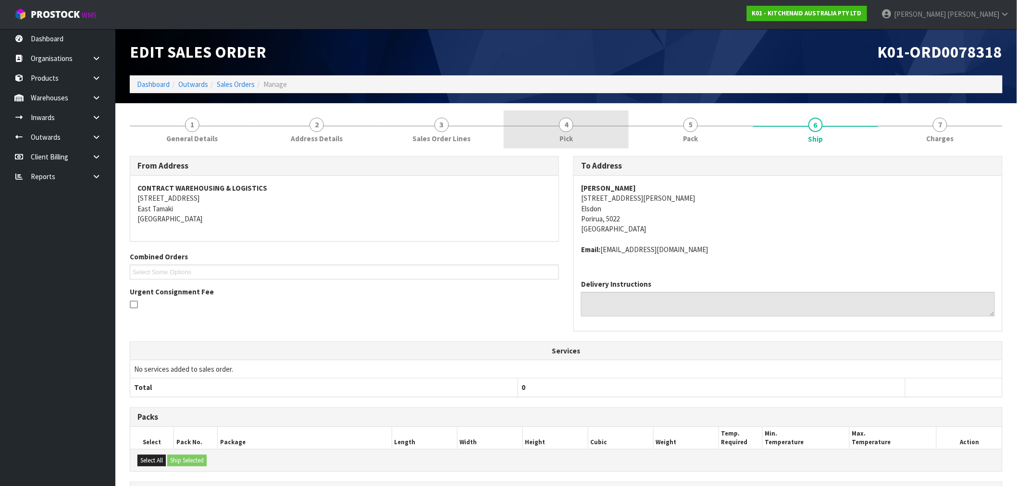
click at [586, 126] on link "4 Pick" at bounding box center [566, 130] width 125 height 38
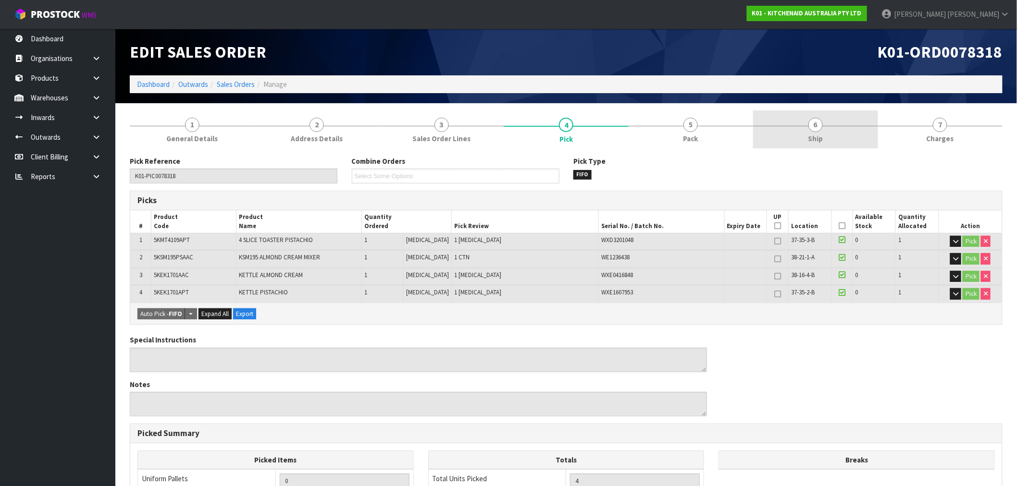
drag, startPoint x: 825, startPoint y: 114, endPoint x: 823, endPoint y: 119, distance: 5.6
click at [825, 114] on link "6 Ship" at bounding box center [815, 130] width 125 height 38
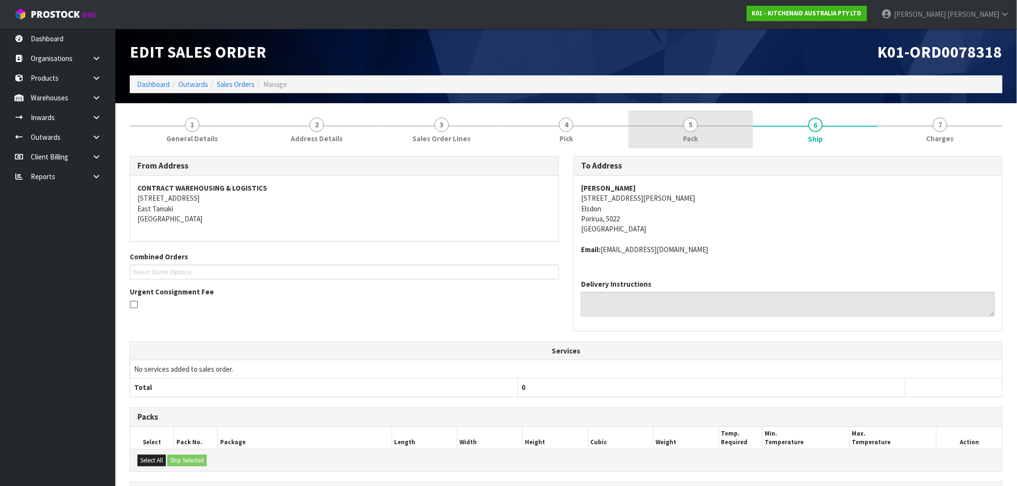
click at [693, 142] on span "Pack" at bounding box center [691, 139] width 15 height 10
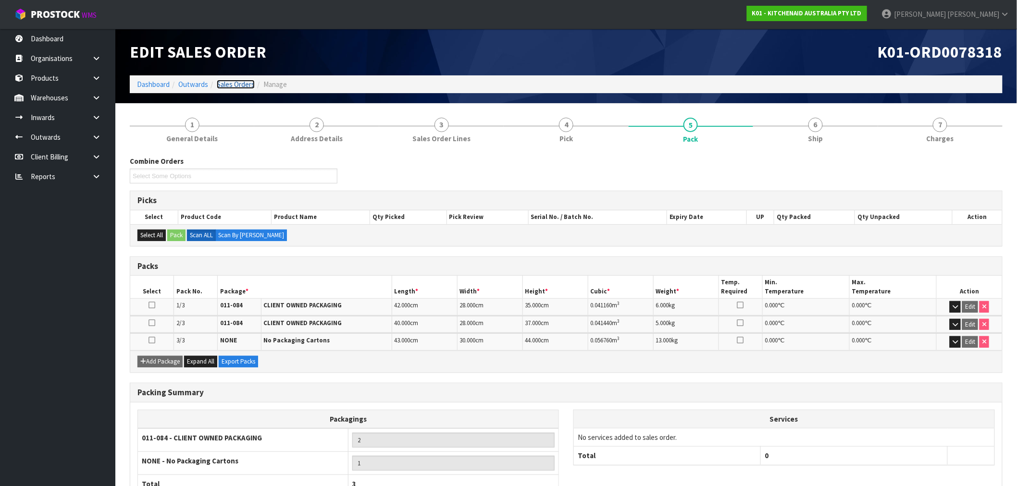
click at [238, 87] on link "Sales Orders" at bounding box center [236, 84] width 38 height 9
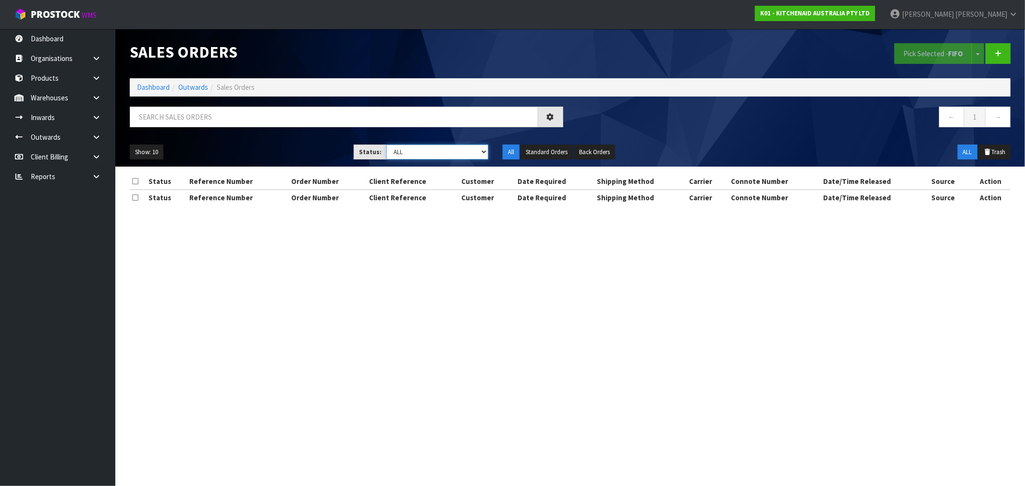
click at [472, 150] on select "Draft Pending Allocated Pending Pick Goods Picked Goods Packed Pending Charges …" at bounding box center [437, 152] width 102 height 15
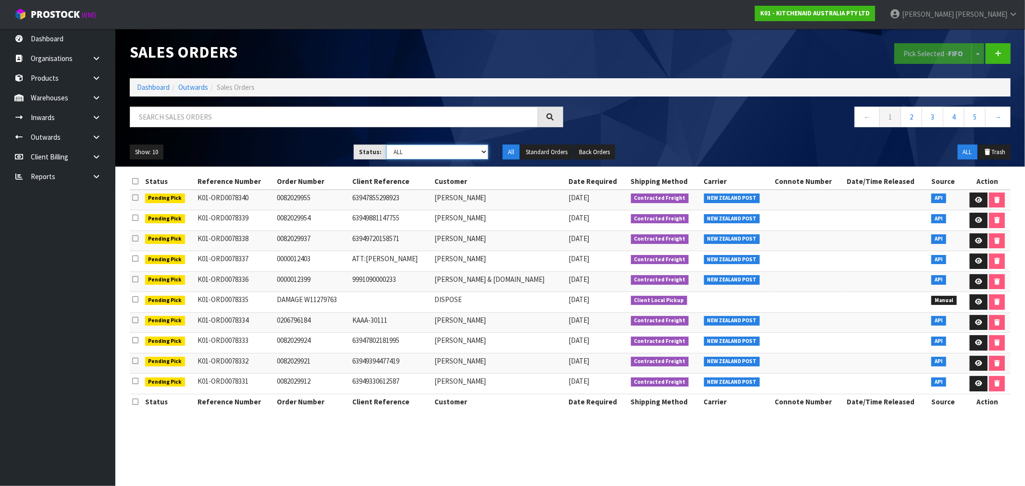
select select "string:6"
click at [386, 145] on select "Draft Pending Allocated Pending Pick Goods Picked Goods Packed Pending Charges …" at bounding box center [437, 152] width 102 height 15
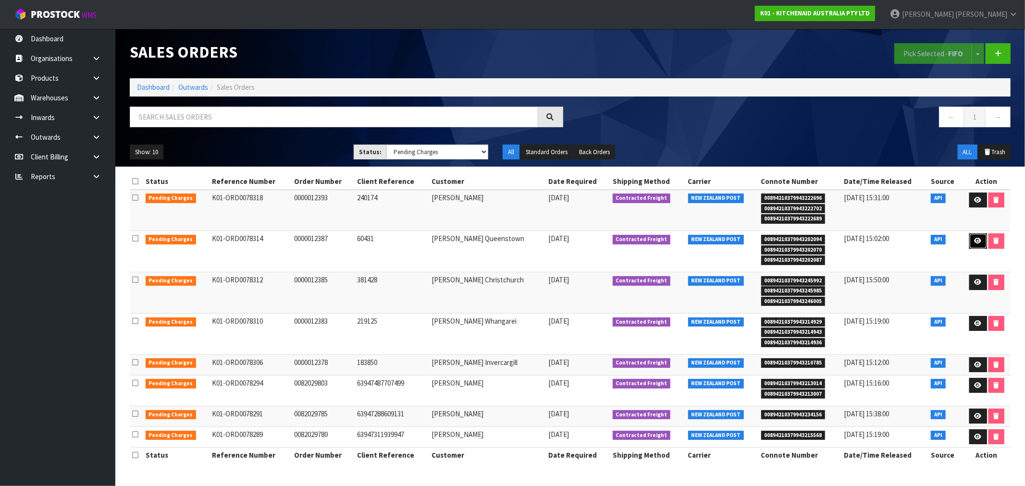
click at [982, 243] on link at bounding box center [979, 241] width 18 height 15
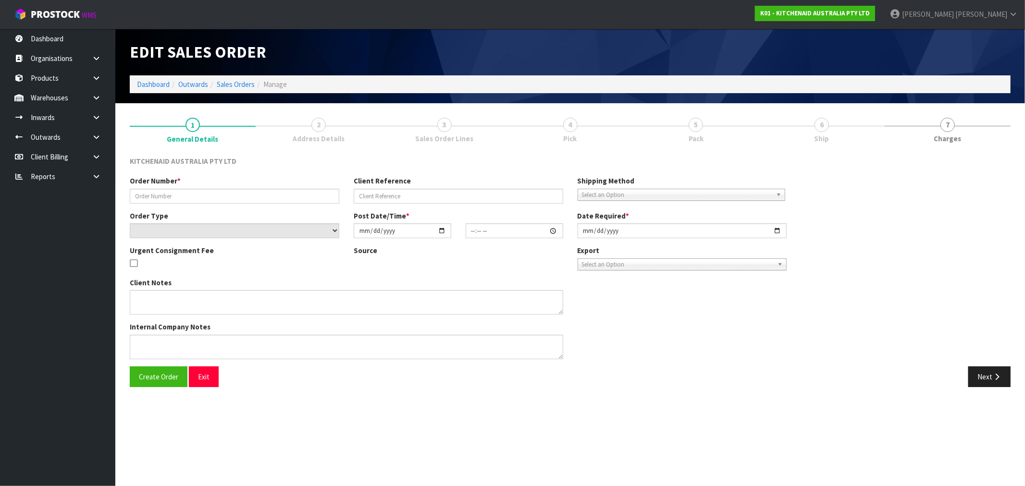
type input "0000012387"
type input "60431"
select select "number:0"
type input "2025-08-25"
type input "19:31:18.000"
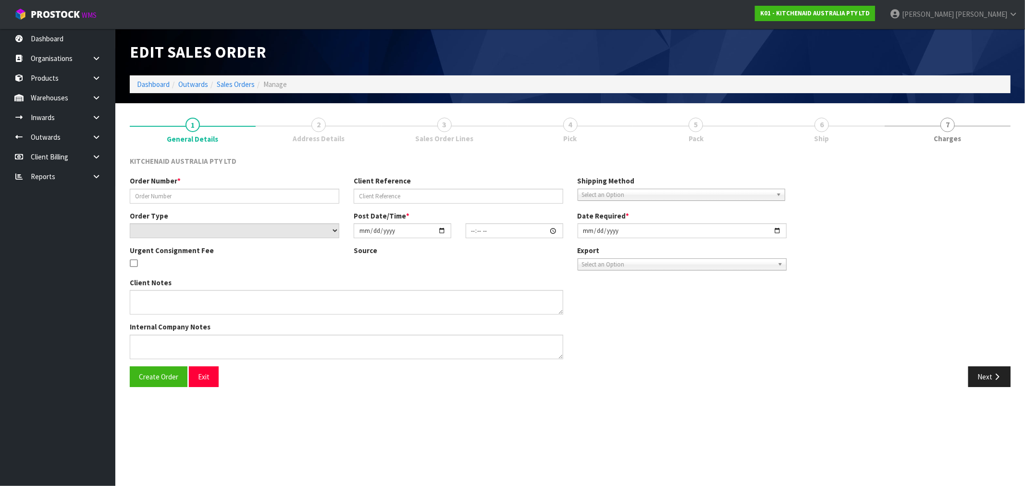
type input "2025-08-25"
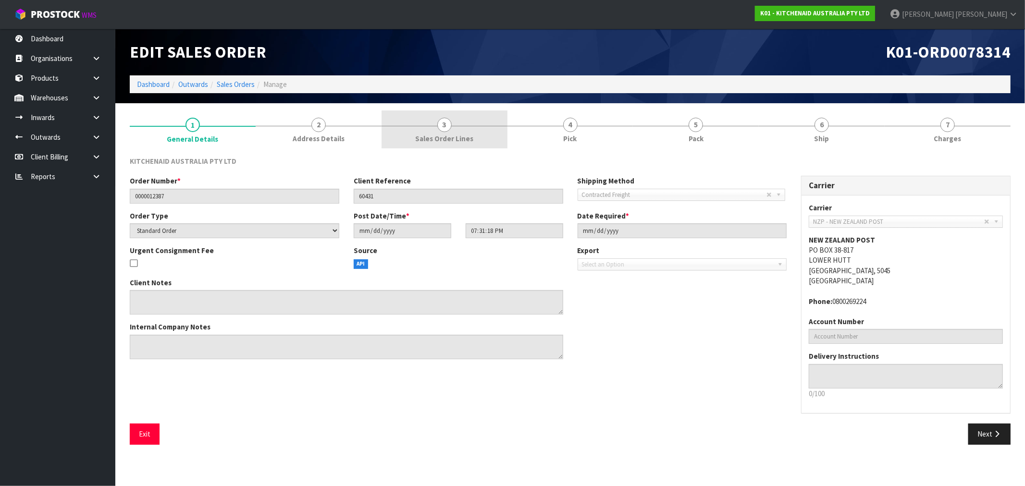
click at [469, 142] on span "Sales Order Lines" at bounding box center [444, 139] width 58 height 10
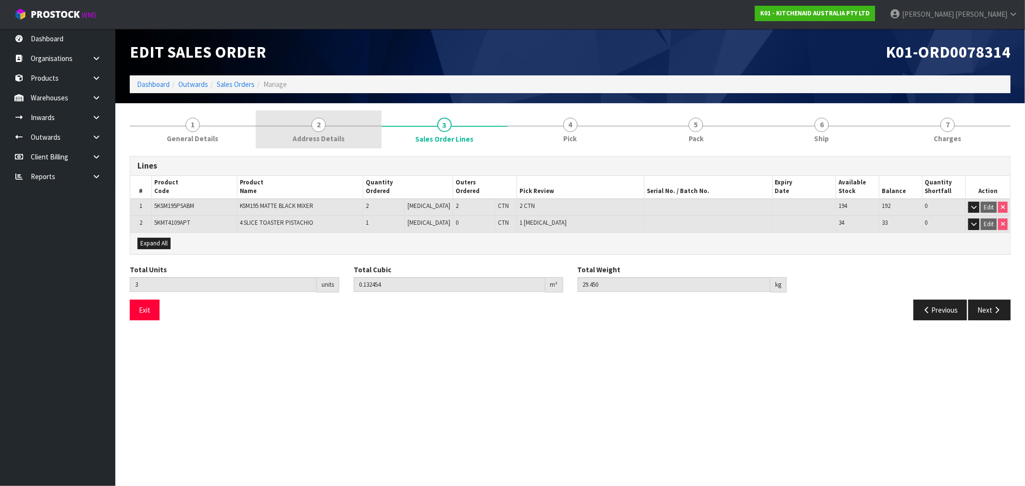
click at [345, 140] on link "2 Address Details" at bounding box center [319, 130] width 126 height 38
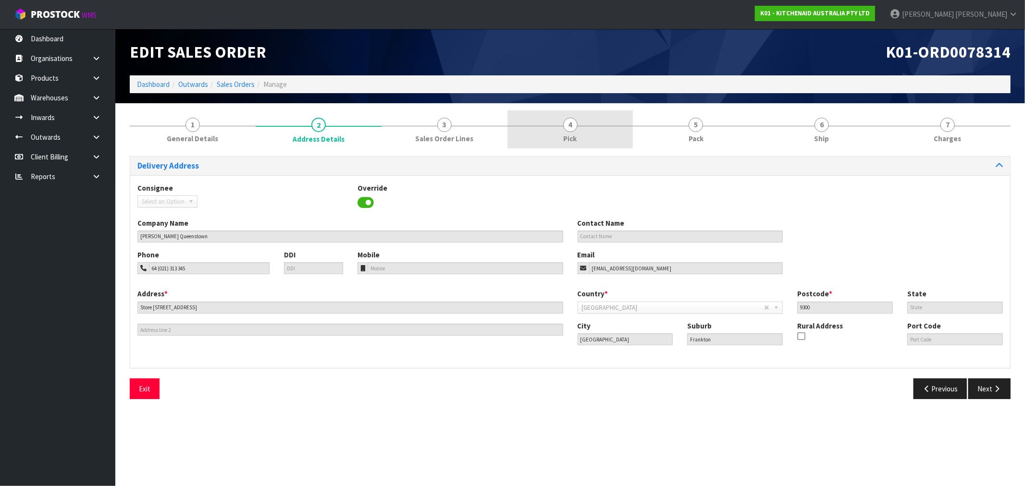
click at [549, 135] on link "4 Pick" at bounding box center [571, 130] width 126 height 38
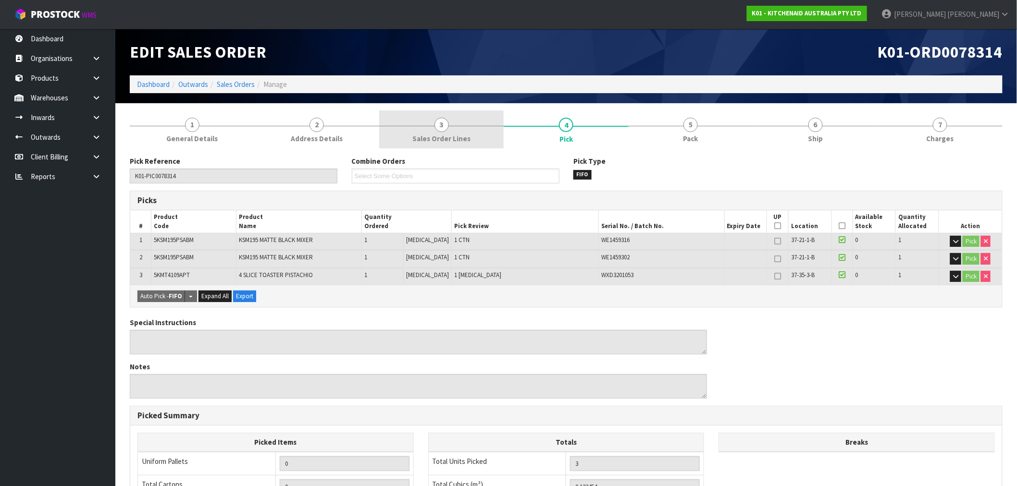
drag, startPoint x: 527, startPoint y: 132, endPoint x: 494, endPoint y: 137, distance: 33.0
click at [520, 133] on link "4 Pick" at bounding box center [566, 130] width 125 height 38
drag, startPoint x: 462, startPoint y: 138, endPoint x: 300, endPoint y: 135, distance: 161.6
click at [461, 138] on span "Sales Order Lines" at bounding box center [441, 139] width 58 height 10
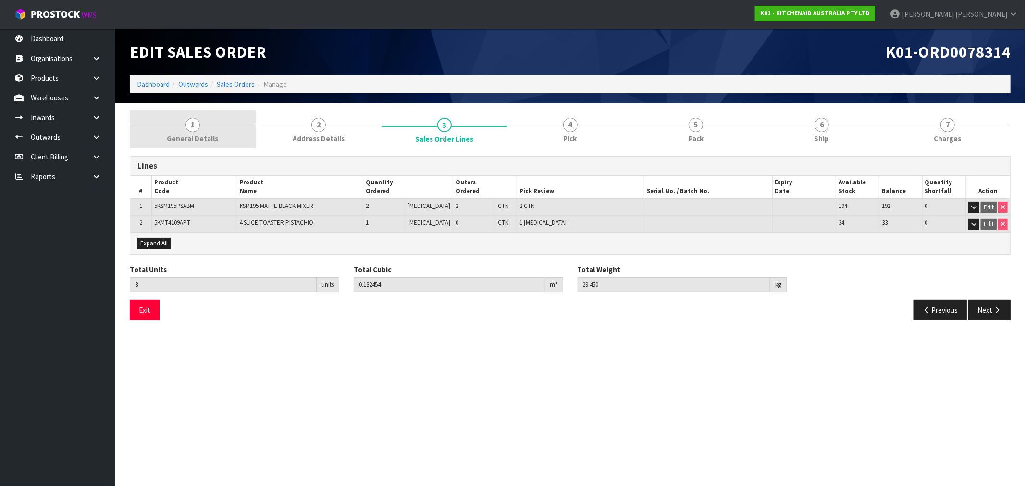
click at [224, 134] on link "1 General Details" at bounding box center [193, 130] width 126 height 38
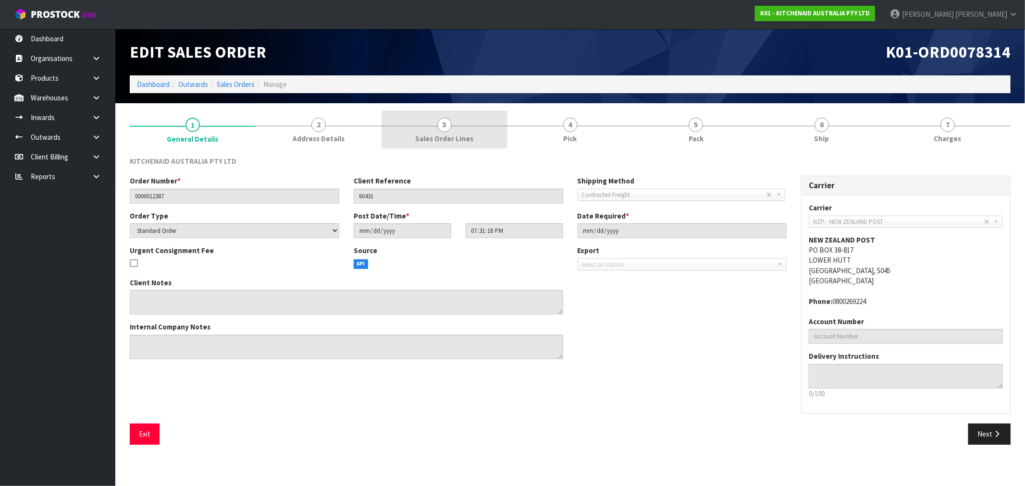
click at [434, 134] on span "Sales Order Lines" at bounding box center [444, 139] width 58 height 10
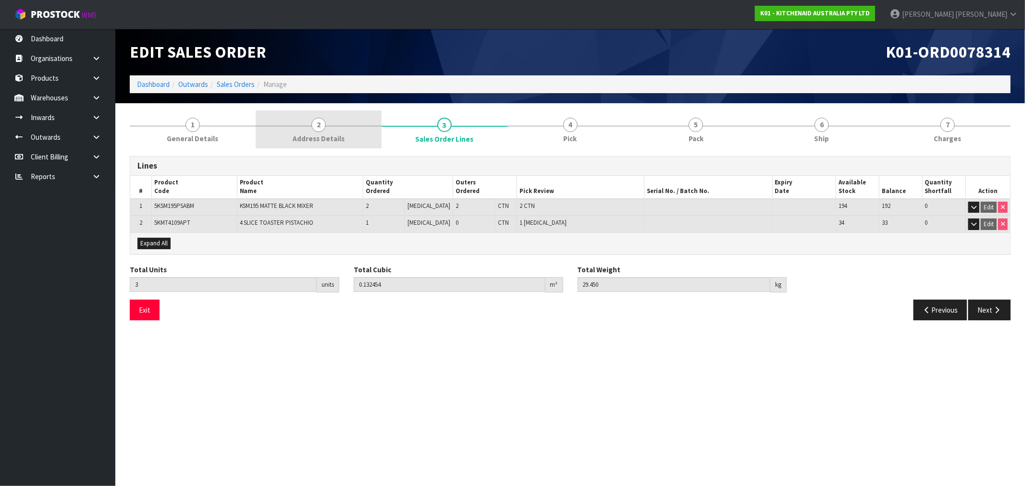
click at [342, 130] on link "2 Address Details" at bounding box center [319, 130] width 126 height 38
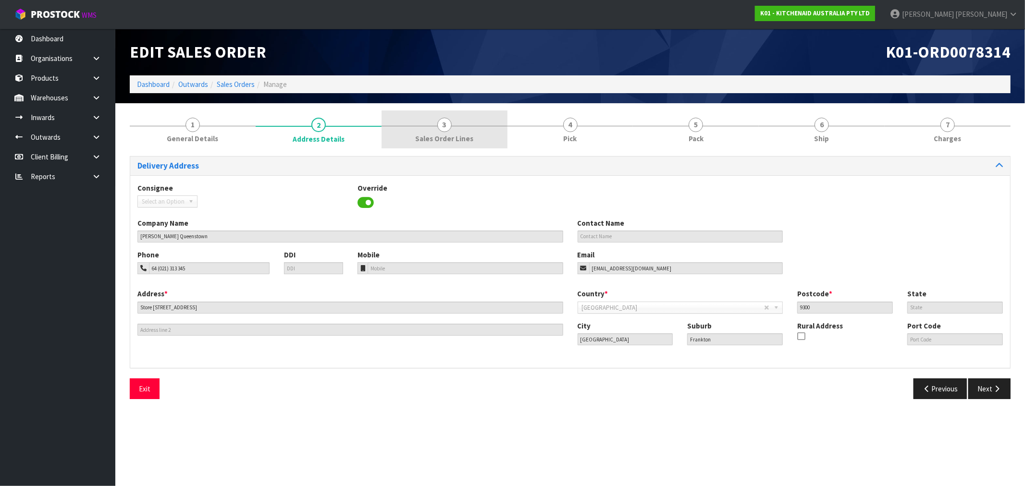
click at [392, 135] on link "3 Sales Order Lines" at bounding box center [445, 130] width 126 height 38
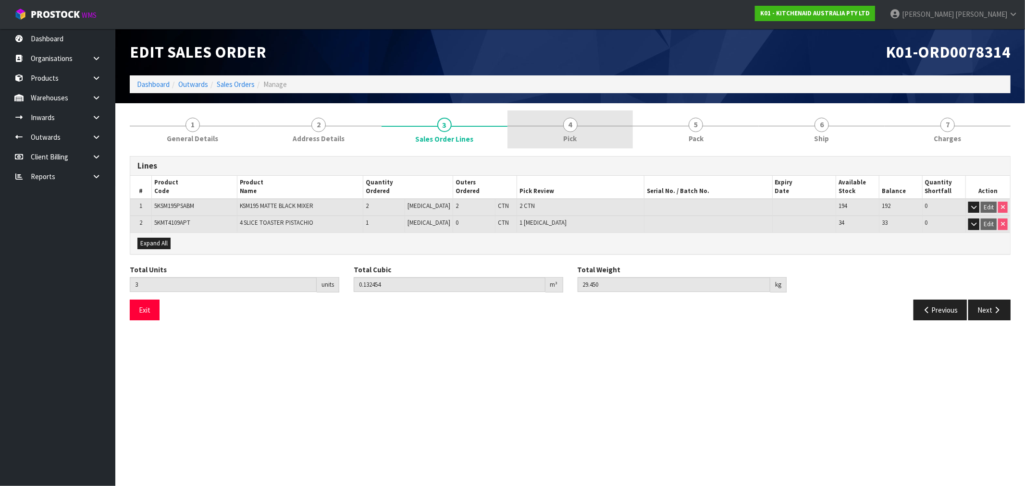
click at [510, 123] on link "4 Pick" at bounding box center [571, 130] width 126 height 38
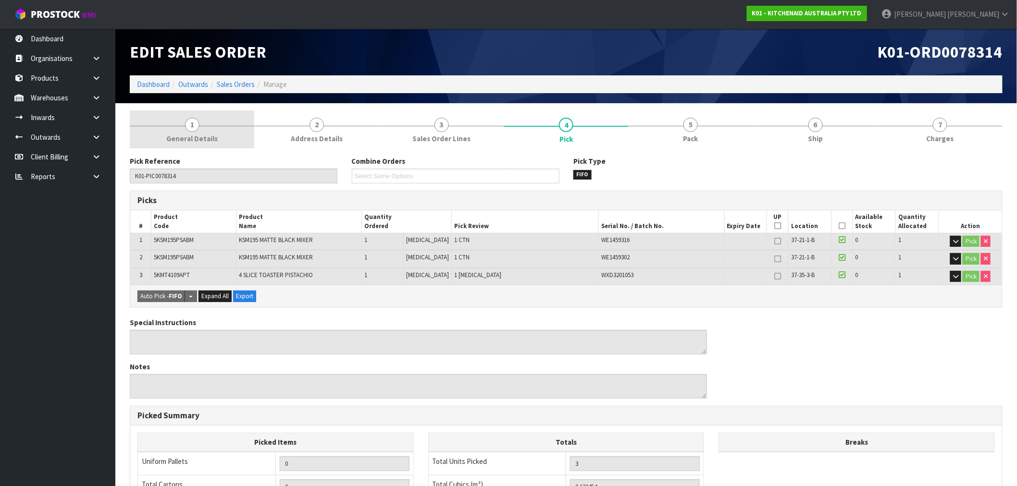
click at [231, 145] on link "1 General Details" at bounding box center [192, 130] width 125 height 38
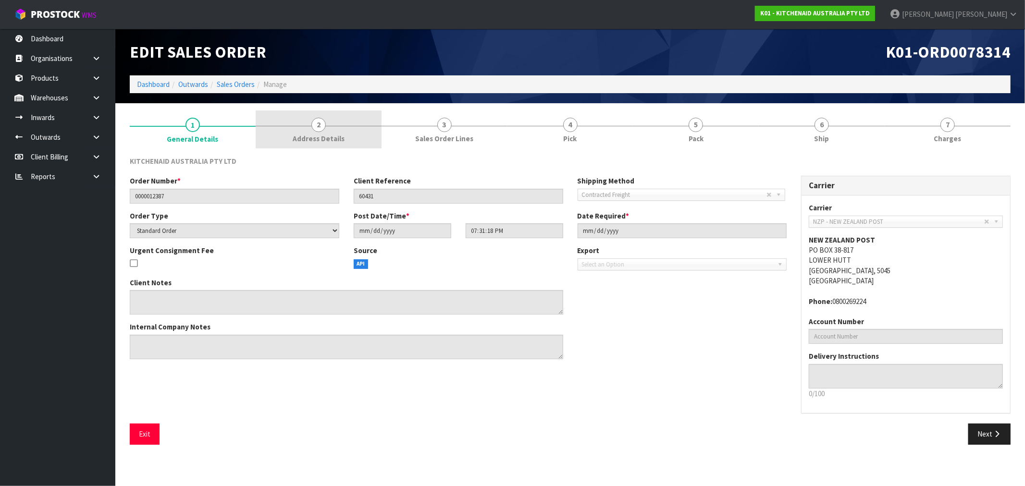
click at [324, 115] on link "2 Address Details" at bounding box center [319, 130] width 126 height 38
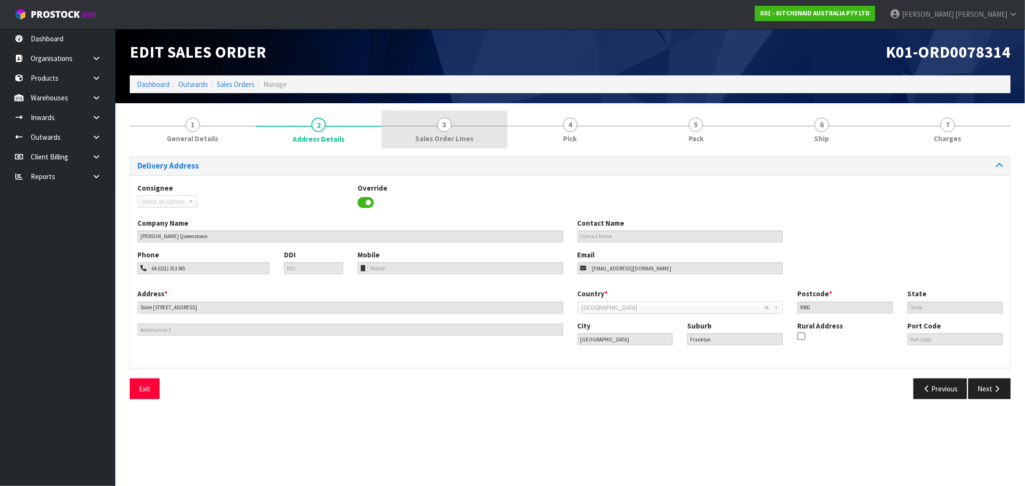
click at [493, 133] on link "3 Sales Order Lines" at bounding box center [445, 130] width 126 height 38
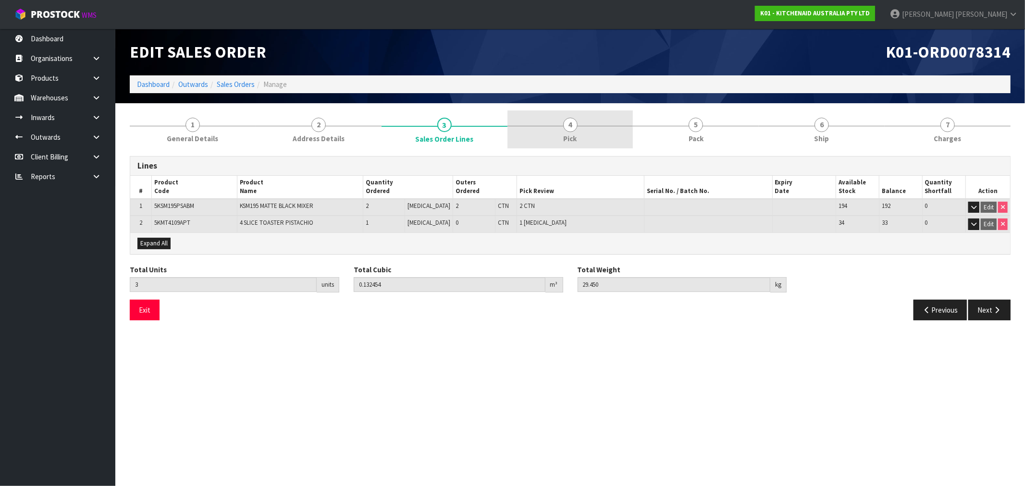
click at [559, 137] on link "4 Pick" at bounding box center [571, 130] width 126 height 38
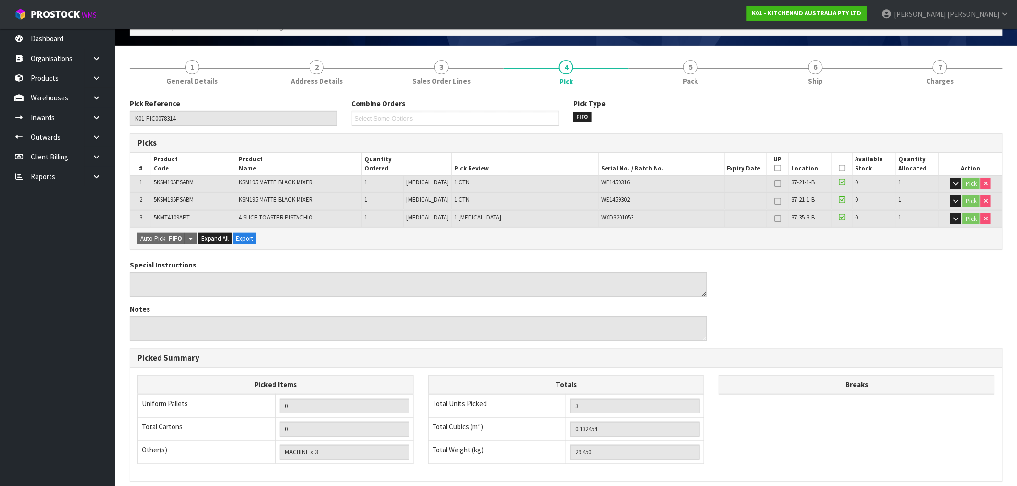
scroll to position [53, 0]
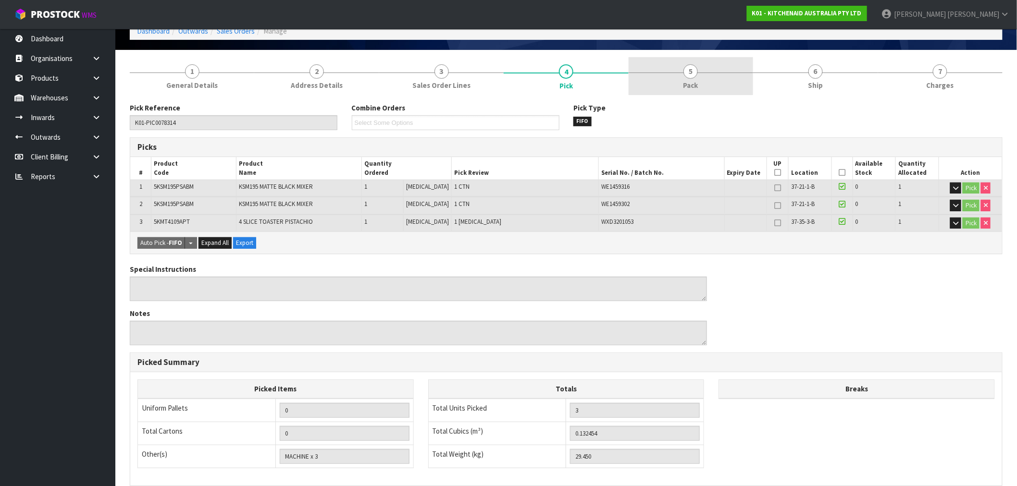
click at [679, 88] on link "5 Pack" at bounding box center [691, 76] width 125 height 38
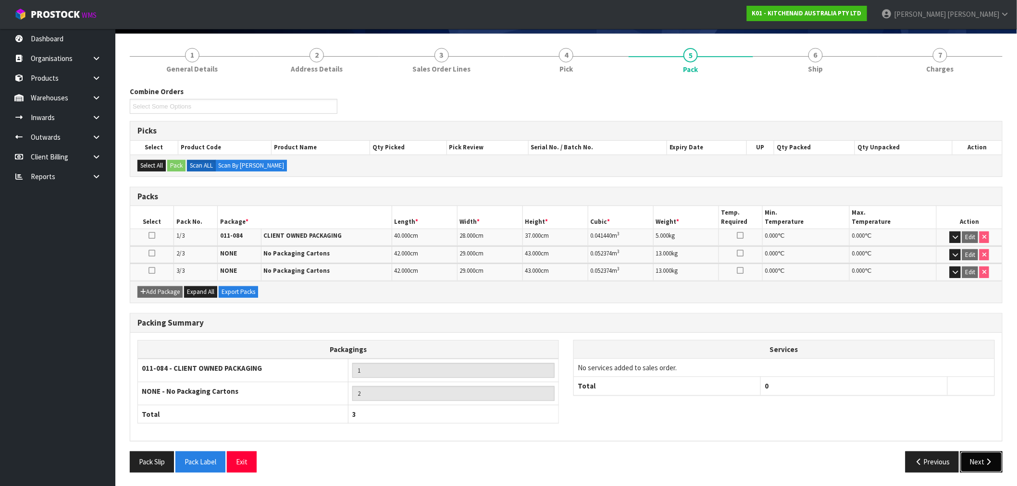
click at [985, 459] on icon "button" at bounding box center [989, 462] width 9 height 7
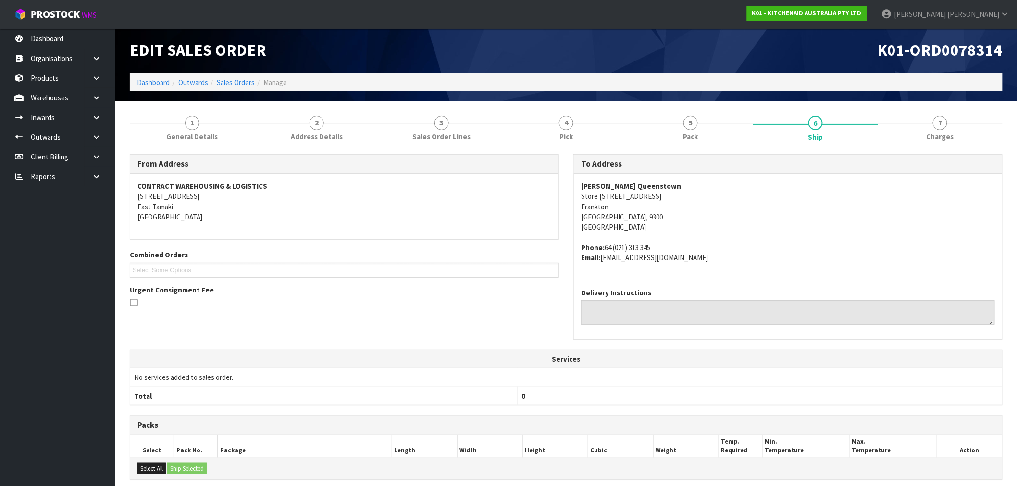
scroll to position [0, 0]
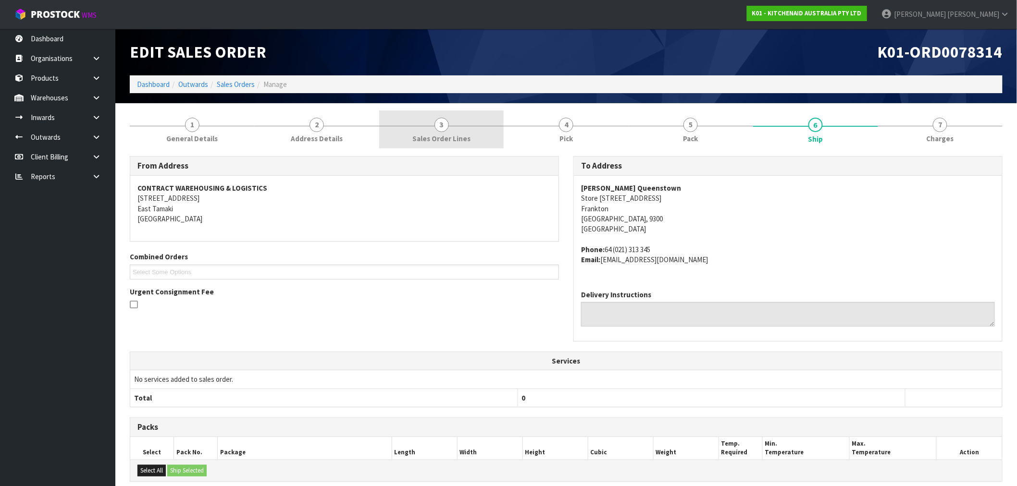
click at [474, 127] on link "3 Sales Order Lines" at bounding box center [441, 130] width 125 height 38
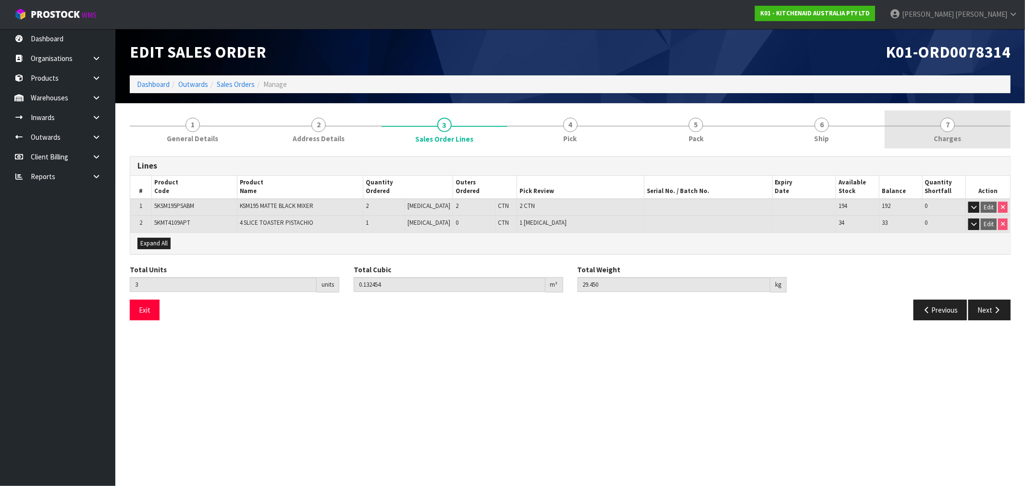
click at [970, 121] on link "7 Charges" at bounding box center [948, 130] width 126 height 38
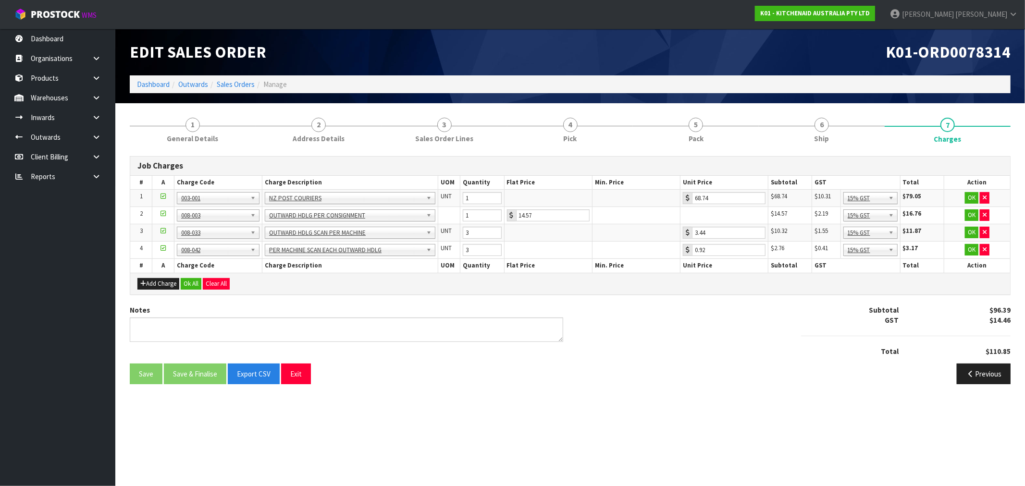
click at [205, 276] on div "Add Charge Ok All Clear All" at bounding box center [570, 284] width 880 height 22
click at [200, 287] on button "Ok All" at bounding box center [191, 284] width 21 height 12
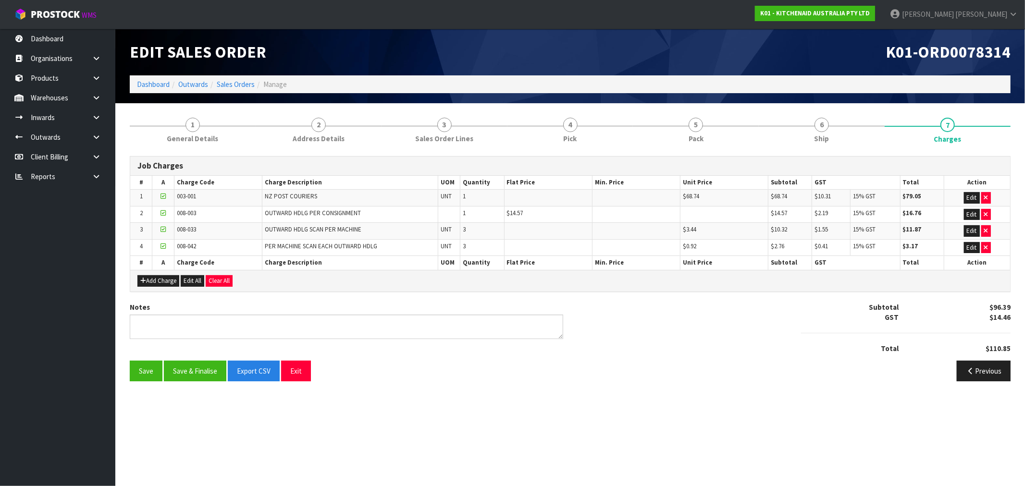
click at [410, 150] on div "Job Charges # A Charge Code Charge Description UOM Quantity Flat Price Min. Pri…" at bounding box center [570, 269] width 881 height 240
click at [441, 141] on span "Sales Order Lines" at bounding box center [444, 139] width 58 height 10
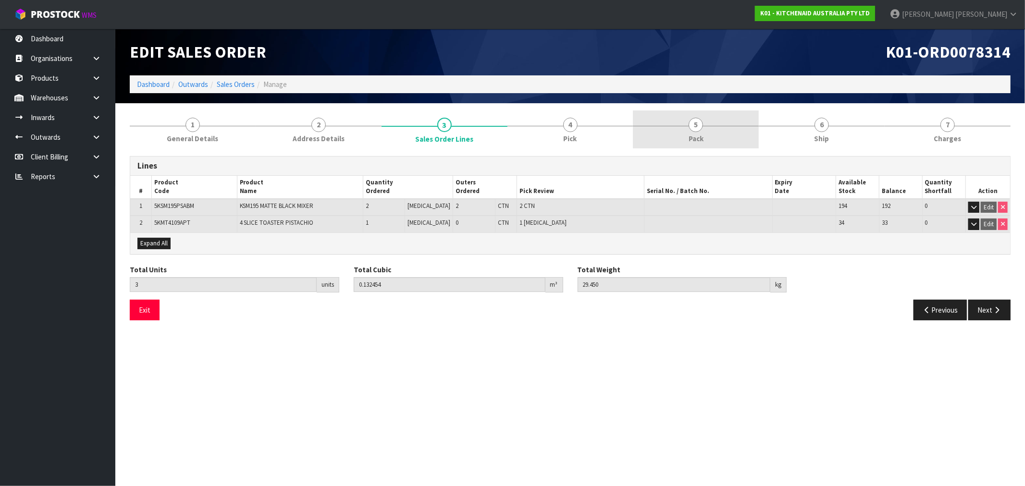
click at [636, 113] on link "5 Pack" at bounding box center [696, 130] width 126 height 38
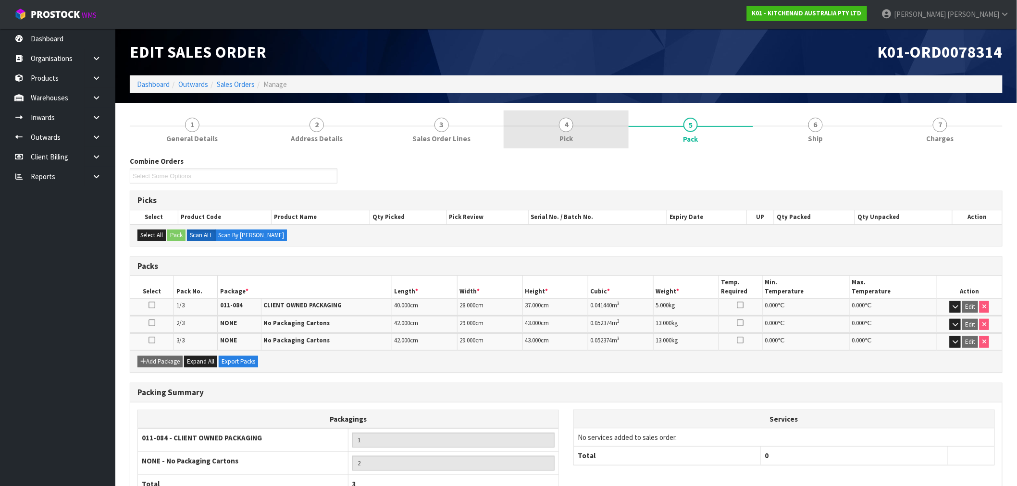
click at [582, 127] on link "4 Pick" at bounding box center [566, 130] width 125 height 38
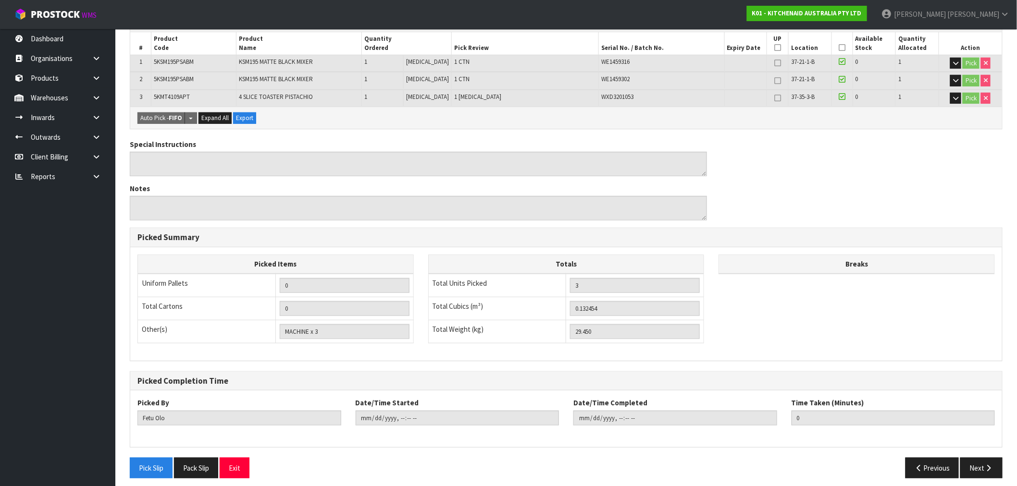
scroll to position [185, 0]
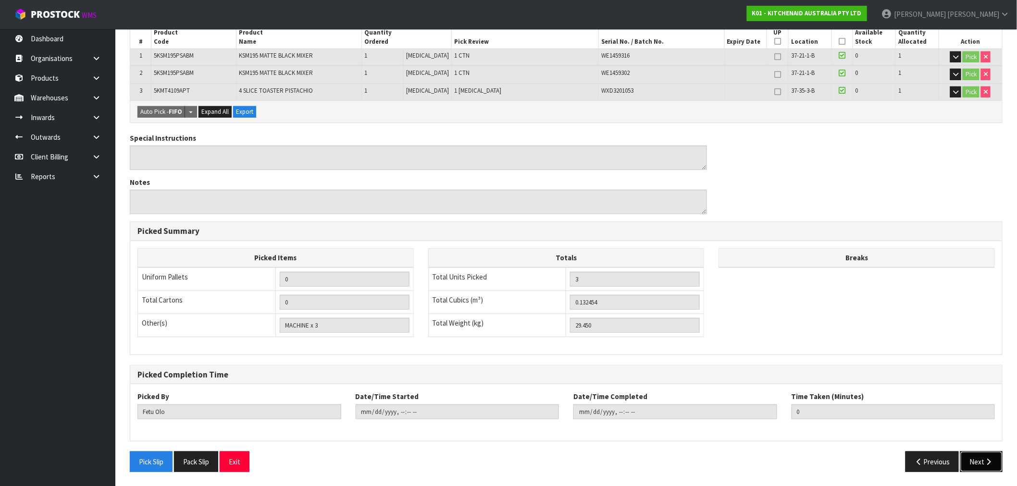
click at [983, 456] on button "Next" at bounding box center [981, 462] width 42 height 21
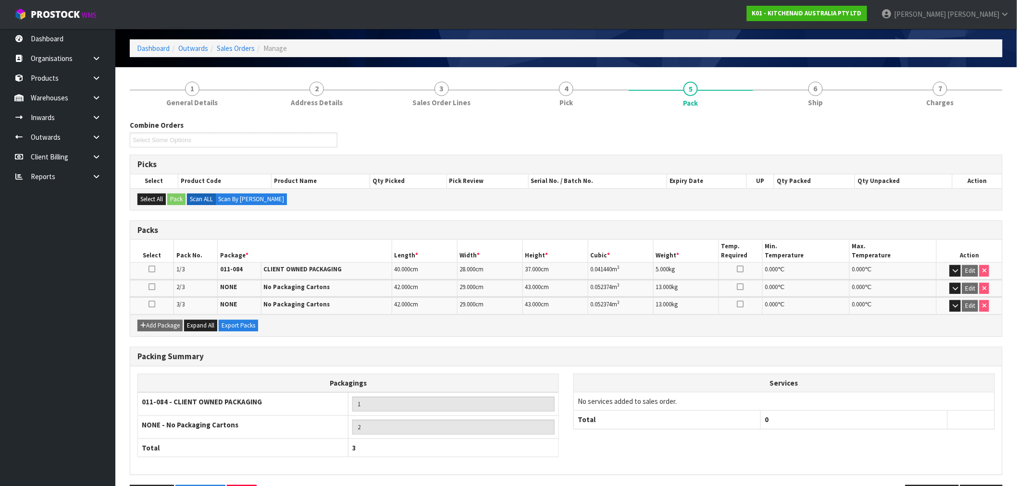
scroll to position [70, 0]
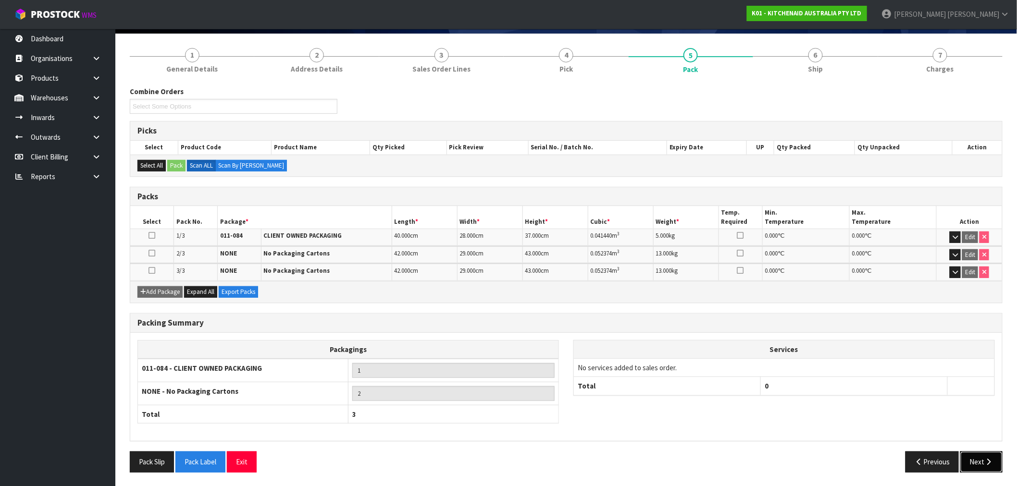
click at [973, 453] on button "Next" at bounding box center [981, 462] width 42 height 21
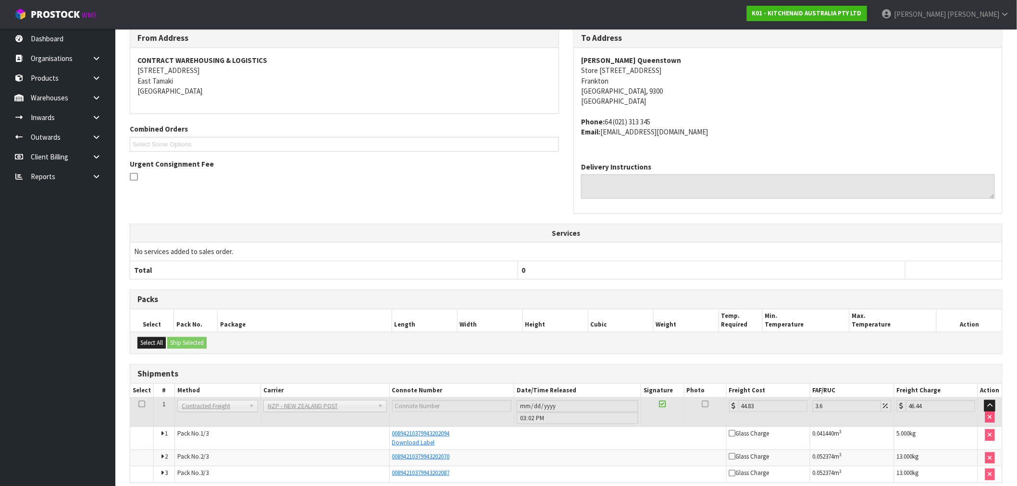
scroll to position [171, 0]
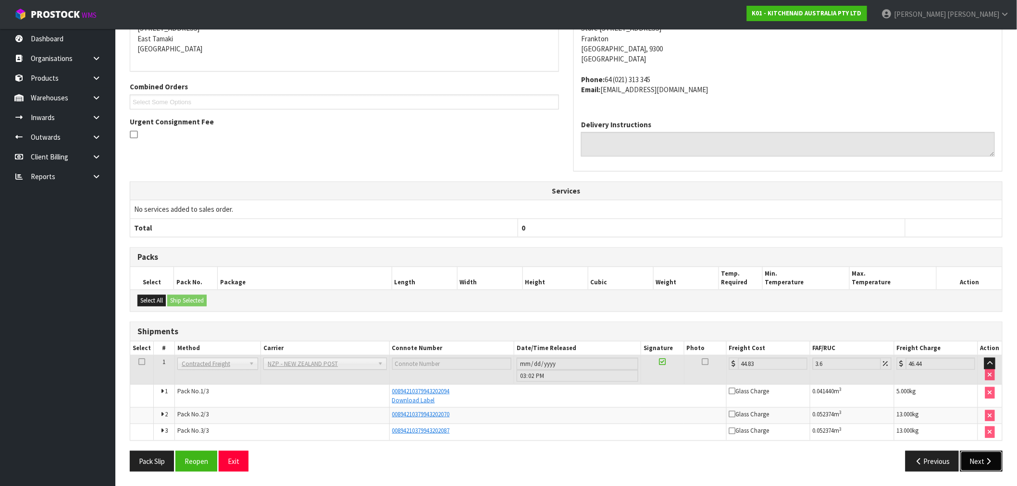
click at [985, 458] on icon "button" at bounding box center [989, 461] width 9 height 7
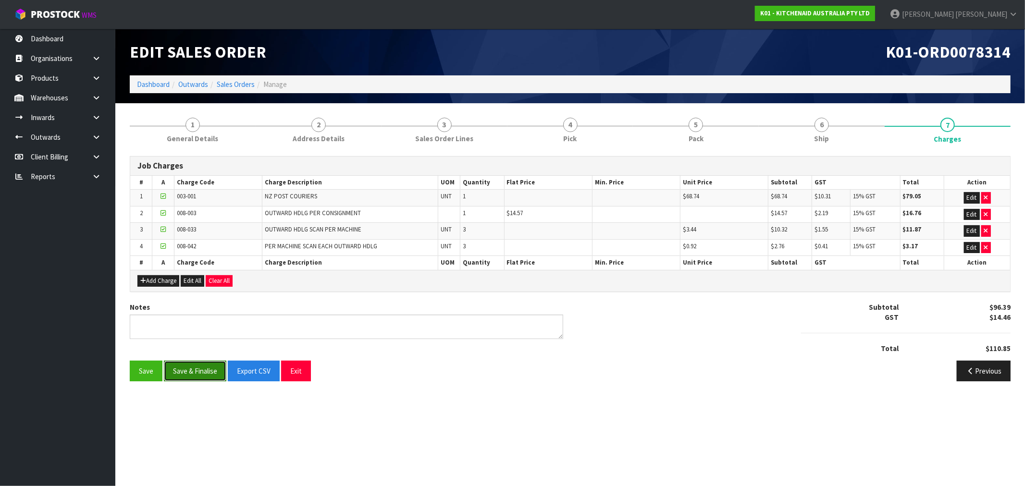
click at [178, 367] on button "Save & Finalise" at bounding box center [195, 371] width 62 height 21
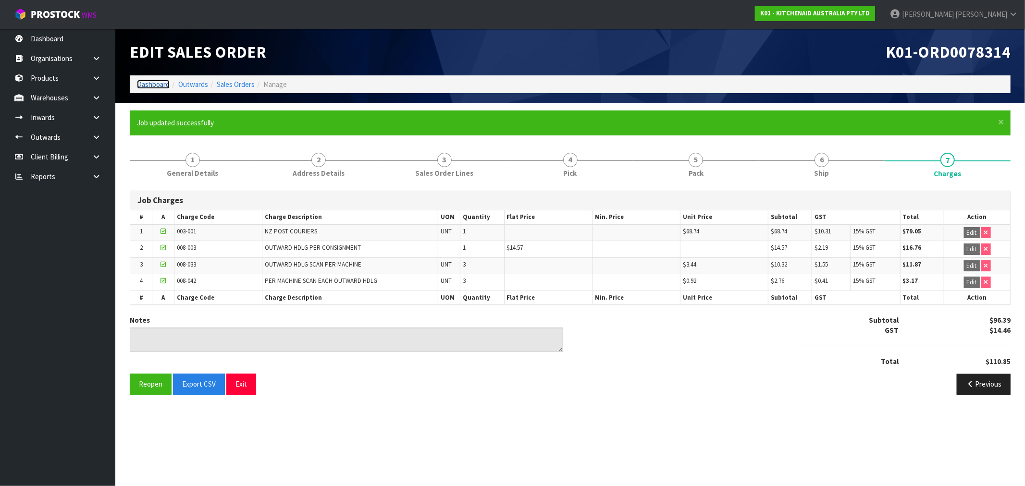
click at [148, 84] on link "Dashboard" at bounding box center [153, 84] width 33 height 9
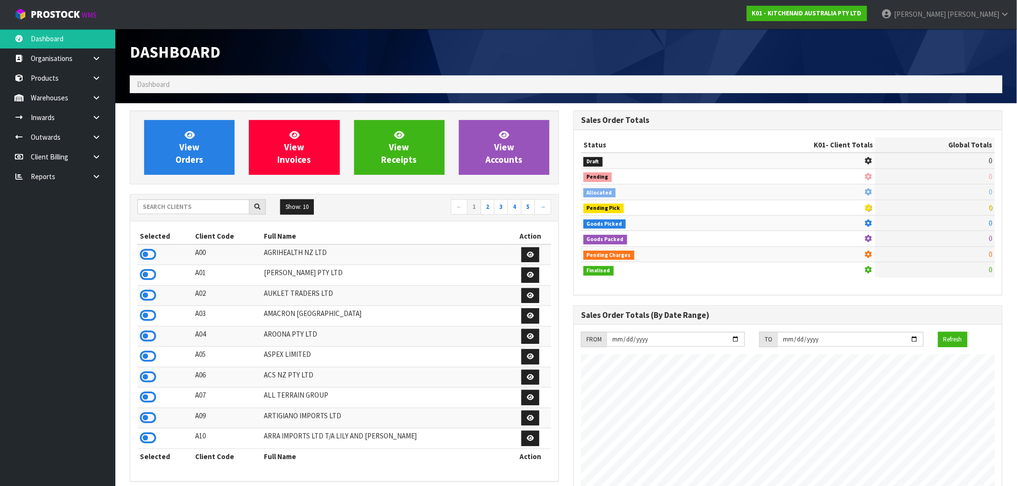
scroll to position [728, 444]
click at [189, 202] on input "text" at bounding box center [193, 206] width 112 height 15
type input "K01"
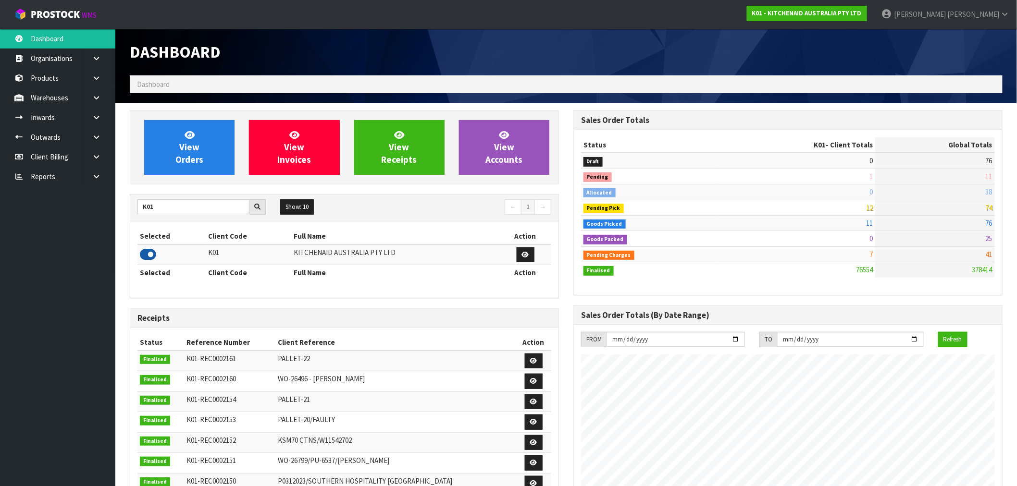
click at [146, 250] on icon at bounding box center [148, 255] width 16 height 14
click at [195, 126] on link "View Orders" at bounding box center [189, 147] width 90 height 55
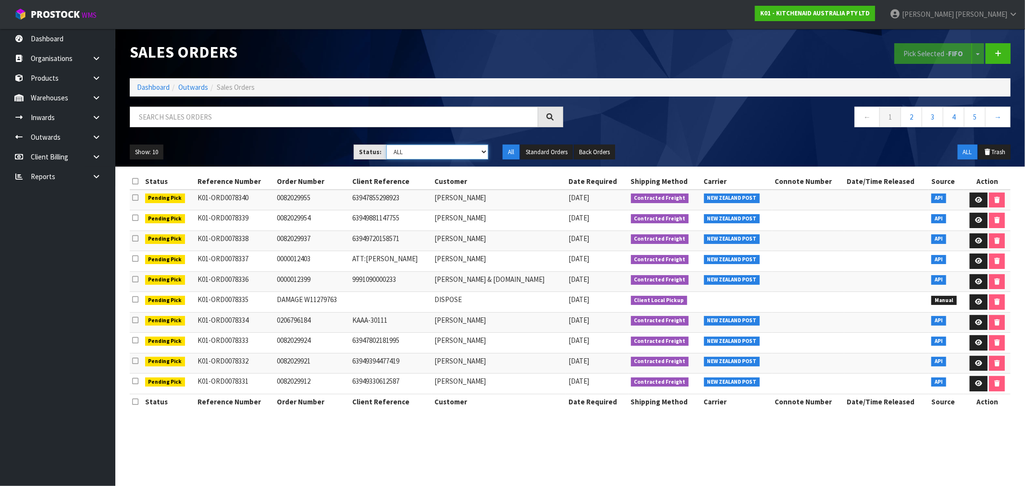
click at [411, 145] on select "Draft Pending Allocated Pending Pick Goods Picked Goods Packed Pending Charges …" at bounding box center [437, 152] width 102 height 15
select select "string:6"
click at [386, 145] on select "Draft Pending Allocated Pending Pick Goods Picked Goods Packed Pending Charges …" at bounding box center [437, 152] width 102 height 15
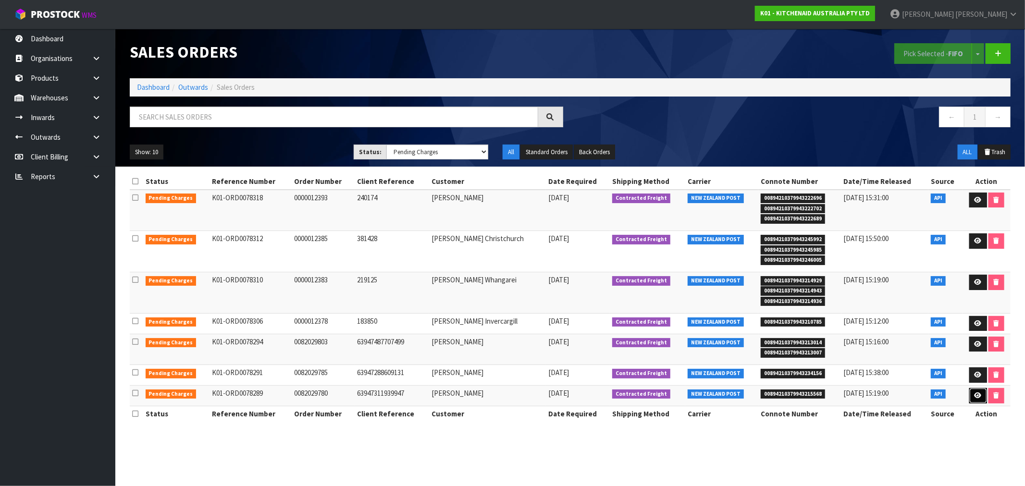
click at [976, 402] on link at bounding box center [979, 395] width 18 height 15
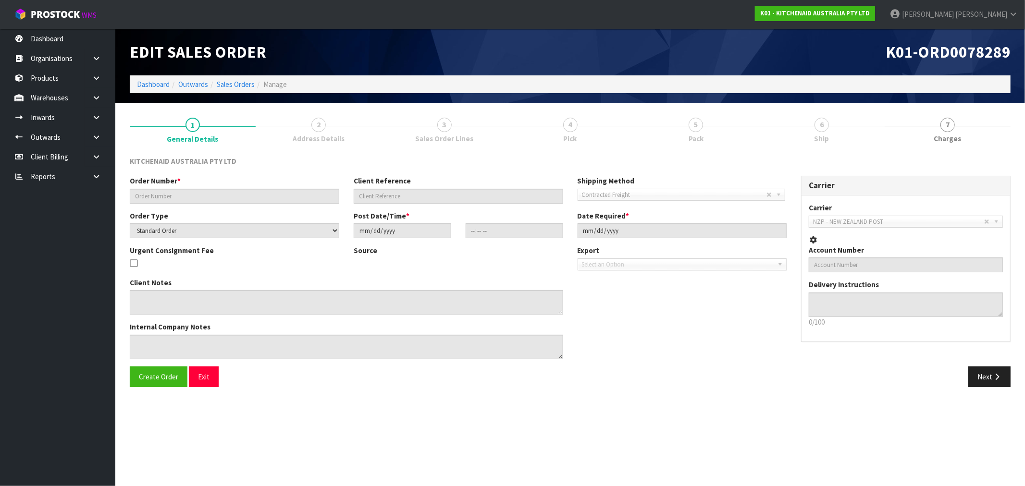
type input "0082029780"
type input "63947311939947"
select select "number:0"
type input "2025-08-25"
type input "15:34:52.000"
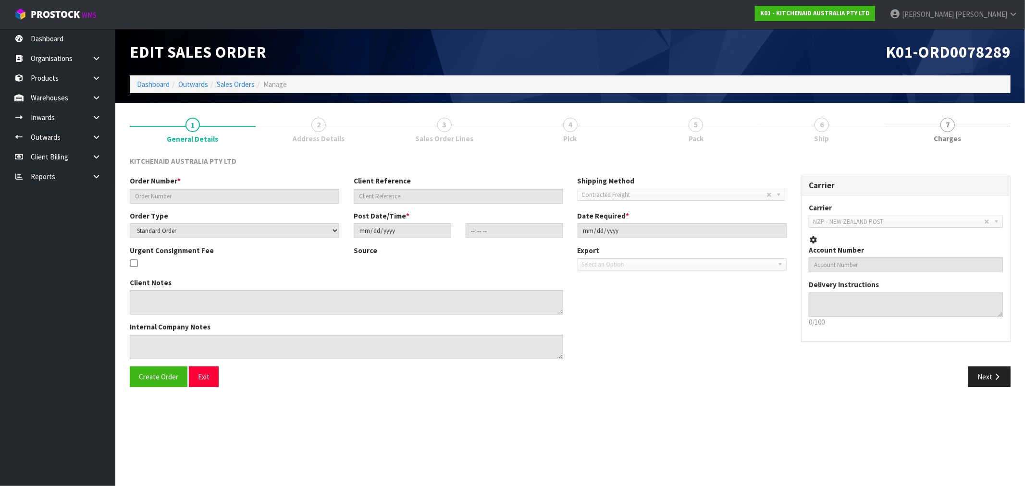
type input "2025-08-25"
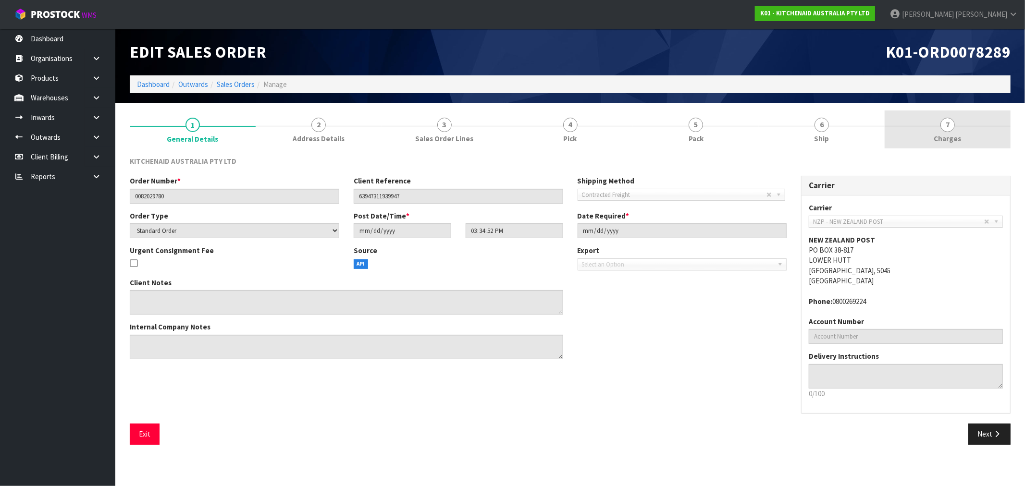
click at [950, 127] on span "7" at bounding box center [948, 125] width 14 height 14
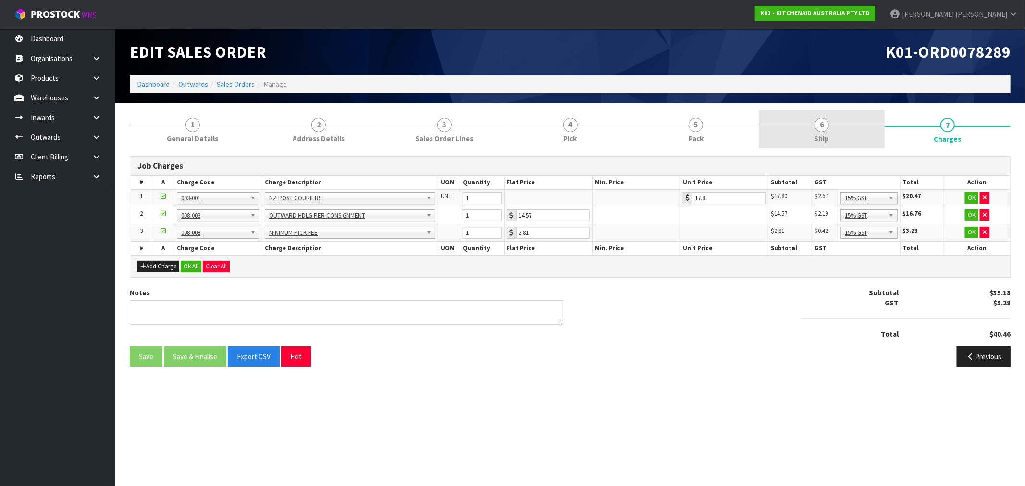
click at [789, 136] on link "6 Ship" at bounding box center [822, 130] width 126 height 38
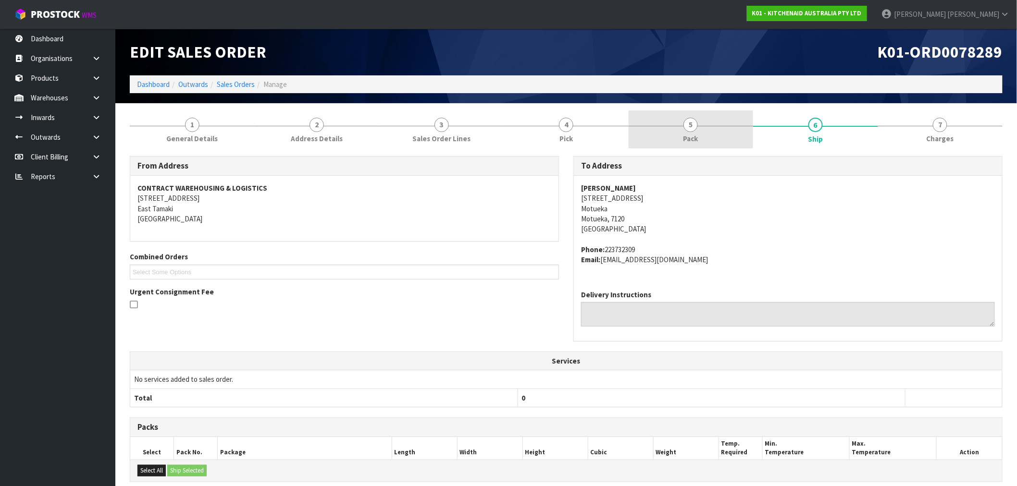
click at [680, 137] on link "5 Pack" at bounding box center [691, 130] width 125 height 38
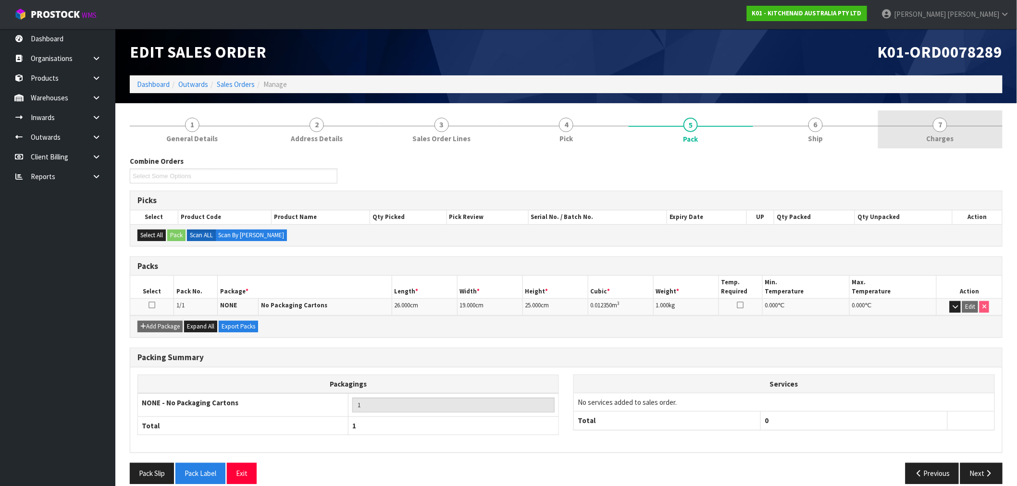
click at [944, 136] on span "Charges" at bounding box center [940, 139] width 27 height 10
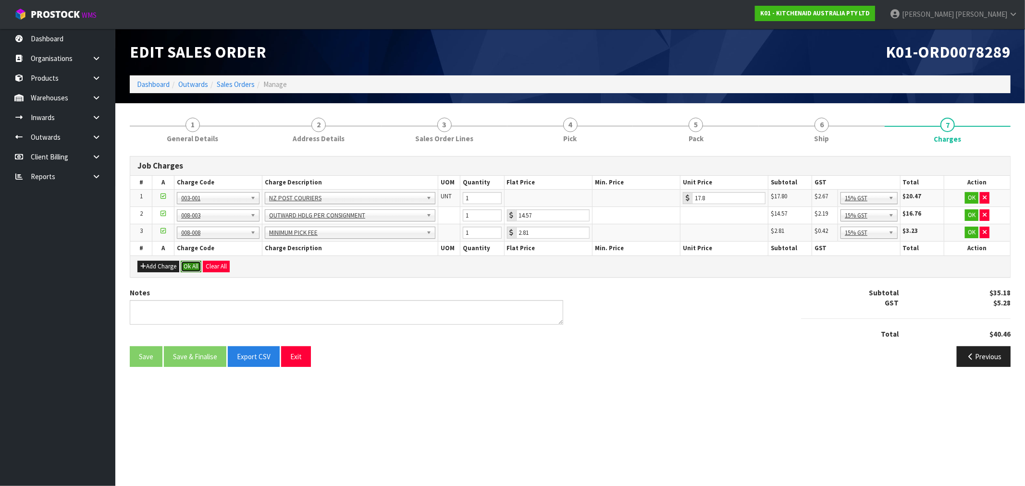
click at [189, 263] on button "Ok All" at bounding box center [191, 267] width 21 height 12
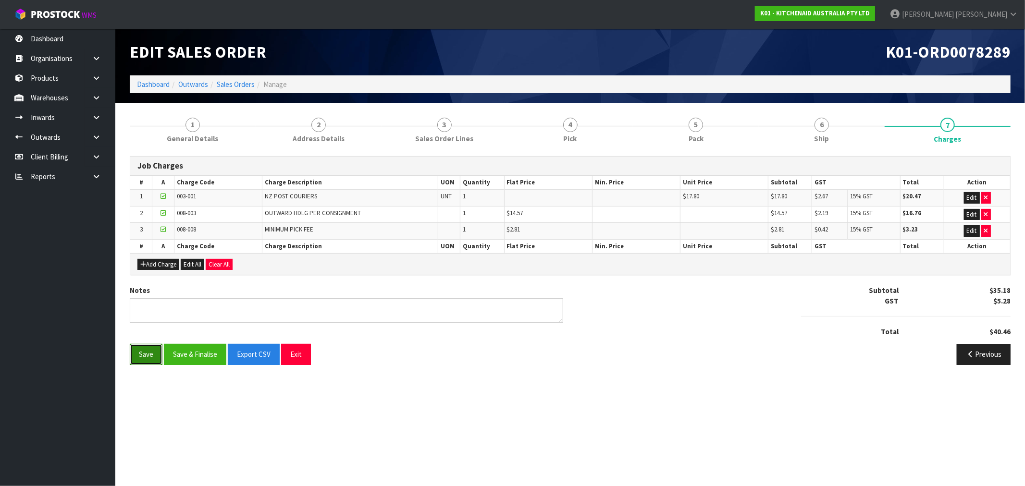
click at [150, 354] on button "Save" at bounding box center [146, 354] width 33 height 21
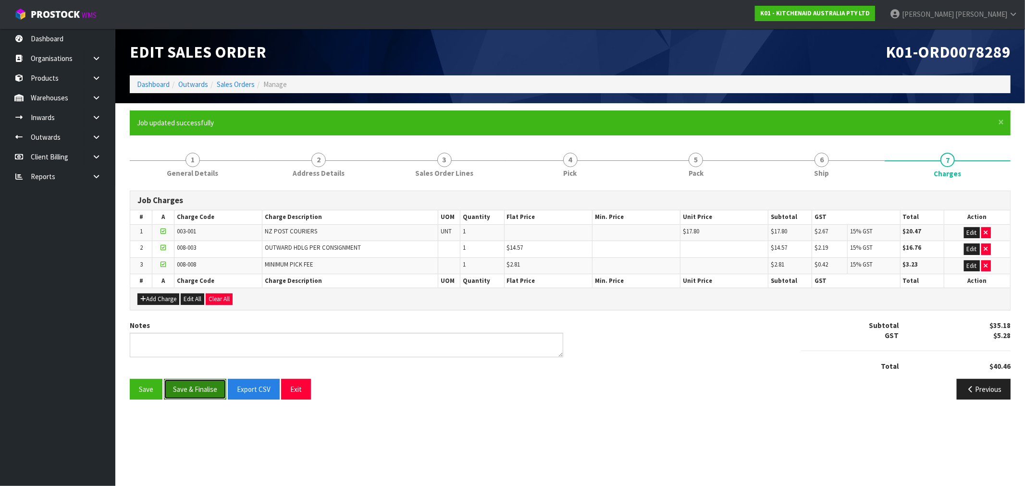
click at [201, 391] on button "Save & Finalise" at bounding box center [195, 389] width 62 height 21
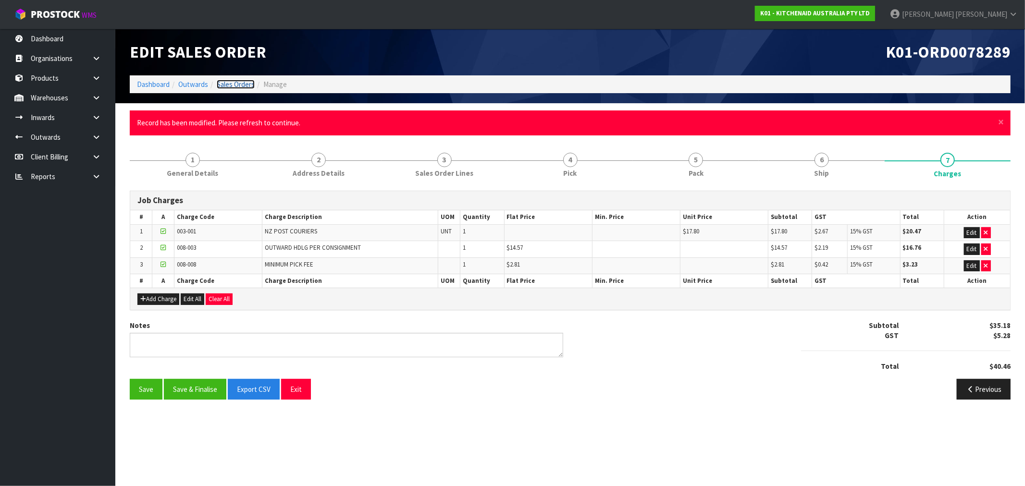
click at [239, 83] on link "Sales Orders" at bounding box center [236, 84] width 38 height 9
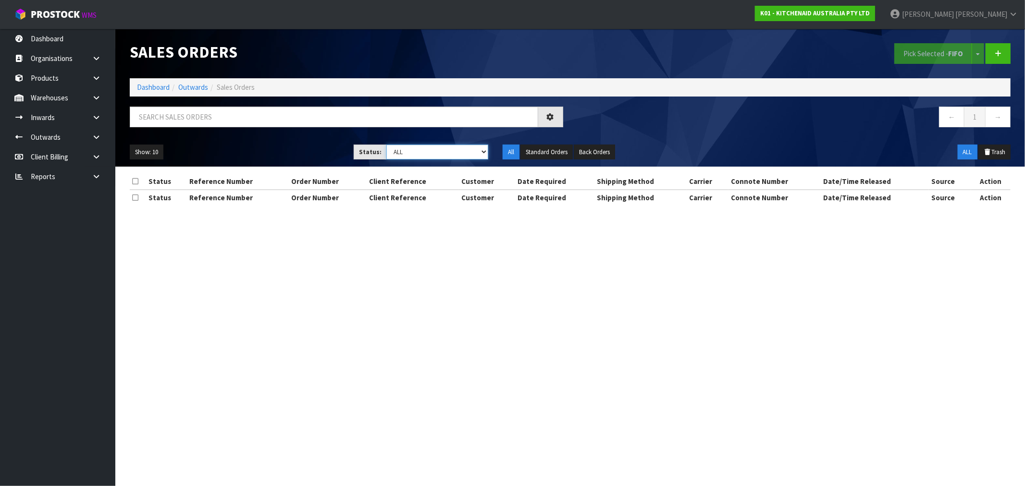
click at [416, 156] on select "Draft Pending Allocated Pending Pick Goods Picked Goods Packed Pending Charges …" at bounding box center [437, 152] width 102 height 15
click at [386, 145] on select "Draft Pending Allocated Pending Pick Goods Picked Goods Packed Pending Charges …" at bounding box center [437, 152] width 102 height 15
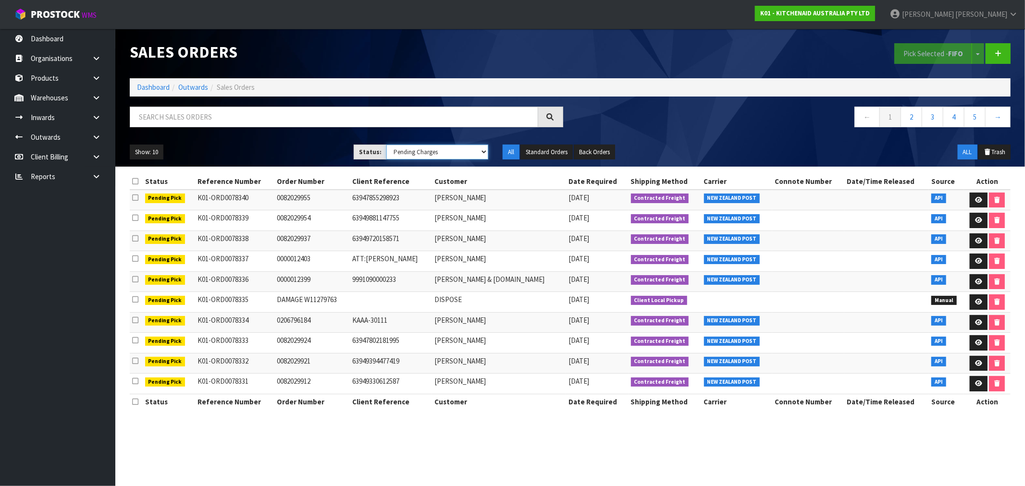
click at [429, 154] on select "Draft Pending Allocated Pending Pick Goods Picked Goods Packed Pending Charges …" at bounding box center [437, 152] width 102 height 15
click at [386, 145] on select "Draft Pending Allocated Pending Pick Goods Picked Goods Packed Pending Charges …" at bounding box center [437, 152] width 102 height 15
click at [453, 160] on select "Draft Pending Allocated Pending Pick Goods Picked Goods Packed Pending Charges …" at bounding box center [437, 152] width 102 height 15
click at [386, 145] on select "Draft Pending Allocated Pending Pick Goods Picked Goods Packed Pending Charges …" at bounding box center [437, 152] width 102 height 15
click at [431, 145] on select "Draft Pending Allocated Pending Pick Goods Picked Goods Packed Pending Charges …" at bounding box center [437, 152] width 102 height 15
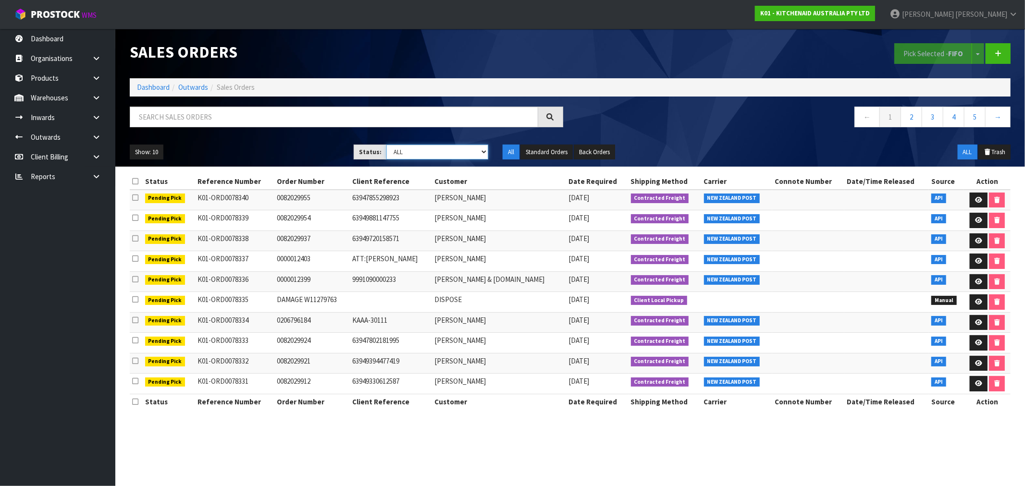
click at [386, 145] on select "Draft Pending Allocated Pending Pick Goods Picked Goods Packed Pending Charges …" at bounding box center [437, 152] width 102 height 15
click at [424, 152] on select "Draft Pending Allocated Pending Pick Goods Picked Goods Packed Pending Charges …" at bounding box center [437, 152] width 102 height 15
select select "string:6"
click at [386, 145] on select "Draft Pending Allocated Pending Pick Goods Picked Goods Packed Pending Charges …" at bounding box center [437, 152] width 102 height 15
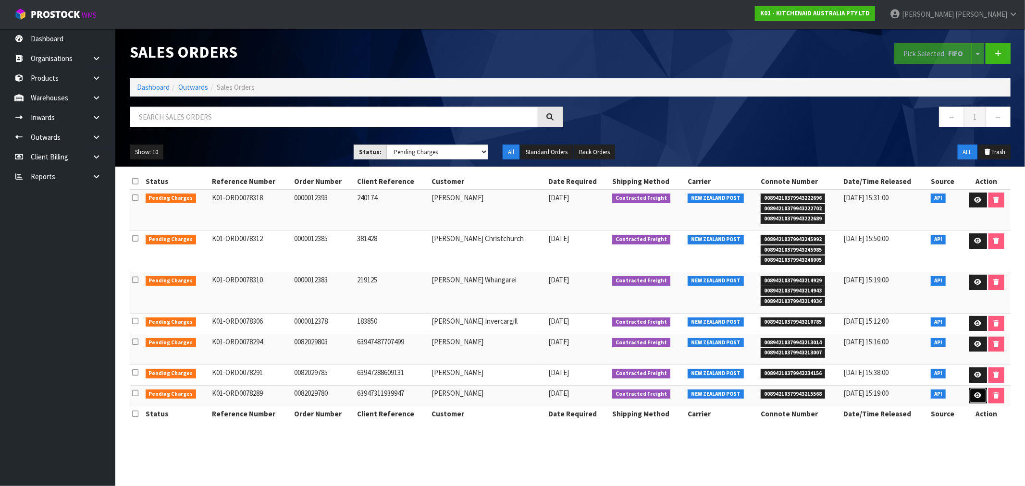
click at [971, 394] on link at bounding box center [979, 395] width 18 height 15
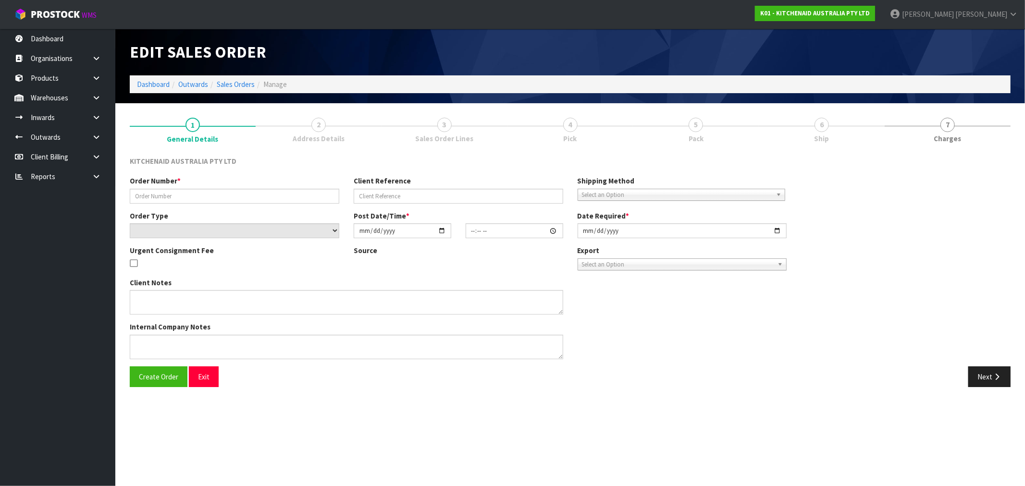
type input "0082029780"
type input "63947311939947"
select select "number:0"
type input "2025-08-25"
type input "15:34:52.000"
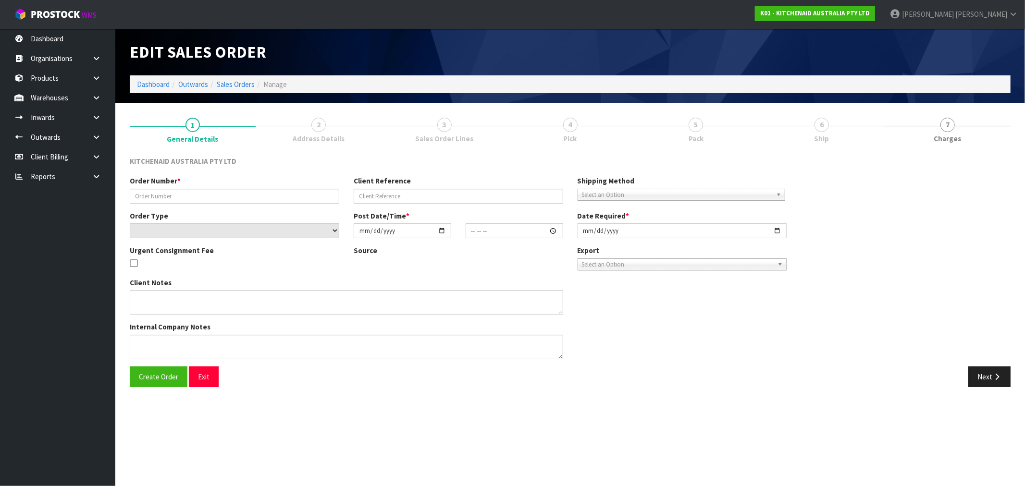
type input "2025-08-25"
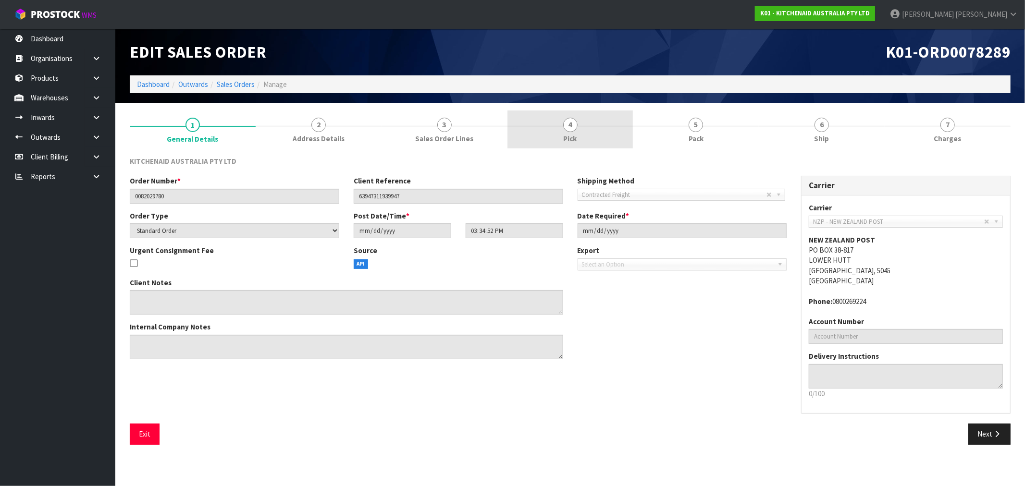
click at [584, 138] on link "4 Pick" at bounding box center [571, 130] width 126 height 38
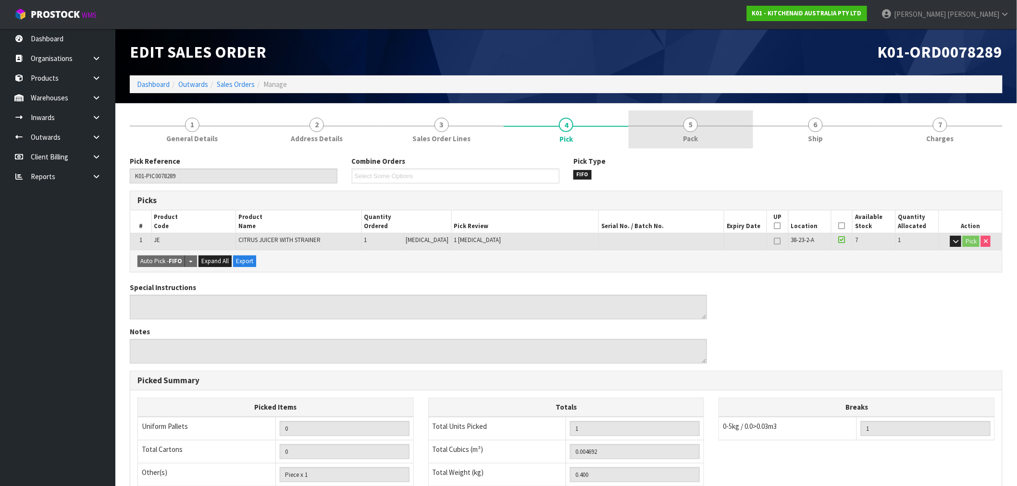
click at [719, 135] on link "5 Pack" at bounding box center [691, 130] width 125 height 38
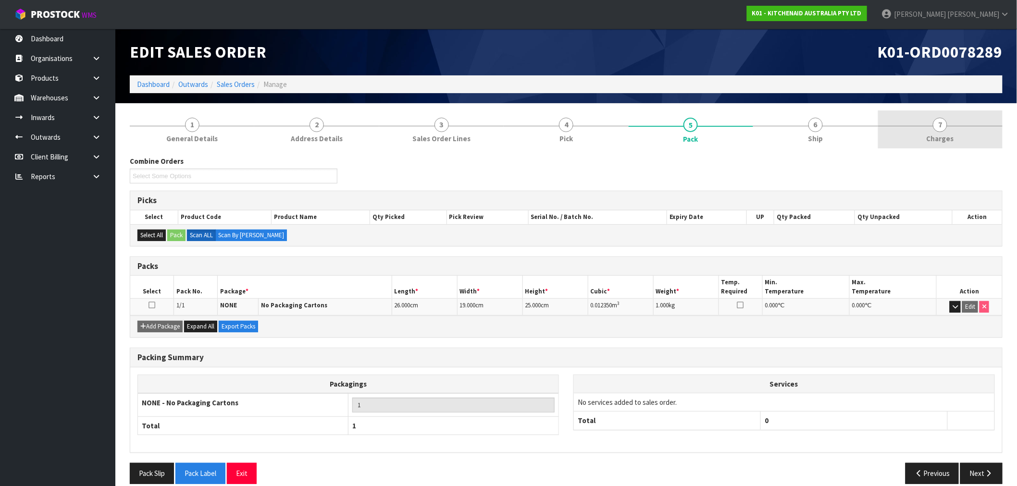
click at [963, 137] on link "7 Charges" at bounding box center [940, 130] width 125 height 38
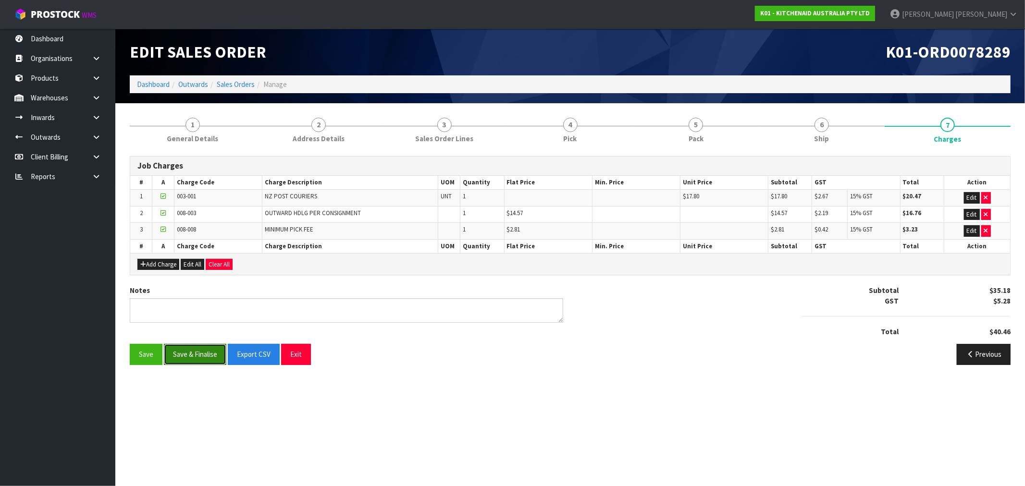
click at [205, 353] on button "Save & Finalise" at bounding box center [195, 354] width 62 height 21
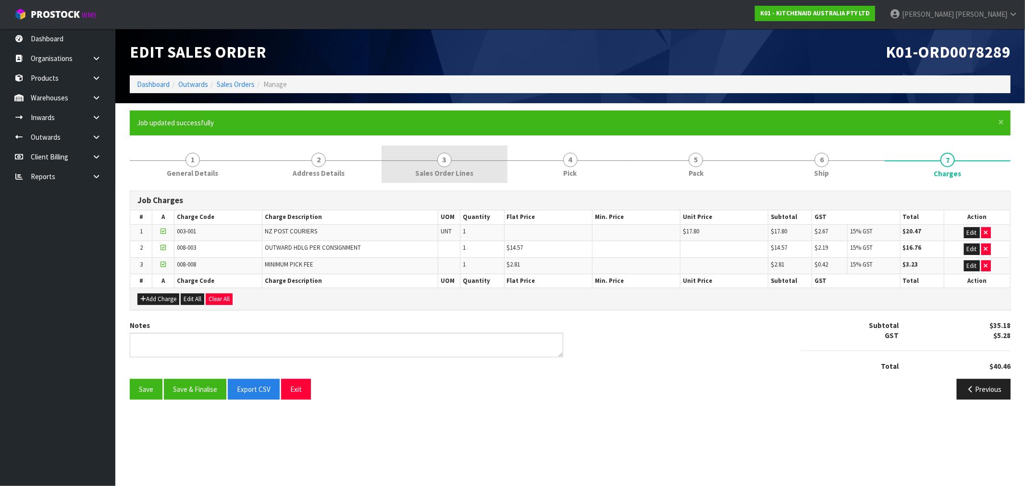
drag, startPoint x: 481, startPoint y: 140, endPoint x: 484, endPoint y: 150, distance: 11.1
click at [484, 145] on form "× Close Job updated successfully 1 General Details 2 Address Details 3 Sales Or…" at bounding box center [570, 259] width 881 height 297
click at [486, 154] on link "3 Sales Order Lines" at bounding box center [445, 165] width 126 height 38
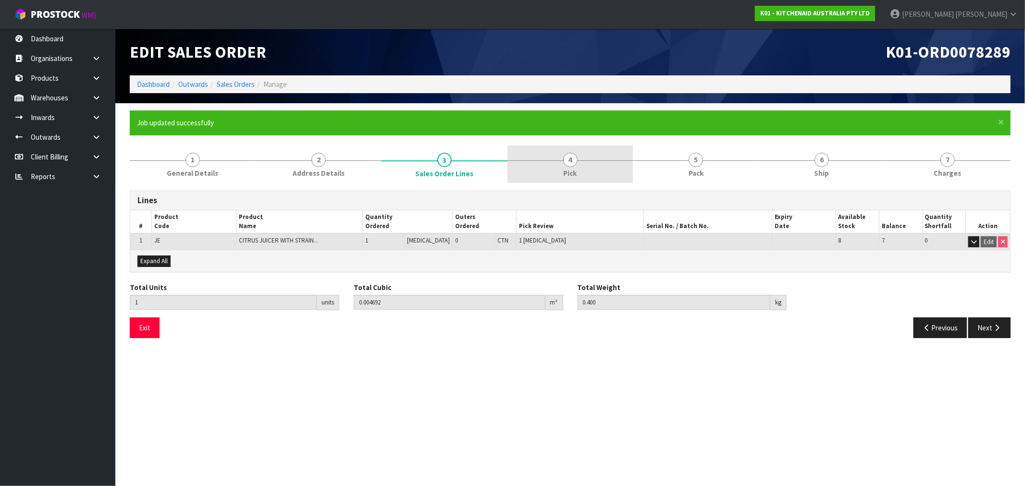
click at [606, 167] on link "4 Pick" at bounding box center [571, 165] width 126 height 38
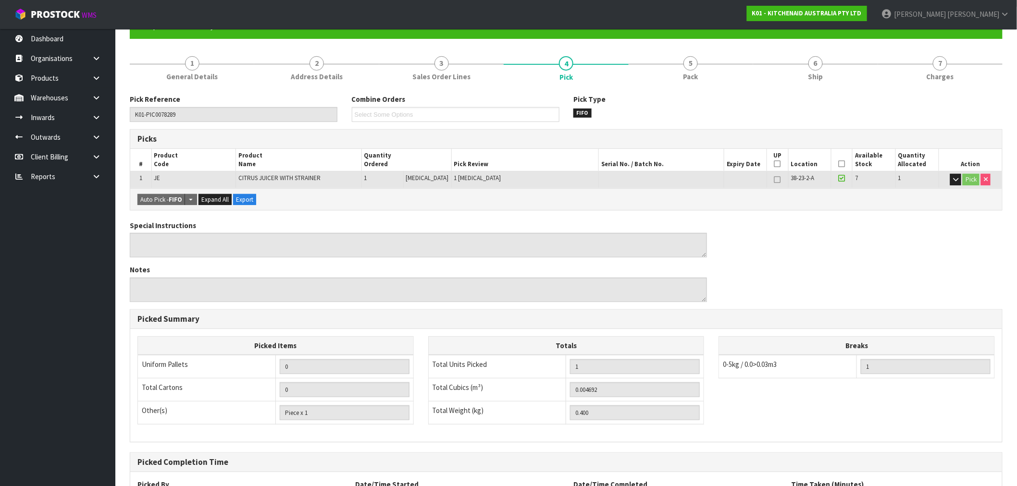
scroll to position [78, 0]
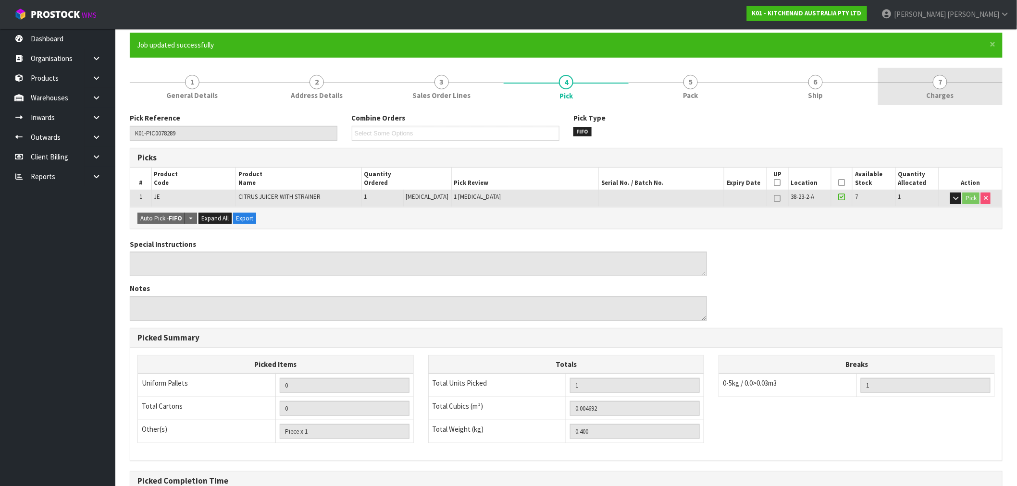
click at [941, 95] on span "Charges" at bounding box center [940, 95] width 27 height 10
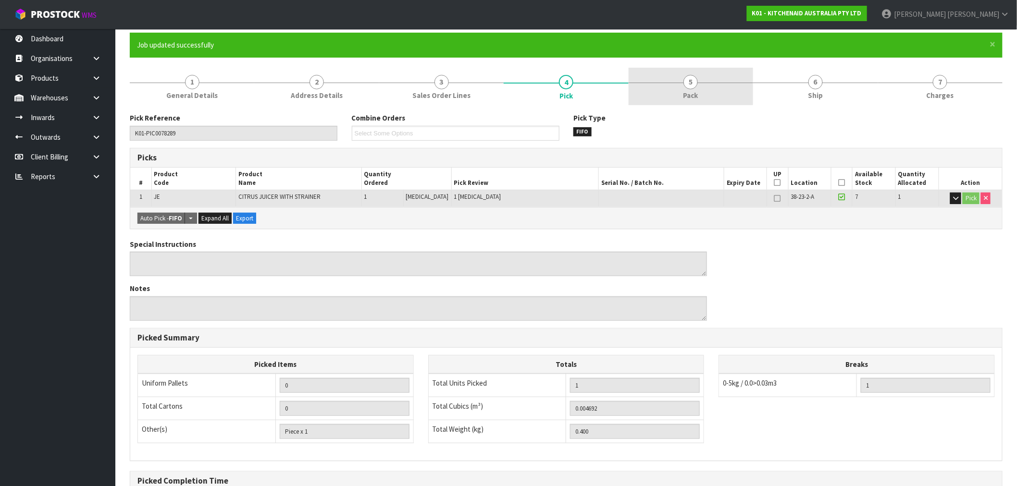
scroll to position [0, 0]
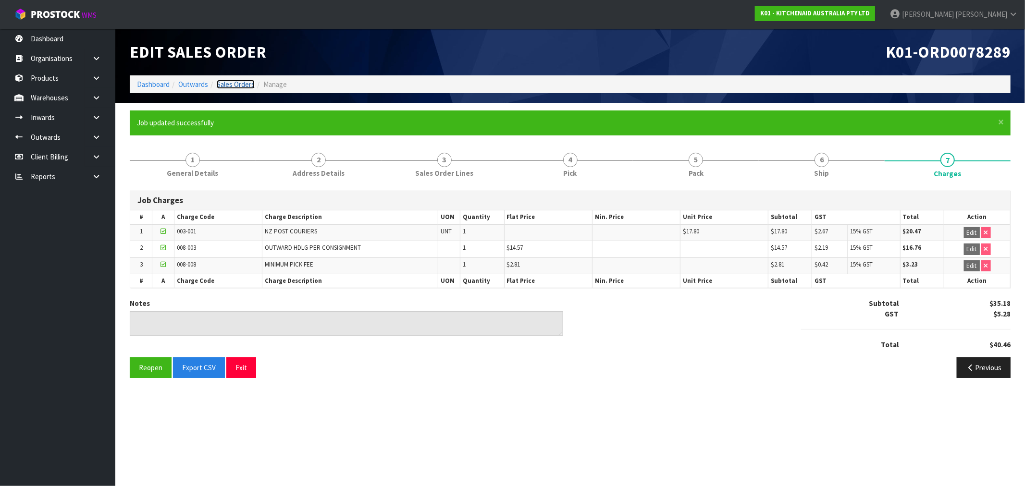
click at [244, 80] on link "Sales Orders" at bounding box center [236, 84] width 38 height 9
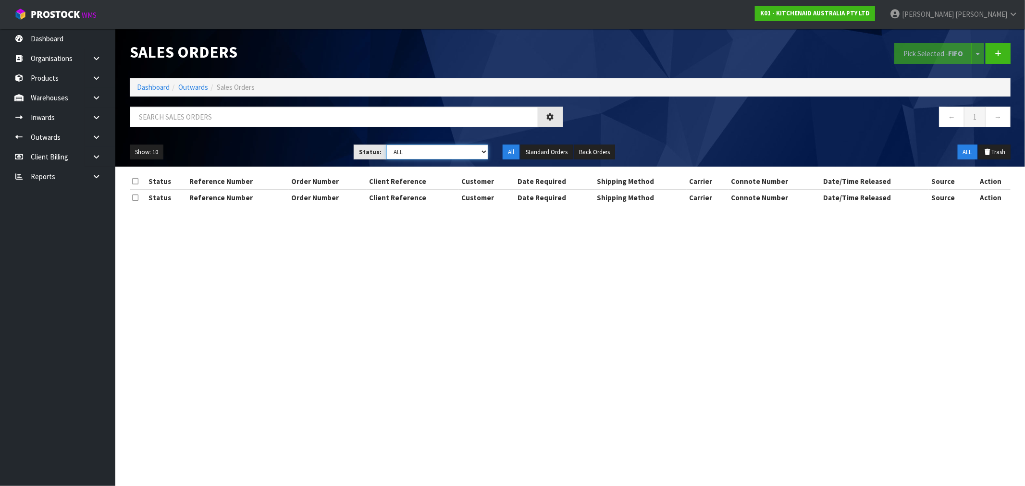
click at [416, 160] on select "Draft Pending Allocated Pending Pick Goods Picked Goods Packed Pending Charges …" at bounding box center [437, 152] width 102 height 15
select select "string:6"
click at [386, 145] on select "Draft Pending Allocated Pending Pick Goods Picked Goods Packed Pending Charges …" at bounding box center [437, 152] width 102 height 15
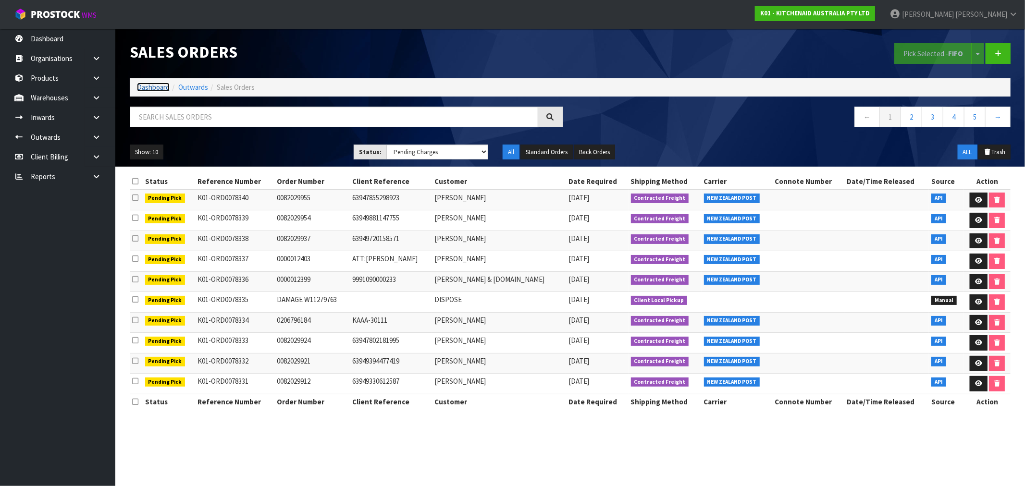
click at [156, 83] on link "Dashboard" at bounding box center [153, 87] width 33 height 9
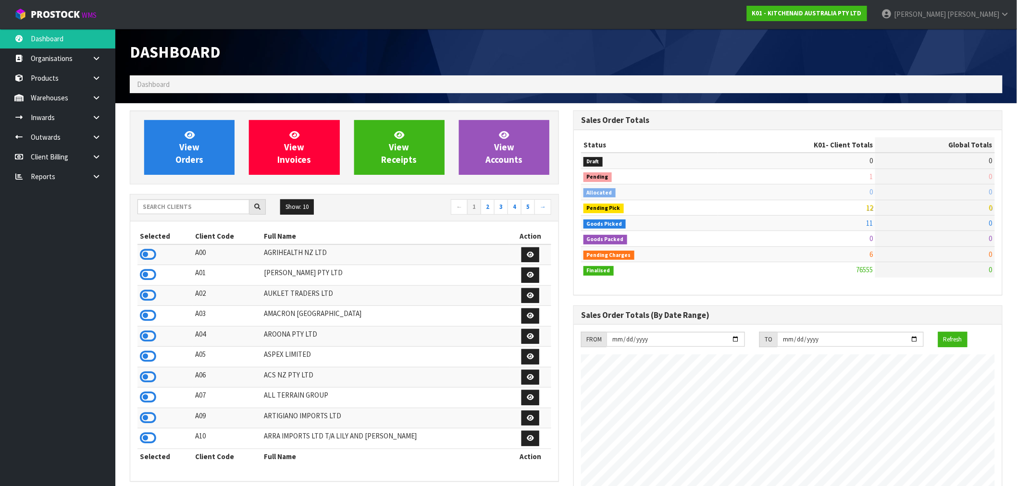
scroll to position [728, 444]
click at [203, 210] on input "text" at bounding box center [193, 206] width 112 height 15
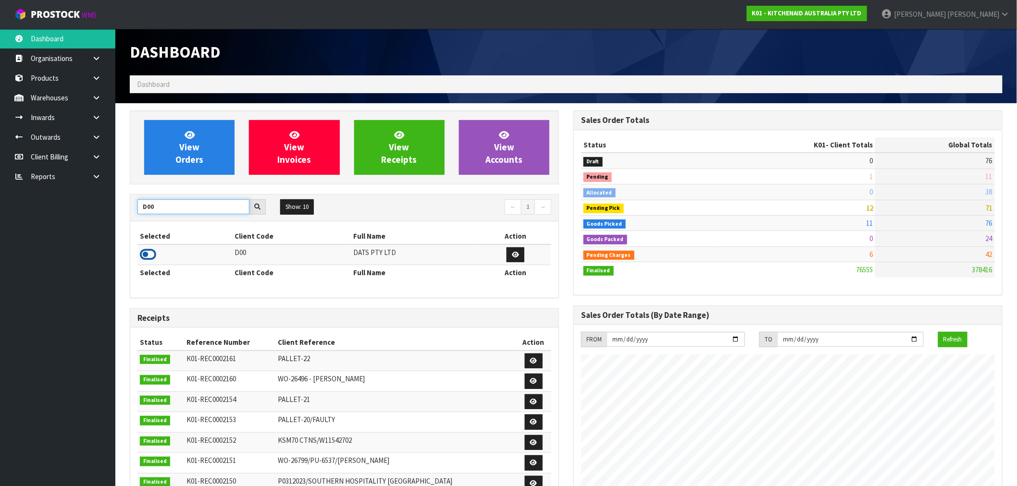
type input "D00"
click at [148, 253] on icon at bounding box center [148, 255] width 16 height 14
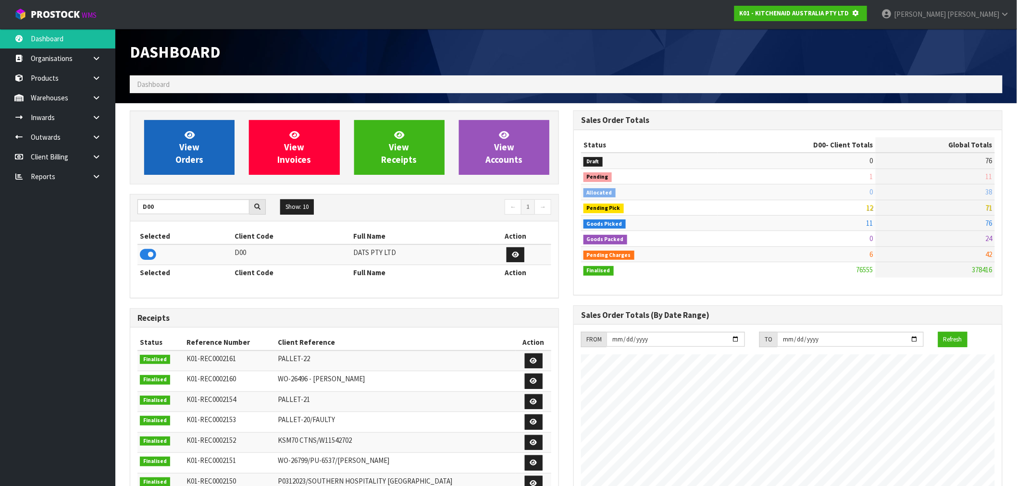
scroll to position [480116, 480271]
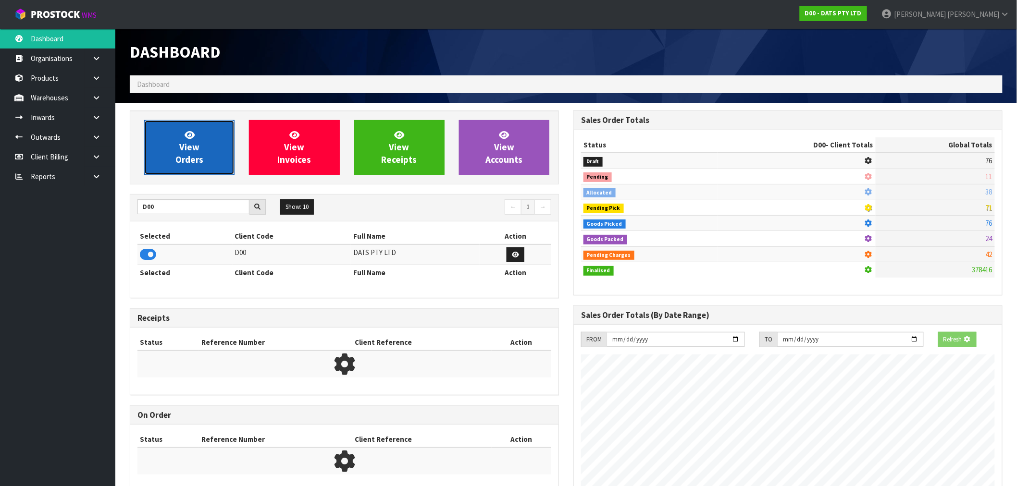
click at [209, 124] on link "View Orders" at bounding box center [189, 147] width 90 height 55
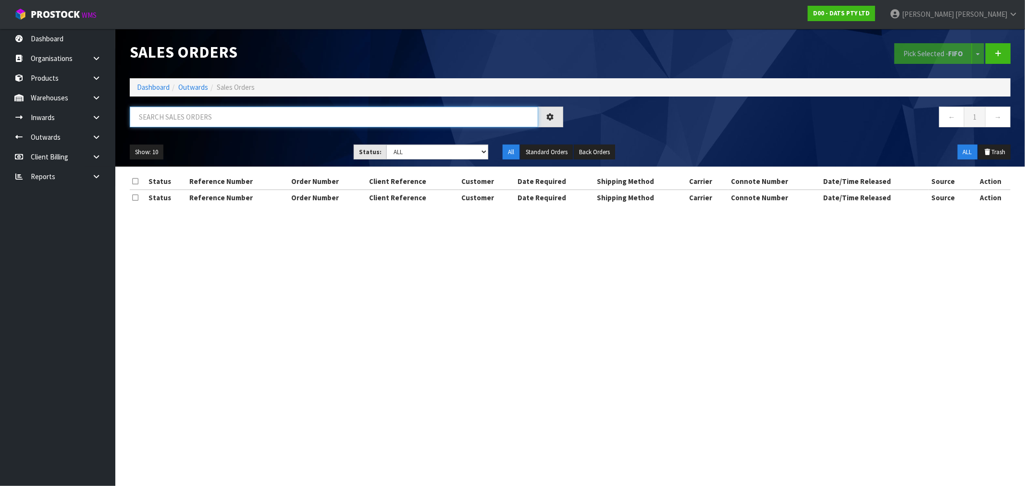
click at [224, 121] on input "text" at bounding box center [334, 117] width 409 height 21
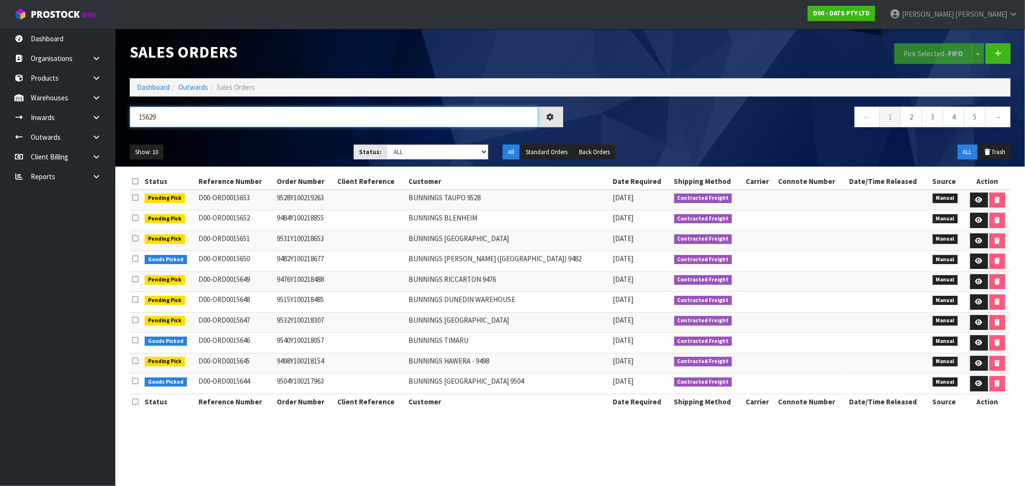
type input "15629"
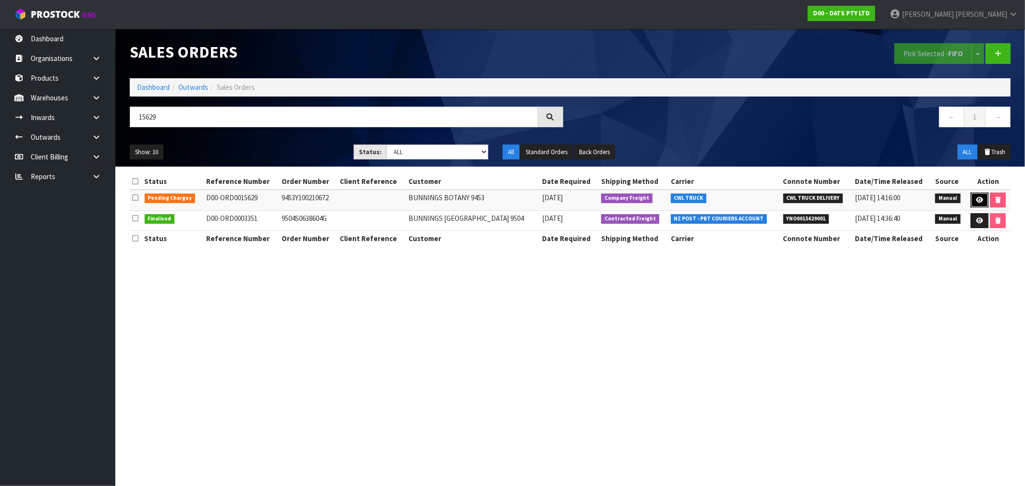
click at [981, 199] on icon at bounding box center [979, 200] width 7 height 6
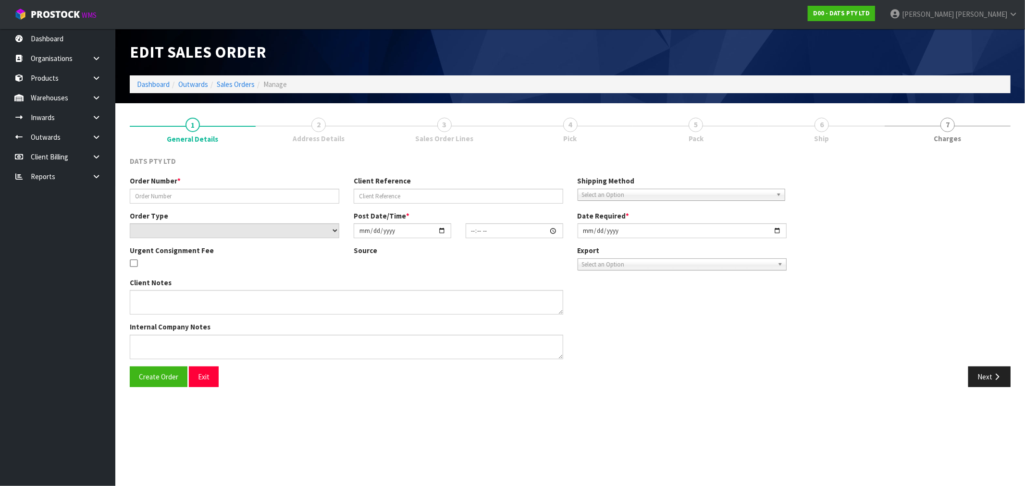
type input "9453Y100210672"
select select "number:0"
type input "2025-08-22"
type input "08:36:00.000"
type input "2025-08-22"
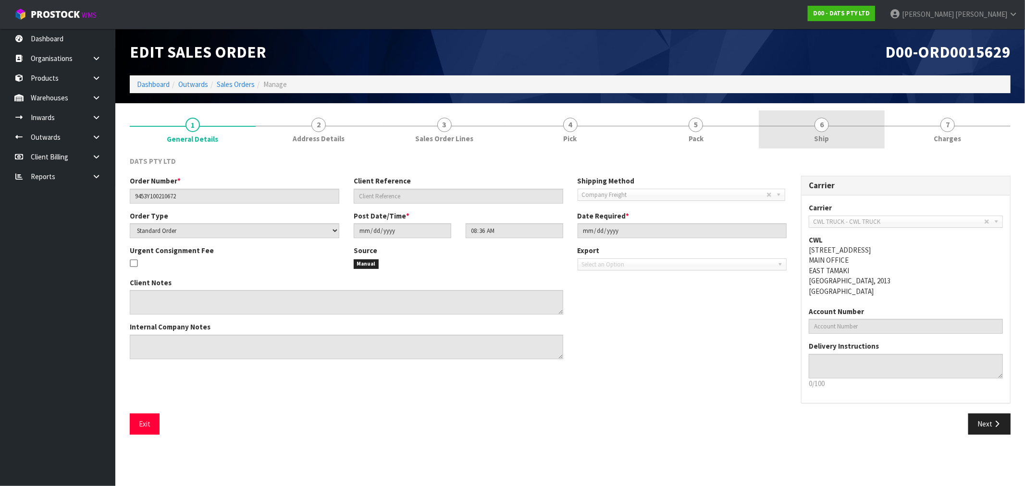
click at [822, 135] on span "Ship" at bounding box center [822, 139] width 15 height 10
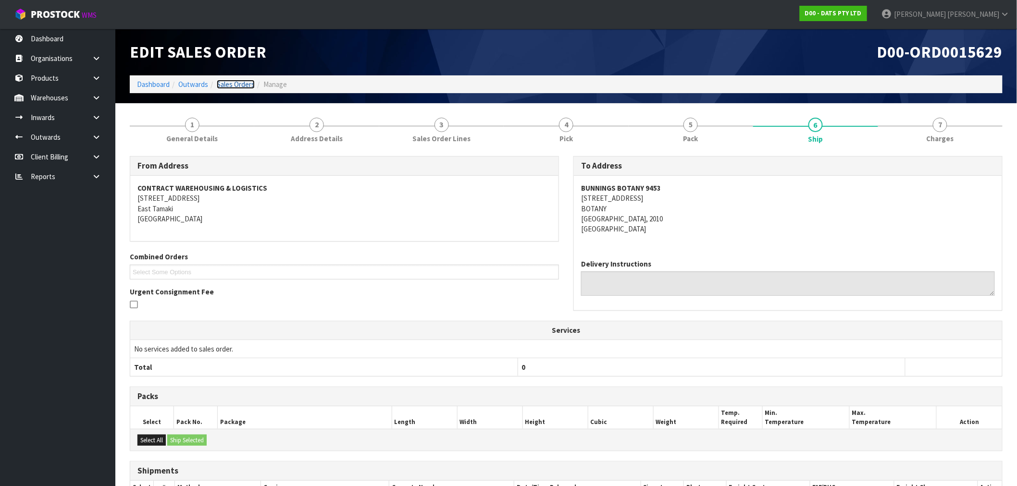
drag, startPoint x: 237, startPoint y: 84, endPoint x: 241, endPoint y: 90, distance: 7.3
click at [237, 84] on link "Sales Orders" at bounding box center [236, 84] width 38 height 9
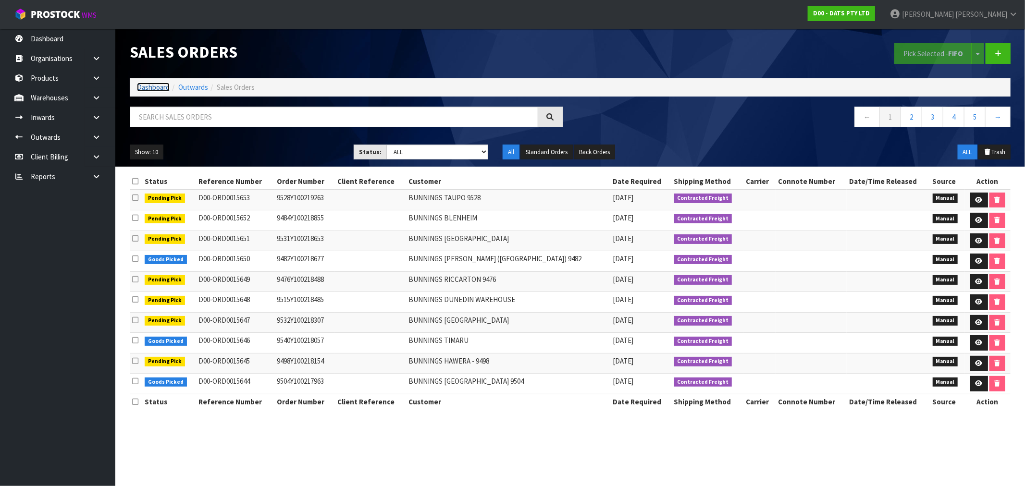
click at [150, 84] on link "Dashboard" at bounding box center [153, 87] width 33 height 9
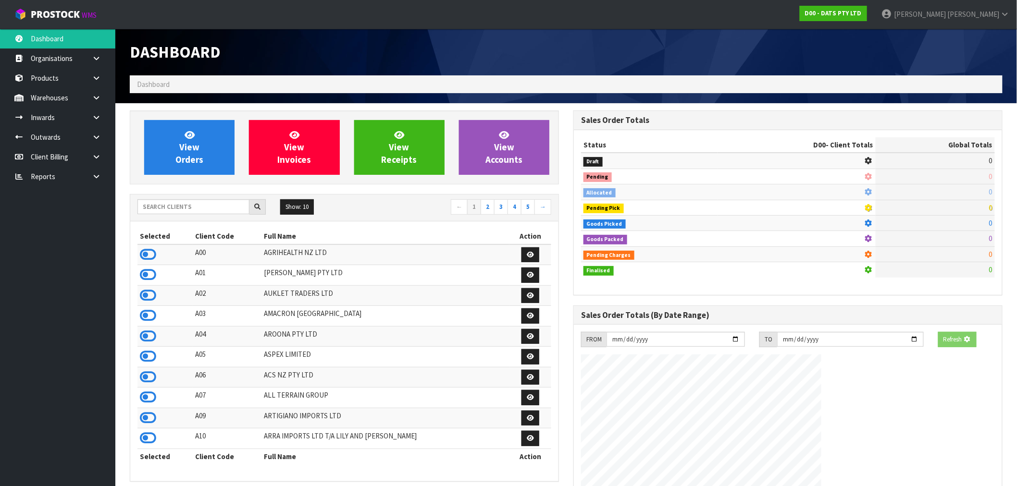
drag, startPoint x: 200, startPoint y: 197, endPoint x: 206, endPoint y: 202, distance: 7.8
click at [202, 198] on div "Show: 10 5 10 25 50 ← 1 2 3 4 5 →" at bounding box center [344, 208] width 428 height 27
click at [210, 207] on input "text" at bounding box center [193, 206] width 112 height 15
type input "F01"
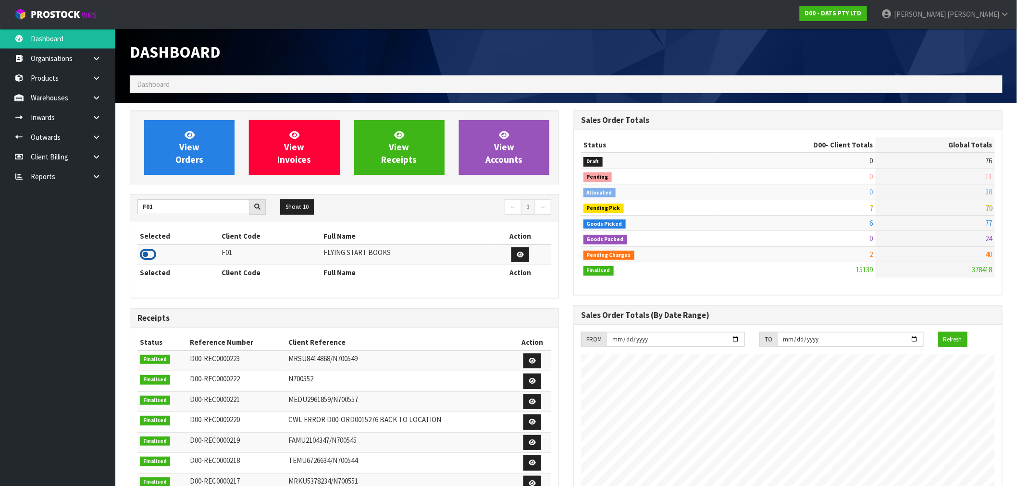
click at [142, 257] on icon at bounding box center [148, 255] width 16 height 14
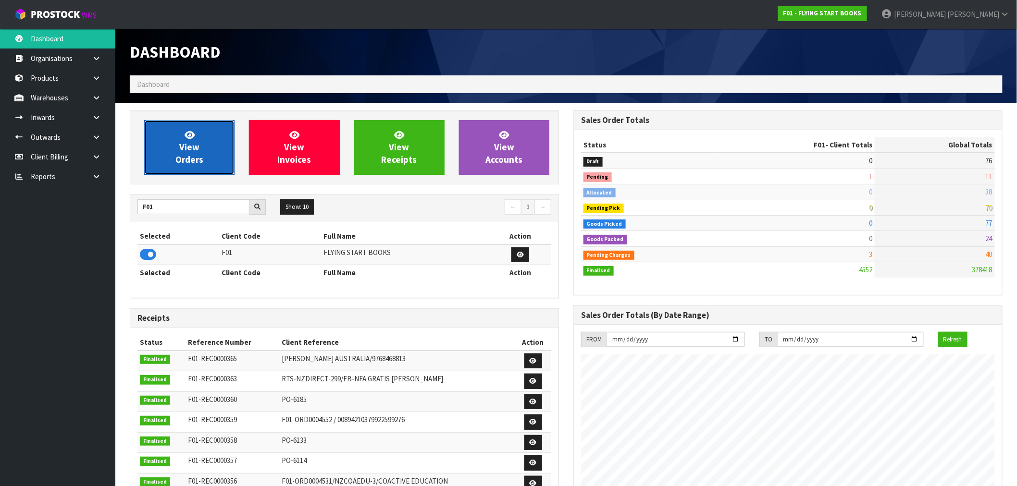
click at [218, 150] on link "View Orders" at bounding box center [189, 147] width 90 height 55
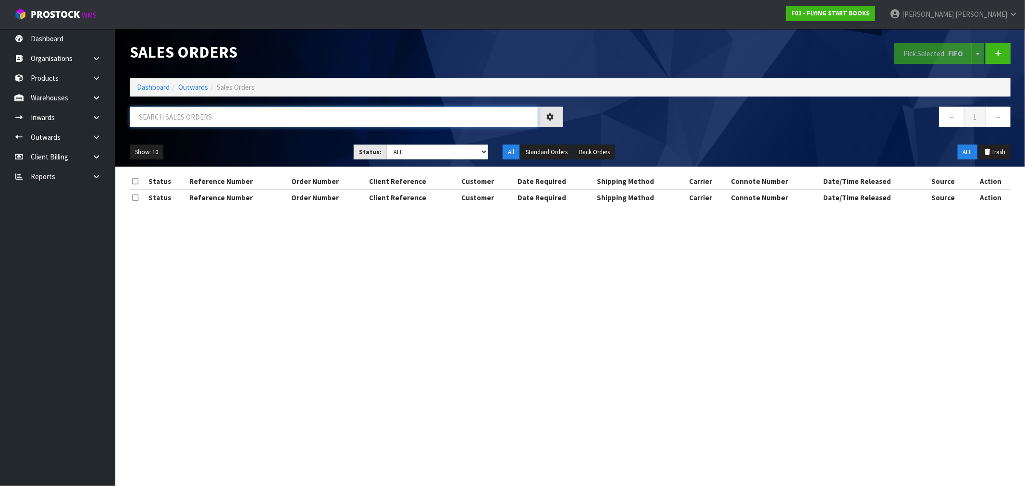
click at [252, 119] on input "text" at bounding box center [334, 117] width 409 height 21
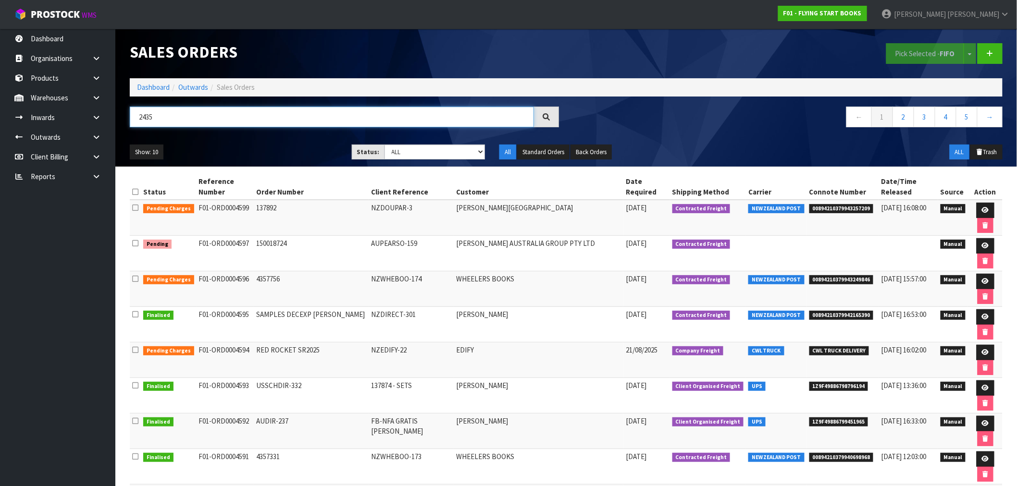
click at [148, 114] on input "2435" at bounding box center [332, 117] width 404 height 21
click at [148, 117] on input "2435" at bounding box center [332, 117] width 404 height 21
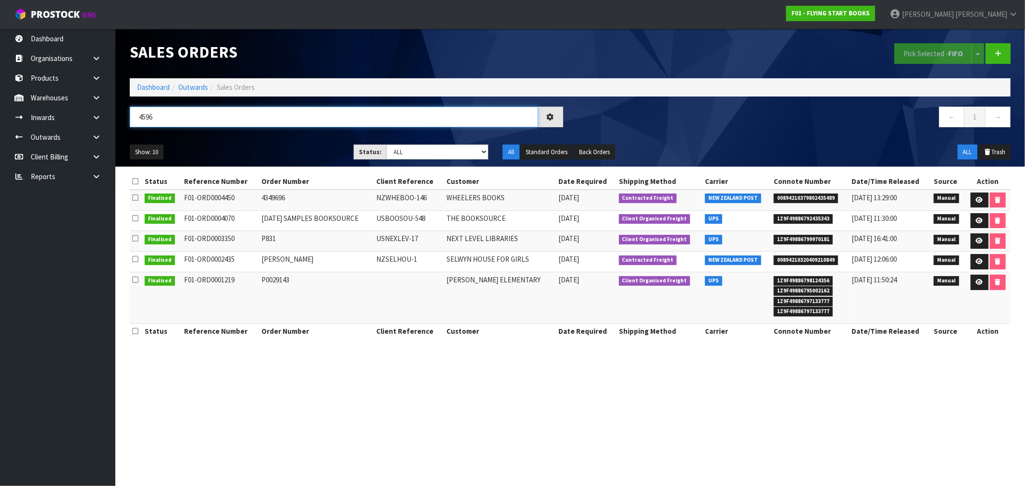
type input "4596"
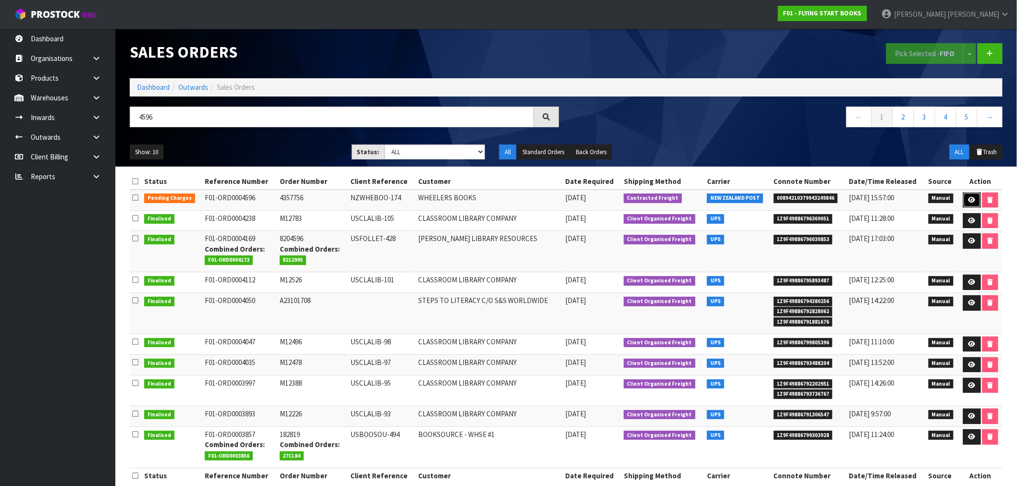
click at [976, 207] on link at bounding box center [972, 200] width 18 height 15
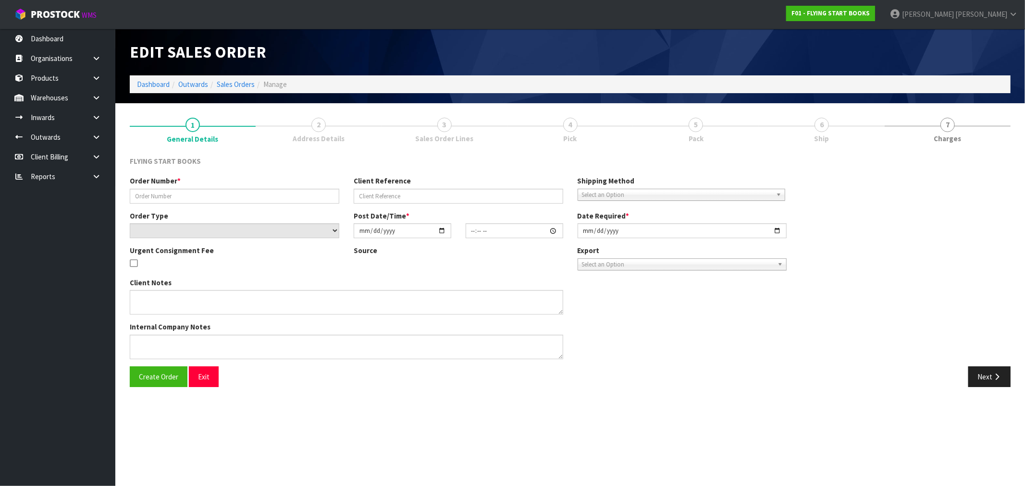
type input "4357756"
type input "NZWHEBOO-174"
select select "number:0"
type input "2025-08-25"
type input "08:51:00.000"
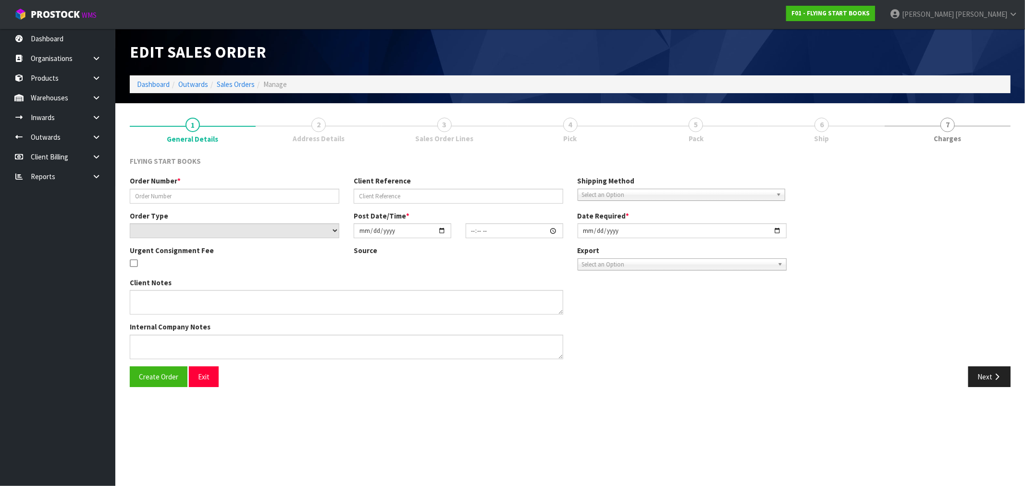
type input "2025-08-25"
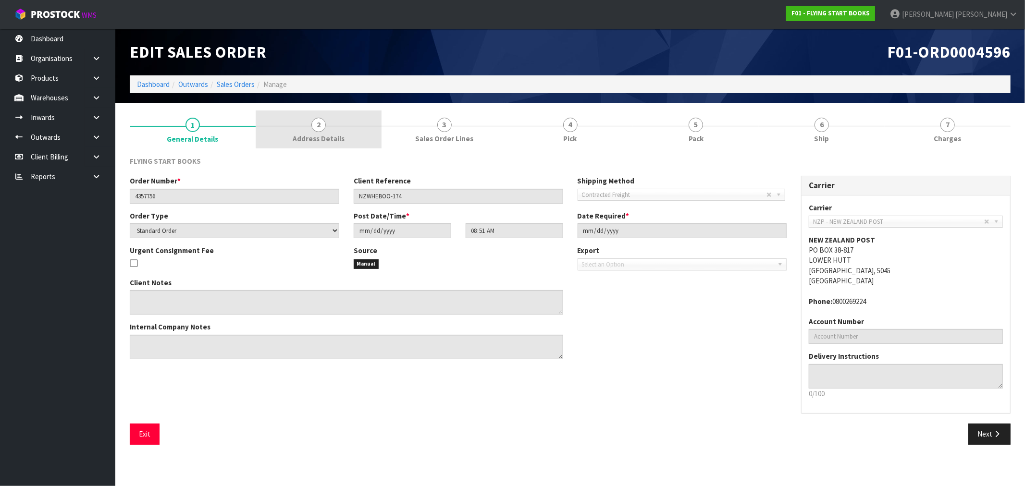
click at [296, 126] on link "2 Address Details" at bounding box center [319, 130] width 126 height 38
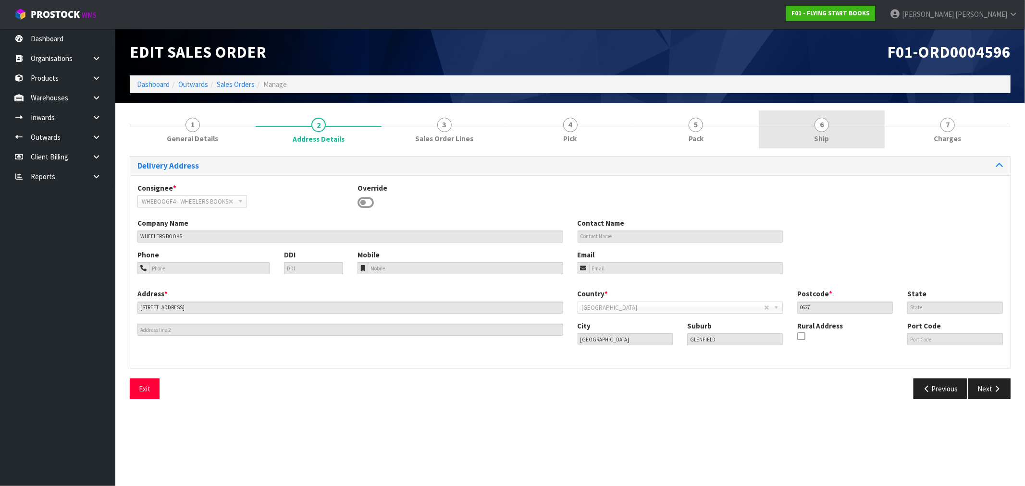
click at [854, 126] on div at bounding box center [822, 126] width 126 height 0
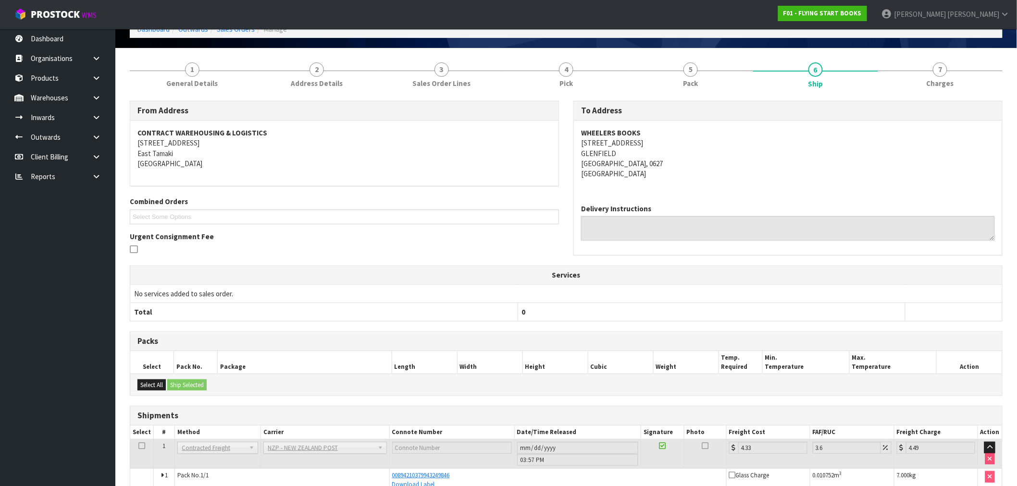
scroll to position [107, 0]
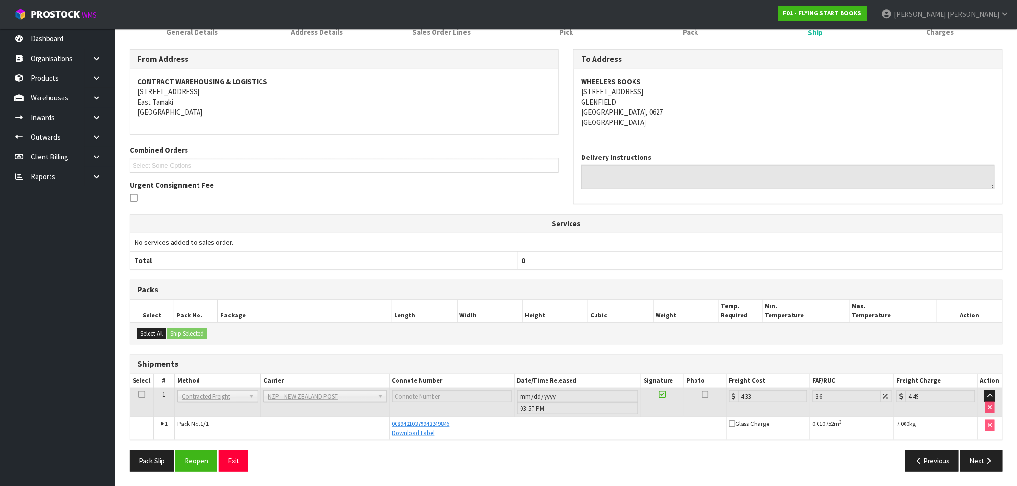
click at [955, 87] on address "WHEELERS BOOKS 211 WAIRAU ROAD GLENFIELD NORTH SHORE CITY, 0627 New Zealand" at bounding box center [788, 101] width 414 height 51
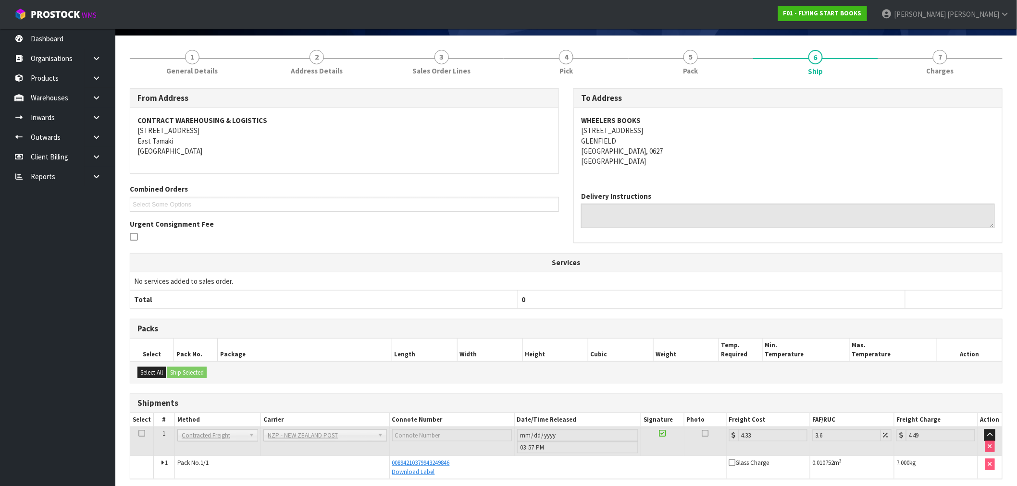
scroll to position [0, 0]
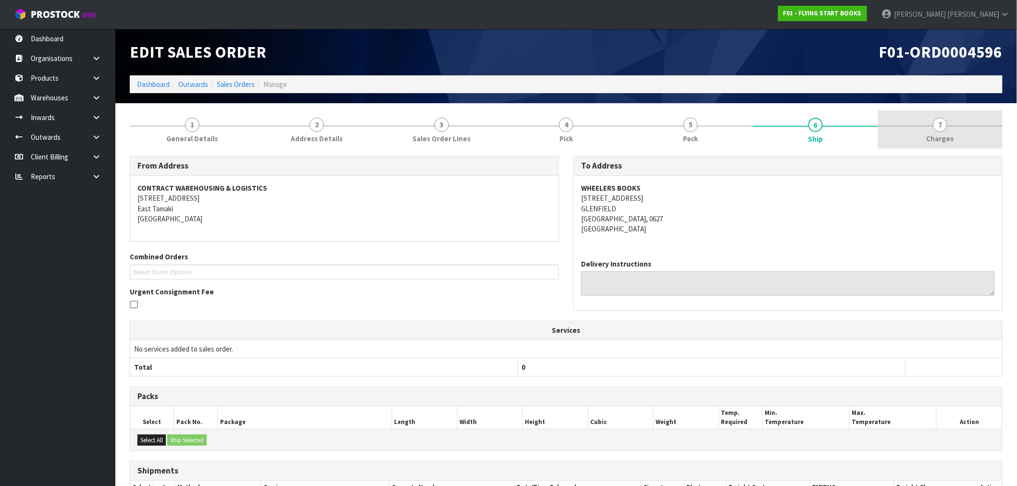
click at [960, 112] on link "7 Charges" at bounding box center [940, 130] width 125 height 38
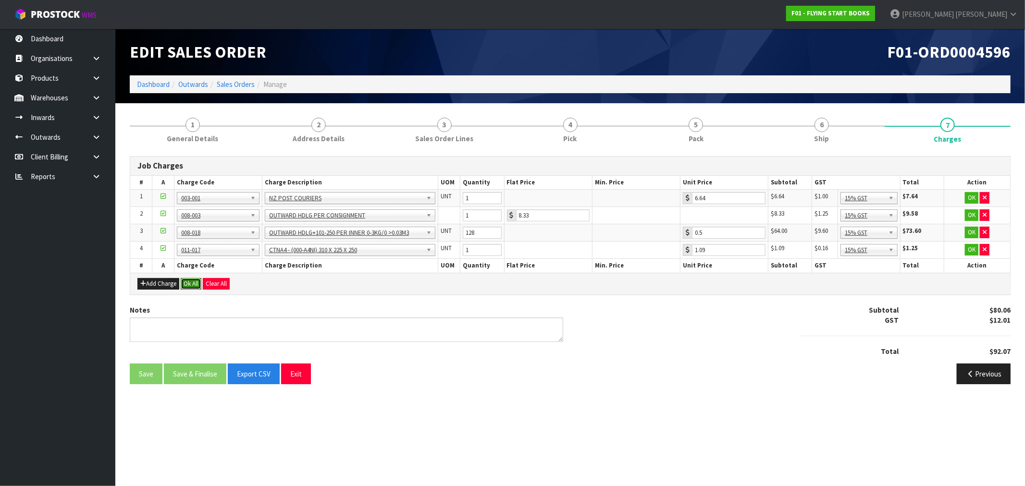
click at [199, 287] on button "Ok All" at bounding box center [191, 284] width 21 height 12
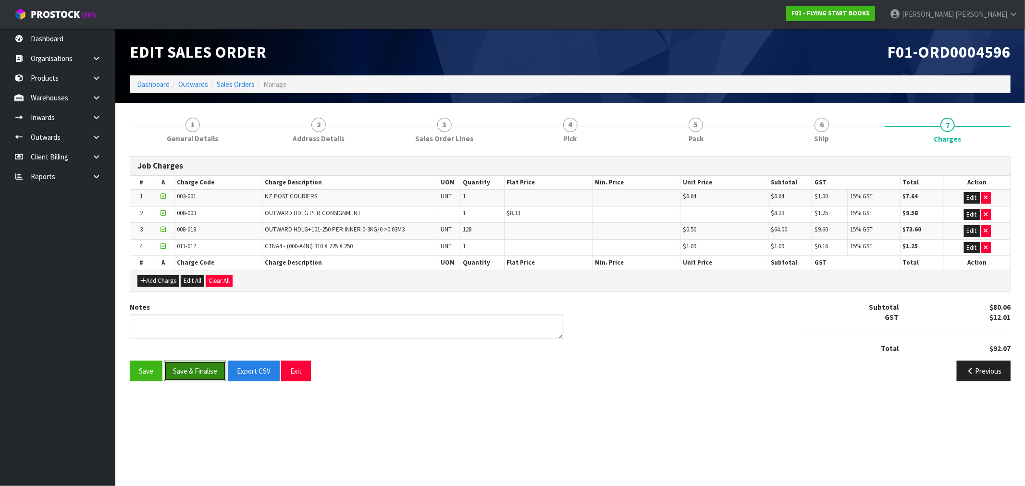
click at [213, 367] on button "Save & Finalise" at bounding box center [195, 371] width 62 height 21
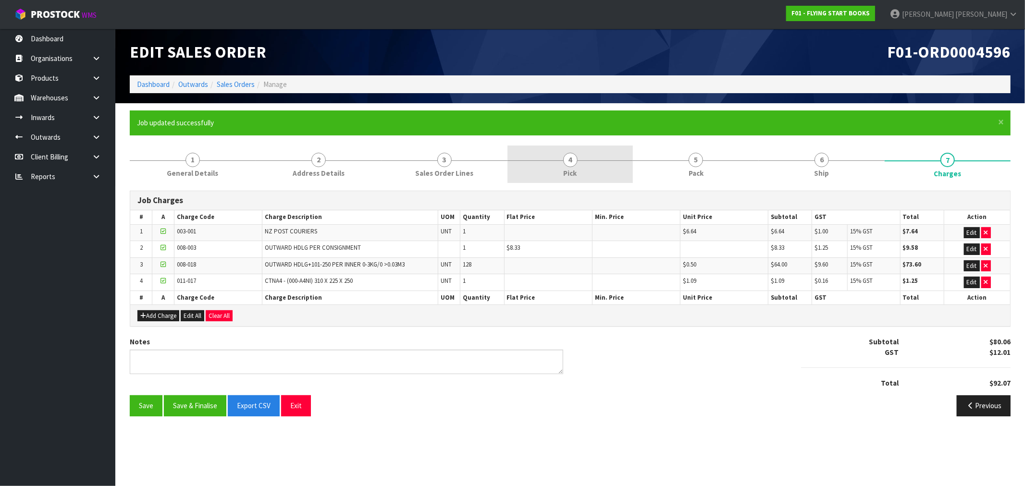
click at [558, 172] on link "4 Pick" at bounding box center [571, 165] width 126 height 38
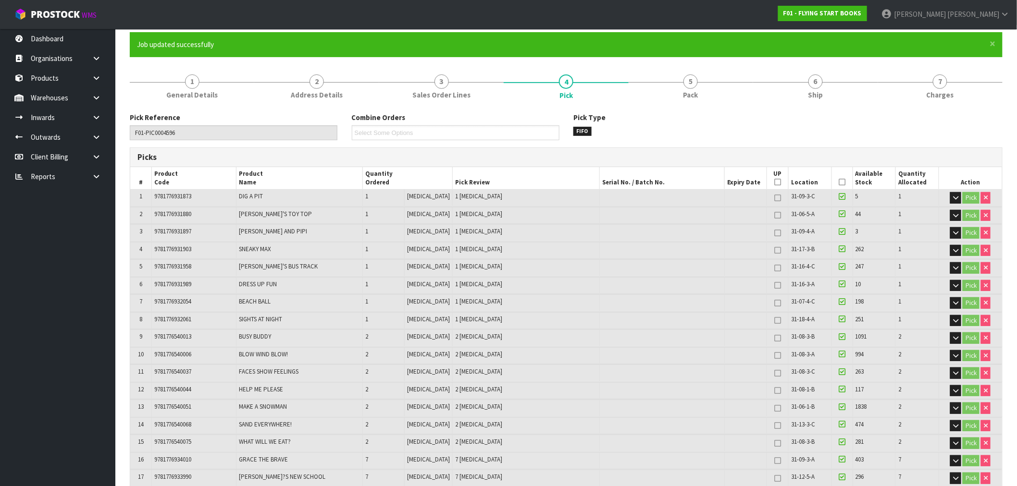
scroll to position [62, 0]
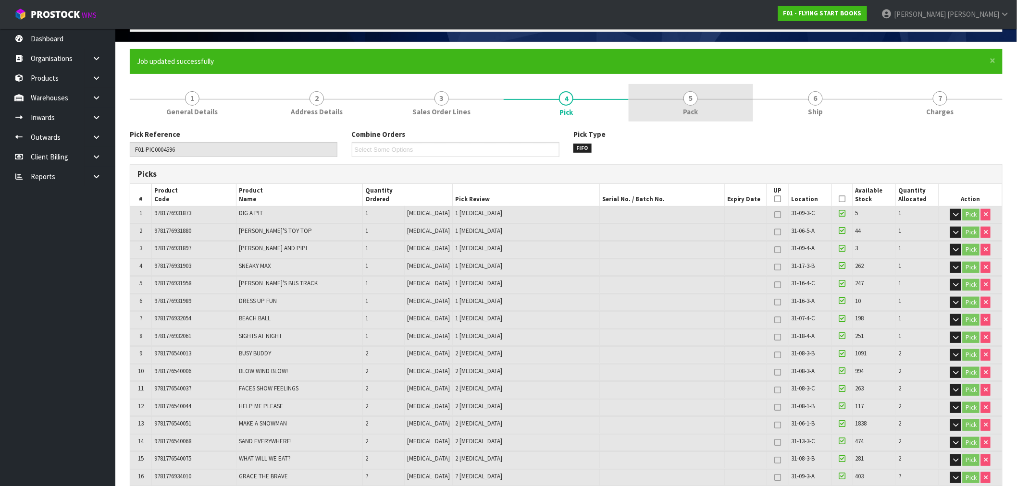
click at [672, 100] on link "5 Pack" at bounding box center [691, 103] width 125 height 38
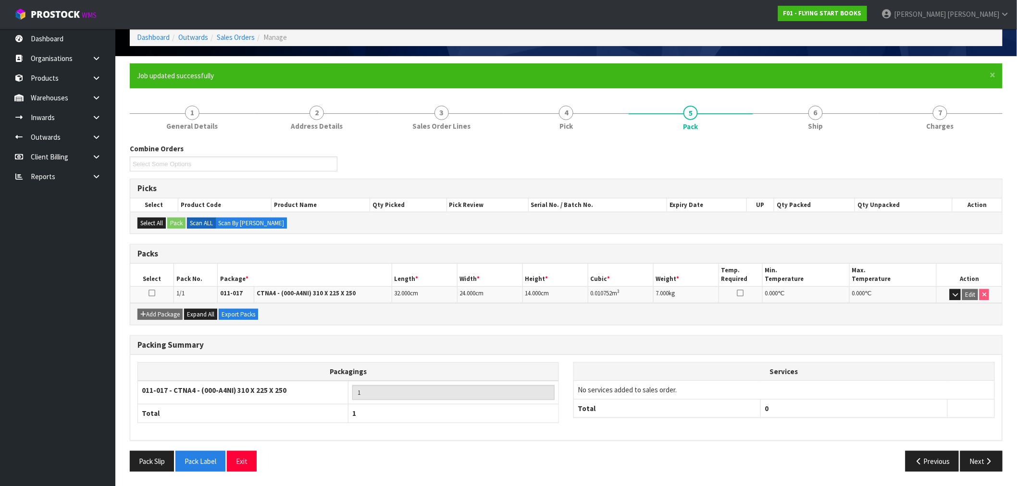
scroll to position [47, 0]
click at [347, 122] on link "2 Address Details" at bounding box center [316, 118] width 125 height 38
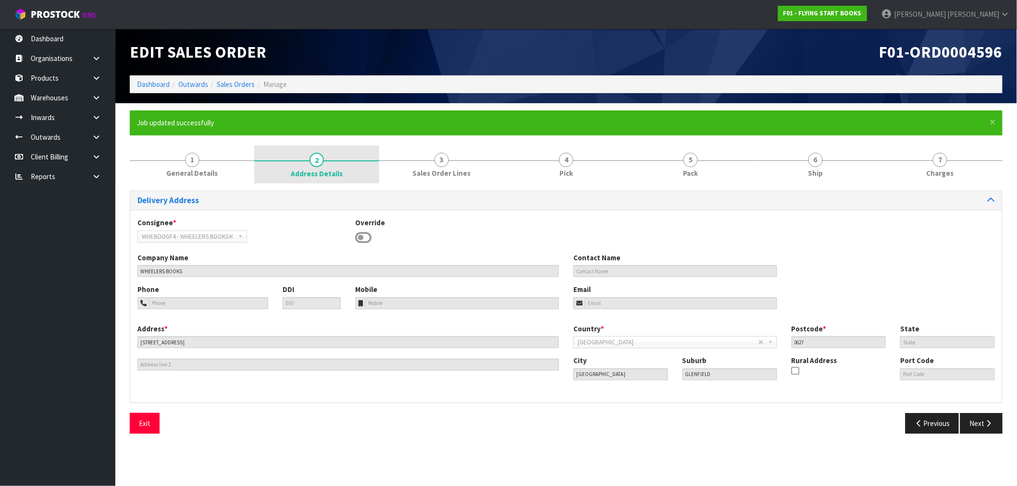
scroll to position [0, 0]
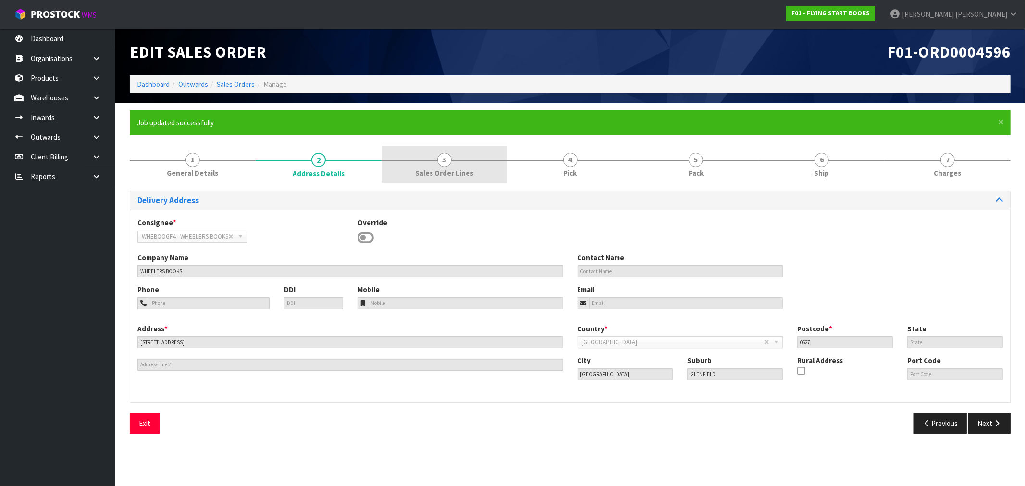
click at [433, 166] on link "3 Sales Order Lines" at bounding box center [445, 165] width 126 height 38
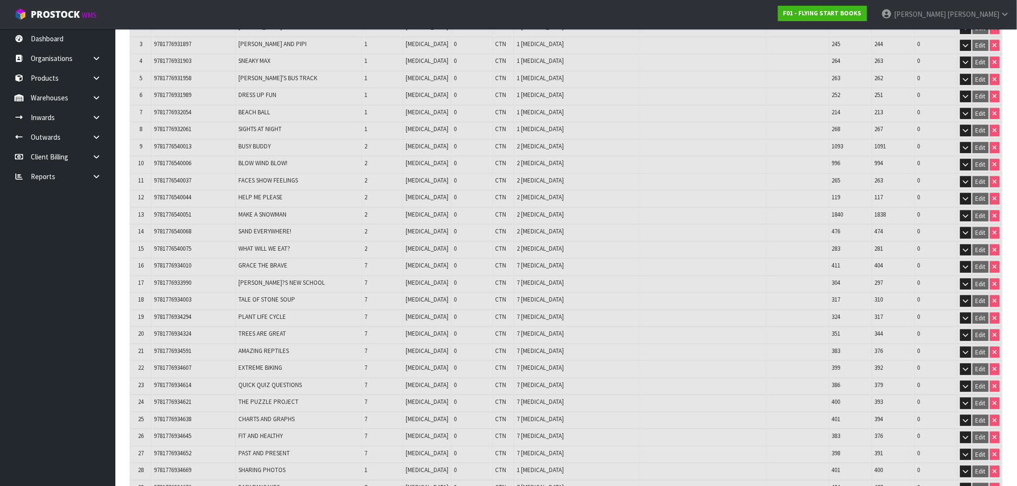
scroll to position [367, 0]
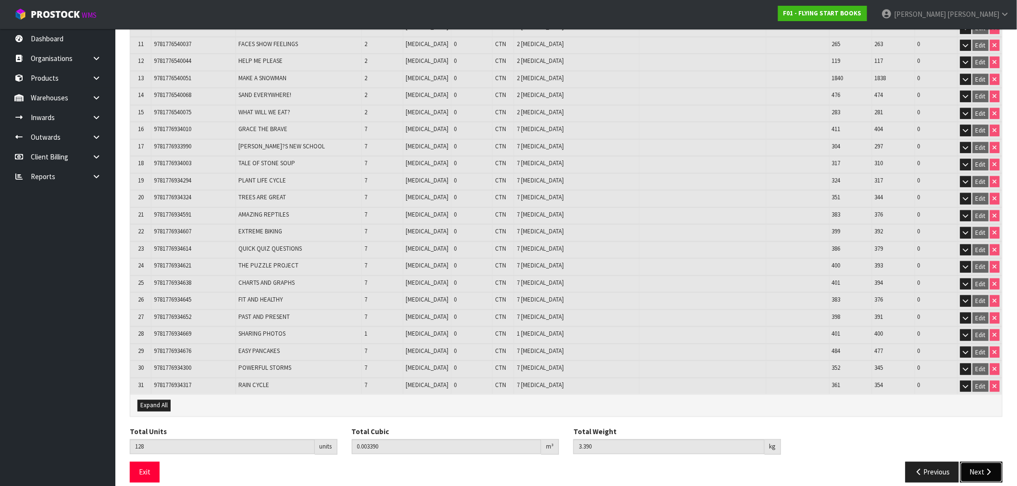
drag, startPoint x: 981, startPoint y: 455, endPoint x: 899, endPoint y: 424, distance: 87.7
click at [982, 462] on button "Next" at bounding box center [981, 472] width 42 height 21
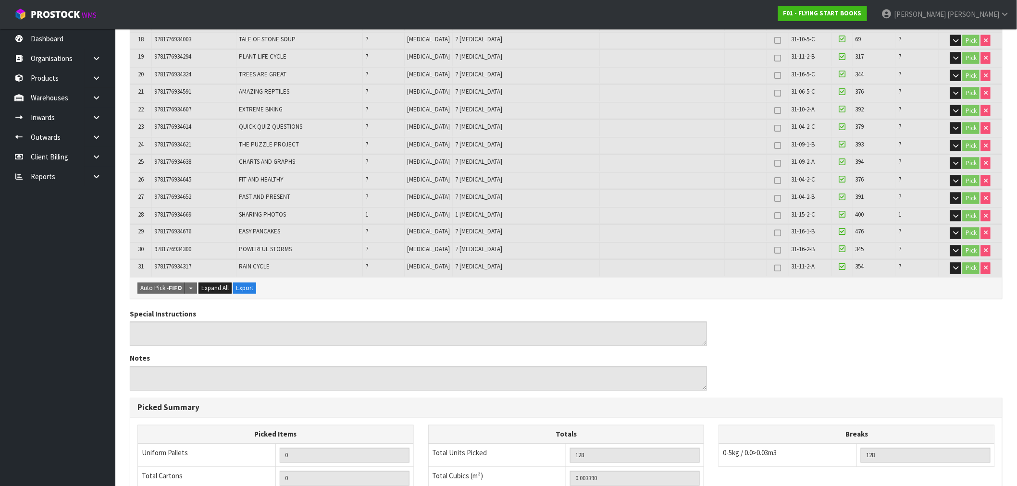
scroll to position [703, 0]
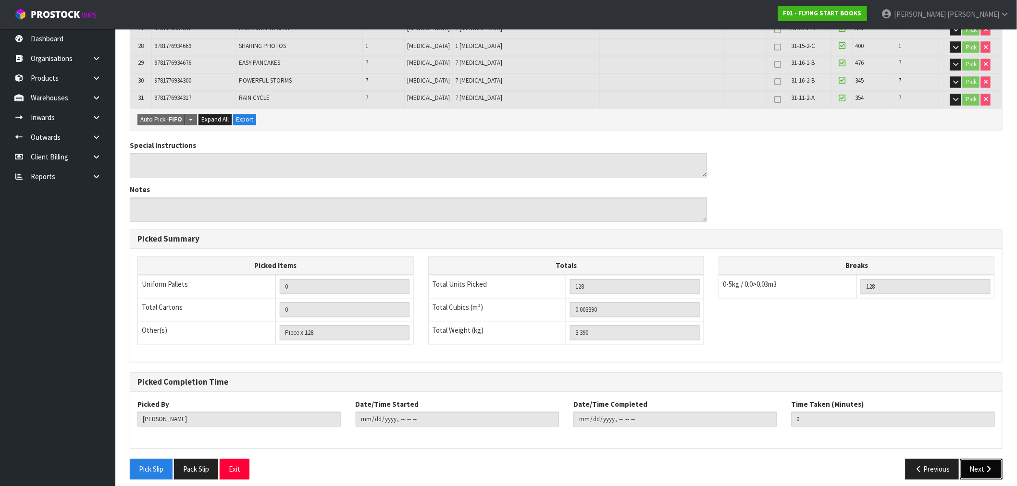
click at [985, 466] on icon "button" at bounding box center [989, 469] width 9 height 7
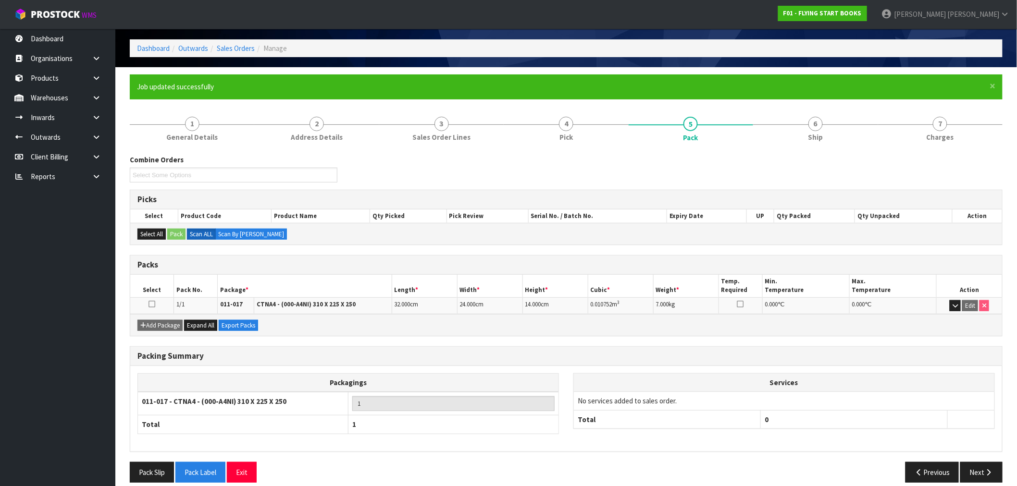
scroll to position [47, 0]
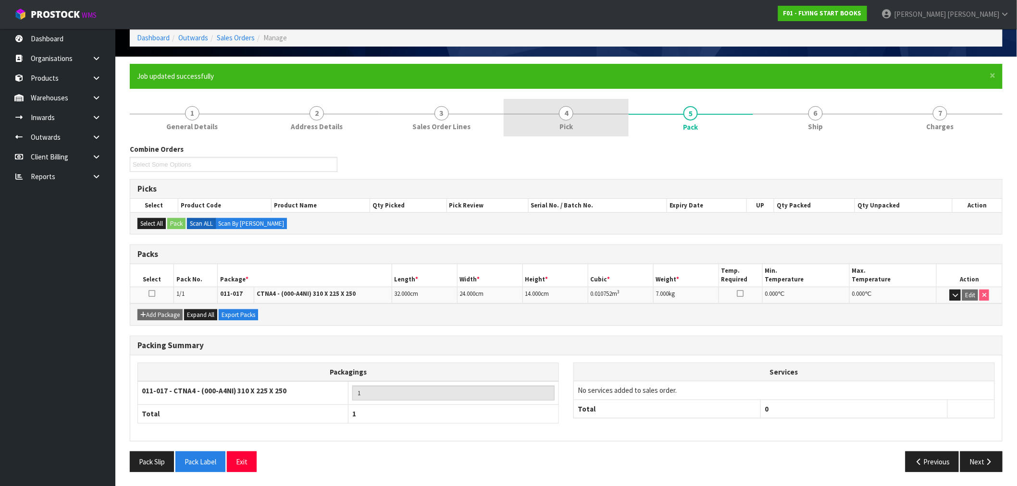
click at [603, 117] on link "4 Pick" at bounding box center [566, 118] width 125 height 38
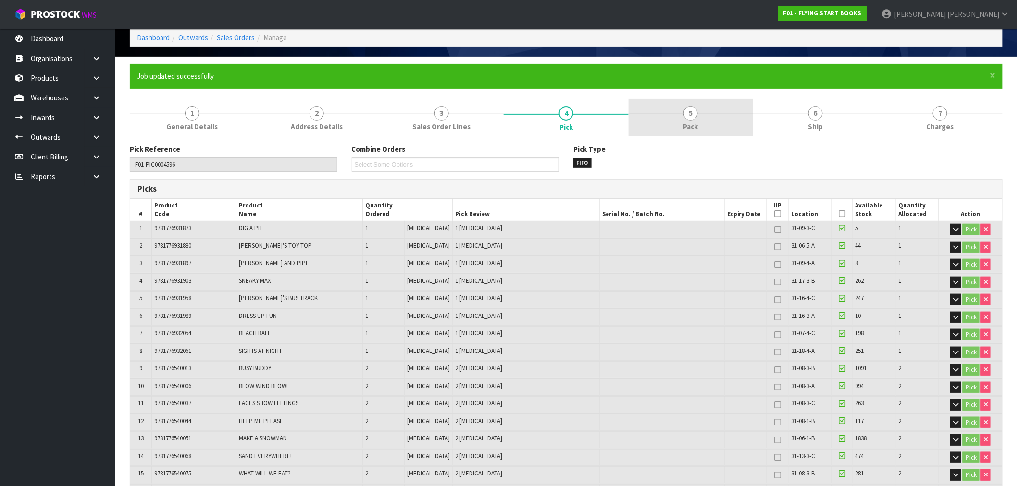
click at [716, 122] on link "5 Pack" at bounding box center [691, 118] width 125 height 38
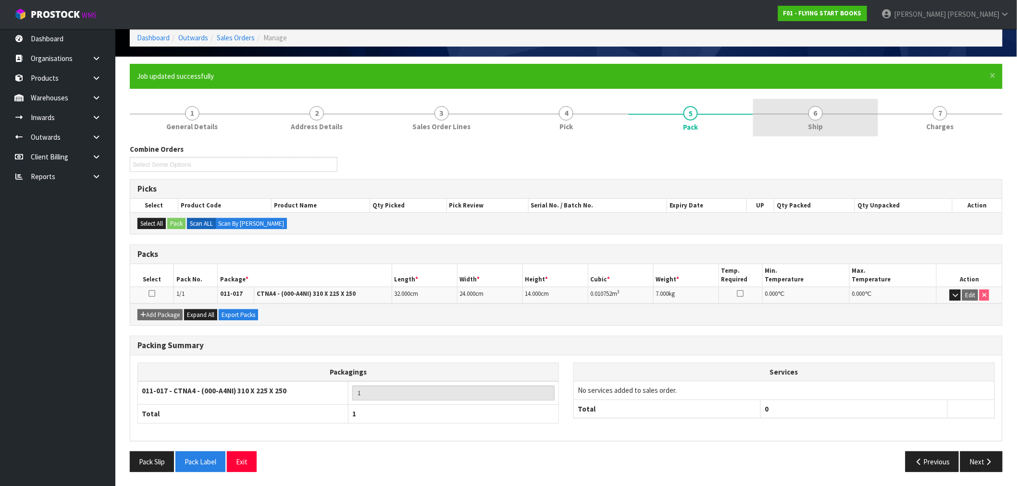
click at [779, 114] on div at bounding box center [815, 114] width 125 height 0
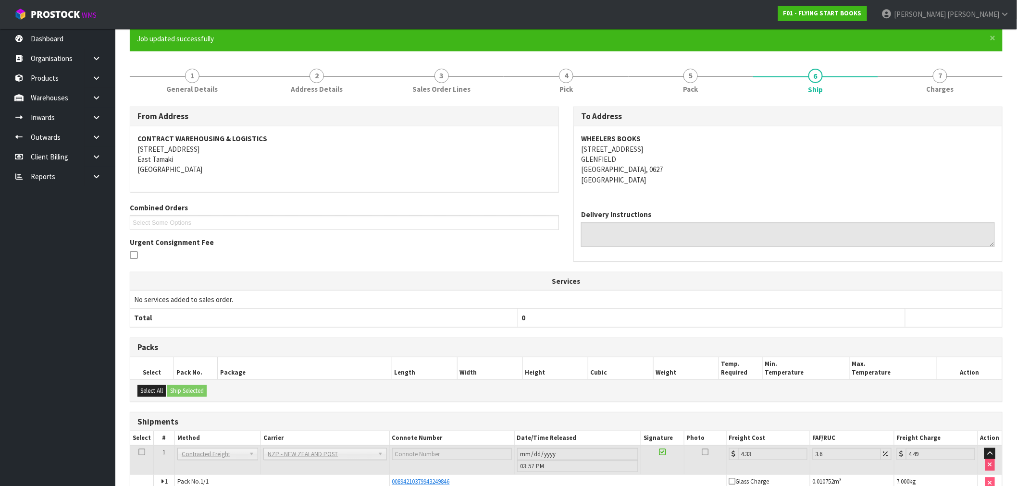
scroll to position [100, 0]
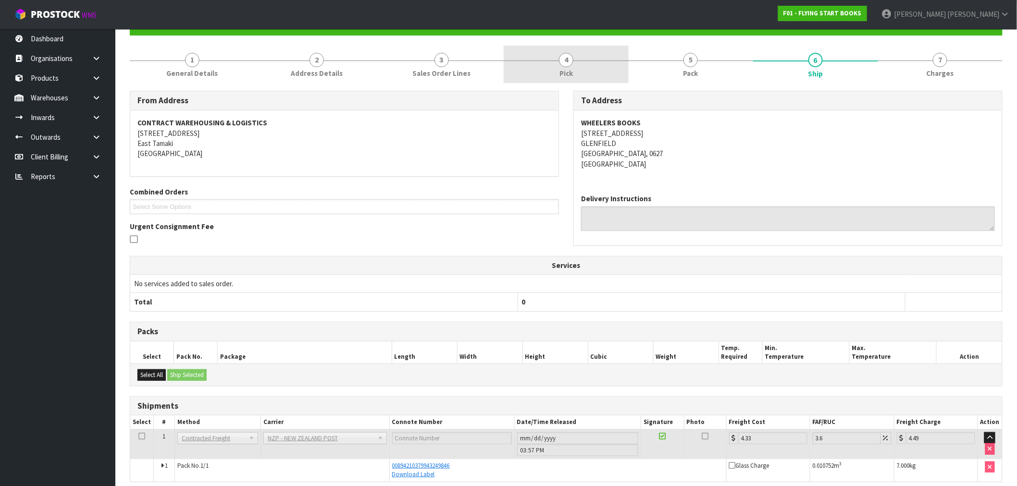
drag, startPoint x: 542, startPoint y: 66, endPoint x: 550, endPoint y: 79, distance: 15.6
click at [542, 68] on link "4 Pick" at bounding box center [566, 65] width 125 height 38
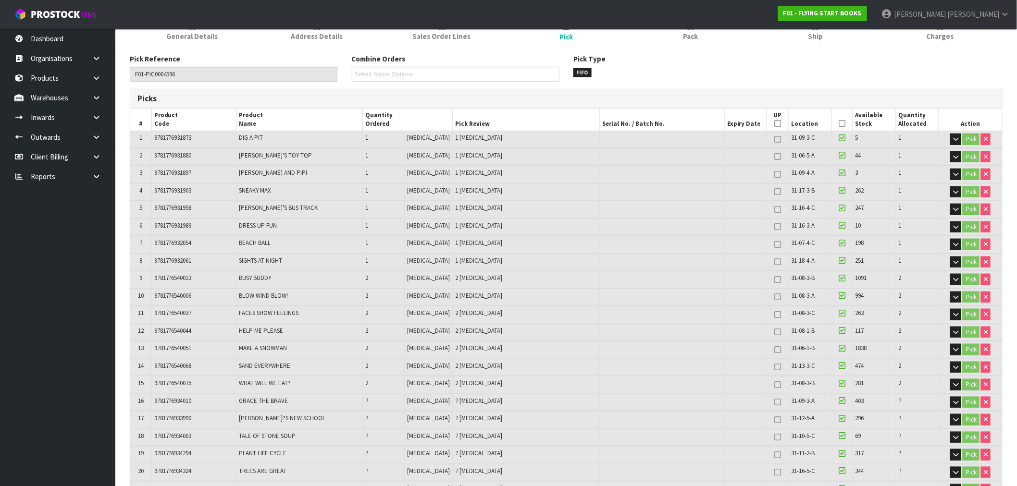
scroll to position [8, 0]
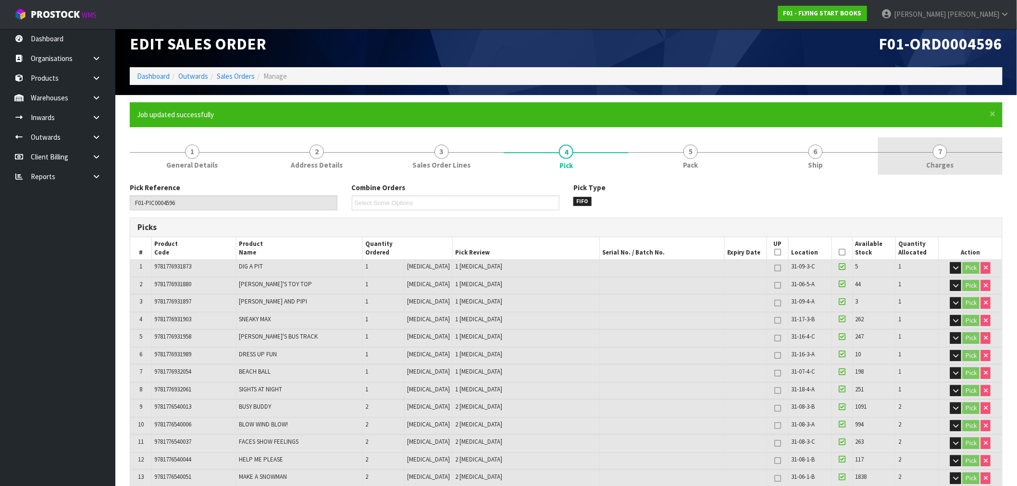
click at [929, 147] on link "7 Charges" at bounding box center [940, 156] width 125 height 38
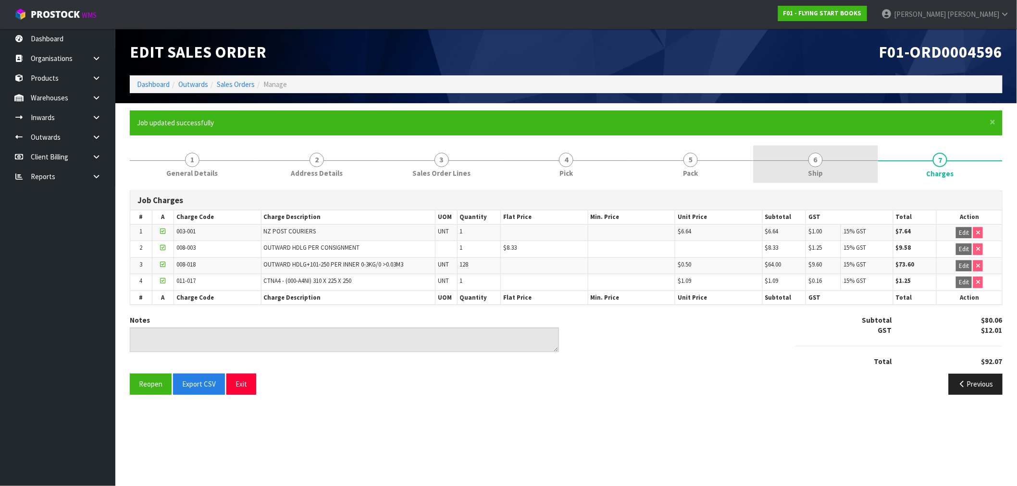
scroll to position [0, 0]
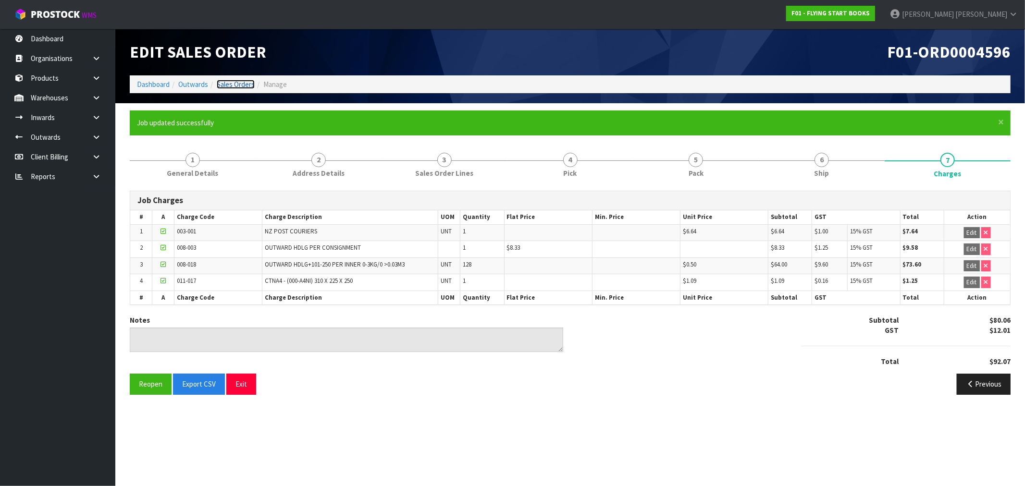
click at [234, 84] on link "Sales Orders" at bounding box center [236, 84] width 38 height 9
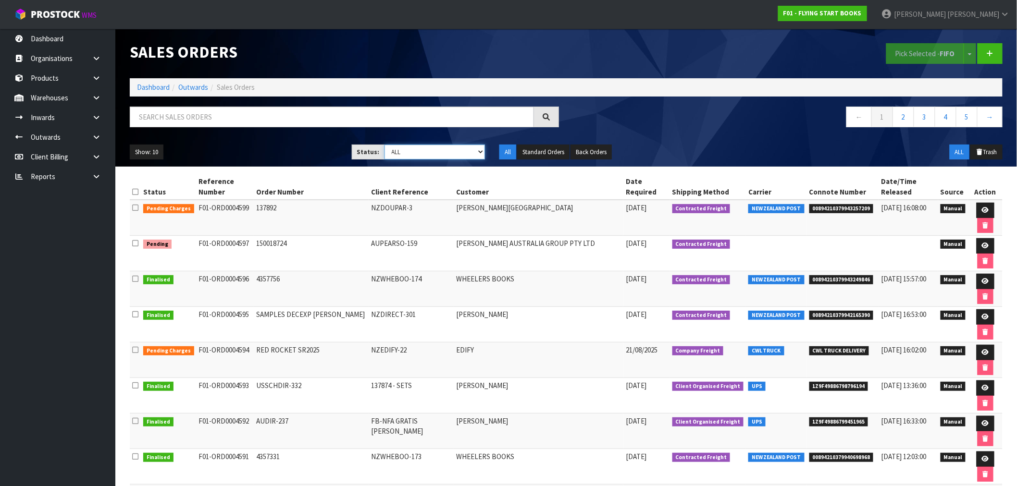
click at [420, 158] on select "Draft Pending Allocated Pending Pick Goods Picked Goods Packed Pending Charges …" at bounding box center [435, 152] width 101 height 15
select select "string:6"
click at [385, 145] on select "Draft Pending Allocated Pending Pick Goods Picked Goods Packed Pending Charges …" at bounding box center [435, 152] width 101 height 15
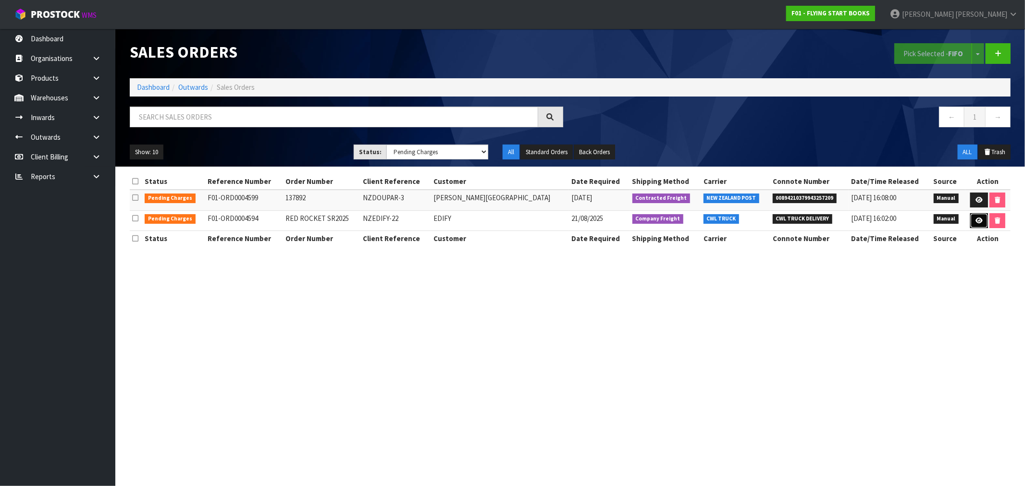
click at [978, 223] on icon at bounding box center [979, 221] width 7 height 6
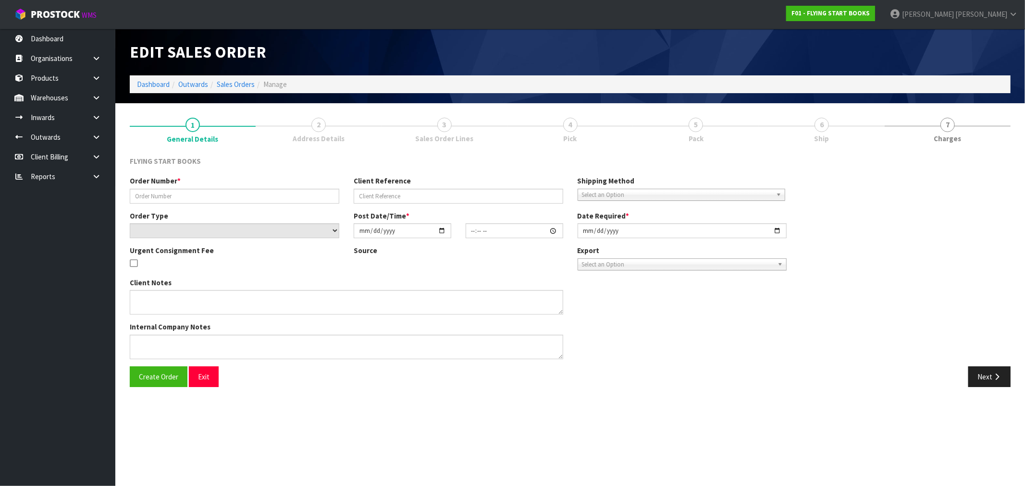
type input "RED ROCKET SR2025"
type input "NZEDIFY-22"
select select "number:0"
type input "2025-08-21"
type input "09:02:00.000"
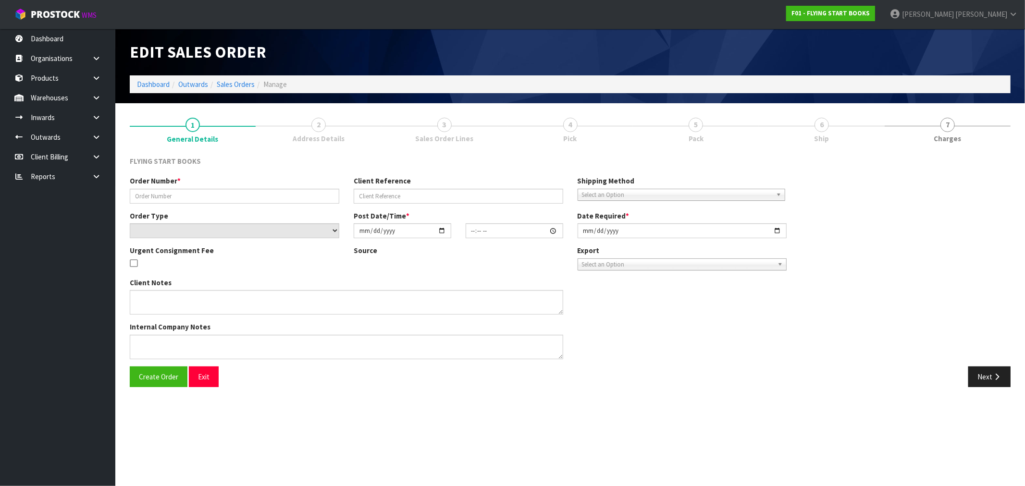
type input "2025-08-21"
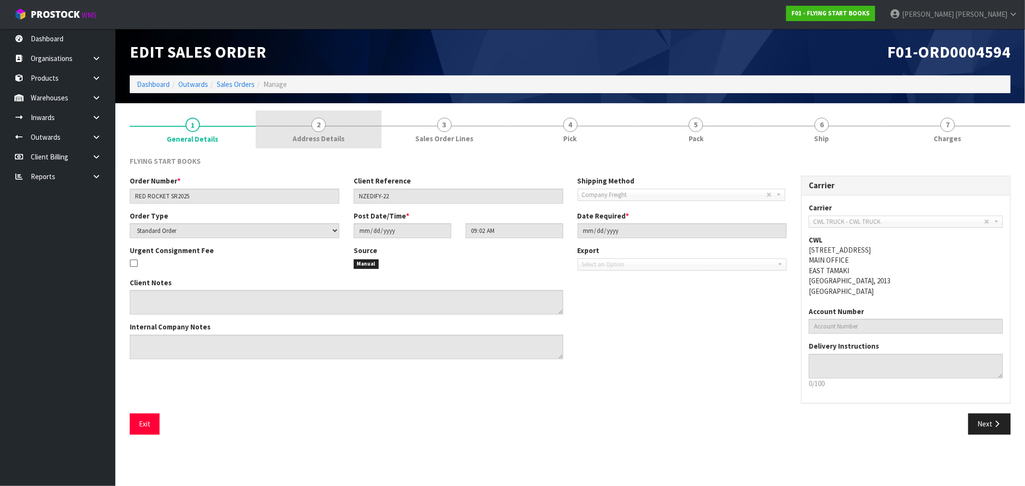
click at [313, 140] on span "Address Details" at bounding box center [319, 139] width 52 height 10
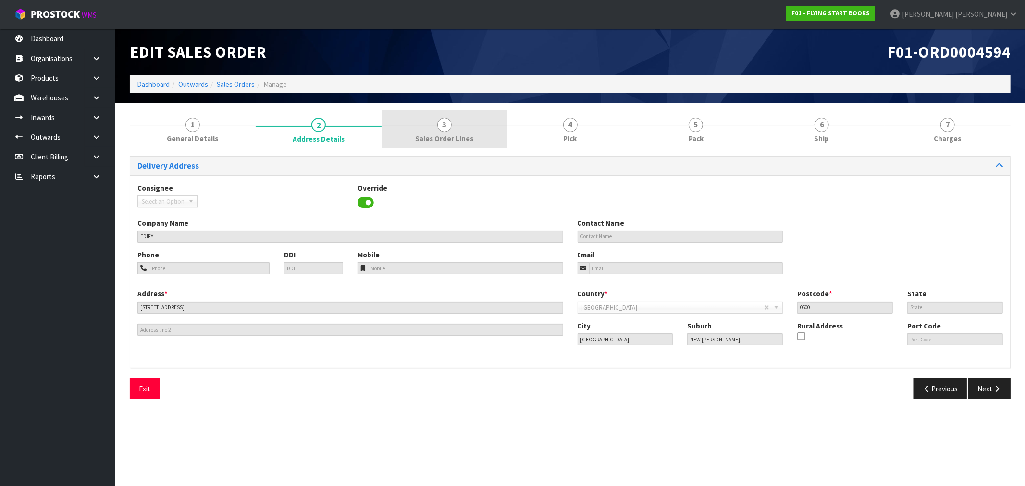
click at [462, 148] on link "3 Sales Order Lines" at bounding box center [445, 130] width 126 height 38
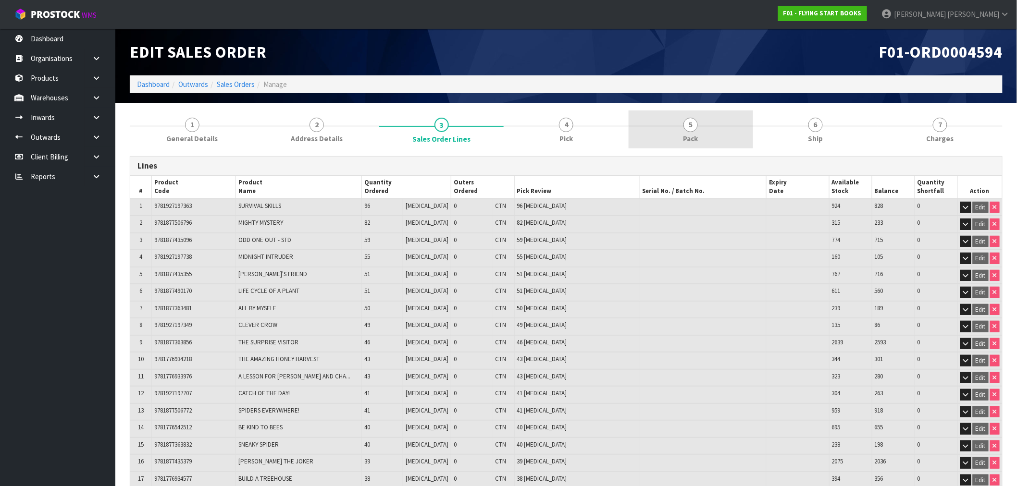
drag, startPoint x: 672, startPoint y: 130, endPoint x: 753, endPoint y: 128, distance: 81.3
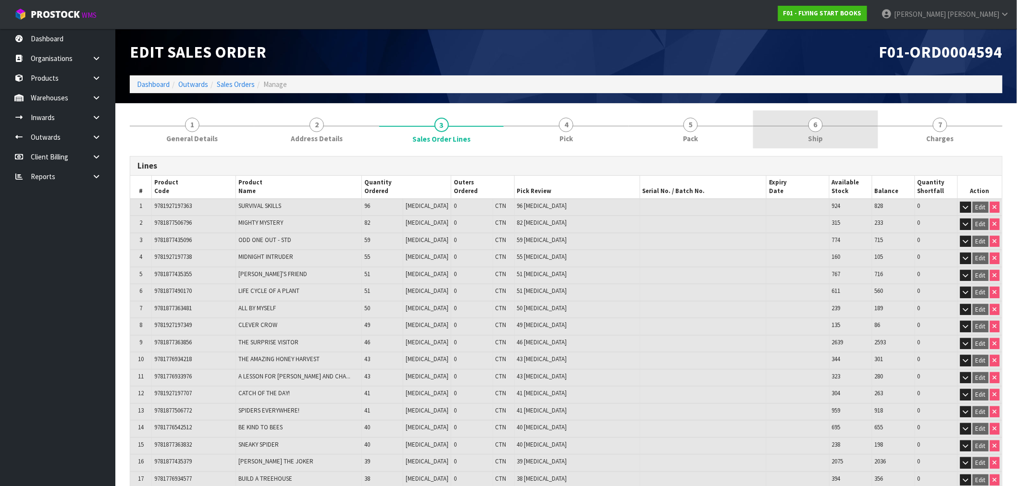
click at [672, 130] on link "5 Pack" at bounding box center [691, 130] width 125 height 38
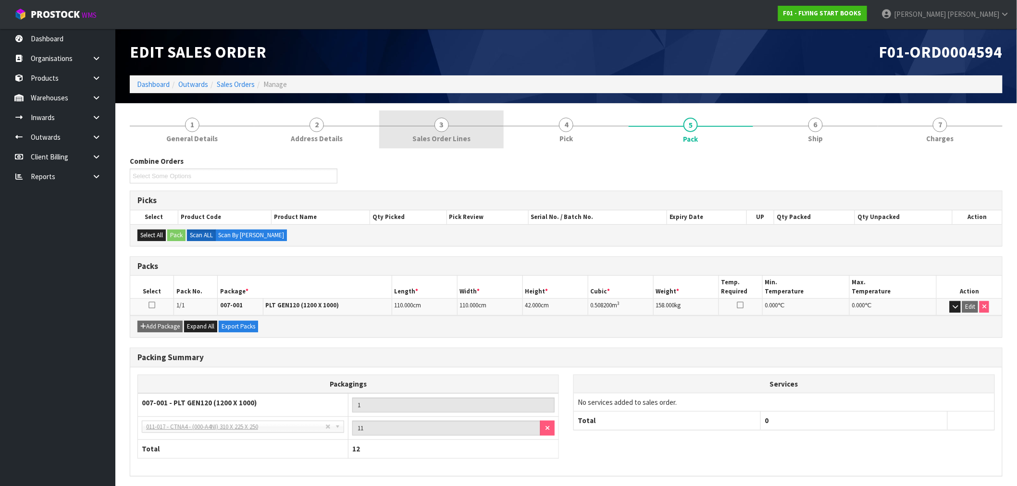
click at [466, 132] on link "3 Sales Order Lines" at bounding box center [441, 130] width 125 height 38
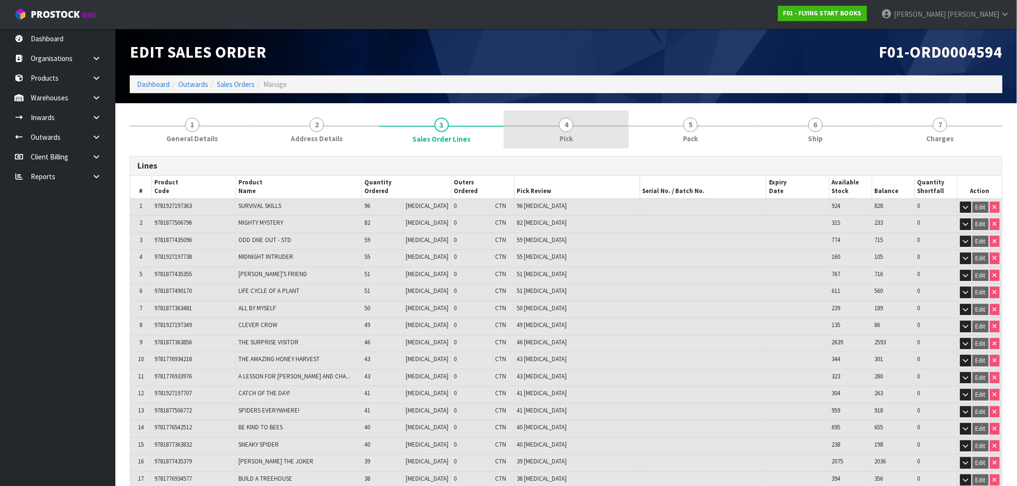
click at [540, 117] on link "4 Pick" at bounding box center [566, 130] width 125 height 38
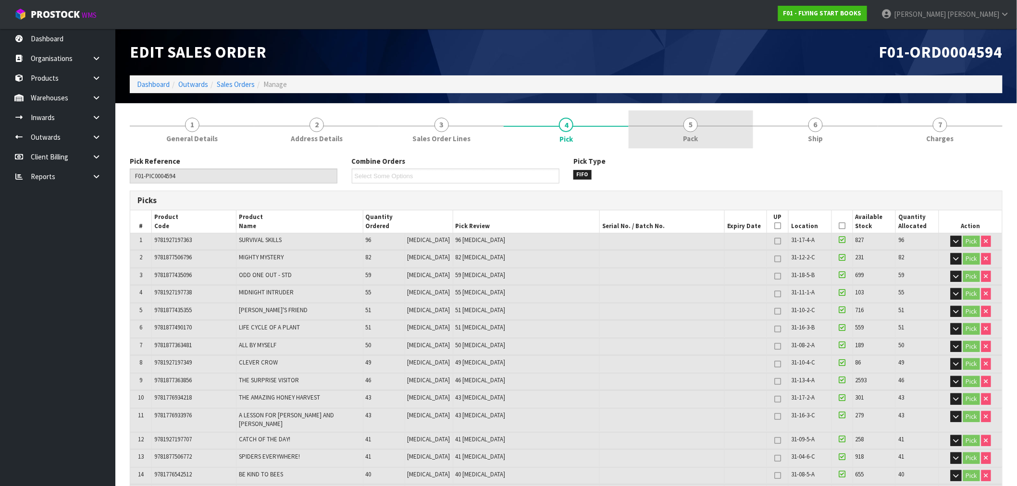
drag, startPoint x: 654, startPoint y: 120, endPoint x: 650, endPoint y: 132, distance: 12.3
click at [654, 121] on link "5 Pack" at bounding box center [691, 130] width 125 height 38
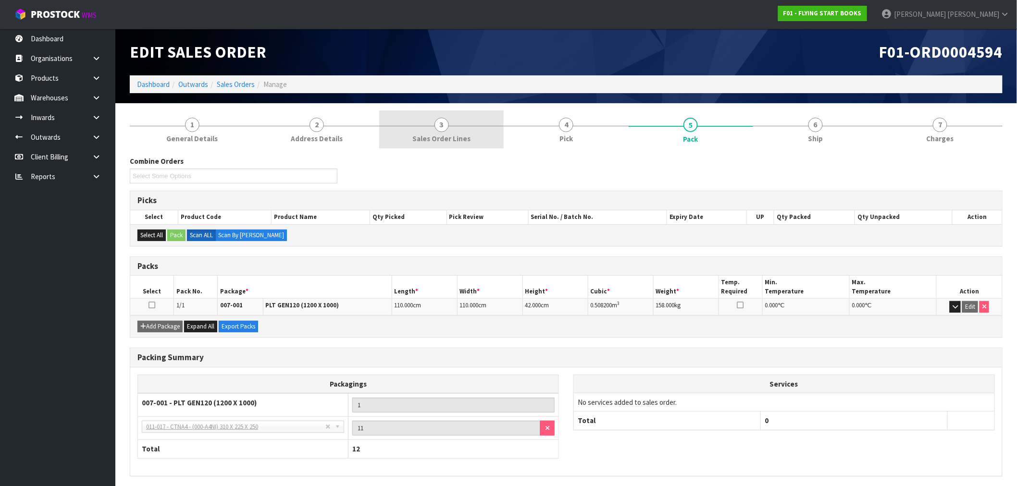
click at [464, 135] on span "Sales Order Lines" at bounding box center [441, 139] width 58 height 10
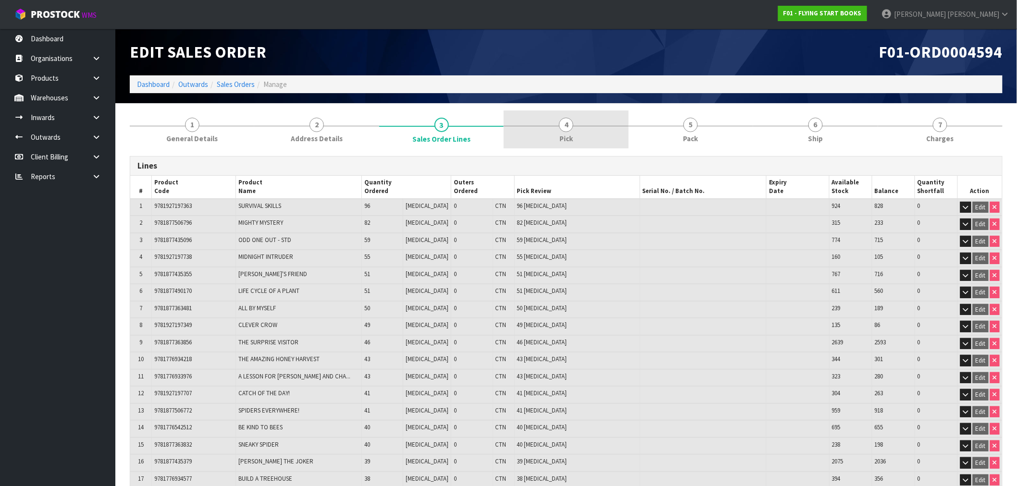
click at [597, 137] on link "4 Pick" at bounding box center [566, 130] width 125 height 38
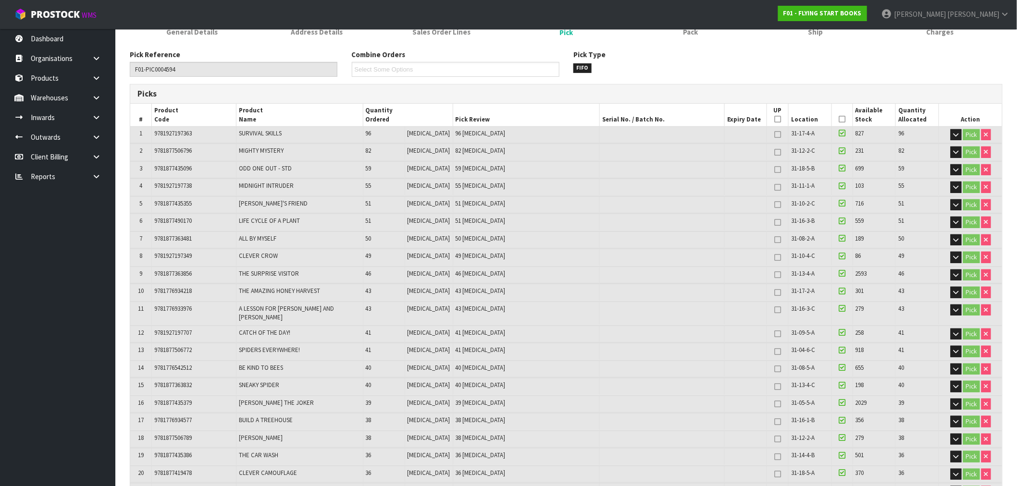
scroll to position [53, 0]
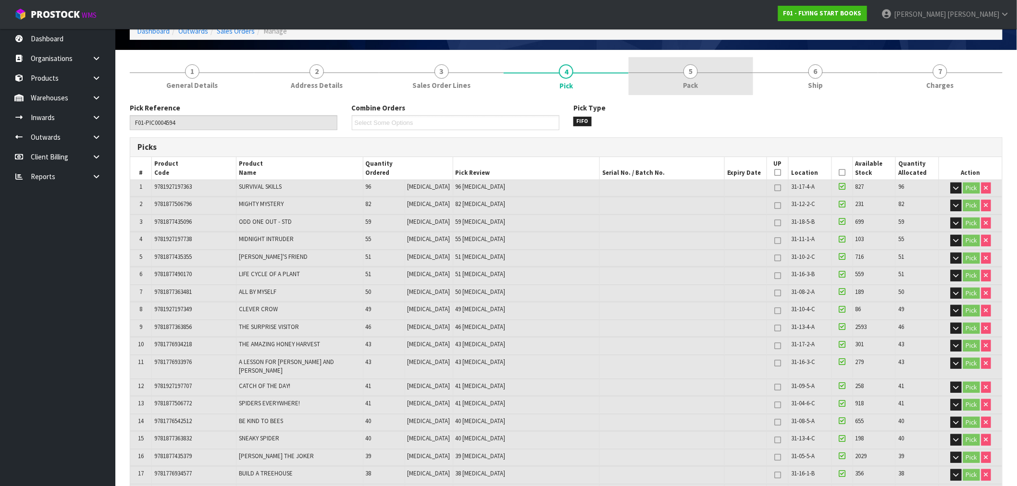
click at [665, 85] on link "5 Pack" at bounding box center [691, 76] width 125 height 38
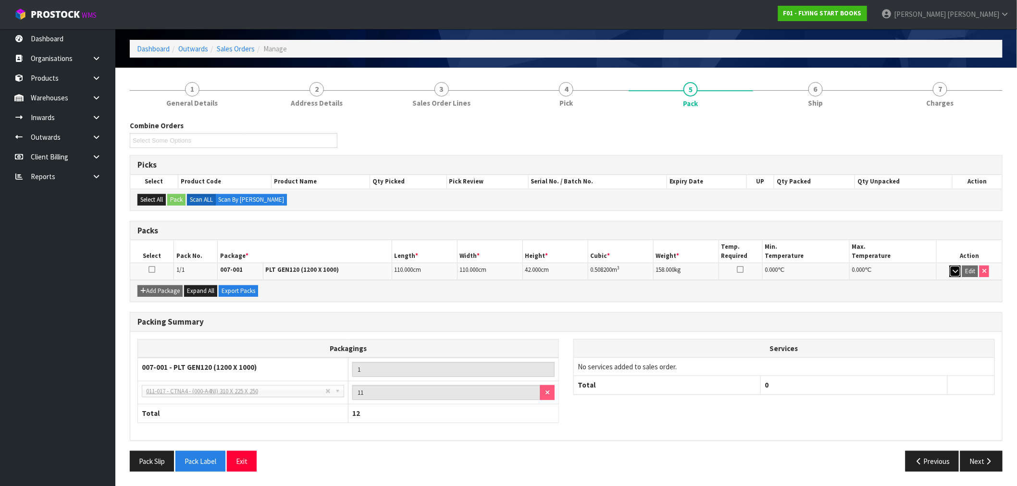
click at [959, 274] on button "button" at bounding box center [955, 272] width 11 height 12
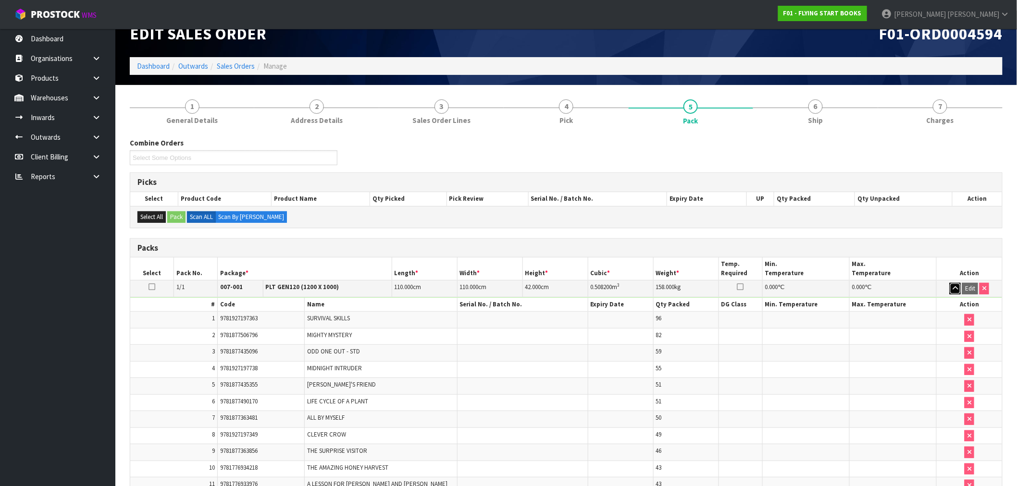
scroll to position [0, 0]
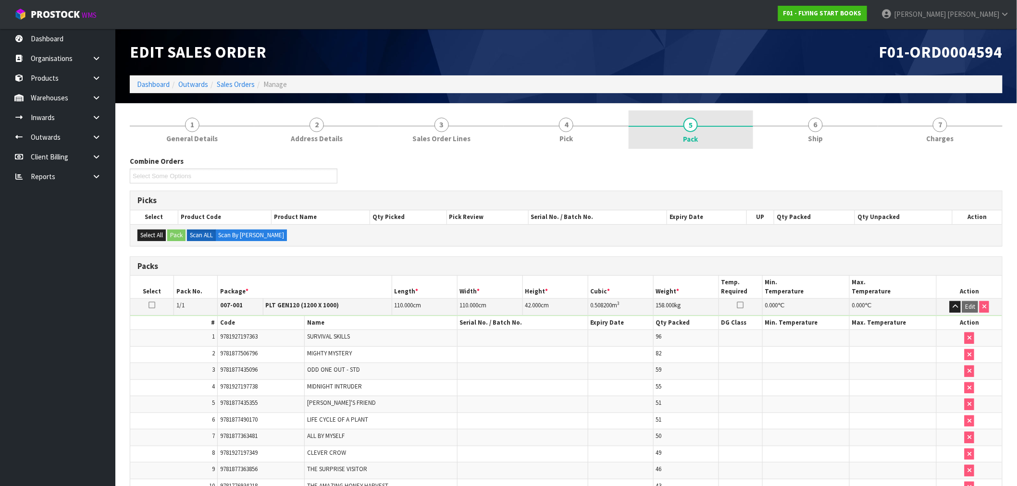
drag, startPoint x: 581, startPoint y: 115, endPoint x: 692, endPoint y: 137, distance: 113.7
click at [580, 117] on link "4 Pick" at bounding box center [566, 130] width 125 height 38
click at [692, 137] on span "Pack" at bounding box center [691, 139] width 15 height 10
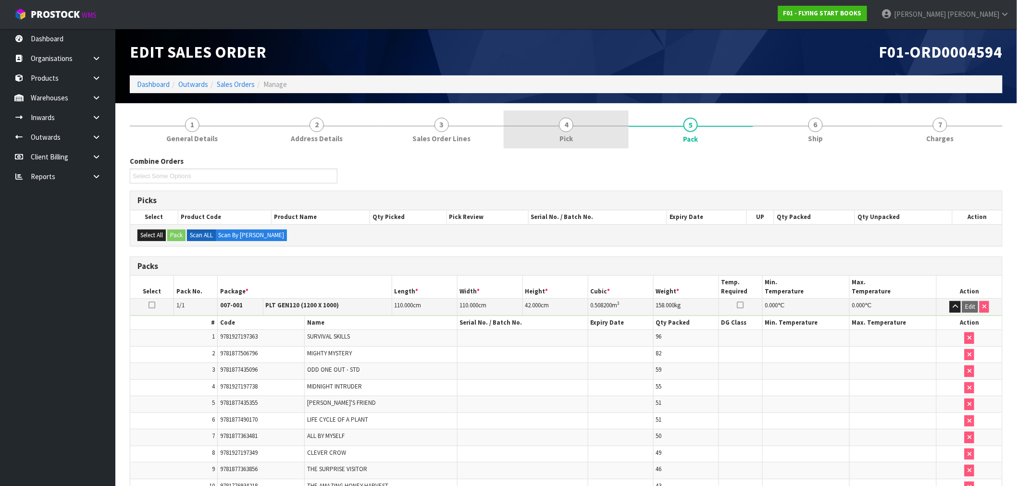
click at [565, 138] on span "Pick" at bounding box center [566, 139] width 13 height 10
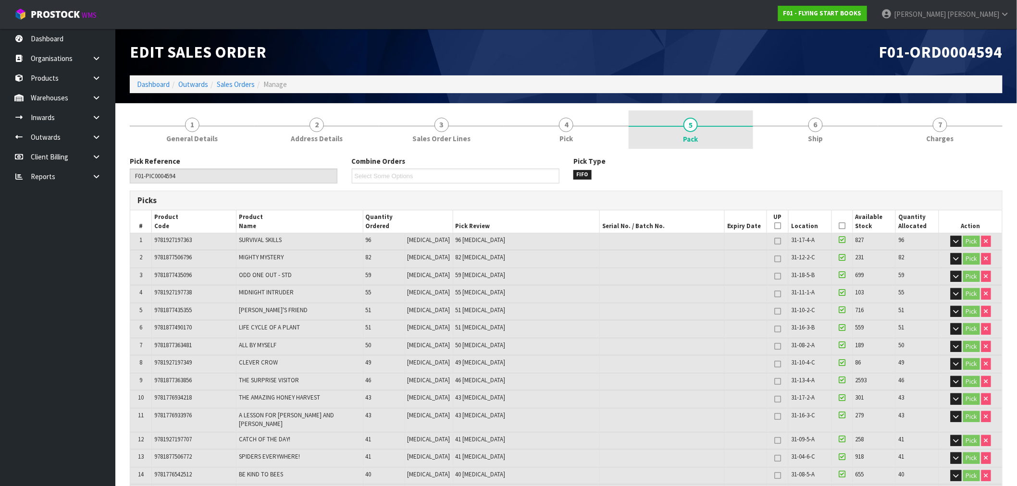
click at [677, 130] on link "5 Pack" at bounding box center [691, 130] width 125 height 38
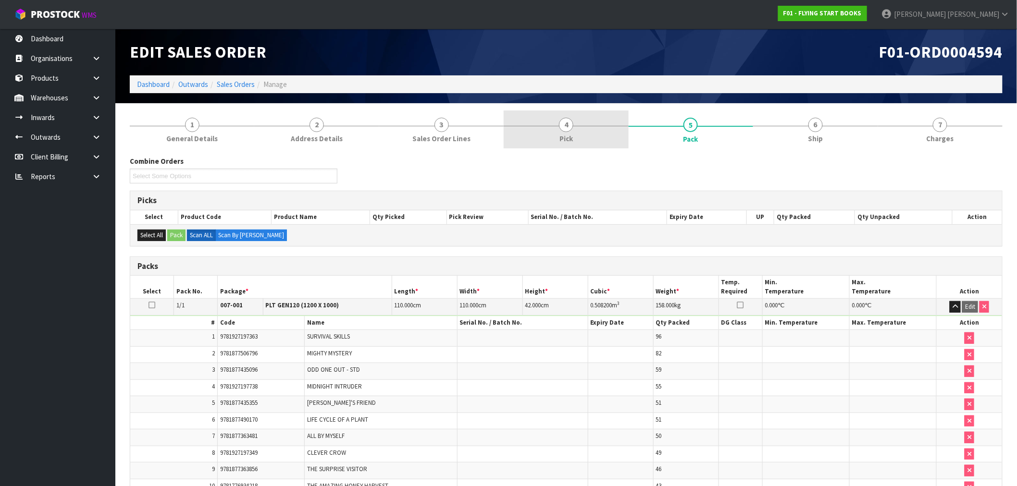
click at [626, 138] on link "4 Pick" at bounding box center [566, 130] width 125 height 38
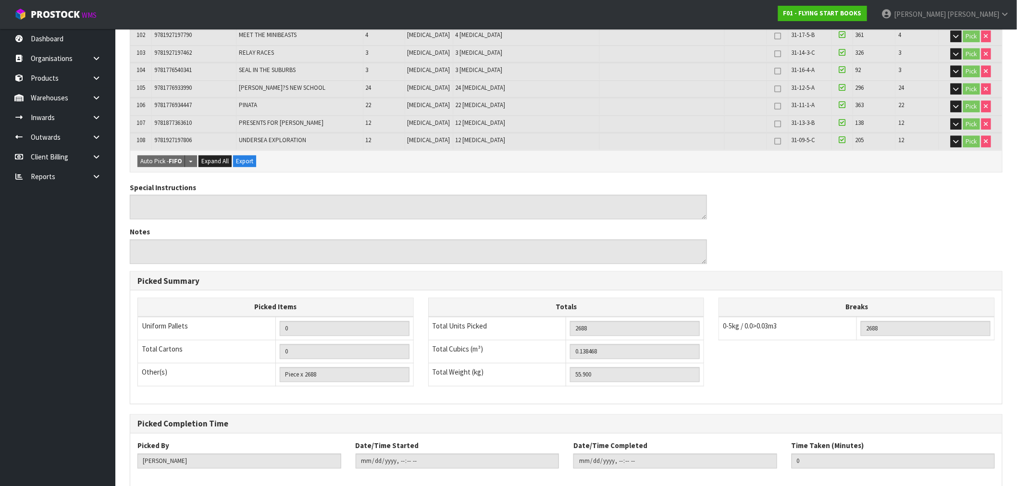
scroll to position [2004, 0]
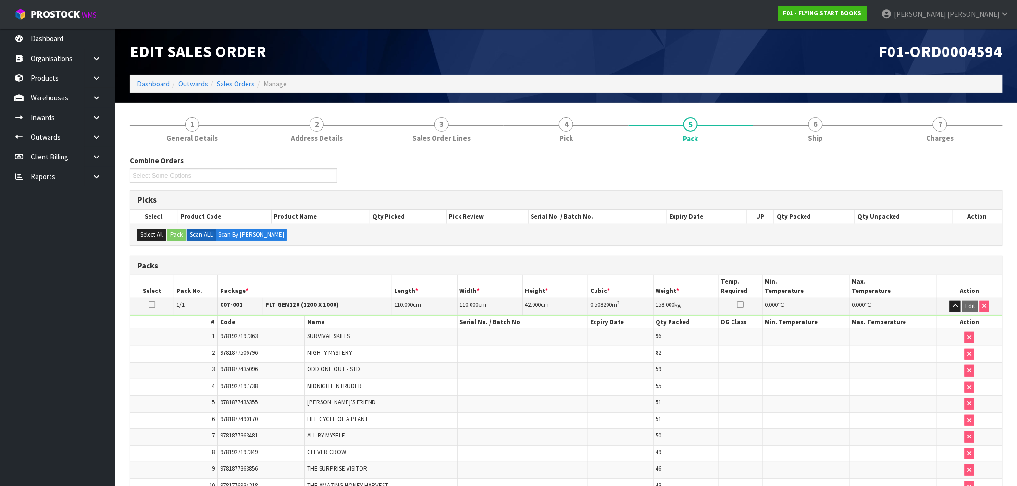
scroll to position [0, 0]
click at [219, 138] on link "1 General Details" at bounding box center [192, 130] width 125 height 38
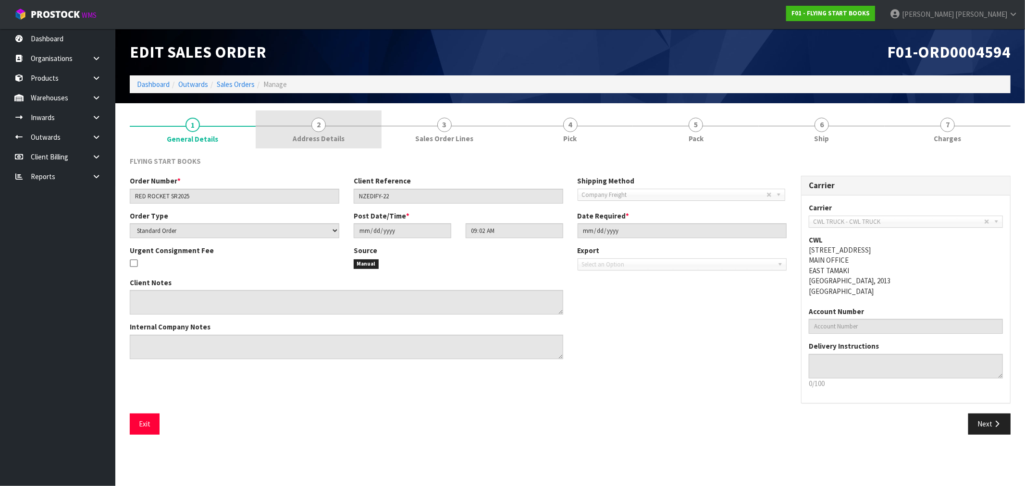
click at [335, 140] on span "Address Details" at bounding box center [319, 139] width 52 height 10
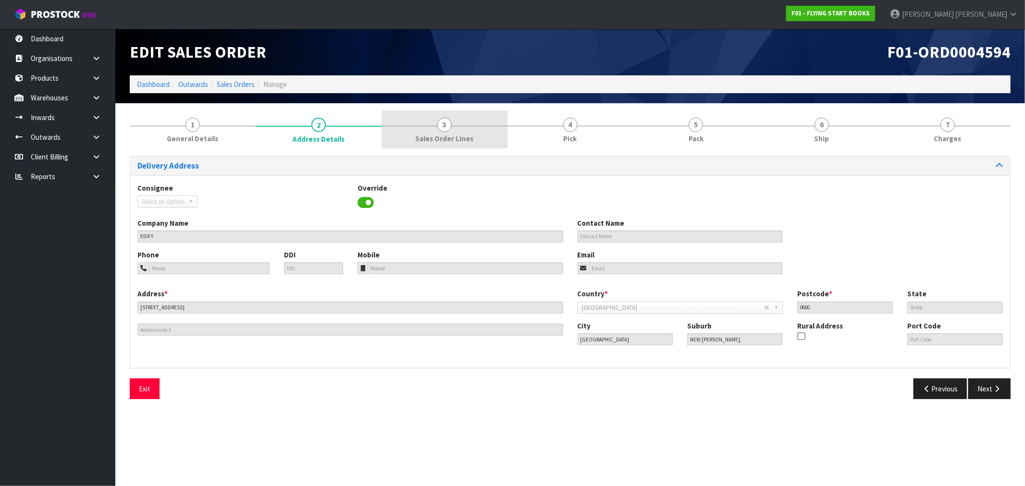
click at [409, 147] on link "3 Sales Order Lines" at bounding box center [445, 130] width 126 height 38
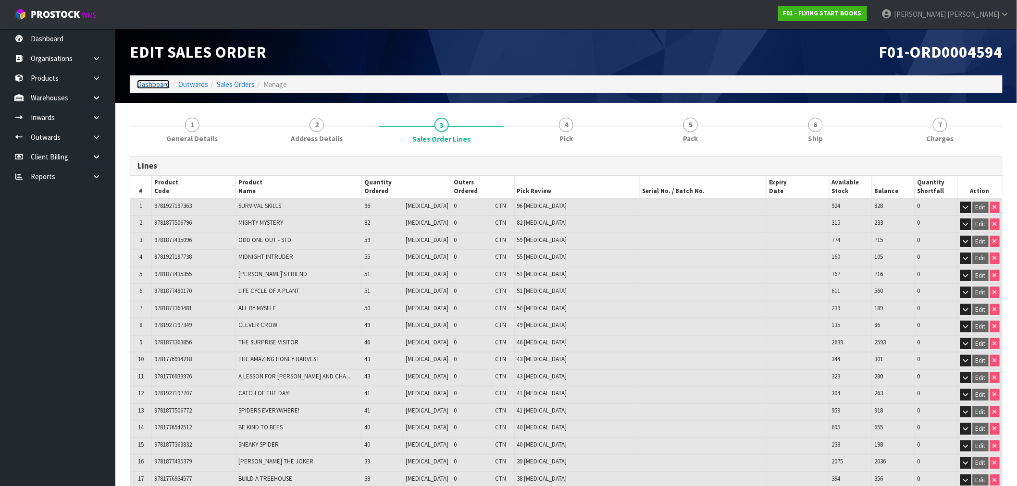
drag, startPoint x: 157, startPoint y: 83, endPoint x: 182, endPoint y: 84, distance: 25.0
click at [156, 83] on link "Dashboard" at bounding box center [153, 84] width 33 height 9
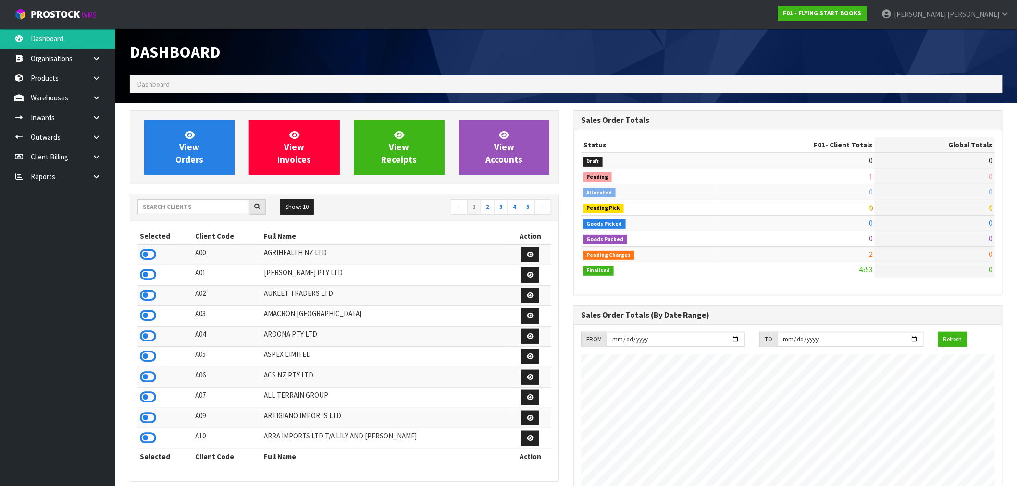
scroll to position [599, 444]
click at [108, 173] on link at bounding box center [100, 177] width 31 height 20
click at [79, 218] on link "CWL" at bounding box center [57, 217] width 115 height 20
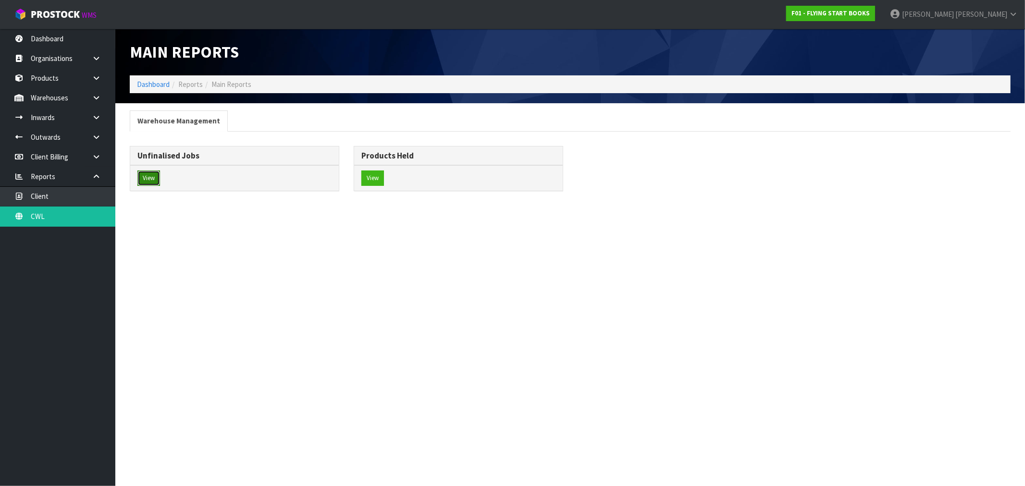
click at [154, 178] on button "View" at bounding box center [148, 178] width 23 height 15
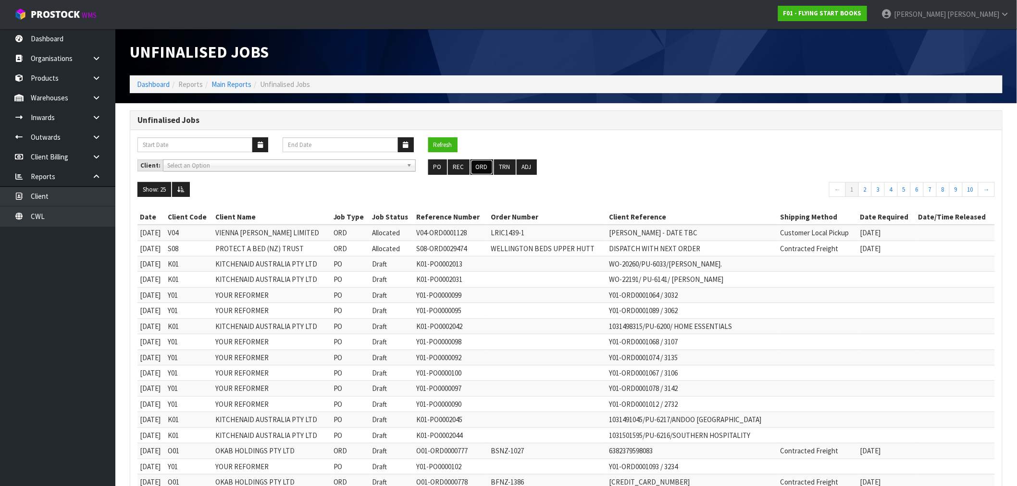
click at [481, 164] on button "ORD" at bounding box center [482, 167] width 23 height 15
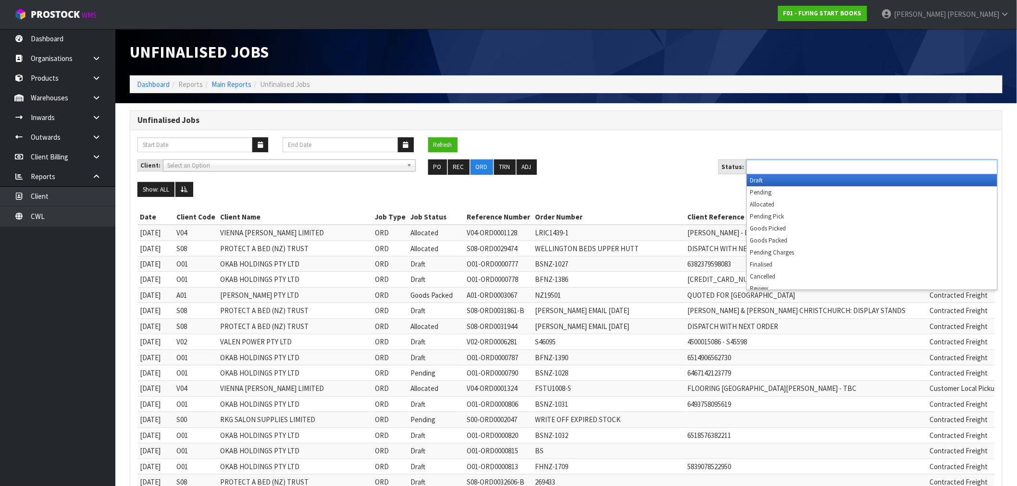
click at [827, 165] on ul at bounding box center [872, 167] width 251 height 15
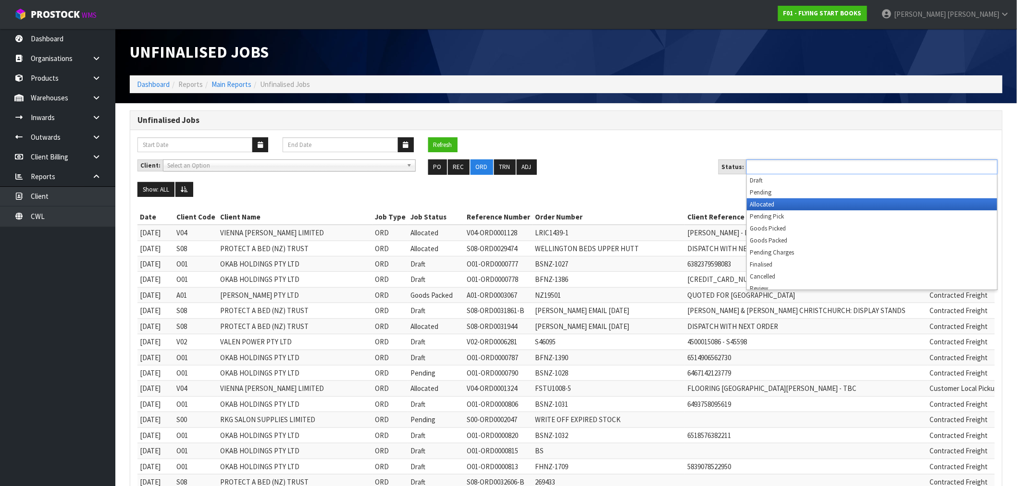
click at [804, 210] on li "Allocated" at bounding box center [872, 205] width 250 height 12
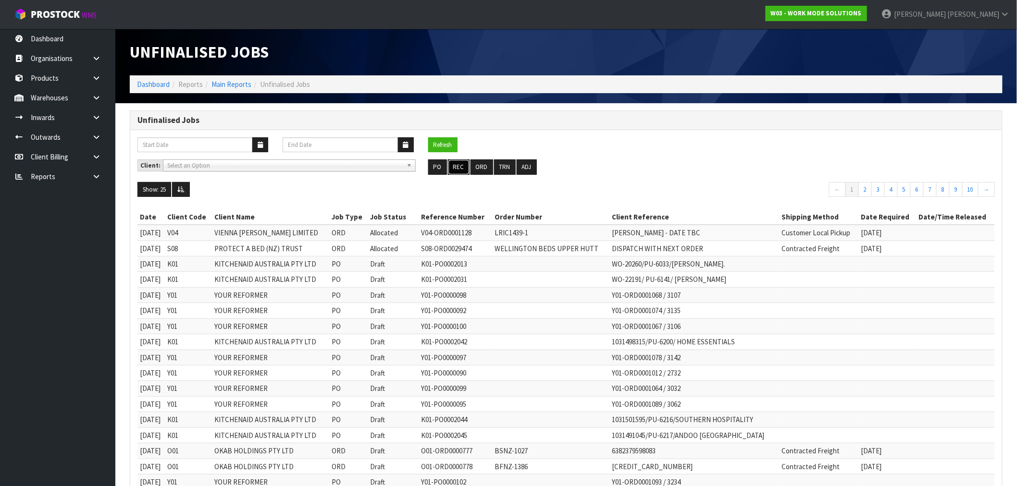
click at [467, 169] on button "REC" at bounding box center [459, 167] width 22 height 15
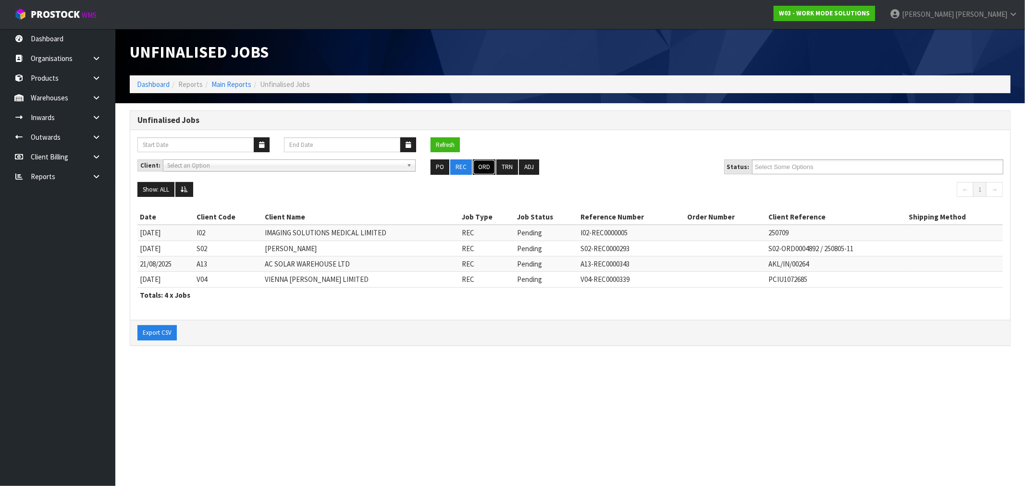
drag, startPoint x: 489, startPoint y: 168, endPoint x: 891, endPoint y: 156, distance: 402.6
click at [490, 168] on button "ORD" at bounding box center [484, 167] width 23 height 15
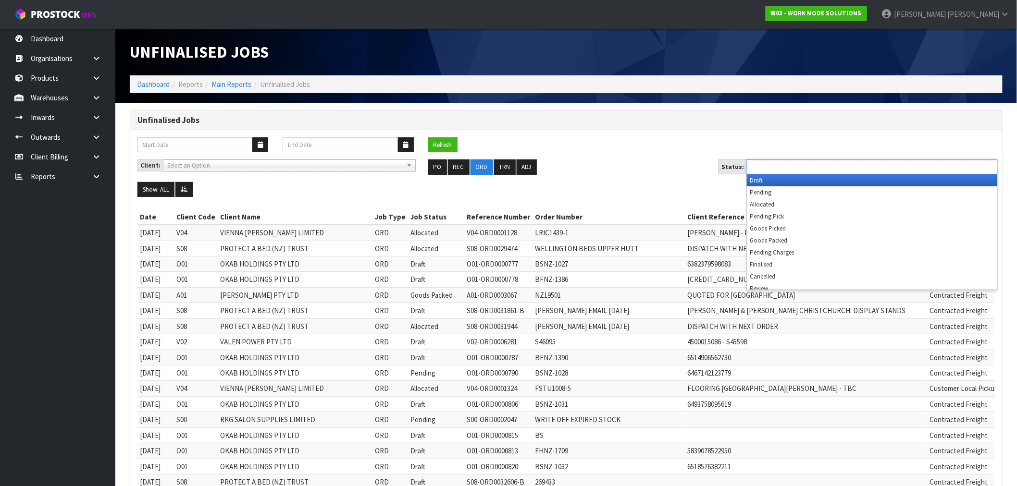
drag, startPoint x: 815, startPoint y: 169, endPoint x: 807, endPoint y: 196, distance: 28.3
click at [815, 170] on input "text" at bounding box center [784, 167] width 71 height 12
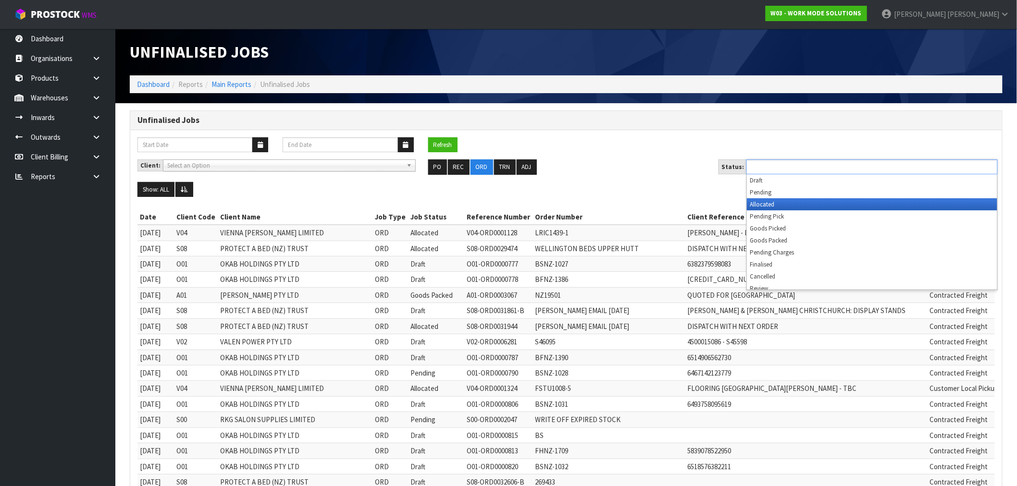
click at [784, 205] on li "Allocated" at bounding box center [872, 205] width 250 height 12
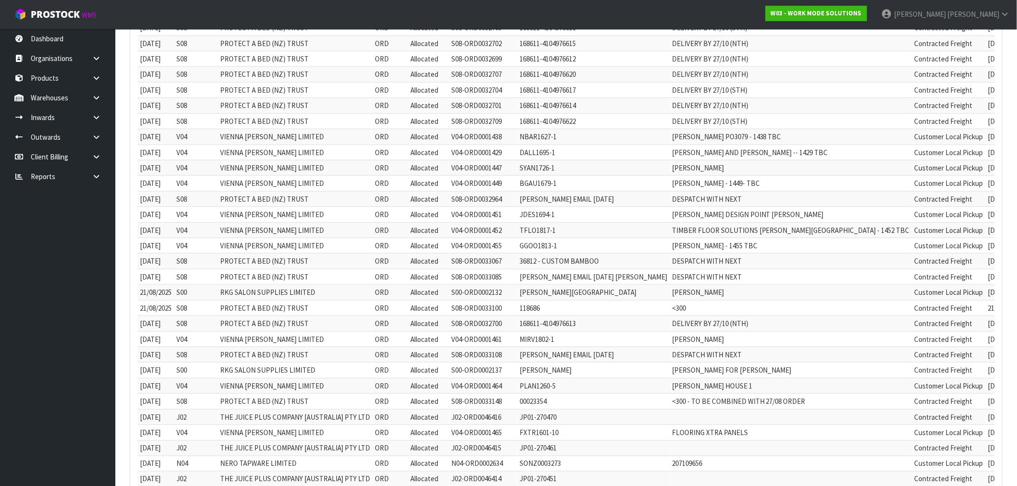
scroll to position [310, 0]
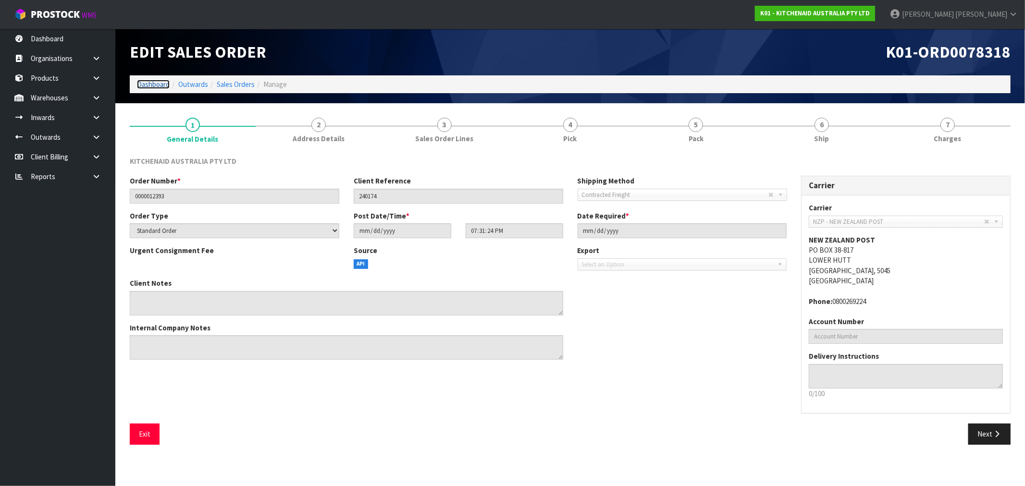
click at [156, 84] on link "Dashboard" at bounding box center [153, 84] width 33 height 9
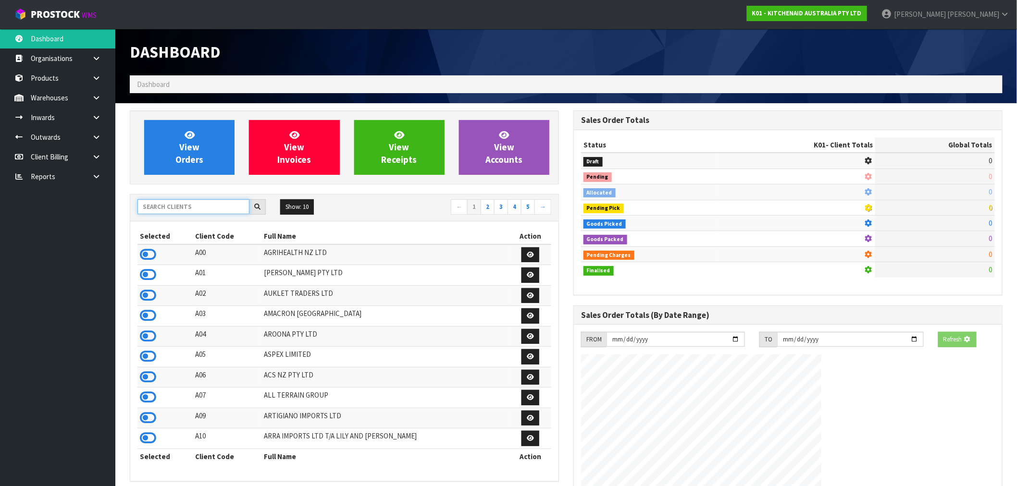
click at [194, 210] on input "text" at bounding box center [193, 206] width 112 height 15
type input "N04"
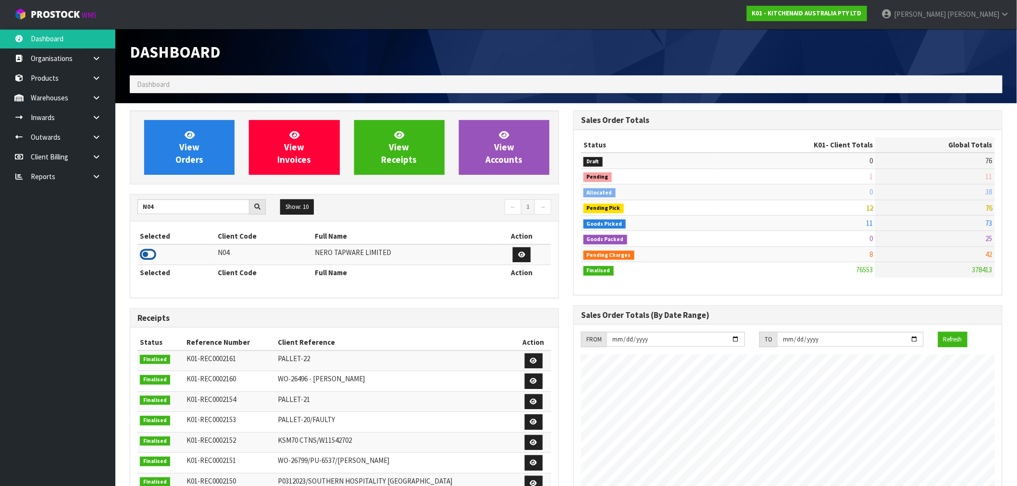
click at [150, 253] on icon at bounding box center [148, 255] width 16 height 14
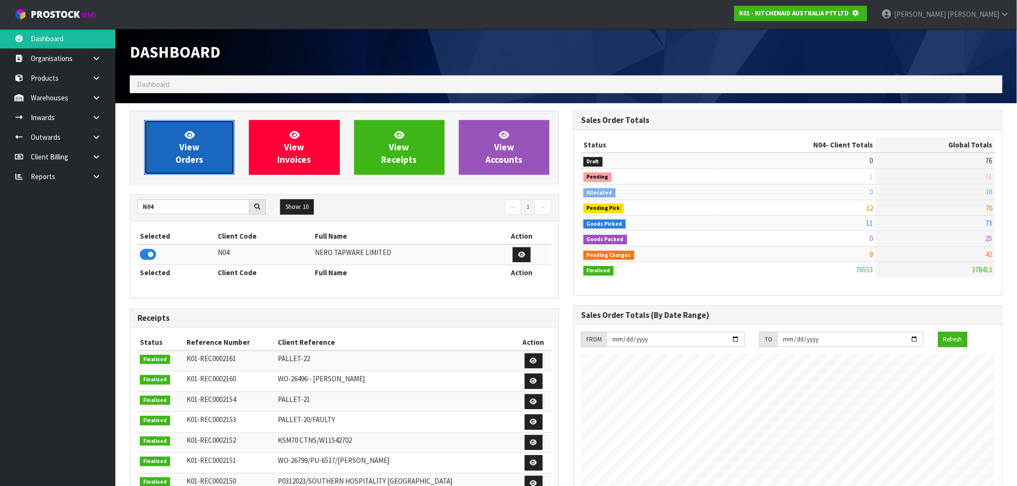
scroll to position [480116, 480271]
click at [186, 142] on span "View Orders" at bounding box center [189, 147] width 28 height 36
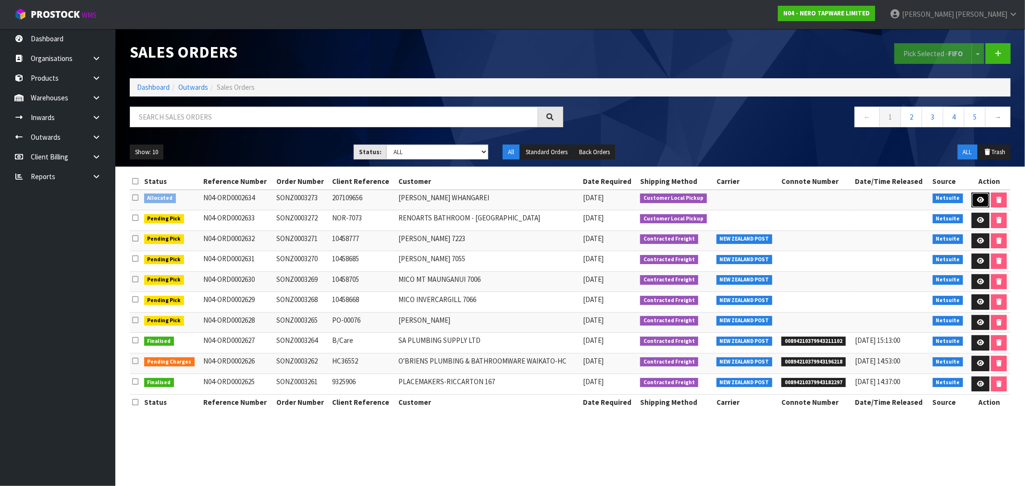
click at [979, 198] on icon at bounding box center [980, 200] width 7 height 6
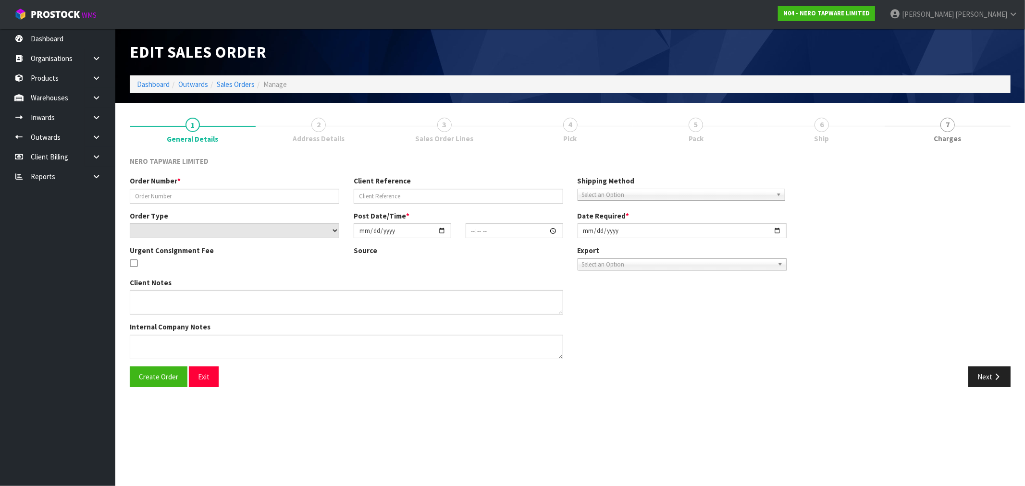
type input "SONZ0003273"
type input "207109656"
select select "number:0"
type input "[DATE]"
type input "16:00:06.000"
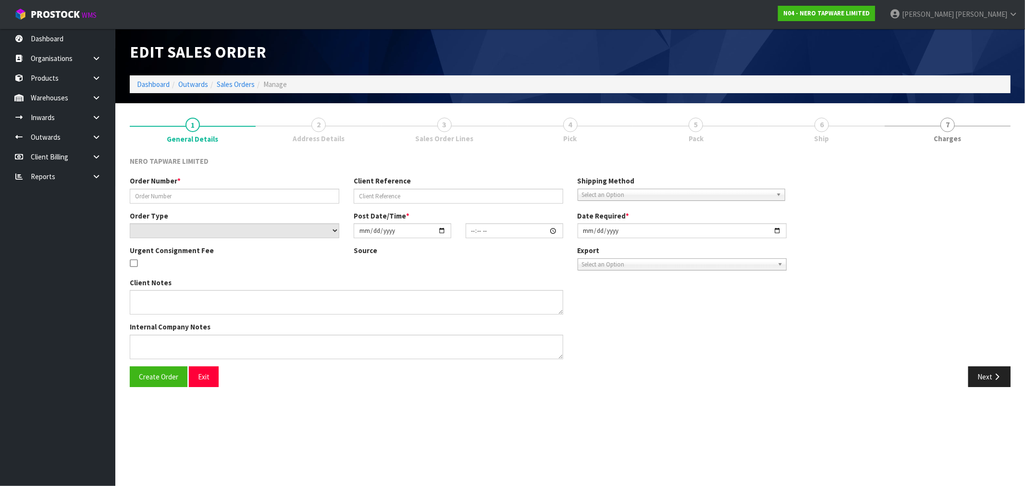
type input "[DATE]"
type textarea "[PERSON_NAME] pick up 27/08"
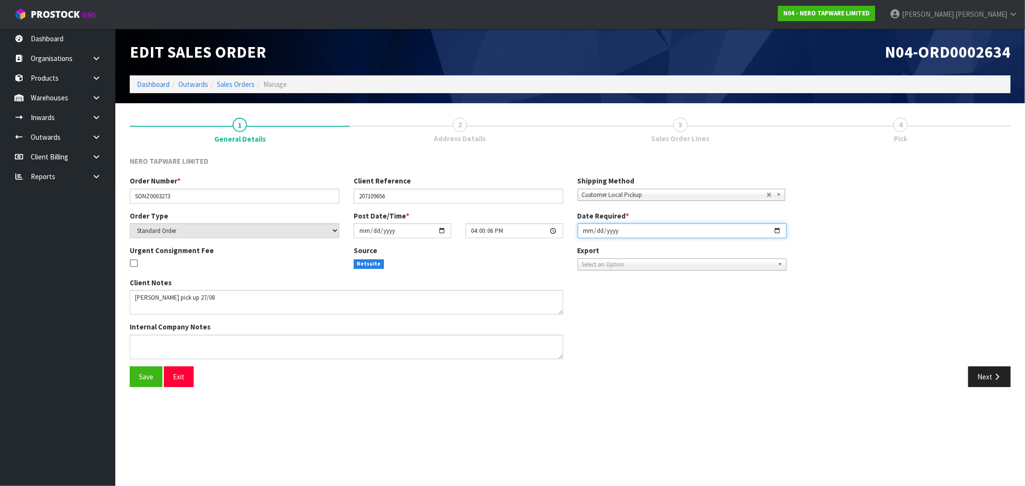
click at [586, 234] on input "[DATE]" at bounding box center [683, 231] width 210 height 15
type input "[DATE]"
click at [130, 367] on button "Save" at bounding box center [146, 377] width 33 height 21
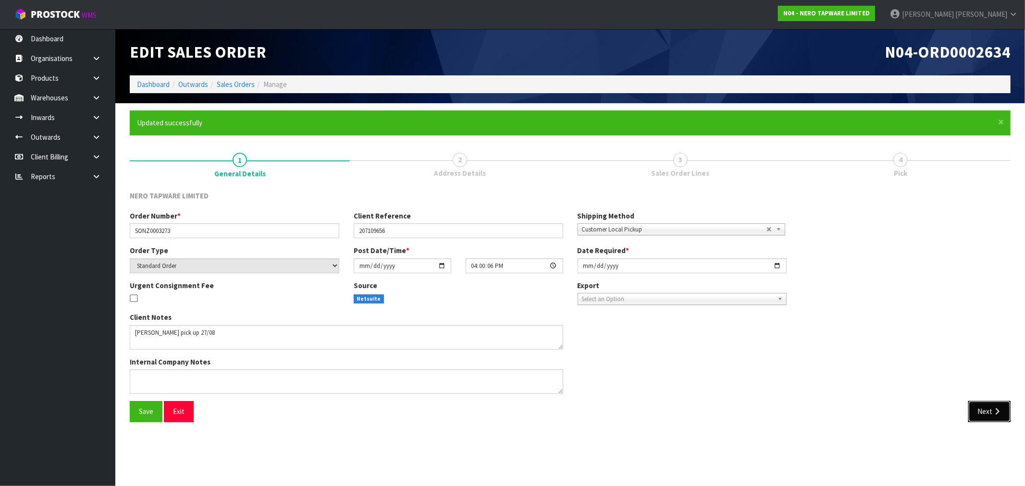
click at [994, 416] on button "Next" at bounding box center [990, 411] width 42 height 21
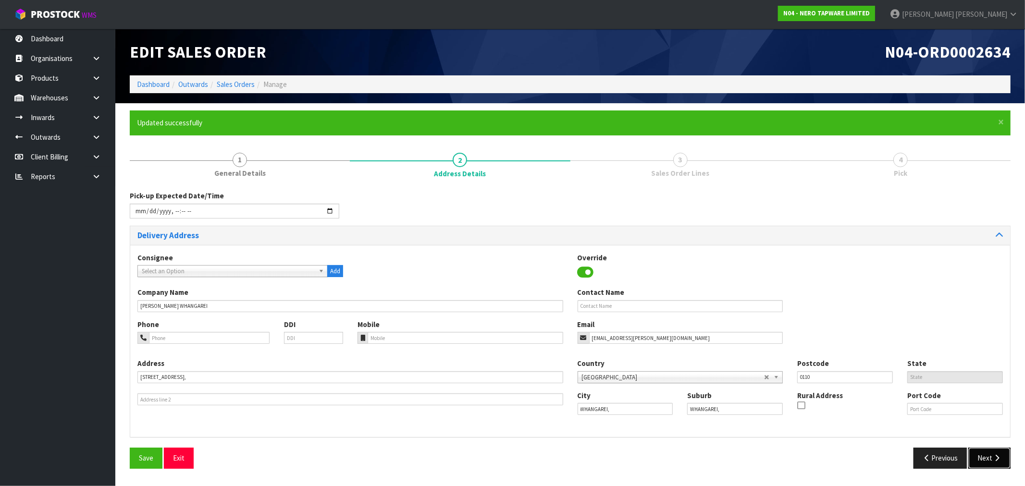
click at [985, 458] on button "Next" at bounding box center [990, 458] width 42 height 21
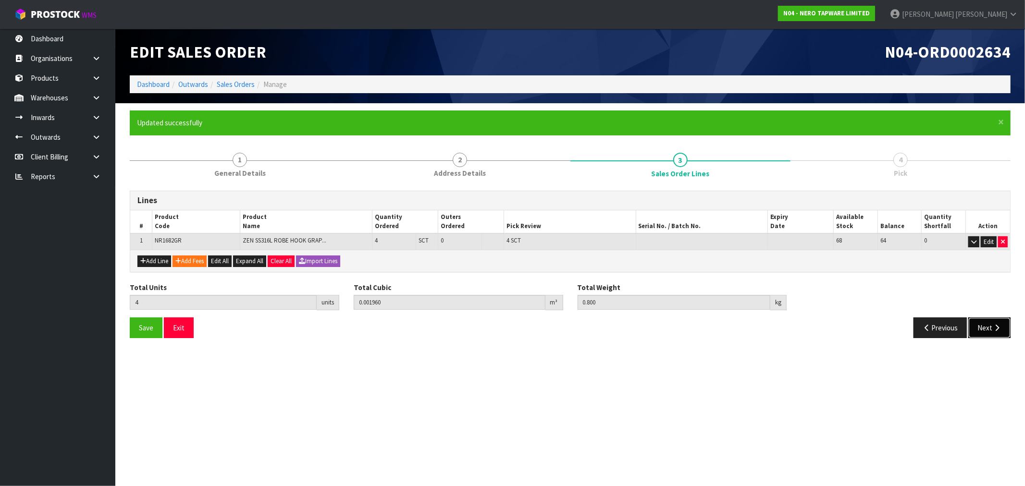
click at [1003, 321] on button "Next" at bounding box center [990, 328] width 42 height 21
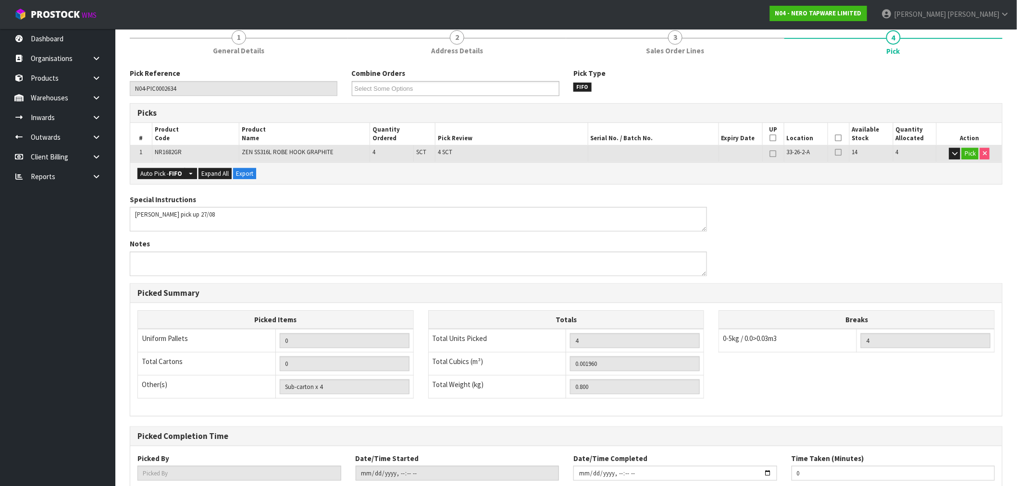
scroll to position [185, 0]
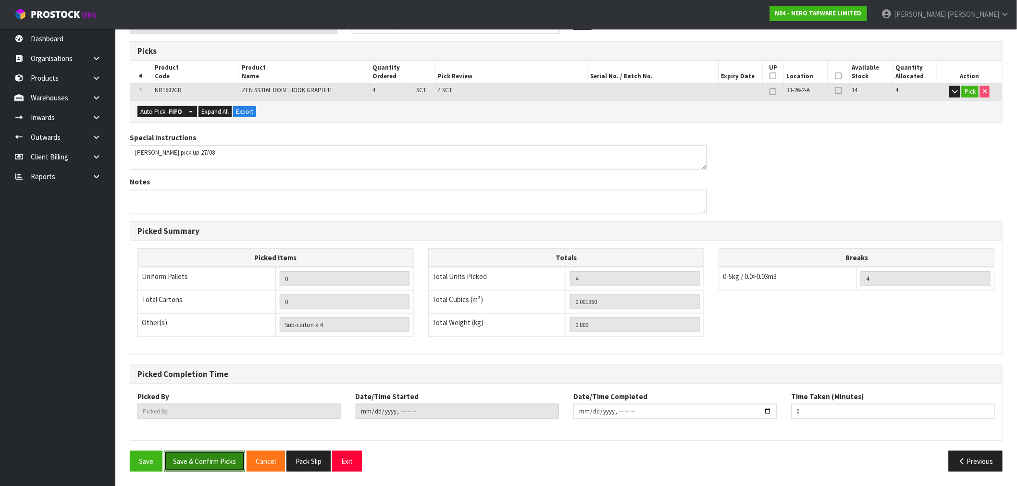
click at [210, 461] on button "Save & Confirm Picks" at bounding box center [204, 461] width 81 height 21
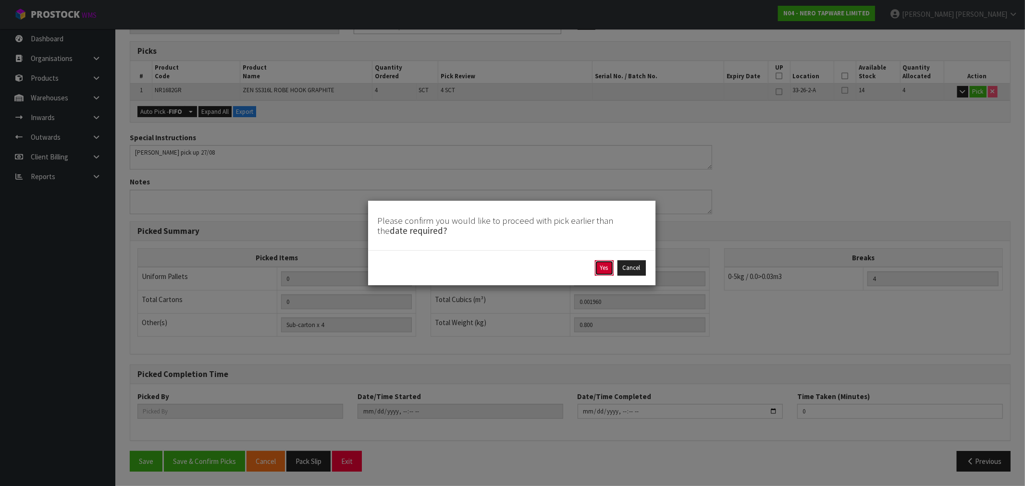
click at [603, 269] on button "Yes" at bounding box center [604, 268] width 19 height 15
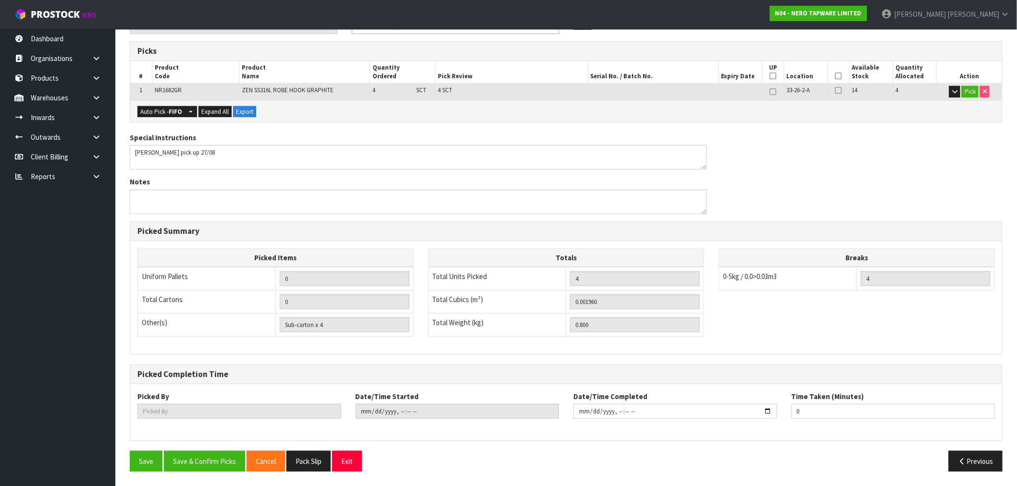
scroll to position [0, 0]
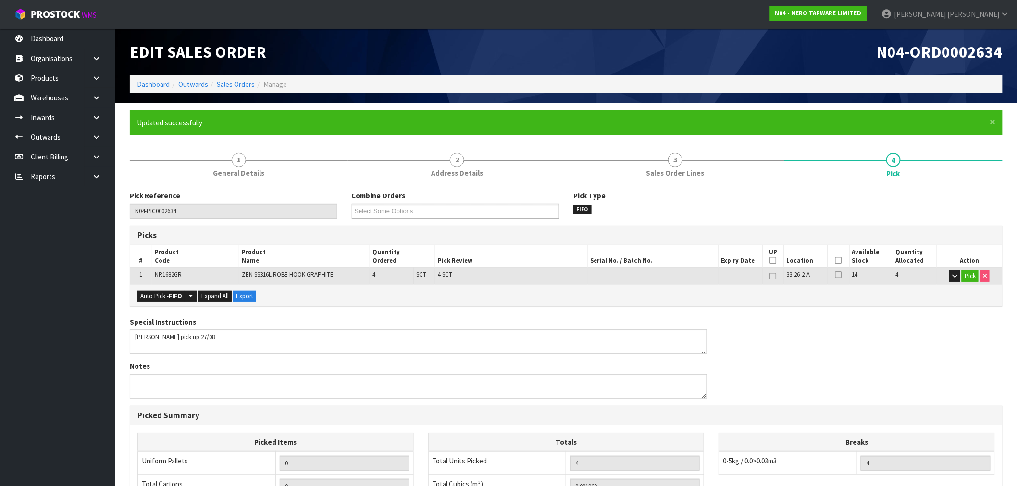
type input "[PERSON_NAME]"
type input "[DATE]T16:08:59"
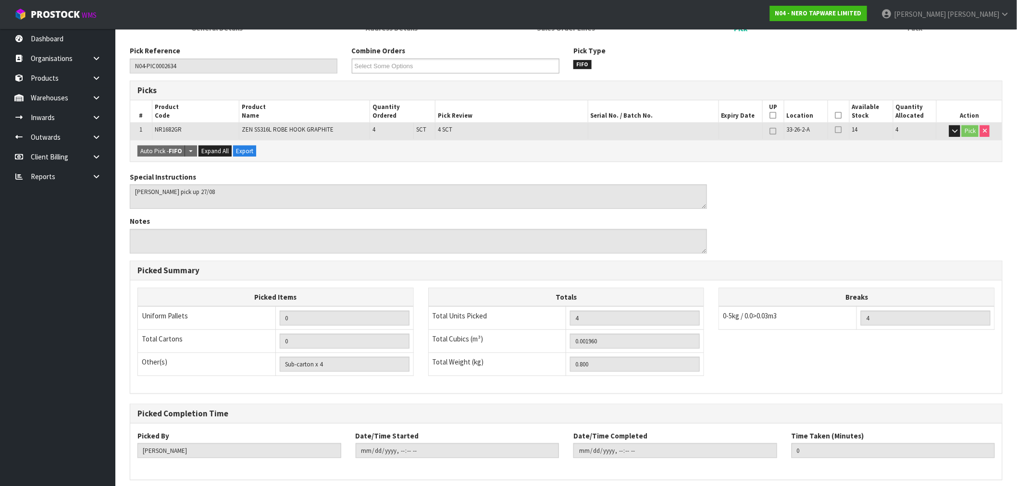
scroll to position [185, 0]
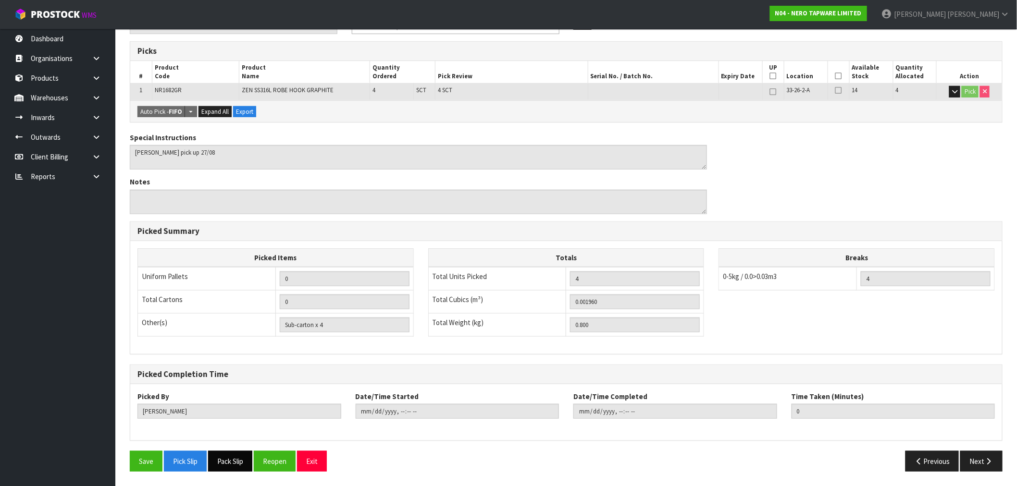
click at [239, 460] on button "Pack Slip" at bounding box center [230, 461] width 44 height 21
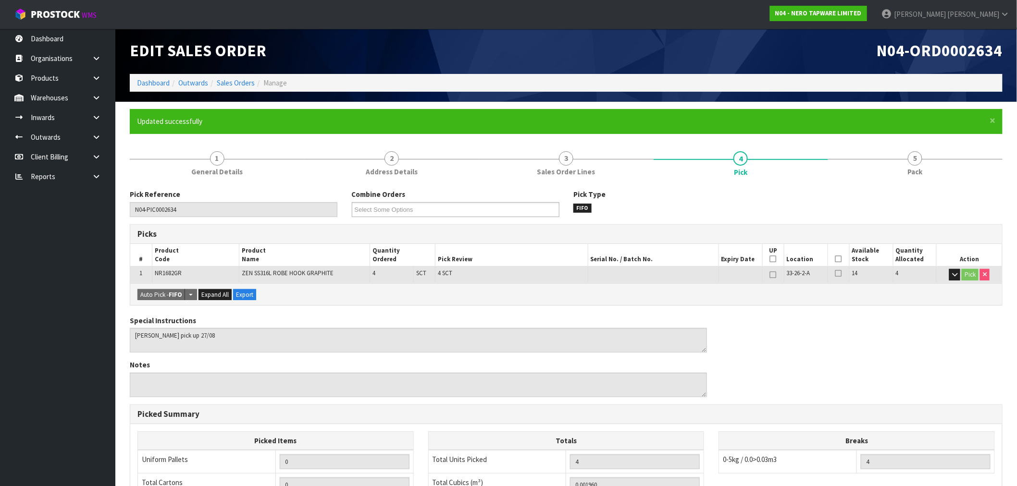
scroll to position [0, 0]
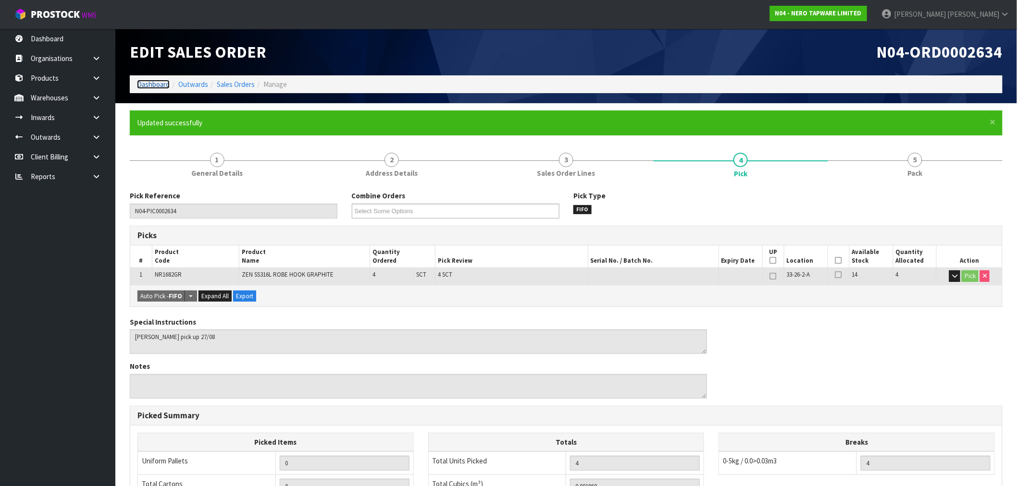
click at [157, 87] on link "Dashboard" at bounding box center [153, 84] width 33 height 9
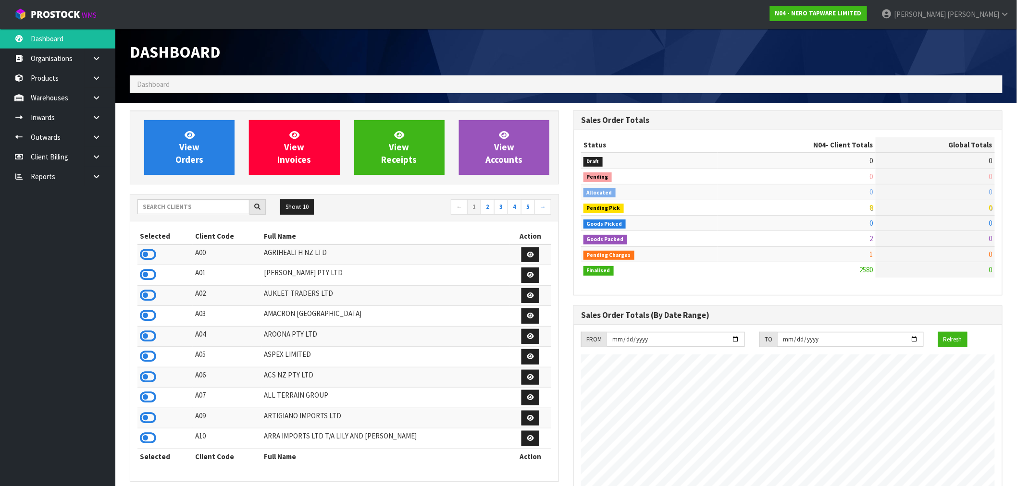
scroll to position [728, 444]
click at [192, 207] on input "text" at bounding box center [193, 206] width 112 height 15
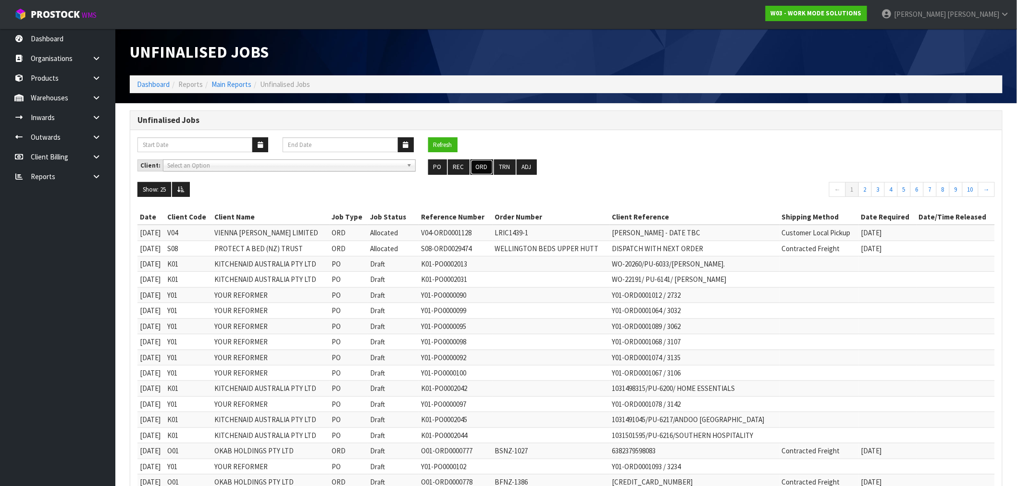
click at [478, 166] on button "ORD" at bounding box center [482, 167] width 23 height 15
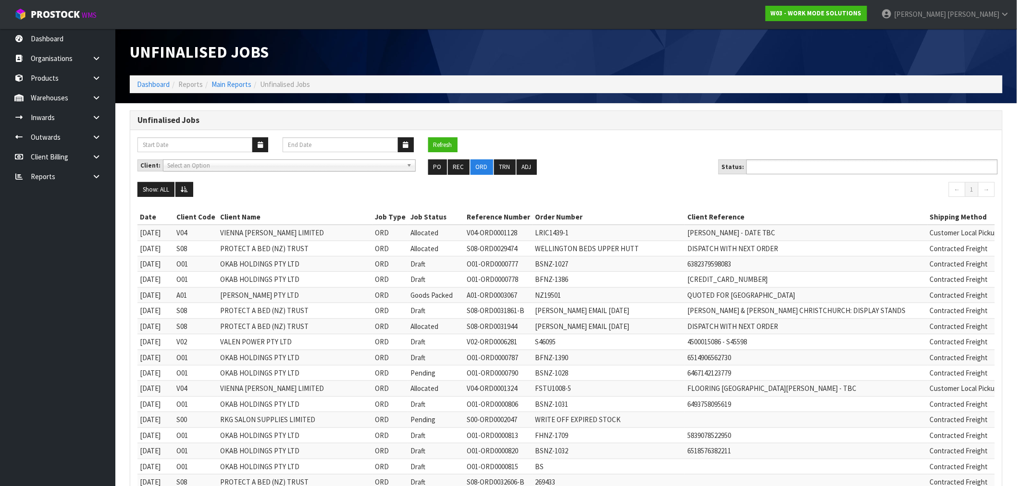
click at [804, 169] on input "text" at bounding box center [784, 167] width 71 height 12
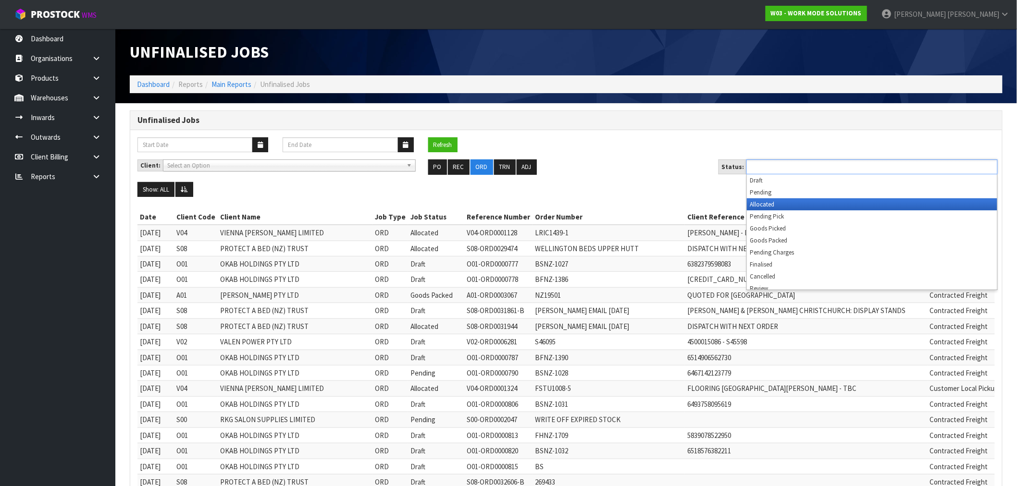
click at [797, 207] on li "Allocated" at bounding box center [872, 205] width 250 height 12
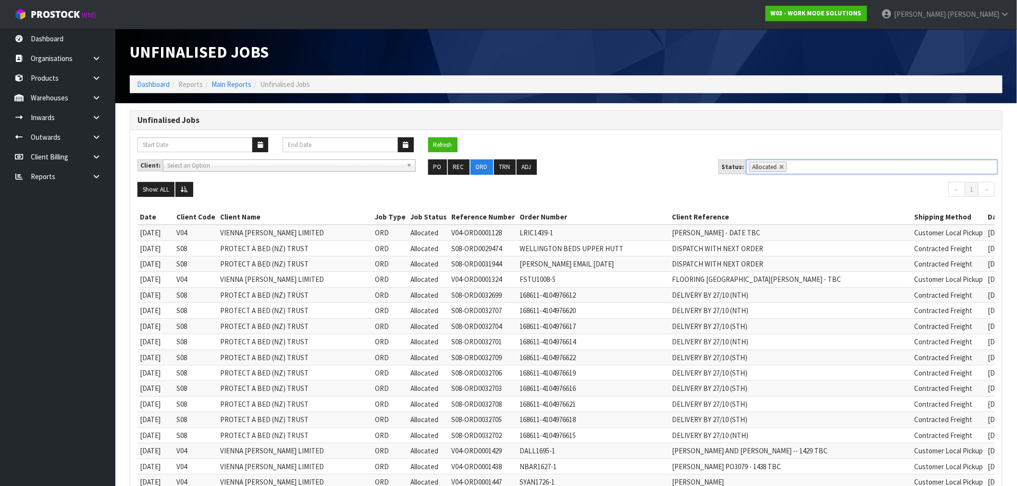
click at [776, 171] on li "Allocated" at bounding box center [767, 167] width 37 height 10
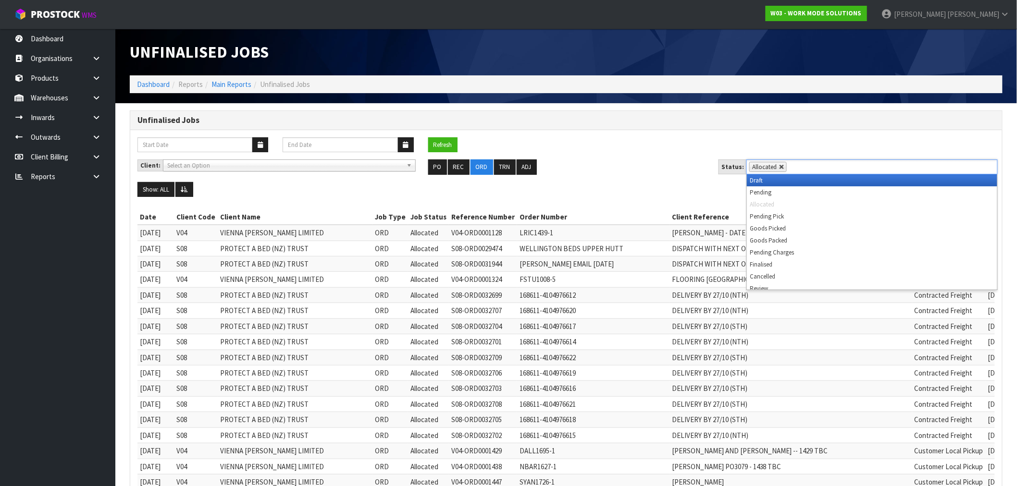
click at [779, 169] on link at bounding box center [782, 167] width 6 height 6
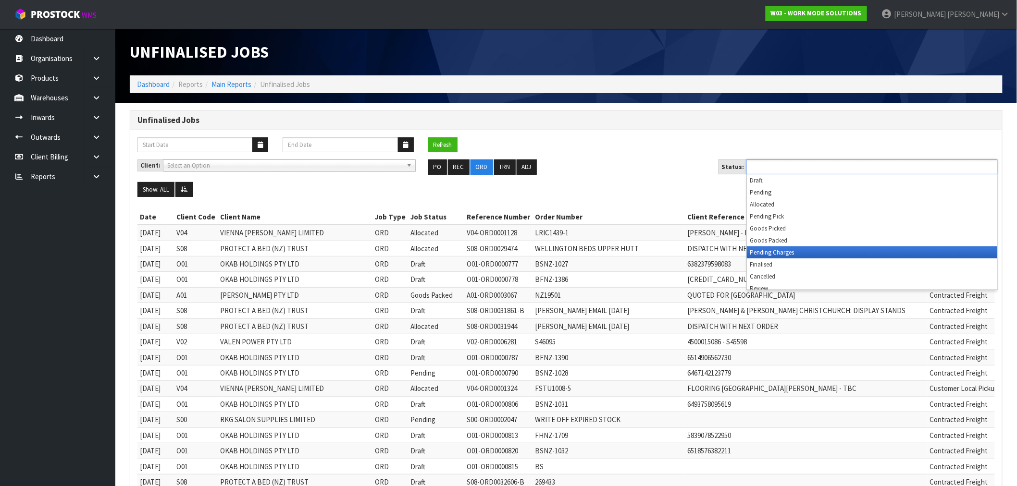
click at [801, 249] on li "Pending Charges" at bounding box center [872, 253] width 250 height 12
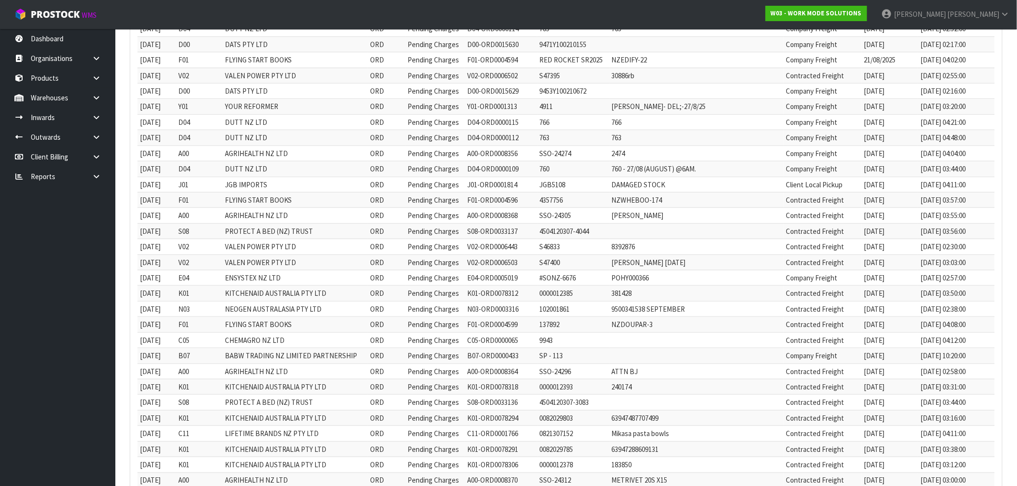
scroll to position [456, 0]
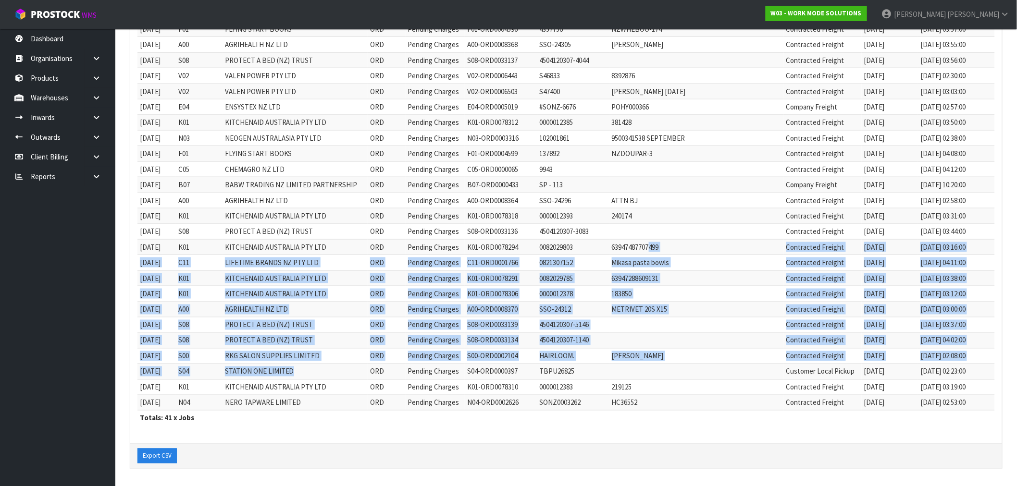
drag, startPoint x: 323, startPoint y: 378, endPoint x: 673, endPoint y: 242, distance: 376.4
click at [673, 242] on tbody "[DATE] Y01 YOUR REFORMER ORD Pending Charges Y01-ORD0001291 4818 [PERSON_NAME] …" at bounding box center [566, 91] width 858 height 639
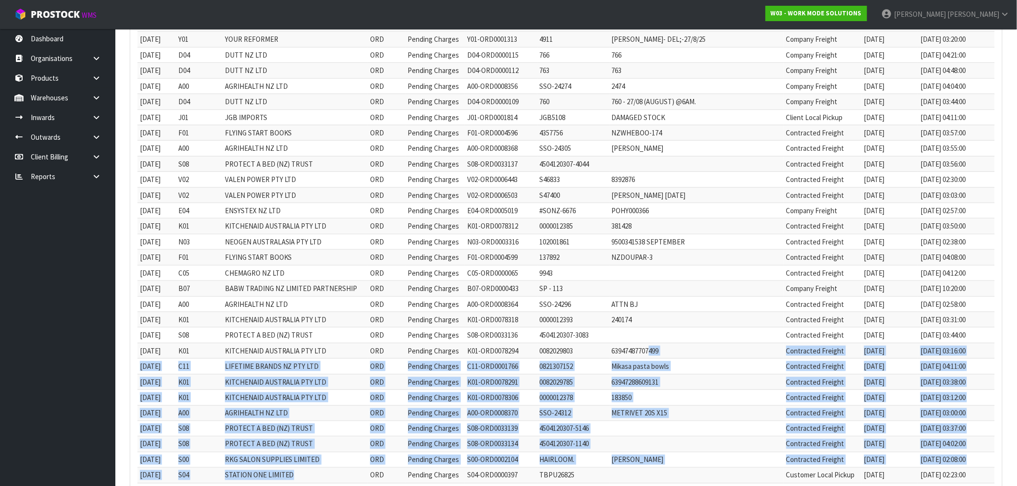
scroll to position [349, 0]
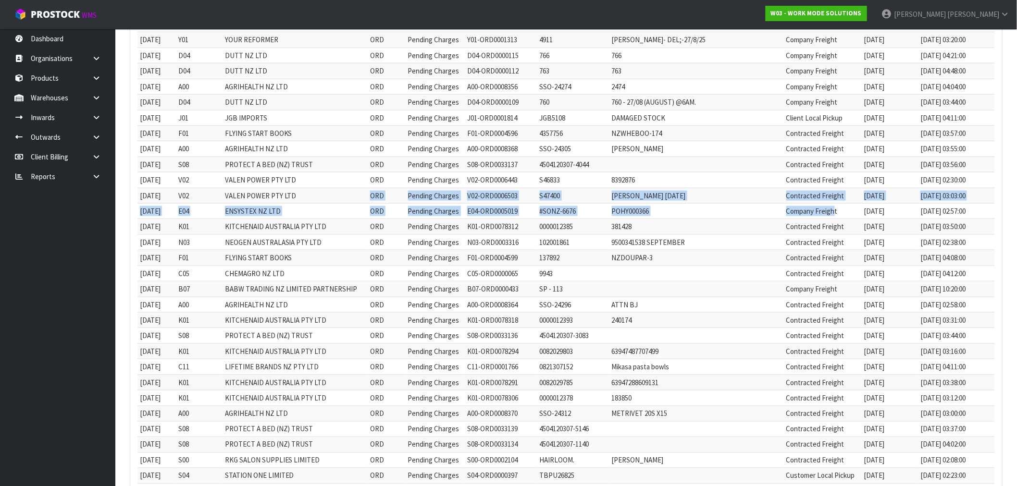
drag, startPoint x: 827, startPoint y: 212, endPoint x: 376, endPoint y: 203, distance: 451.0
click at [376, 203] on tbody "[DATE] Y01 YOUR REFORMER ORD Pending Charges Y01-ORD0001291 4818 [PERSON_NAME] …" at bounding box center [566, 195] width 858 height 639
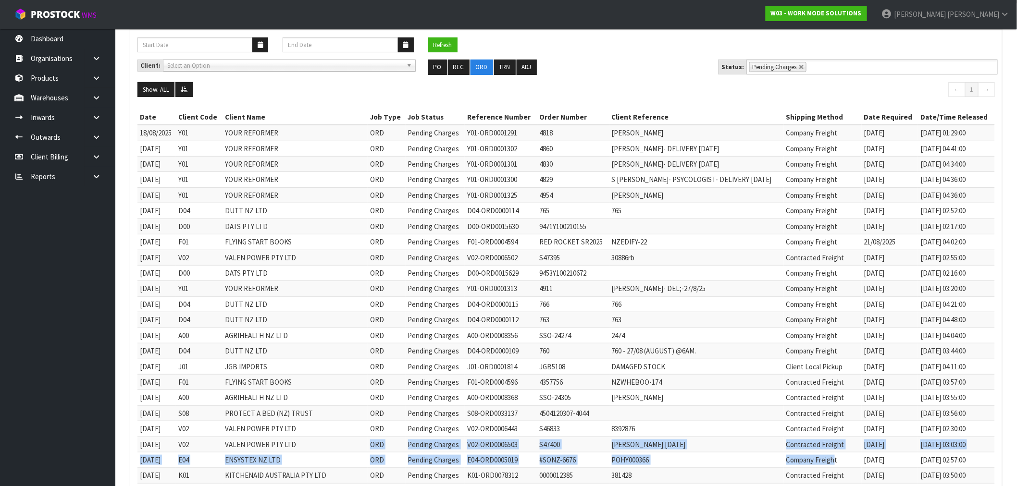
scroll to position [82, 0]
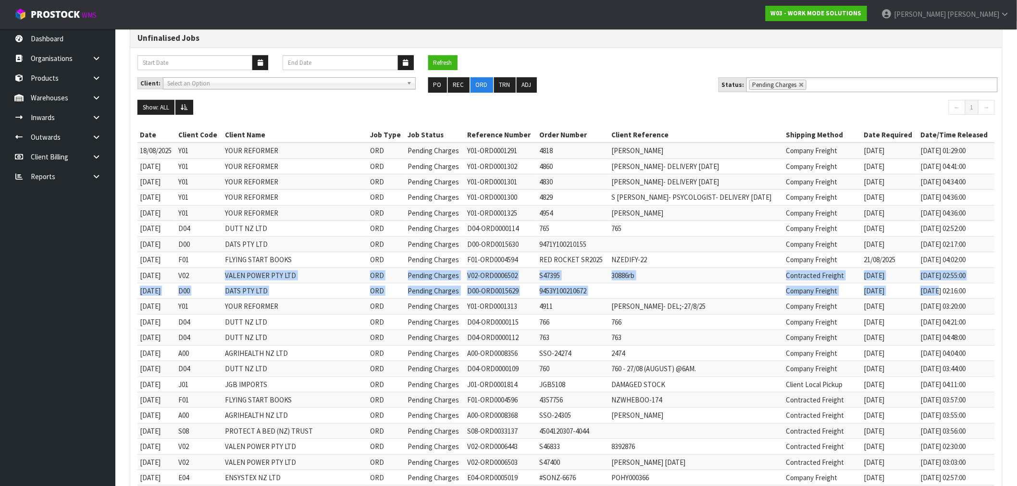
drag, startPoint x: 938, startPoint y: 289, endPoint x: 223, endPoint y: 272, distance: 715.0
click at [223, 272] on tbody "[DATE] Y01 YOUR REFORMER ORD Pending Charges Y01-ORD0001291 4818 [PERSON_NAME] …" at bounding box center [566, 462] width 858 height 639
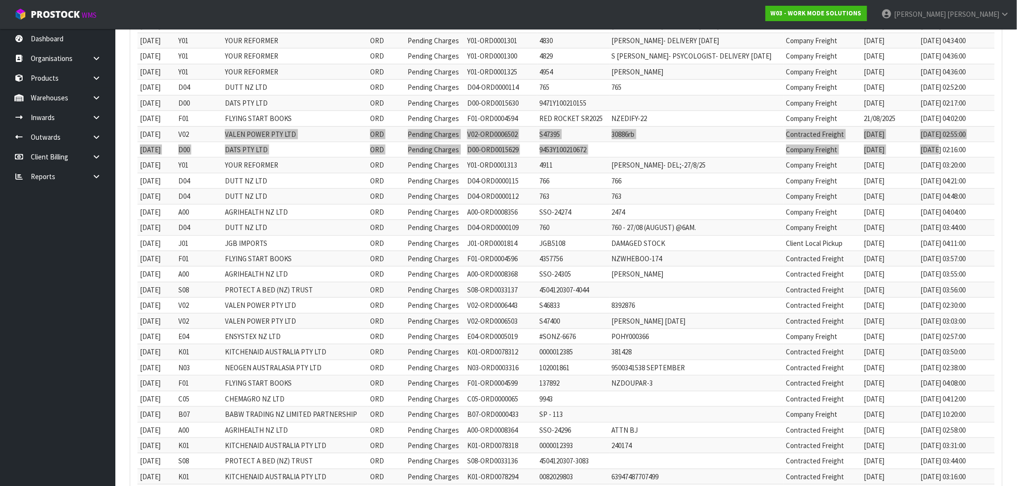
scroll to position [242, 0]
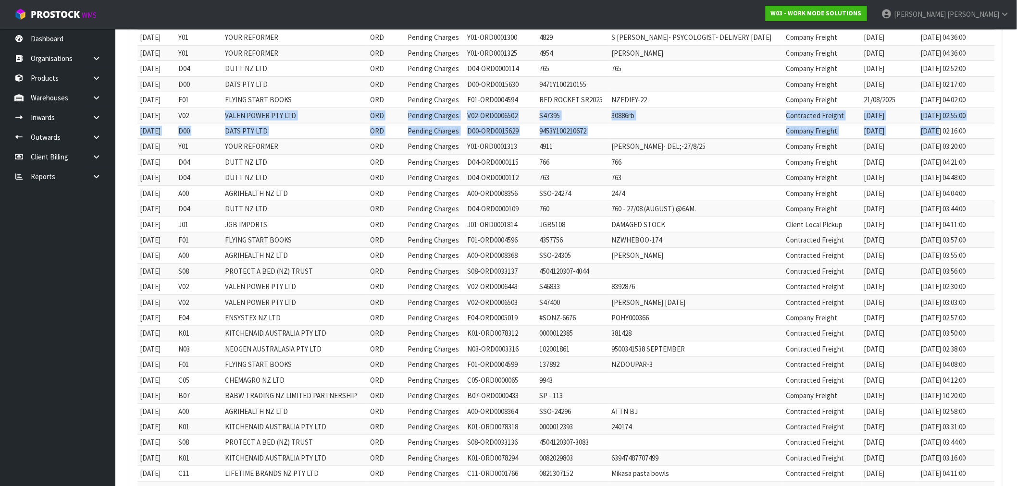
drag, startPoint x: 885, startPoint y: 258, endPoint x: 828, endPoint y: 247, distance: 58.4
click at [828, 247] on tbody "[DATE] Y01 YOUR REFORMER ORD Pending Charges Y01-ORD0001291 4818 [PERSON_NAME] …" at bounding box center [566, 302] width 858 height 639
click at [829, 247] on td "Contracted Freight" at bounding box center [823, 239] width 78 height 15
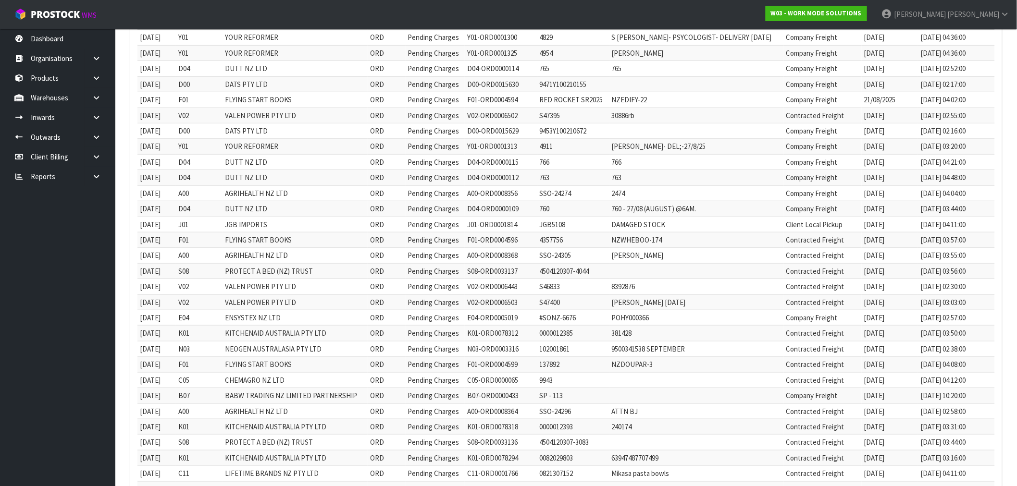
drag, startPoint x: 902, startPoint y: 259, endPoint x: 858, endPoint y: 275, distance: 46.7
click at [858, 275] on tbody "[DATE] Y01 YOUR REFORMER ORD Pending Charges Y01-ORD0001291 4818 [PERSON_NAME] …" at bounding box center [566, 302] width 858 height 639
click at [866, 275] on td "[DATE]" at bounding box center [890, 270] width 56 height 15
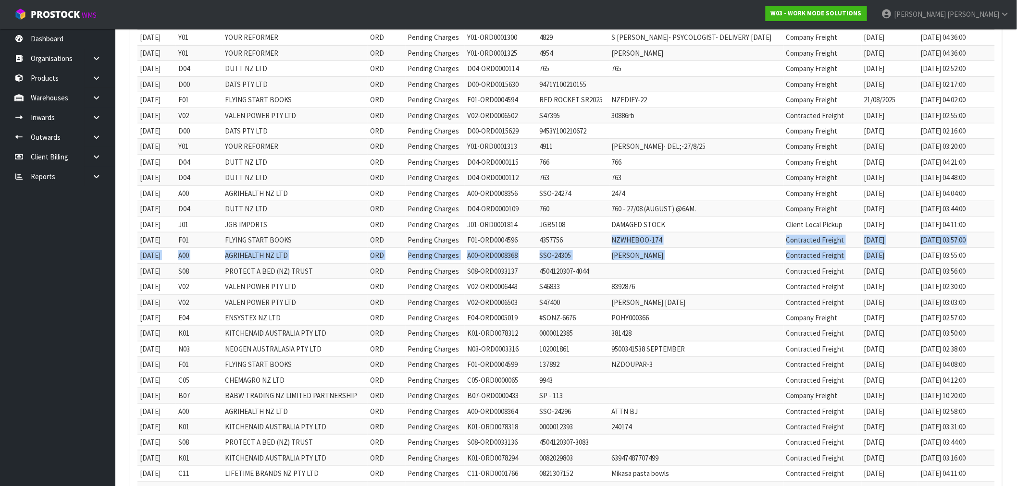
drag, startPoint x: 883, startPoint y: 260, endPoint x: 598, endPoint y: 244, distance: 285.5
click at [598, 244] on tbody "[DATE] Y01 YOUR REFORMER ORD Pending Charges Y01-ORD0001291 4818 [PERSON_NAME] …" at bounding box center [566, 302] width 858 height 639
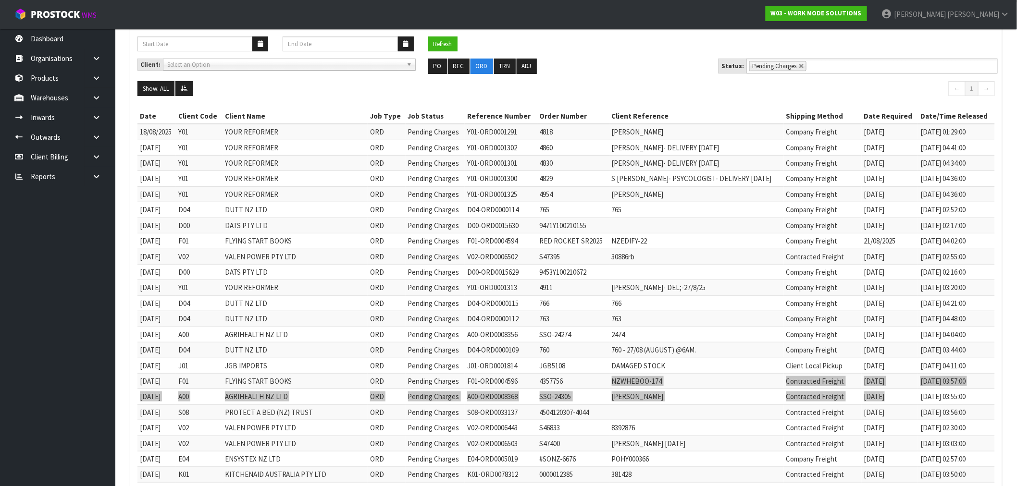
scroll to position [82, 0]
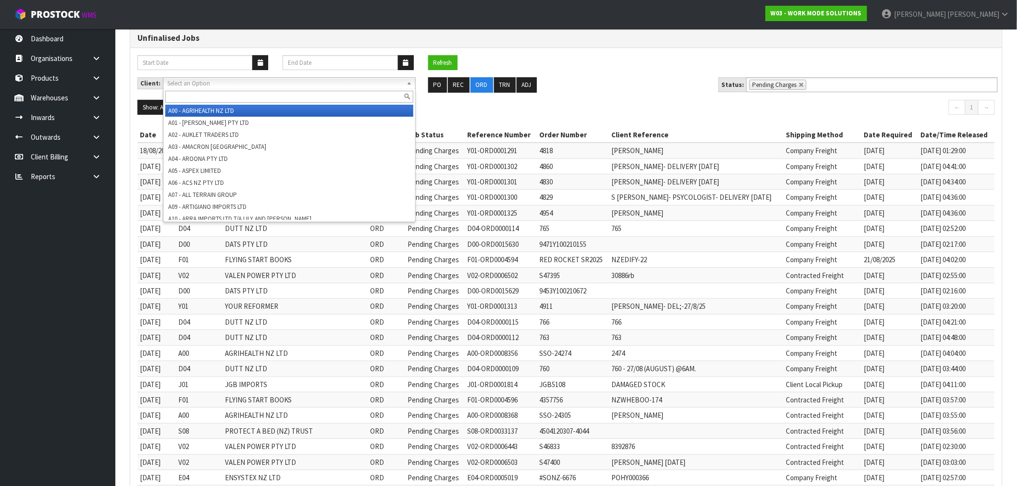
click at [318, 81] on span "Select an Option" at bounding box center [285, 84] width 236 height 12
type input "f01"
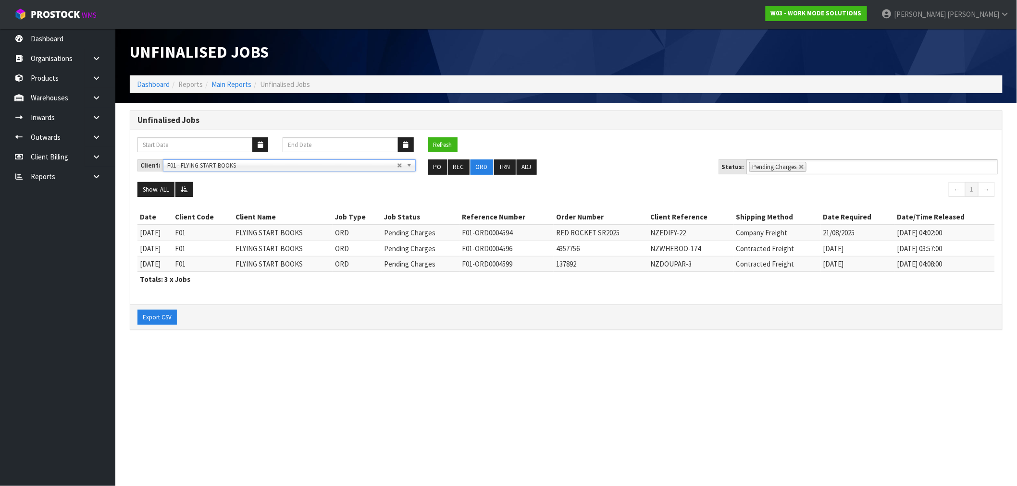
scroll to position [0, 0]
click at [486, 162] on button "ORD" at bounding box center [484, 167] width 23 height 15
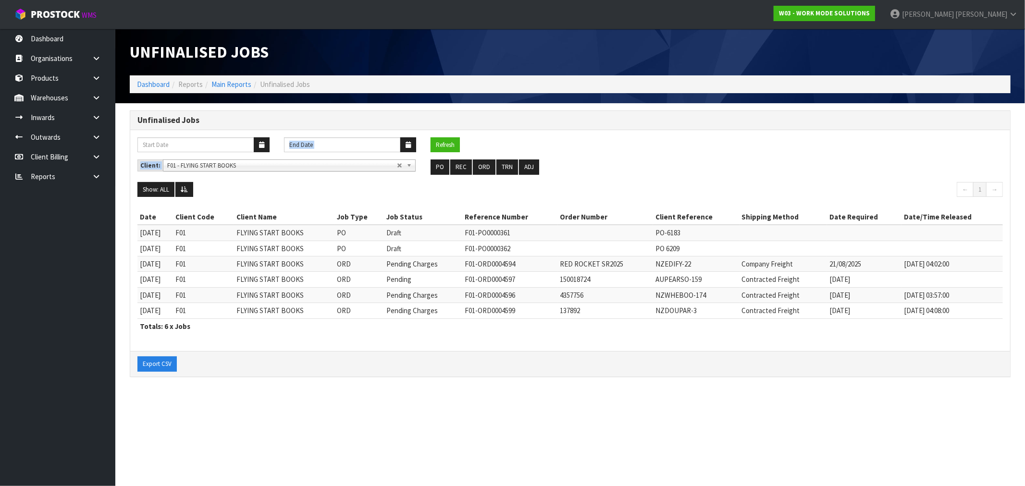
drag, startPoint x: 403, startPoint y: 159, endPoint x: 399, endPoint y: 165, distance: 6.7
click at [399, 165] on link "F01 - FLYING START BOOKS" at bounding box center [289, 166] width 253 height 12
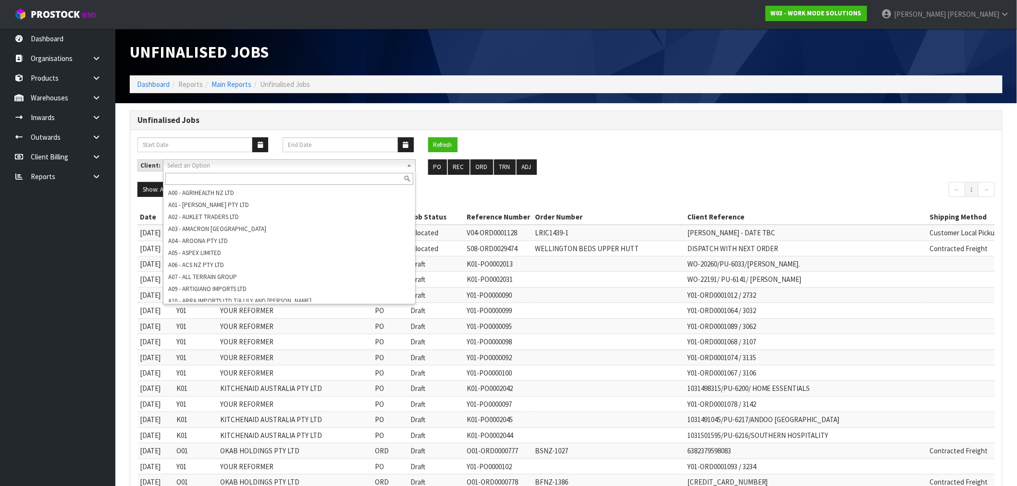
drag, startPoint x: 648, startPoint y: 167, endPoint x: 522, endPoint y: 176, distance: 125.8
click at [646, 167] on ul "PO REC ORD TRN ADJ" at bounding box center [566, 167] width 276 height 15
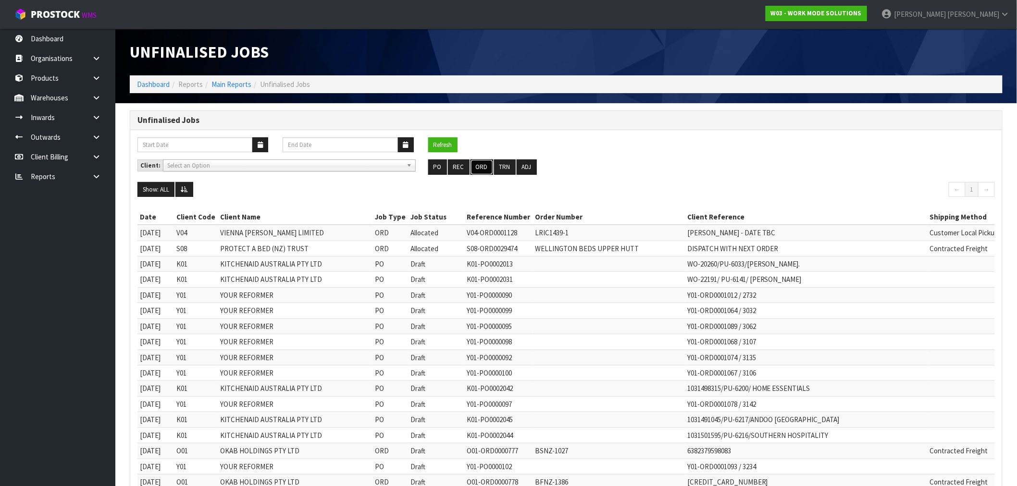
click at [486, 167] on button "ORD" at bounding box center [482, 167] width 23 height 15
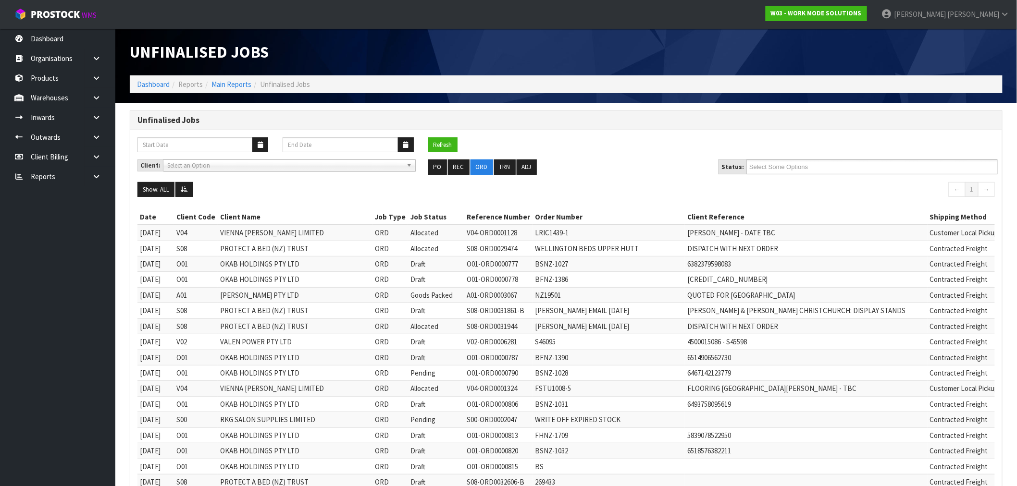
drag, startPoint x: 782, startPoint y: 154, endPoint x: 789, endPoint y: 163, distance: 12.0
click at [786, 159] on div "Refresh" at bounding box center [566, 148] width 872 height 23
click at [789, 163] on input "text" at bounding box center [784, 167] width 71 height 12
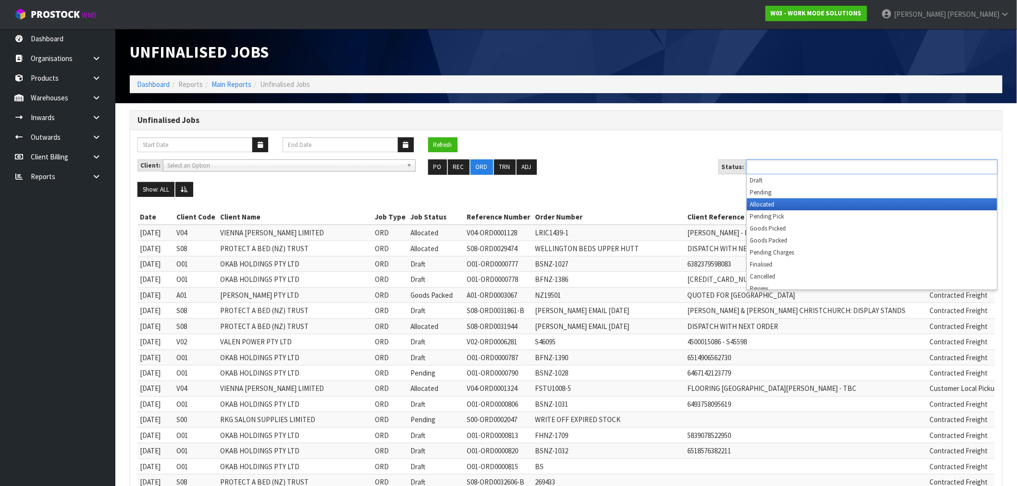
click at [771, 205] on li "Allocated" at bounding box center [872, 205] width 250 height 12
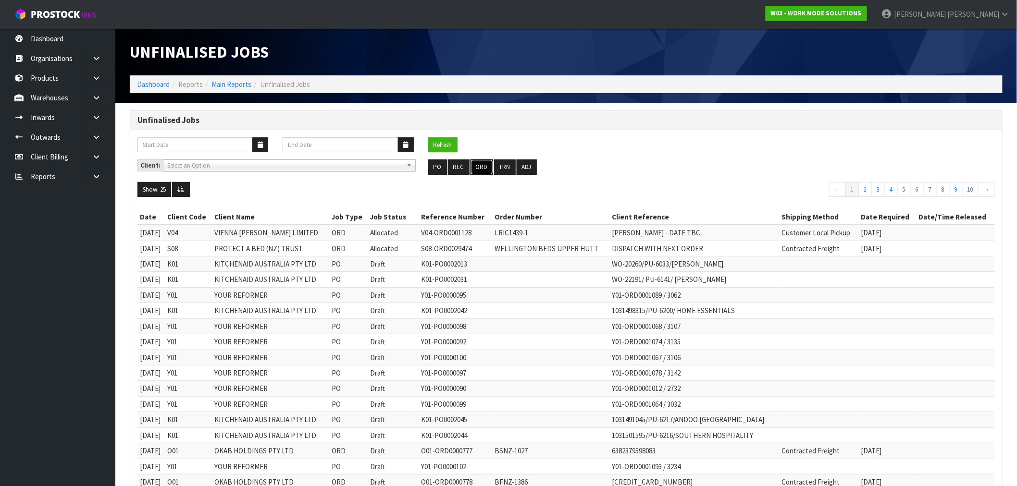
click at [479, 163] on button "ORD" at bounding box center [482, 167] width 23 height 15
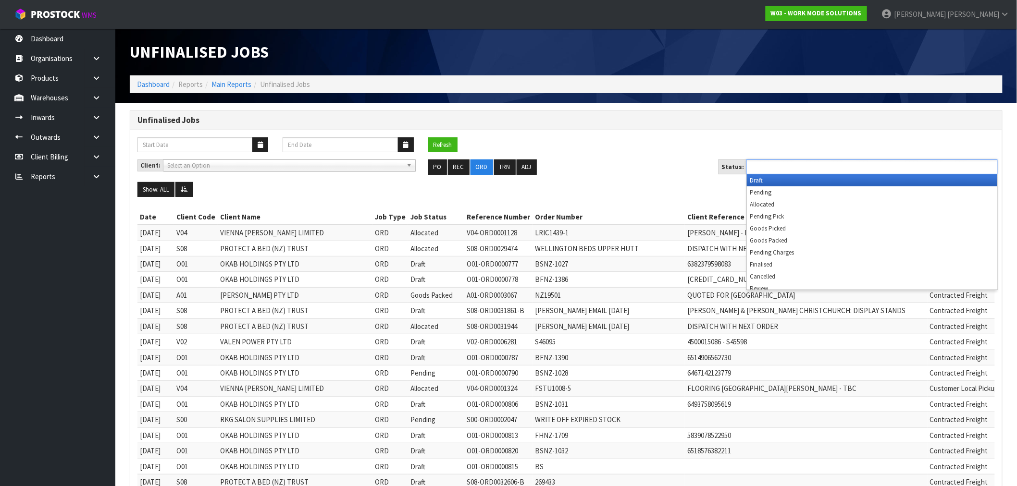
click at [814, 166] on input "text" at bounding box center [784, 167] width 71 height 12
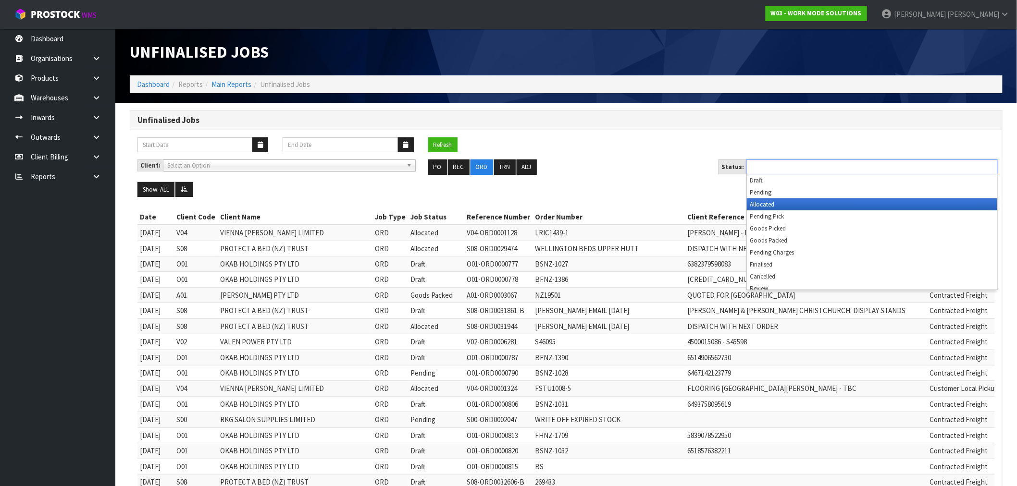
click at [785, 203] on li "Allocated" at bounding box center [872, 205] width 250 height 12
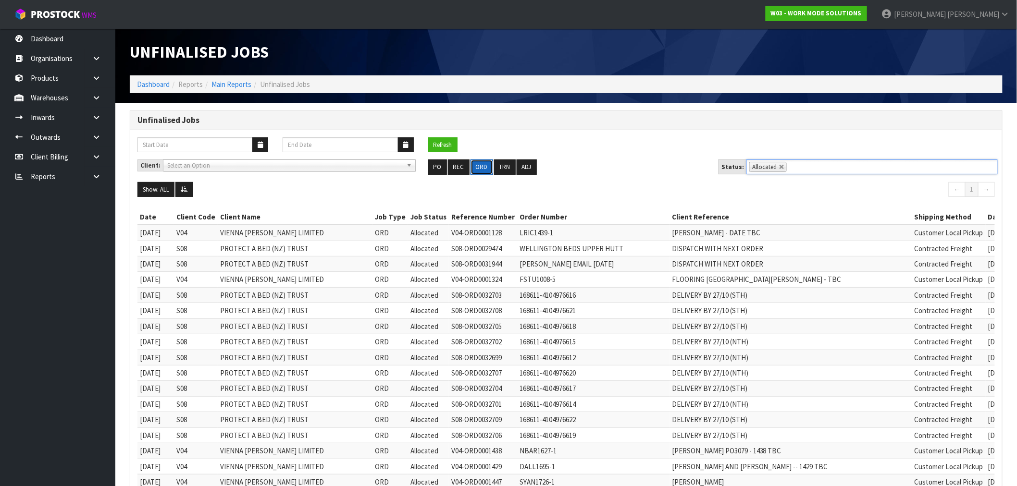
click at [475, 168] on button "ORD" at bounding box center [482, 167] width 23 height 15
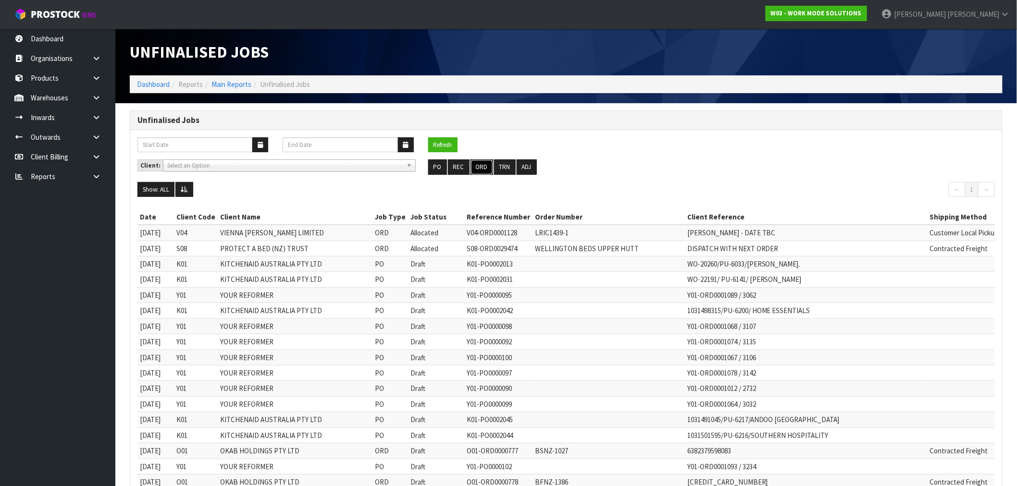
click at [481, 161] on button "ORD" at bounding box center [482, 167] width 23 height 15
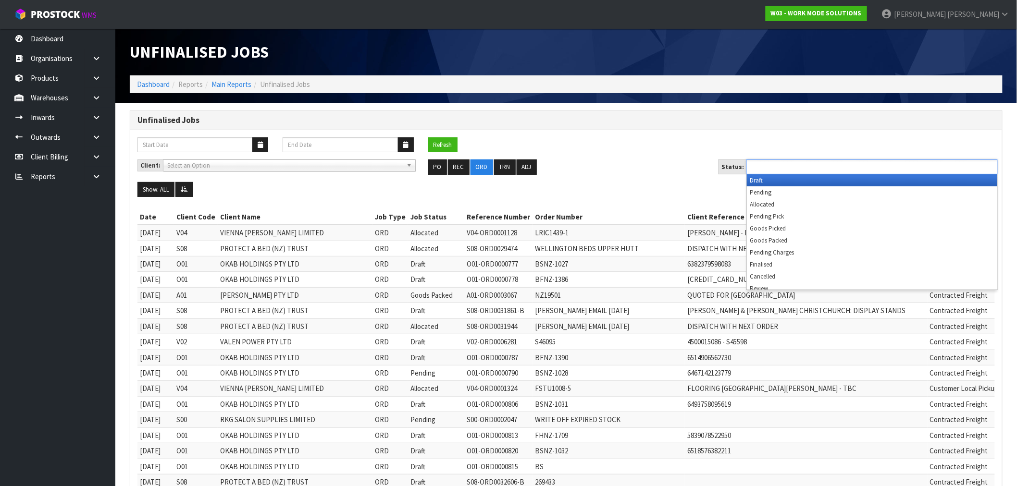
click at [777, 167] on input "text" at bounding box center [784, 167] width 71 height 12
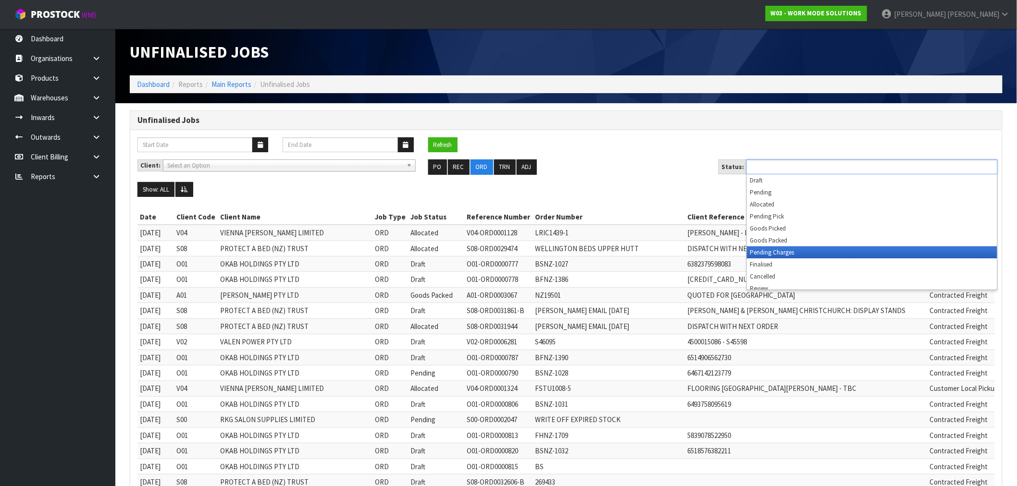
click at [789, 247] on ul "Draft Pending Allocated Pending Pick Goods Picked Goods Packed Pending Charges …" at bounding box center [872, 231] width 250 height 115
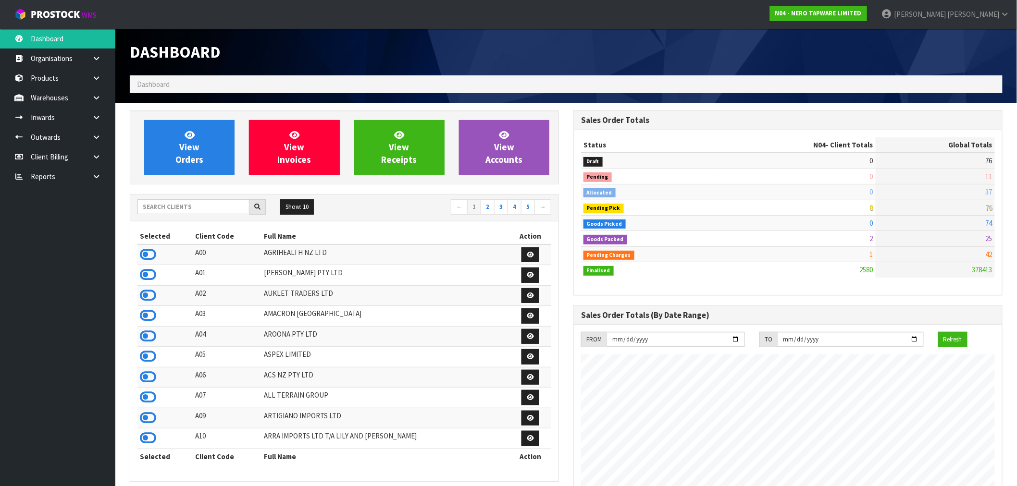
scroll to position [728, 444]
type input "J01"
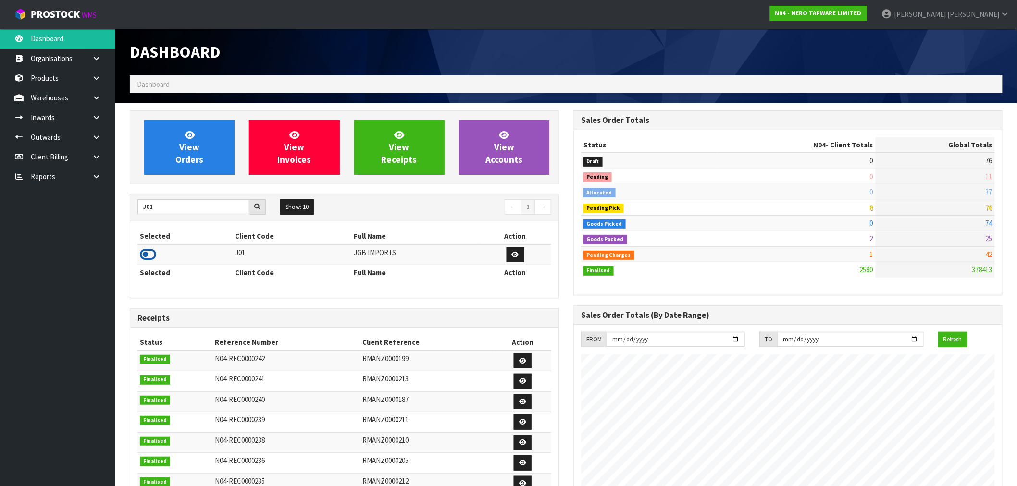
click at [146, 253] on icon at bounding box center [148, 255] width 16 height 14
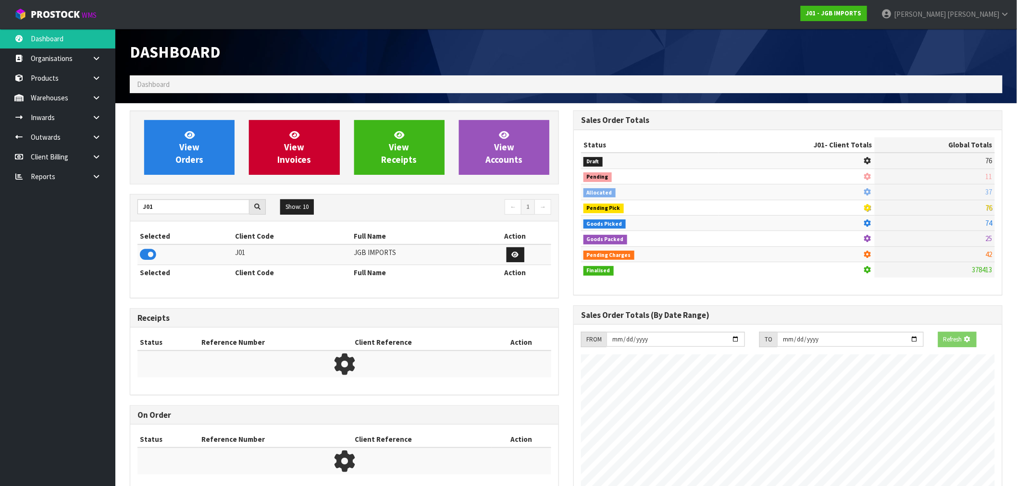
scroll to position [599, 444]
click at [318, 147] on link "View Invoices" at bounding box center [294, 147] width 90 height 55
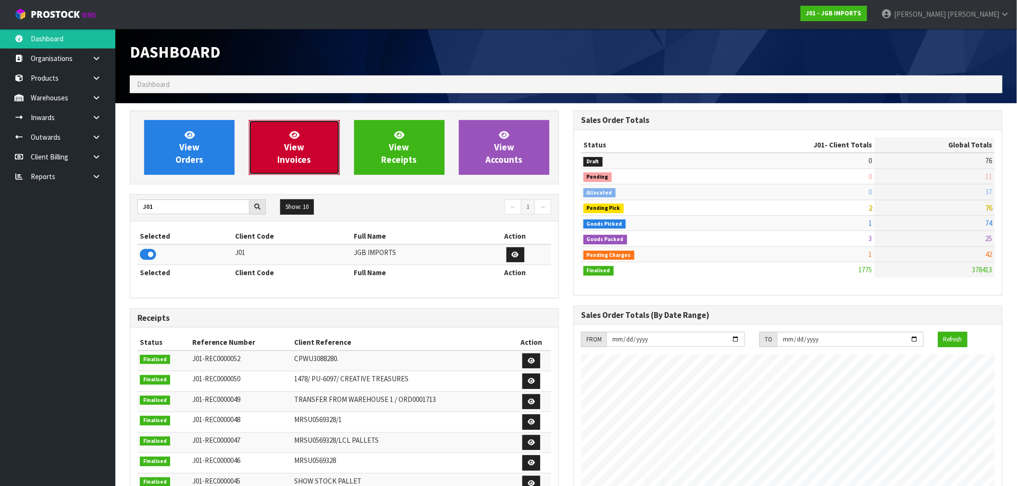
scroll to position [728, 444]
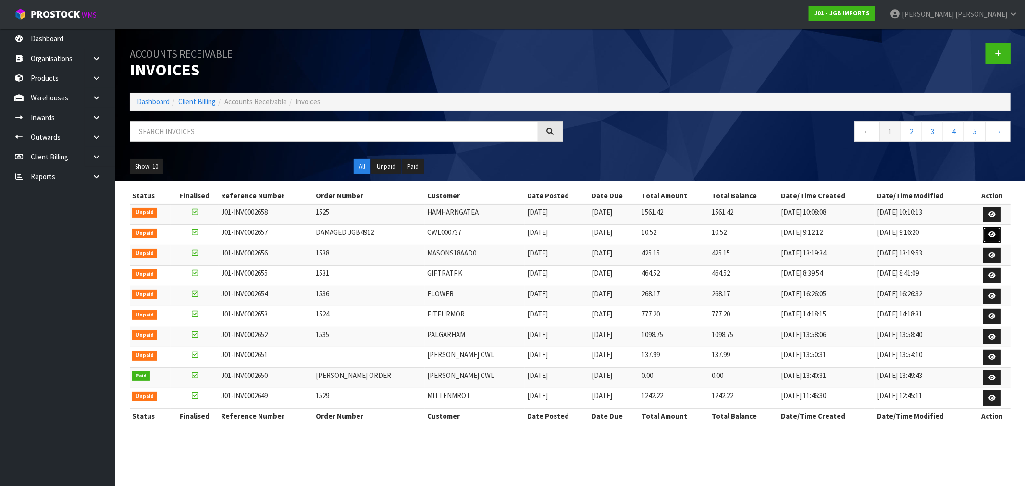
click at [987, 233] on link at bounding box center [993, 234] width 18 height 15
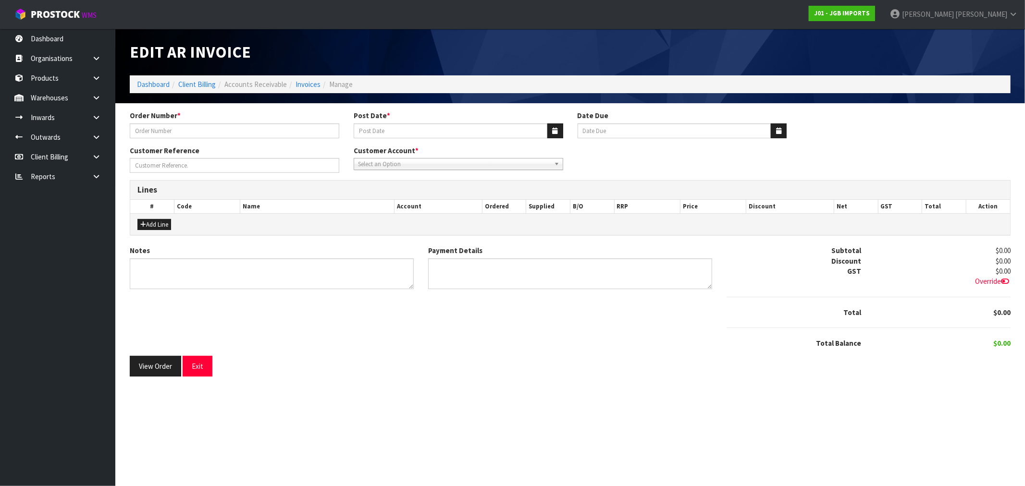
type input "DAMAGED JGB4912"
type input "[DATE]"
type input "CWL CLAIM"
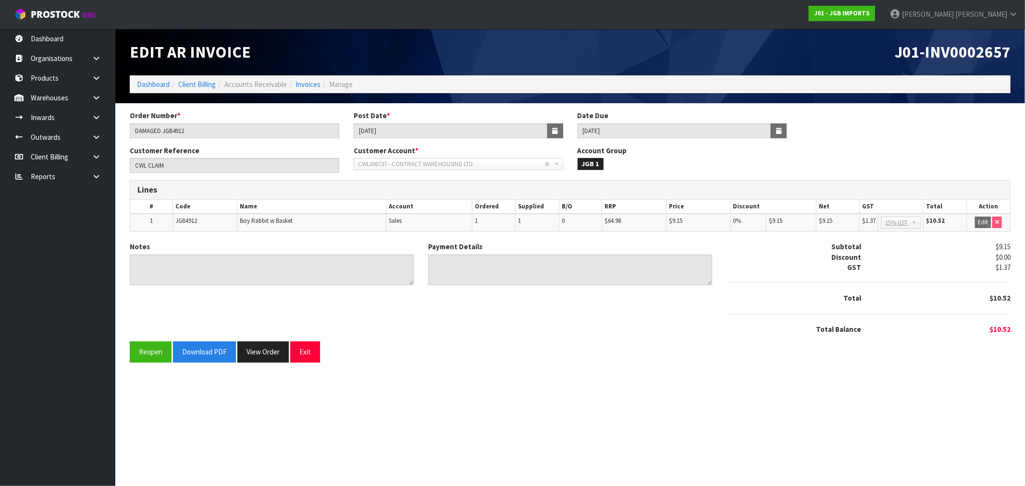
click at [220, 338] on div "Notes Payment Details Subtotal $9.15 Discount $0.00 GST $1.37 Total $10.52 $10.…" at bounding box center [571, 292] width 896 height 100
click at [216, 354] on button "Download PDF" at bounding box center [204, 352] width 63 height 21
click at [312, 80] on link "Invoices" at bounding box center [308, 84] width 25 height 9
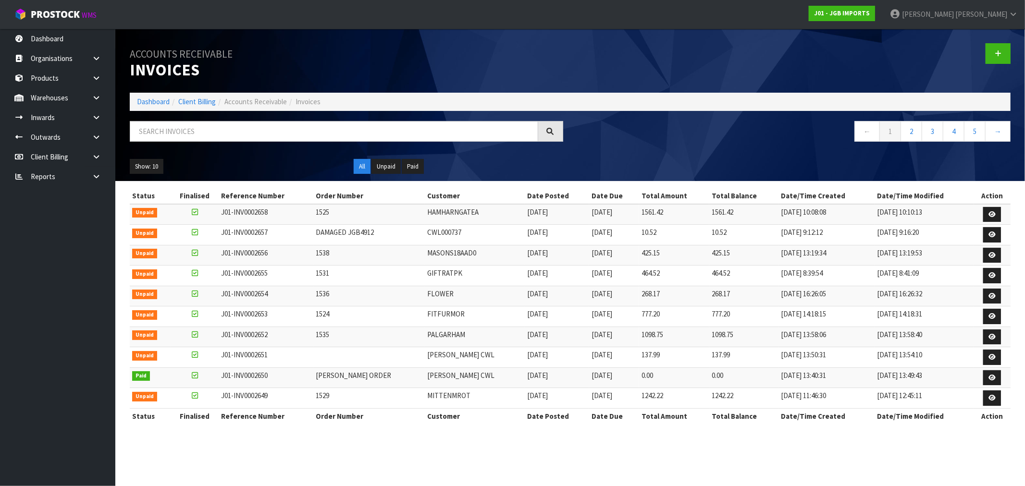
click at [157, 94] on ol "Dashboard Client Billing Accounts Receivable Invoices" at bounding box center [570, 102] width 881 height 18
click at [157, 100] on link "Dashboard" at bounding box center [153, 101] width 33 height 9
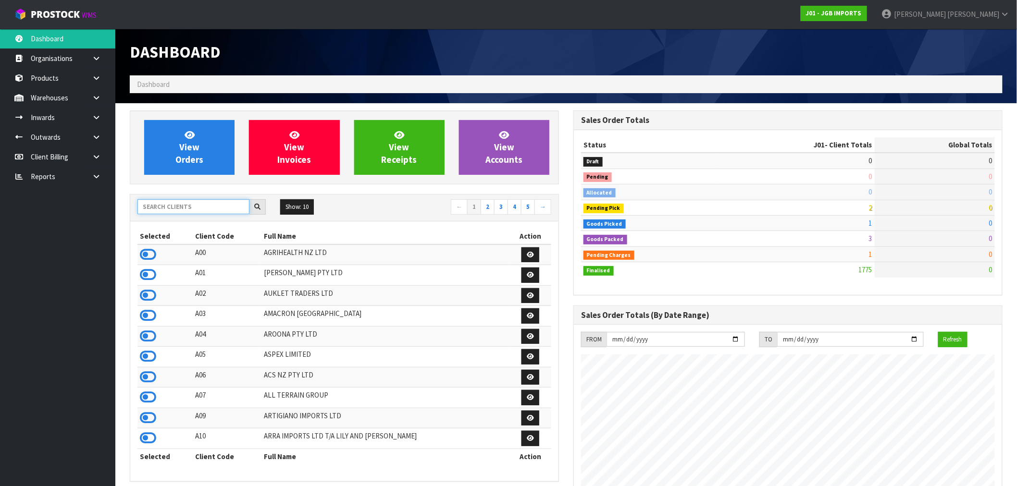
click at [170, 206] on input "text" at bounding box center [193, 206] width 112 height 15
click at [150, 381] on icon at bounding box center [148, 377] width 16 height 14
click at [194, 178] on div "View Orders View Invoices View Receipts View Accounts" at bounding box center [344, 148] width 429 height 74
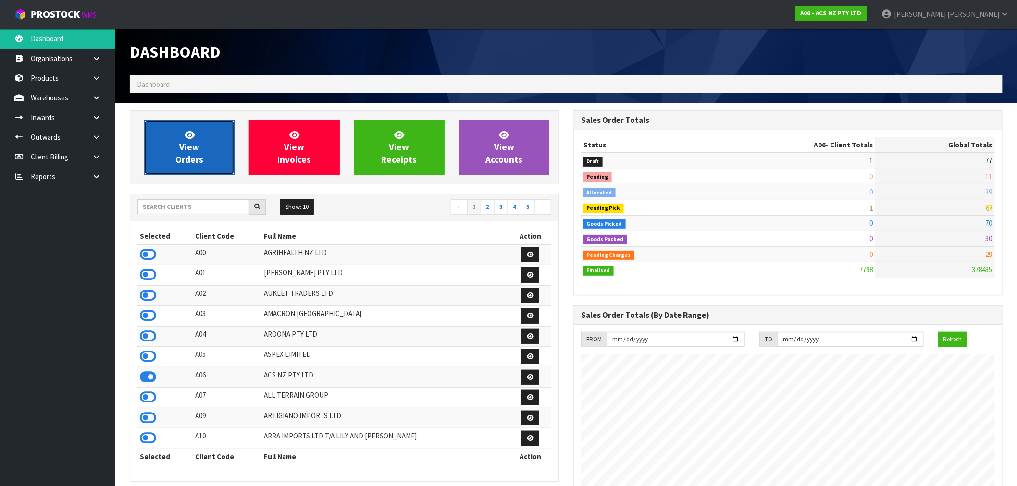
click at [195, 160] on span "View Orders" at bounding box center [189, 147] width 28 height 36
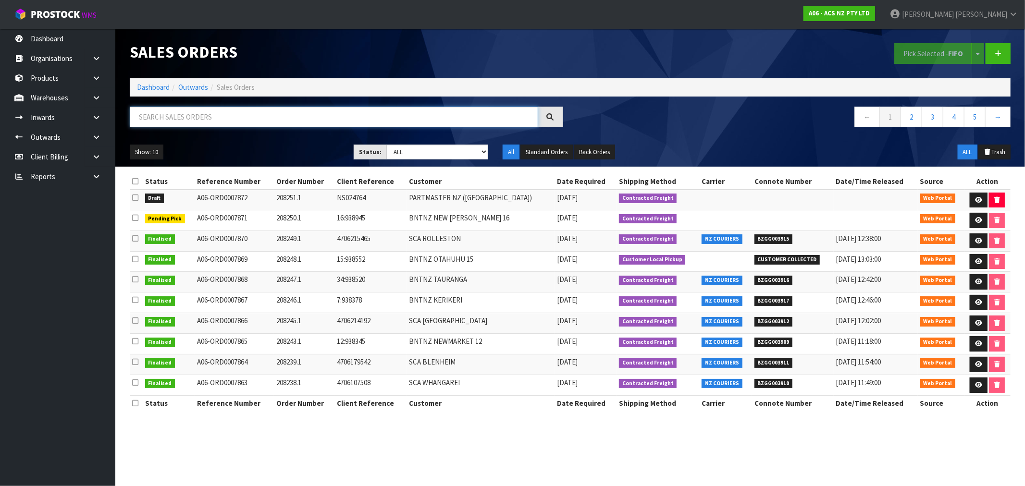
click at [236, 121] on input "text" at bounding box center [334, 117] width 409 height 21
click at [975, 198] on icon at bounding box center [978, 200] width 7 height 6
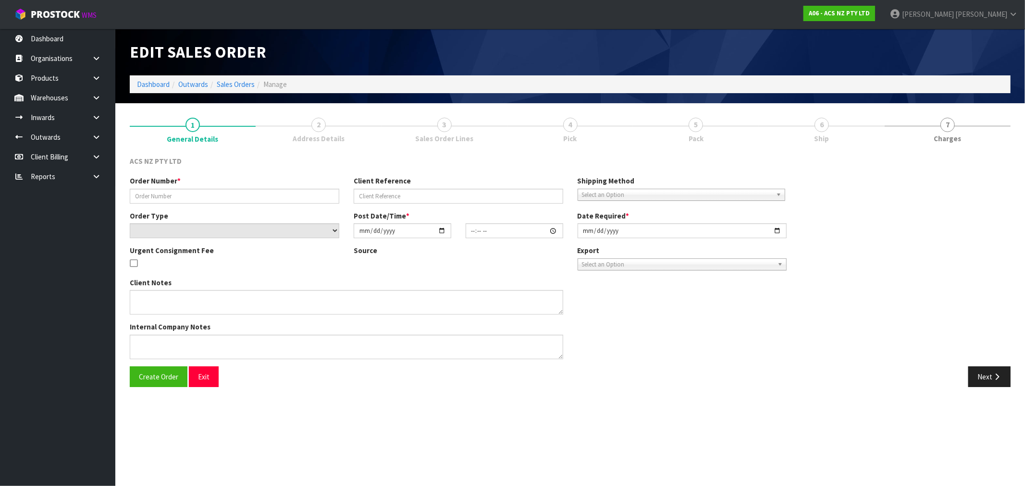
type input "208251.1"
type input "NS024764"
select select "number:0"
type input "[DATE]"
type input "17:02:00.000"
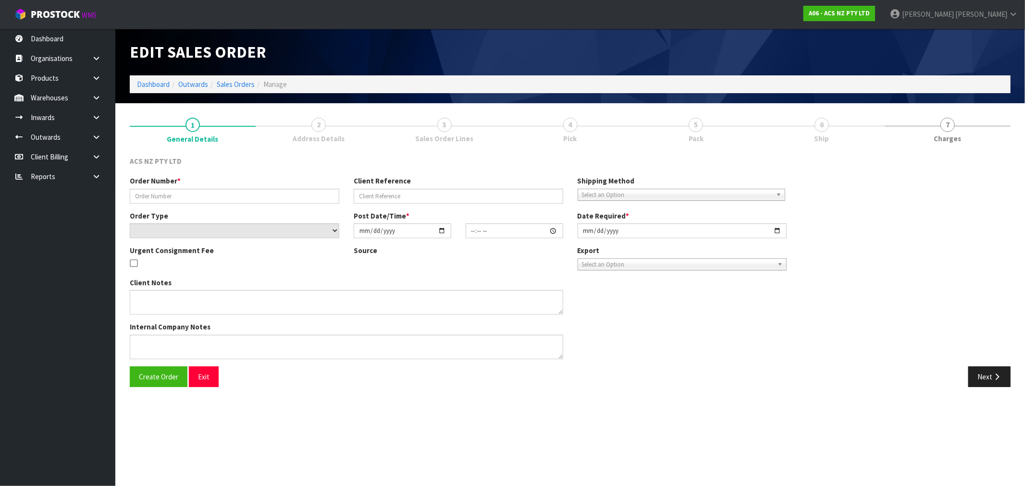
type input "[DATE]"
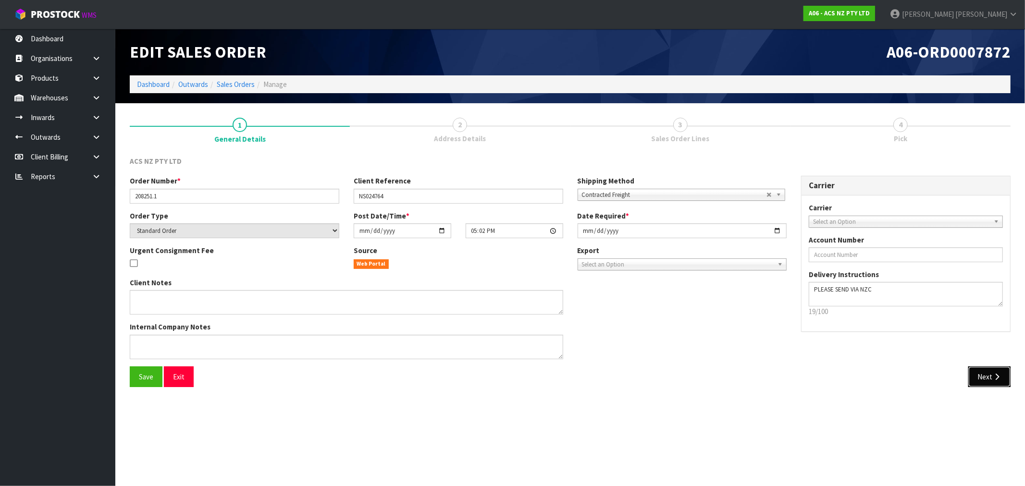
click at [988, 370] on button "Next" at bounding box center [990, 377] width 42 height 21
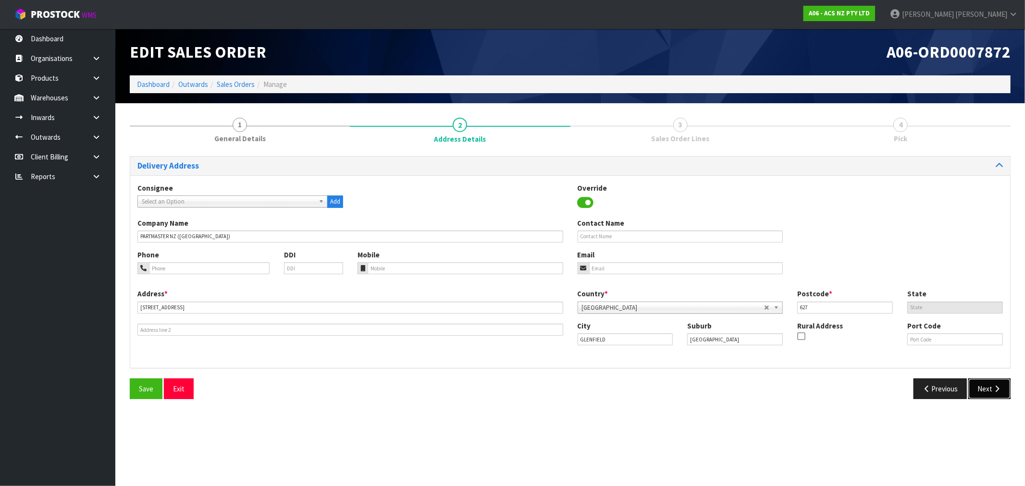
click at [985, 383] on button "Next" at bounding box center [990, 389] width 42 height 21
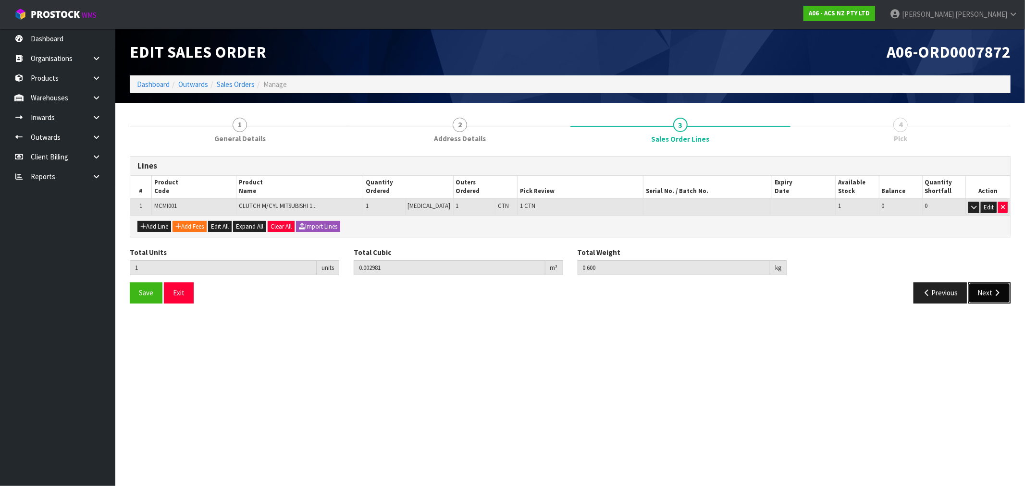
click at [986, 293] on button "Next" at bounding box center [990, 293] width 42 height 21
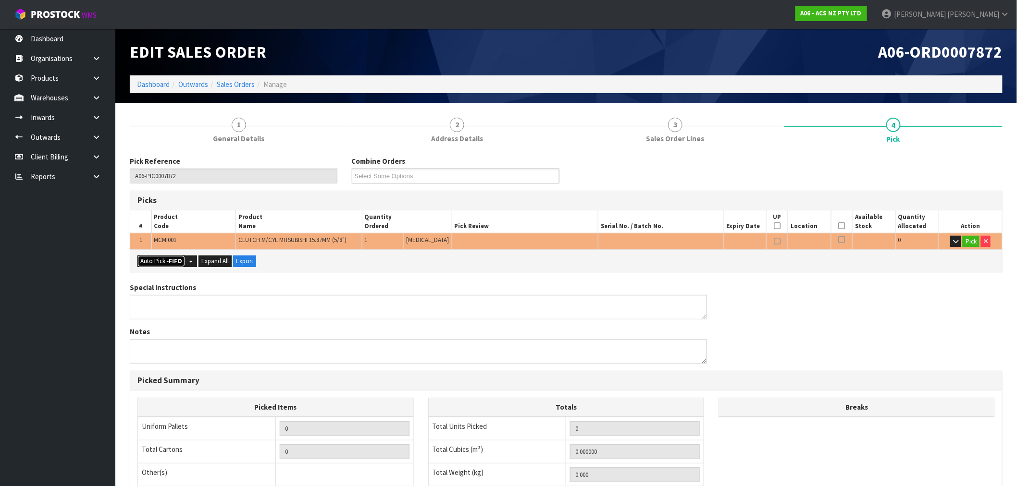
click at [162, 265] on button "Auto Pick - FIFO" at bounding box center [161, 262] width 48 height 12
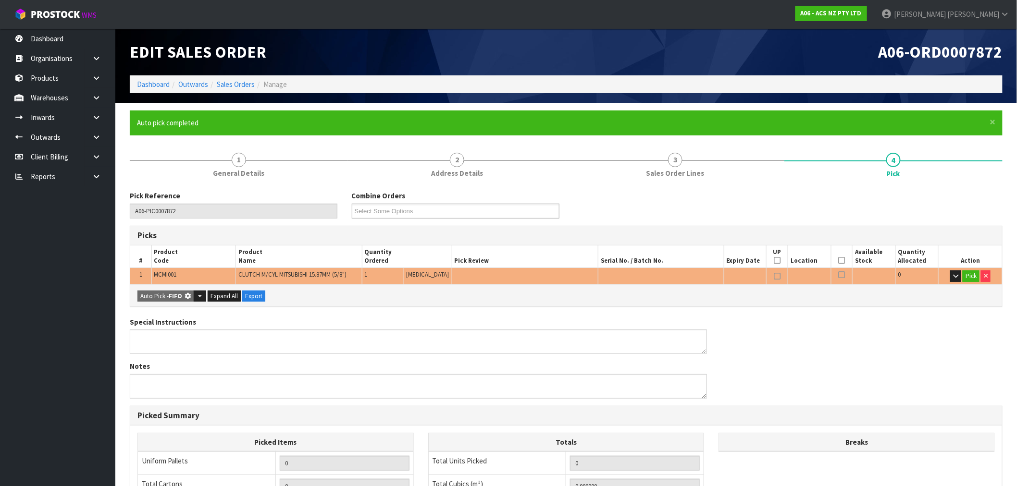
type input "1"
type input "0.002981"
type input "0.600"
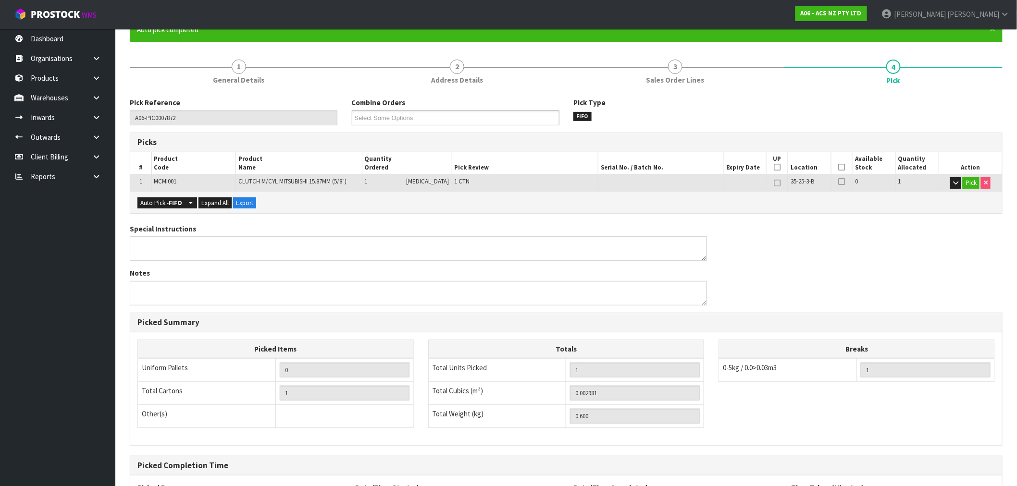
scroll to position [185, 0]
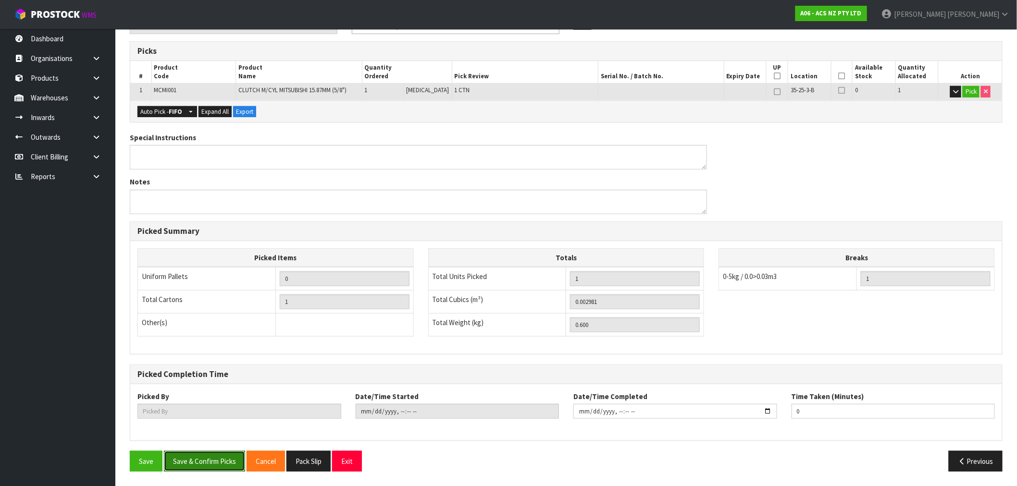
click at [215, 468] on button "Save & Confirm Picks" at bounding box center [204, 461] width 81 height 21
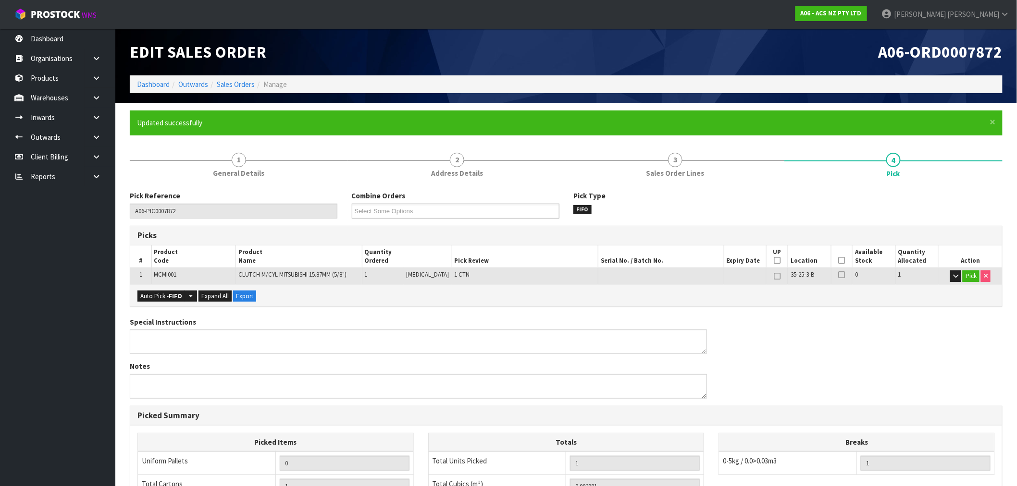
type input "[PERSON_NAME]"
type input "[DATE]T17:10:15"
